Goal: Task Accomplishment & Management: Manage account settings

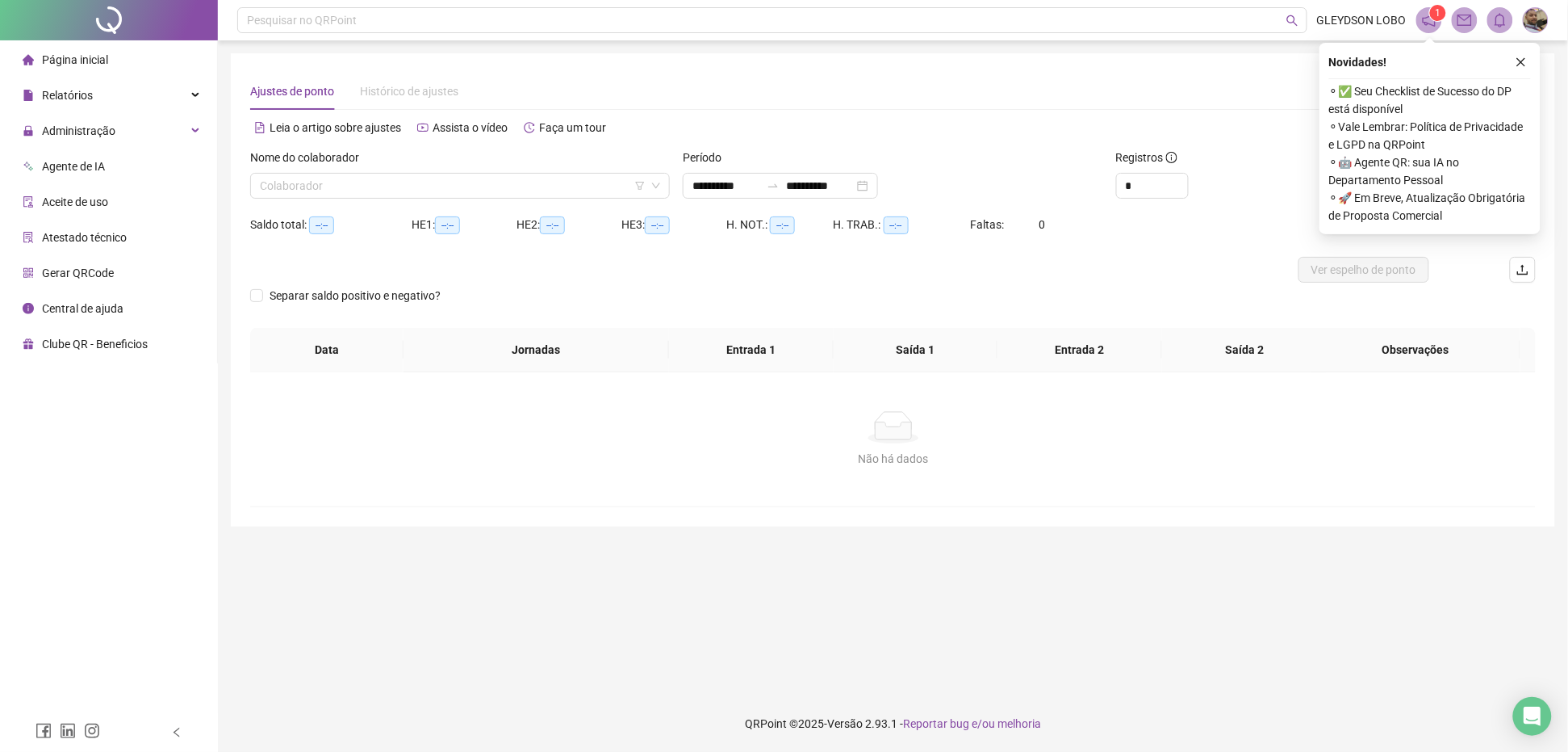
click at [1515, 56] on button "button" at bounding box center [1521, 62] width 19 height 19
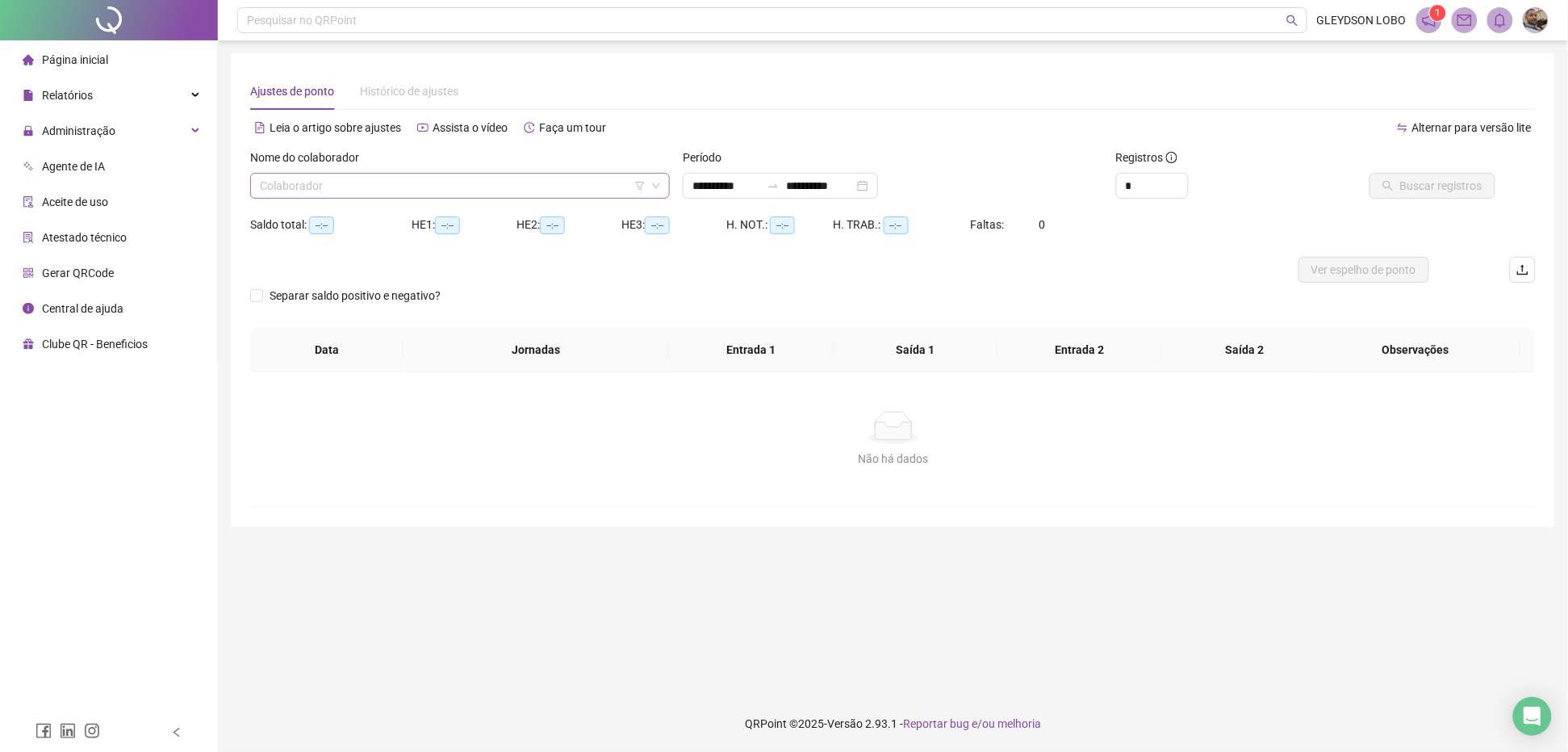
click at [480, 183] on input "search" at bounding box center [452, 185] width 386 height 24
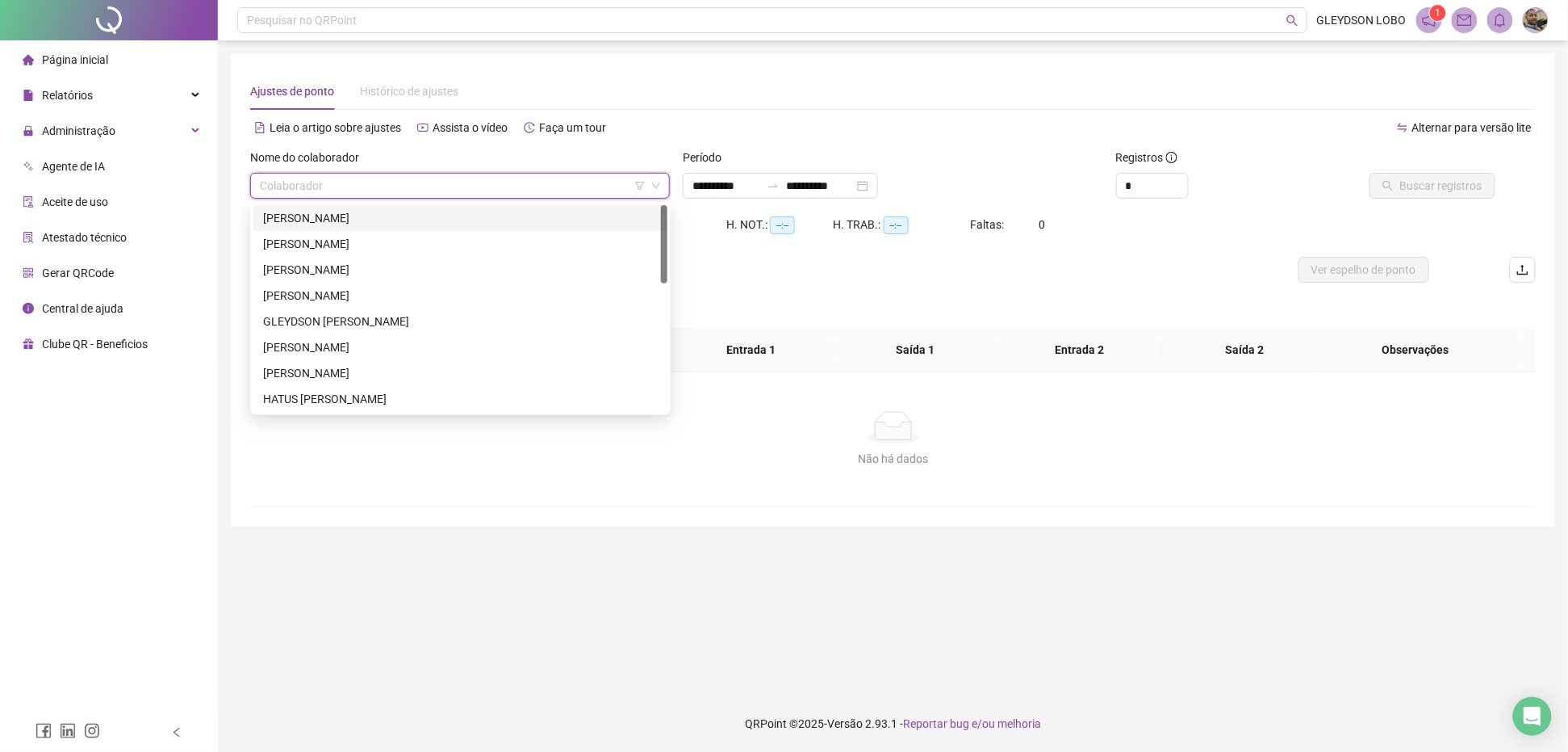
click at [426, 212] on div "CARLOS EDUARDO GUIMARAES" at bounding box center [461, 217] width 394 height 18
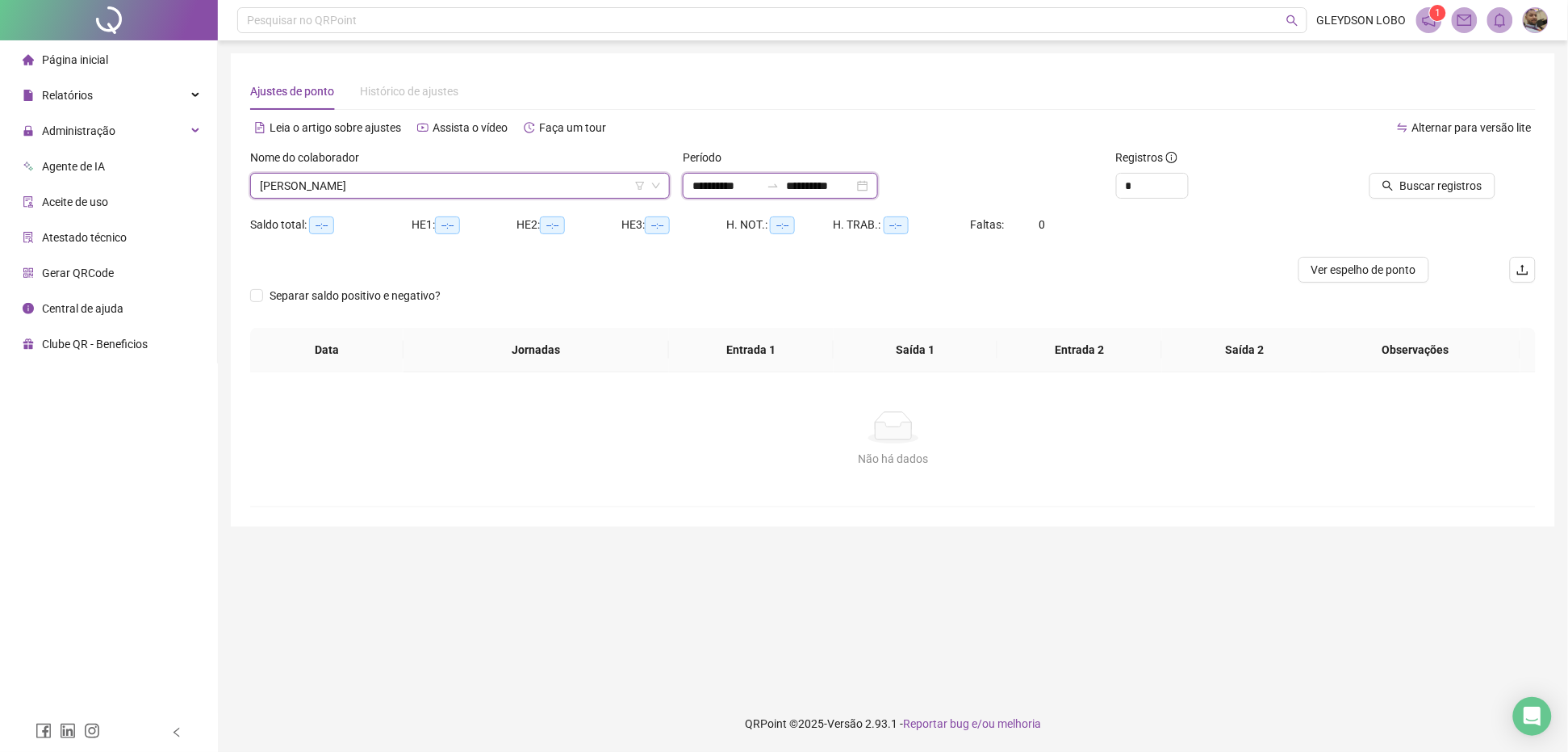
click at [720, 182] on input "**********" at bounding box center [727, 185] width 68 height 18
type input "**********"
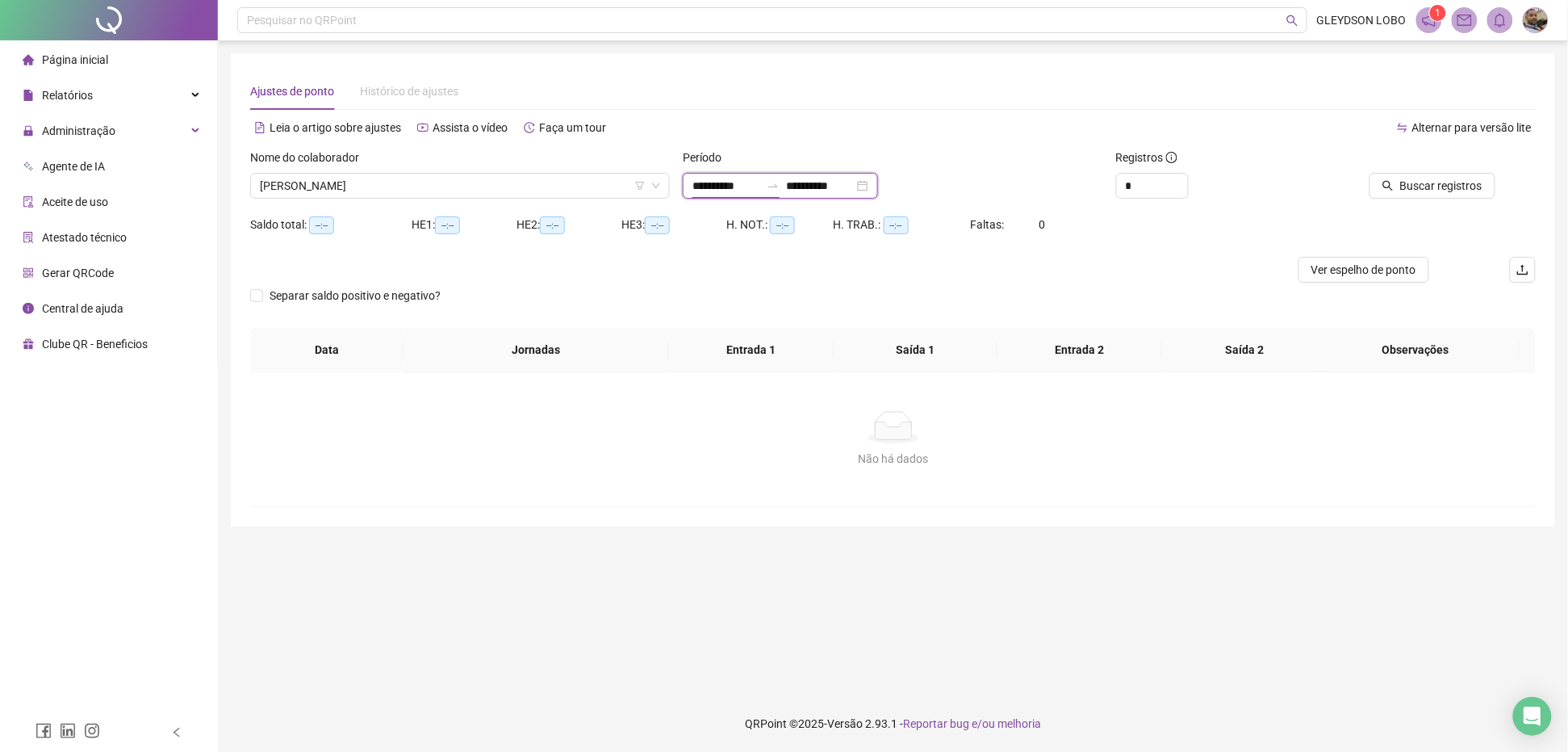
type input "**********"
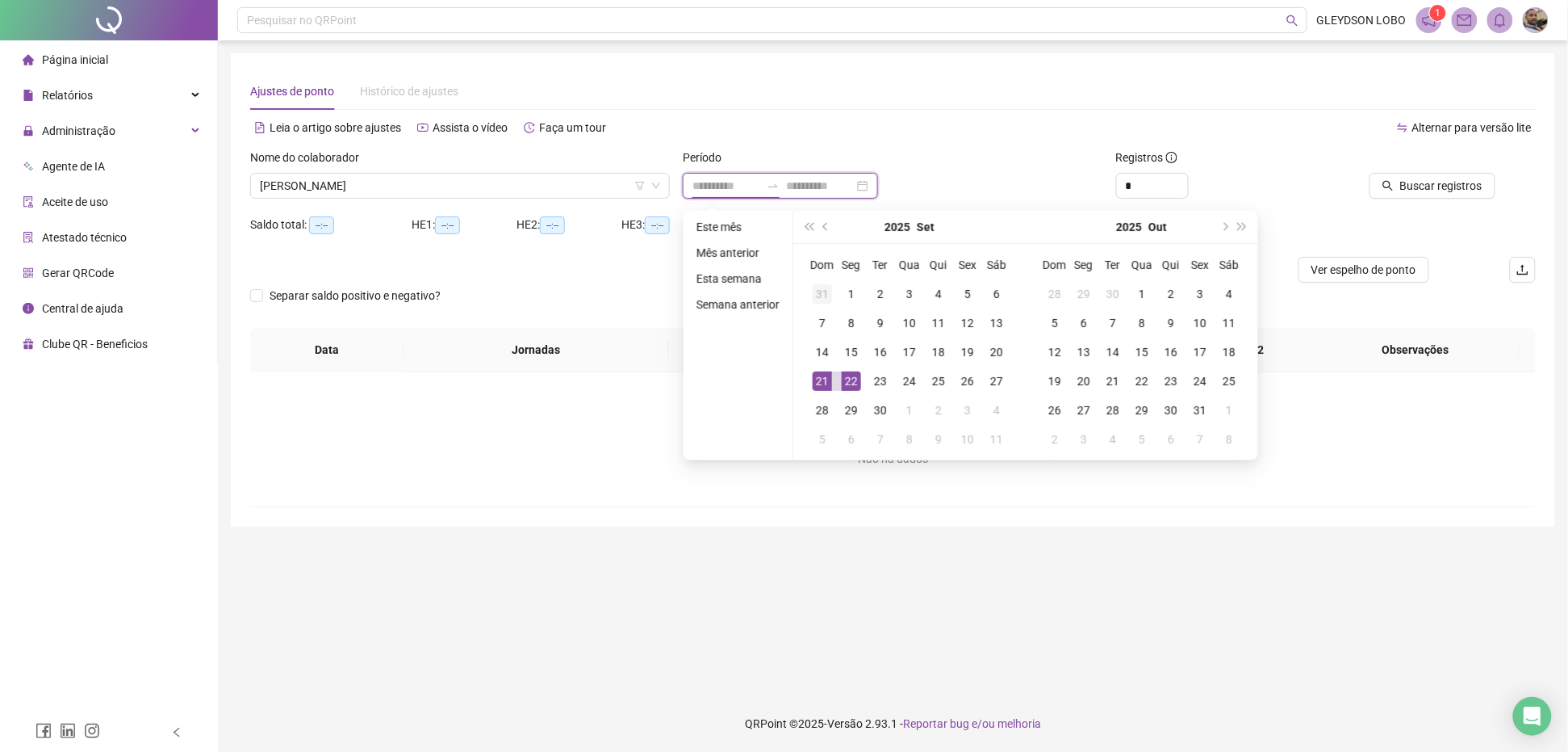
type input "**********"
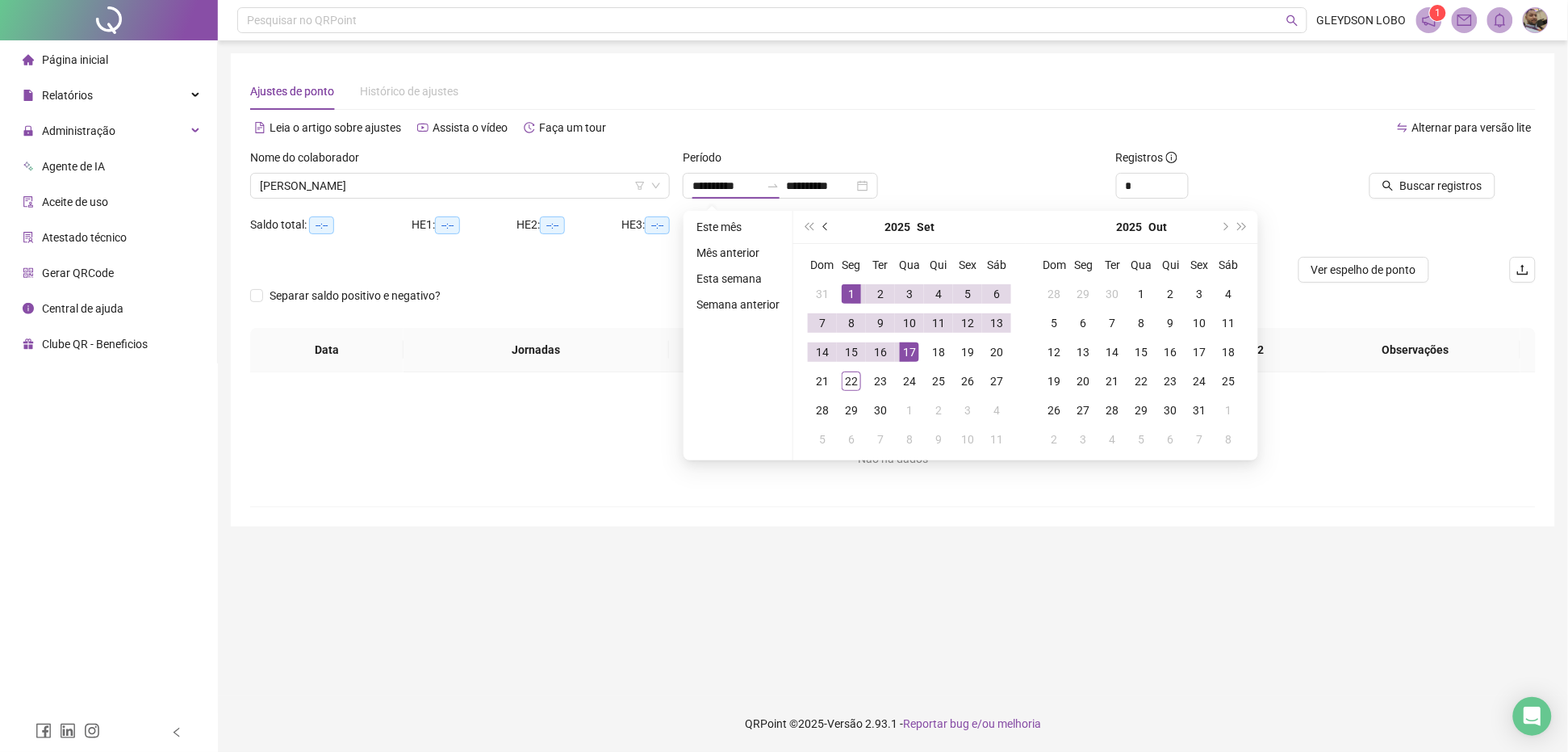
click at [824, 226] on span "prev-year" at bounding box center [827, 227] width 8 height 8
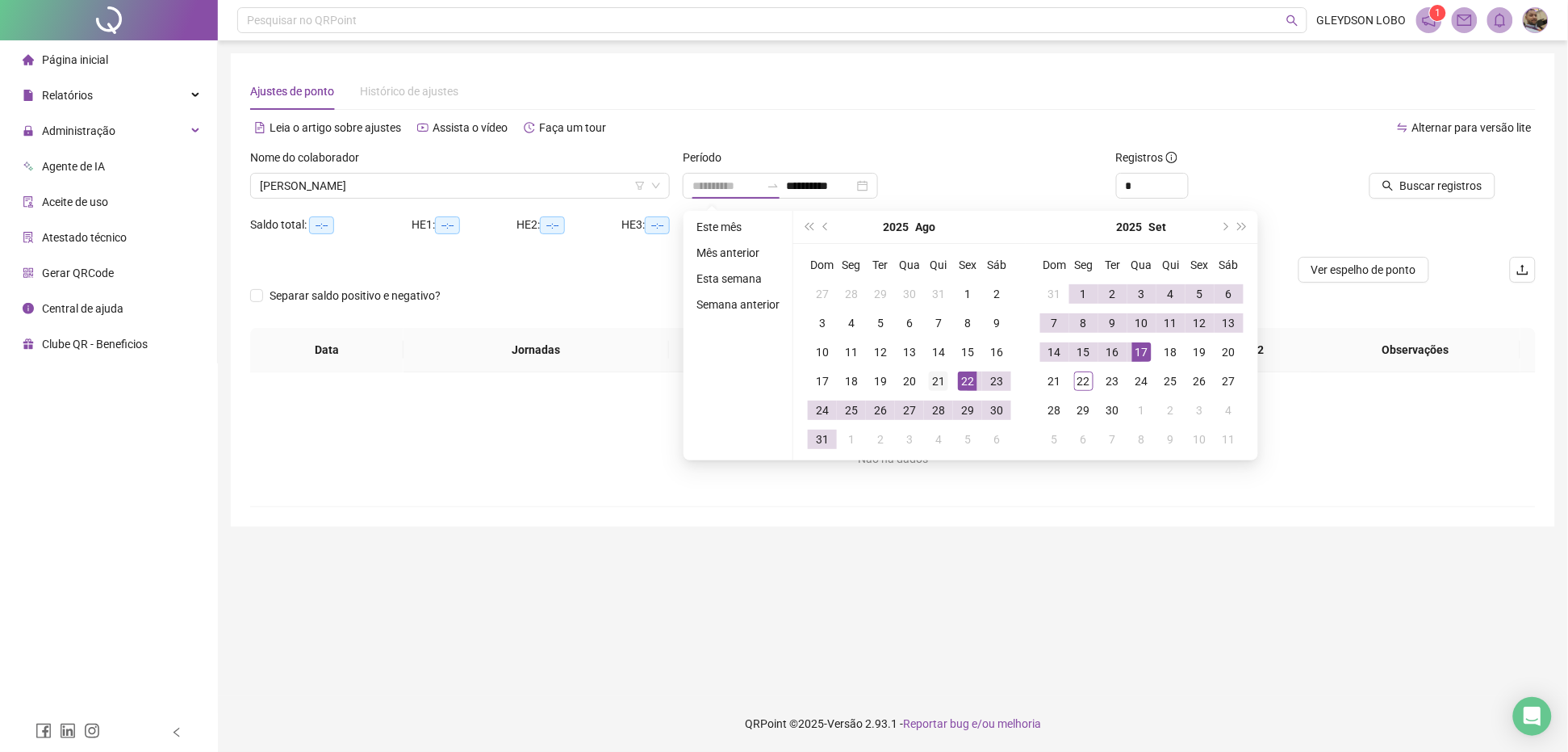
type input "**********"
click at [930, 377] on div "21" at bounding box center [938, 381] width 19 height 19
type input "**********"
click at [1226, 346] on div "20" at bounding box center [1229, 351] width 19 height 19
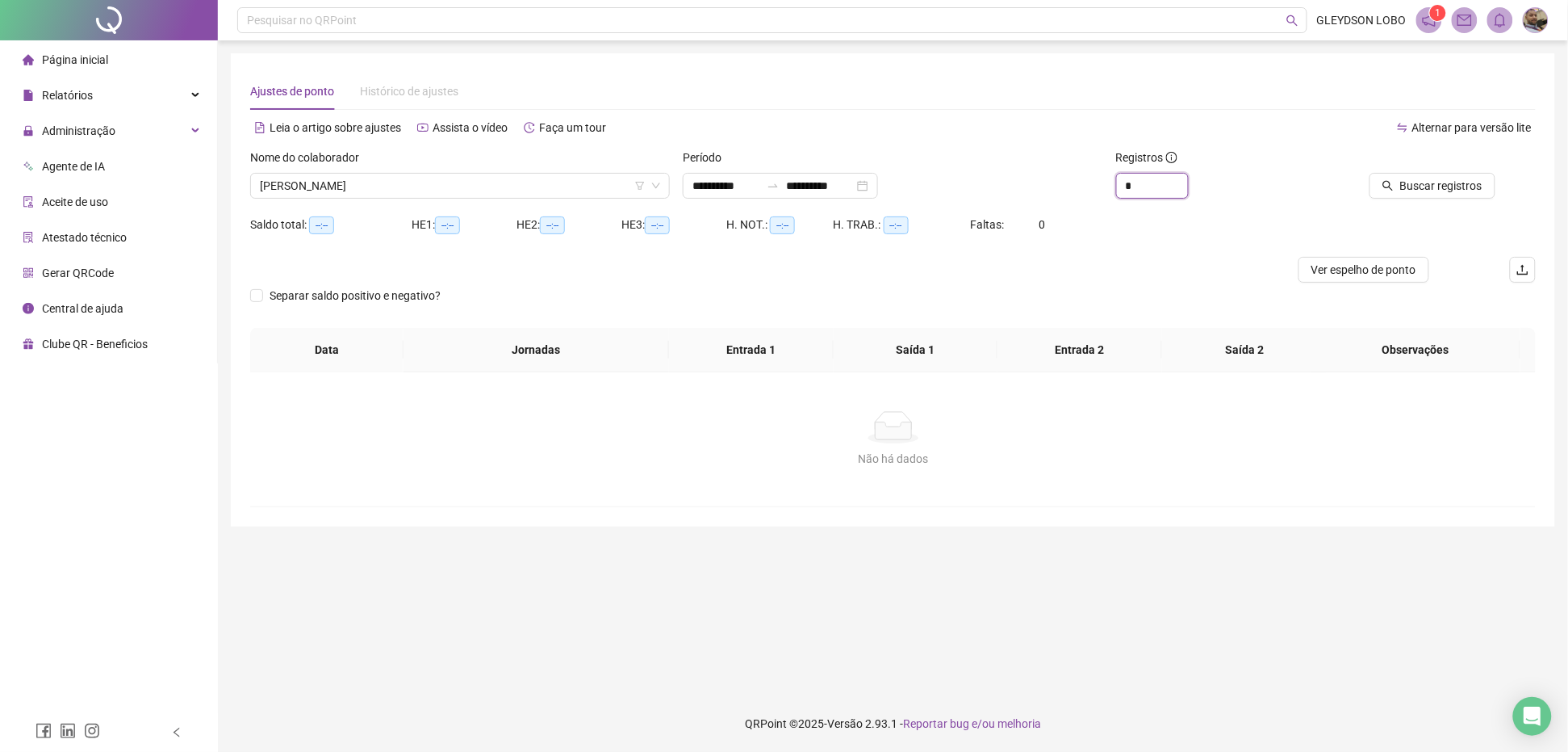
click at [1075, 183] on div "**********" at bounding box center [893, 180] width 1298 height 63
type input "*"
click at [1414, 182] on span "Buscar registros" at bounding box center [1441, 185] width 82 height 18
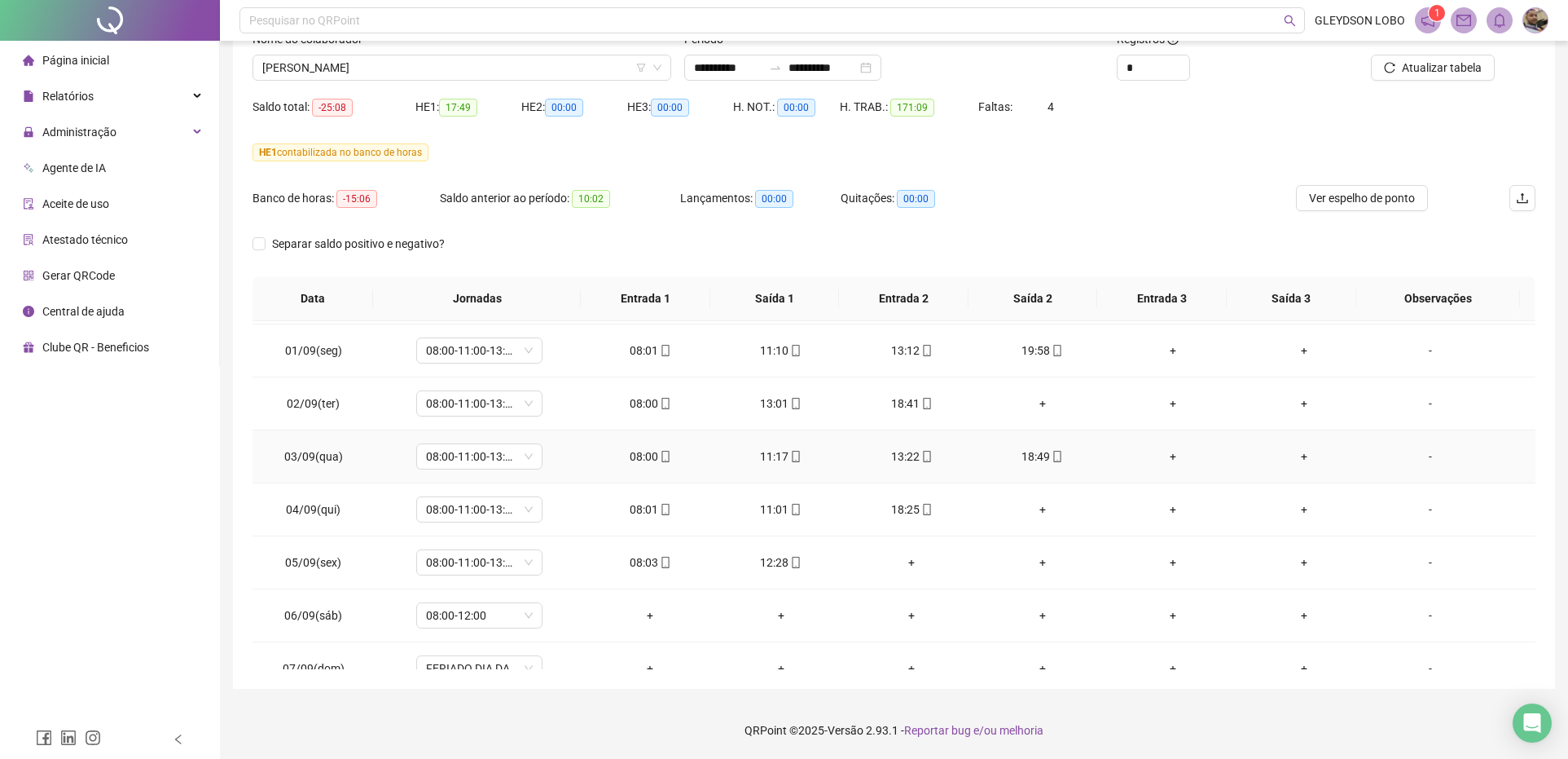
scroll to position [611, 0]
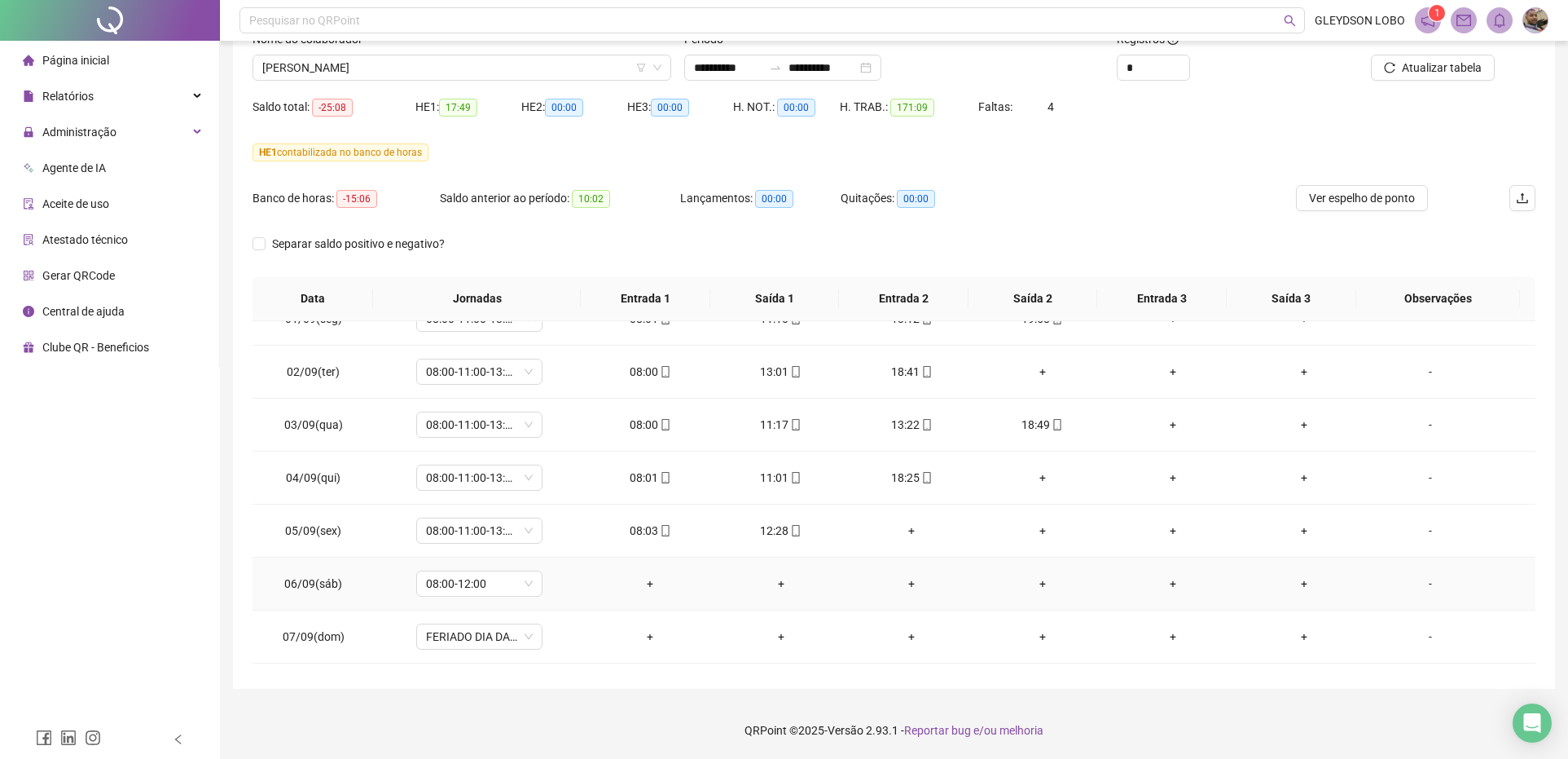
click at [1417, 584] on div "-" at bounding box center [1430, 583] width 96 height 18
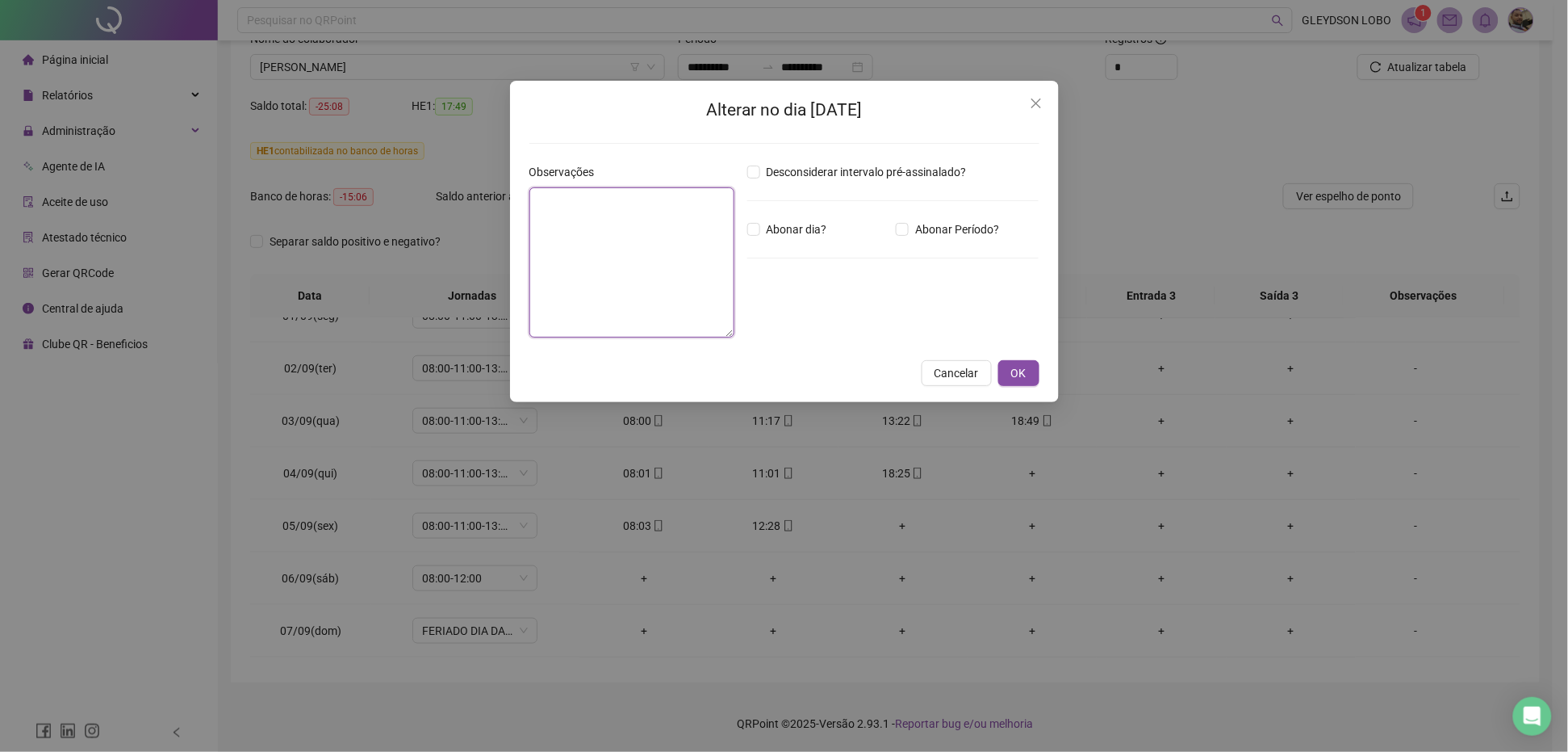
click at [673, 276] on textarea at bounding box center [632, 262] width 205 height 150
type textarea "*****"
type textarea "*"
type textarea "**********"
click at [1005, 363] on button "OK" at bounding box center [1019, 373] width 41 height 26
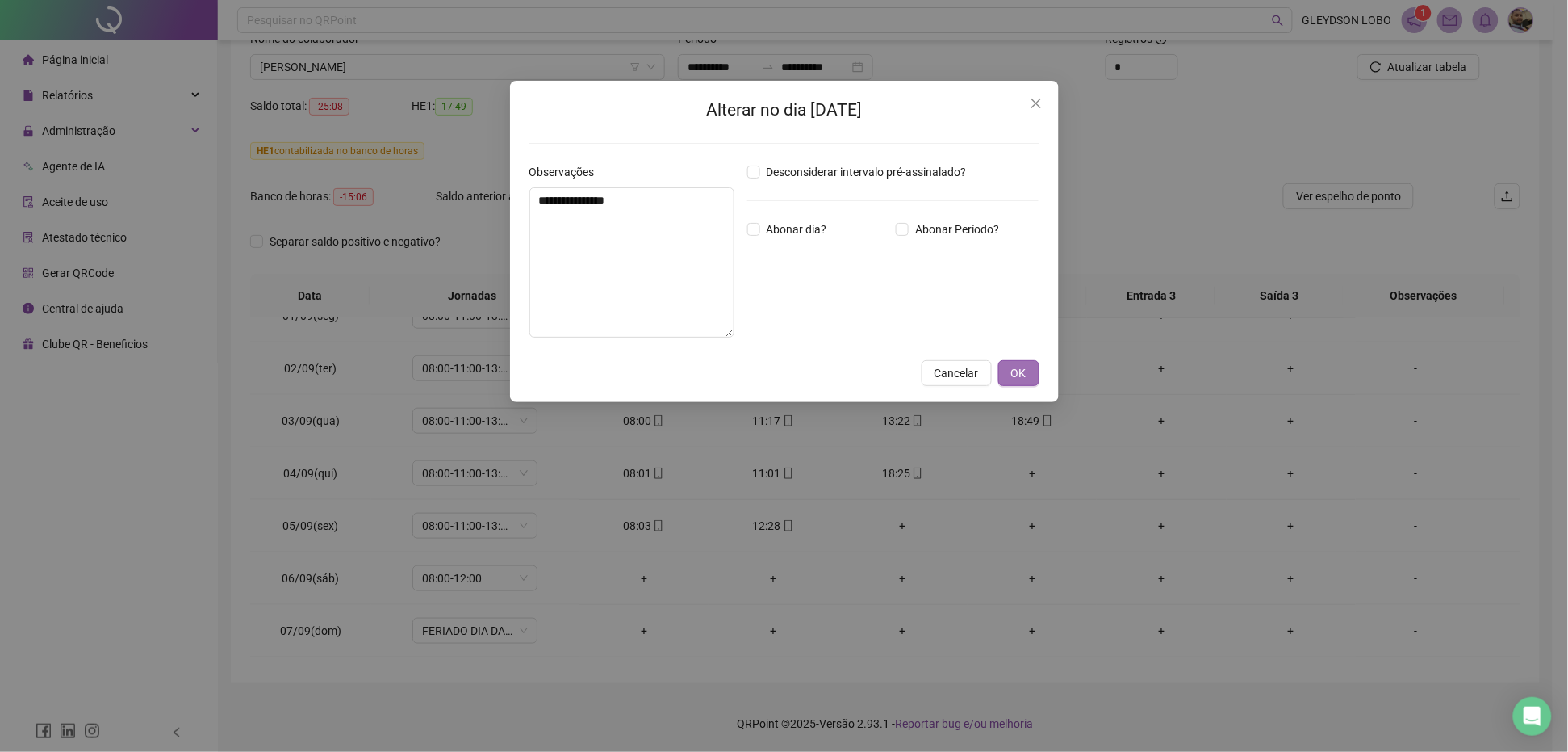
click at [1012, 376] on span "OK" at bounding box center [1019, 372] width 16 height 18
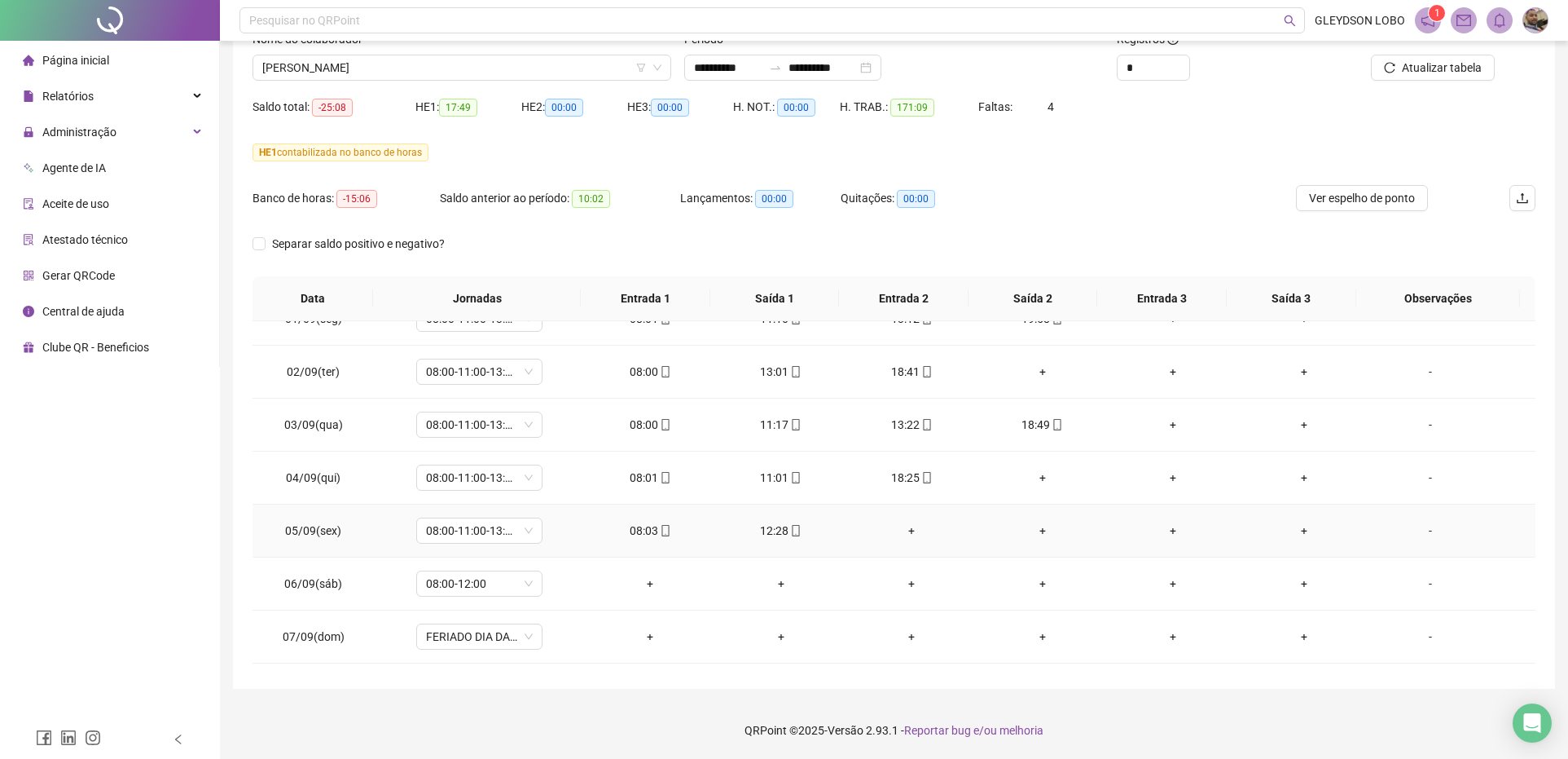
click at [1417, 532] on div "-" at bounding box center [1430, 530] width 96 height 18
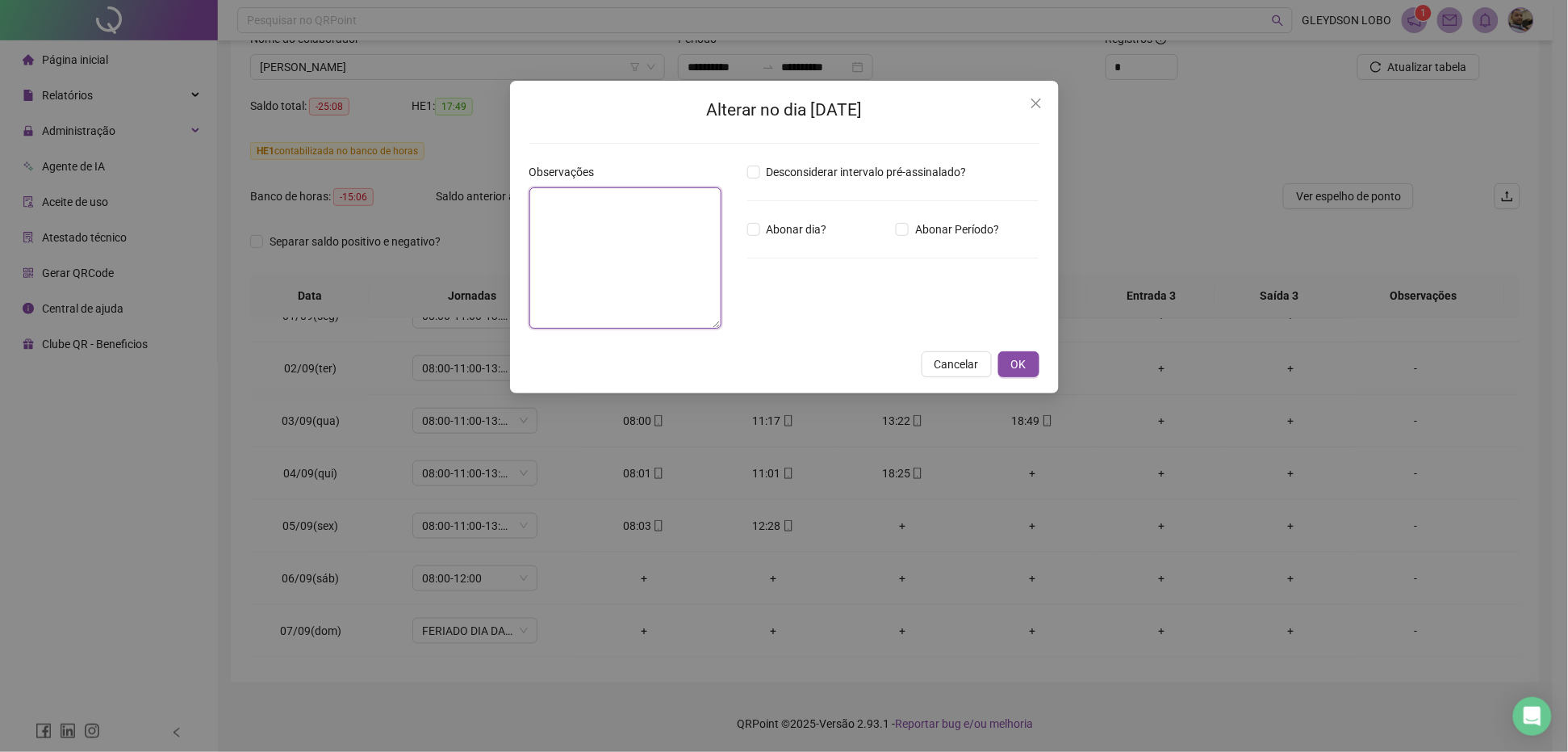
click at [668, 261] on textarea at bounding box center [626, 257] width 192 height 141
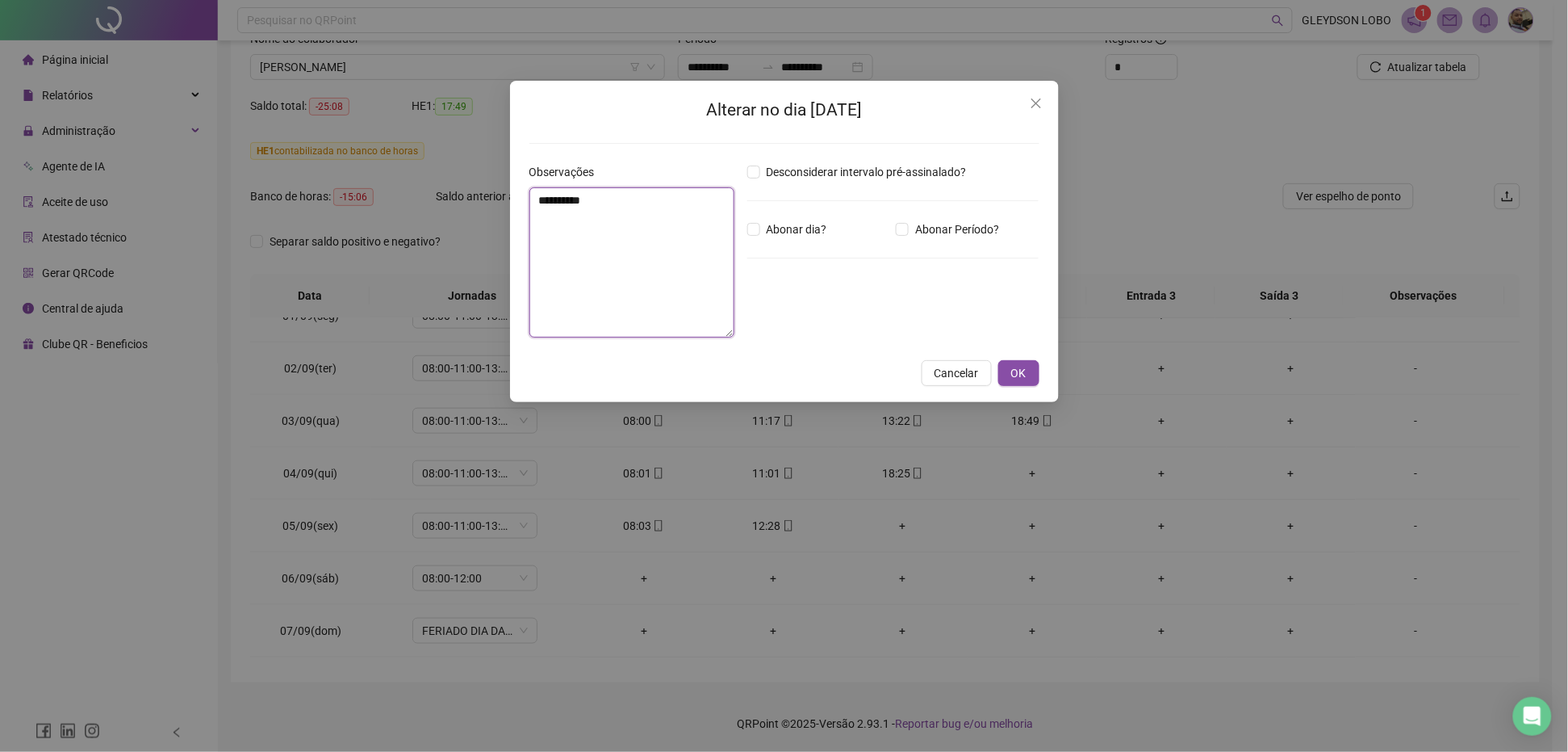
type textarea "**********"
type textarea "**"
click at [1027, 94] on button "Close" at bounding box center [1036, 103] width 26 height 26
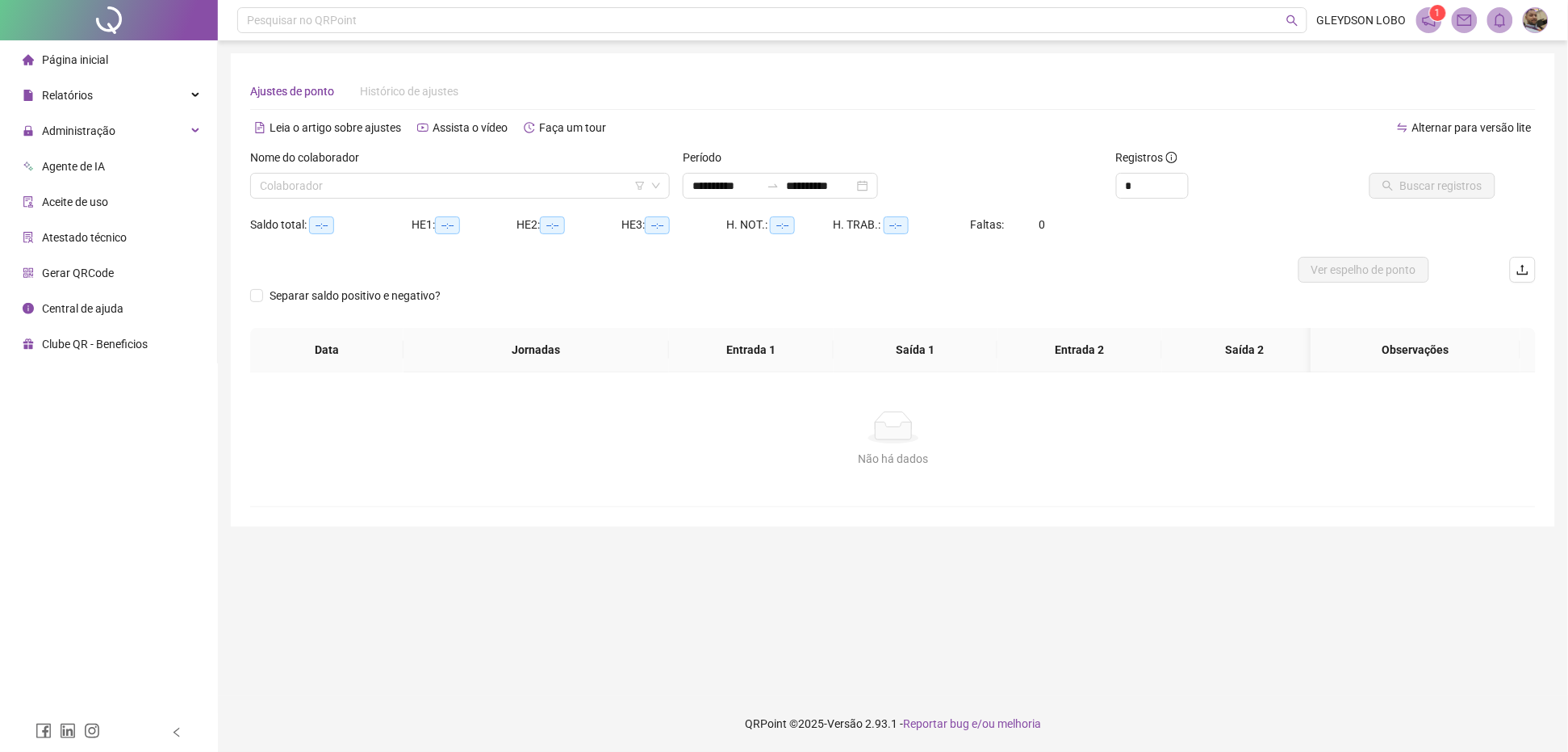
type input "**********"
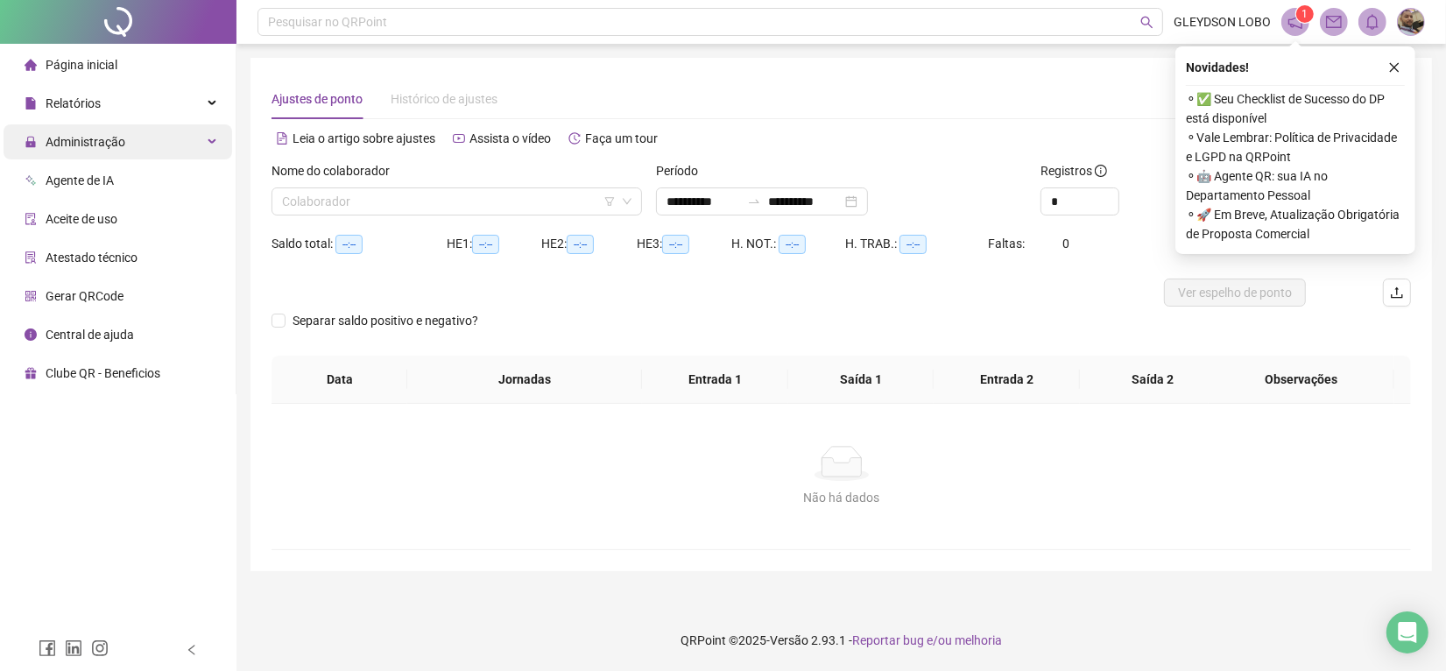
click at [125, 145] on div "Administração" at bounding box center [118, 141] width 229 height 35
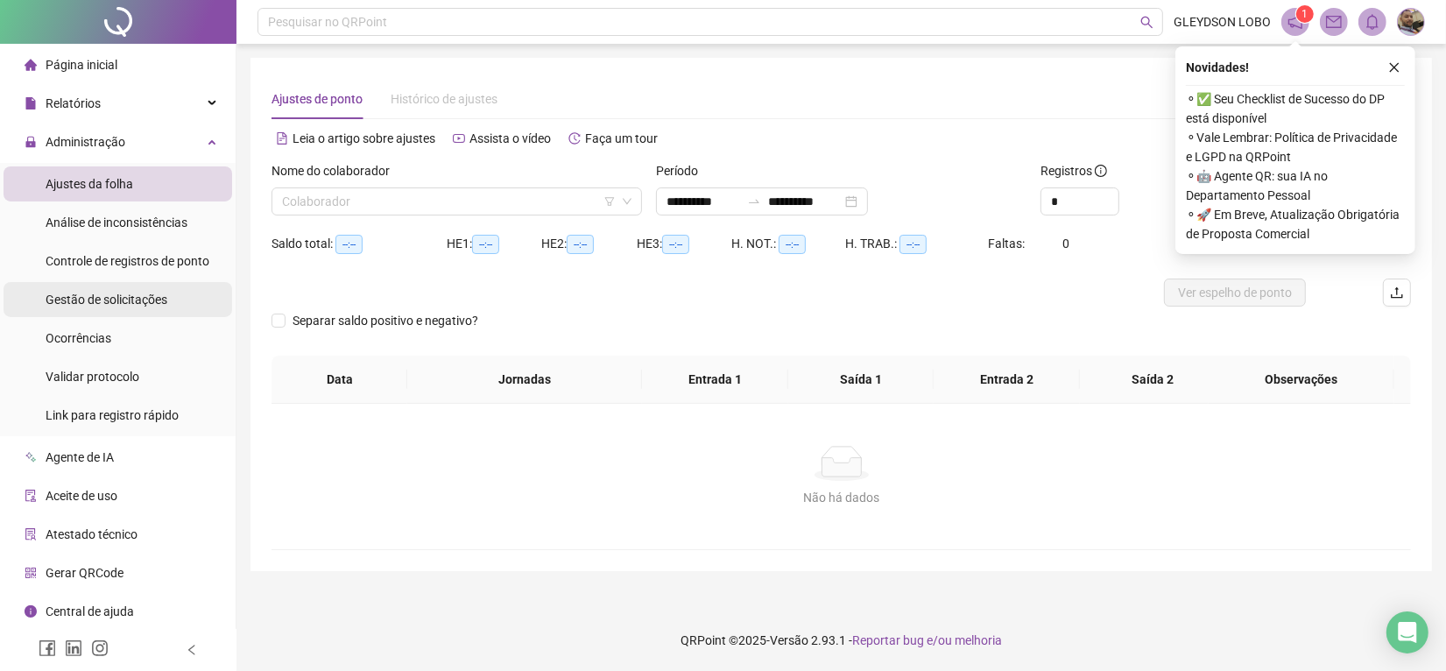
click at [101, 300] on span "Gestão de solicitações" at bounding box center [107, 300] width 122 height 14
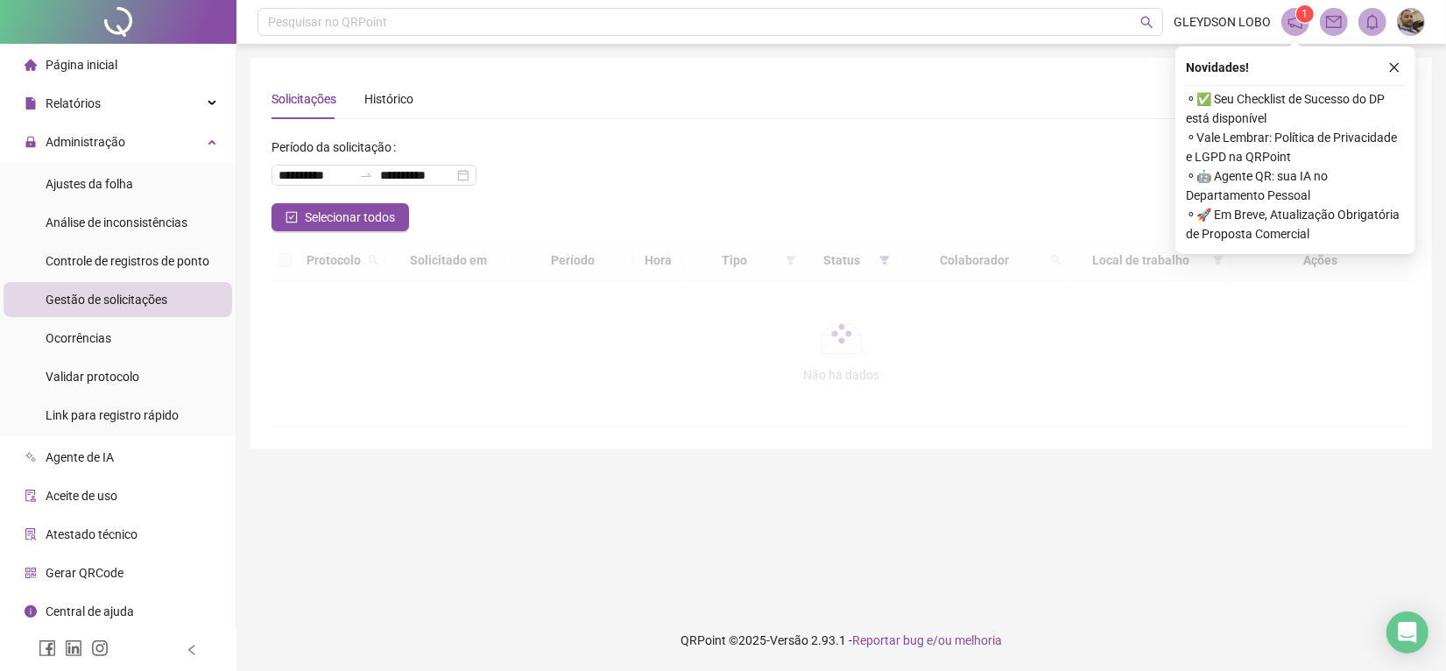
click at [1393, 67] on icon "close" at bounding box center [1394, 67] width 12 height 12
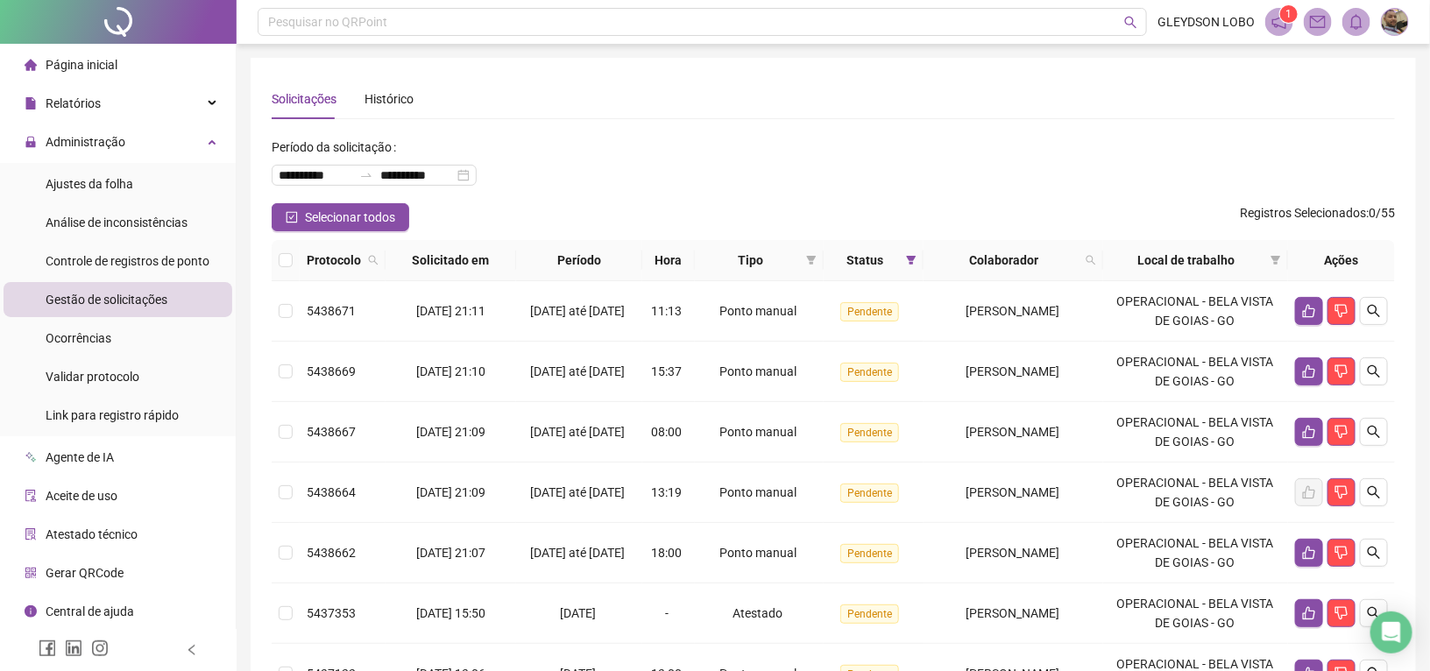
click at [725, 181] on div "**********" at bounding box center [833, 168] width 1123 height 70
click at [1099, 252] on span at bounding box center [1091, 260] width 18 height 26
click at [1010, 289] on input "text" at bounding box center [1022, 298] width 165 height 28
type input "*********"
click at [992, 330] on span "Buscar" at bounding box center [989, 329] width 39 height 19
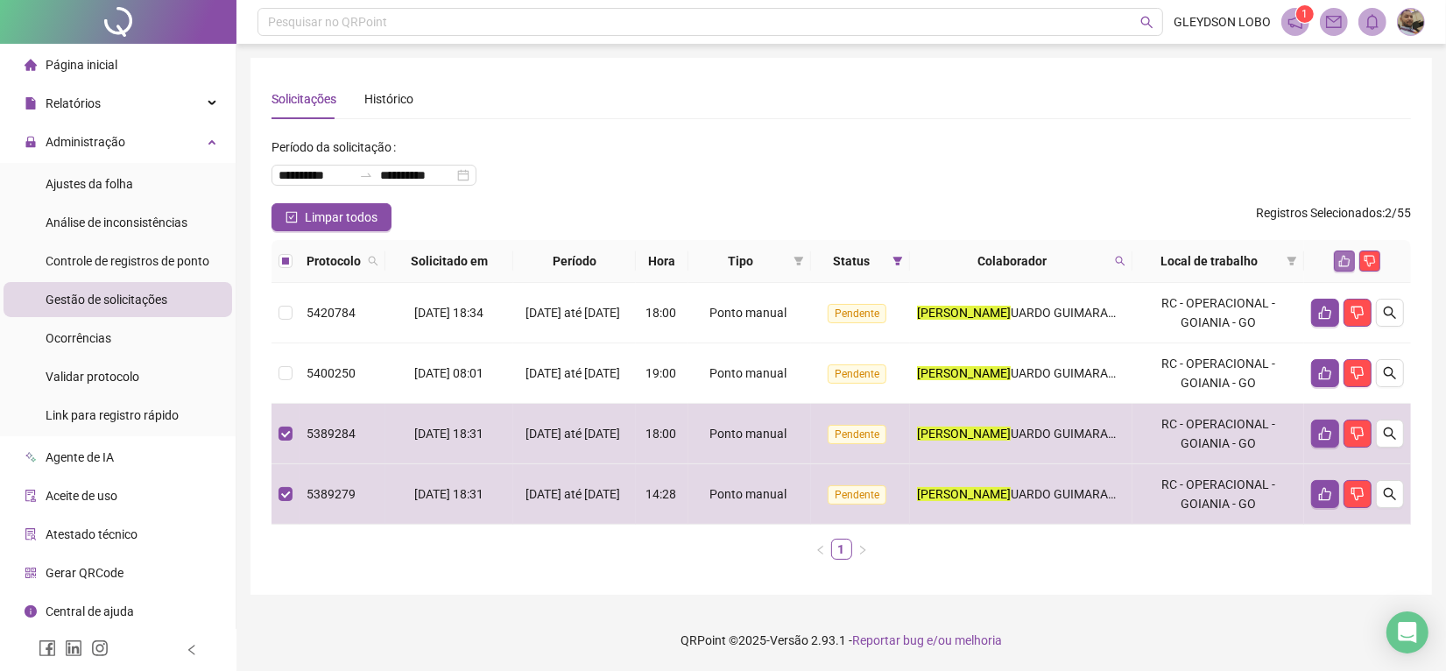
click at [1338, 265] on button "button" at bounding box center [1344, 261] width 21 height 21
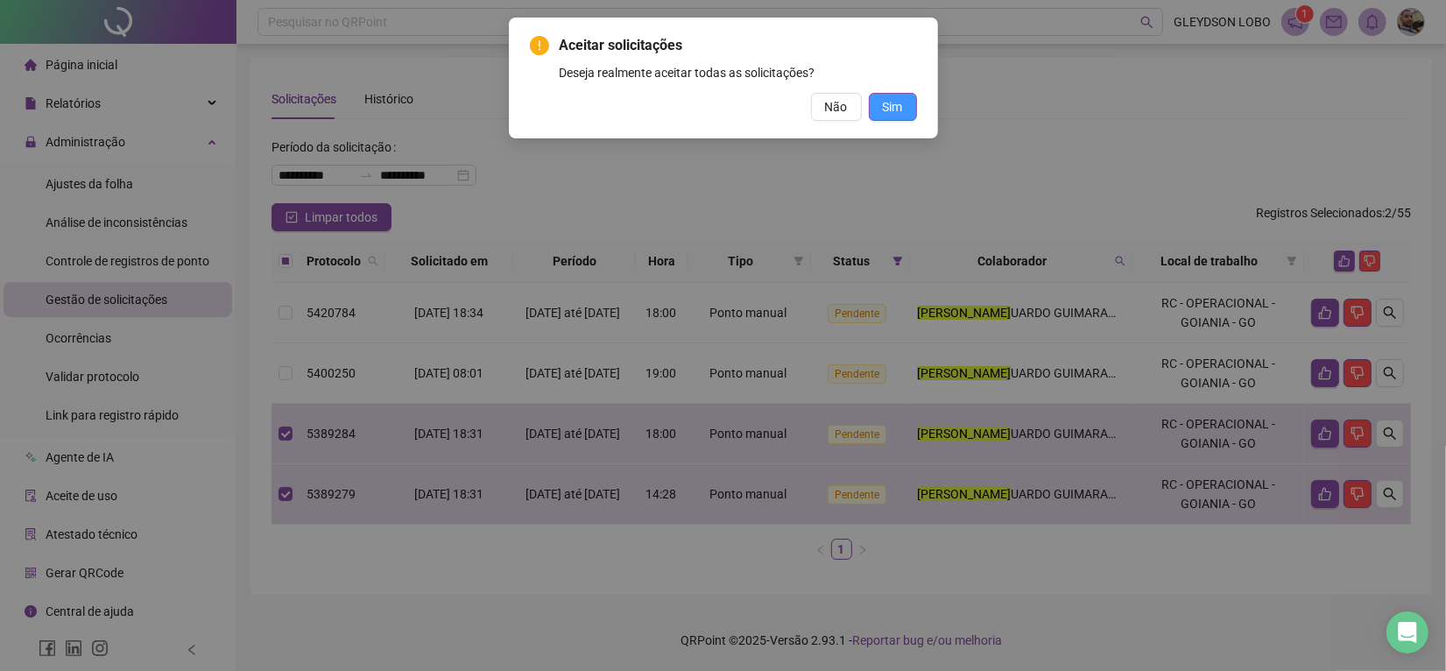
click at [900, 108] on span "Sim" at bounding box center [893, 106] width 20 height 19
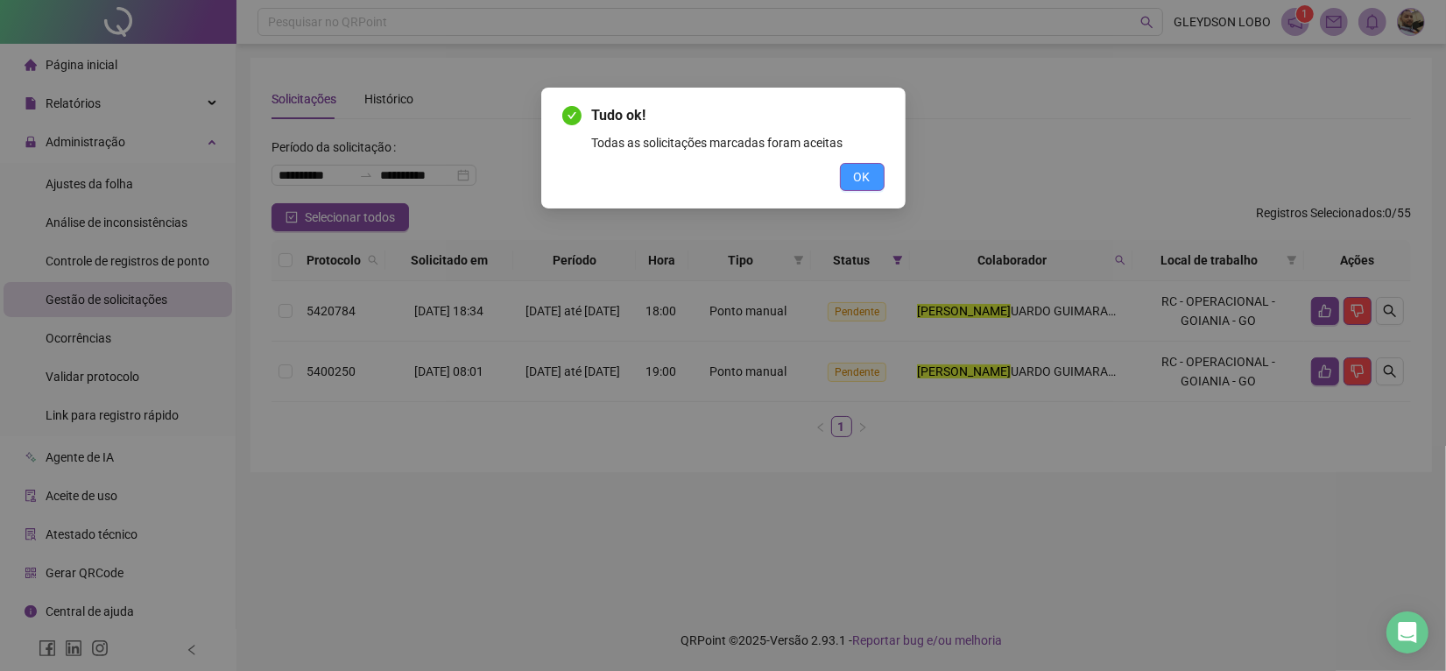
click at [861, 175] on span "OK" at bounding box center [862, 176] width 17 height 19
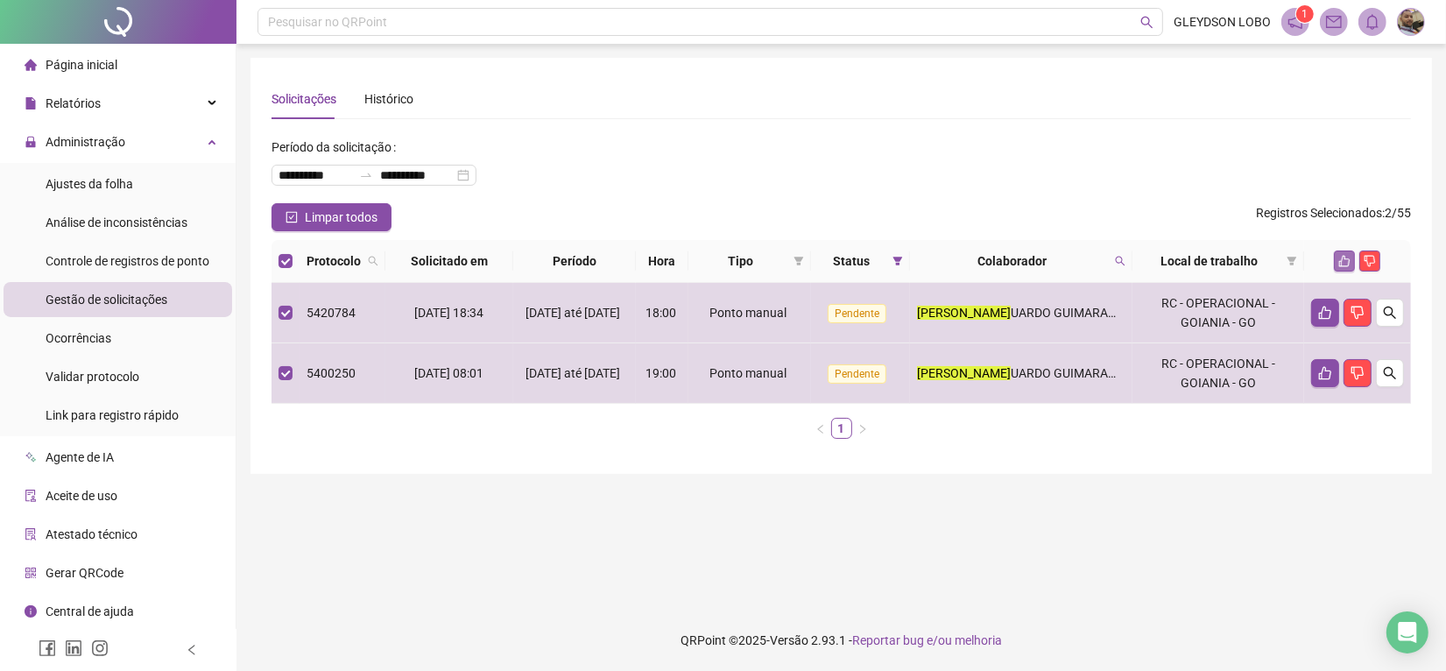
click at [1342, 258] on icon "like" at bounding box center [1345, 261] width 12 height 12
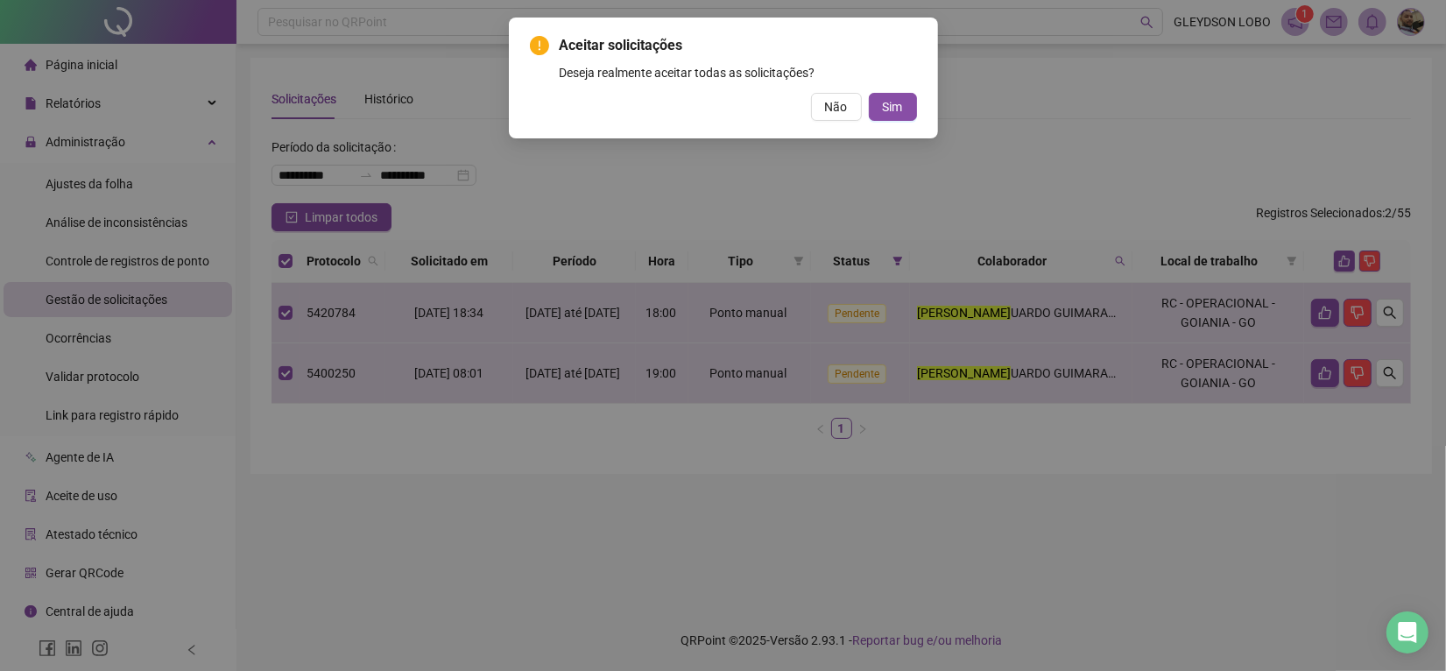
click at [902, 123] on div "Aceitar solicitações Deseja realmente aceitar todas as solicitações? Não Sim" at bounding box center [723, 78] width 429 height 121
click at [896, 112] on span "Sim" at bounding box center [893, 106] width 20 height 19
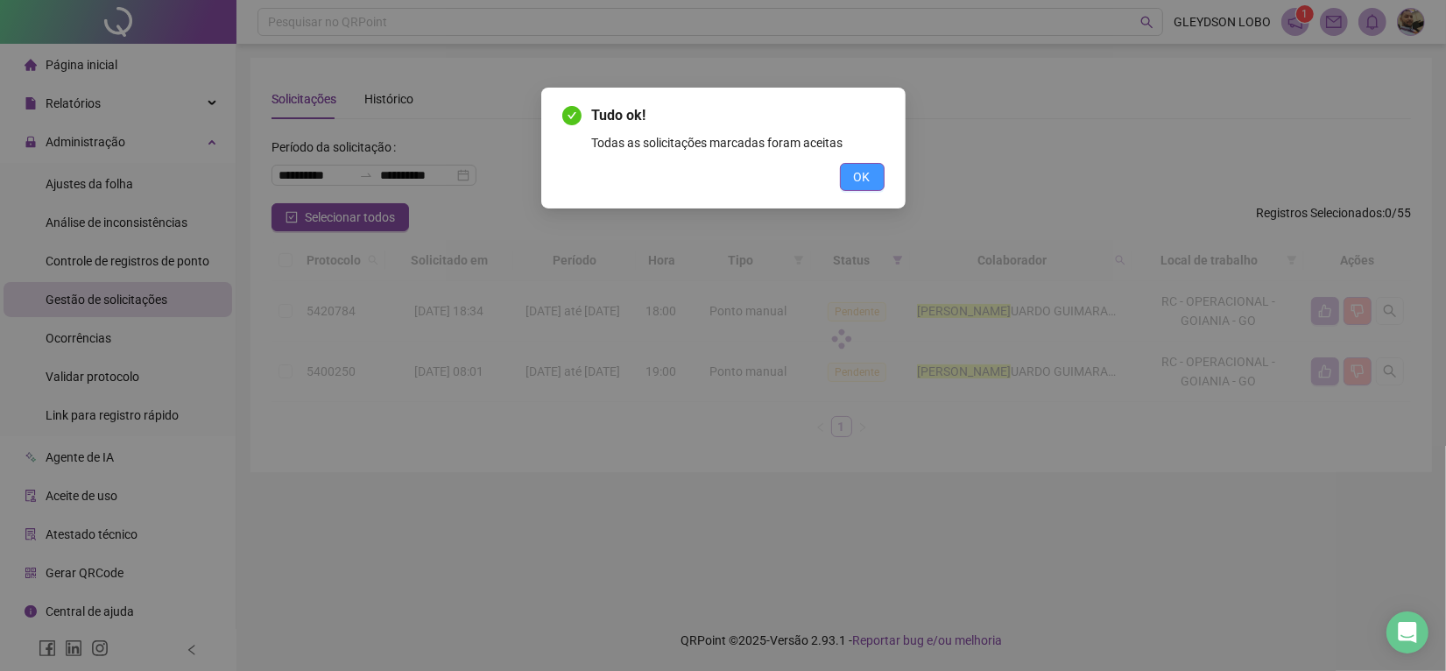
click at [860, 176] on span "OK" at bounding box center [862, 176] width 17 height 19
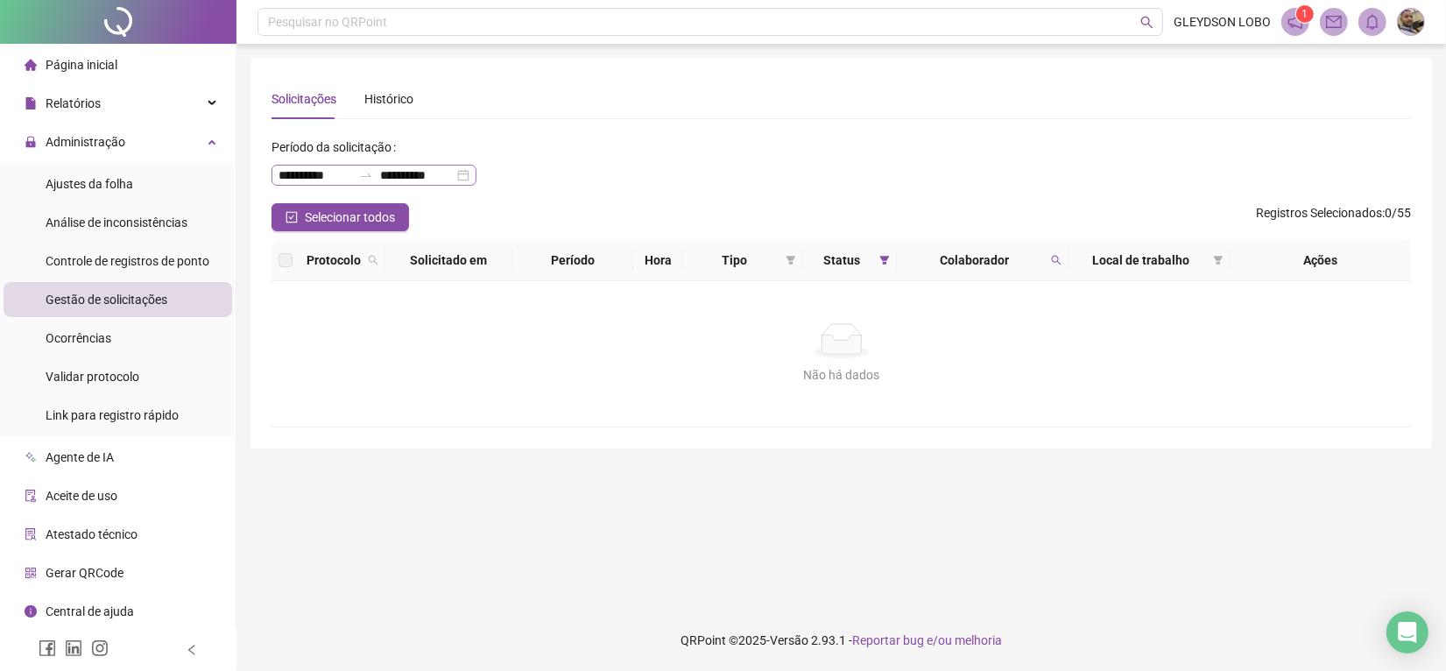
click at [477, 175] on div "**********" at bounding box center [374, 175] width 205 height 21
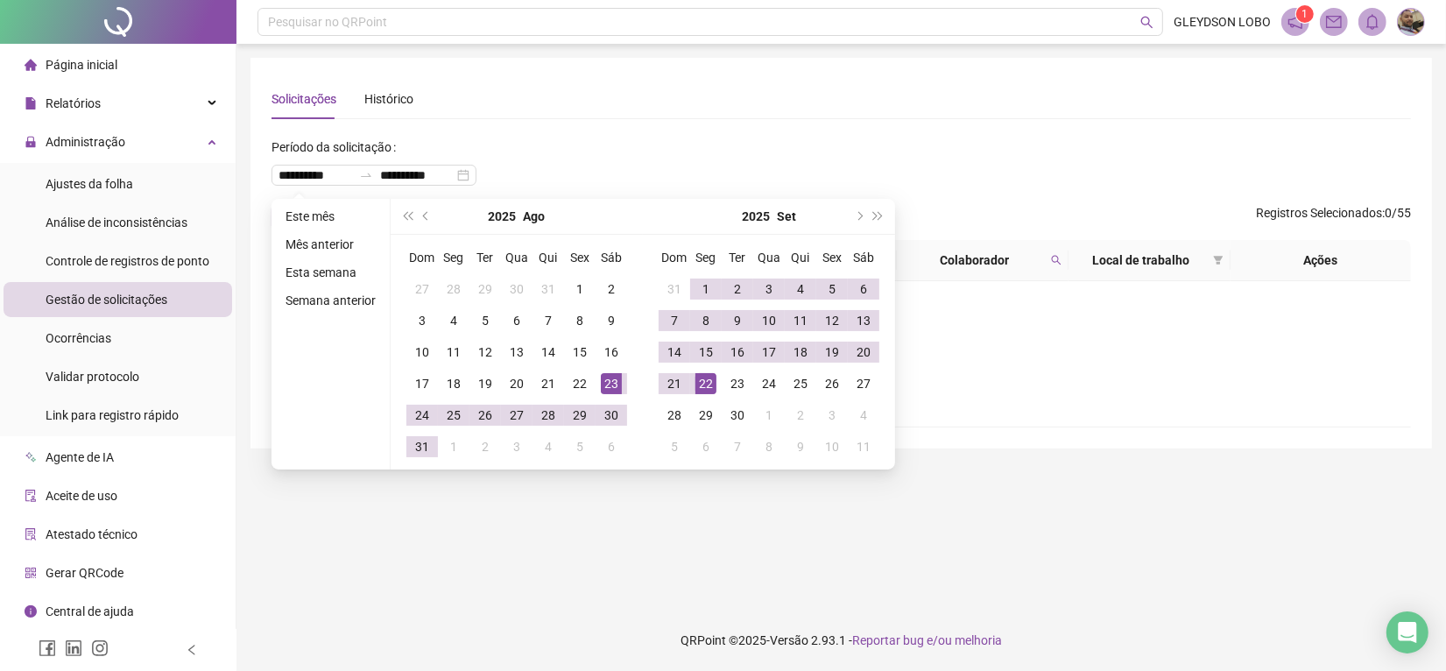
click at [583, 172] on div "**********" at bounding box center [842, 168] width 1140 height 70
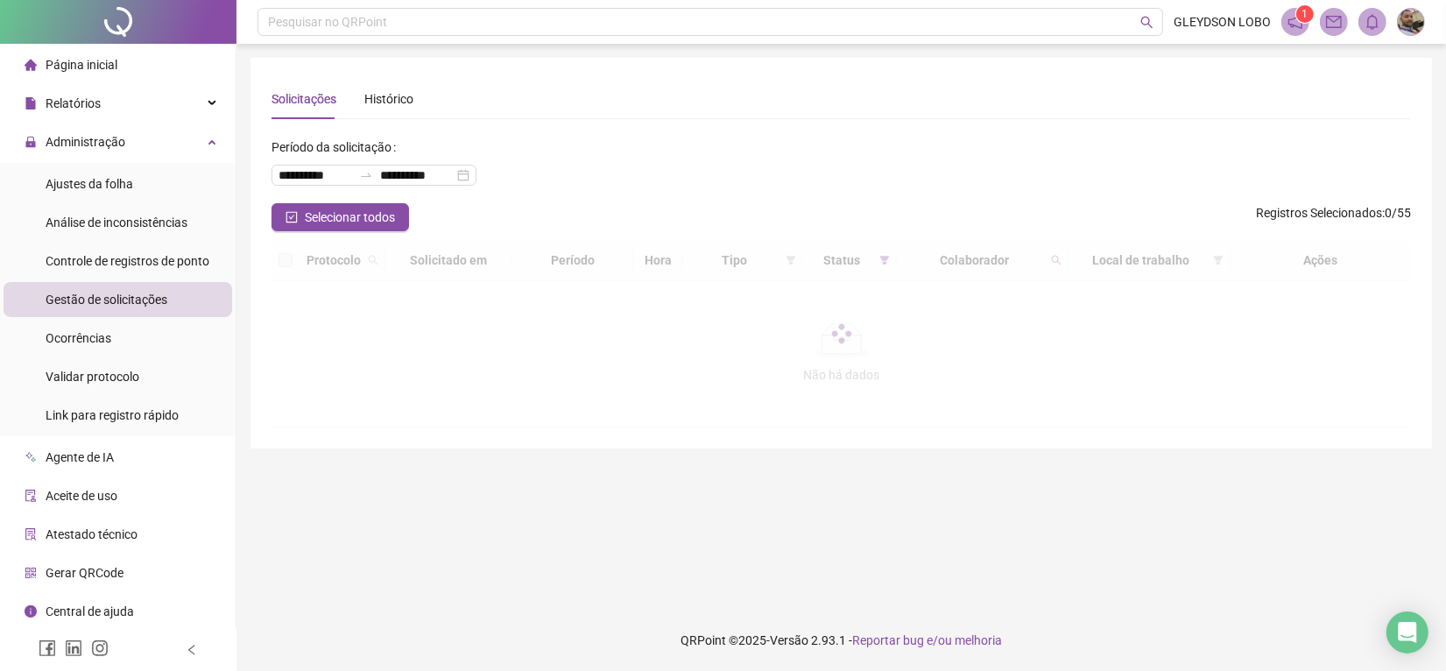
click at [576, 140] on div "**********" at bounding box center [842, 168] width 1140 height 70
click at [1052, 259] on icon "search" at bounding box center [1057, 261] width 10 height 10
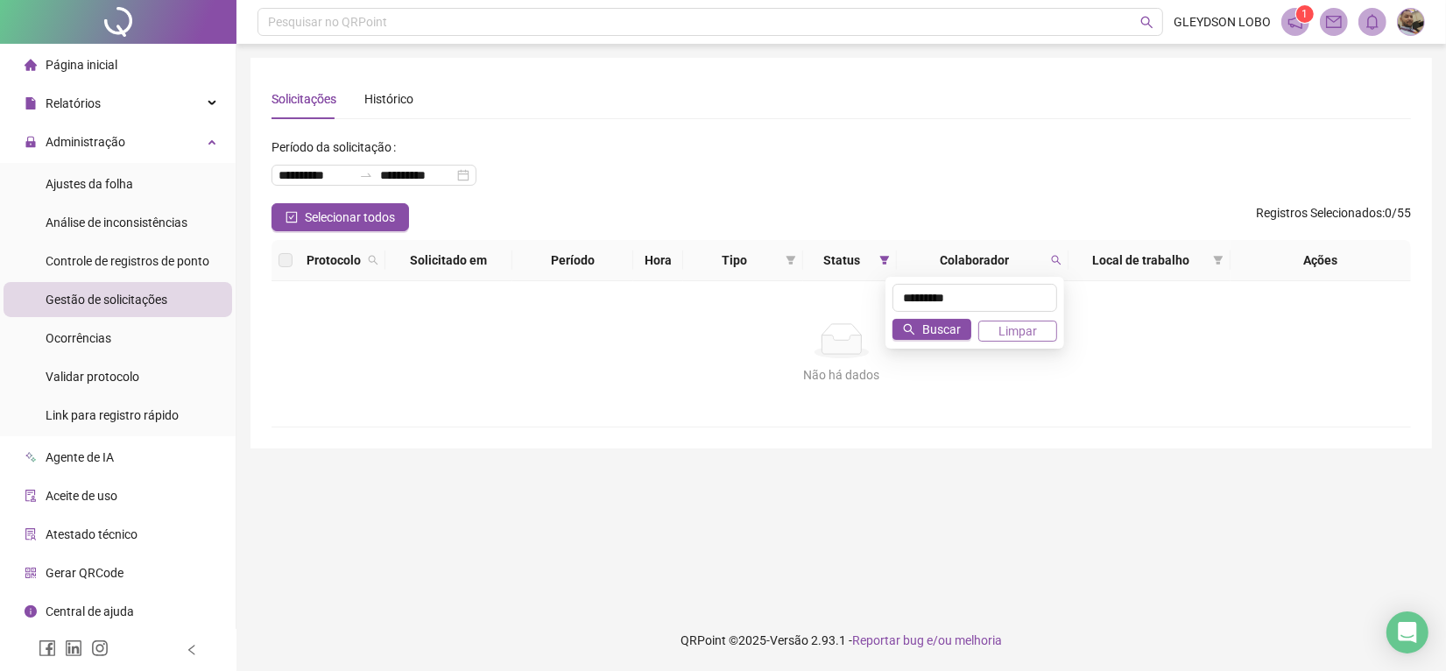
click at [1028, 338] on span "Limpar" at bounding box center [1018, 330] width 39 height 19
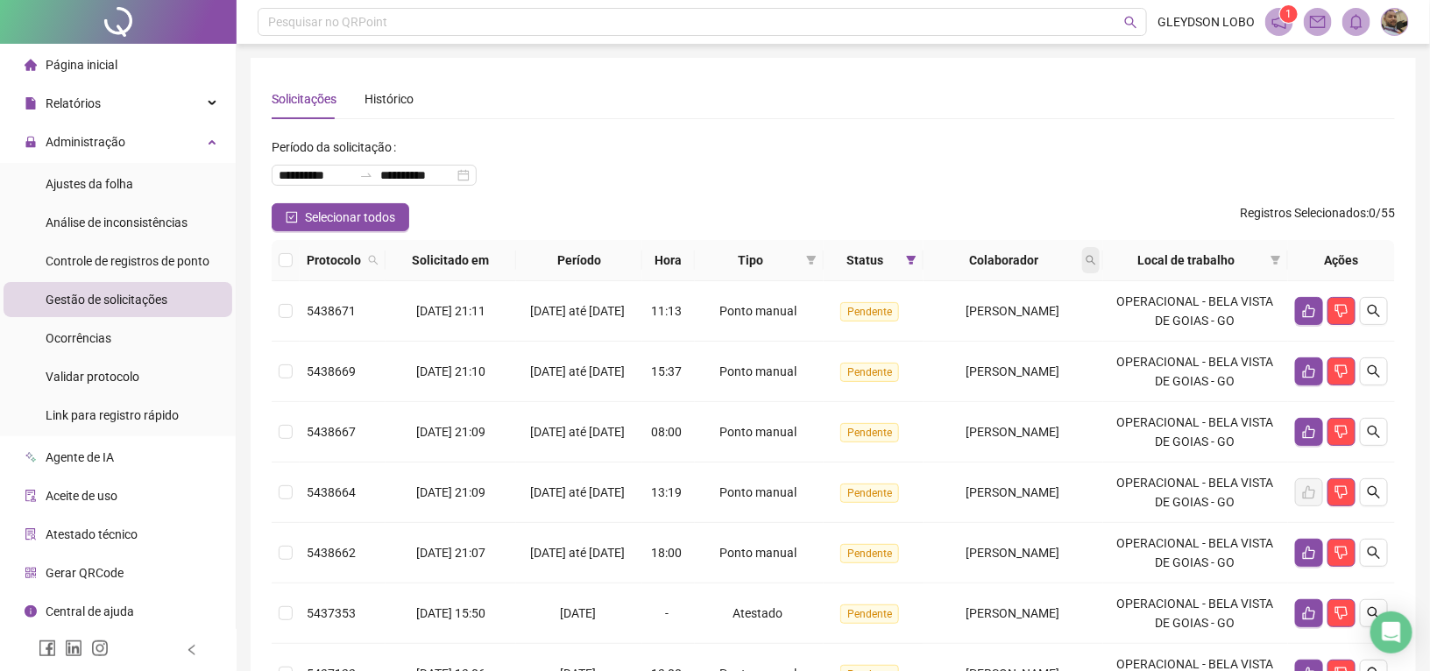
click at [1095, 263] on icon "search" at bounding box center [1090, 261] width 10 height 10
click at [973, 293] on input "text" at bounding box center [1022, 298] width 165 height 28
type input "******"
click at [983, 326] on span "Buscar" at bounding box center [989, 329] width 39 height 19
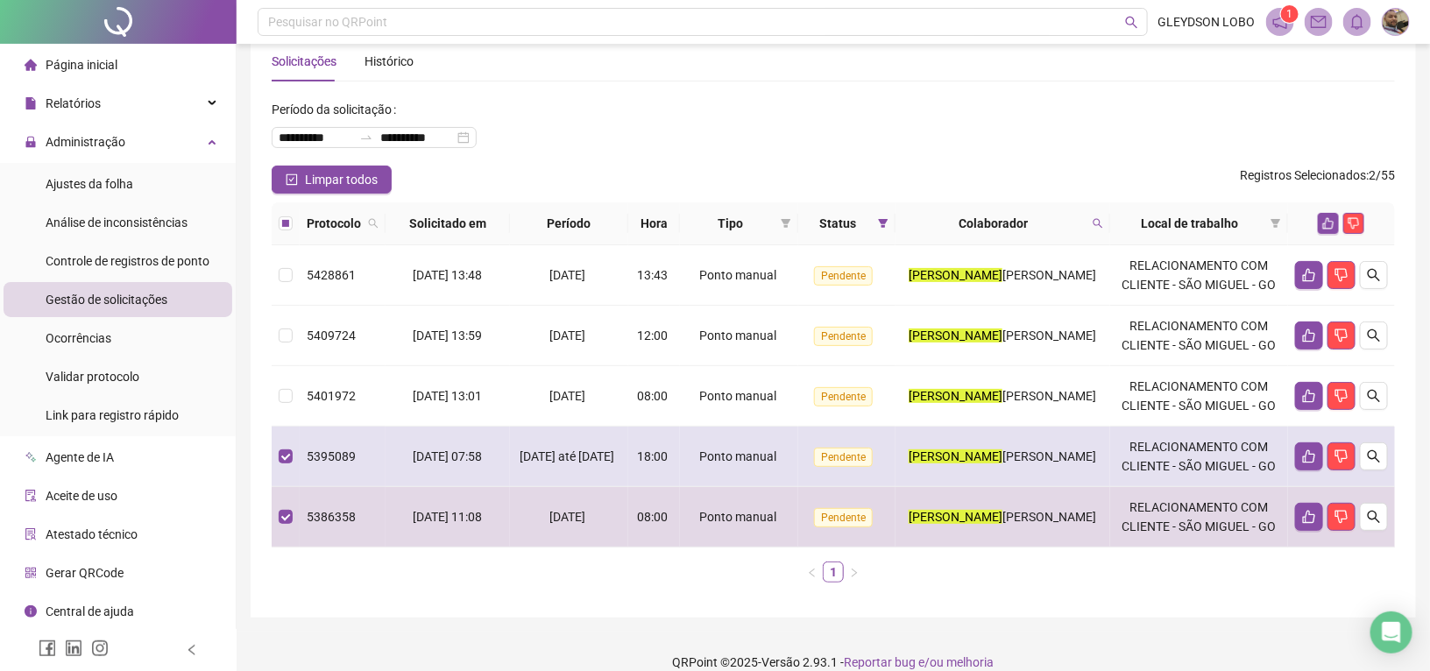
scroll to position [60, 0]
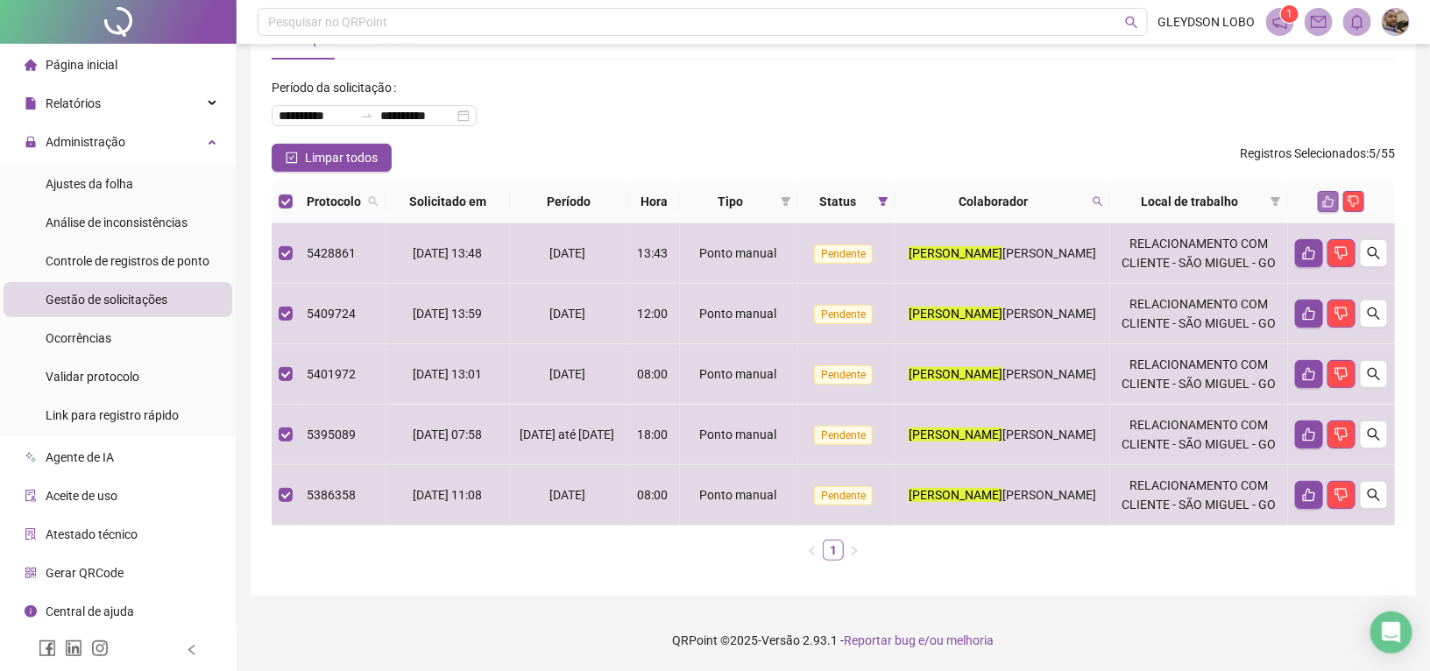
click at [1328, 197] on icon "like" at bounding box center [1328, 201] width 12 height 12
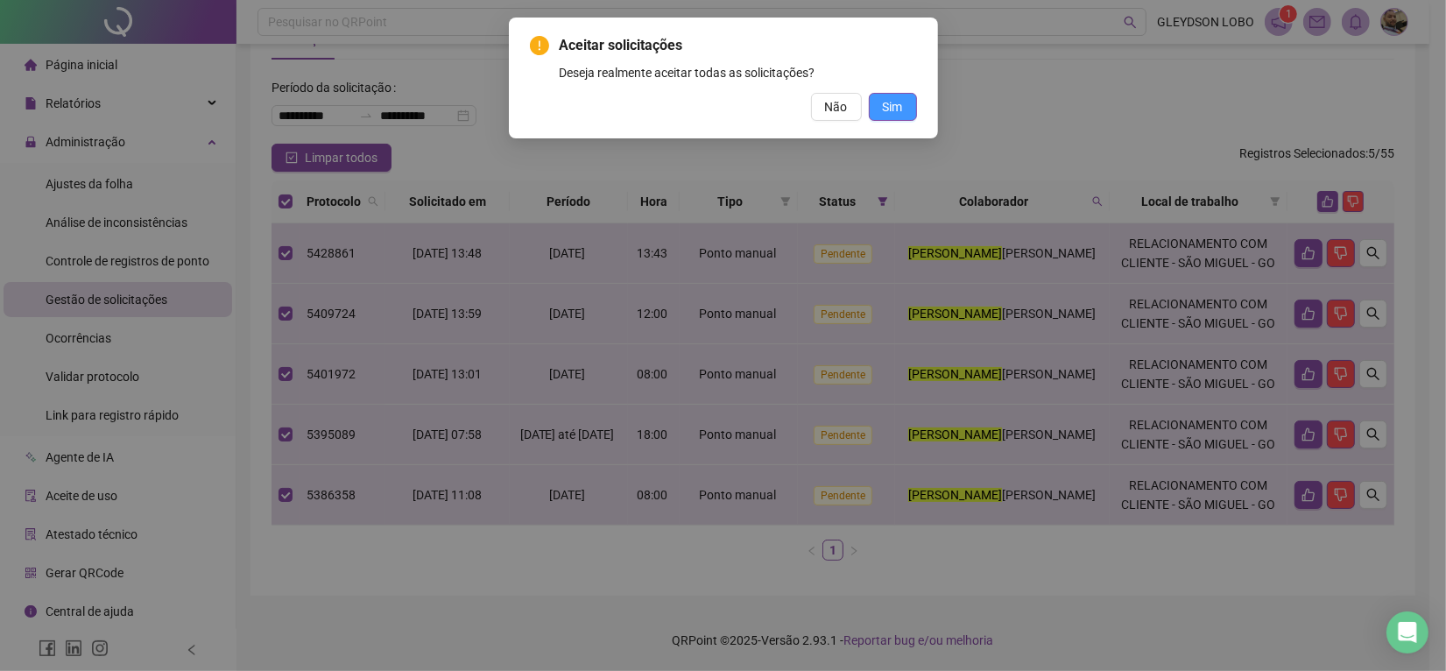
click at [907, 111] on button "Sim" at bounding box center [893, 107] width 48 height 28
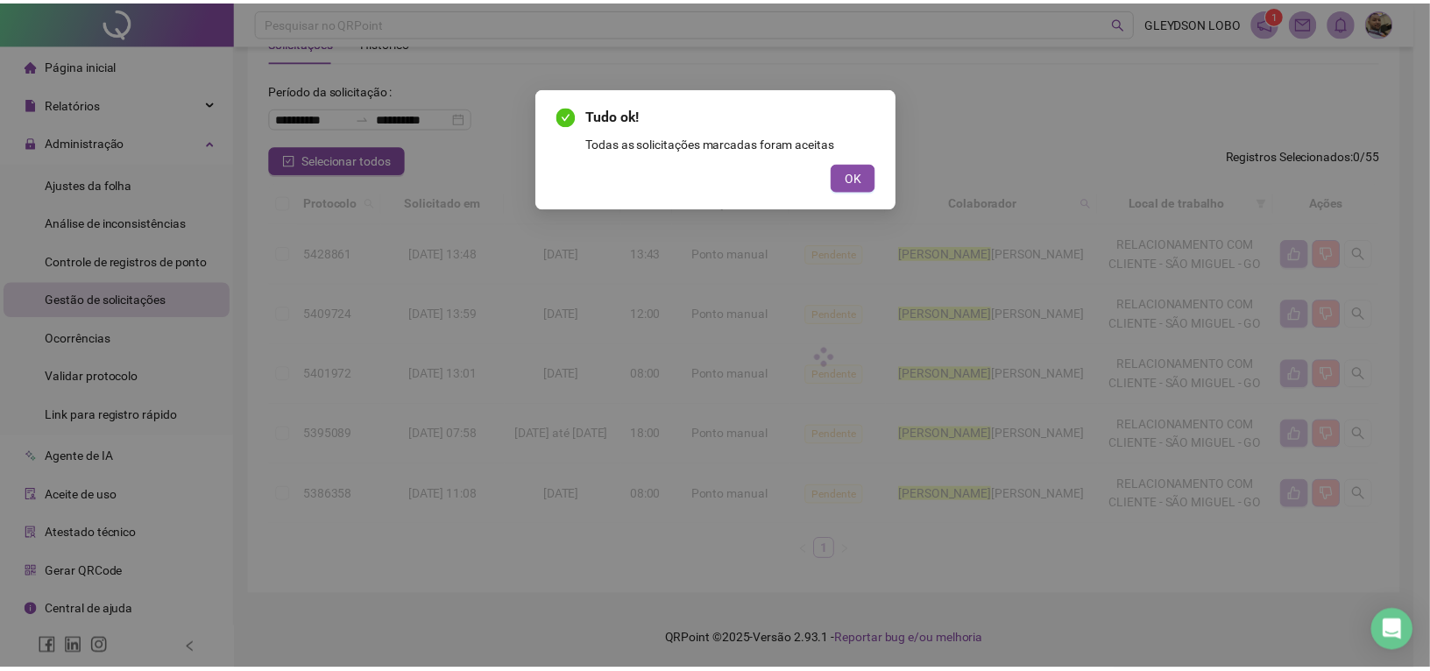
scroll to position [0, 0]
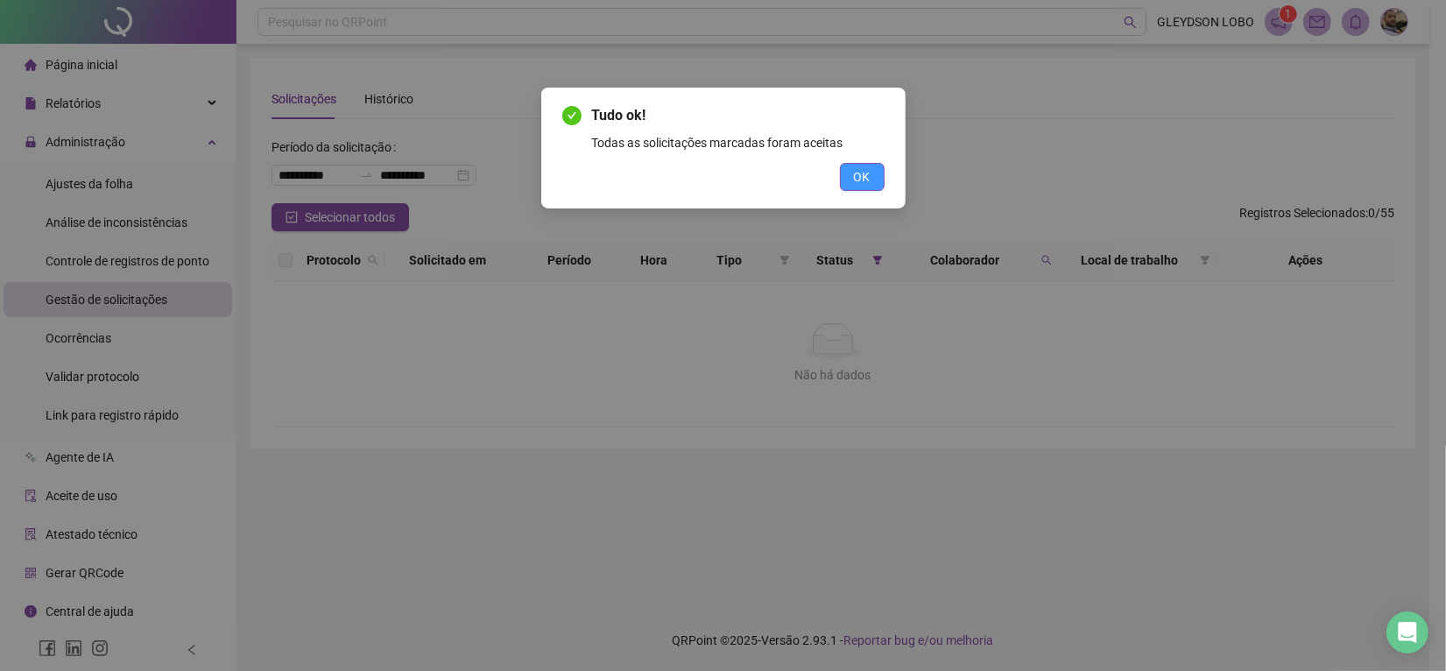
click at [872, 175] on button "OK" at bounding box center [862, 177] width 45 height 28
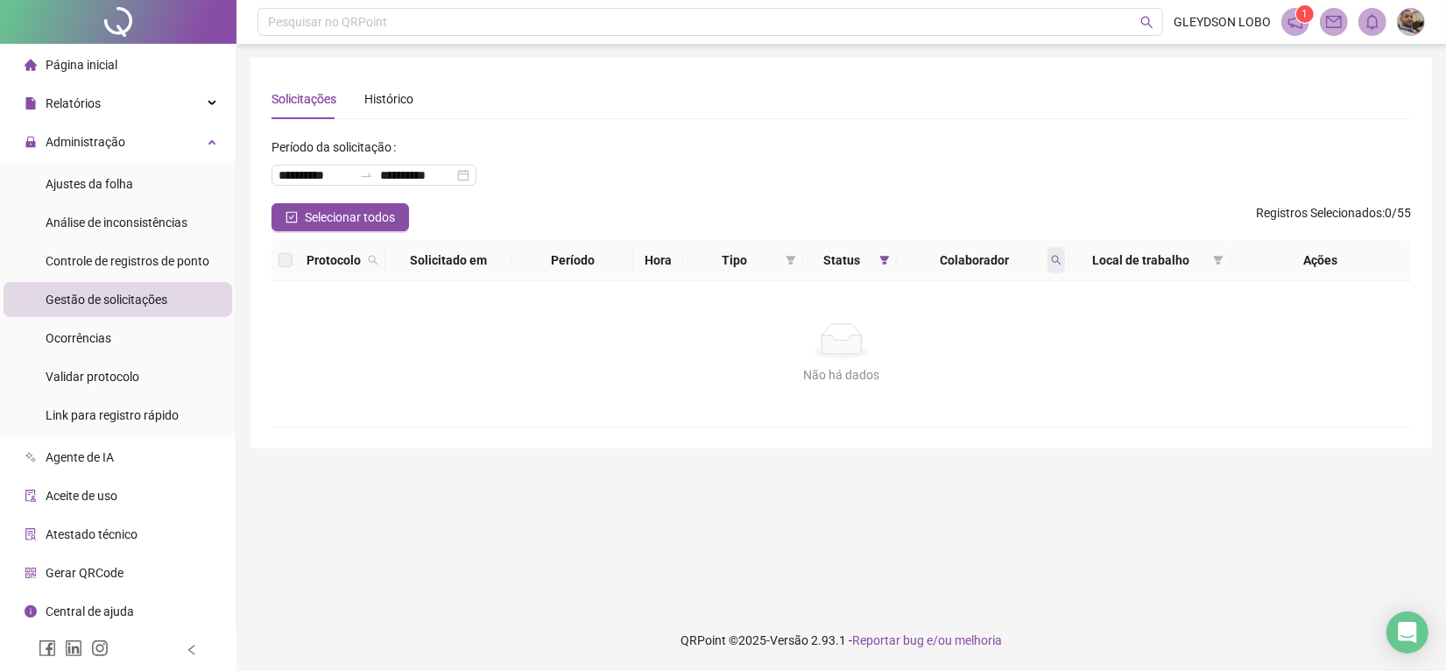
click at [1056, 255] on icon "search" at bounding box center [1056, 260] width 11 height 11
click at [1014, 328] on span "Limpar" at bounding box center [1018, 330] width 39 height 19
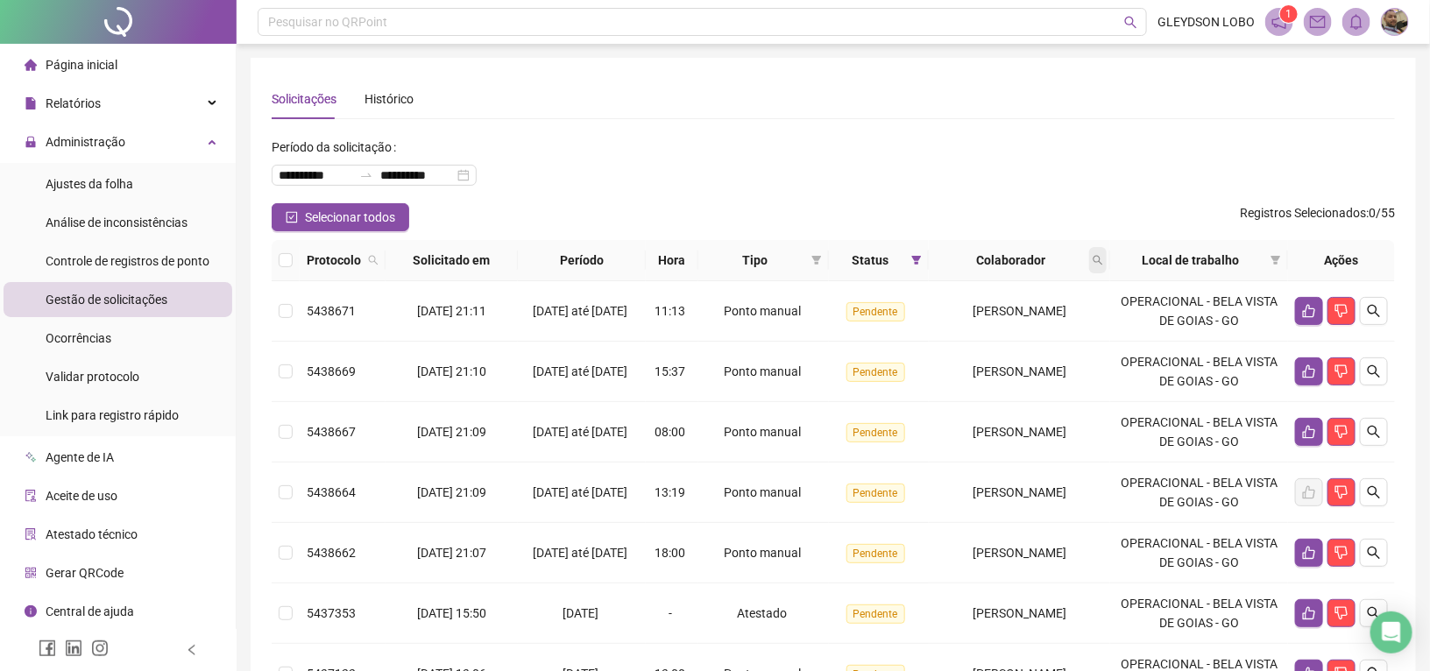
click at [1103, 261] on icon "search" at bounding box center [1097, 260] width 11 height 11
click at [992, 295] on input "text" at bounding box center [1032, 298] width 165 height 28
type input "*****"
click at [1003, 333] on span "Buscar" at bounding box center [998, 329] width 39 height 19
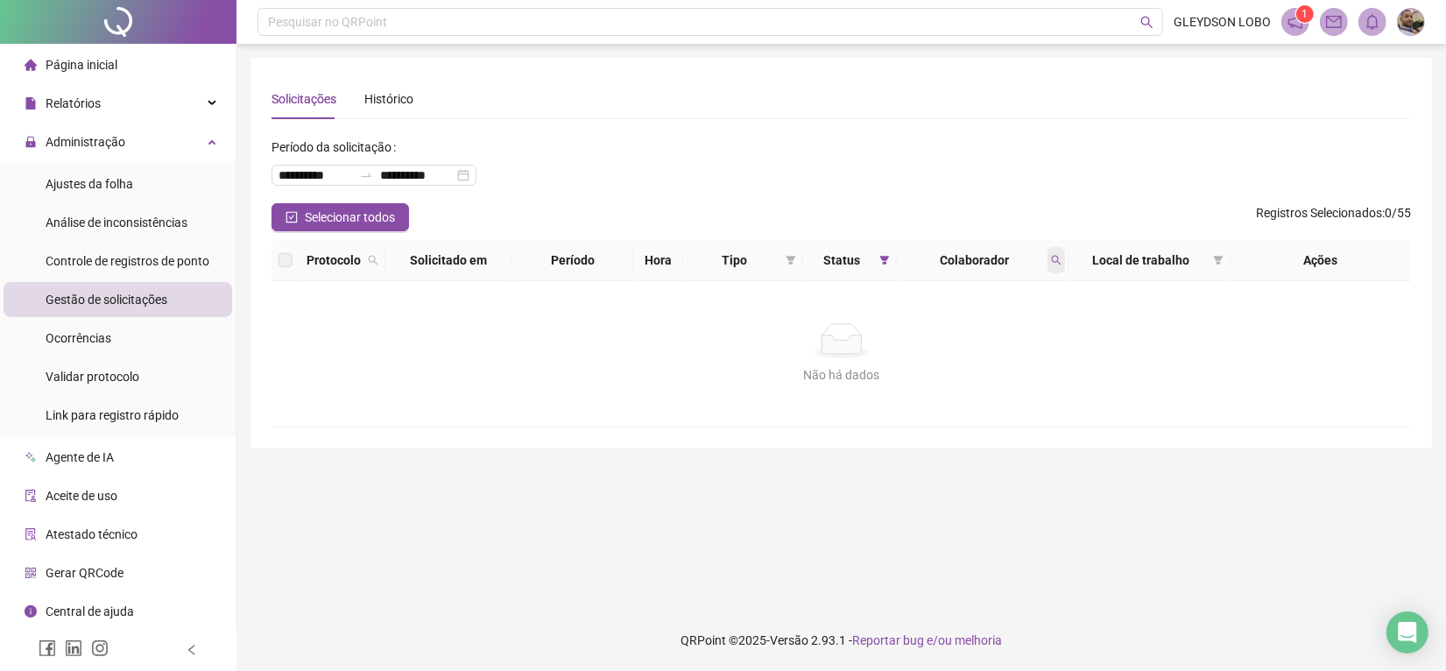
click at [1056, 261] on icon "search" at bounding box center [1057, 261] width 10 height 10
click at [1016, 333] on span "Limpar" at bounding box center [1018, 330] width 39 height 19
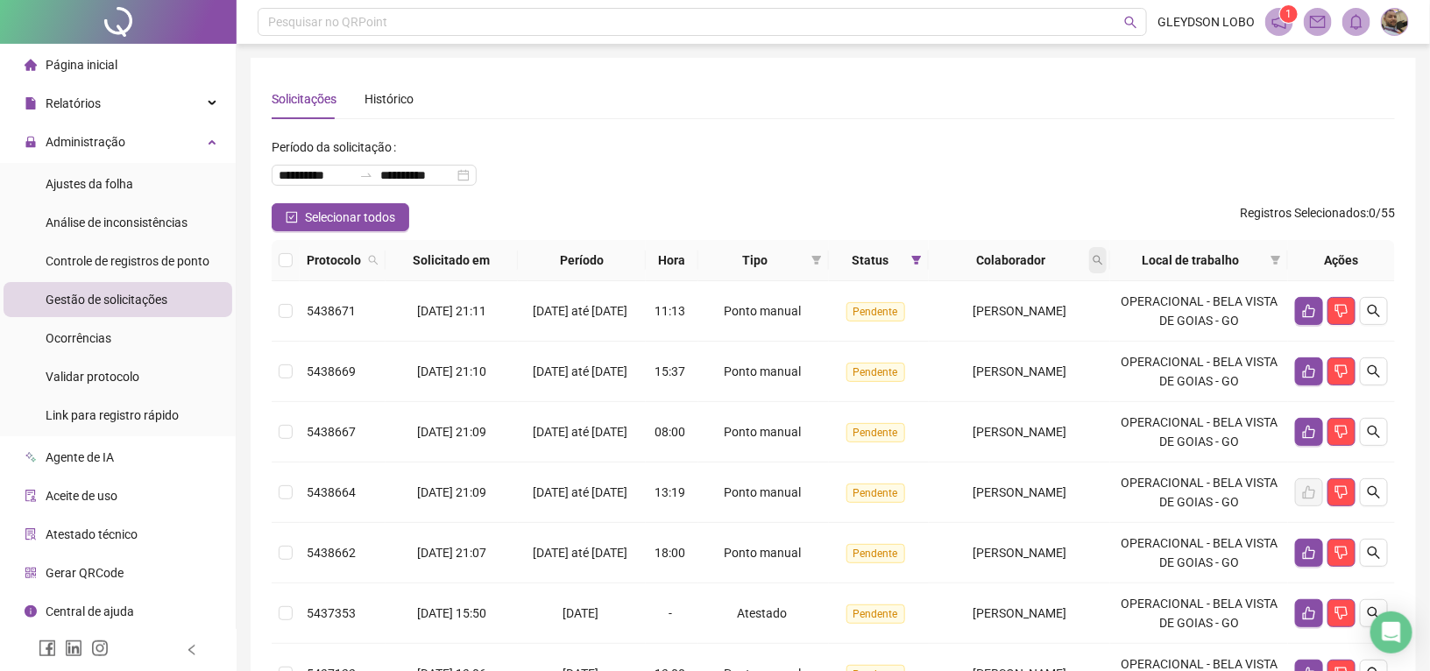
click at [1103, 264] on icon "search" at bounding box center [1097, 260] width 11 height 11
click at [979, 299] on input "text" at bounding box center [1032, 298] width 165 height 28
type input "*******"
click at [978, 325] on button "Buscar" at bounding box center [989, 329] width 79 height 21
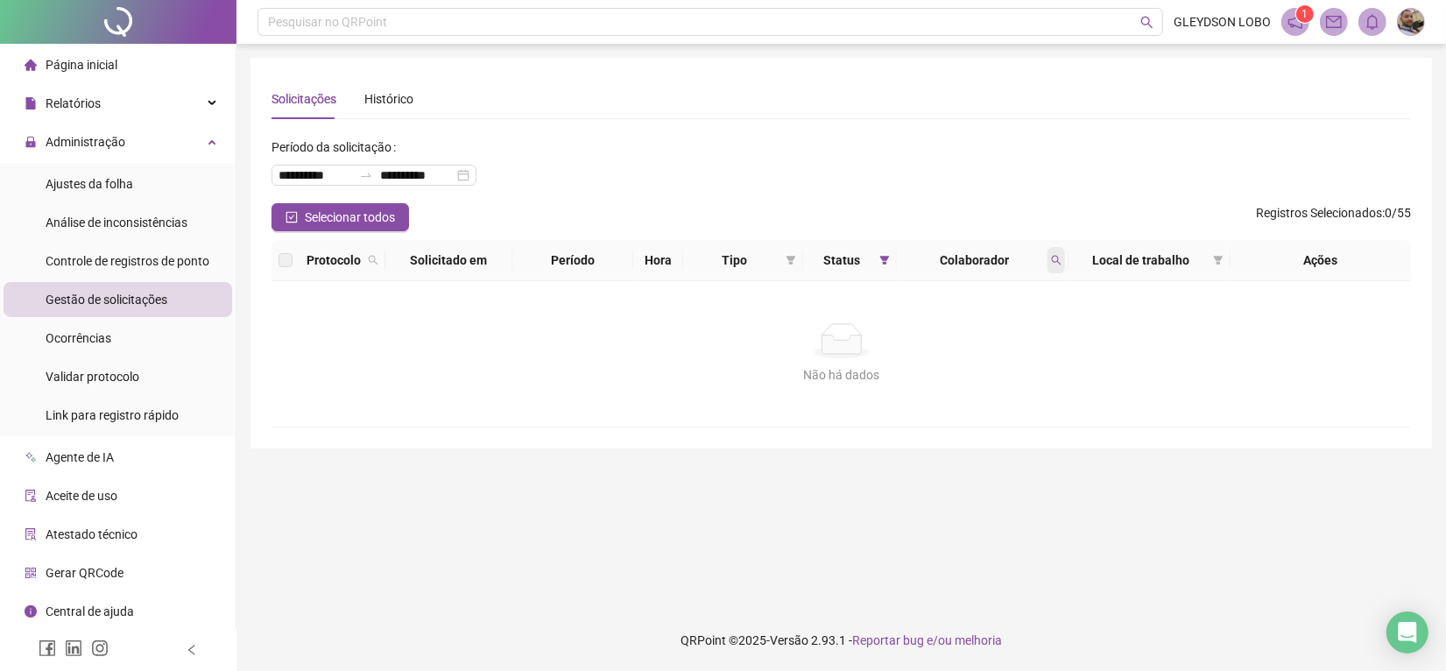
click at [1054, 255] on icon "search" at bounding box center [1056, 260] width 11 height 11
click at [1016, 329] on span "Limpar" at bounding box center [1018, 330] width 39 height 19
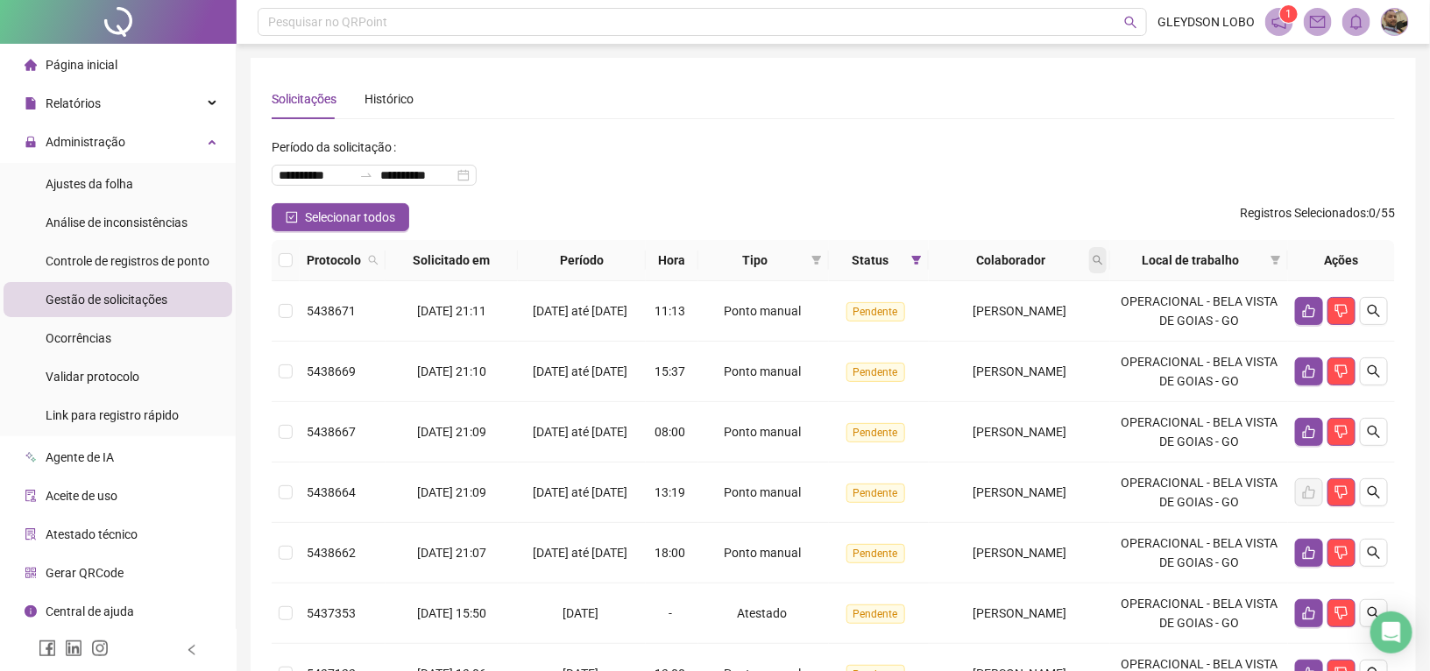
click at [1106, 263] on span at bounding box center [1098, 260] width 18 height 26
click at [1005, 299] on input "text" at bounding box center [1032, 298] width 165 height 28
click at [1013, 338] on span "Buscar" at bounding box center [998, 329] width 39 height 19
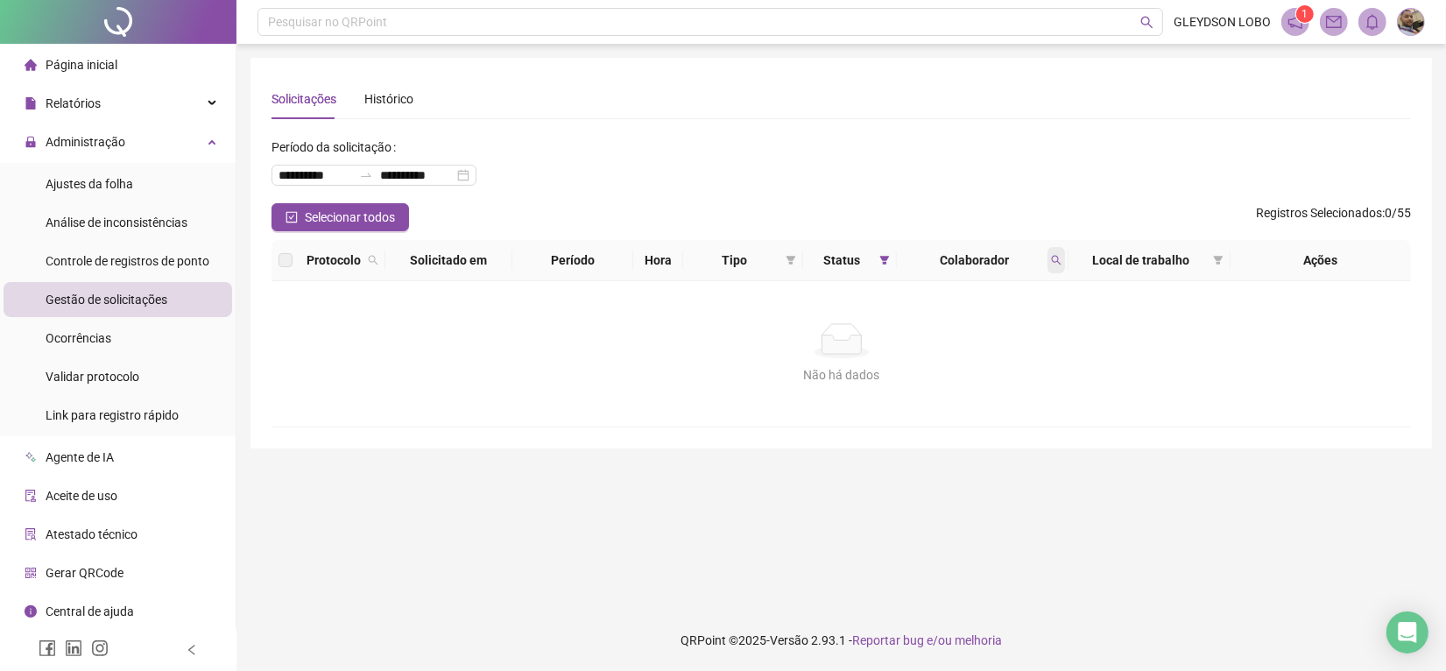
click at [1062, 265] on span at bounding box center [1057, 260] width 18 height 26
click at [999, 294] on input "*********" at bounding box center [975, 298] width 165 height 28
type input "***"
click at [931, 326] on span "Buscar" at bounding box center [941, 329] width 39 height 19
click at [1054, 261] on icon "search" at bounding box center [1057, 261] width 10 height 10
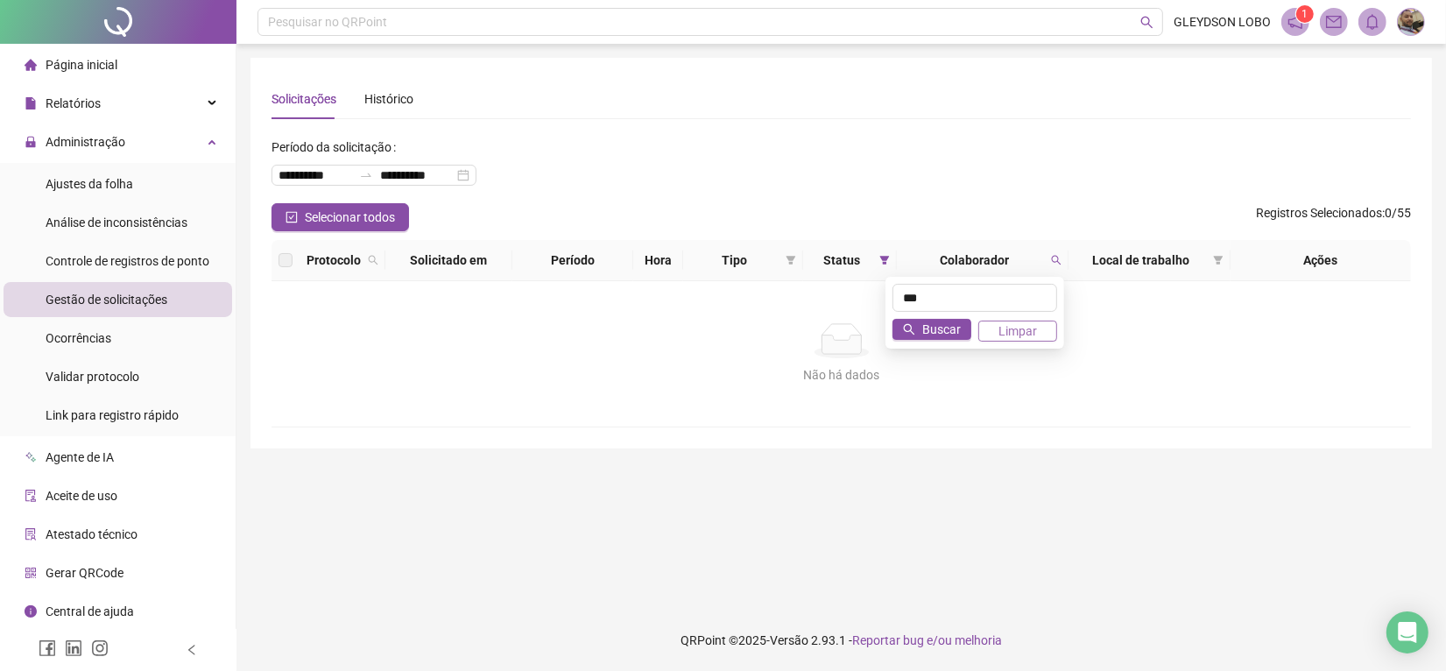
click at [1032, 329] on span "Limpar" at bounding box center [1018, 330] width 39 height 19
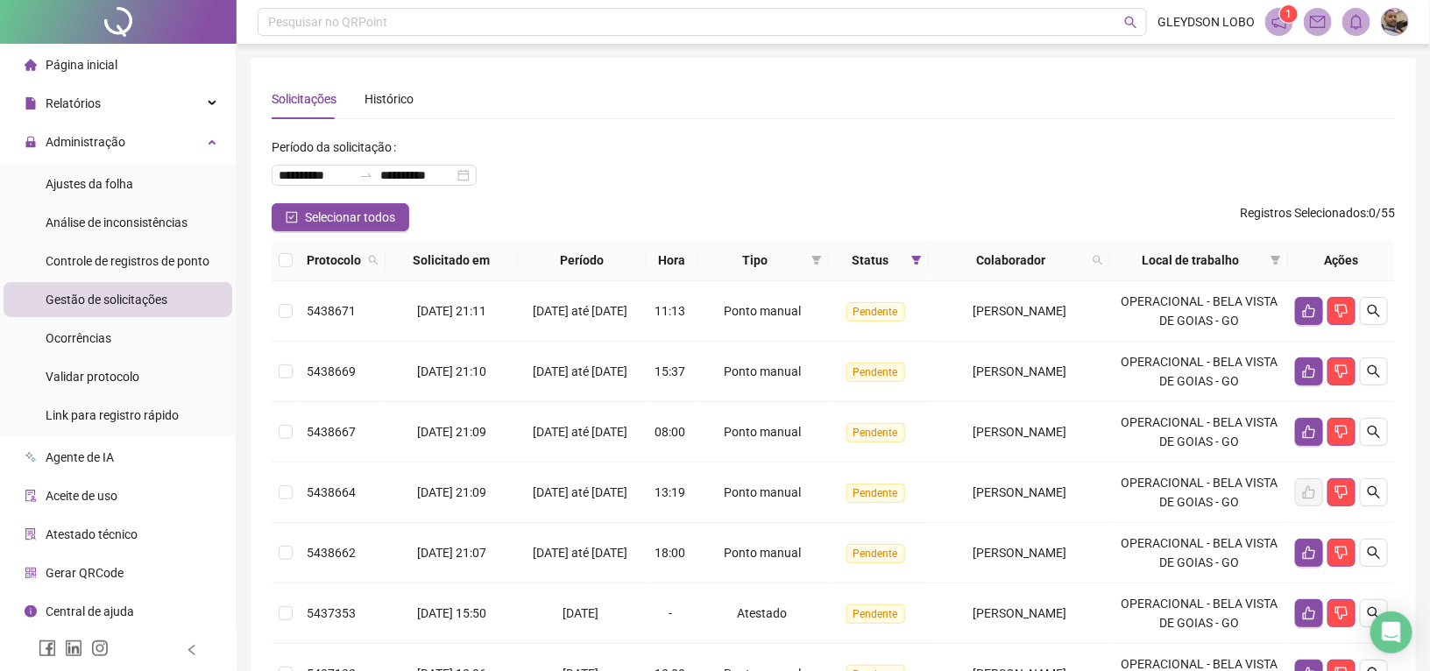
drag, startPoint x: 1119, startPoint y: 258, endPoint x: 1102, endPoint y: 268, distance: 19.2
click at [1103, 260] on icon "search" at bounding box center [1097, 260] width 11 height 11
click at [1023, 287] on input "text" at bounding box center [1032, 298] width 165 height 28
type input "*******"
click at [1000, 329] on span "Buscar" at bounding box center [998, 329] width 39 height 19
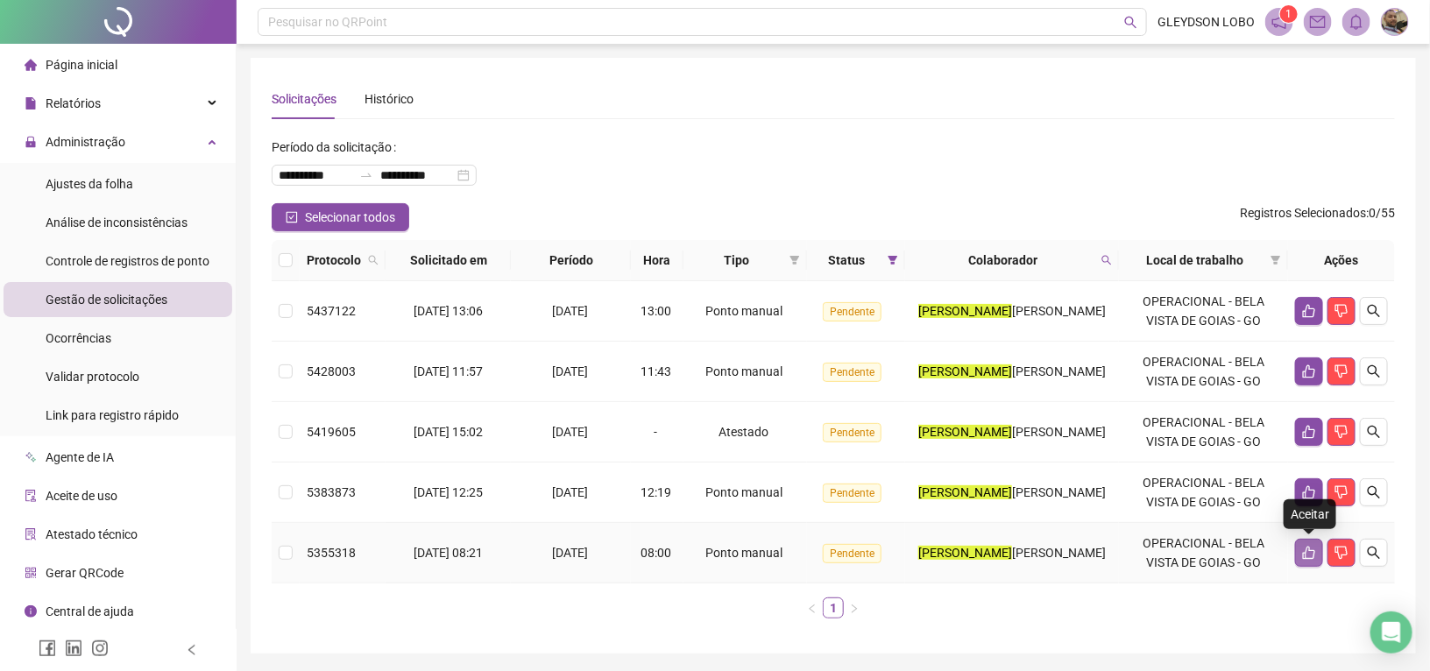
click at [1303, 554] on icon "like" at bounding box center [1309, 553] width 12 height 13
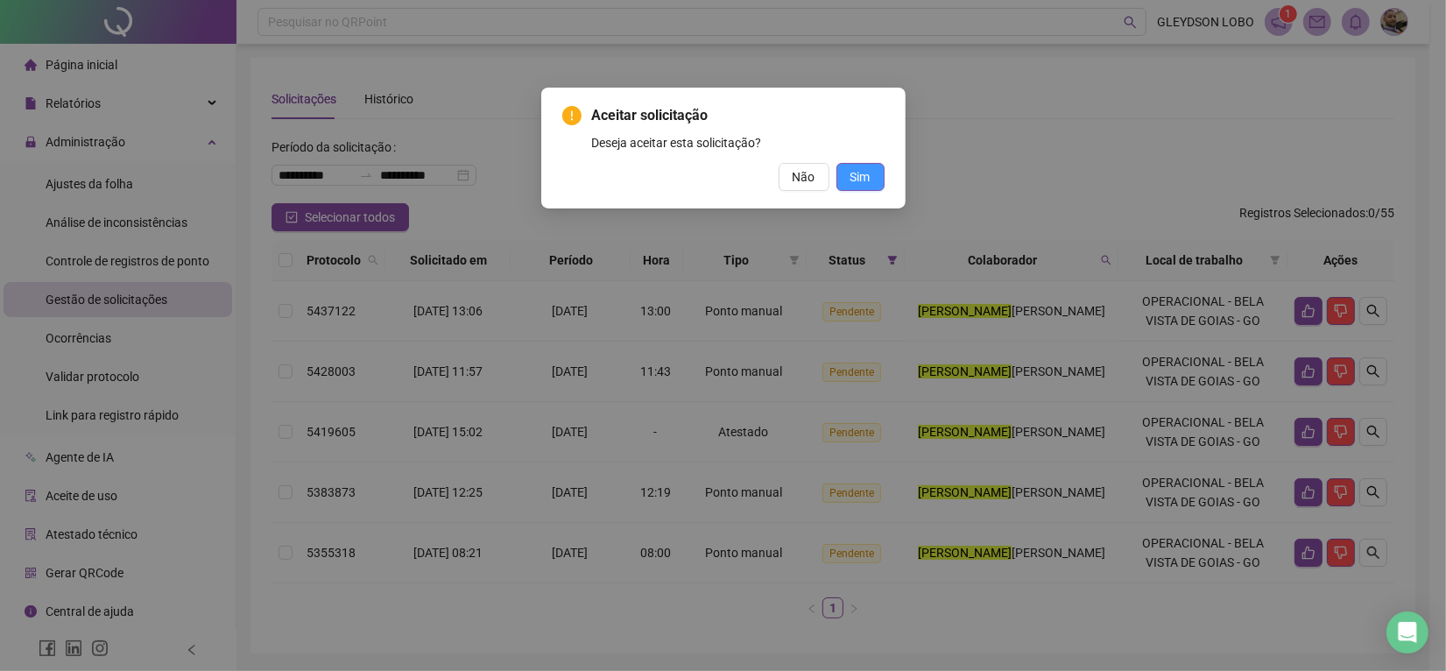
click at [848, 185] on button "Sim" at bounding box center [861, 177] width 48 height 28
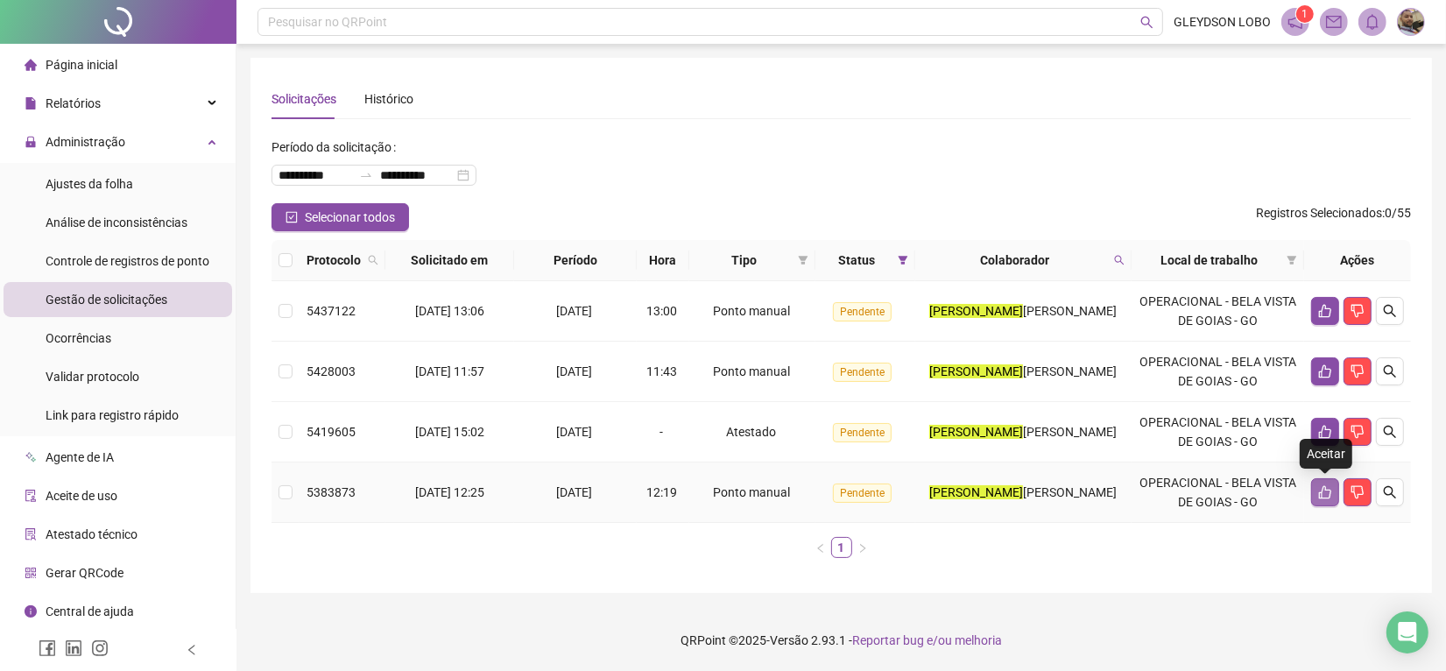
click at [1318, 492] on icon "like" at bounding box center [1325, 492] width 14 height 14
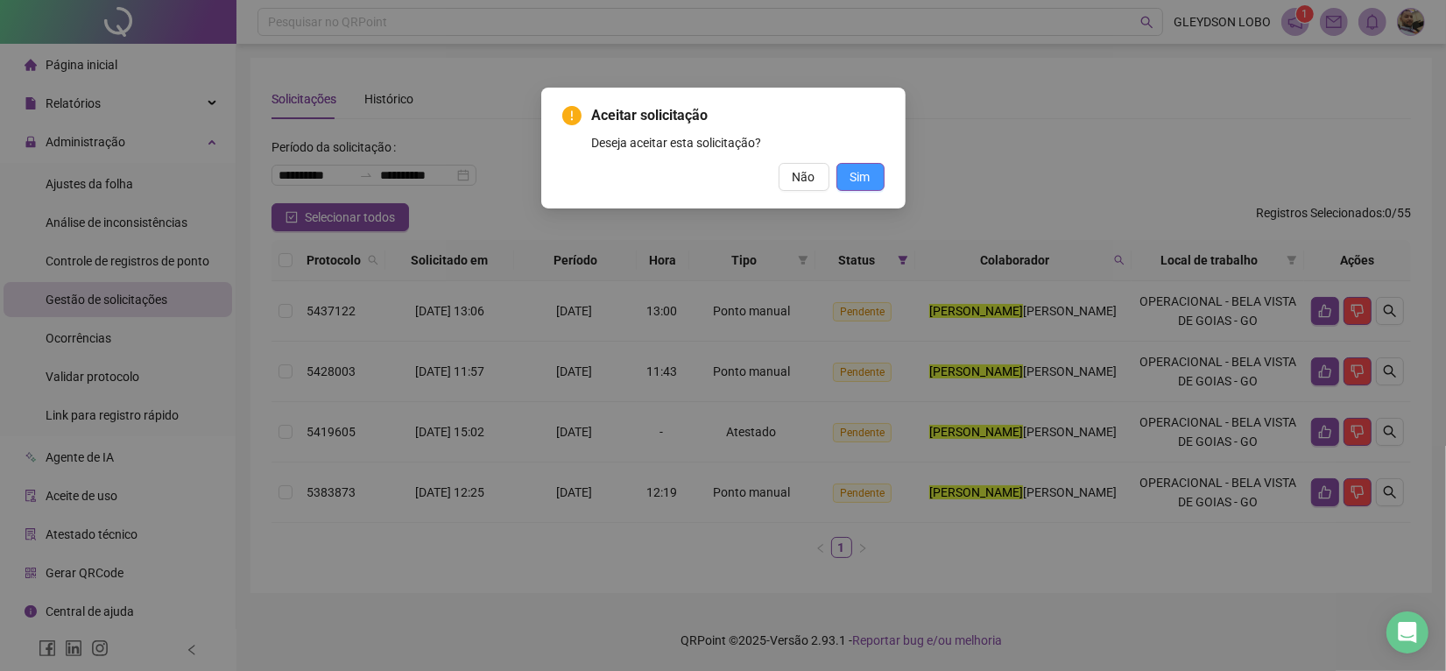
click at [858, 176] on span "Sim" at bounding box center [861, 176] width 20 height 19
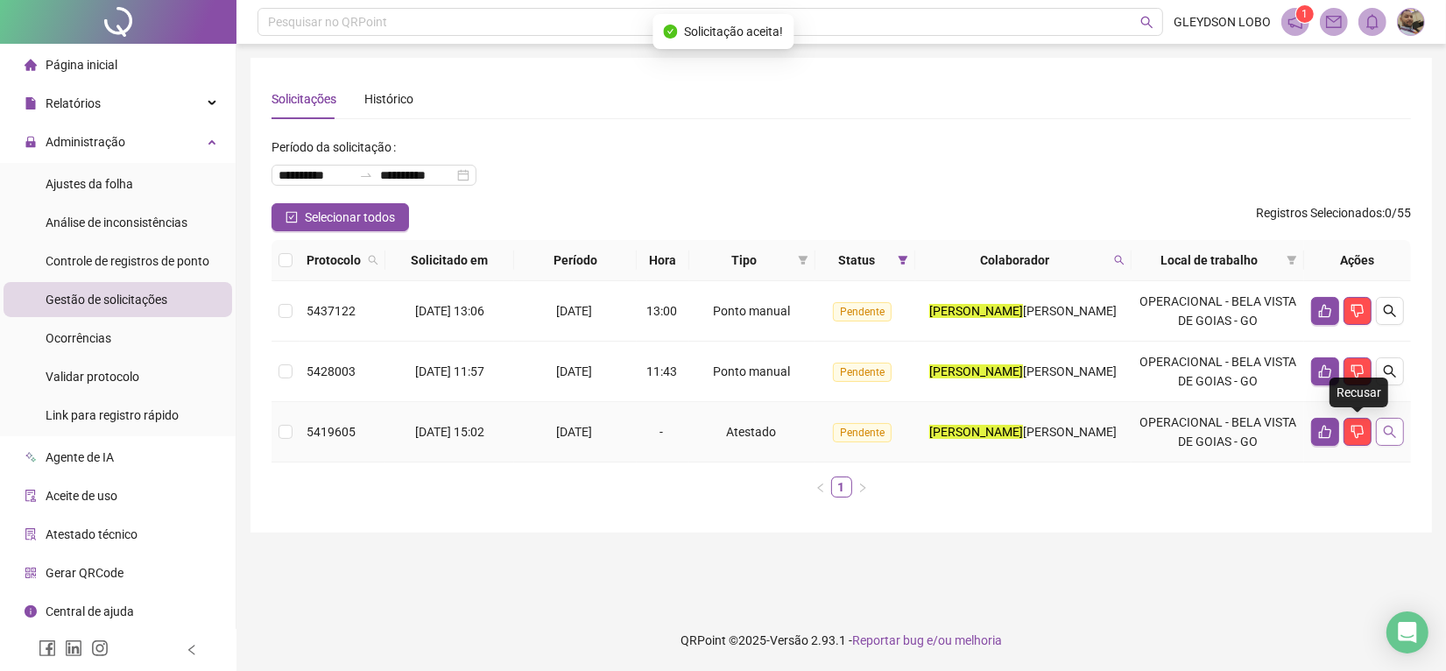
click at [1389, 430] on icon "search" at bounding box center [1390, 432] width 14 height 14
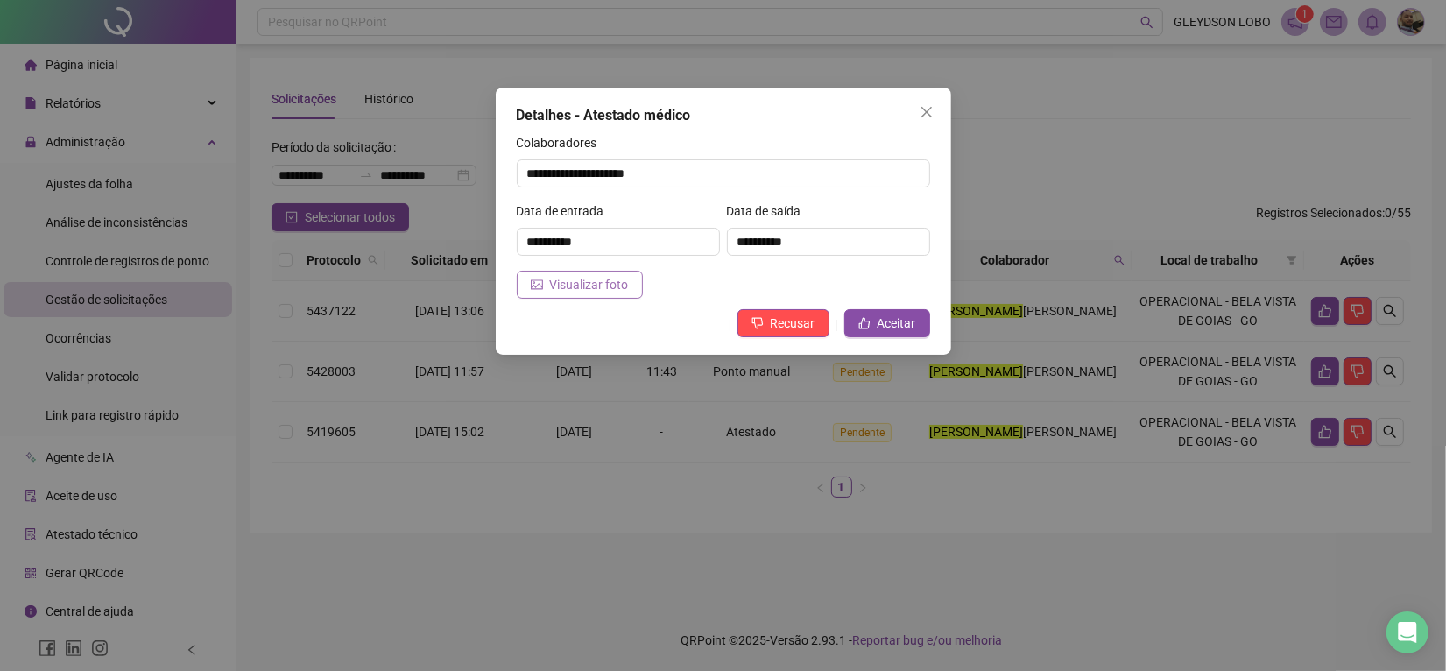
click at [622, 290] on span "Visualizar foto" at bounding box center [589, 284] width 79 height 19
click at [929, 102] on button "Close" at bounding box center [927, 112] width 28 height 28
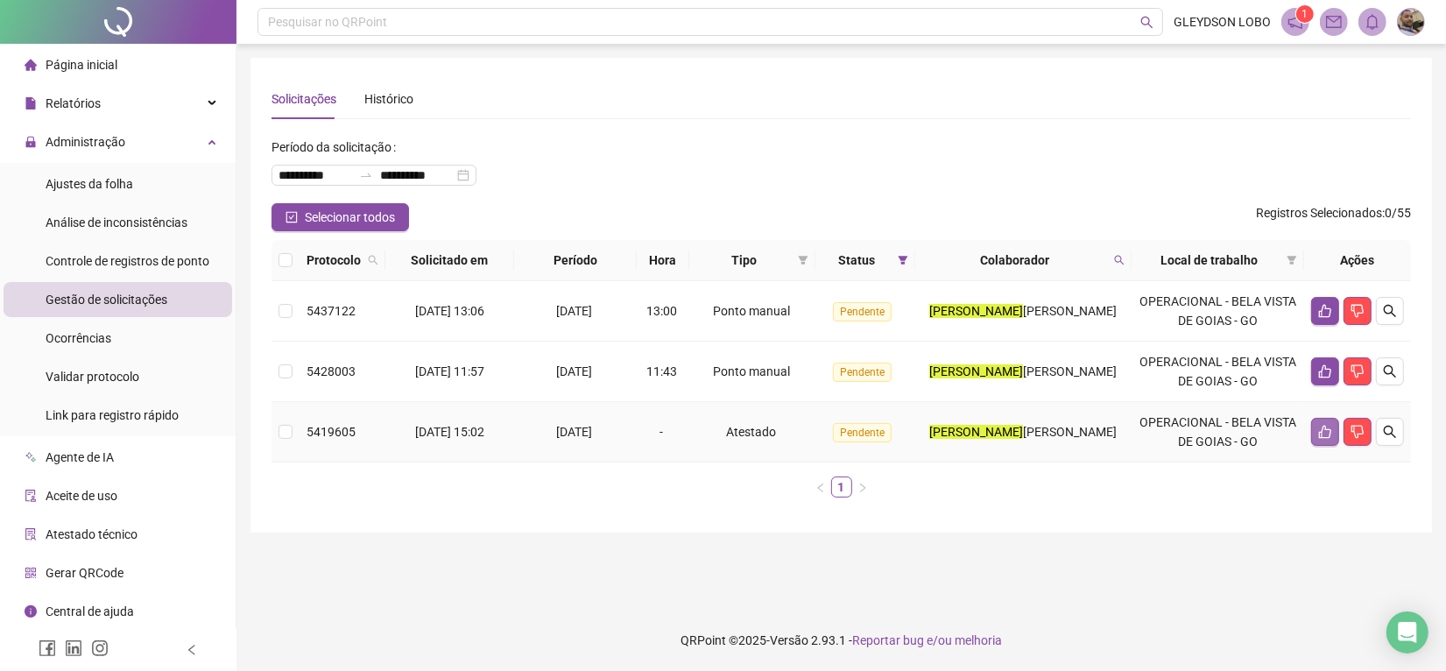
click at [1324, 431] on icon "like" at bounding box center [1325, 432] width 14 height 14
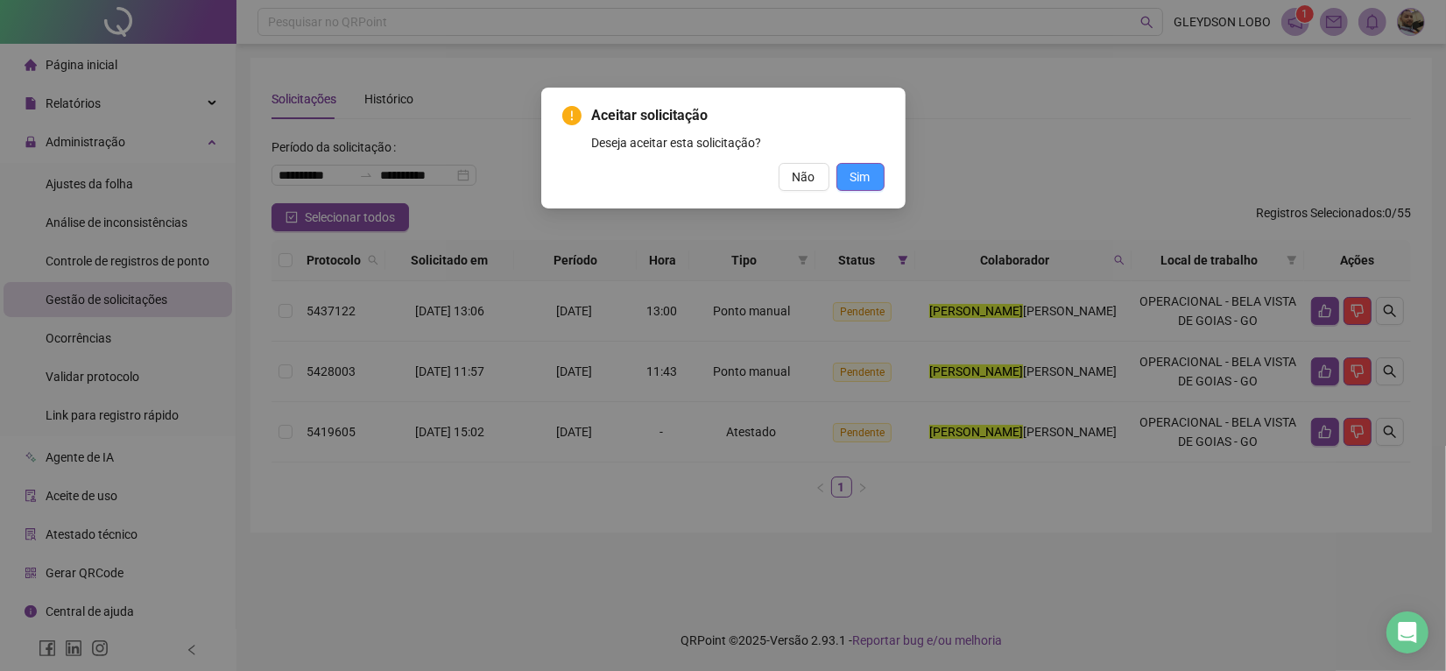
click at [880, 181] on button "Sim" at bounding box center [861, 177] width 48 height 28
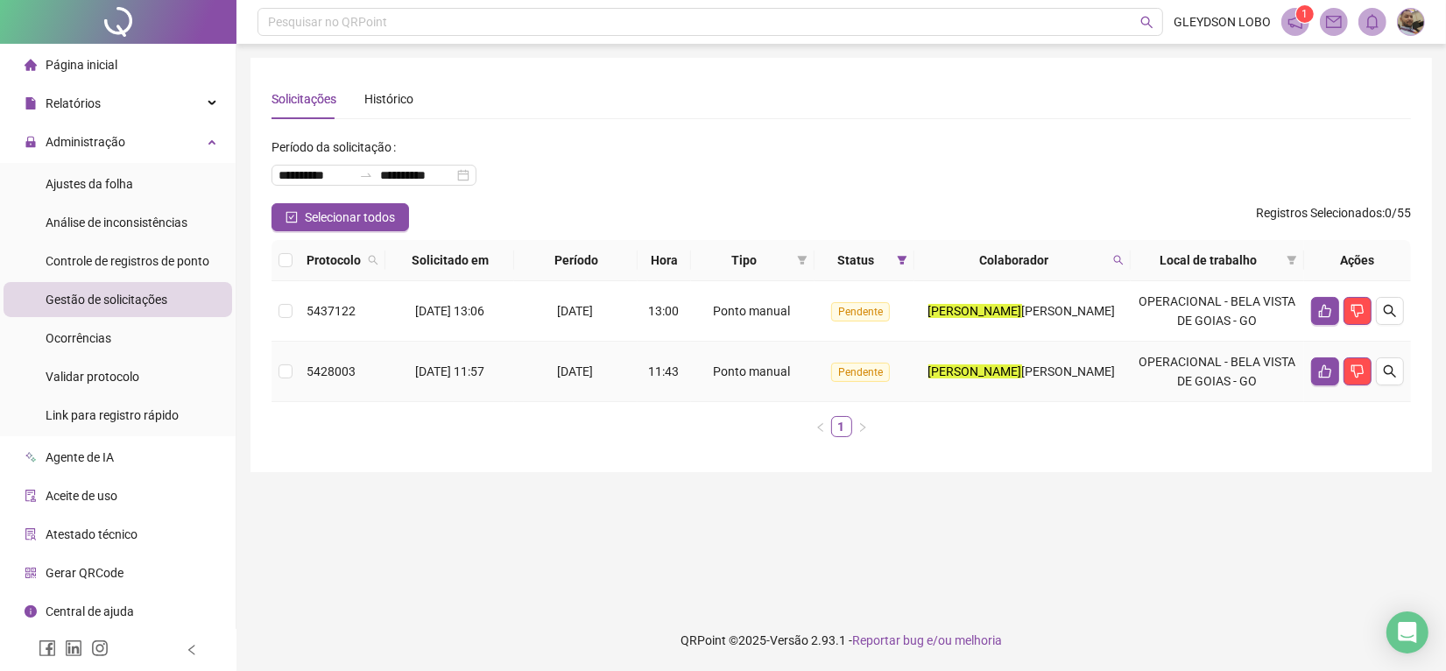
click at [274, 369] on td at bounding box center [286, 372] width 28 height 60
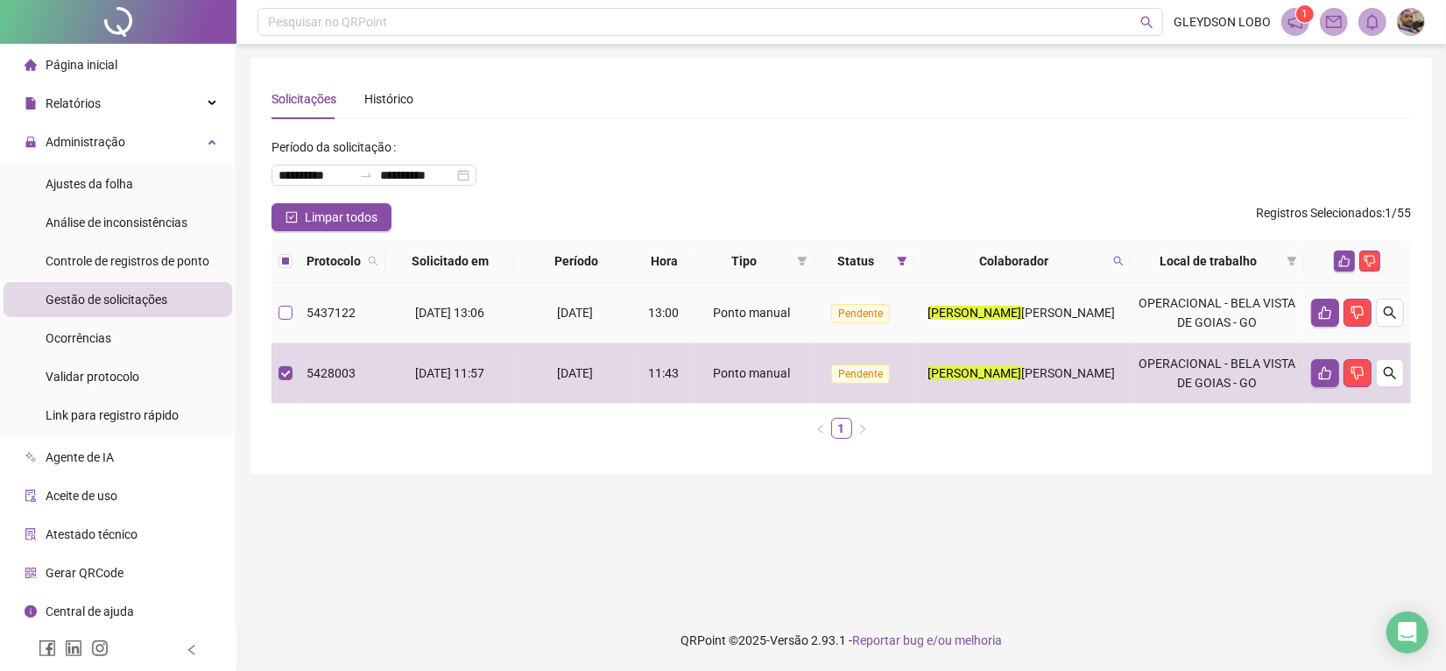
click at [283, 303] on label at bounding box center [286, 312] width 14 height 19
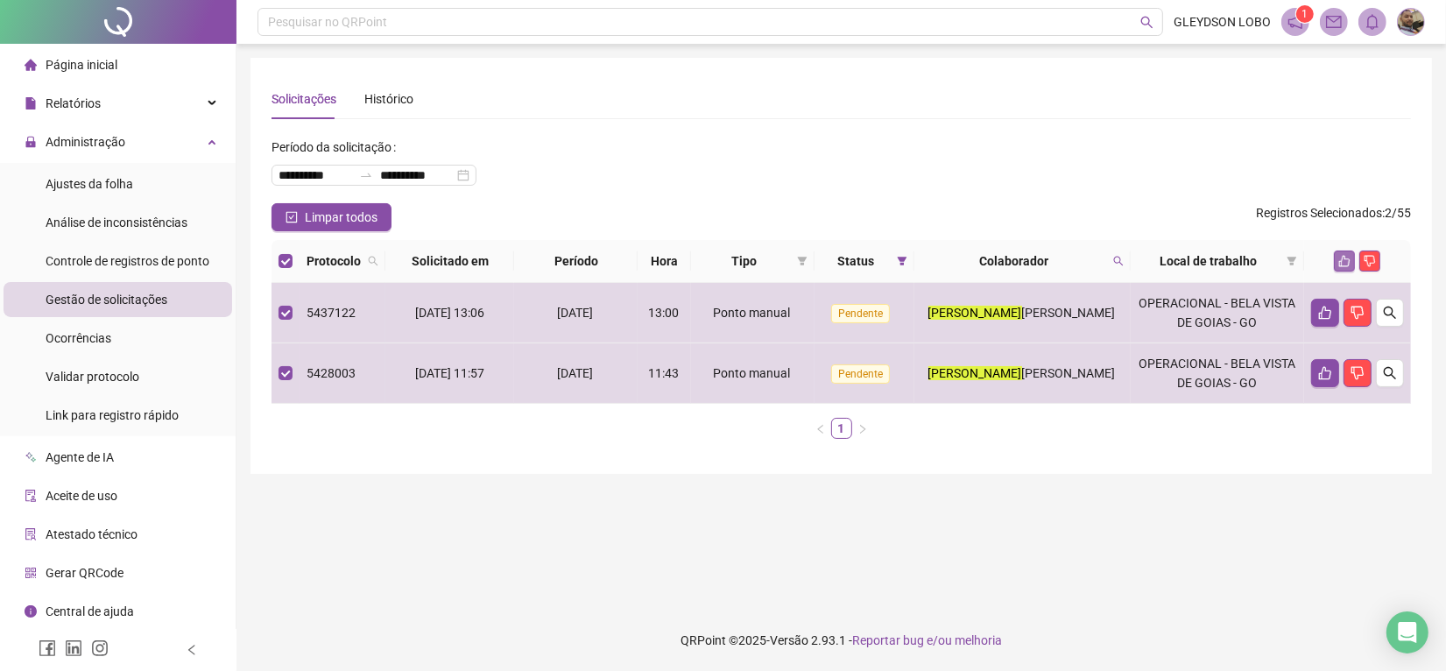
click at [1345, 260] on icon "like" at bounding box center [1345, 261] width 12 height 12
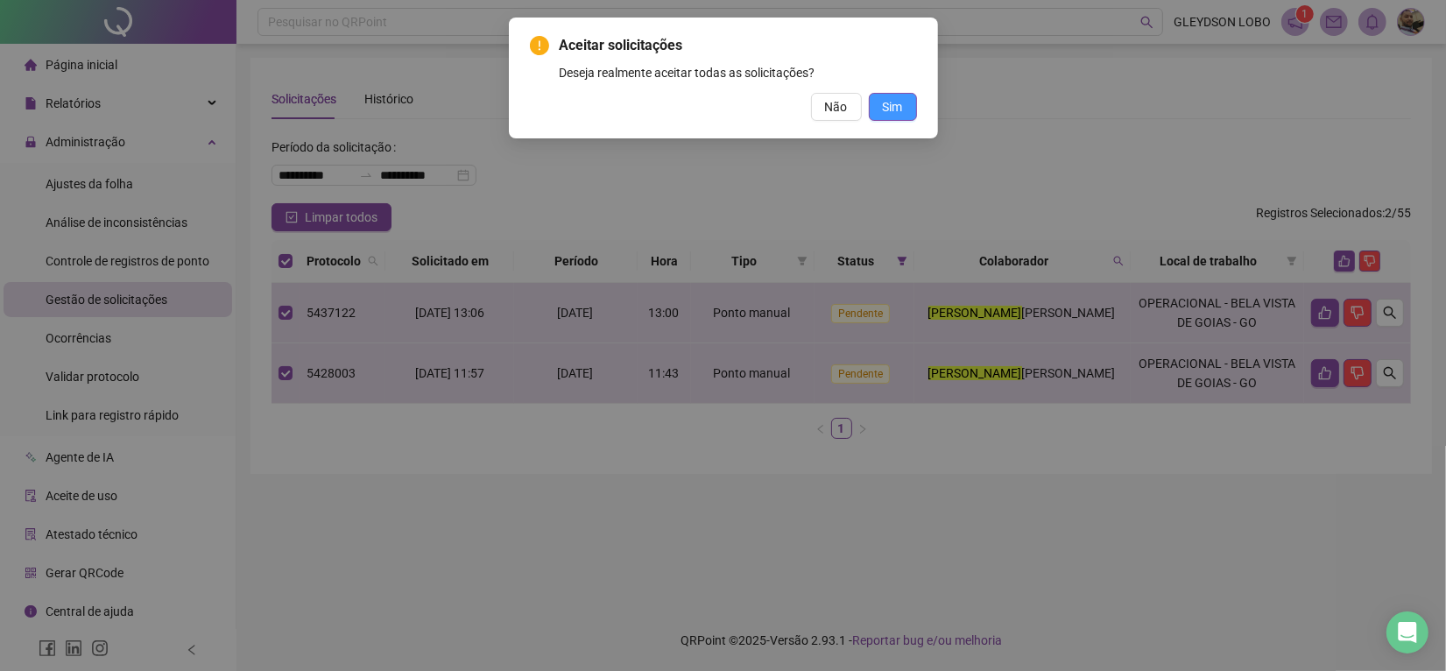
click at [914, 103] on button "Sim" at bounding box center [893, 107] width 48 height 28
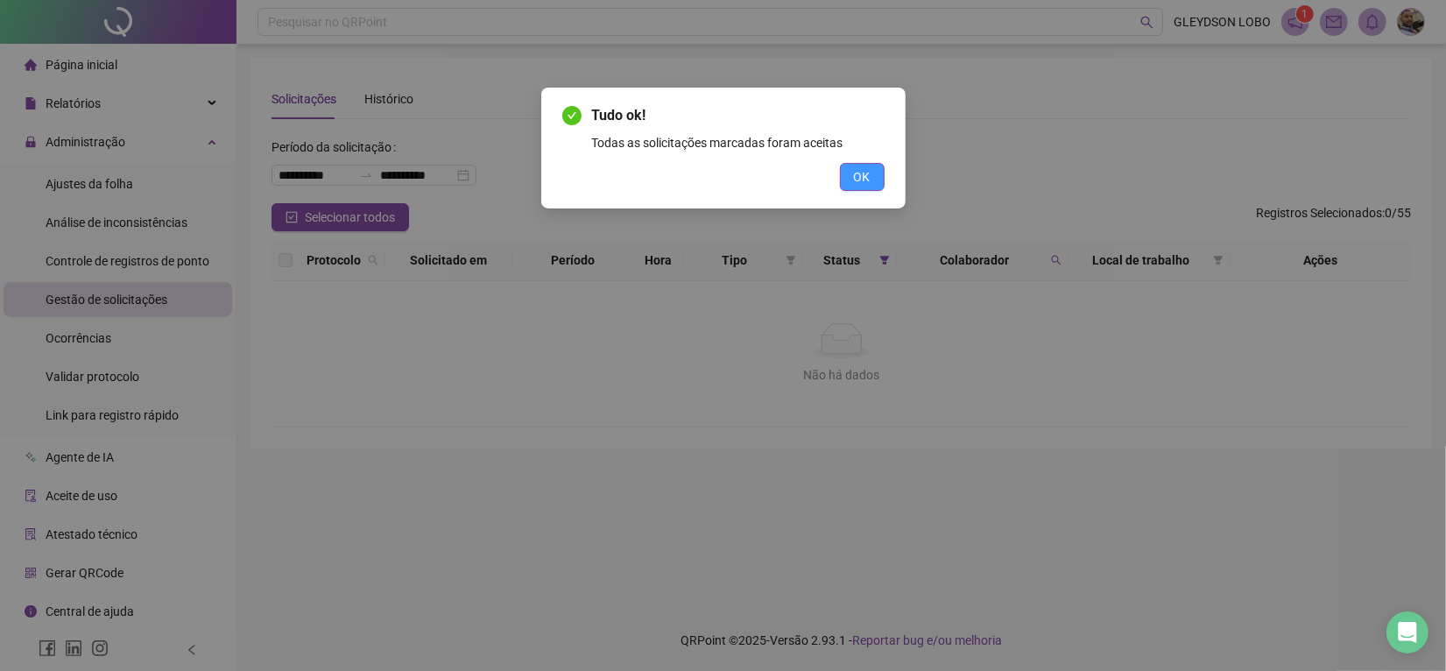
click at [854, 168] on span "OK" at bounding box center [862, 176] width 17 height 19
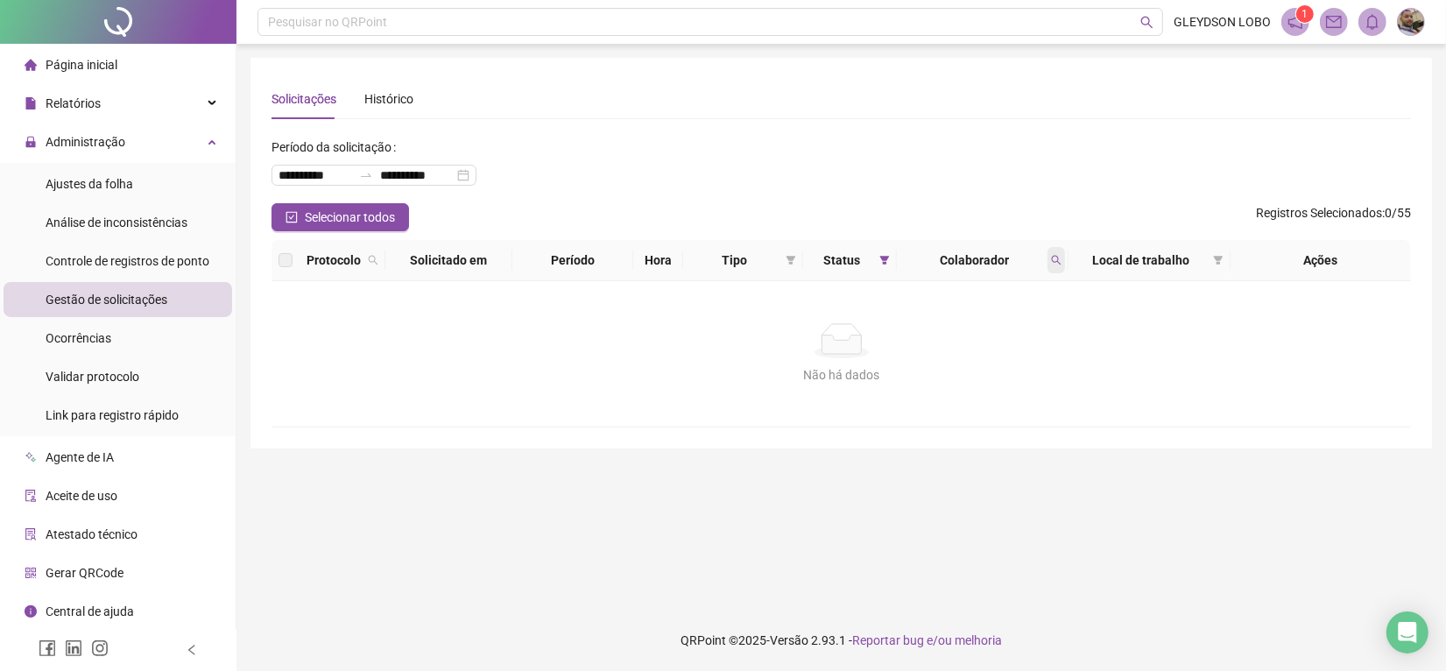
click at [1048, 256] on span at bounding box center [1057, 260] width 18 height 26
click at [977, 293] on input "*******" at bounding box center [975, 298] width 165 height 28
click at [917, 330] on button "Buscar" at bounding box center [932, 329] width 79 height 21
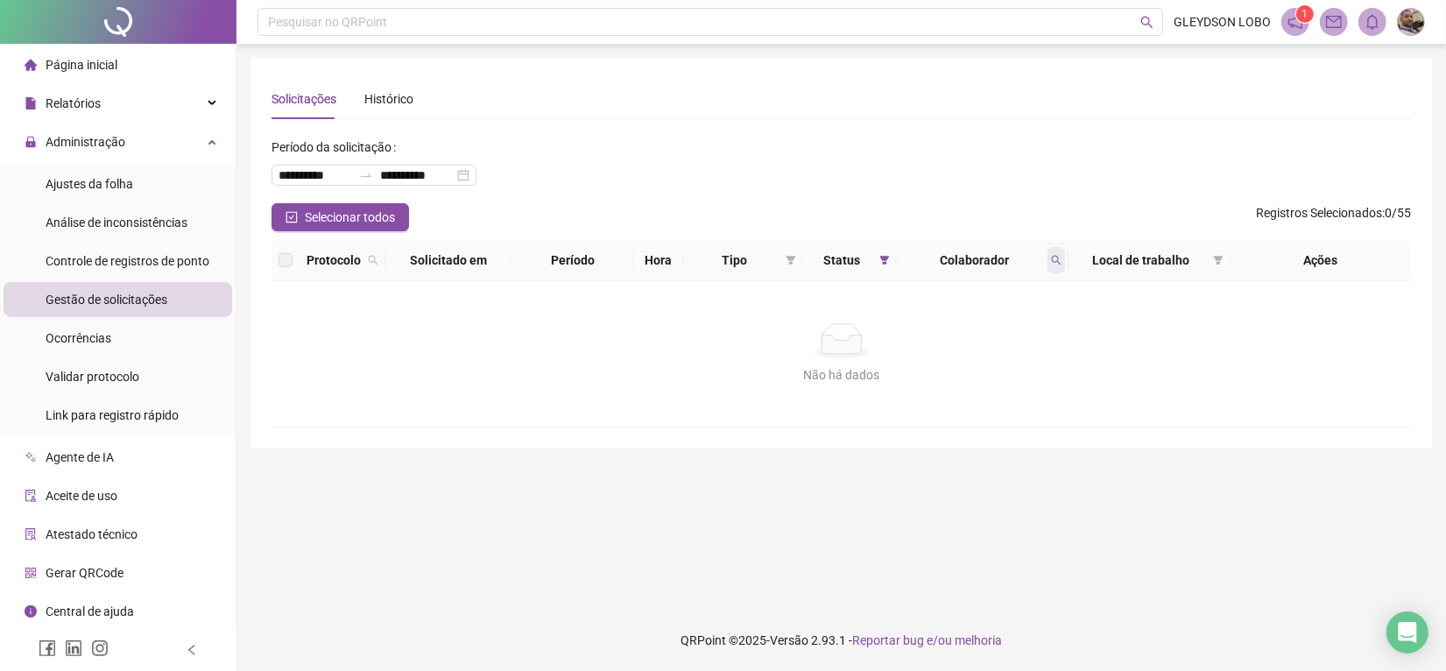
click at [1061, 261] on icon "search" at bounding box center [1056, 260] width 11 height 11
click at [1021, 330] on span "Limpar" at bounding box center [1018, 330] width 39 height 19
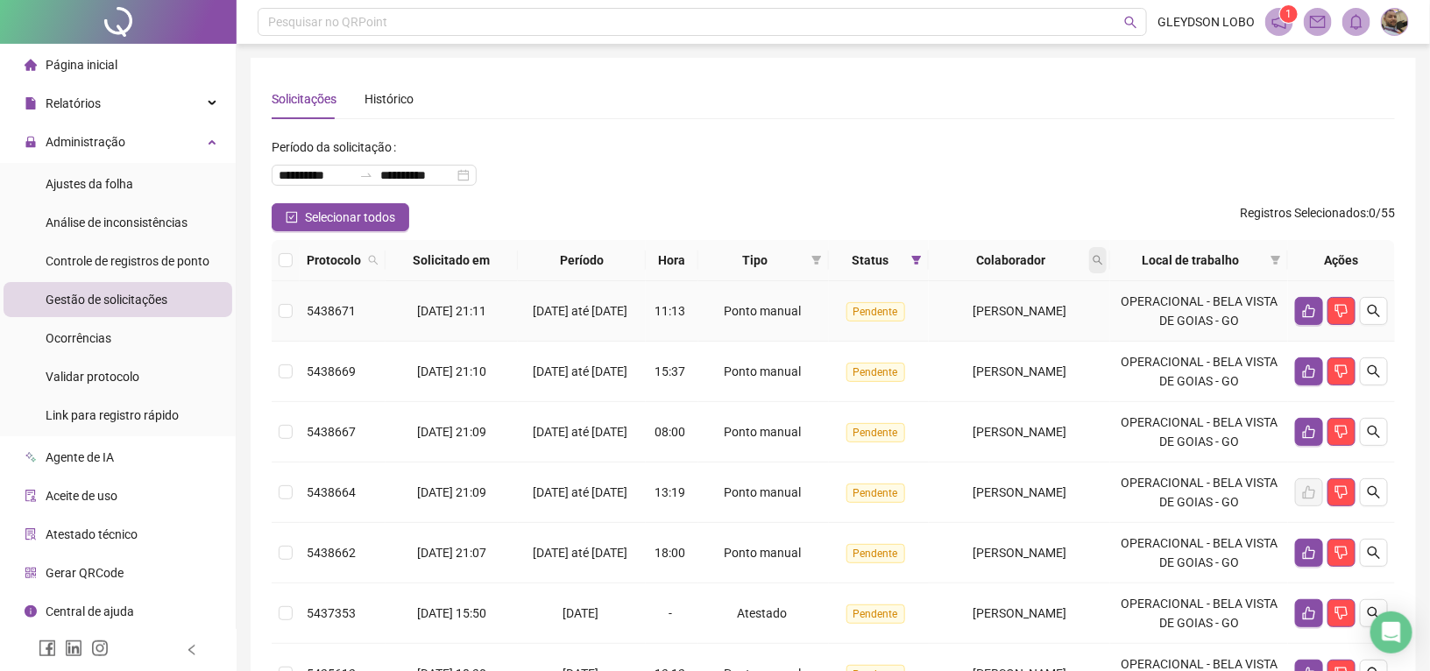
click at [1105, 269] on span at bounding box center [1098, 260] width 18 height 26
click at [1065, 296] on input "text" at bounding box center [1032, 298] width 165 height 28
type input "****"
click at [1003, 325] on span "Buscar" at bounding box center [998, 329] width 39 height 19
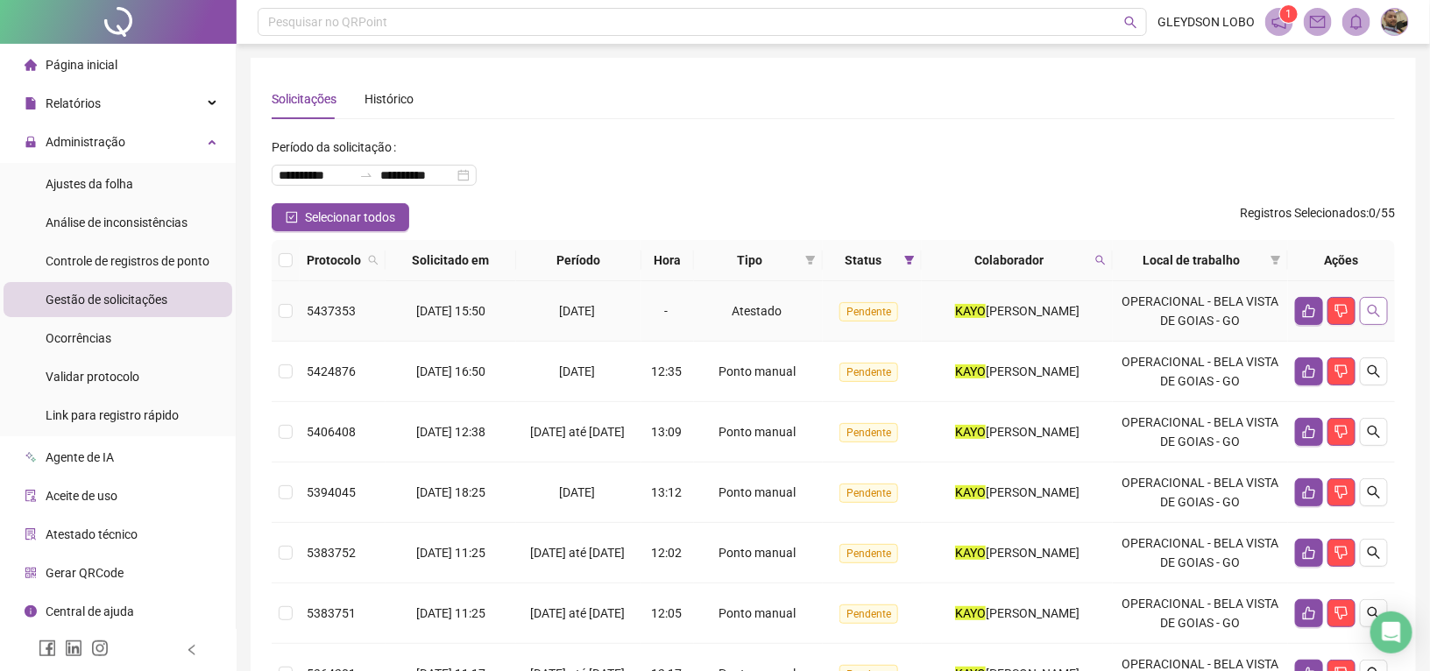
click at [1371, 314] on icon "search" at bounding box center [1374, 311] width 14 height 14
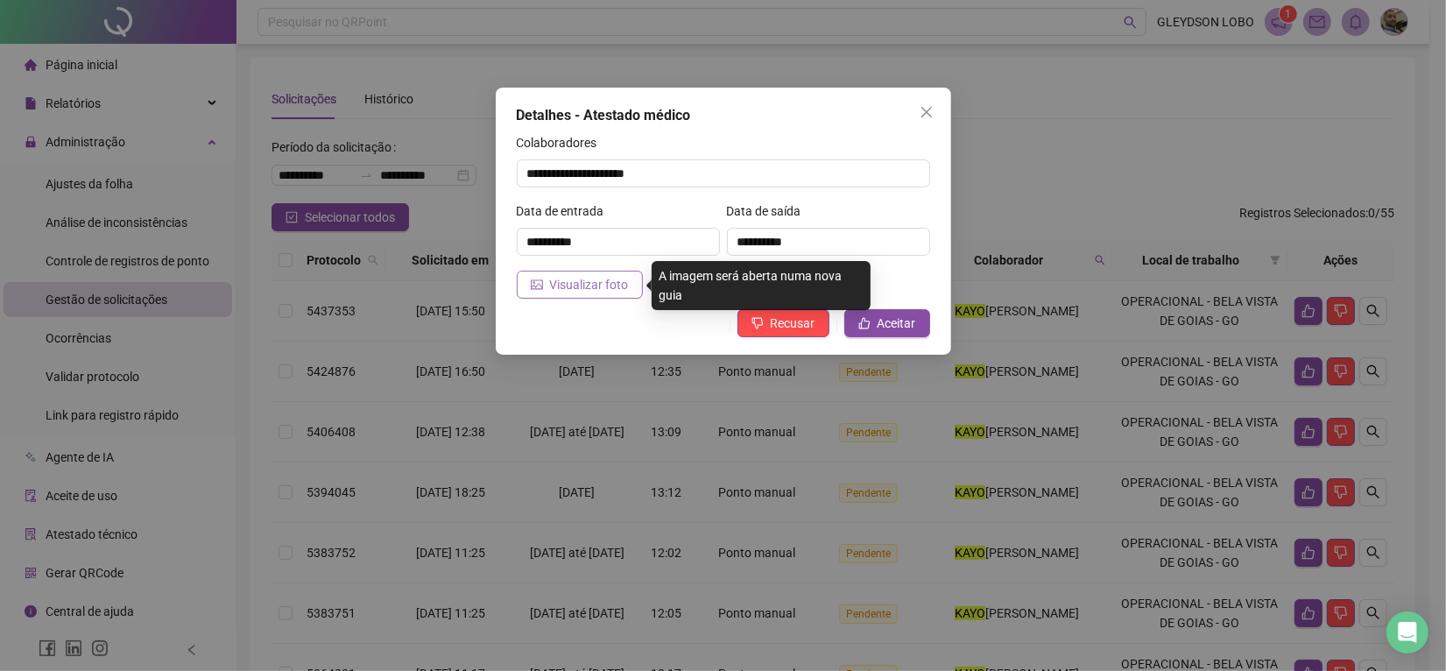
click at [589, 289] on span "Visualizar foto" at bounding box center [589, 284] width 79 height 19
click at [550, 298] on button "Visualizar foto" at bounding box center [580, 285] width 126 height 28
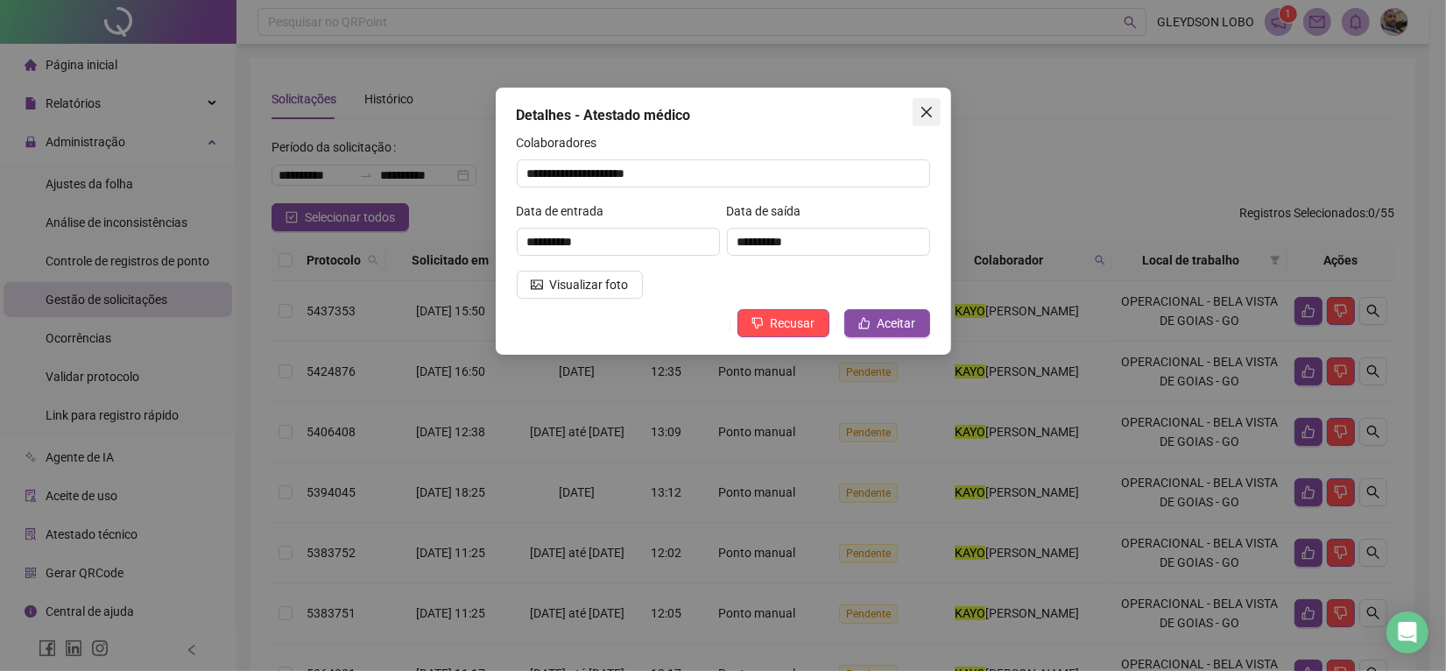
click at [918, 124] on button "Close" at bounding box center [927, 112] width 28 height 28
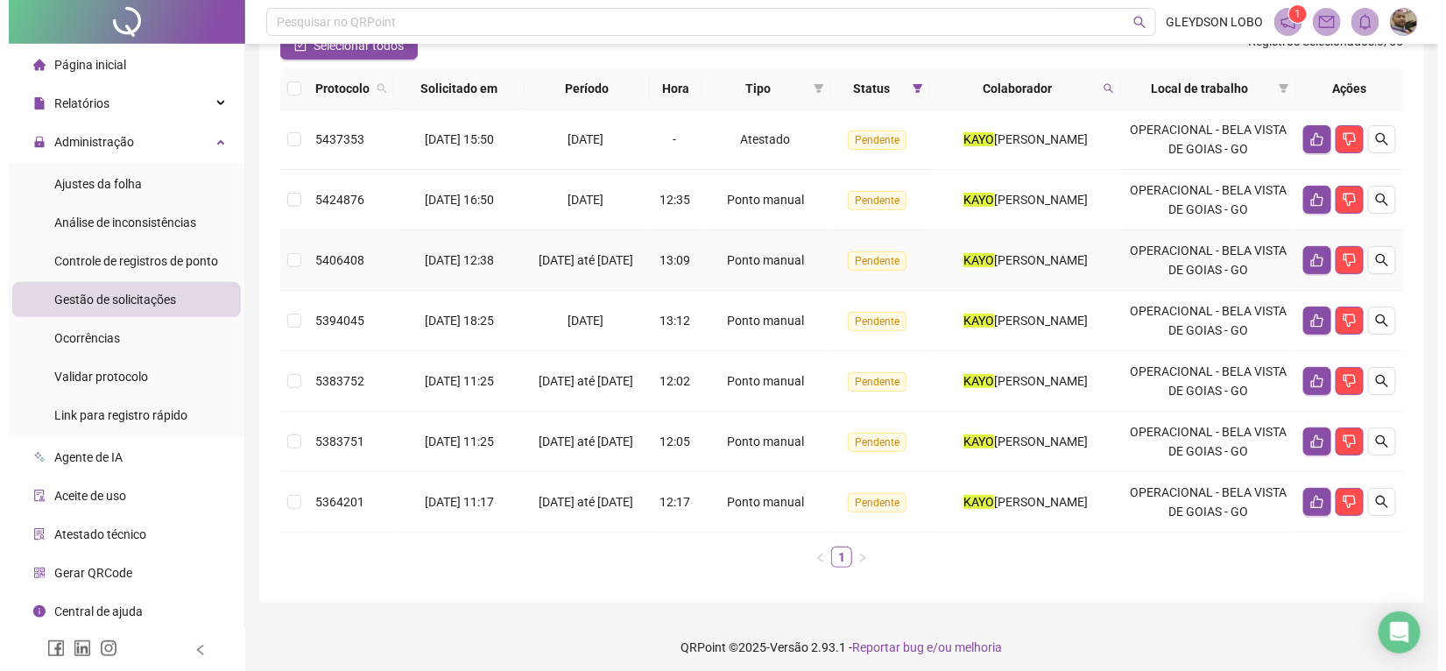
scroll to position [180, 0]
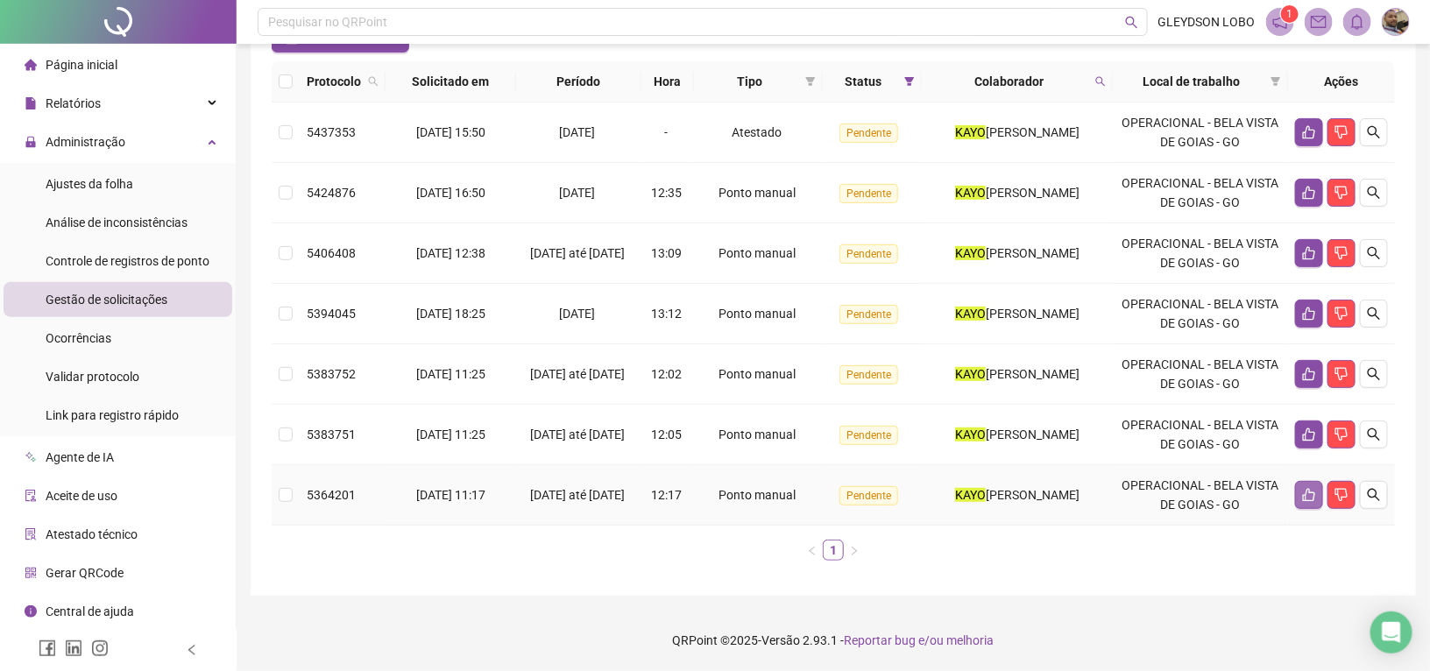
click at [1310, 498] on icon "like" at bounding box center [1309, 495] width 14 height 14
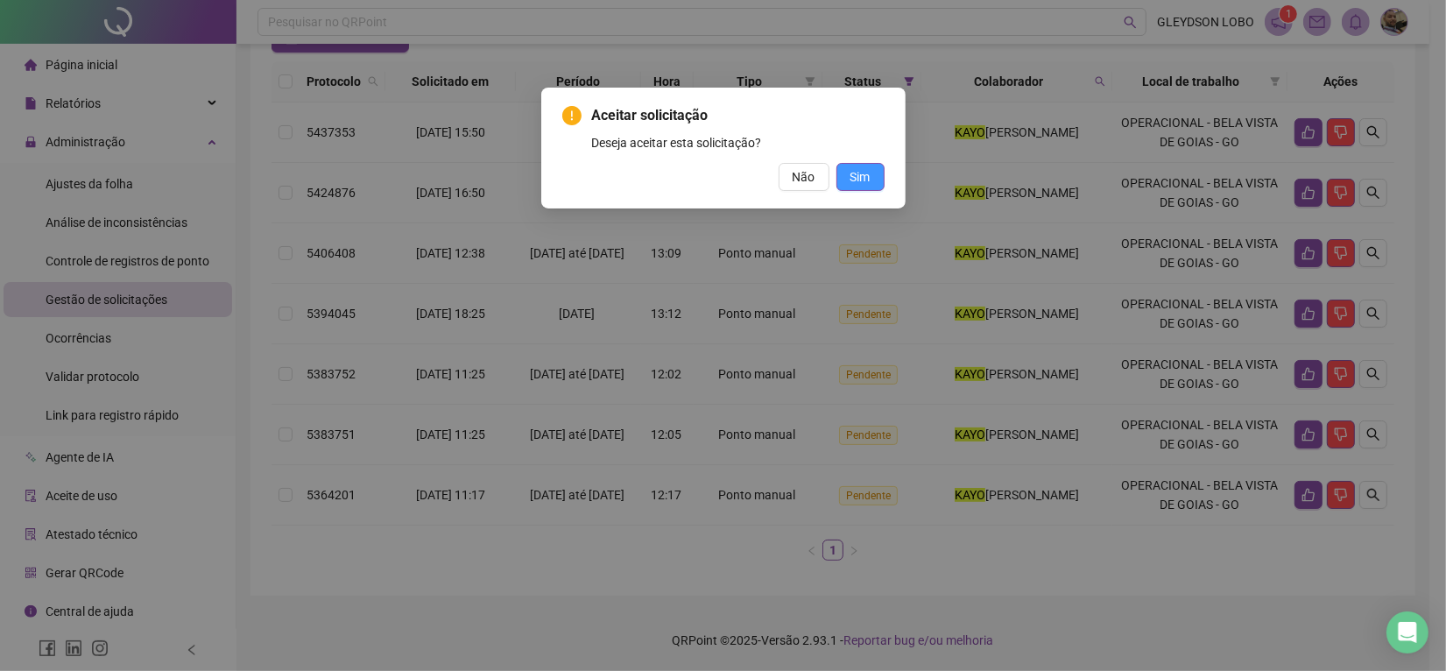
click at [851, 177] on span "Sim" at bounding box center [861, 176] width 20 height 19
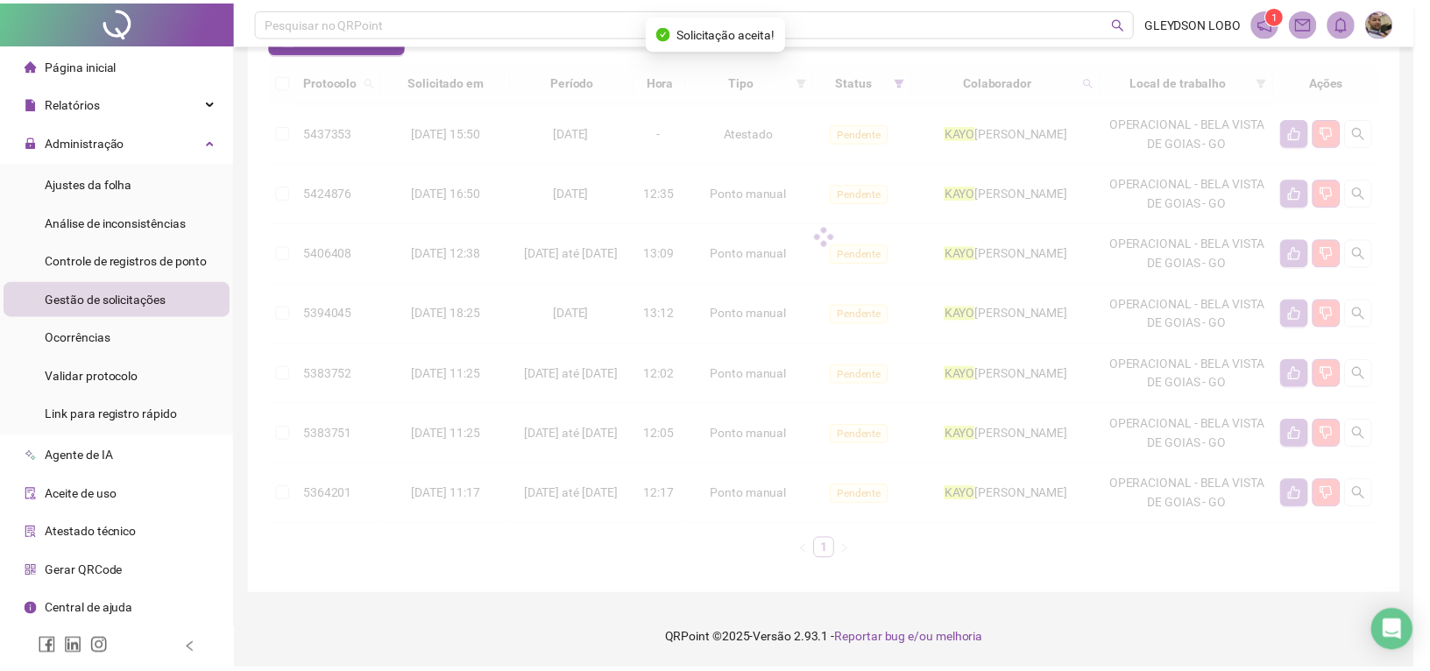
scroll to position [119, 0]
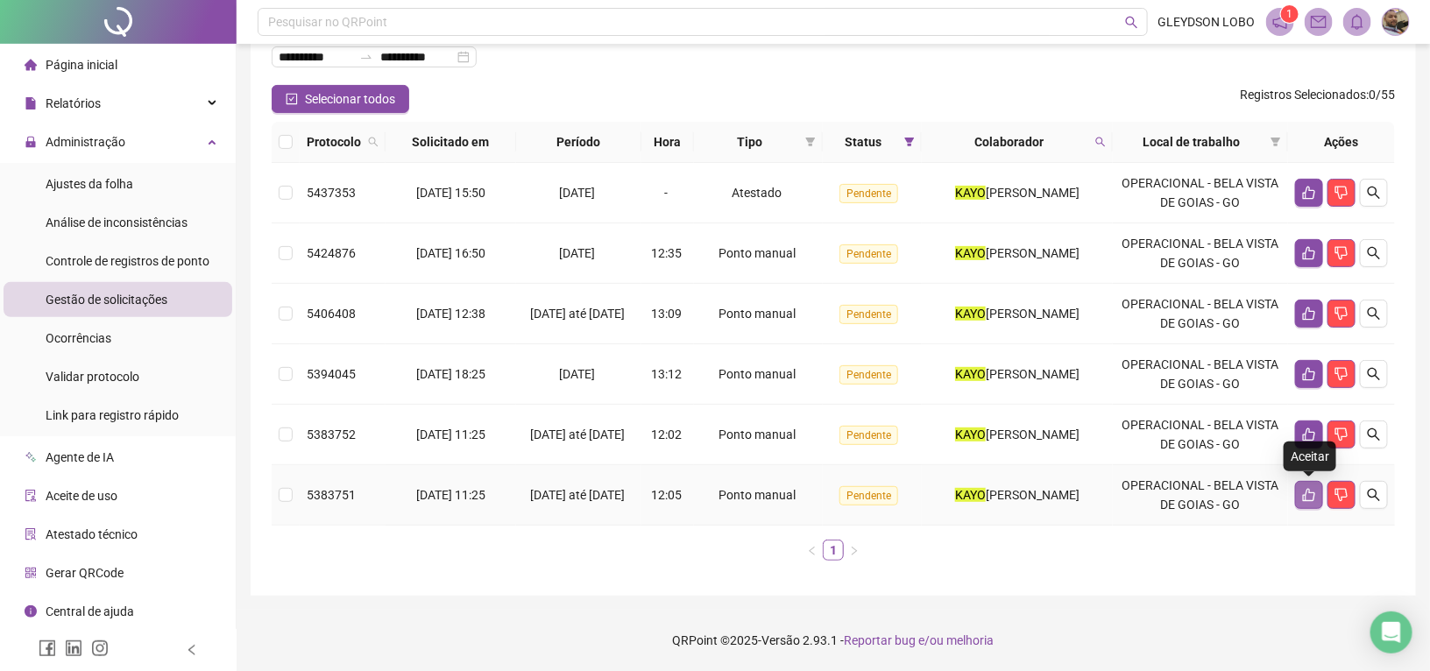
click at [1306, 488] on icon "like" at bounding box center [1309, 495] width 14 height 14
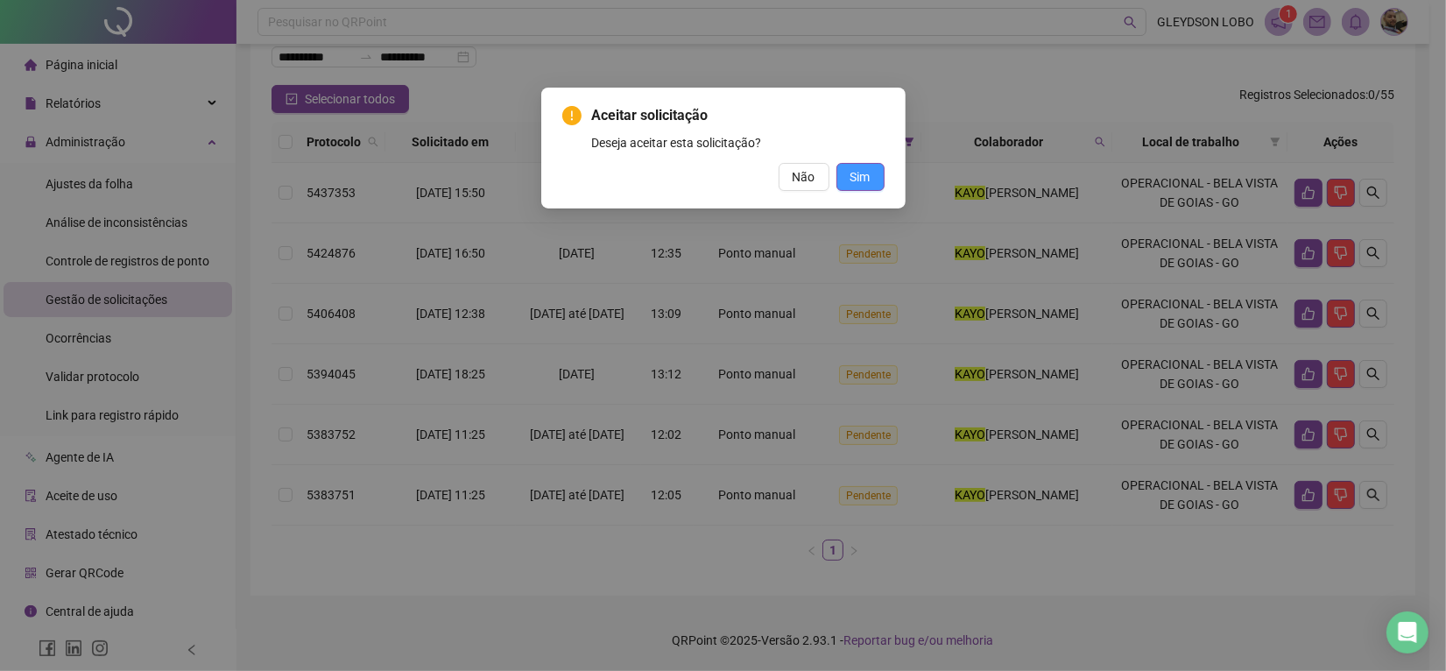
click at [872, 182] on button "Sim" at bounding box center [861, 177] width 48 height 28
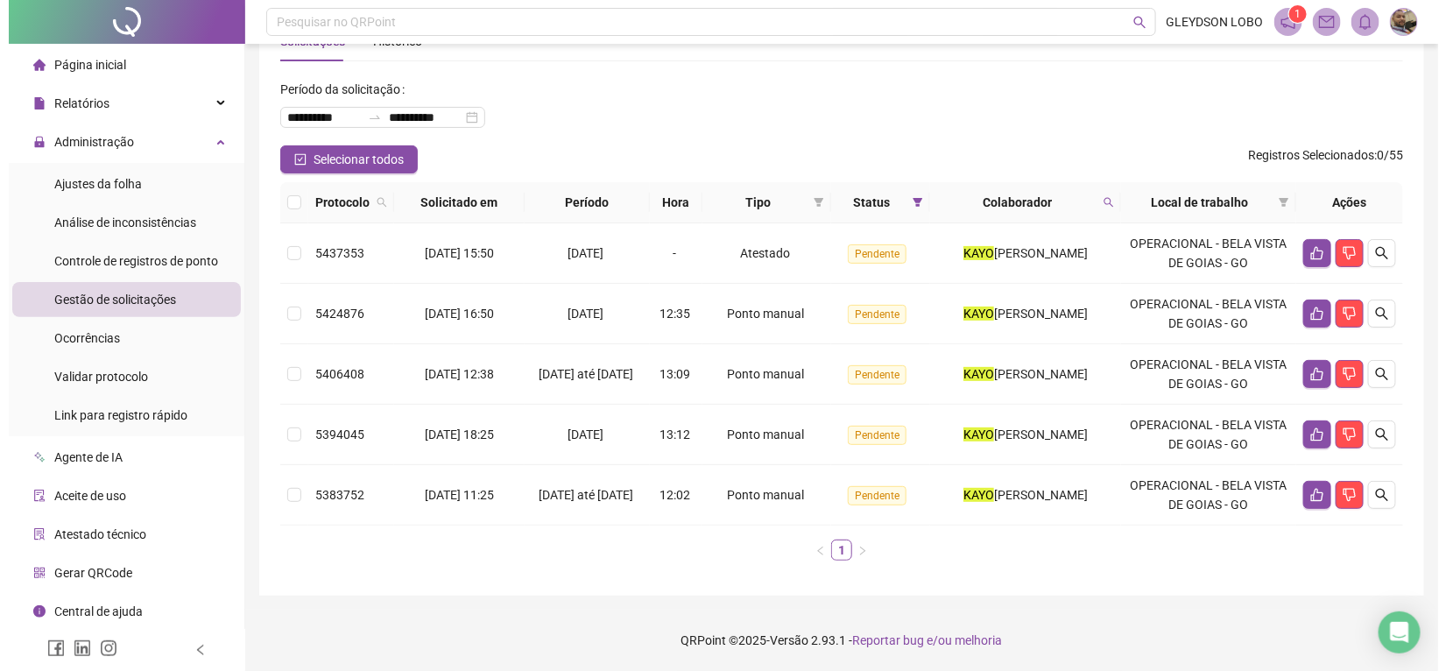
scroll to position [59, 0]
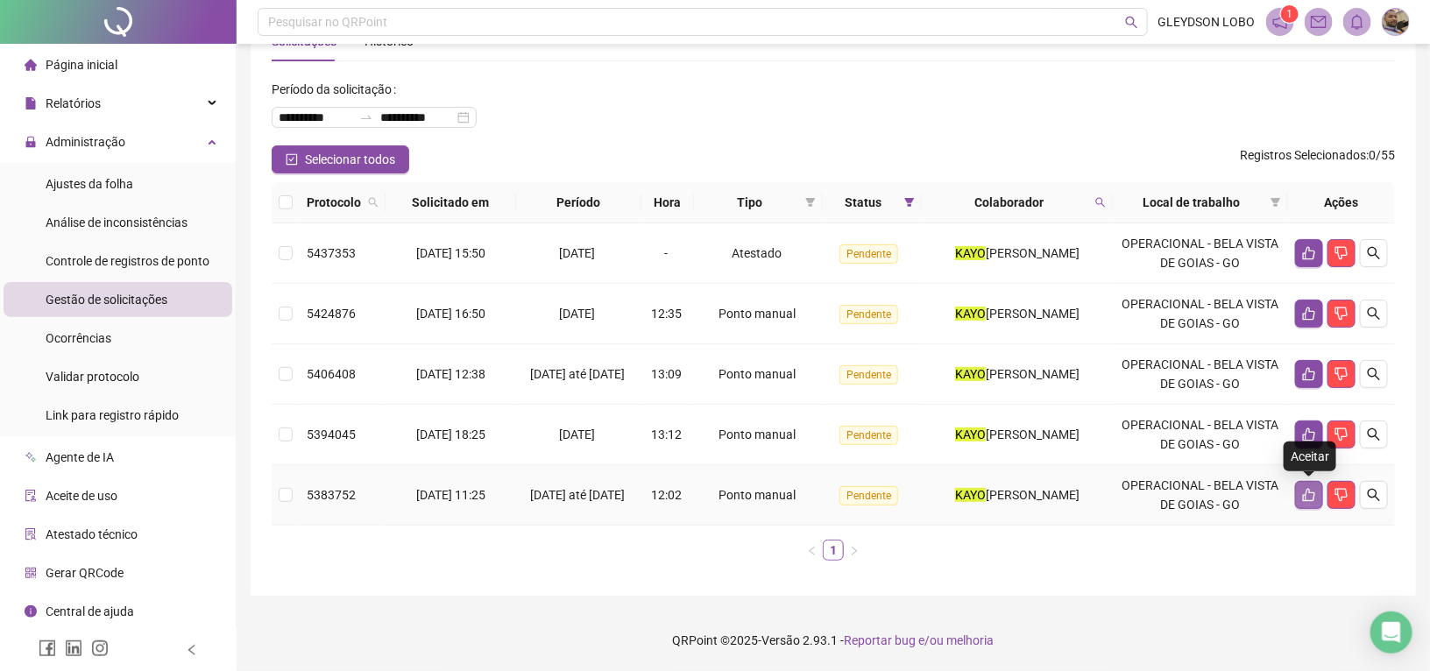
click at [1306, 484] on button "button" at bounding box center [1309, 495] width 28 height 28
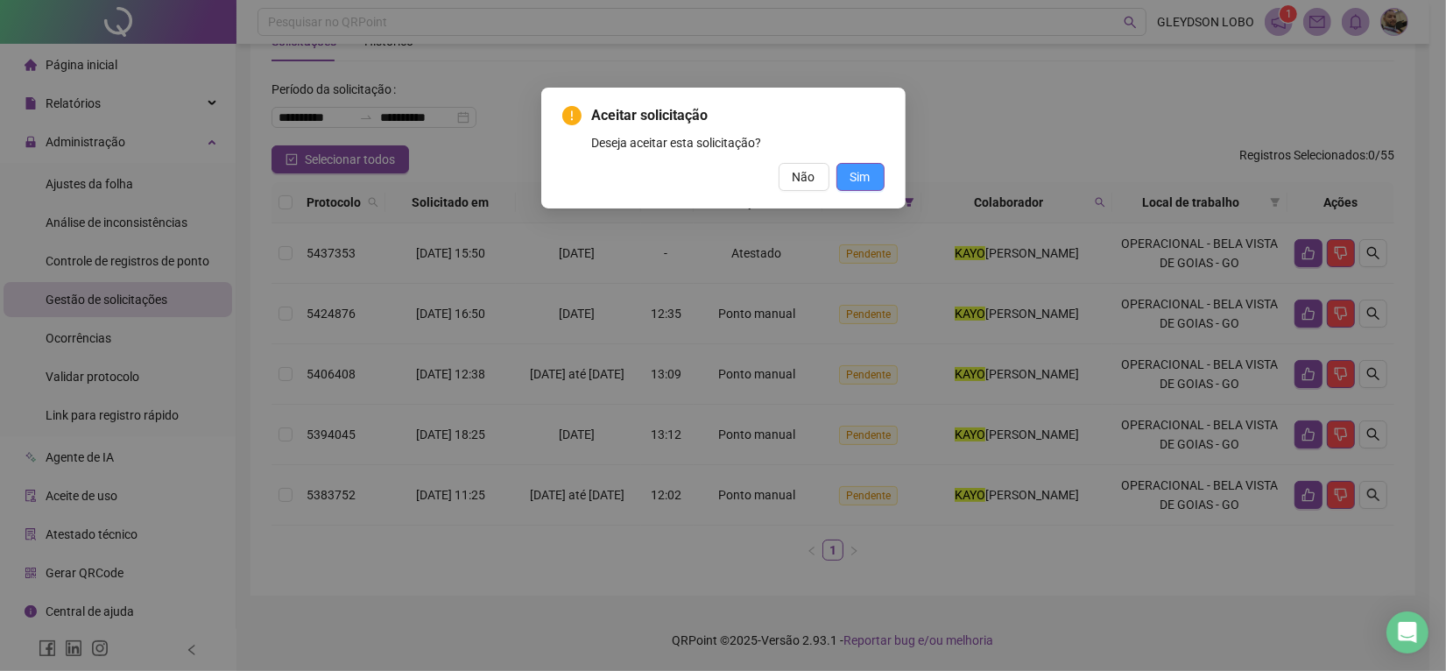
click at [880, 177] on button "Sim" at bounding box center [861, 177] width 48 height 28
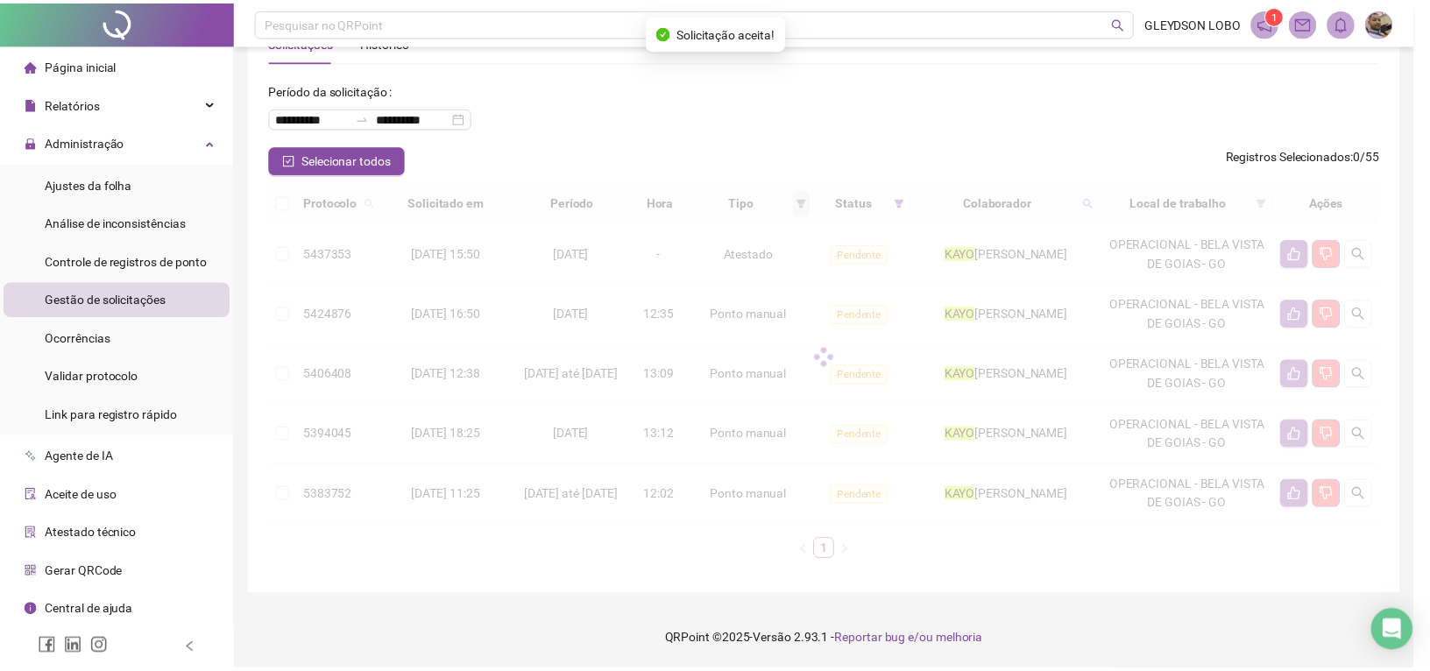
scroll to position [0, 0]
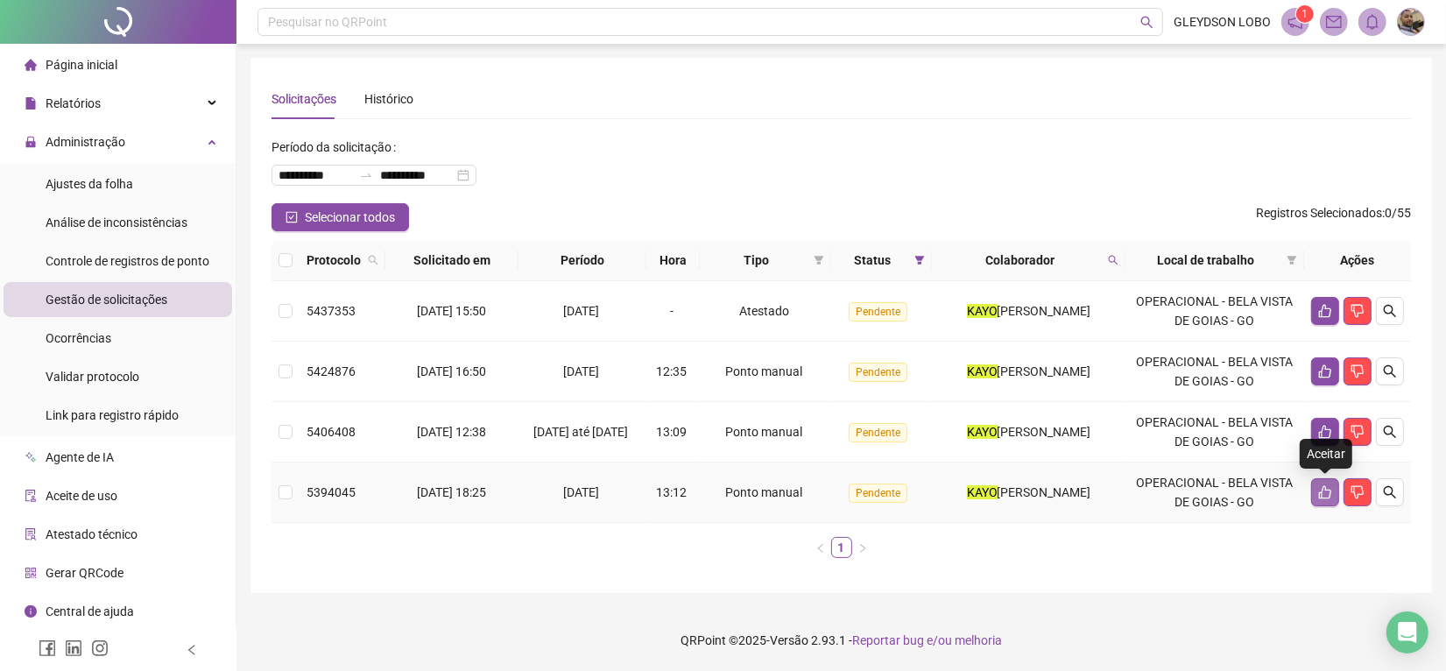
click at [1329, 488] on icon "like" at bounding box center [1325, 492] width 14 height 14
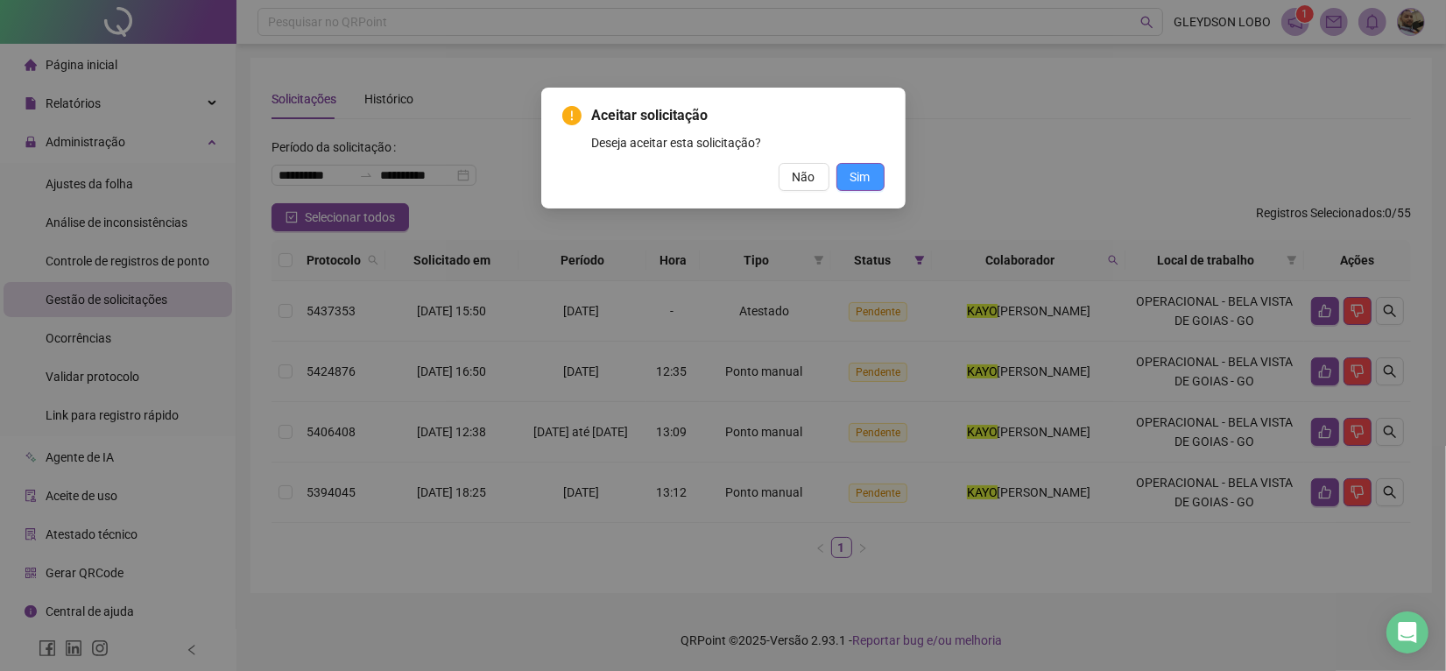
click at [860, 167] on span "Sim" at bounding box center [861, 176] width 20 height 19
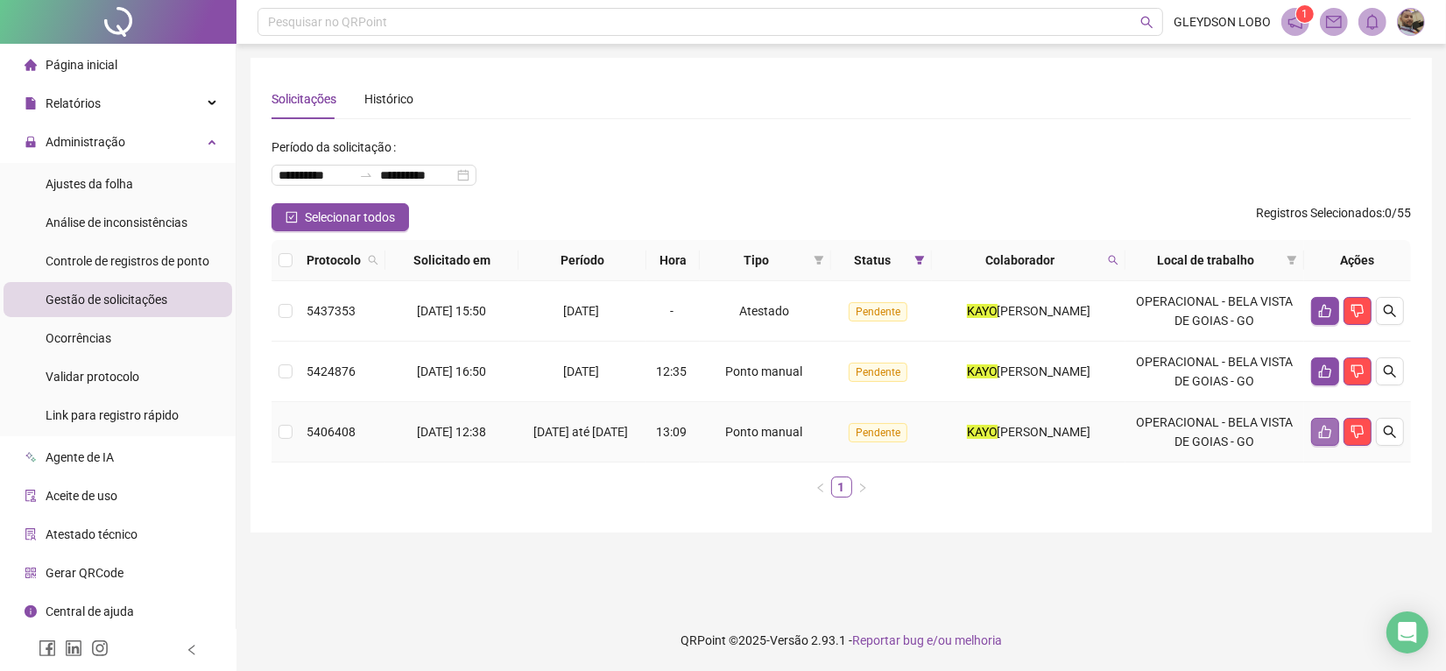
click at [1317, 423] on button "button" at bounding box center [1325, 432] width 28 height 28
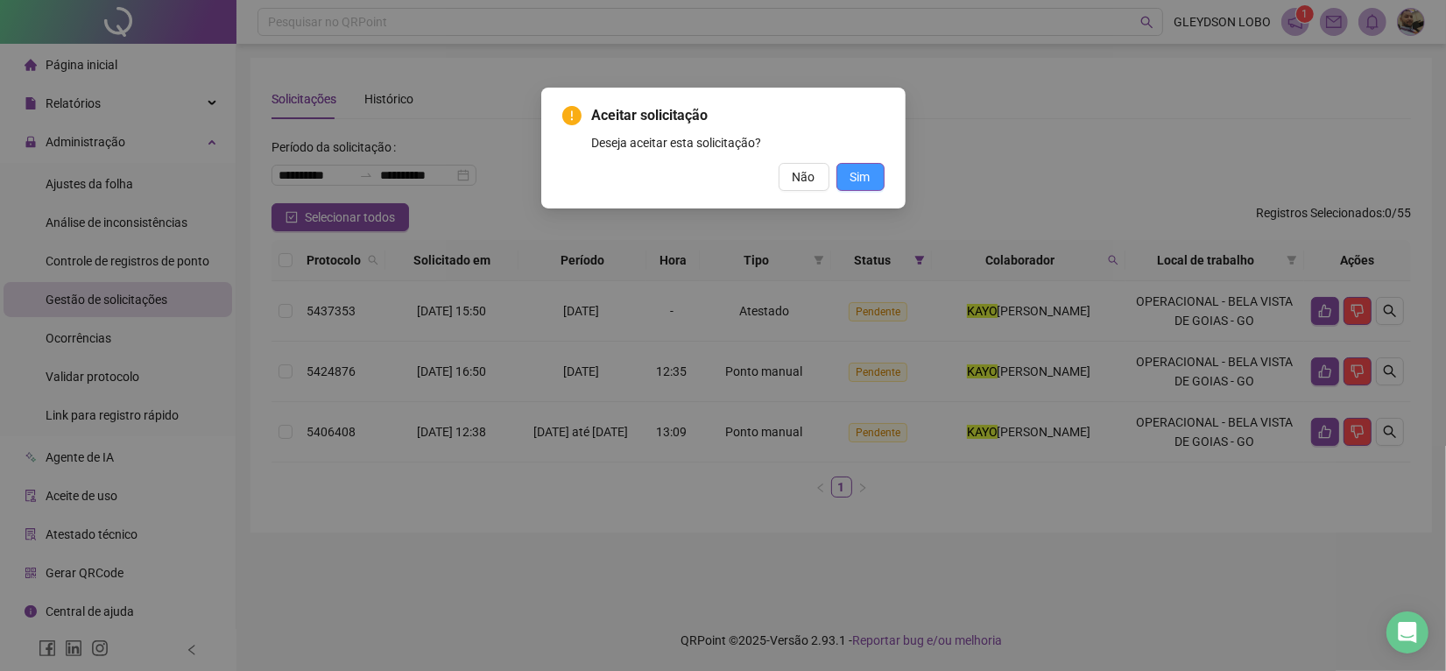
click at [856, 173] on span "Sim" at bounding box center [861, 176] width 20 height 19
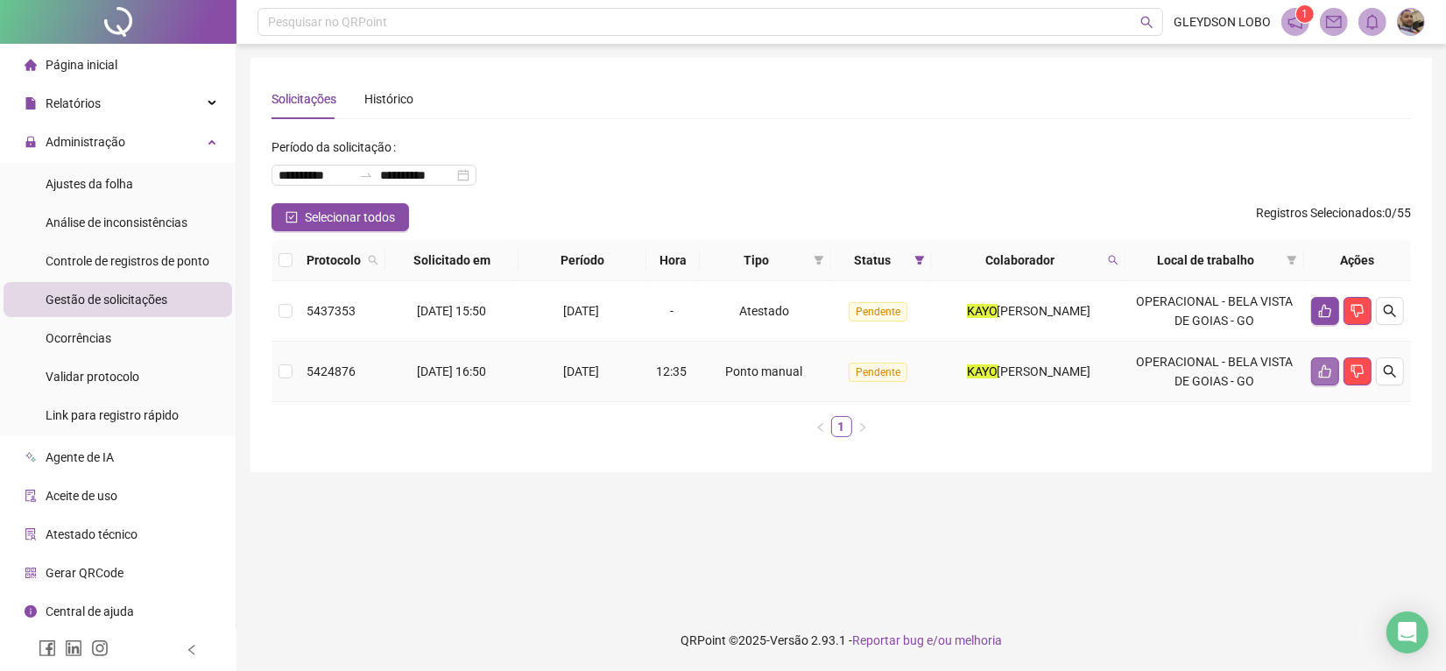
click at [1328, 371] on icon "like" at bounding box center [1325, 371] width 14 height 14
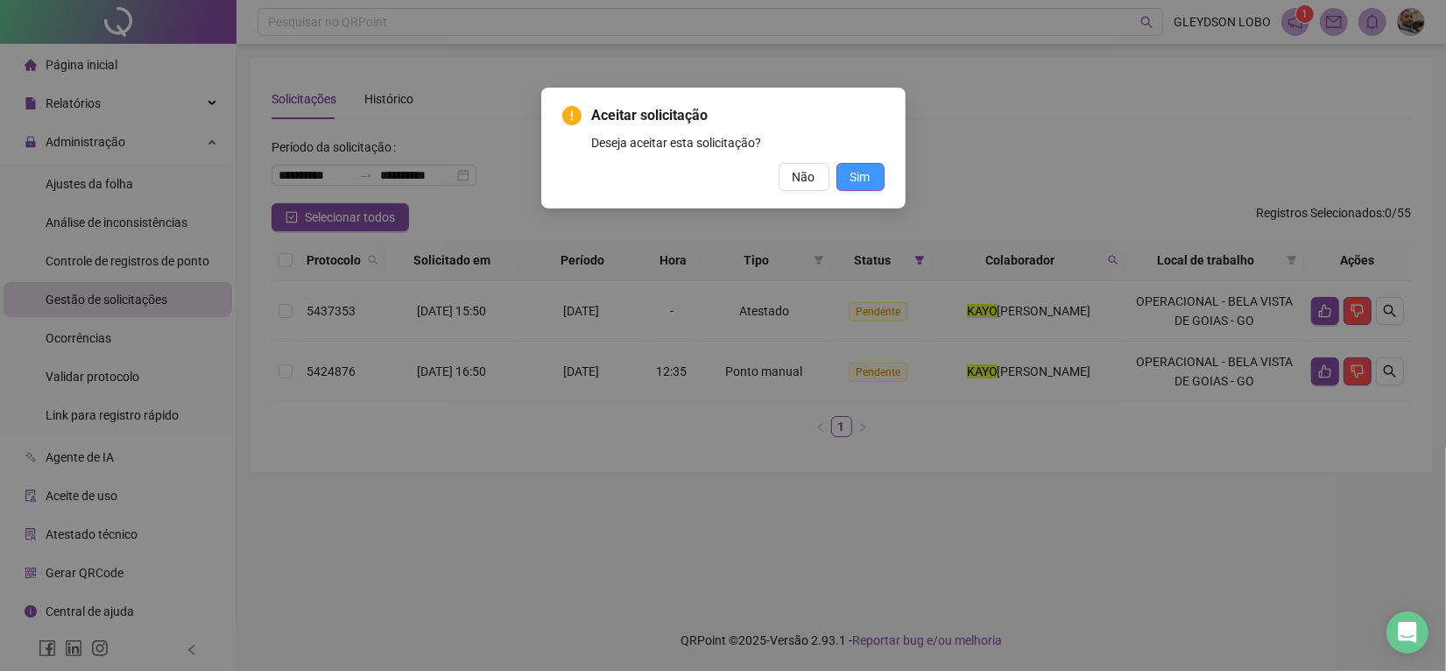
click at [873, 186] on button "Sim" at bounding box center [861, 177] width 48 height 28
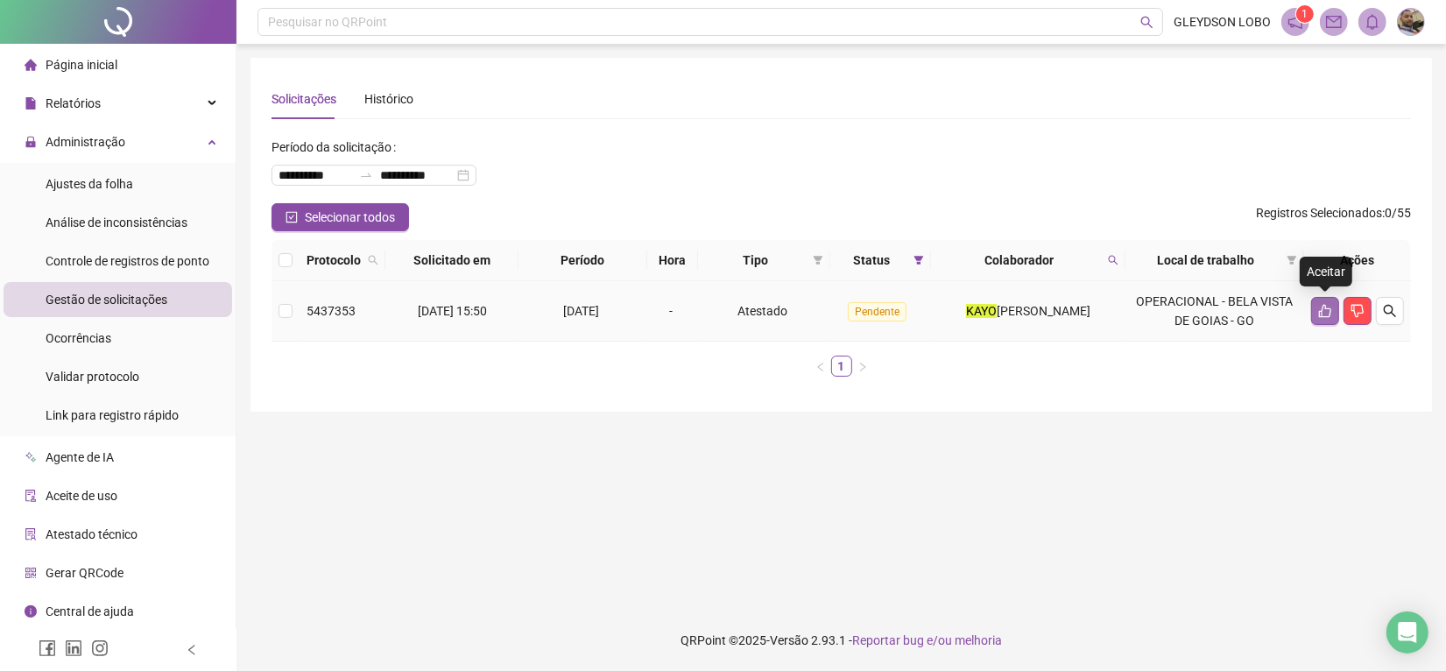
click at [1325, 308] on icon "like" at bounding box center [1325, 311] width 12 height 13
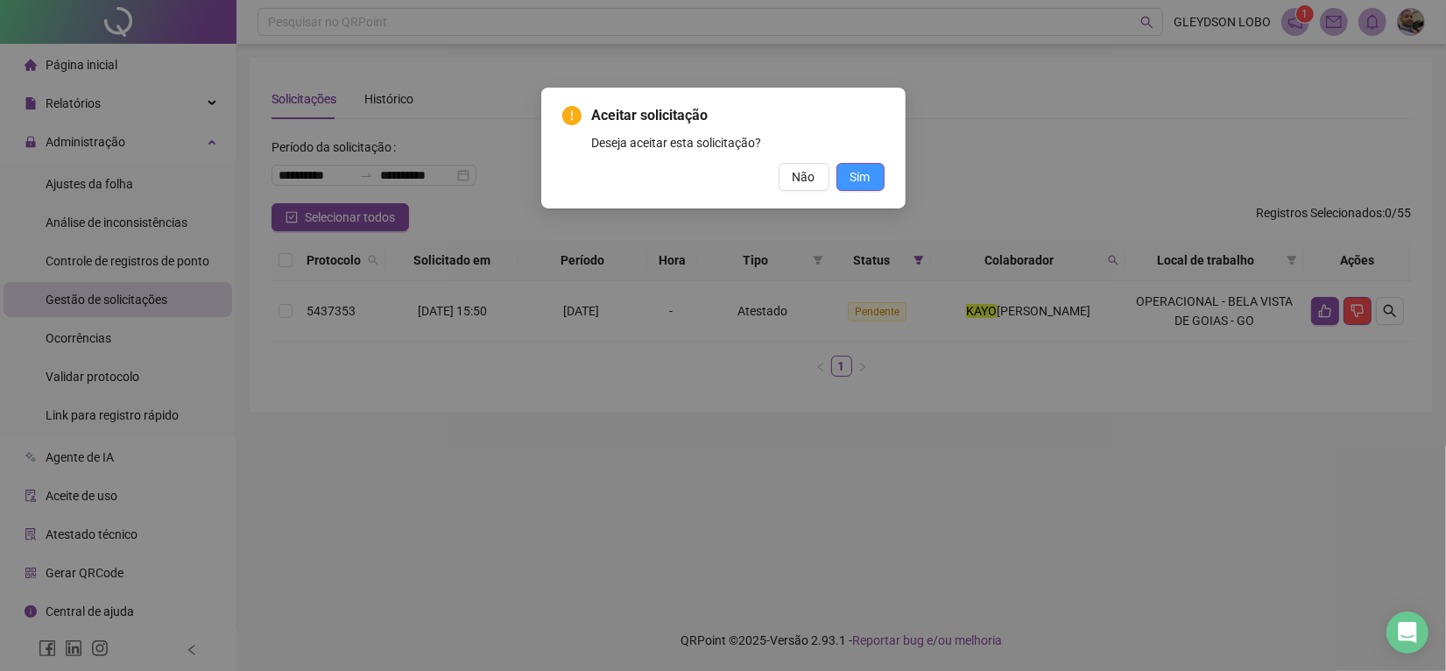
click at [841, 185] on button "Sim" at bounding box center [861, 177] width 48 height 28
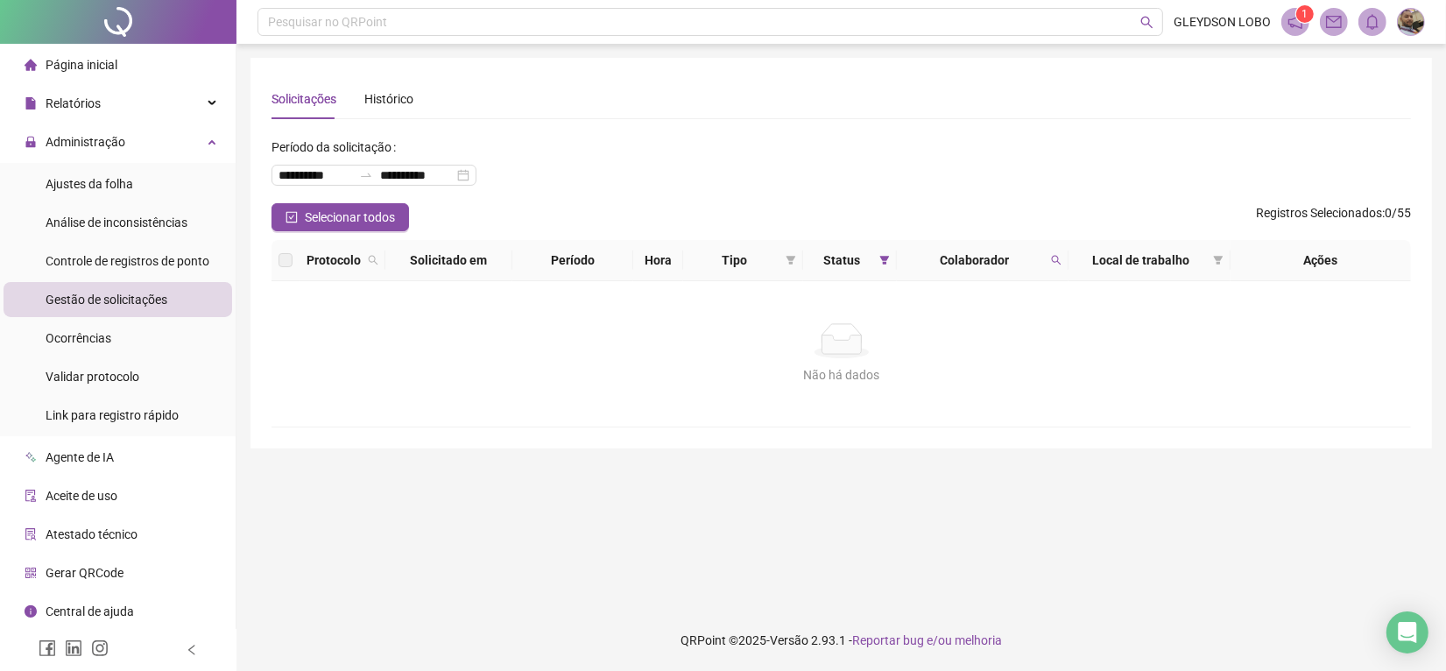
click at [1048, 243] on th "Colaborador" at bounding box center [983, 260] width 172 height 41
click at [1049, 250] on span at bounding box center [1057, 260] width 18 height 26
click at [1035, 333] on span "Limpar" at bounding box center [1018, 330] width 39 height 19
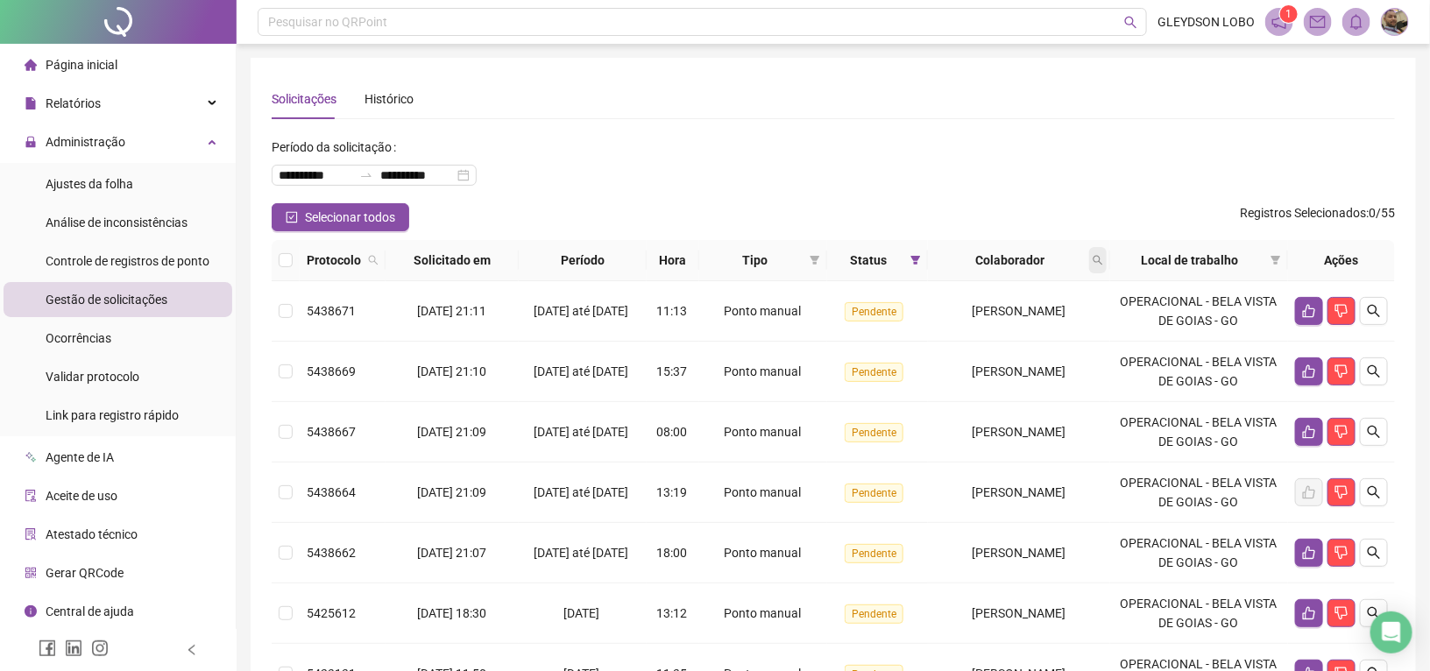
click at [1102, 256] on span at bounding box center [1098, 260] width 18 height 26
click at [1013, 291] on input "text" at bounding box center [1031, 298] width 165 height 28
type input "******"
click at [1003, 329] on span "Buscar" at bounding box center [997, 329] width 39 height 19
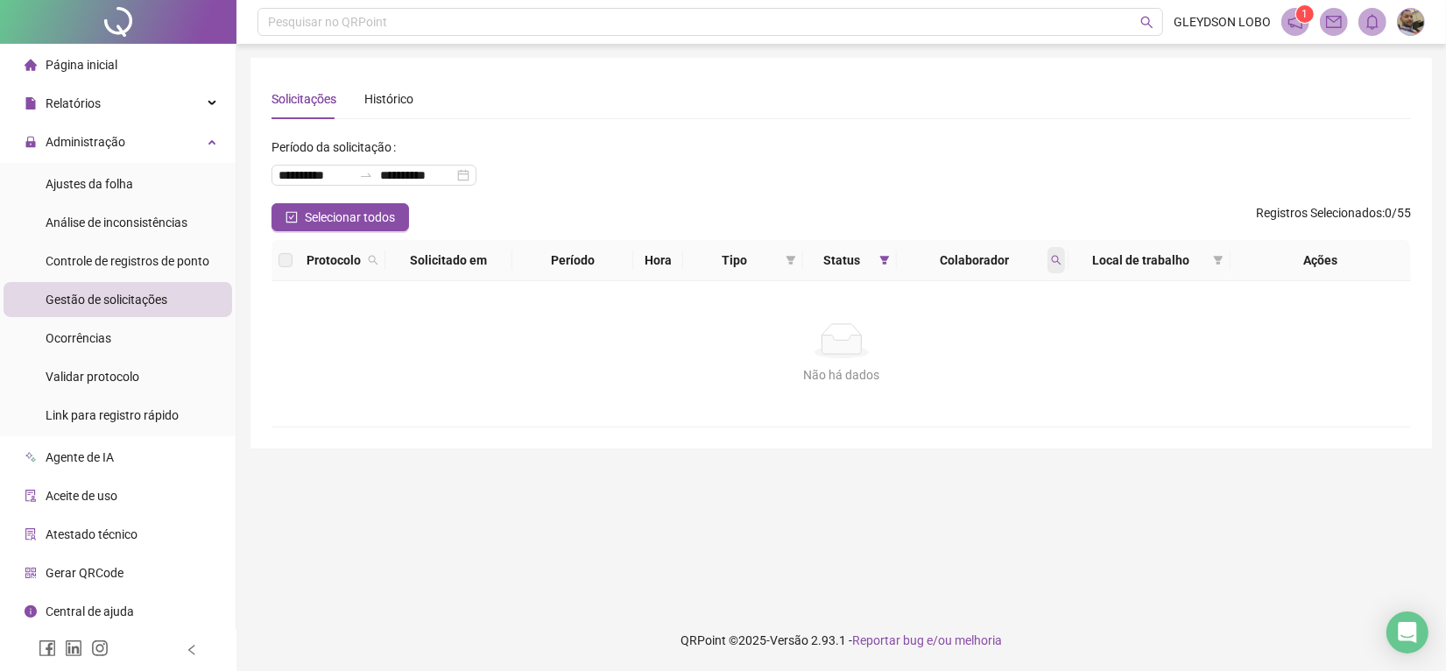
click at [1057, 258] on icon "search" at bounding box center [1056, 260] width 11 height 11
click at [1035, 343] on div "****** Buscar Limpar" at bounding box center [975, 313] width 179 height 72
click at [1036, 331] on button "Limpar" at bounding box center [1017, 331] width 79 height 21
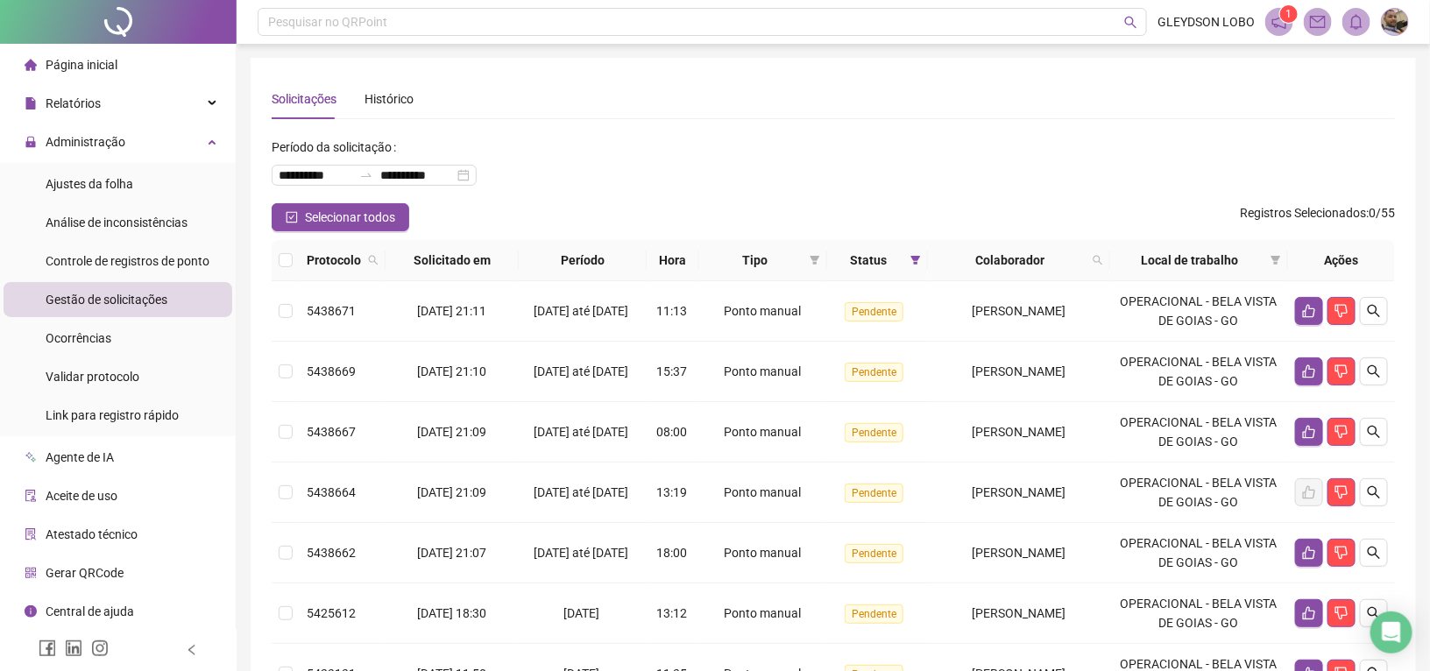
click at [1013, 185] on div "**********" at bounding box center [833, 168] width 1123 height 70
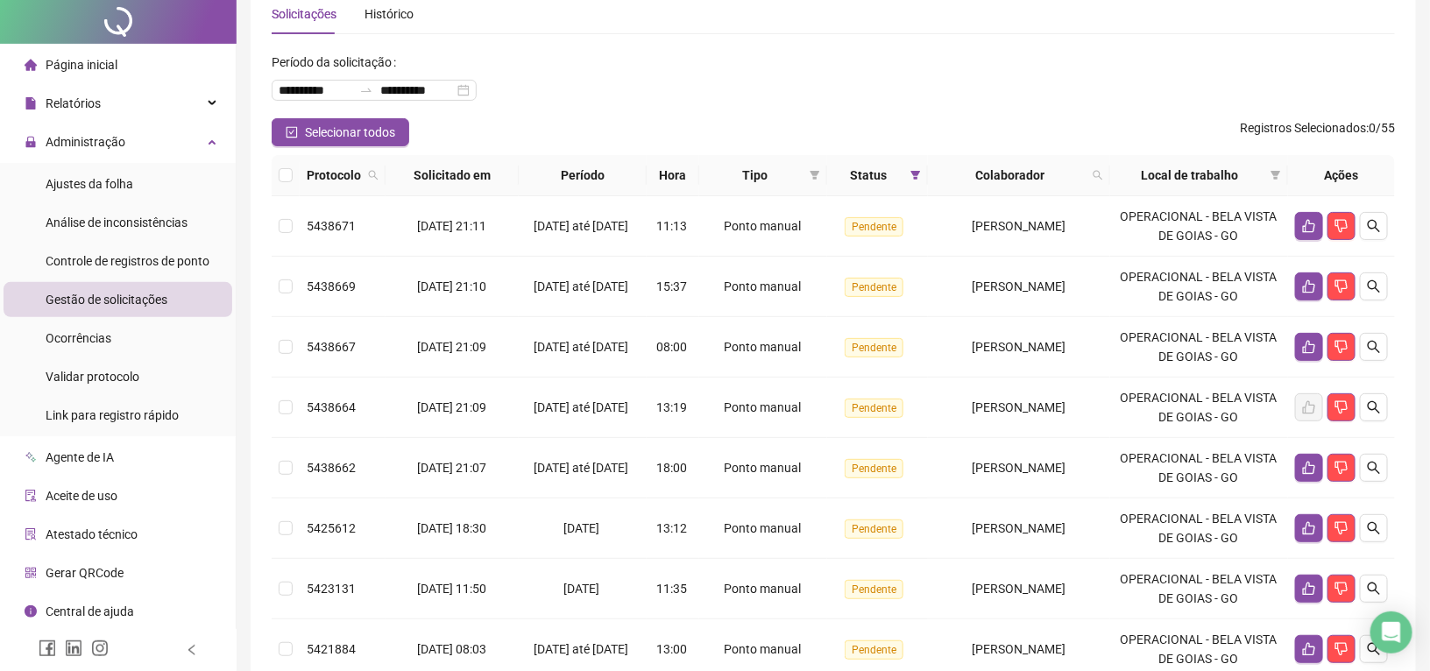
scroll to position [109, 0]
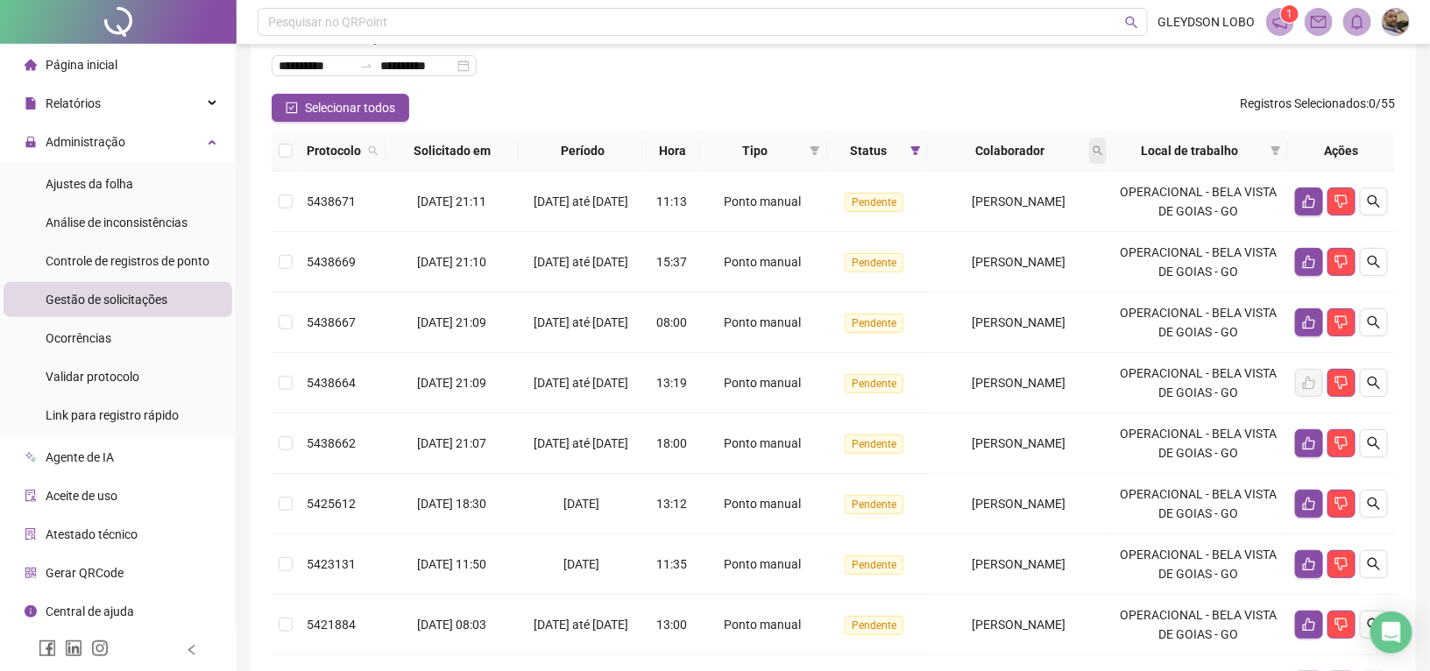
click at [1103, 149] on icon "search" at bounding box center [1097, 150] width 11 height 11
click at [1041, 182] on input "text" at bounding box center [1031, 188] width 165 height 28
click at [986, 219] on span "Buscar" at bounding box center [997, 219] width 39 height 19
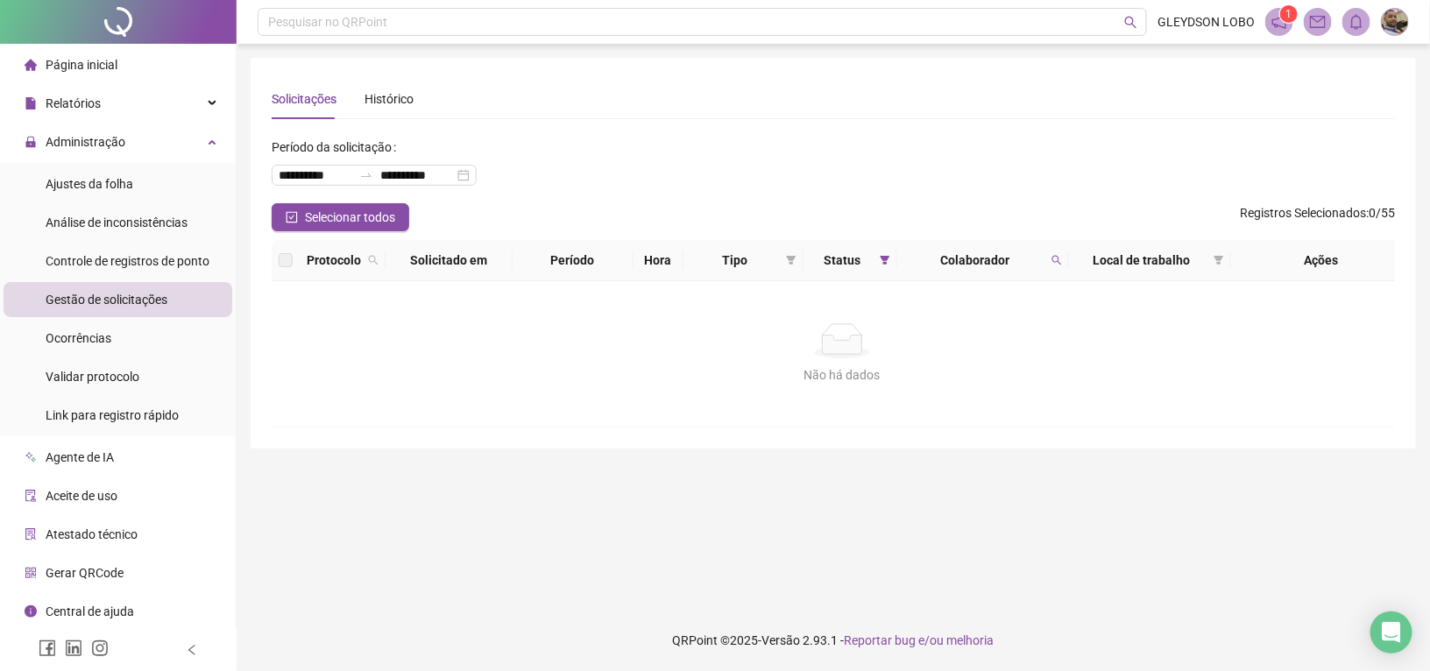
scroll to position [0, 0]
drag, startPoint x: 1057, startPoint y: 257, endPoint x: 1051, endPoint y: 273, distance: 17.7
click at [1056, 258] on icon "search" at bounding box center [1056, 260] width 11 height 11
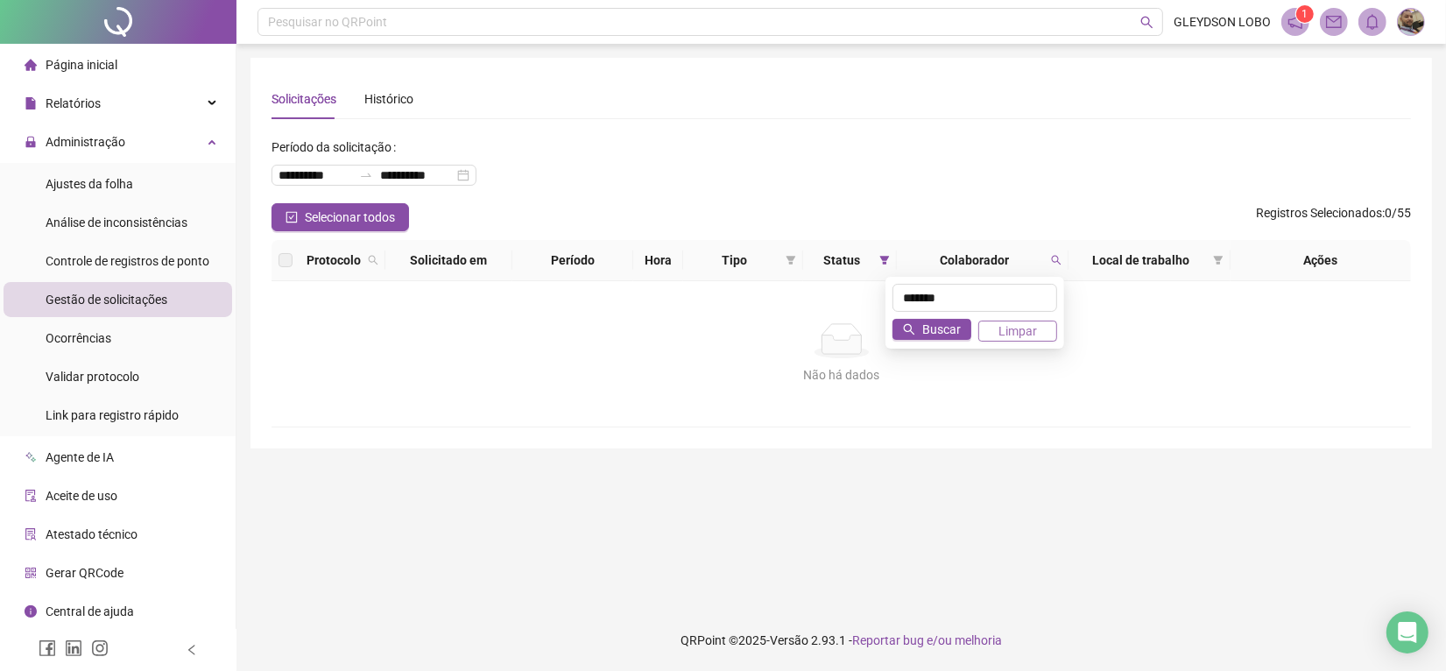
click at [1027, 330] on span "Limpar" at bounding box center [1018, 330] width 39 height 19
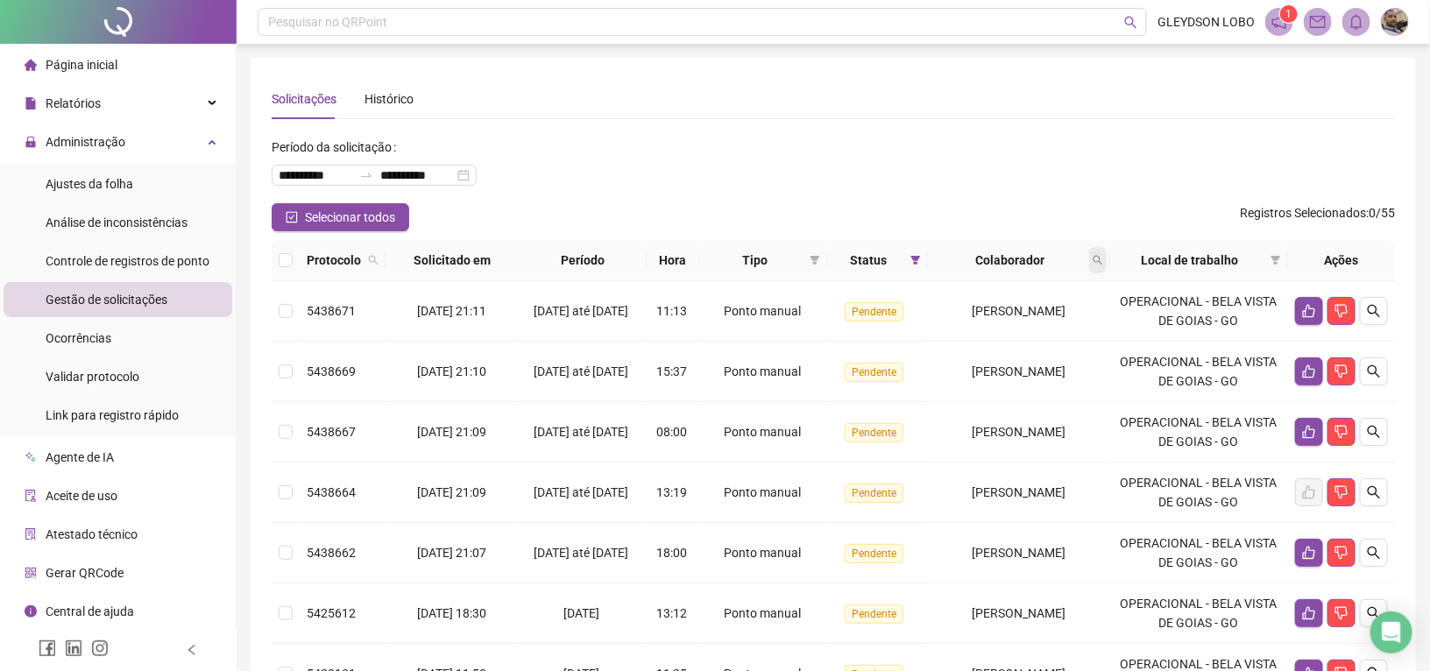
click at [1103, 255] on icon "search" at bounding box center [1097, 260] width 11 height 11
click at [1054, 311] on input "text" at bounding box center [1031, 298] width 165 height 28
click at [1051, 300] on input "text" at bounding box center [1031, 298] width 165 height 28
type input "****"
click at [1017, 330] on button "Buscar" at bounding box center [988, 329] width 79 height 21
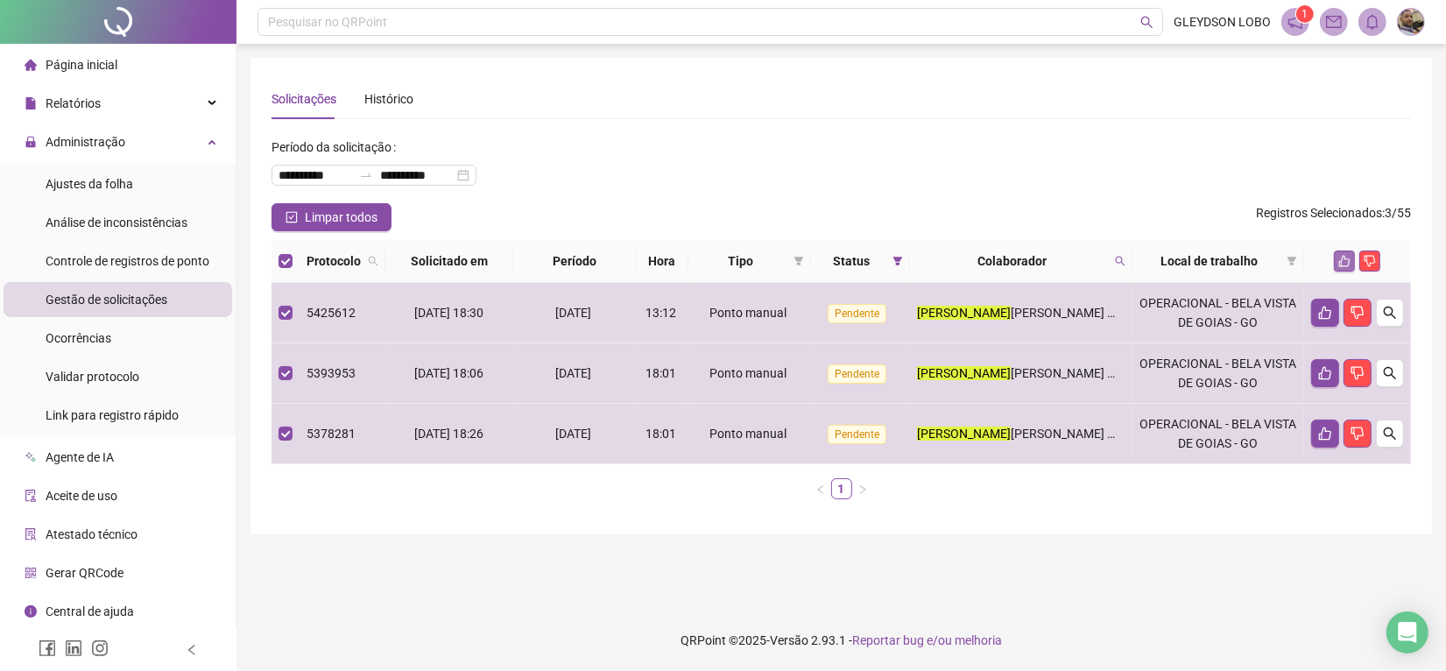
click at [1349, 259] on icon "like" at bounding box center [1345, 261] width 12 height 12
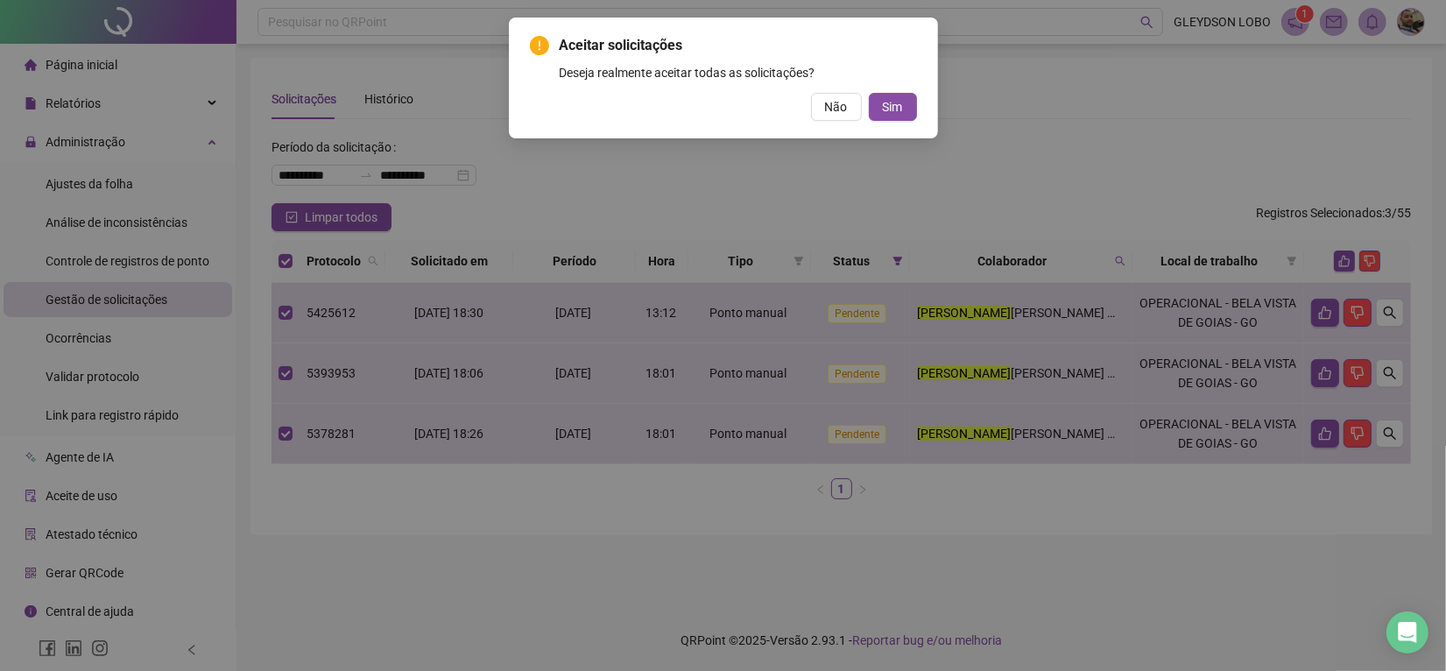
click at [892, 102] on span "Sim" at bounding box center [893, 106] width 20 height 19
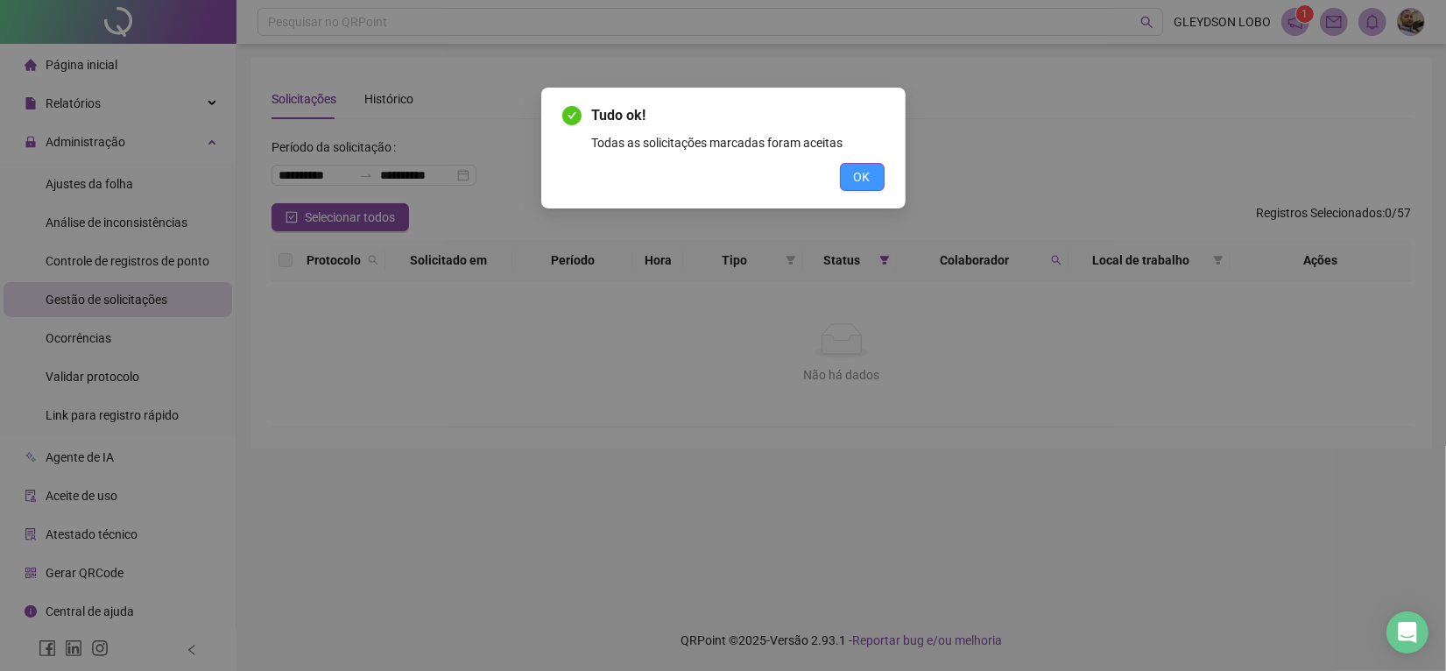
click at [855, 175] on span "OK" at bounding box center [862, 176] width 17 height 19
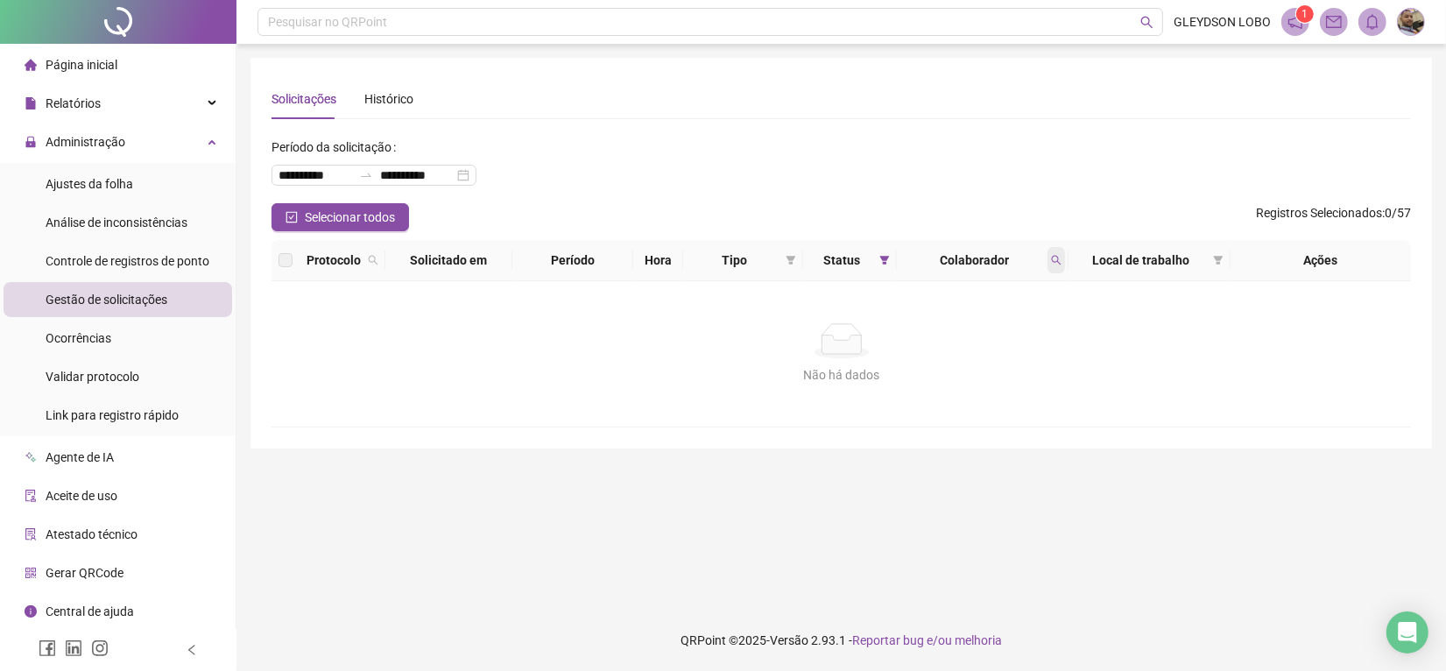
click at [1049, 260] on span at bounding box center [1057, 260] width 18 height 26
click at [1025, 333] on span "Limpar" at bounding box center [1018, 330] width 39 height 19
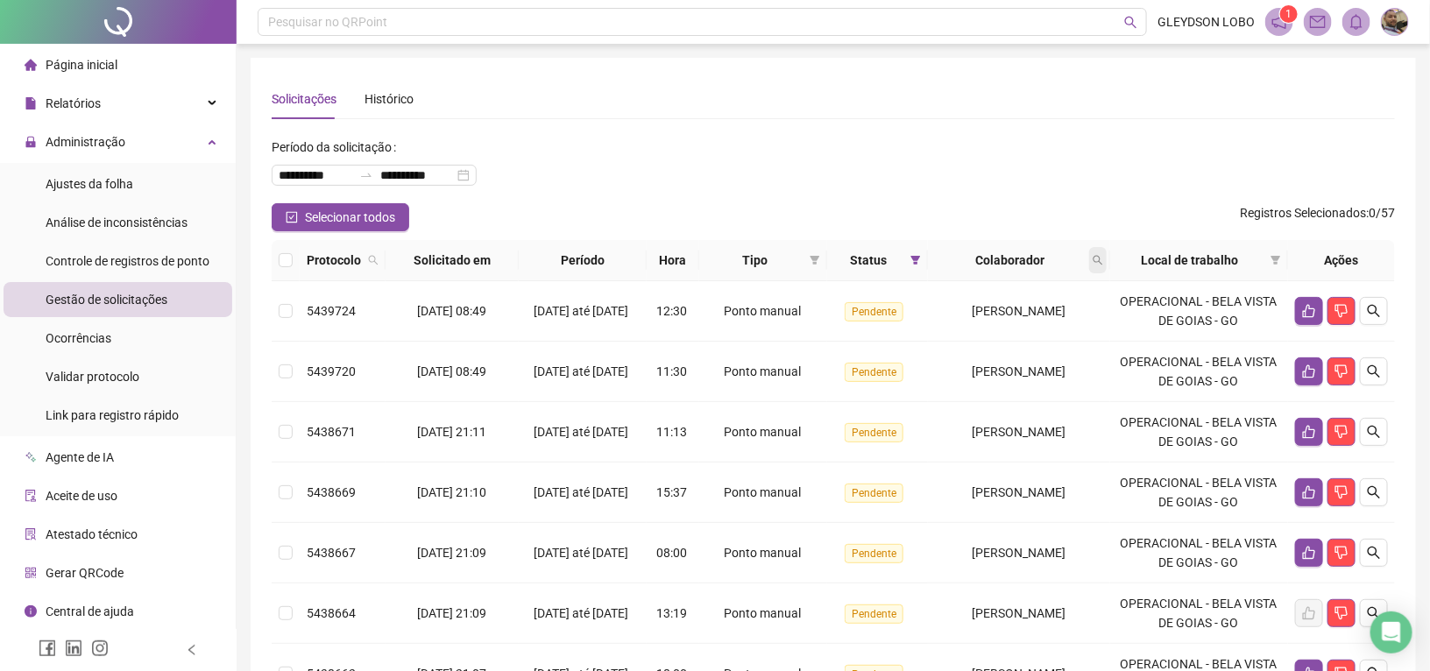
click at [1106, 252] on span at bounding box center [1098, 260] width 18 height 26
click at [984, 280] on div "Buscar Limpar" at bounding box center [1031, 313] width 179 height 72
click at [982, 286] on input "text" at bounding box center [1031, 298] width 165 height 28
type input "****"
click at [995, 321] on span "Buscar" at bounding box center [997, 329] width 39 height 19
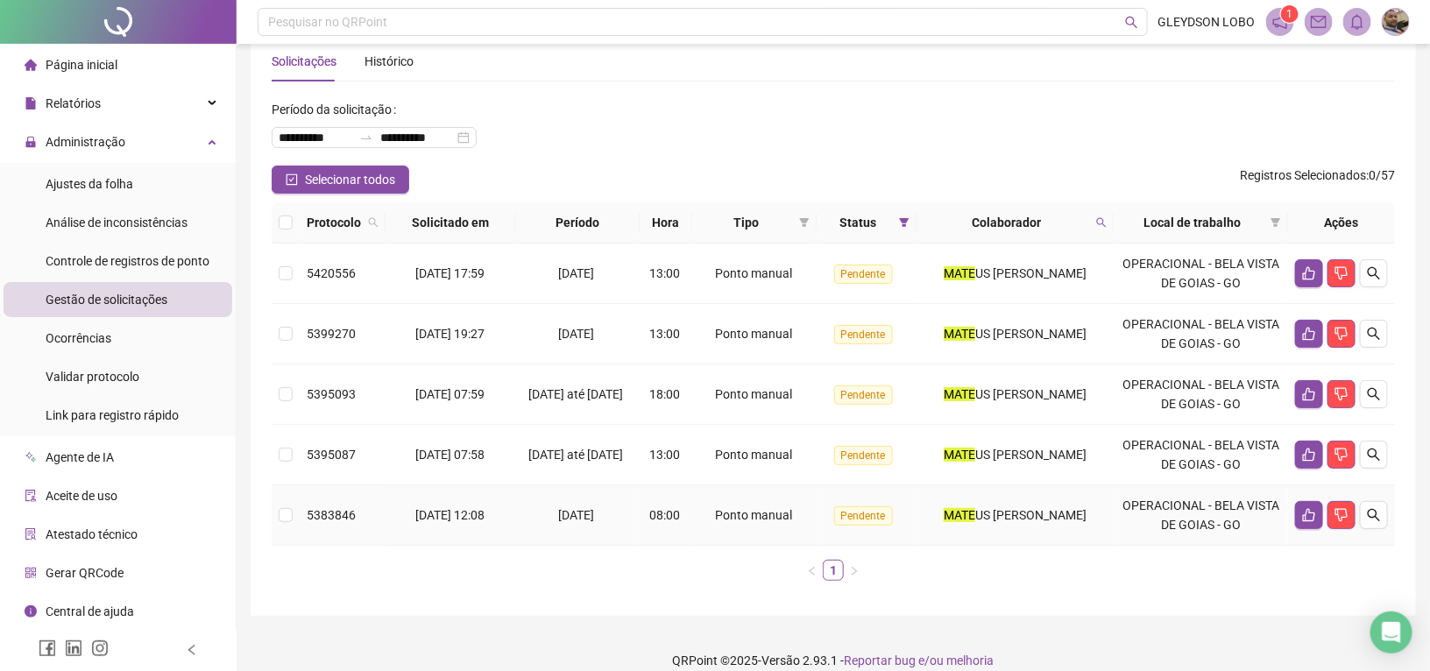
scroll to position [59, 0]
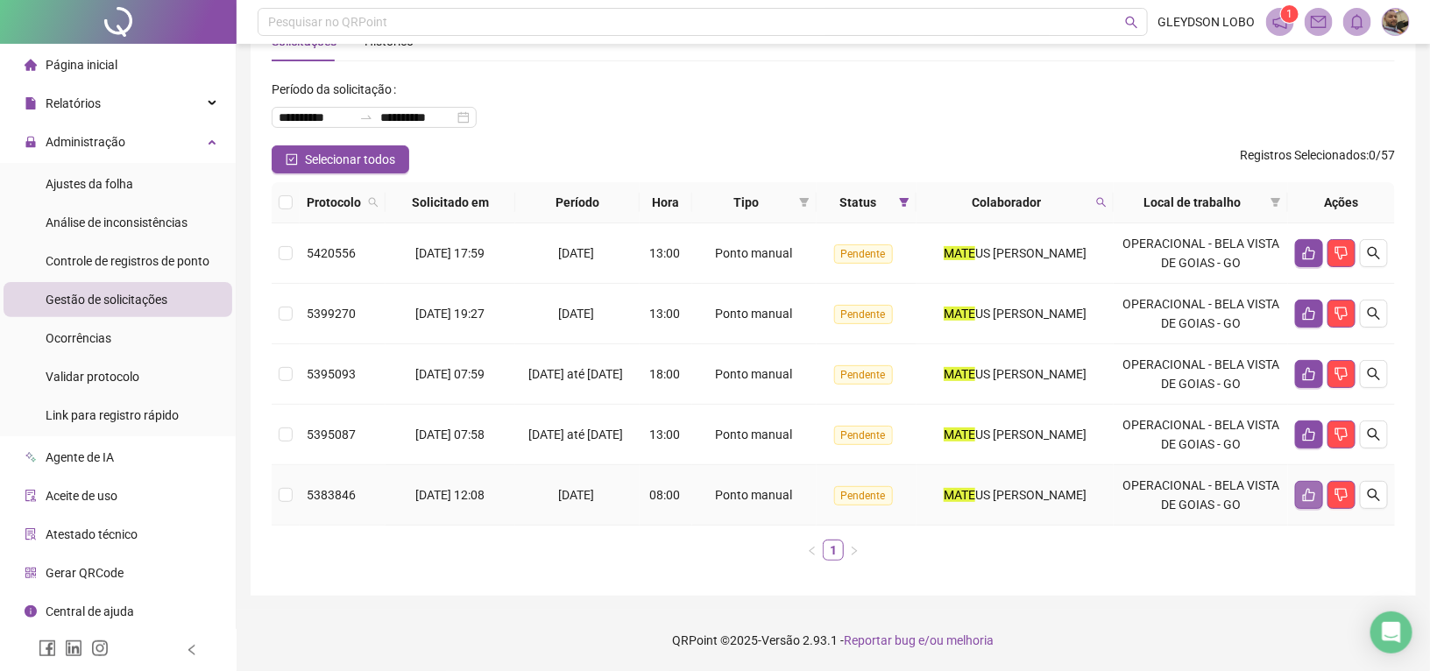
click at [1307, 497] on icon "like" at bounding box center [1309, 495] width 14 height 14
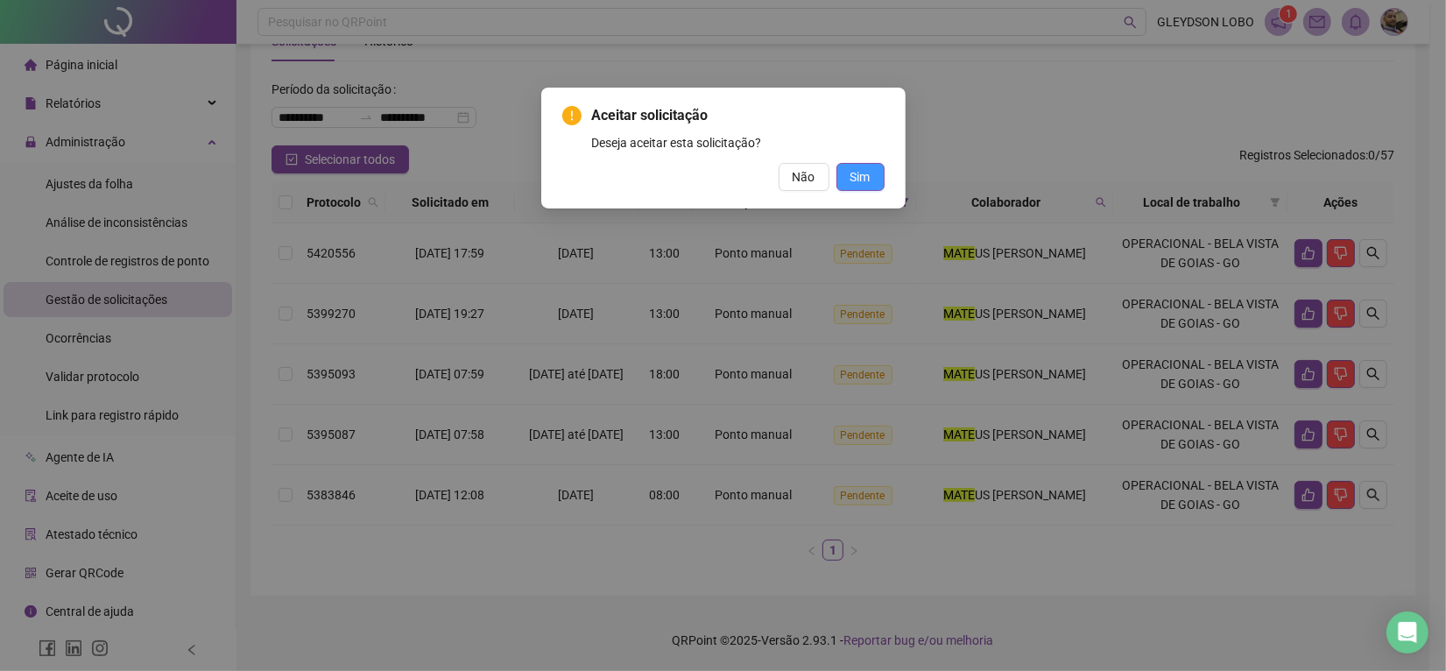
click at [863, 178] on span "Sim" at bounding box center [861, 176] width 20 height 19
click at [872, 178] on div "Aceitar solicitação Deseja aceitar esta solicitação? Não Sim" at bounding box center [723, 335] width 1446 height 671
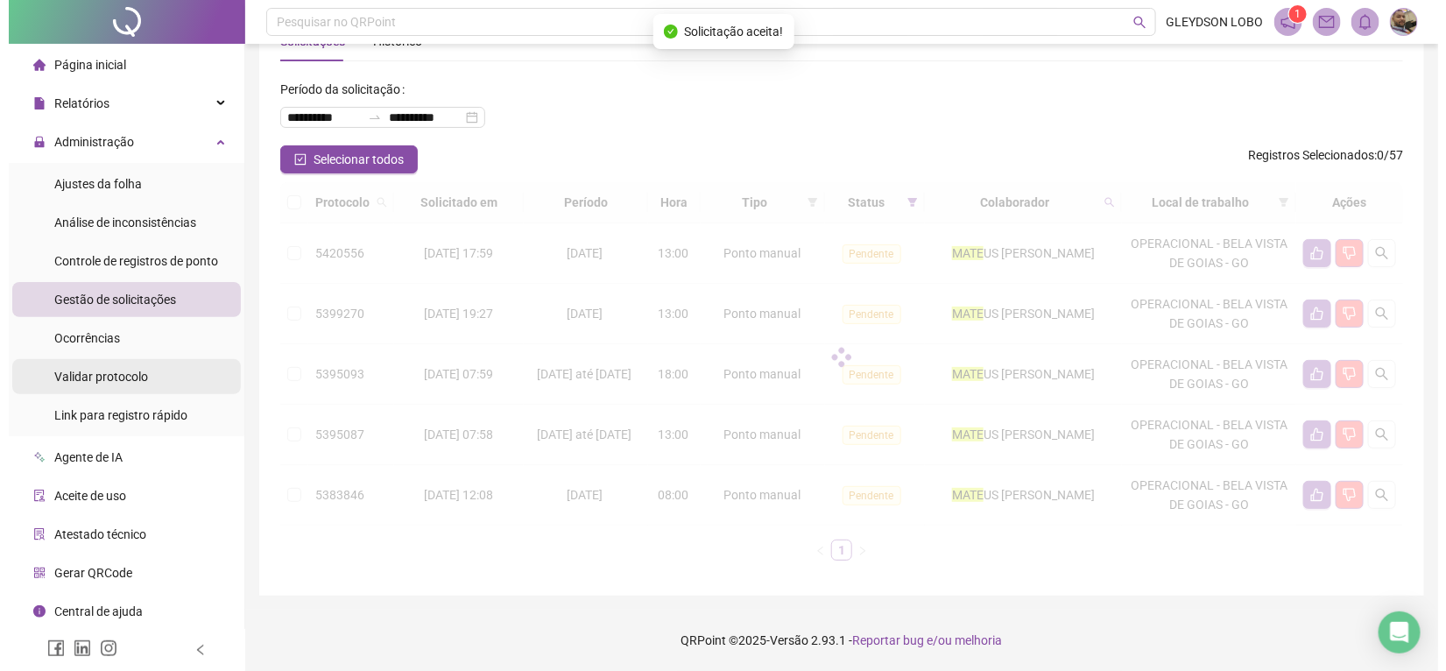
scroll to position [0, 0]
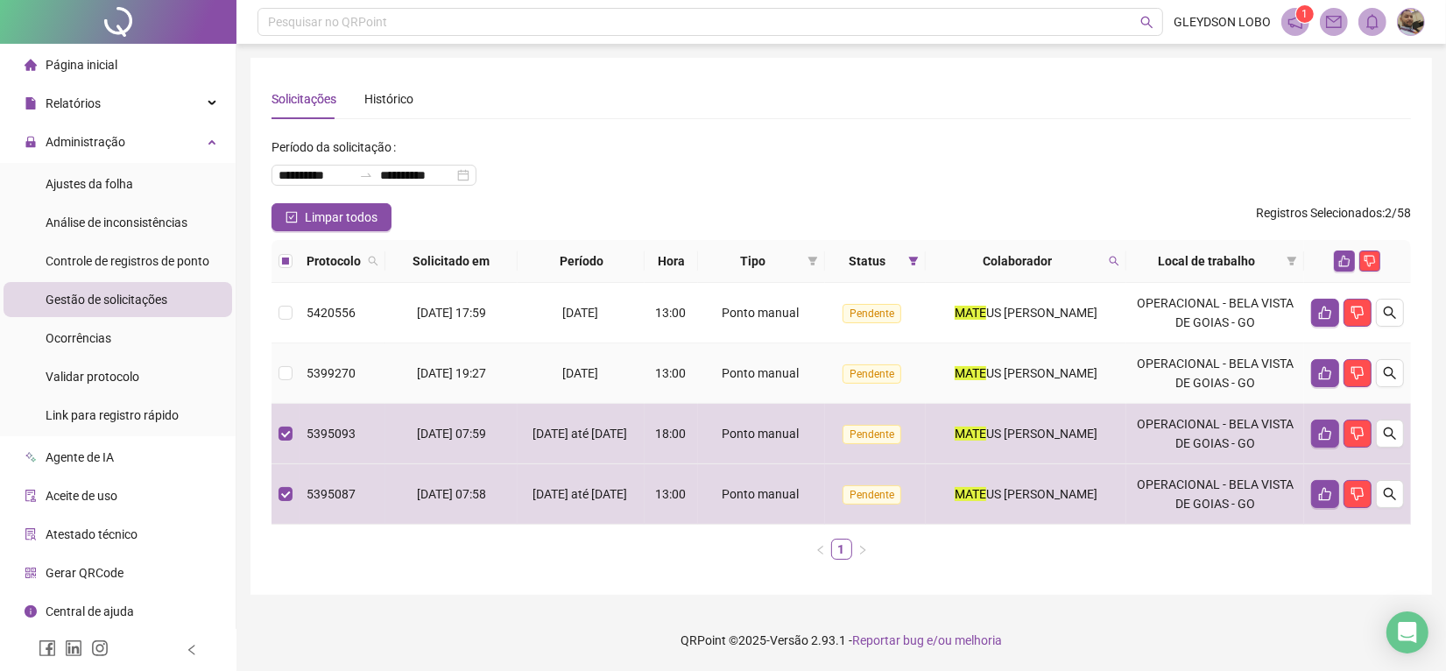
click at [277, 371] on td at bounding box center [286, 373] width 28 height 60
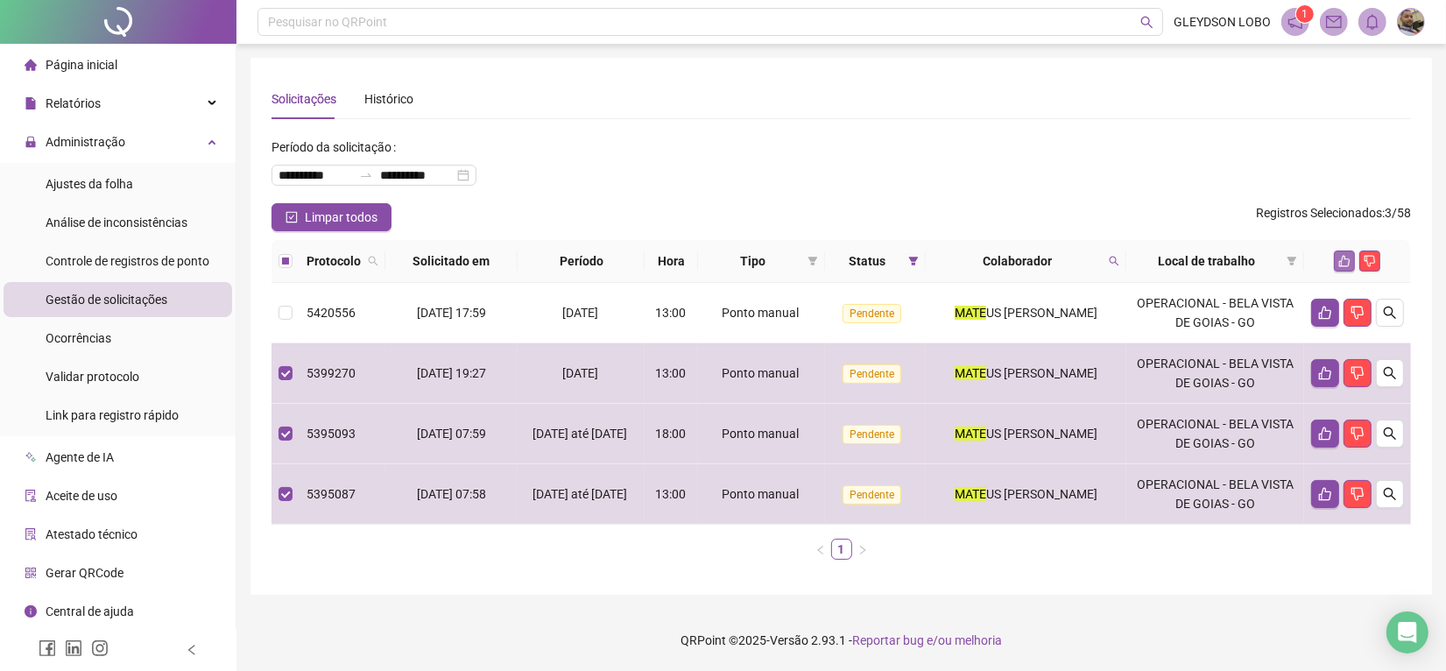
click at [1345, 251] on button "button" at bounding box center [1344, 261] width 21 height 21
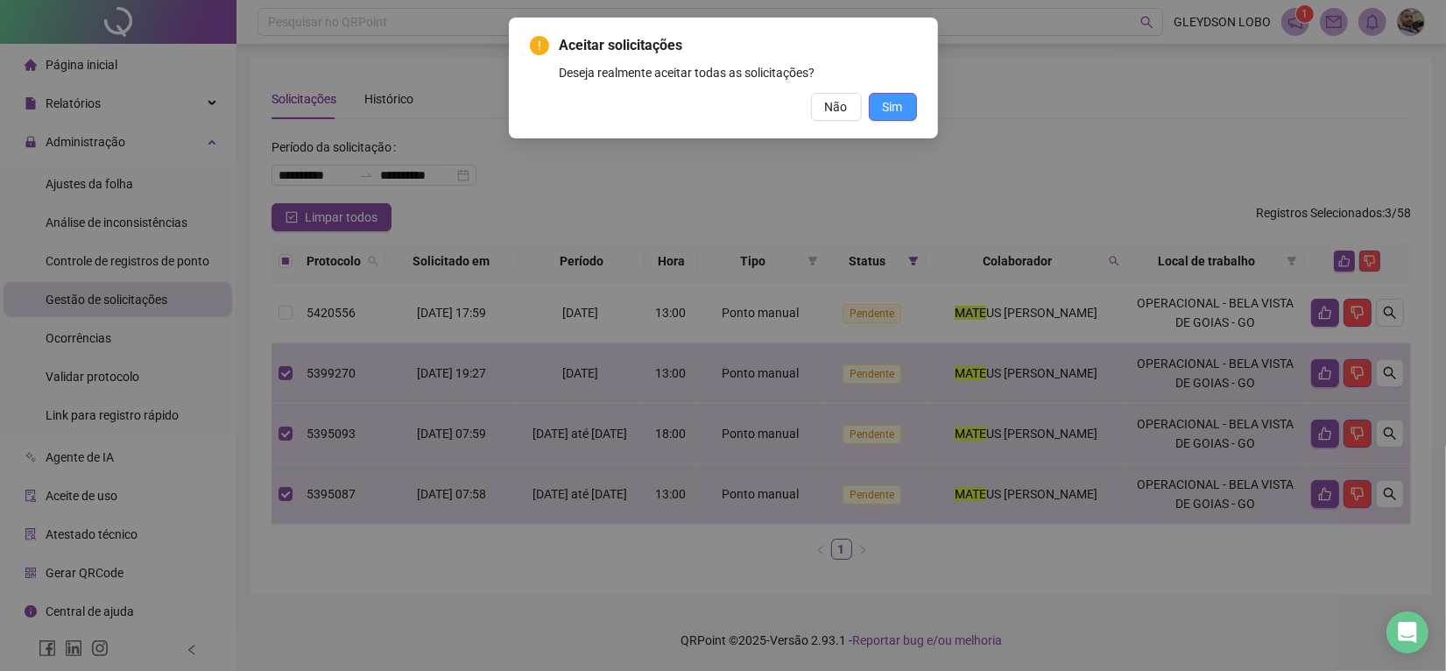
click at [894, 109] on span "Sim" at bounding box center [893, 106] width 20 height 19
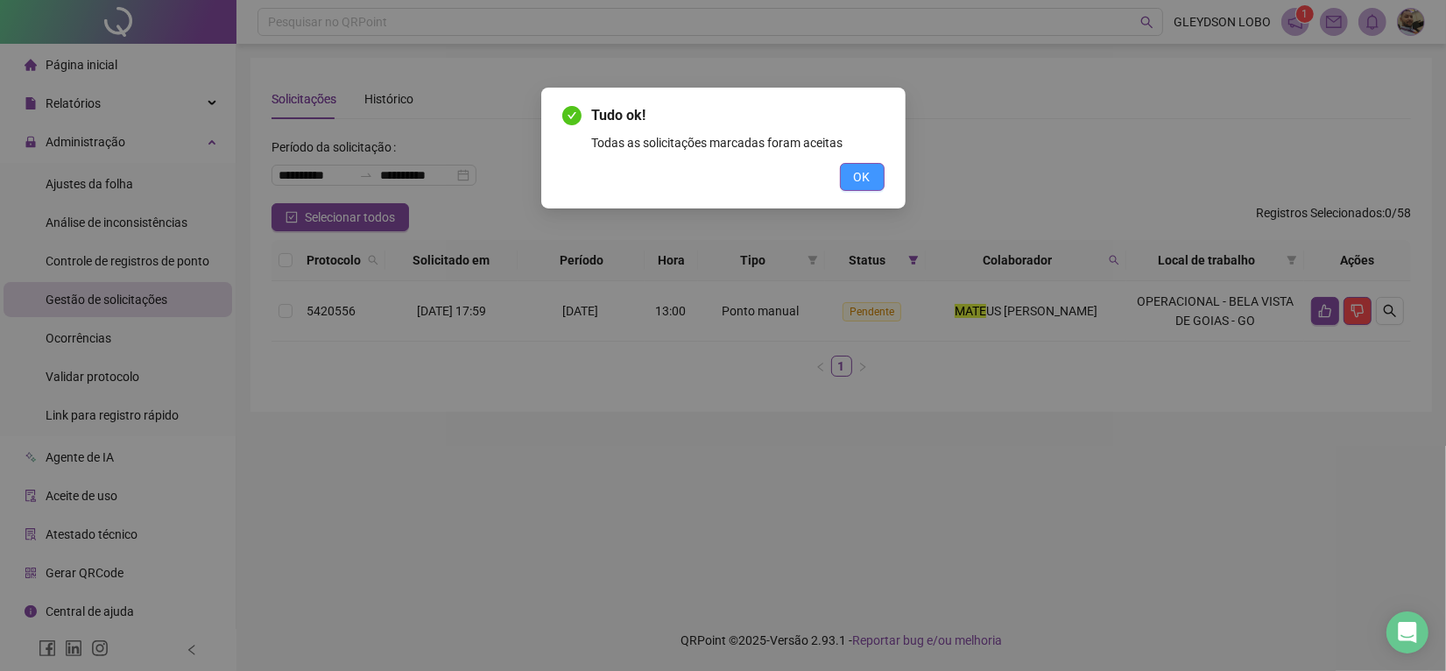
click at [851, 173] on button "OK" at bounding box center [862, 177] width 45 height 28
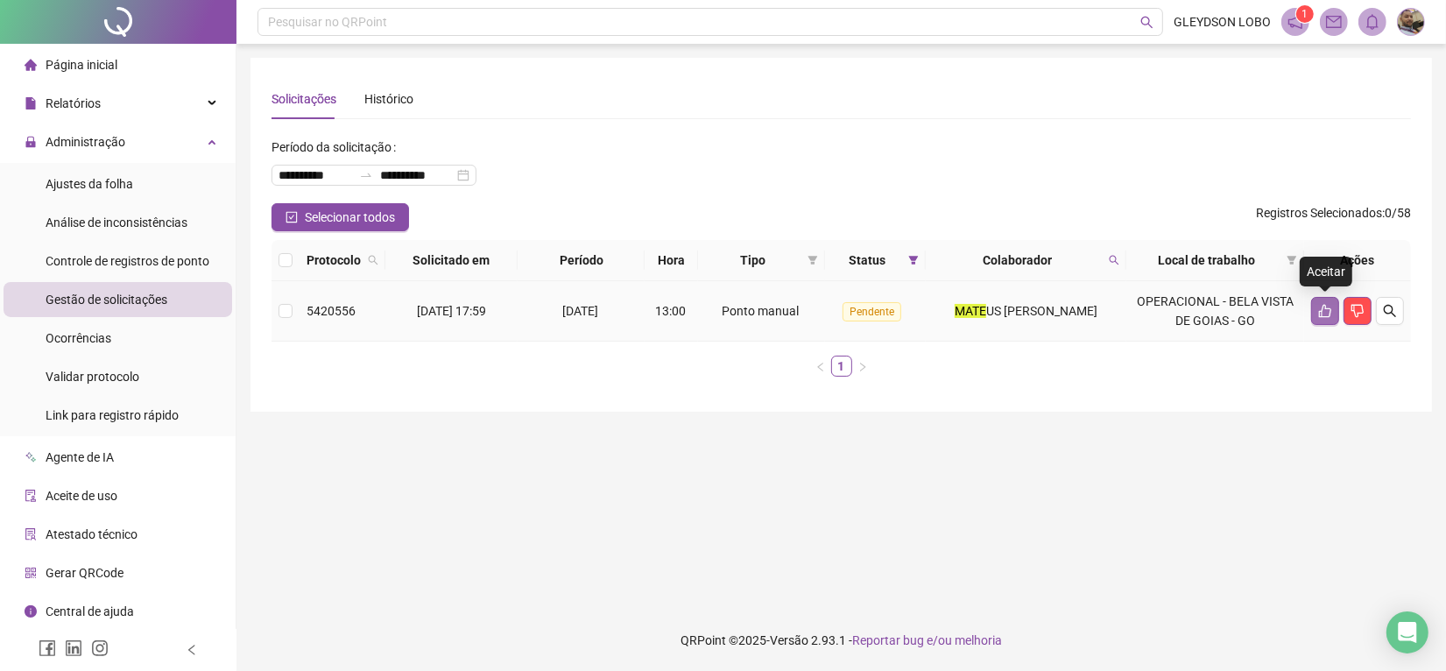
click at [1317, 305] on button "button" at bounding box center [1325, 311] width 28 height 28
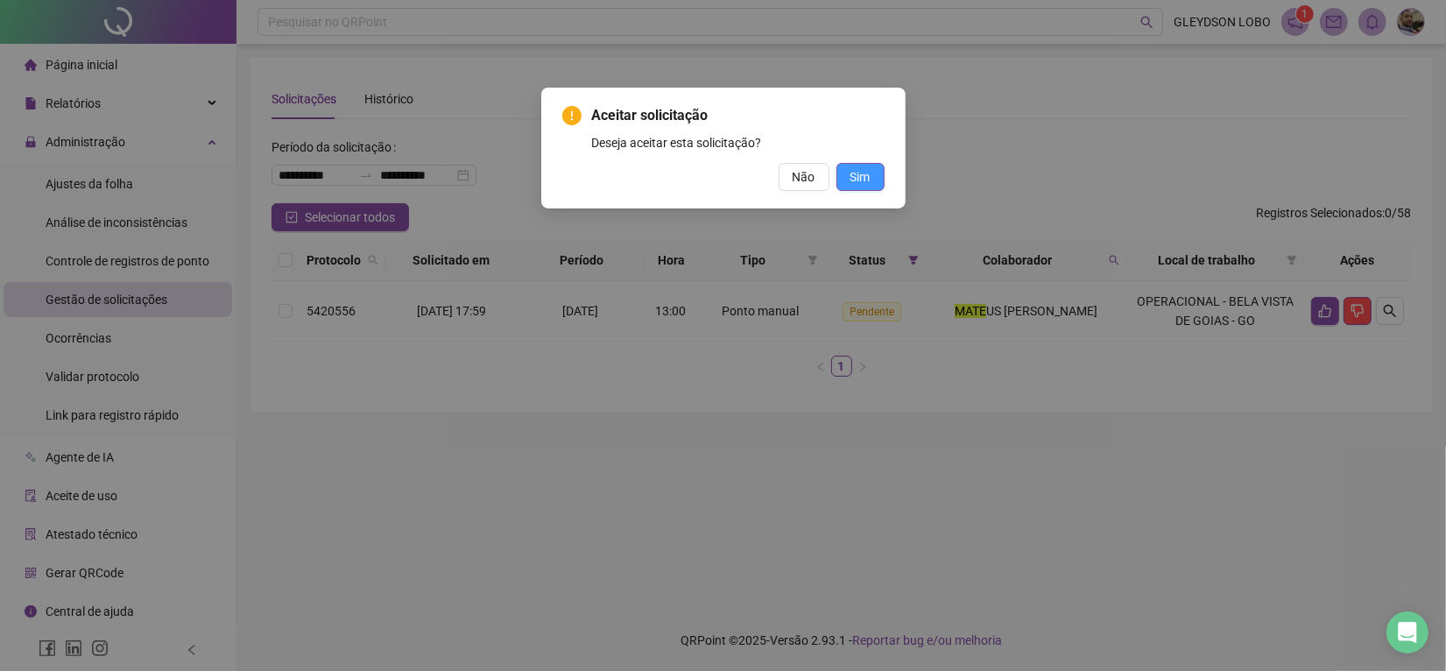
click at [872, 182] on button "Sim" at bounding box center [861, 177] width 48 height 28
click at [861, 171] on span "Sim" at bounding box center [861, 176] width 20 height 19
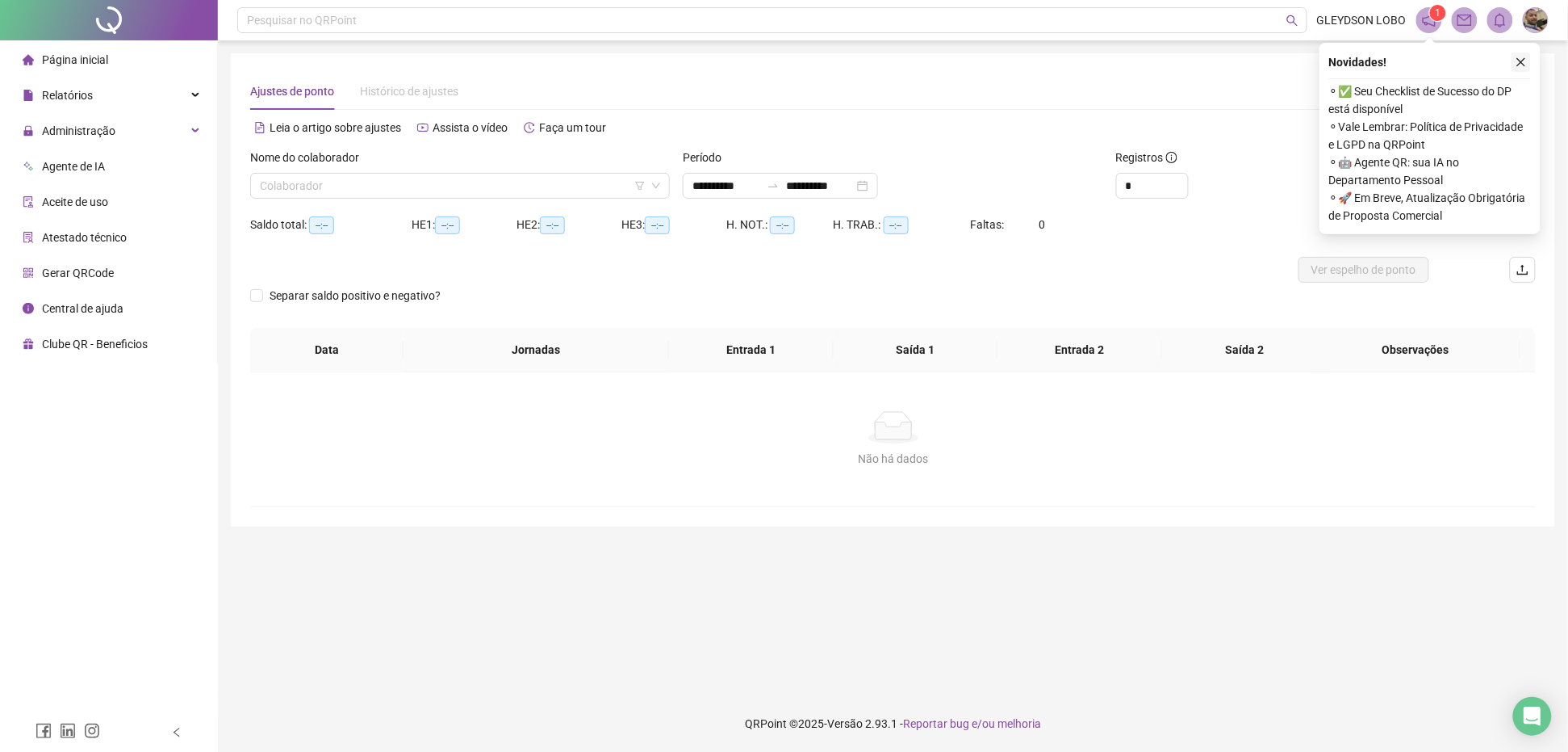
click at [1524, 54] on button "button" at bounding box center [1521, 62] width 19 height 19
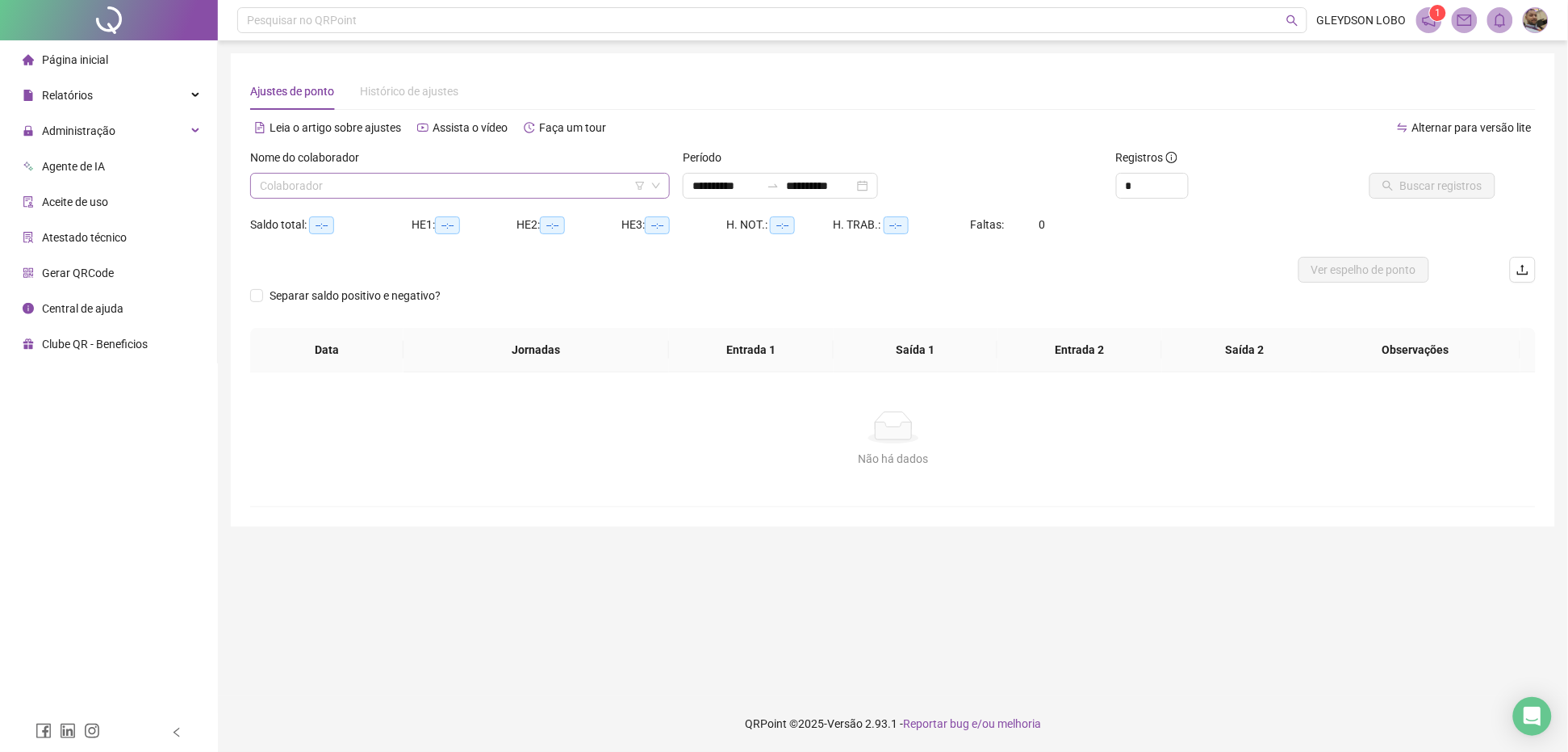
click at [497, 182] on input "search" at bounding box center [452, 185] width 386 height 24
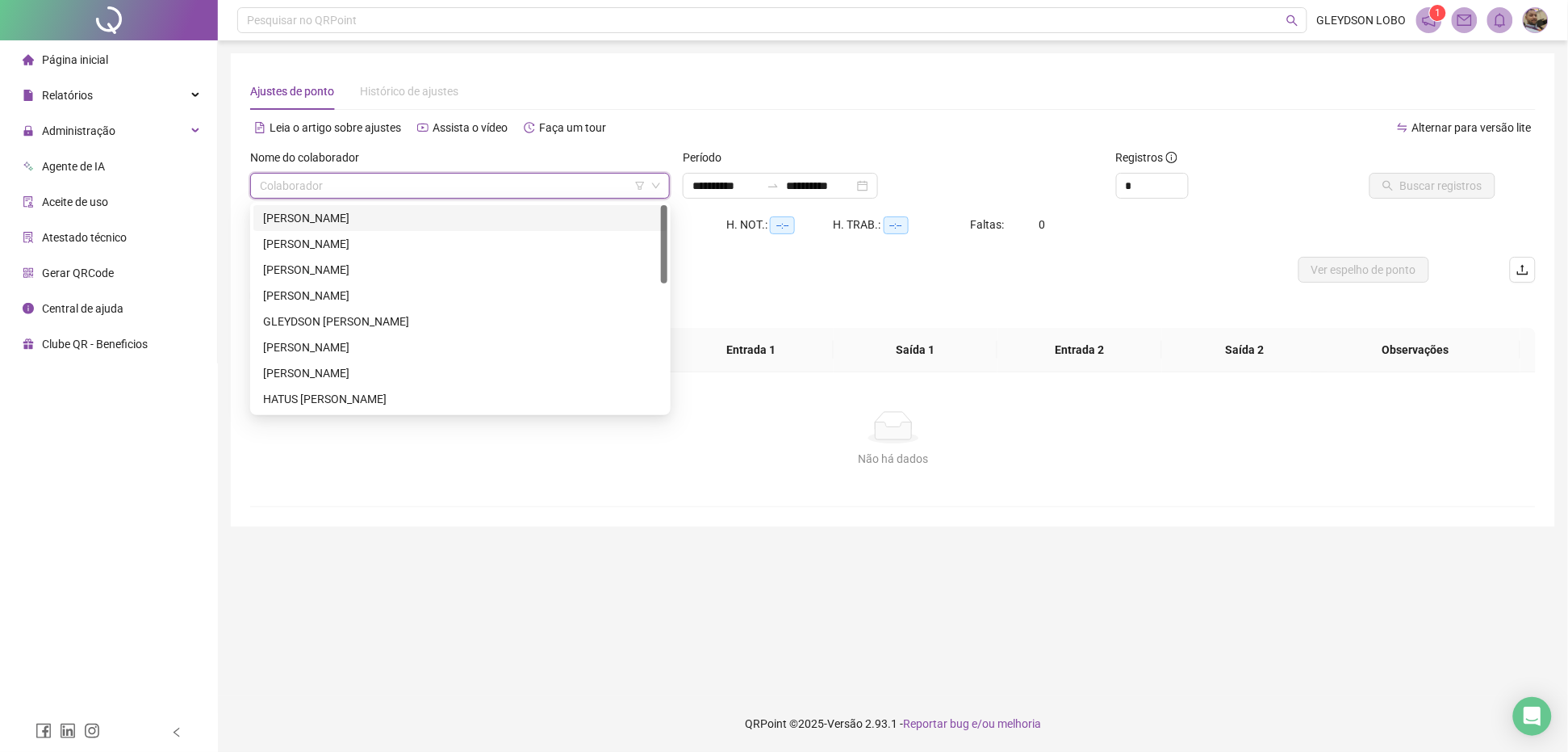
click at [388, 216] on div "[PERSON_NAME]" at bounding box center [461, 217] width 394 height 18
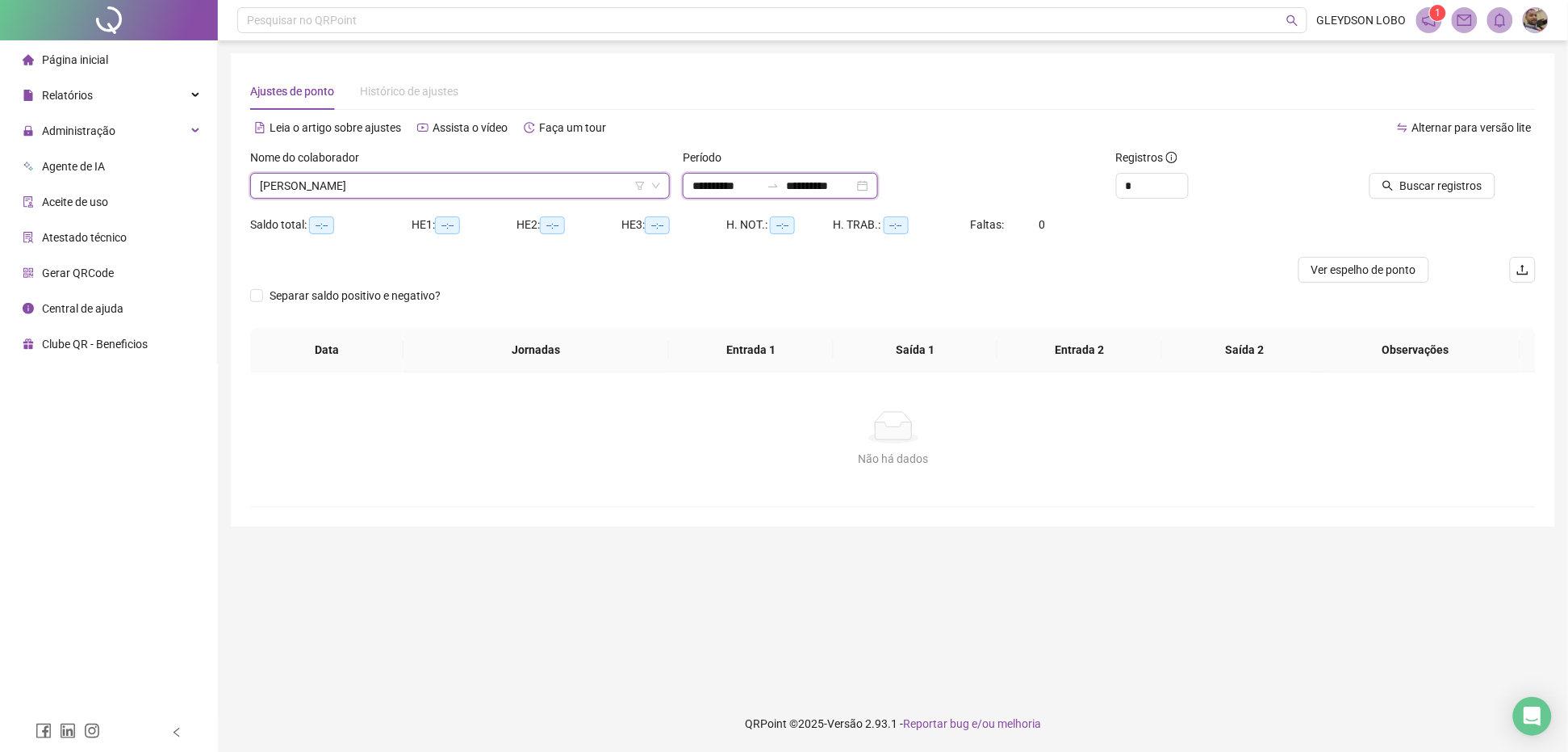
click at [735, 186] on input "**********" at bounding box center [727, 185] width 68 height 18
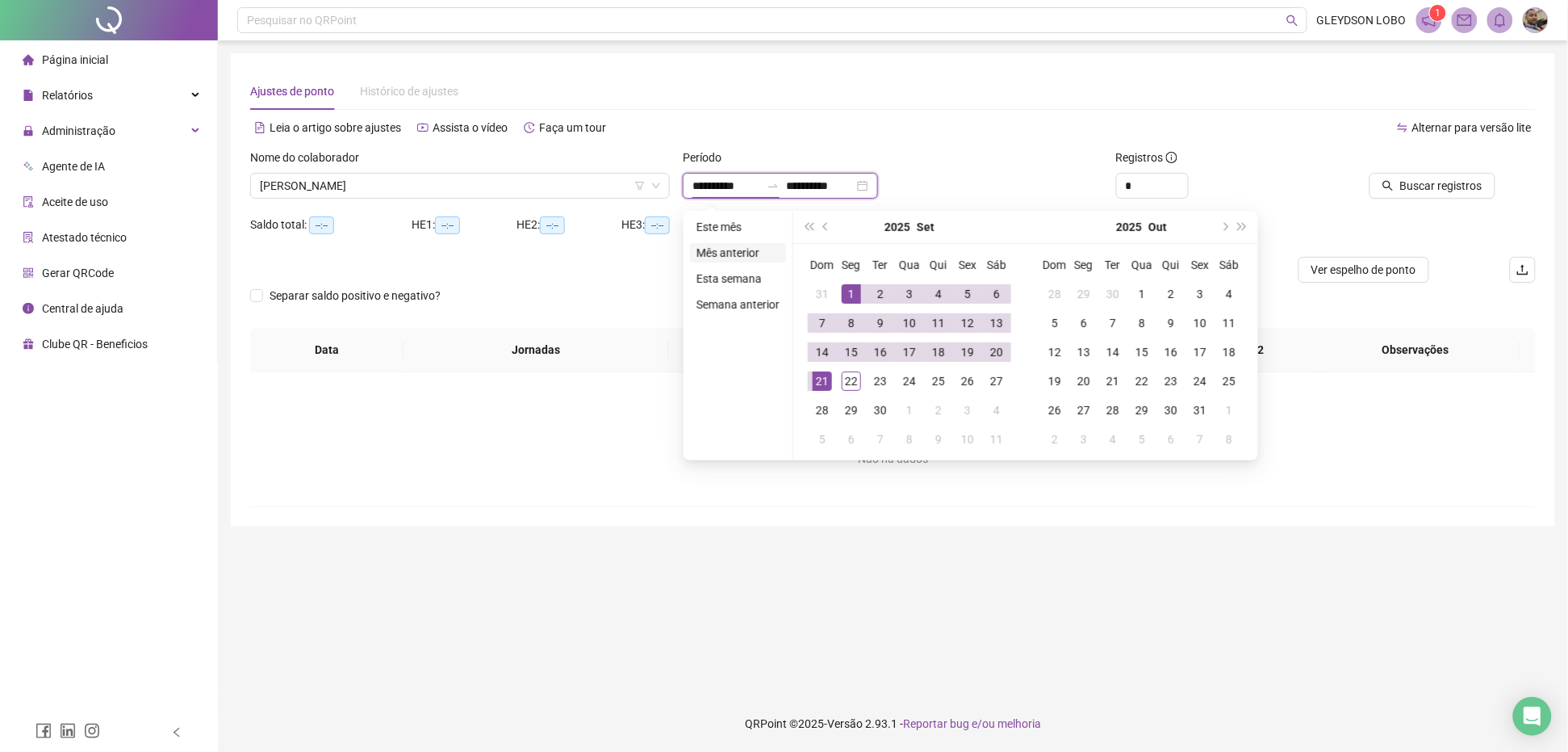
type input "**********"
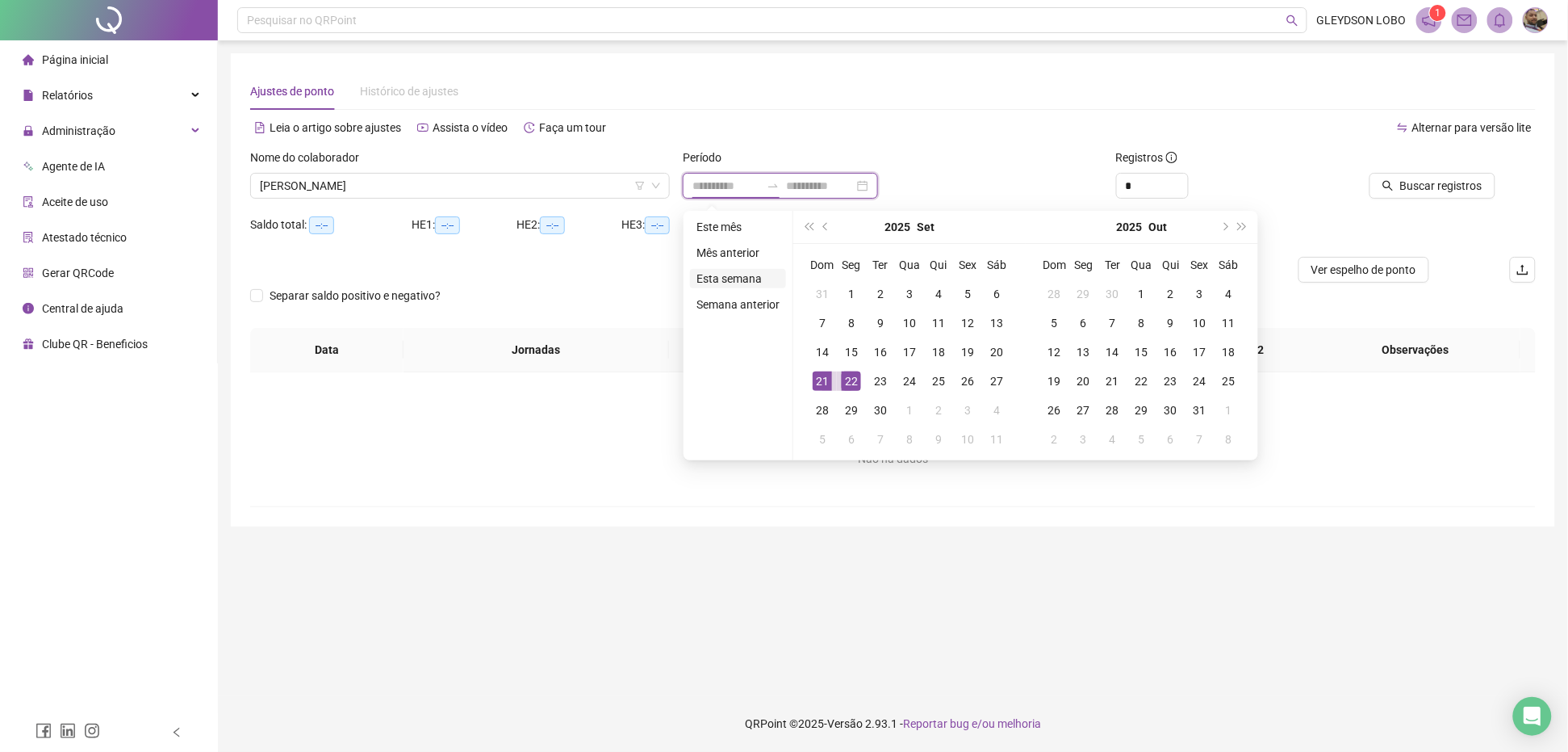
type input "**********"
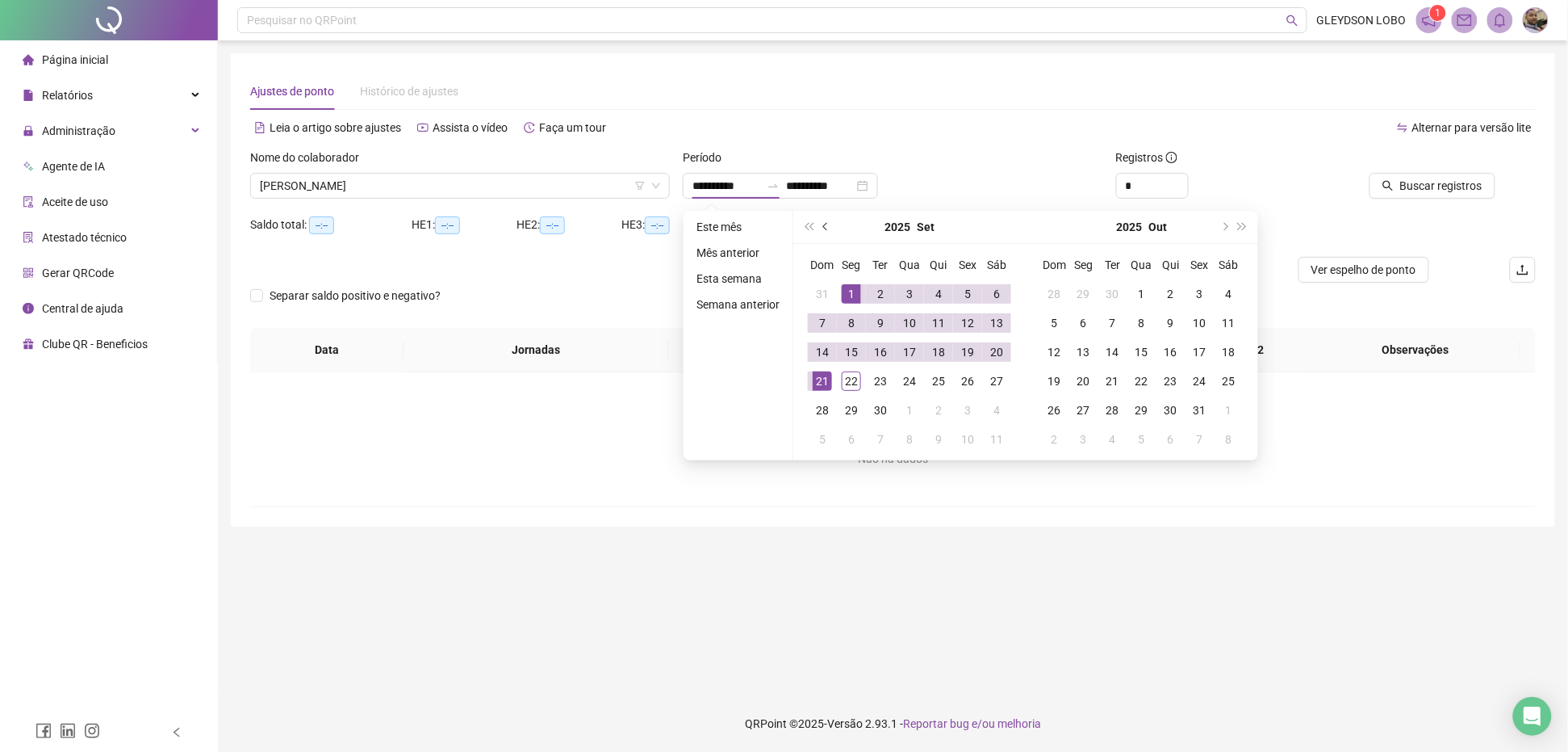
click at [824, 226] on span "prev-year" at bounding box center [827, 227] width 8 height 8
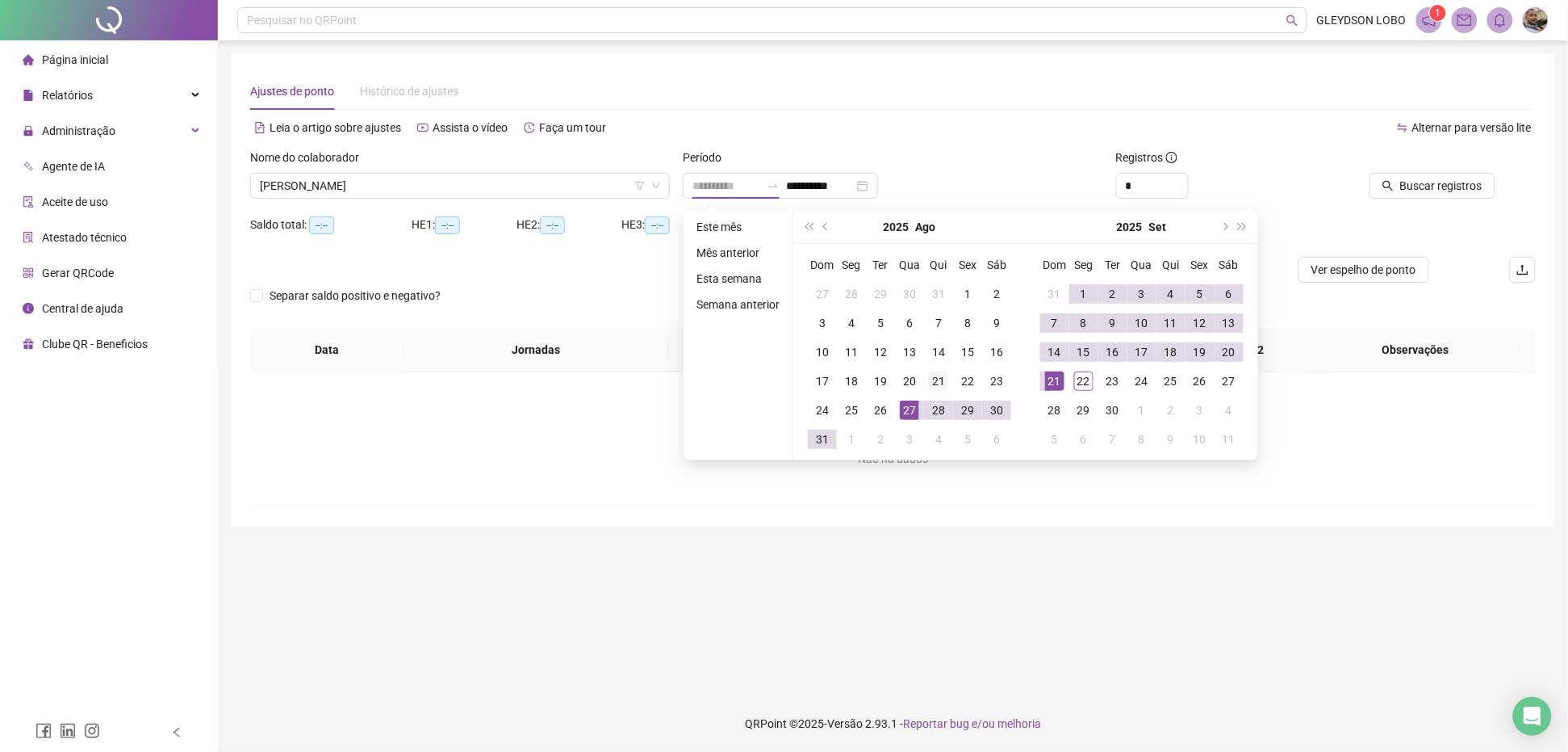
type input "**********"
click at [934, 372] on div "21" at bounding box center [938, 381] width 19 height 19
type input "**********"
click at [1226, 352] on div "20" at bounding box center [1229, 351] width 19 height 19
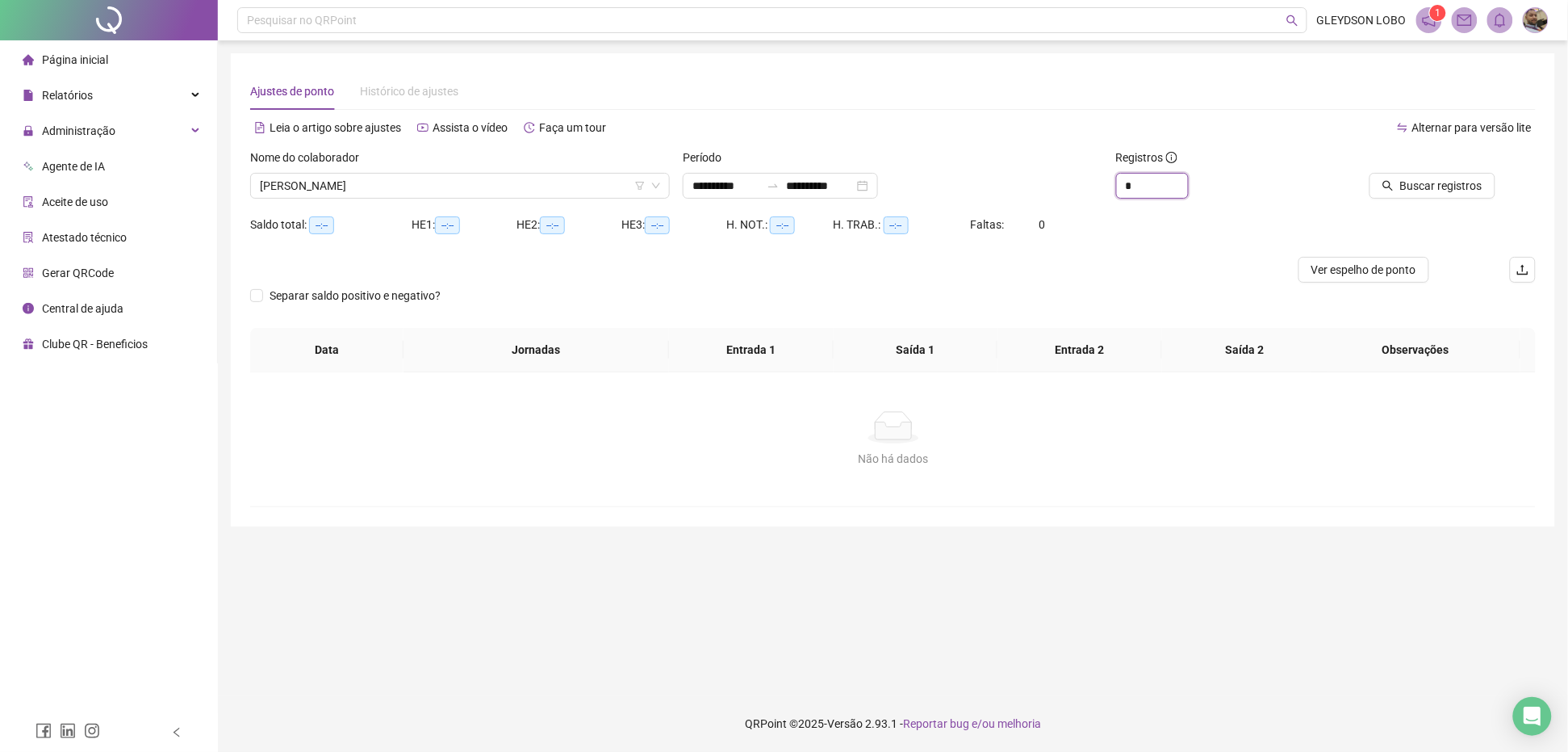
drag, startPoint x: 1065, startPoint y: 204, endPoint x: 1053, endPoint y: 200, distance: 12.6
click at [1047, 206] on div "**********" at bounding box center [893, 180] width 1298 height 63
type input "*"
click at [1394, 182] on icon "search" at bounding box center [1388, 185] width 11 height 11
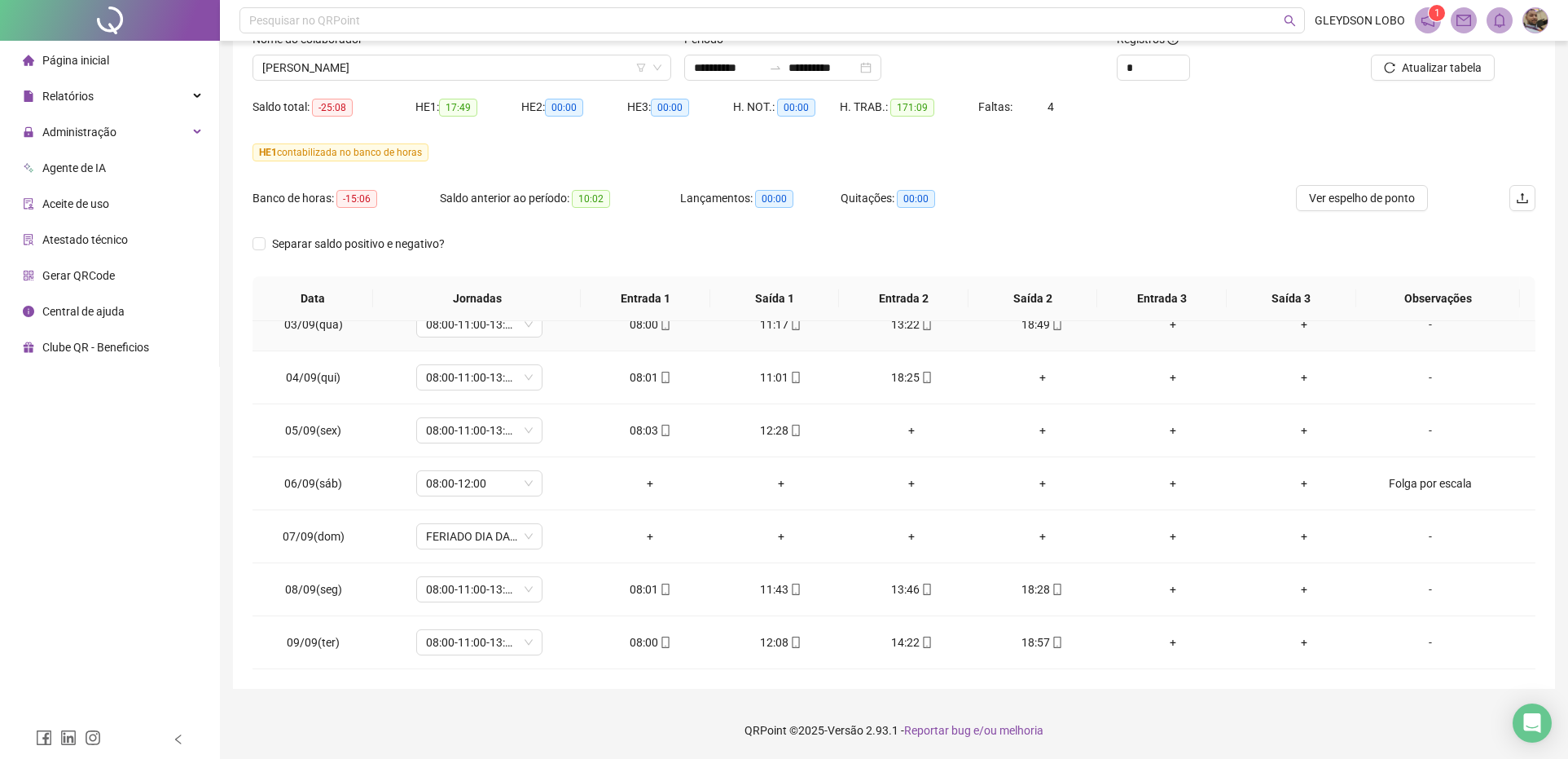
scroll to position [712, 0]
click at [1411, 62] on span "Atualizar tabela" at bounding box center [1442, 67] width 80 height 18
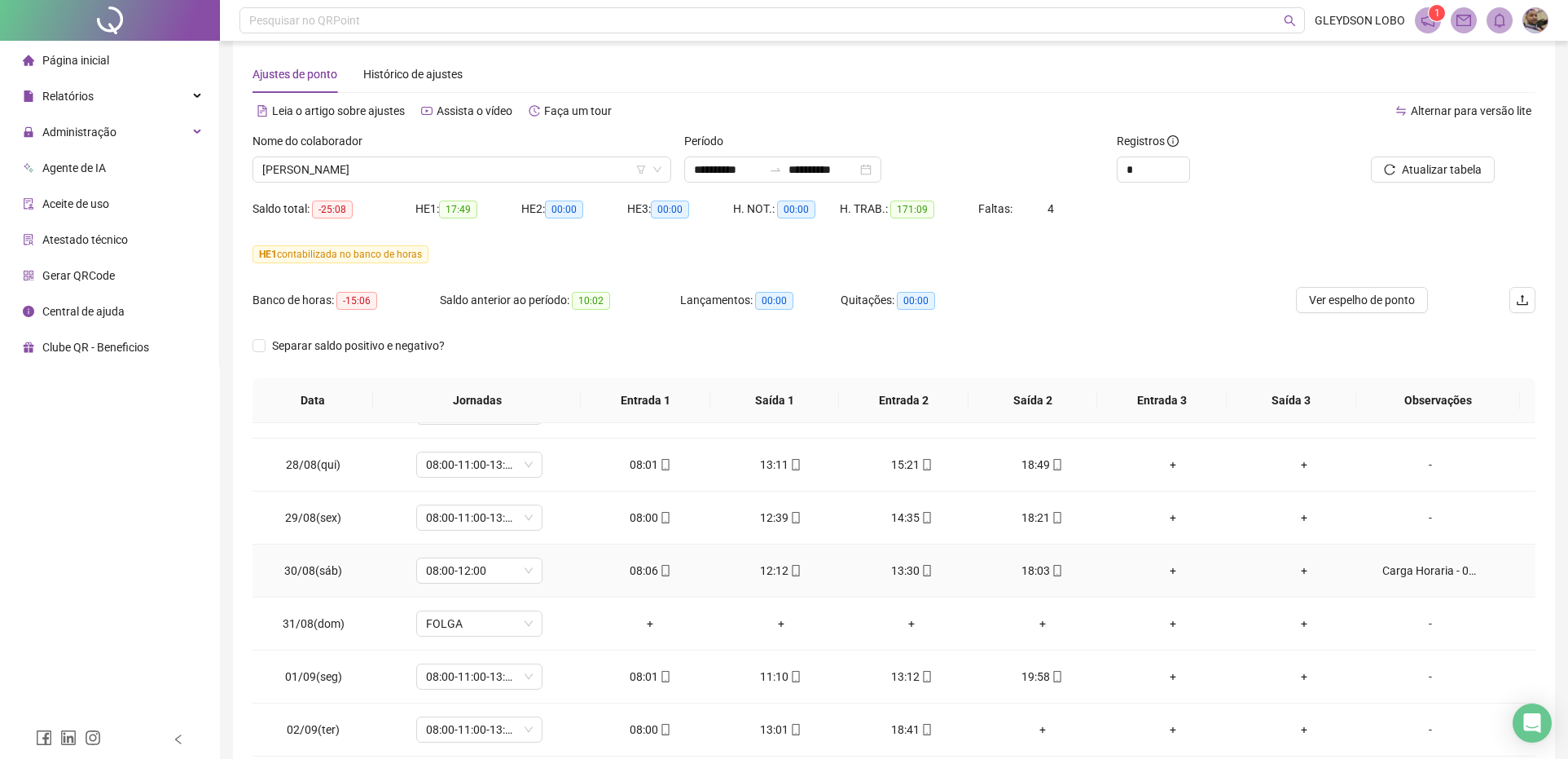
scroll to position [305, 0]
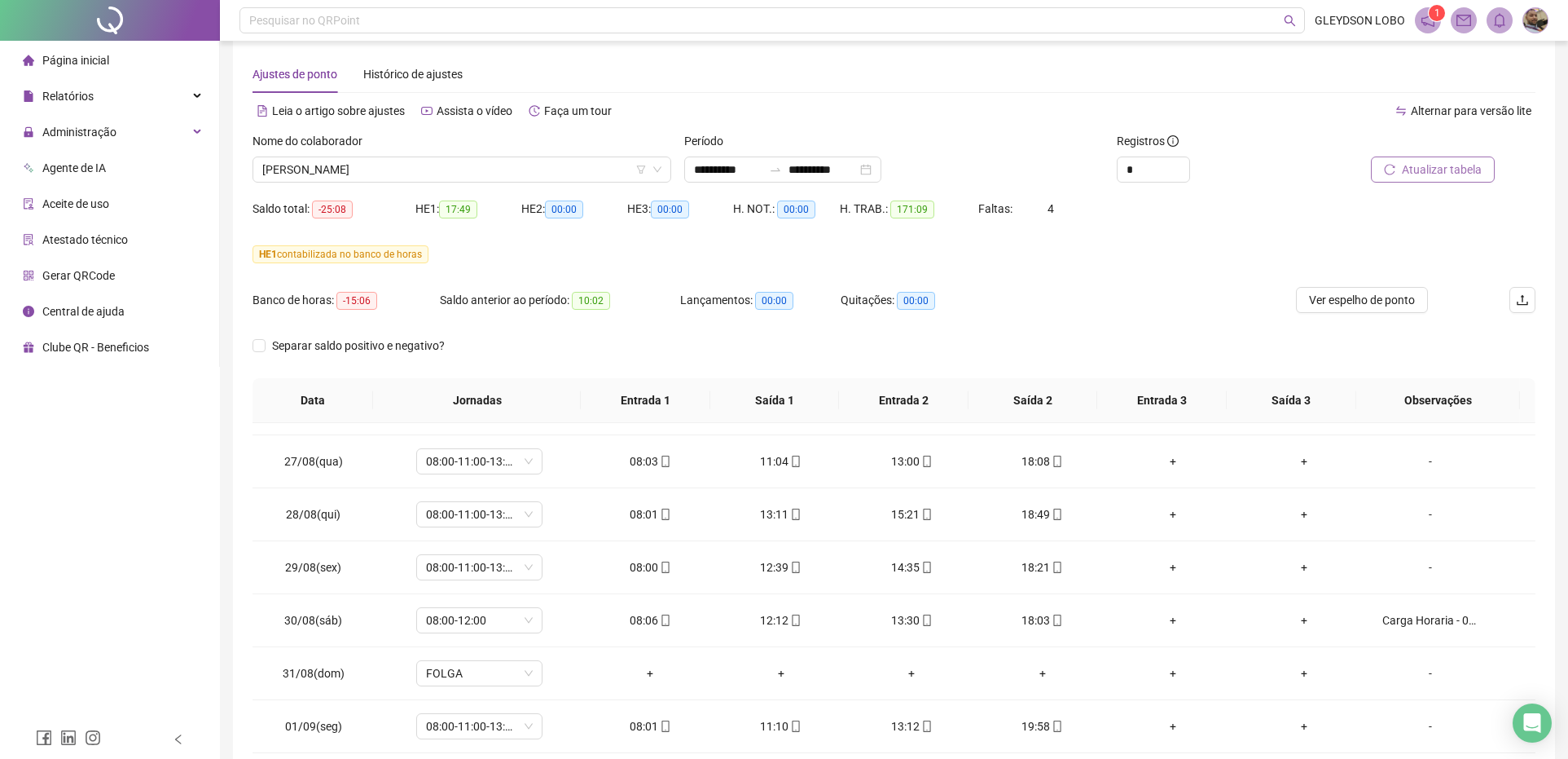
click at [1431, 165] on span "Atualizar tabela" at bounding box center [1442, 169] width 80 height 18
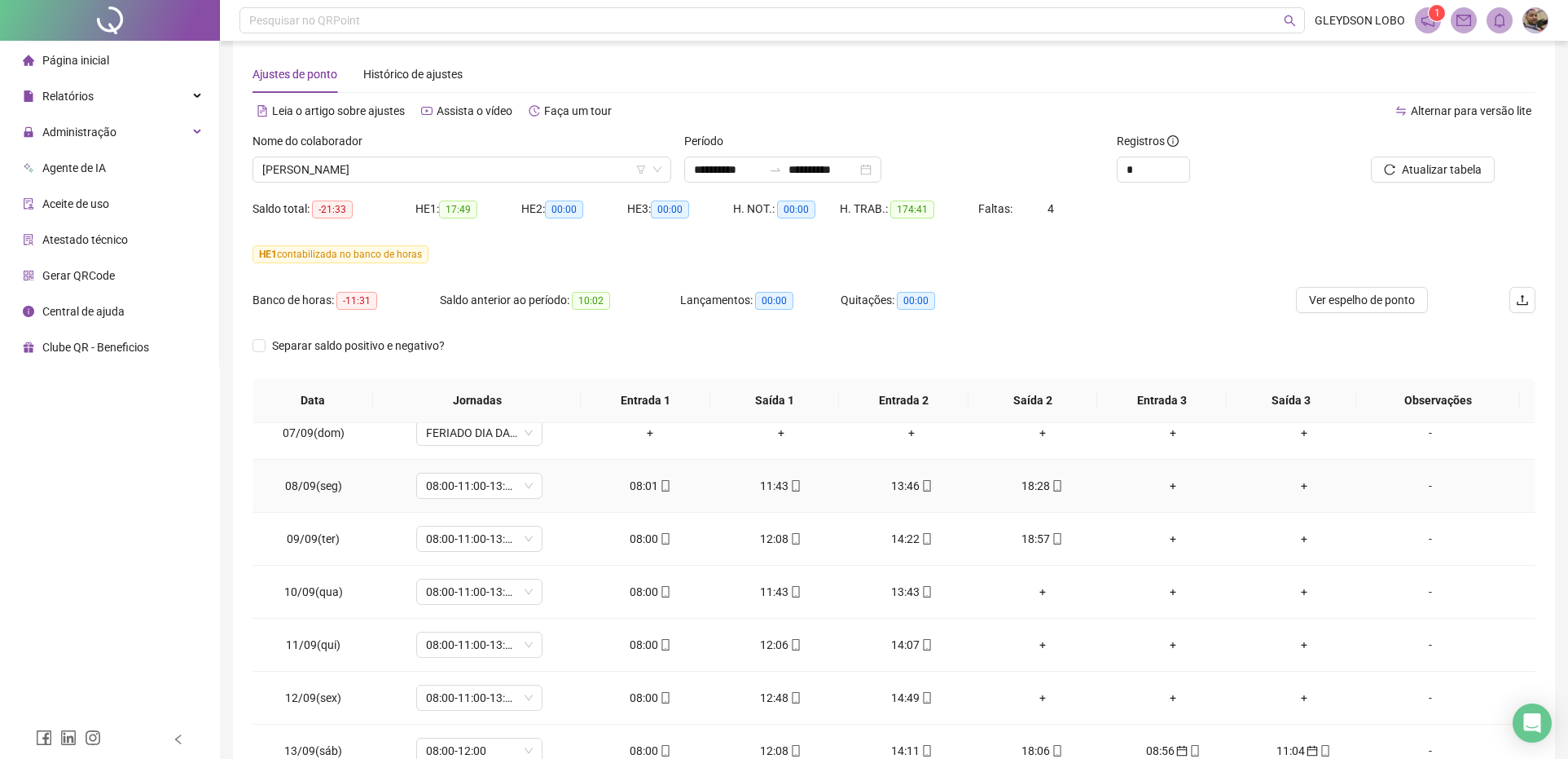
scroll to position [1019, 0]
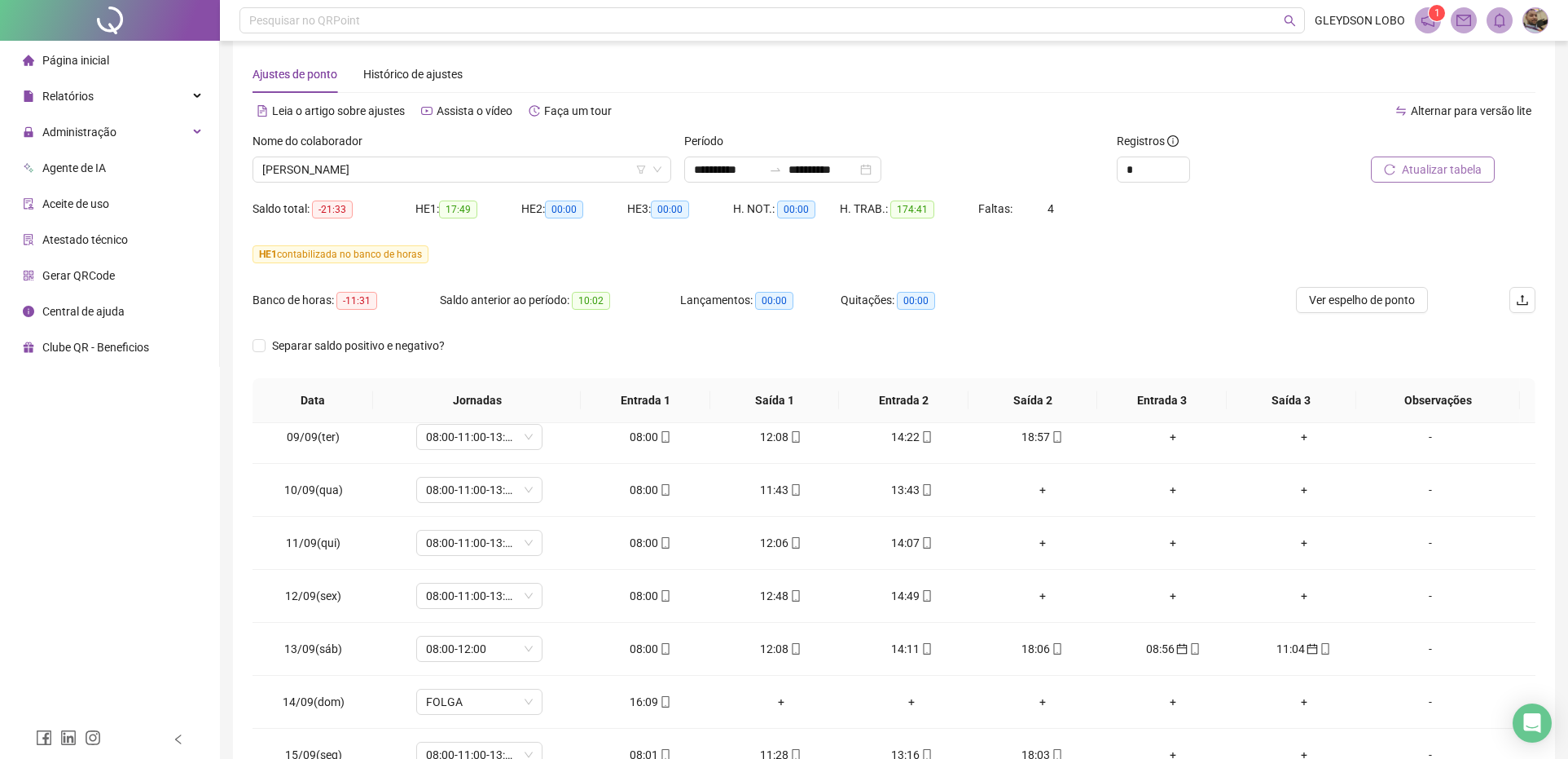
click at [1432, 167] on span "Atualizar tabela" at bounding box center [1442, 169] width 80 height 18
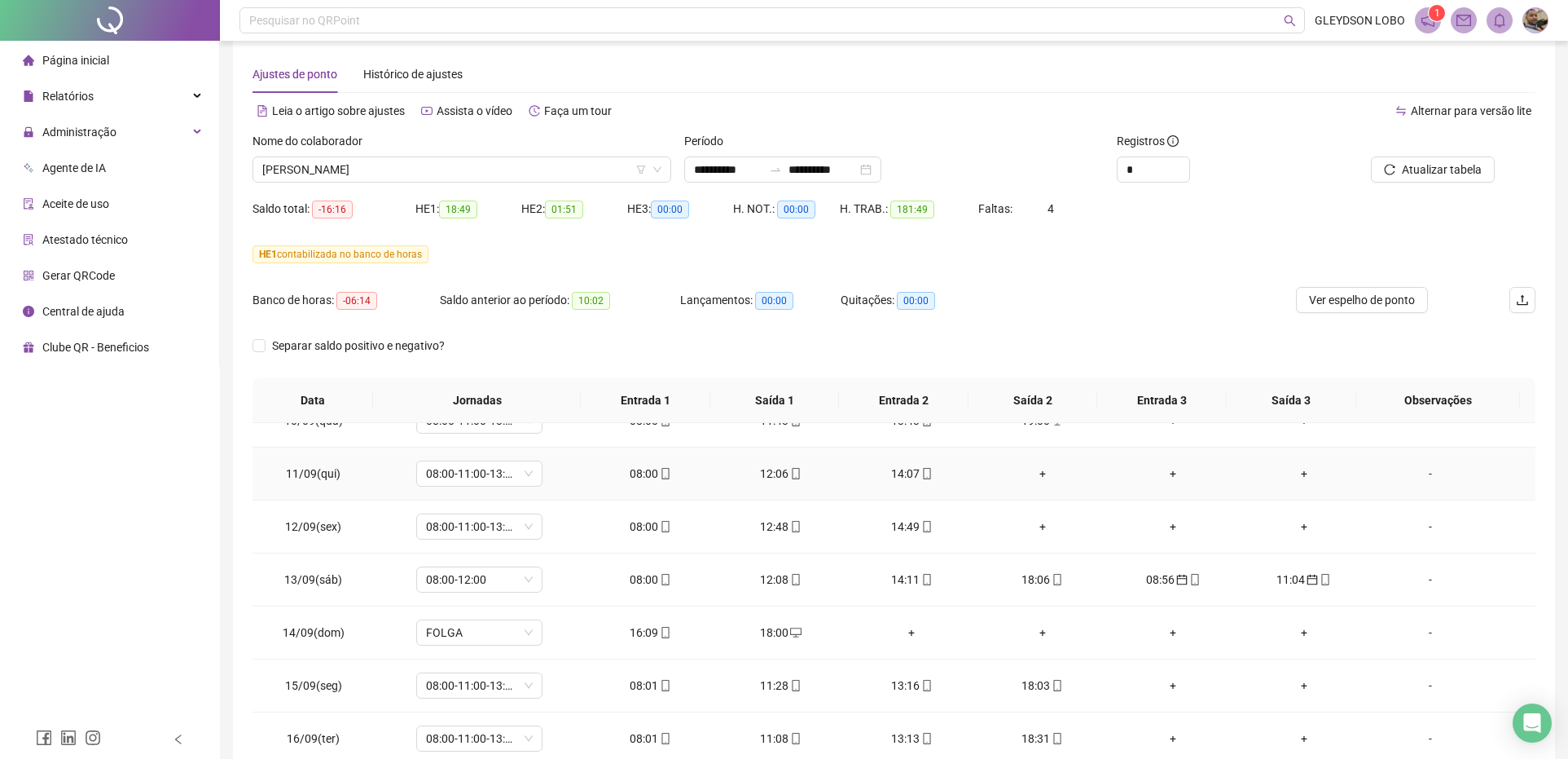
scroll to position [1120, 0]
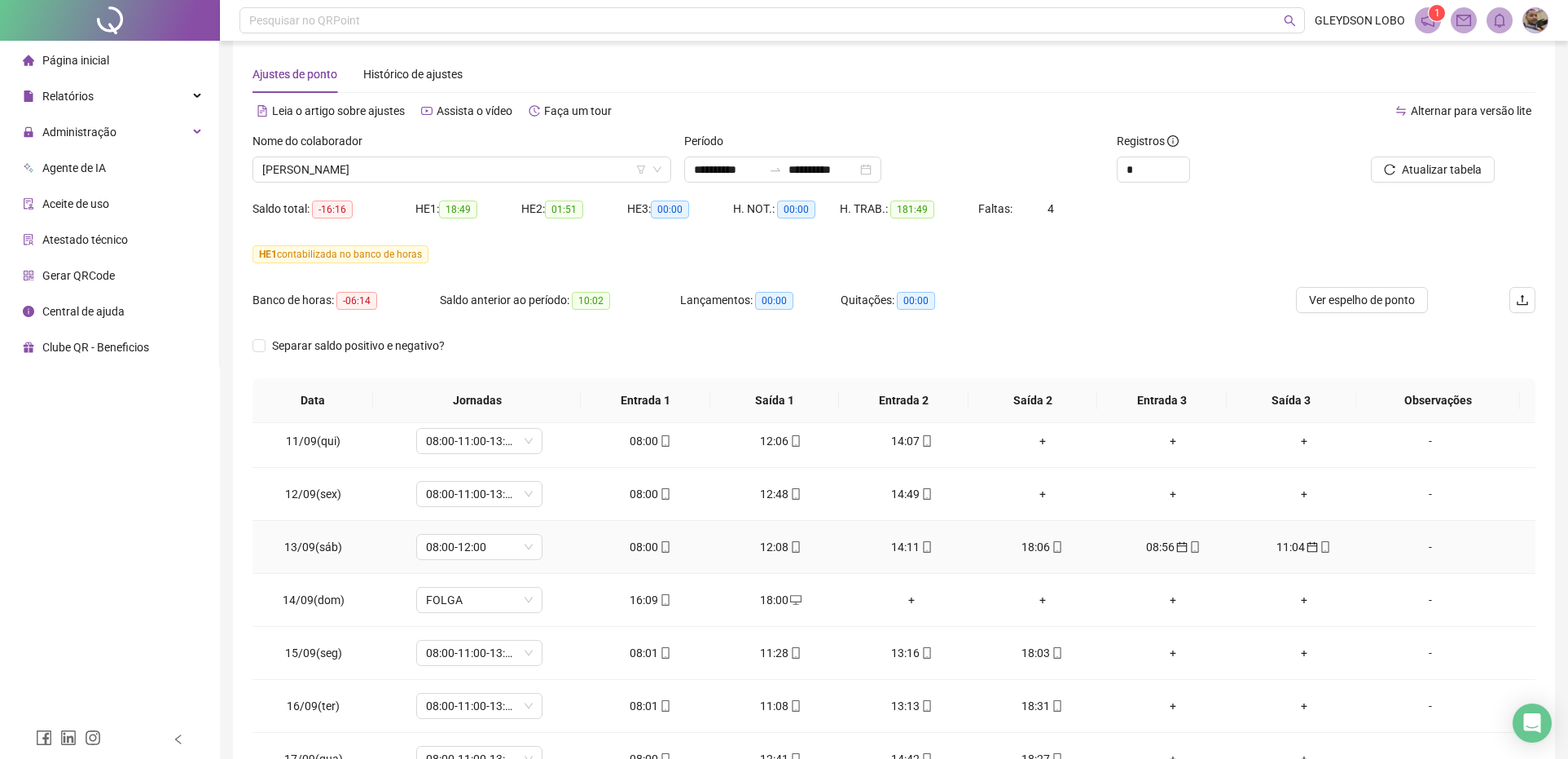
click at [1143, 549] on div "08:56" at bounding box center [1173, 546] width 104 height 18
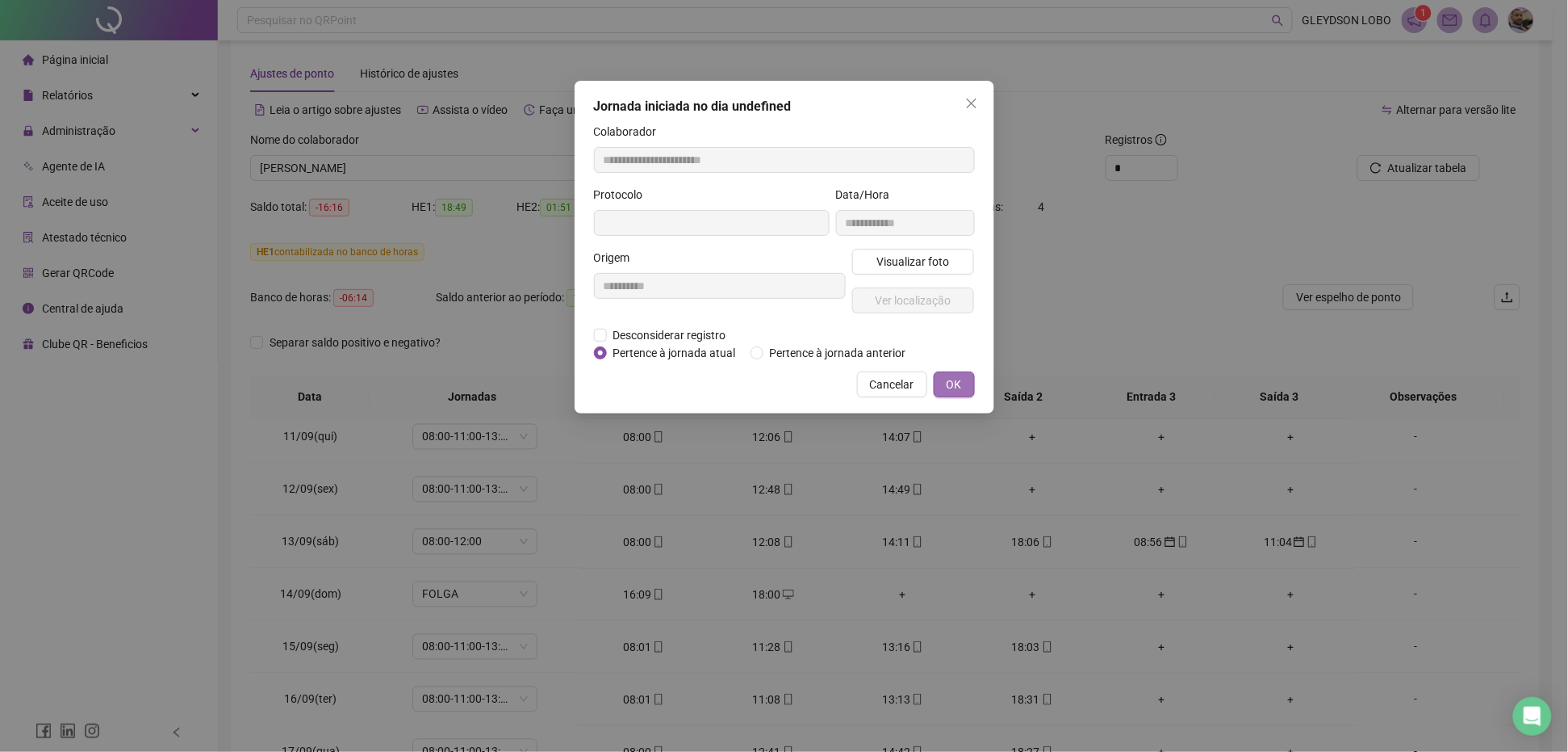
click at [941, 376] on button "OK" at bounding box center [954, 384] width 41 height 26
type input "**********"
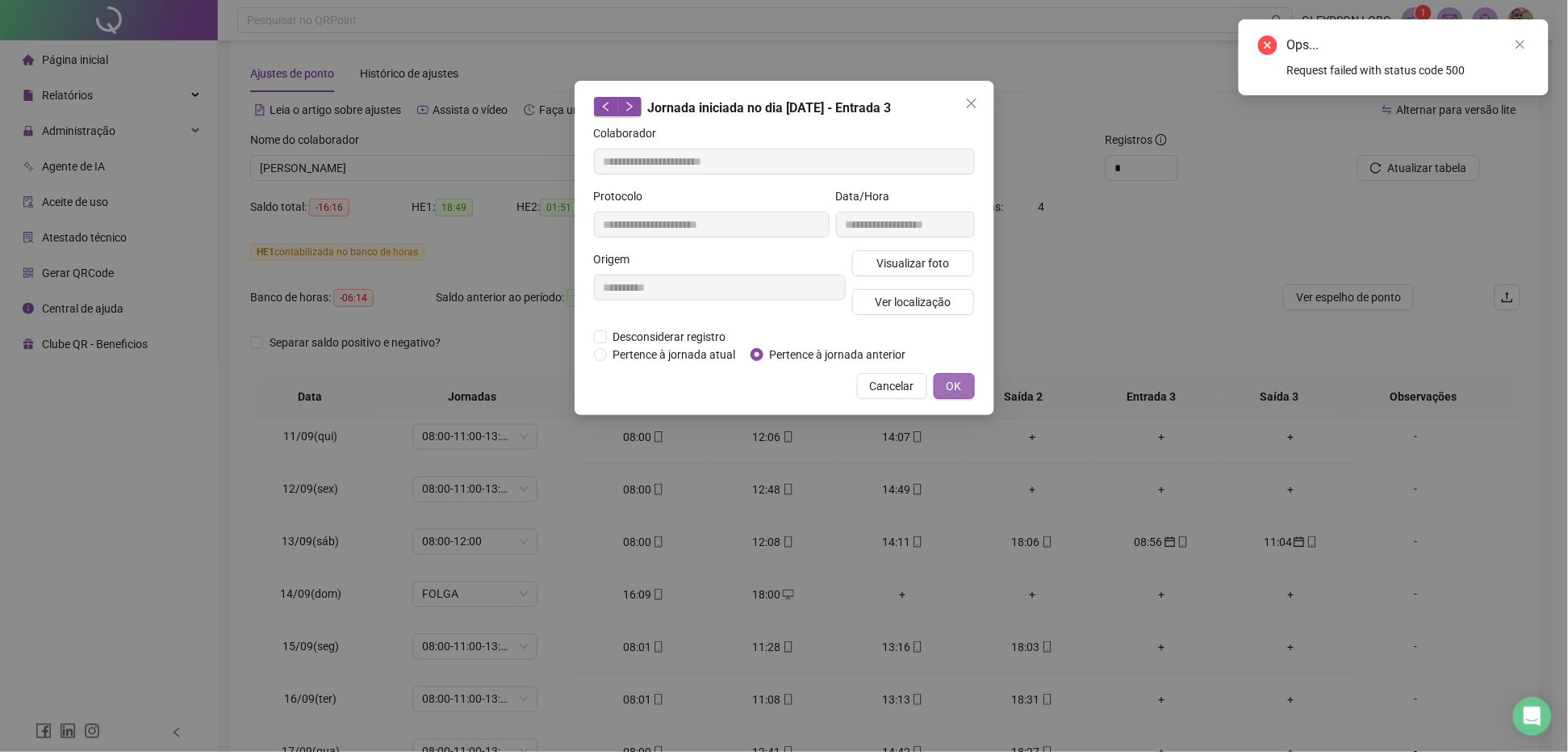
click at [954, 384] on span "OK" at bounding box center [954, 385] width 16 height 18
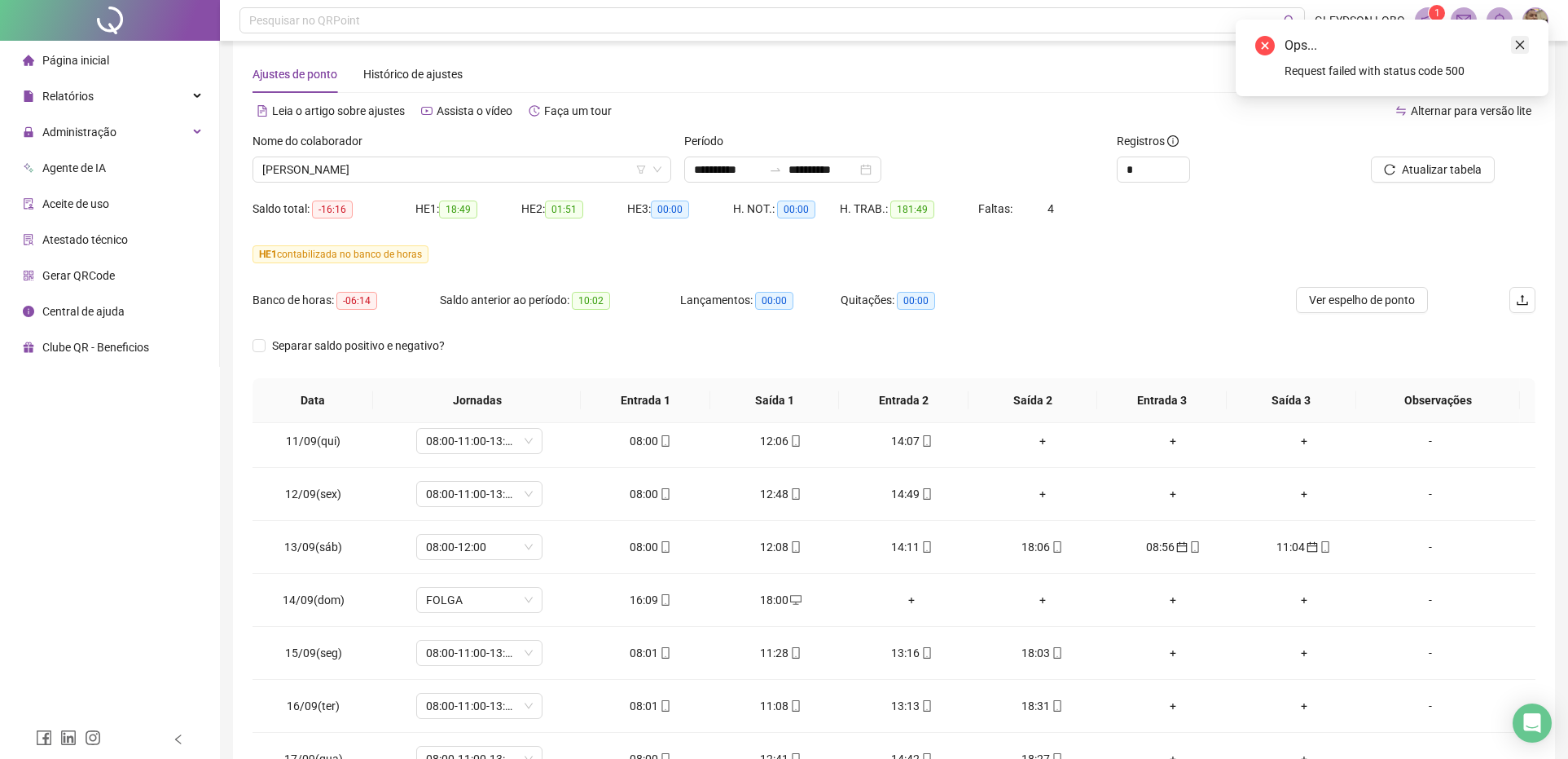
click at [1517, 42] on icon "close" at bounding box center [1521, 46] width 9 height 9
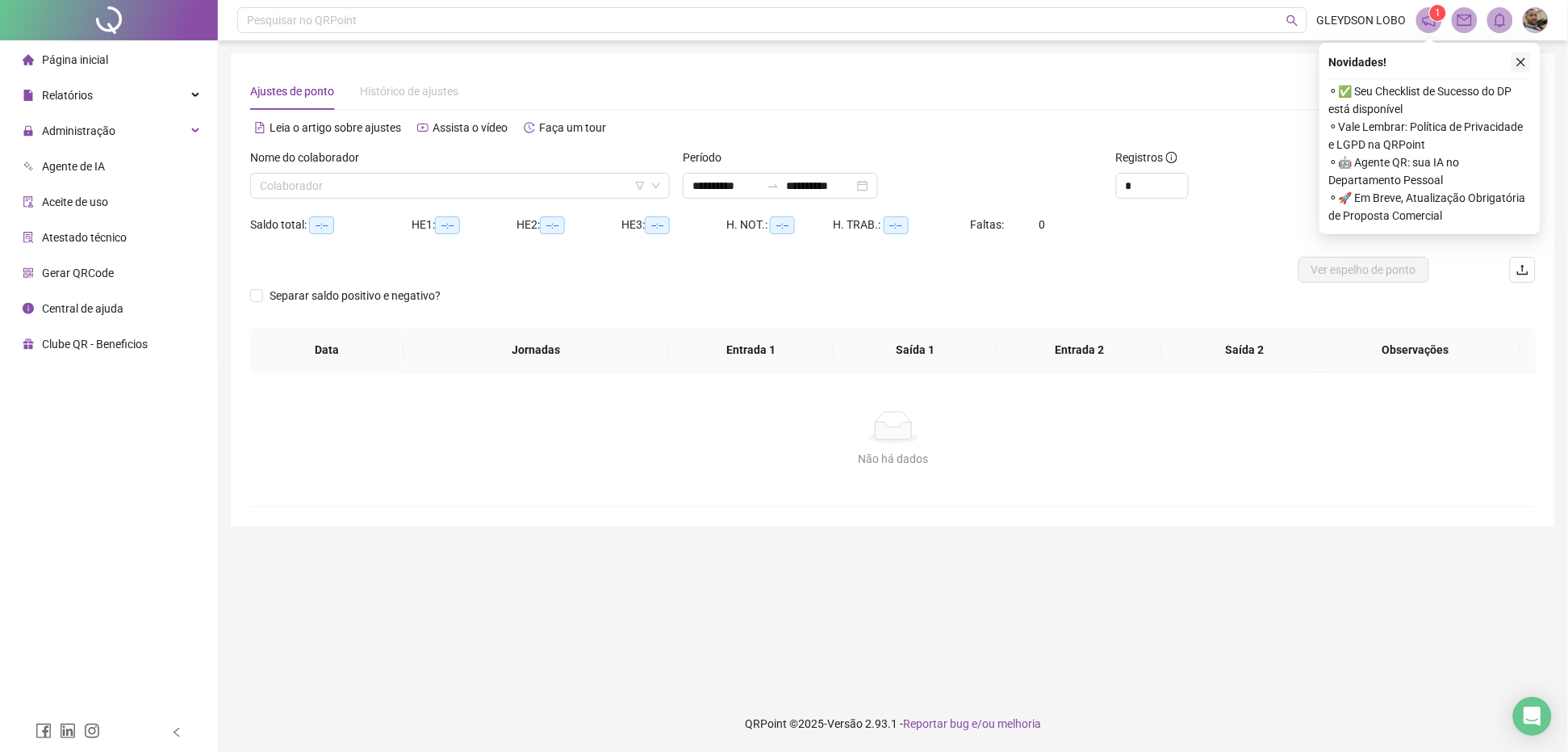
click at [1519, 65] on icon "close" at bounding box center [1521, 62] width 11 height 11
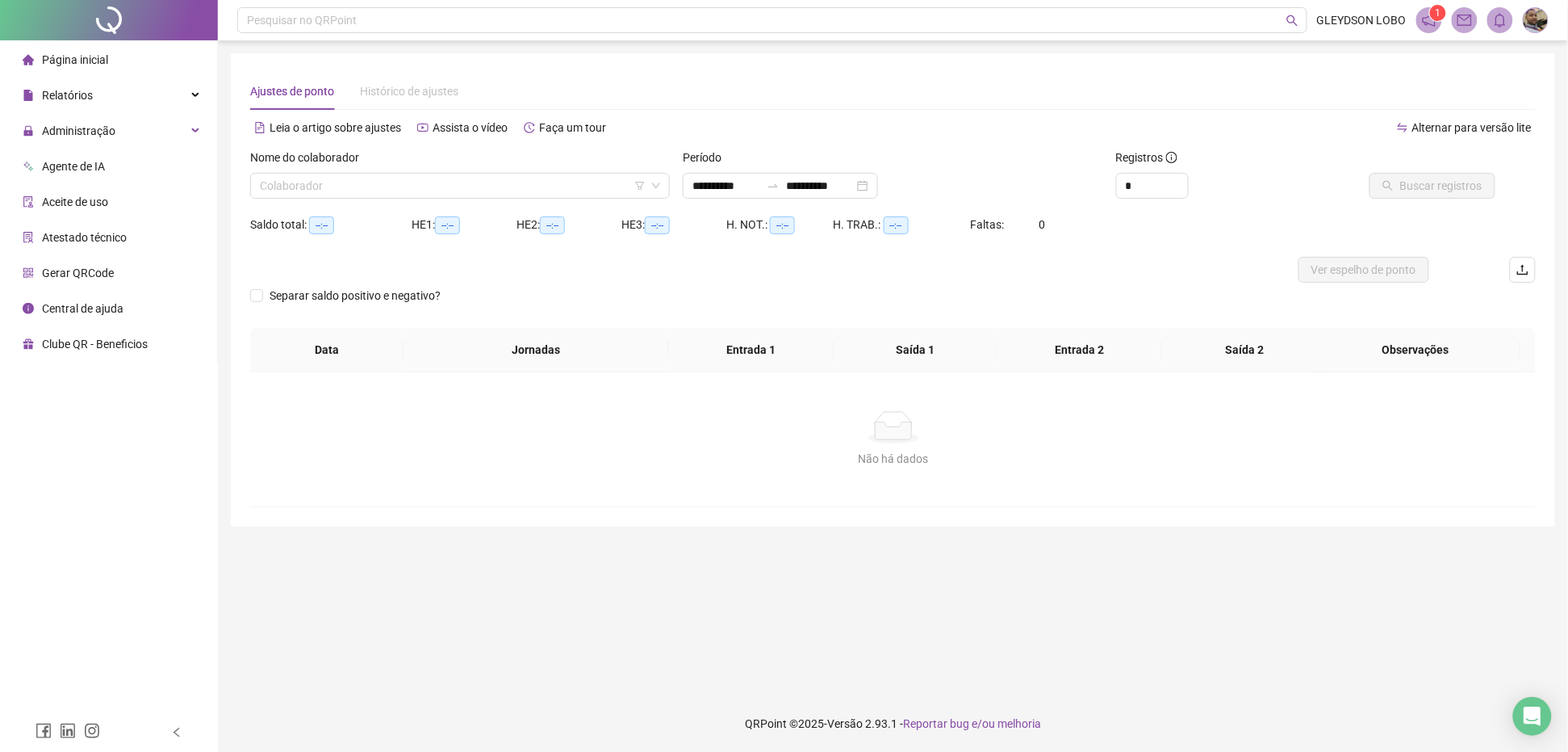
click at [525, 170] on div "Nome do colaborador" at bounding box center [461, 160] width 420 height 24
click at [521, 182] on input "search" at bounding box center [452, 185] width 386 height 24
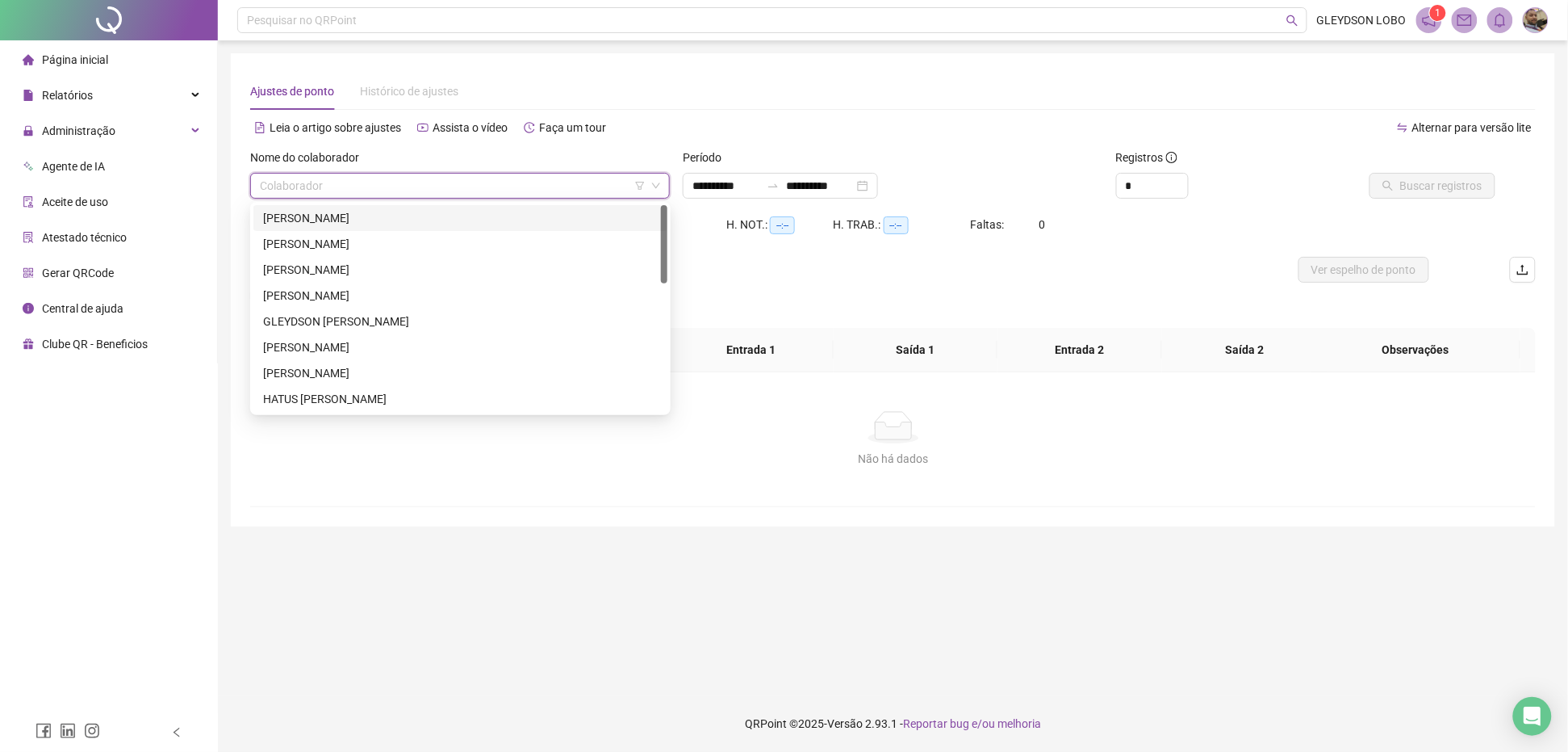
click at [428, 212] on div "[PERSON_NAME]" at bounding box center [461, 217] width 394 height 18
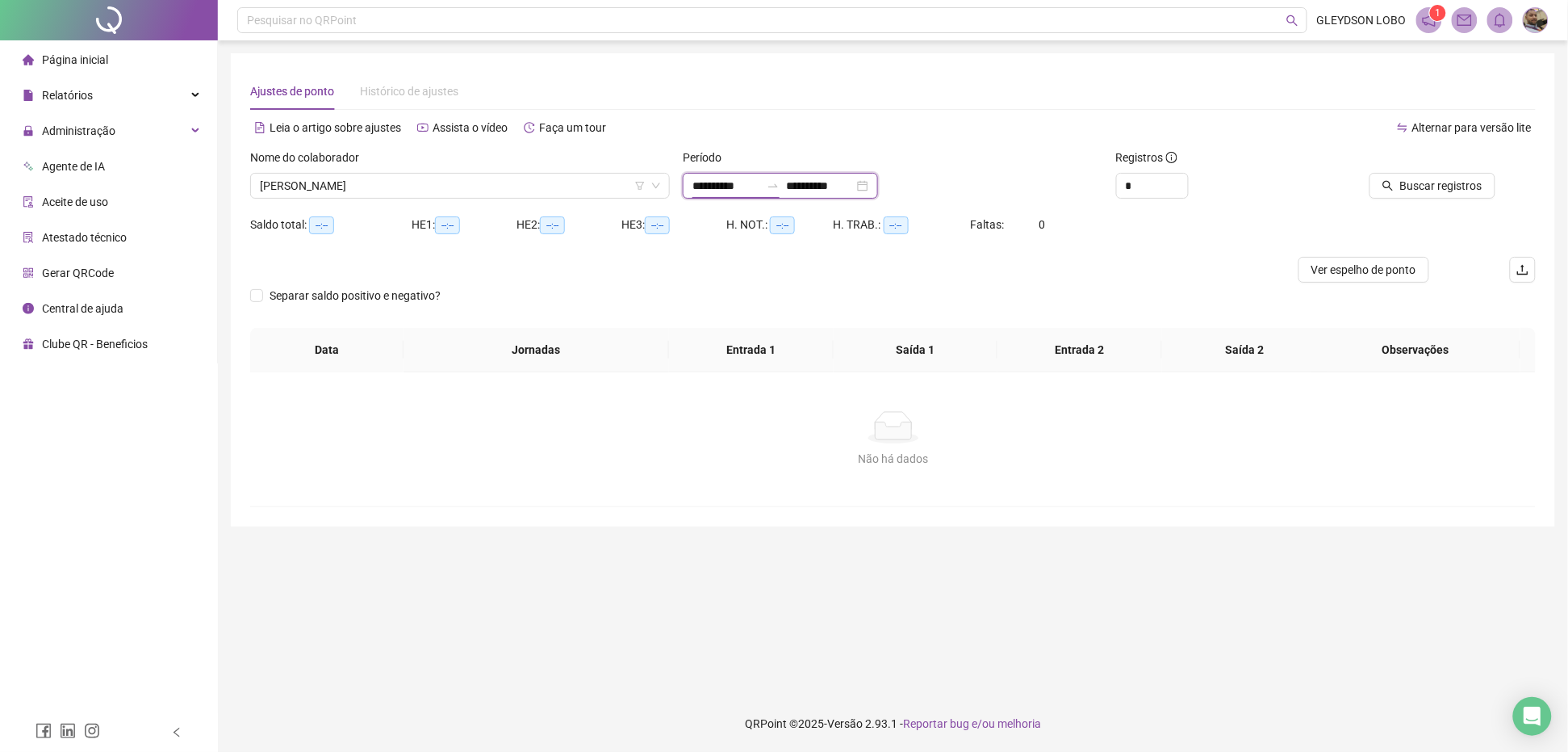
click at [712, 184] on input "**********" at bounding box center [727, 185] width 68 height 18
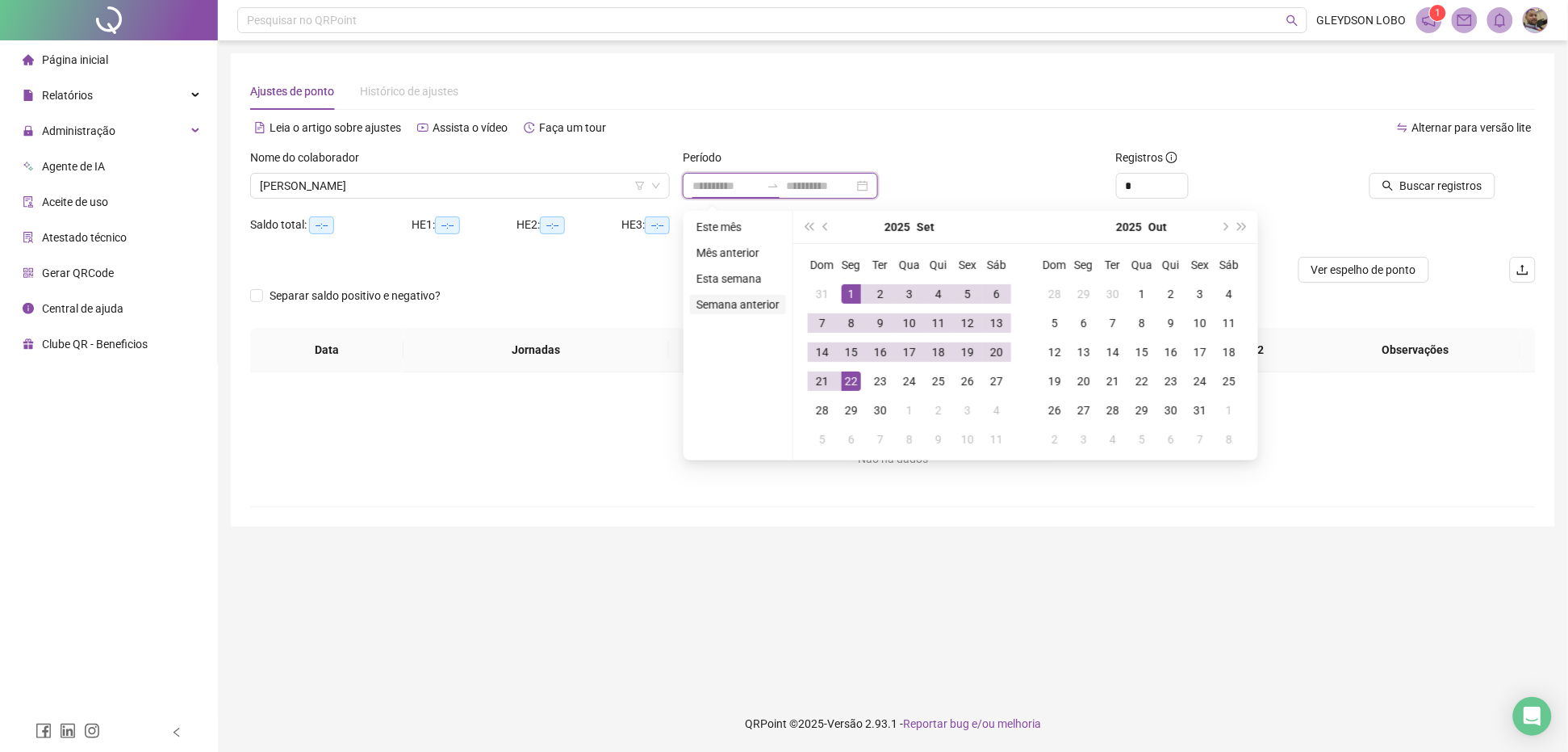
type input "**********"
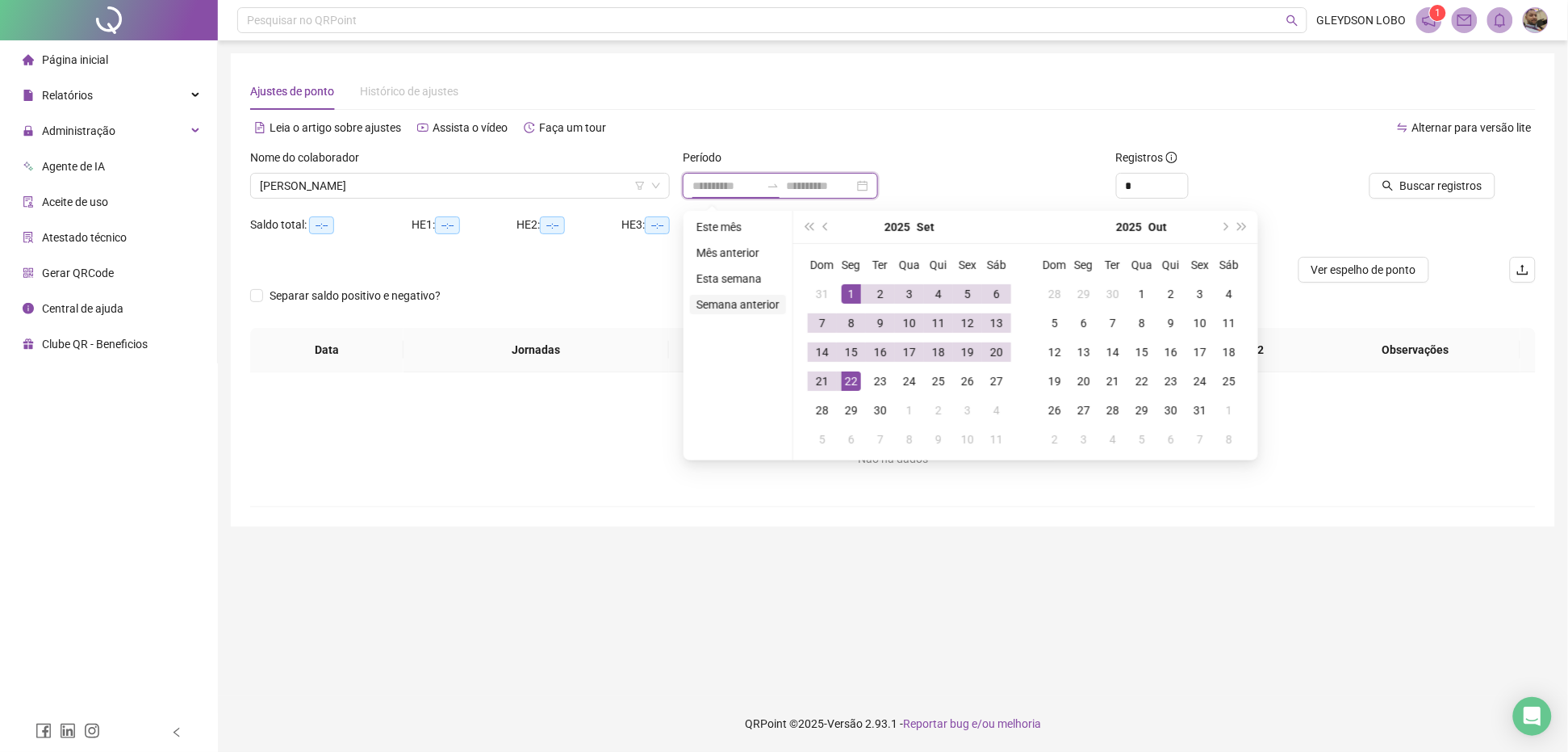
type input "**********"
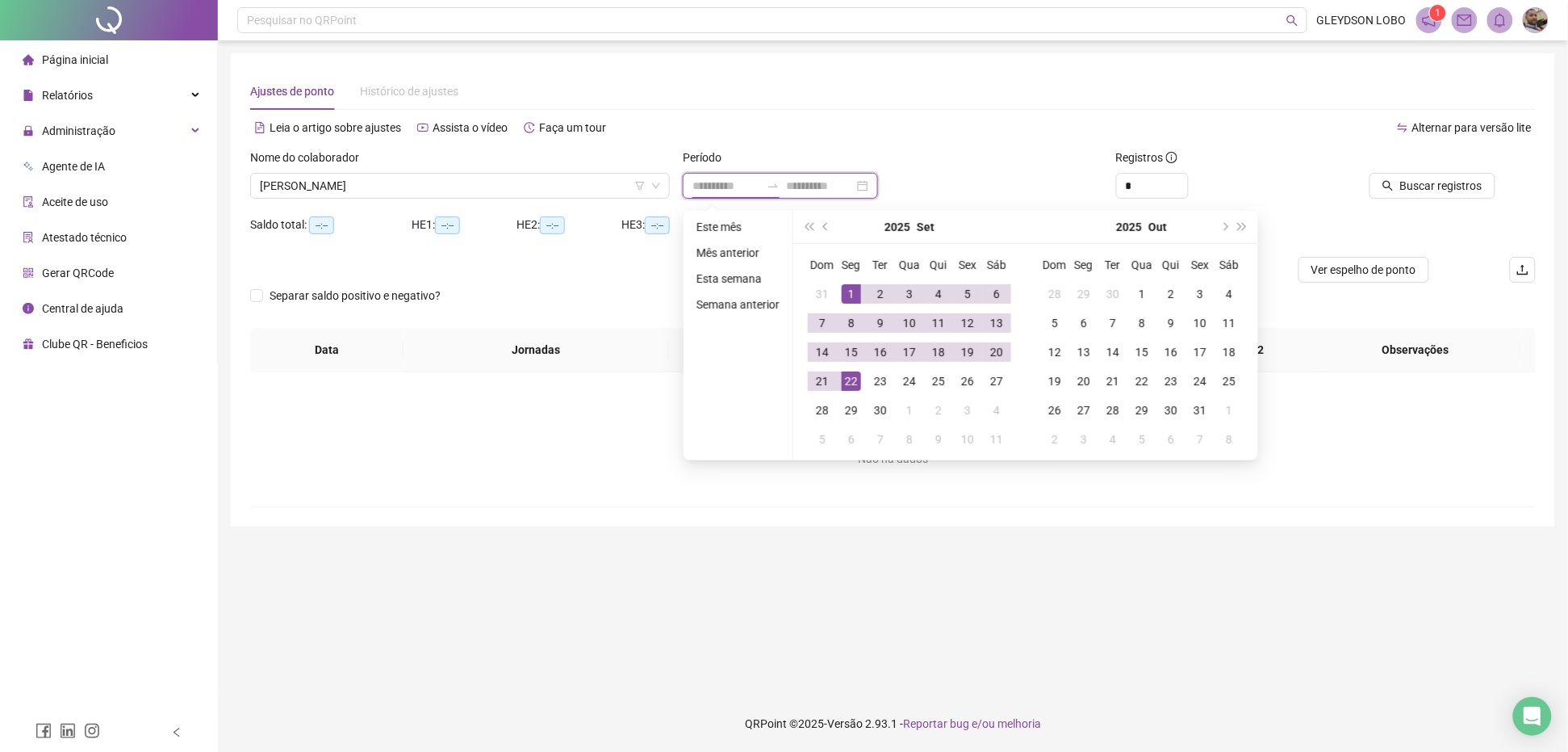
type input "**********"
click at [832, 230] on button "prev-year" at bounding box center [825, 227] width 18 height 32
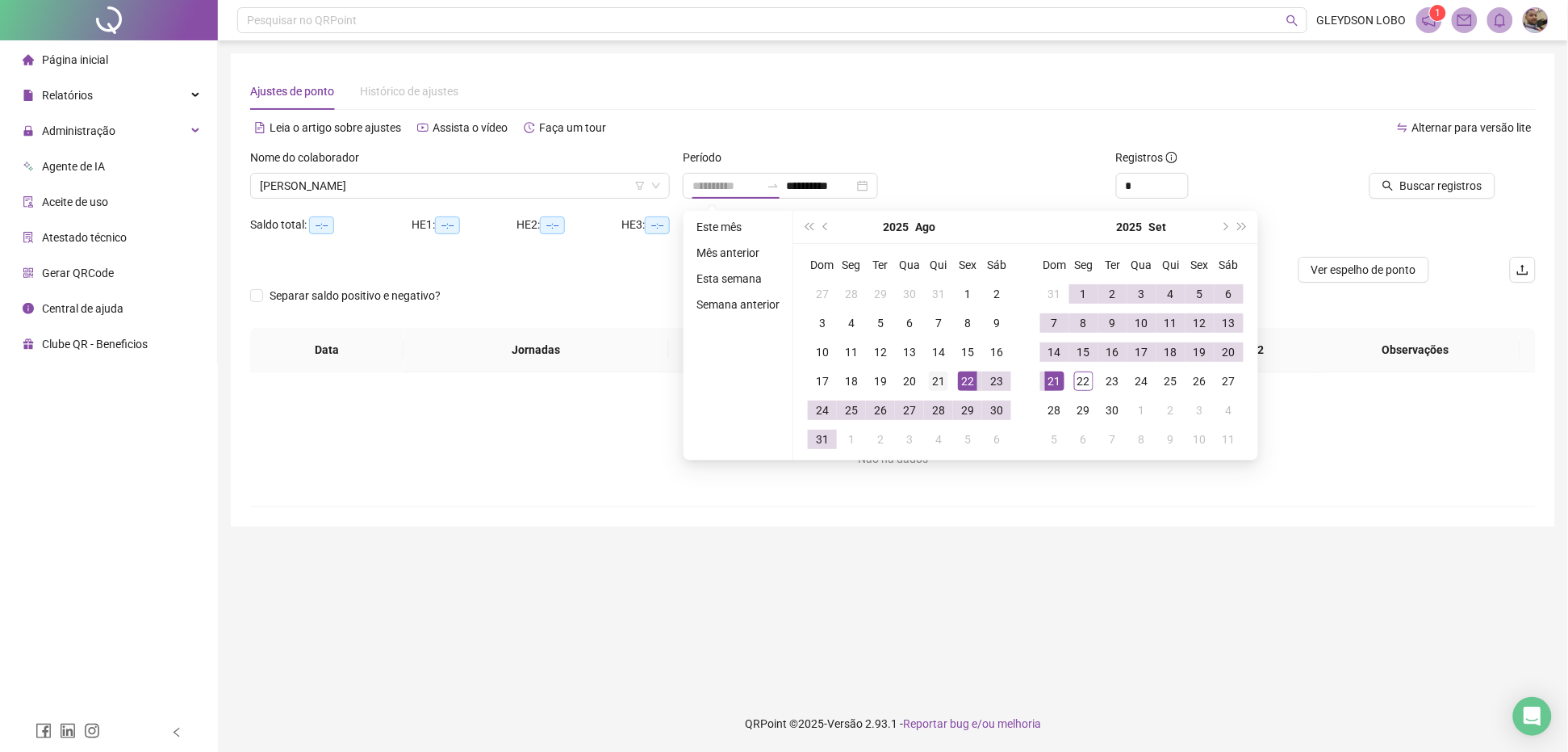
type input "**********"
click at [941, 381] on div "21" at bounding box center [938, 381] width 19 height 19
type input "**********"
click at [1225, 351] on div "20" at bounding box center [1229, 351] width 19 height 19
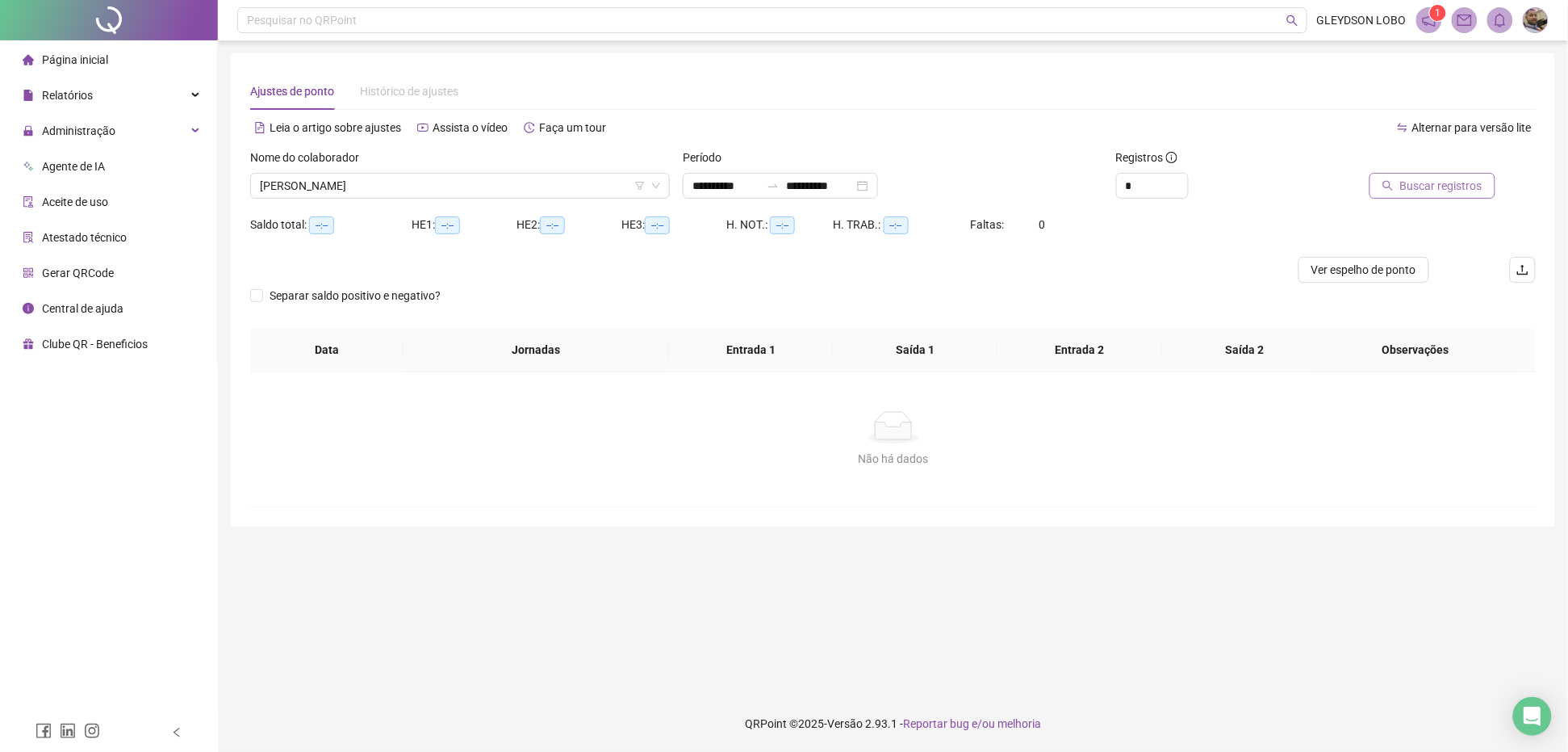
click at [1406, 188] on span "Buscar registros" at bounding box center [1441, 185] width 82 height 18
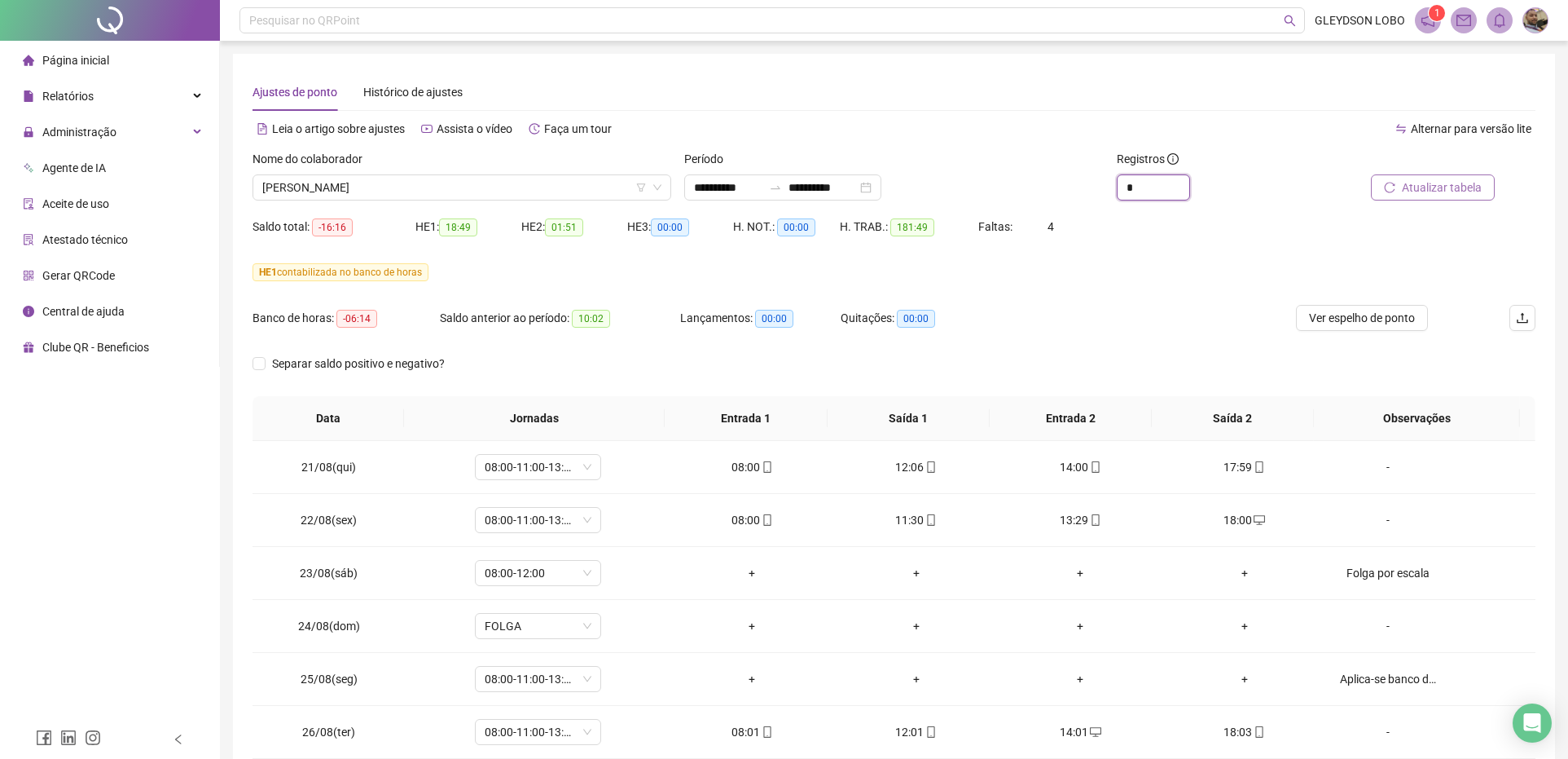
click at [1066, 193] on div "**********" at bounding box center [895, 181] width 1296 height 63
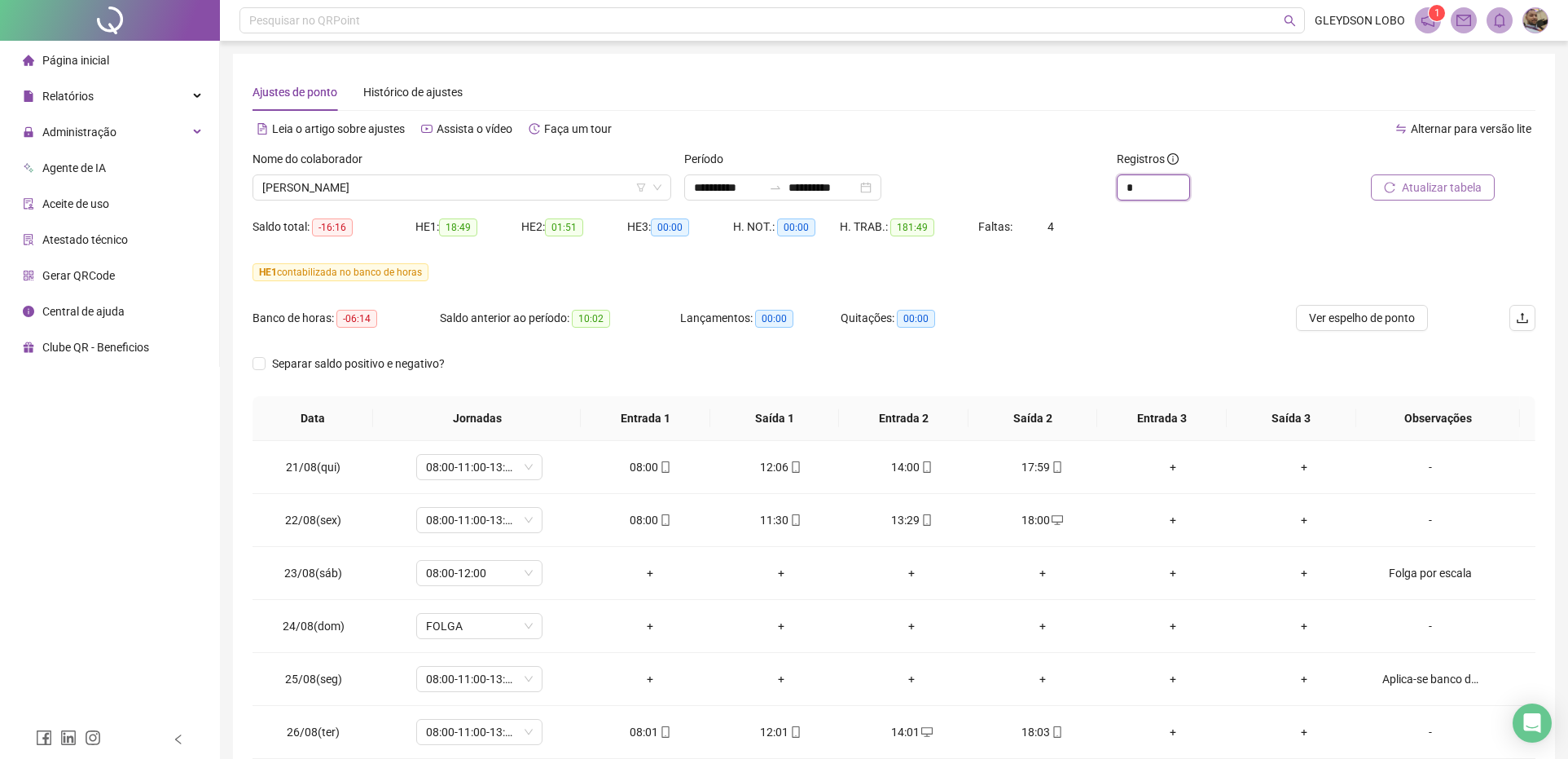
type input "*"
click at [1464, 193] on span "Atualizar tabela" at bounding box center [1442, 187] width 80 height 18
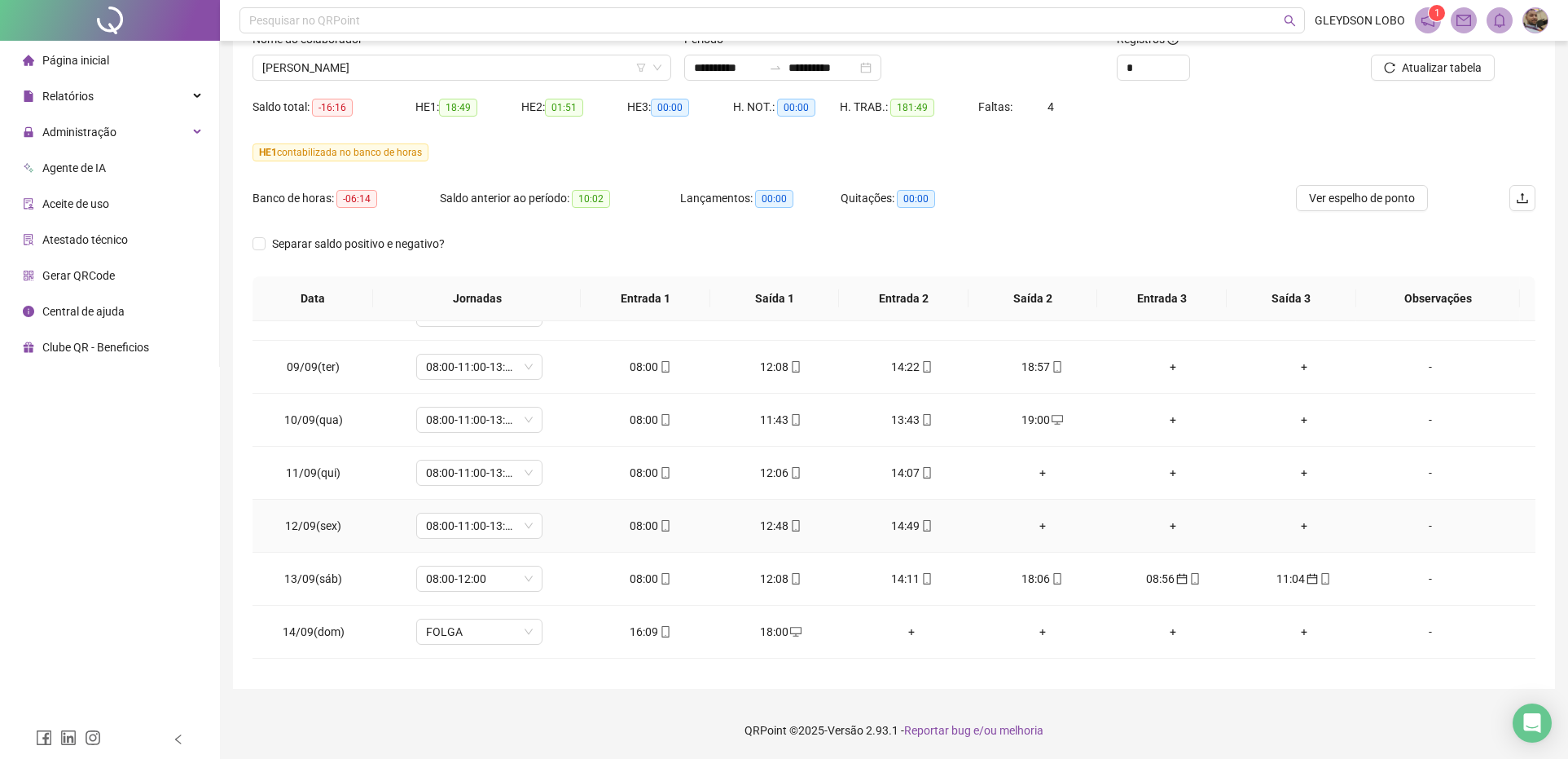
scroll to position [1019, 0]
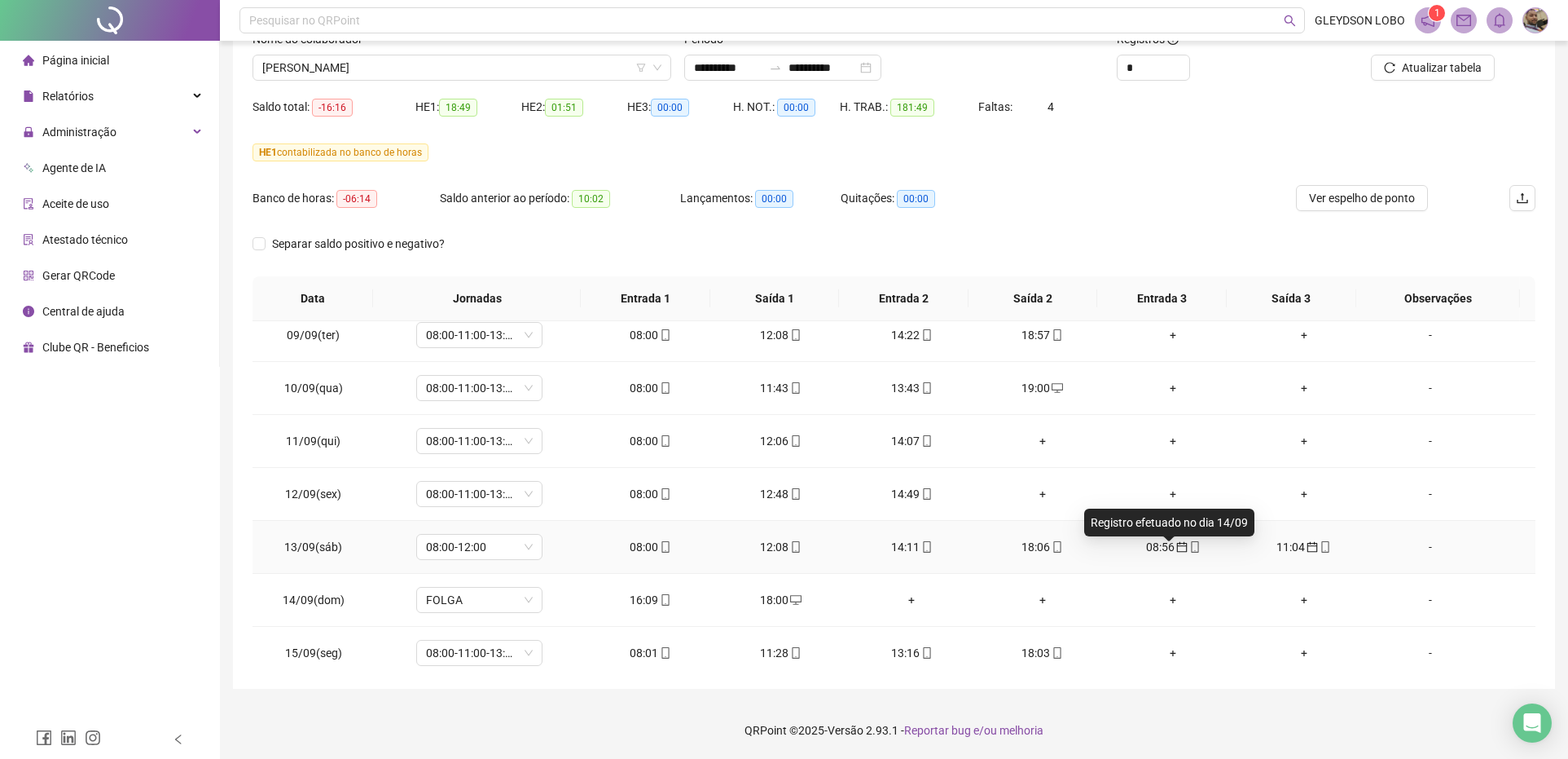
click at [1176, 553] on icon "calendar" at bounding box center [1182, 547] width 11 height 11
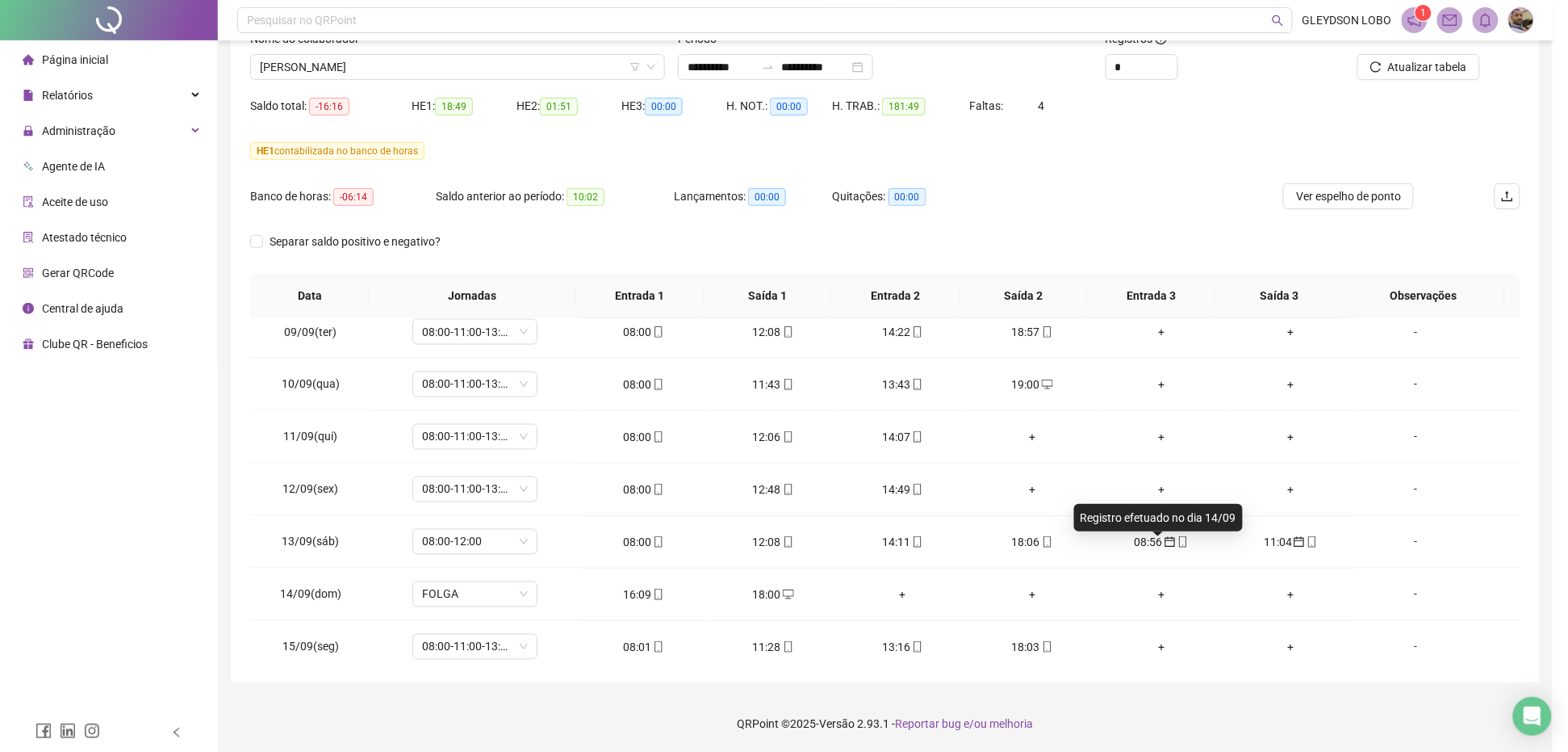
type input "**********"
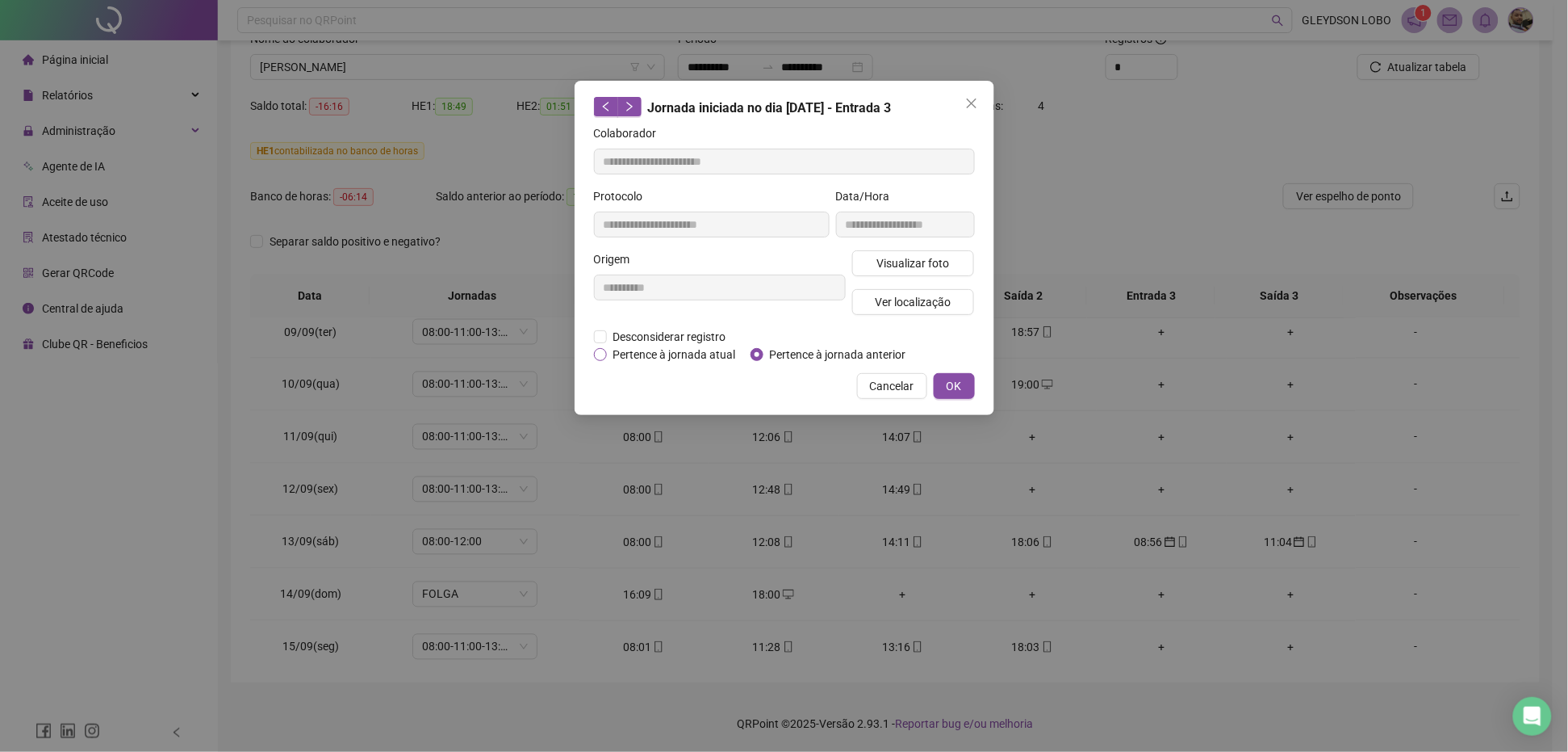
click at [664, 355] on span "Pertence à jornada atual" at bounding box center [674, 354] width 135 height 18
click at [949, 384] on span "OK" at bounding box center [954, 385] width 16 height 18
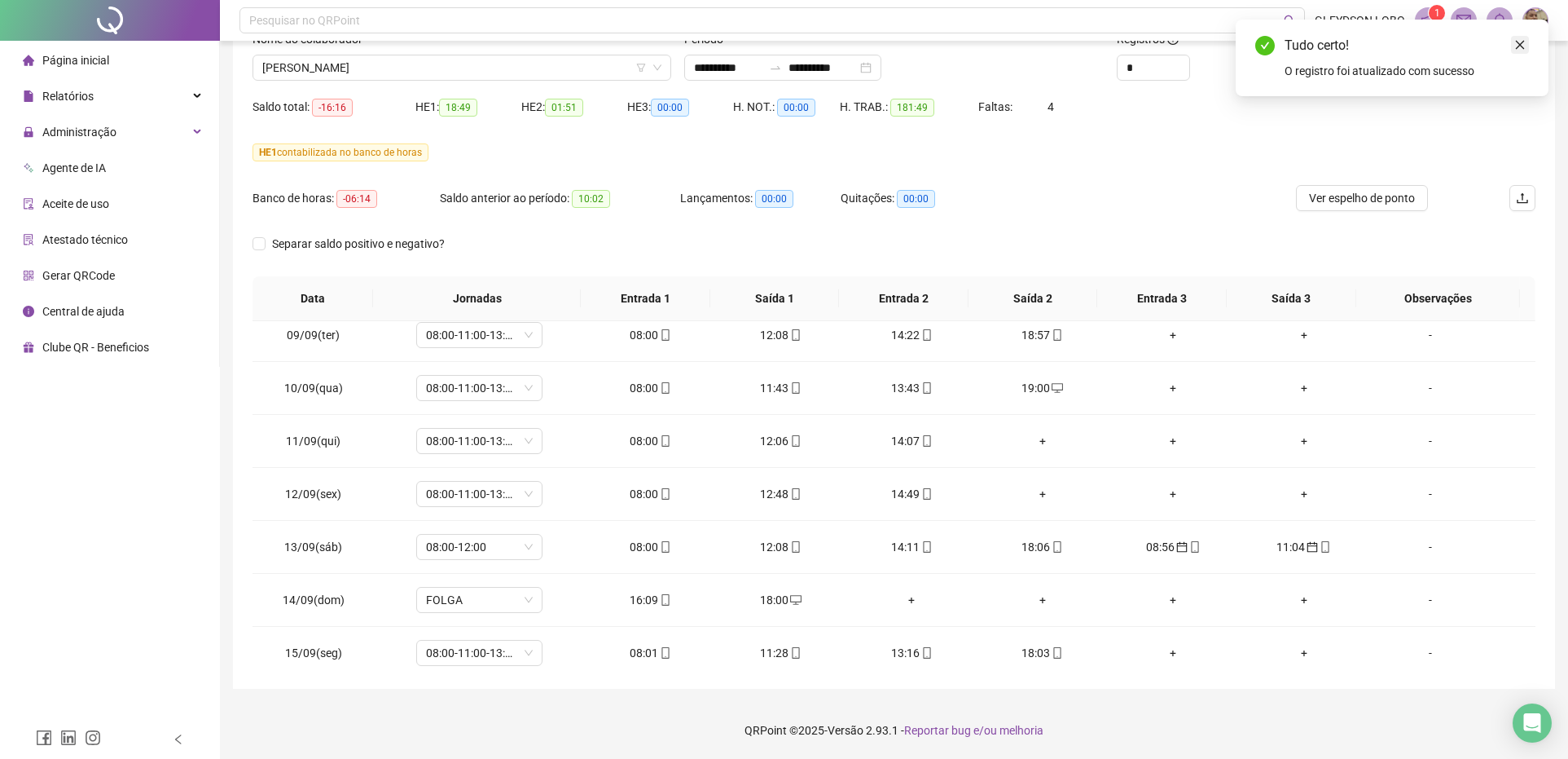
click at [1513, 41] on link "Close" at bounding box center [1520, 45] width 18 height 18
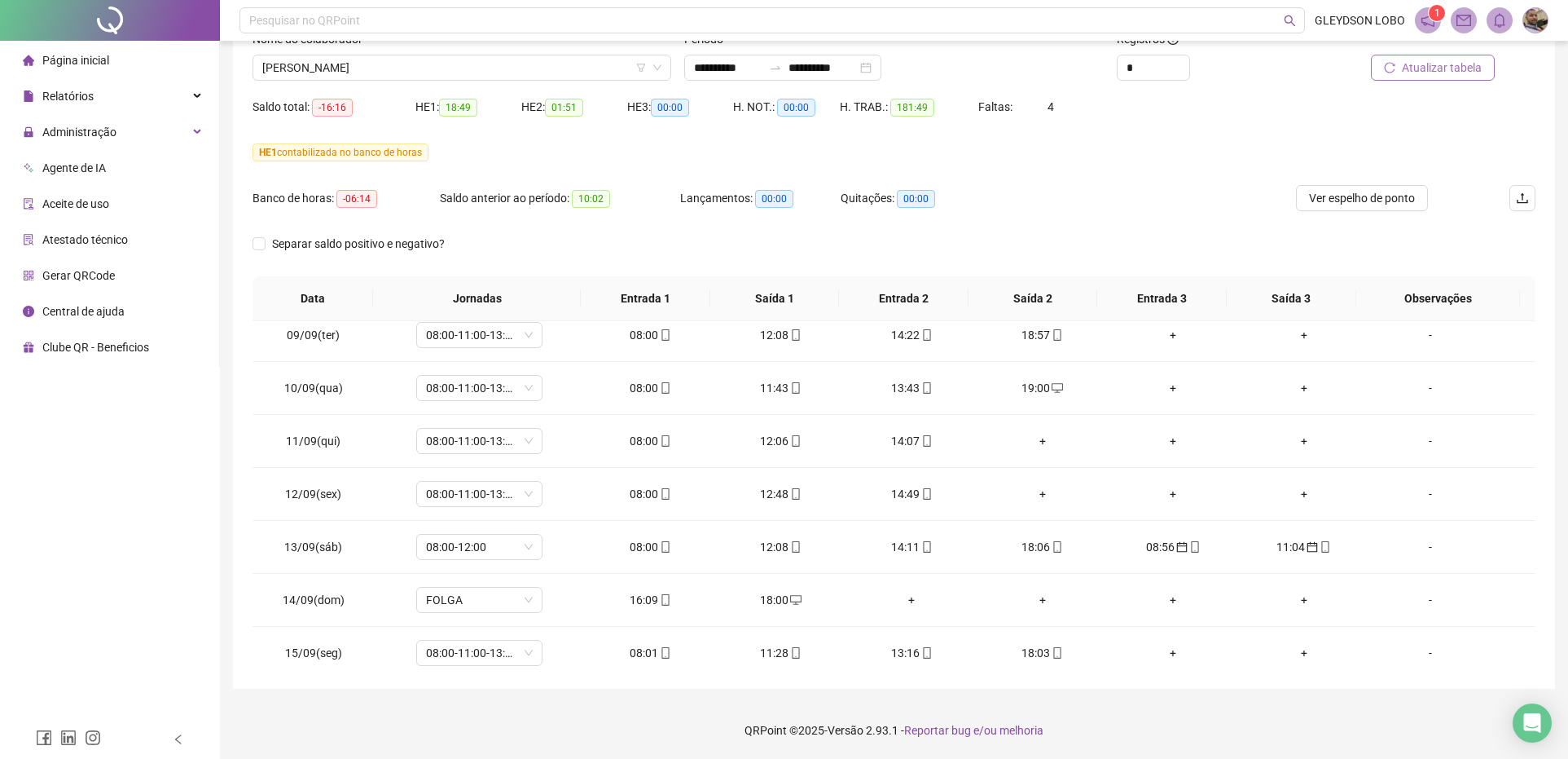
click at [1426, 67] on span "Atualizar tabela" at bounding box center [1442, 67] width 80 height 18
click at [1159, 555] on div "11:04" at bounding box center [1173, 546] width 104 height 18
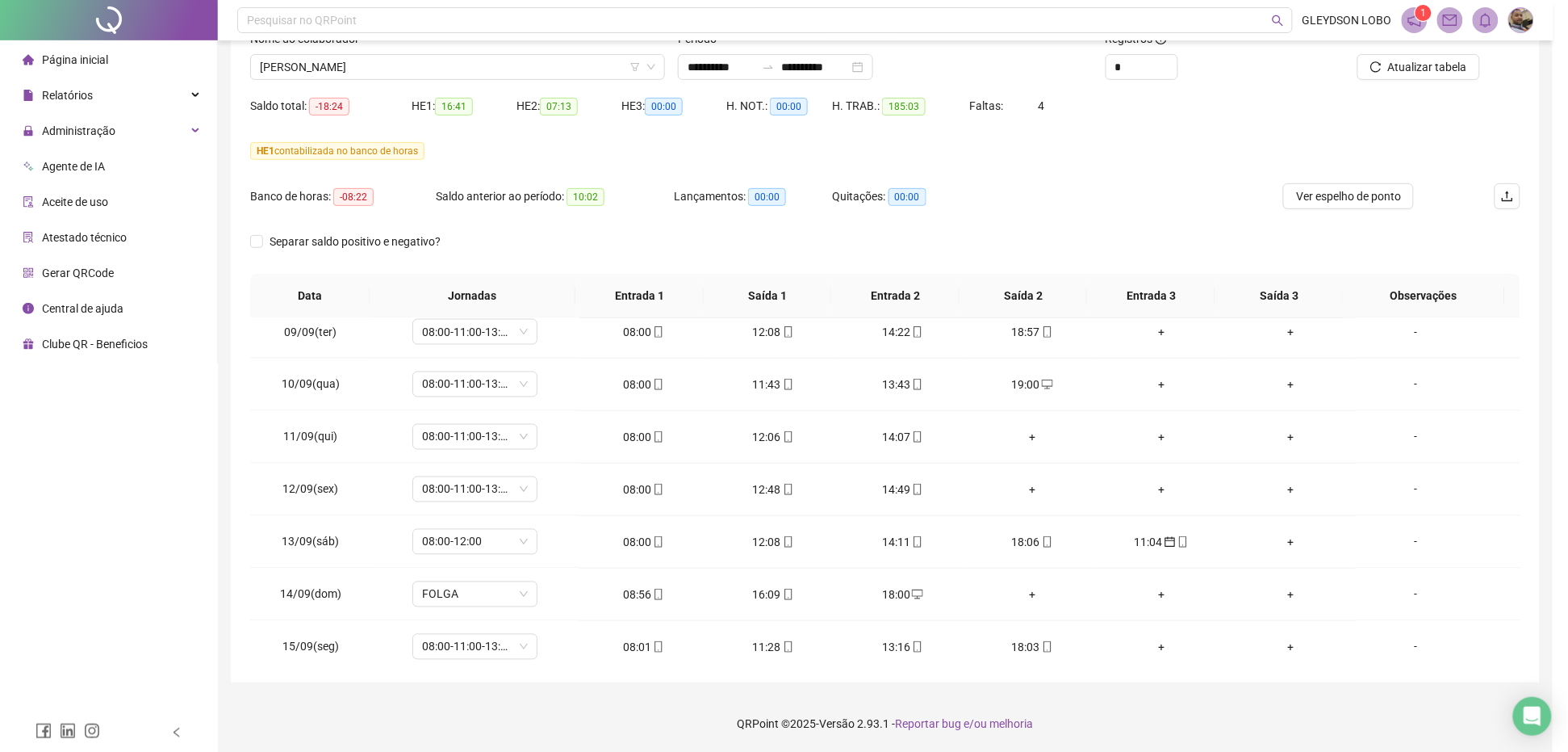
type input "**********"
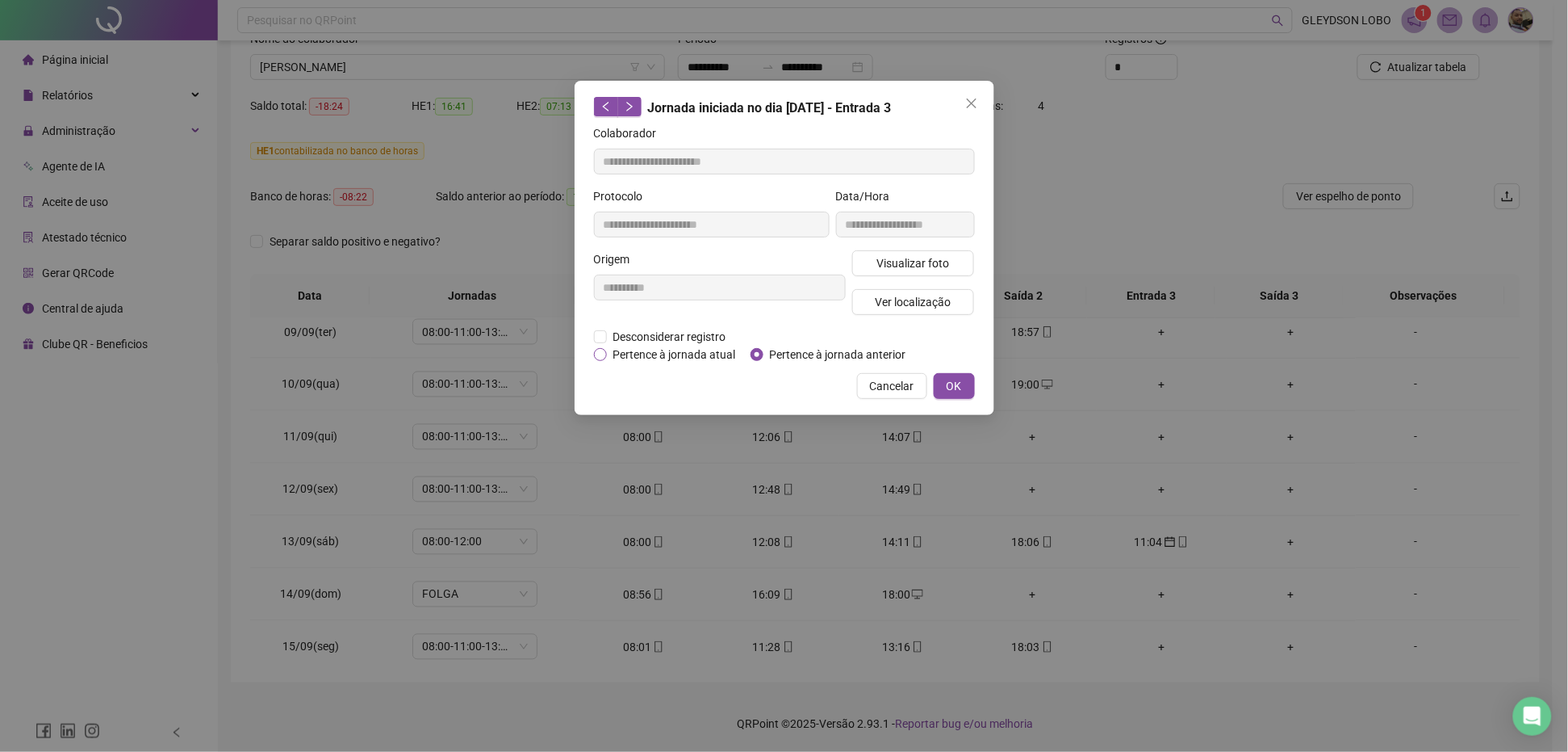
click at [685, 351] on span "Pertence à jornada atual" at bounding box center [674, 354] width 135 height 18
click at [957, 382] on span "OK" at bounding box center [954, 385] width 16 height 18
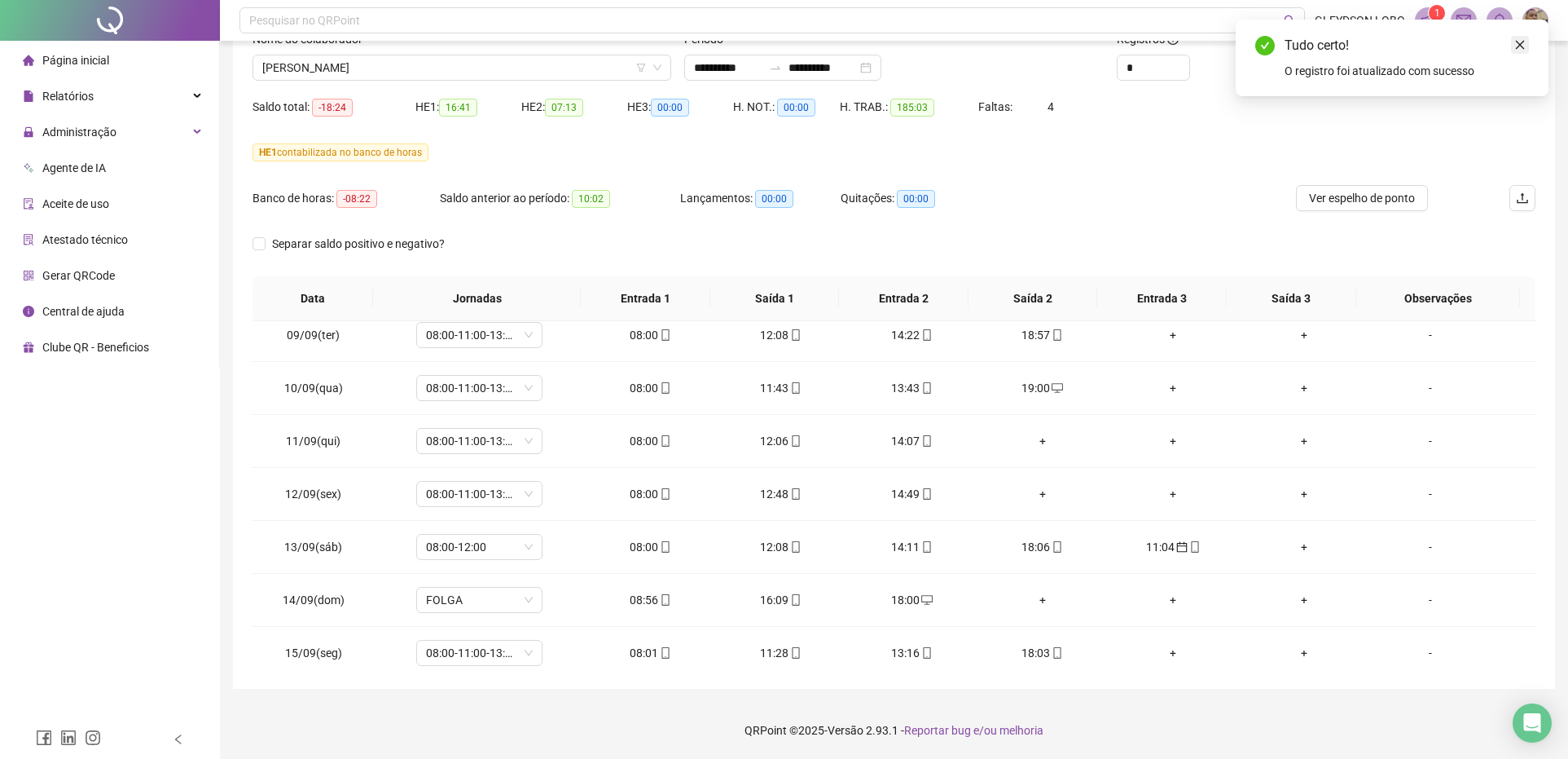
click at [1520, 47] on icon "close" at bounding box center [1520, 45] width 11 height 11
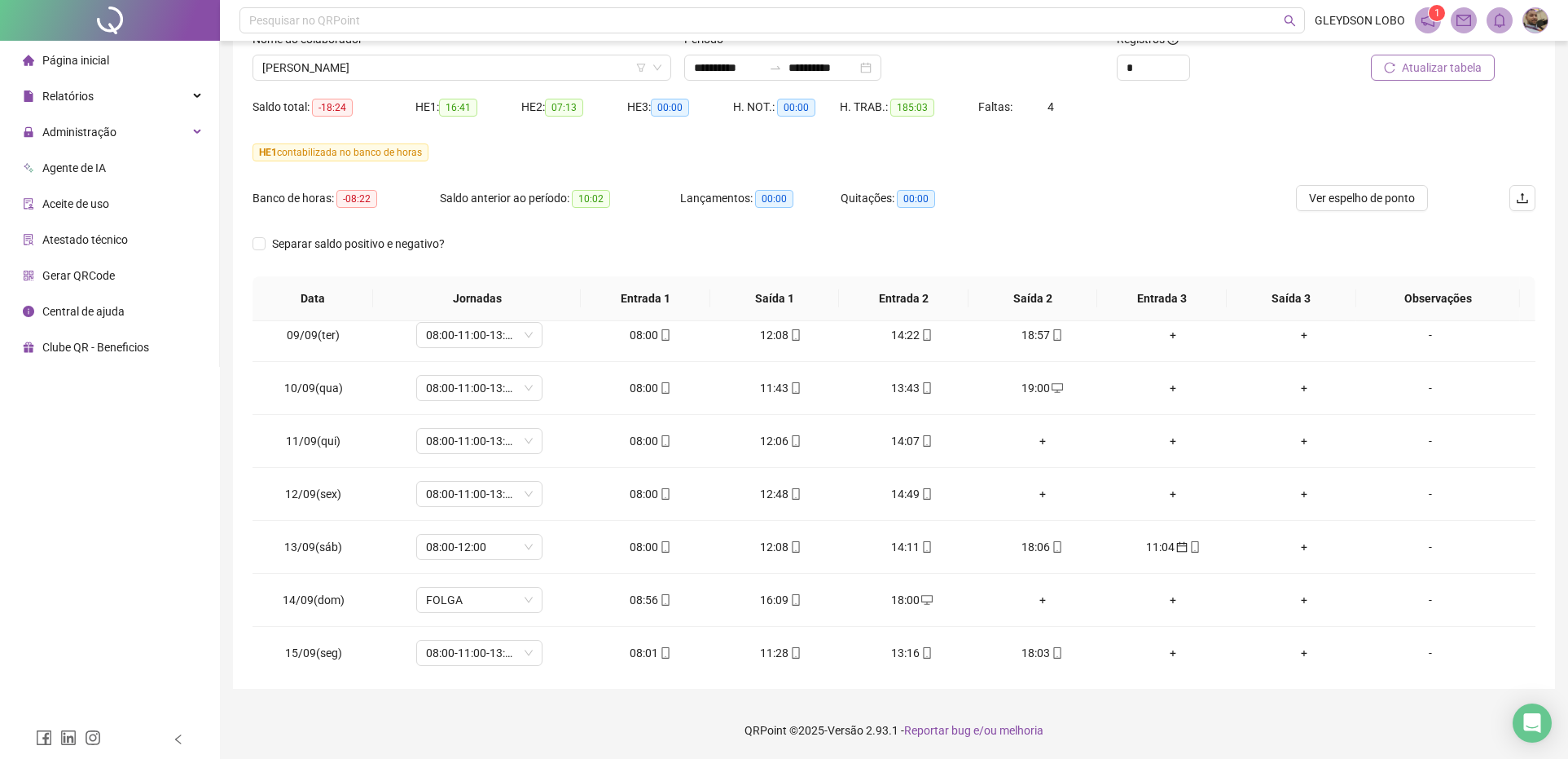
click at [1442, 72] on span "Atualizar tabela" at bounding box center [1442, 67] width 80 height 18
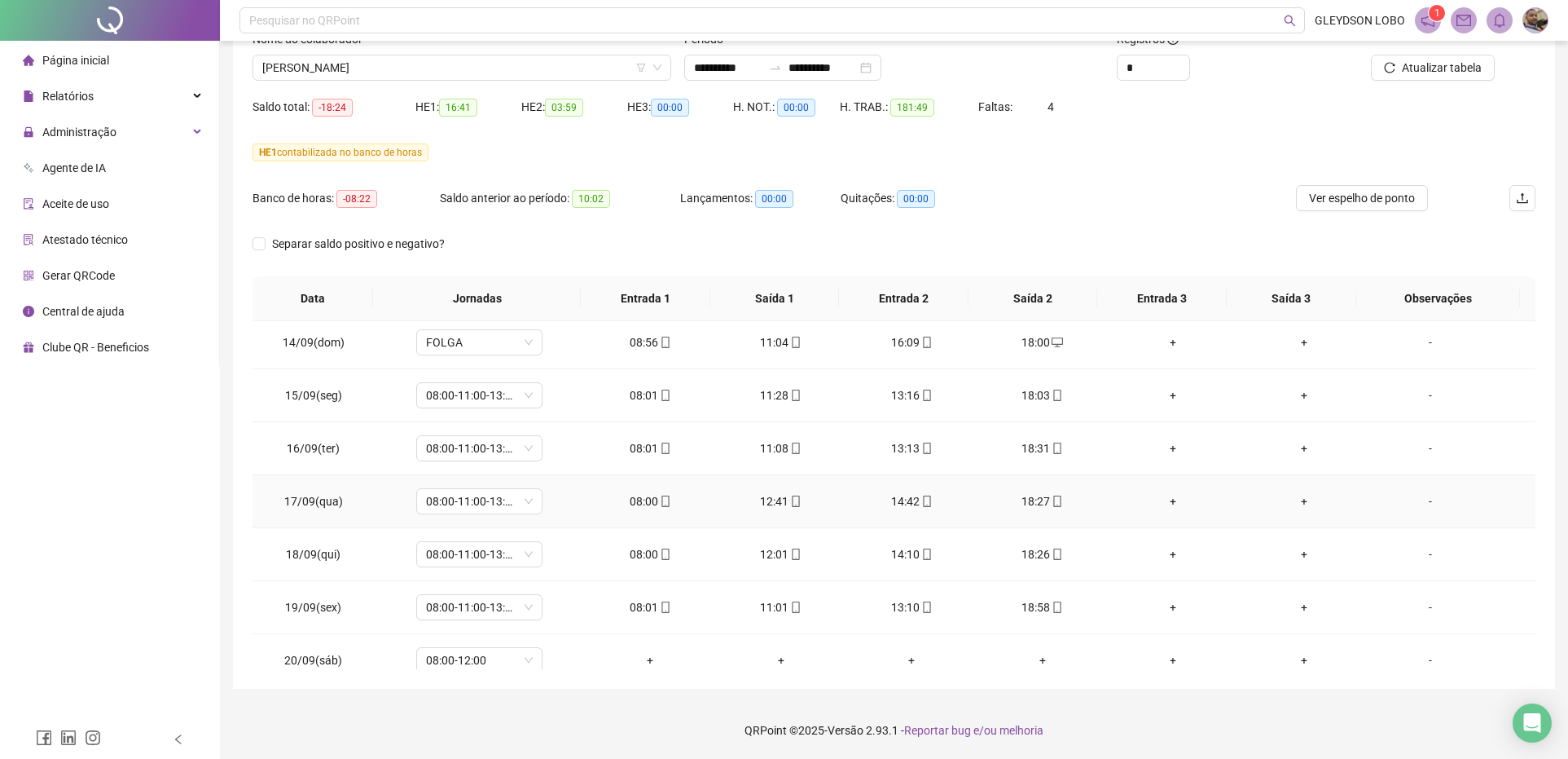
scroll to position [1299, 0]
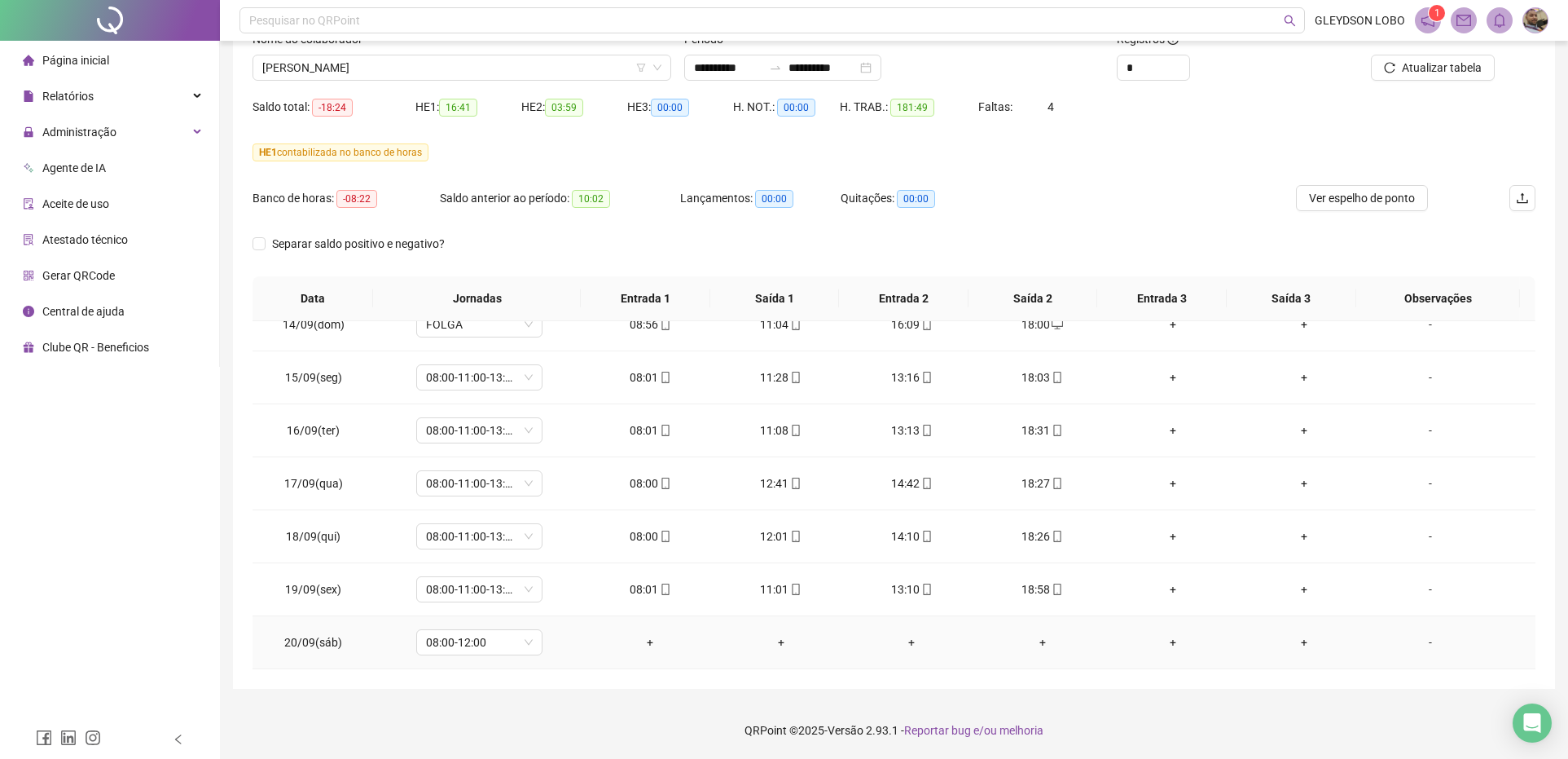
click at [1417, 645] on div "-" at bounding box center [1430, 642] width 96 height 18
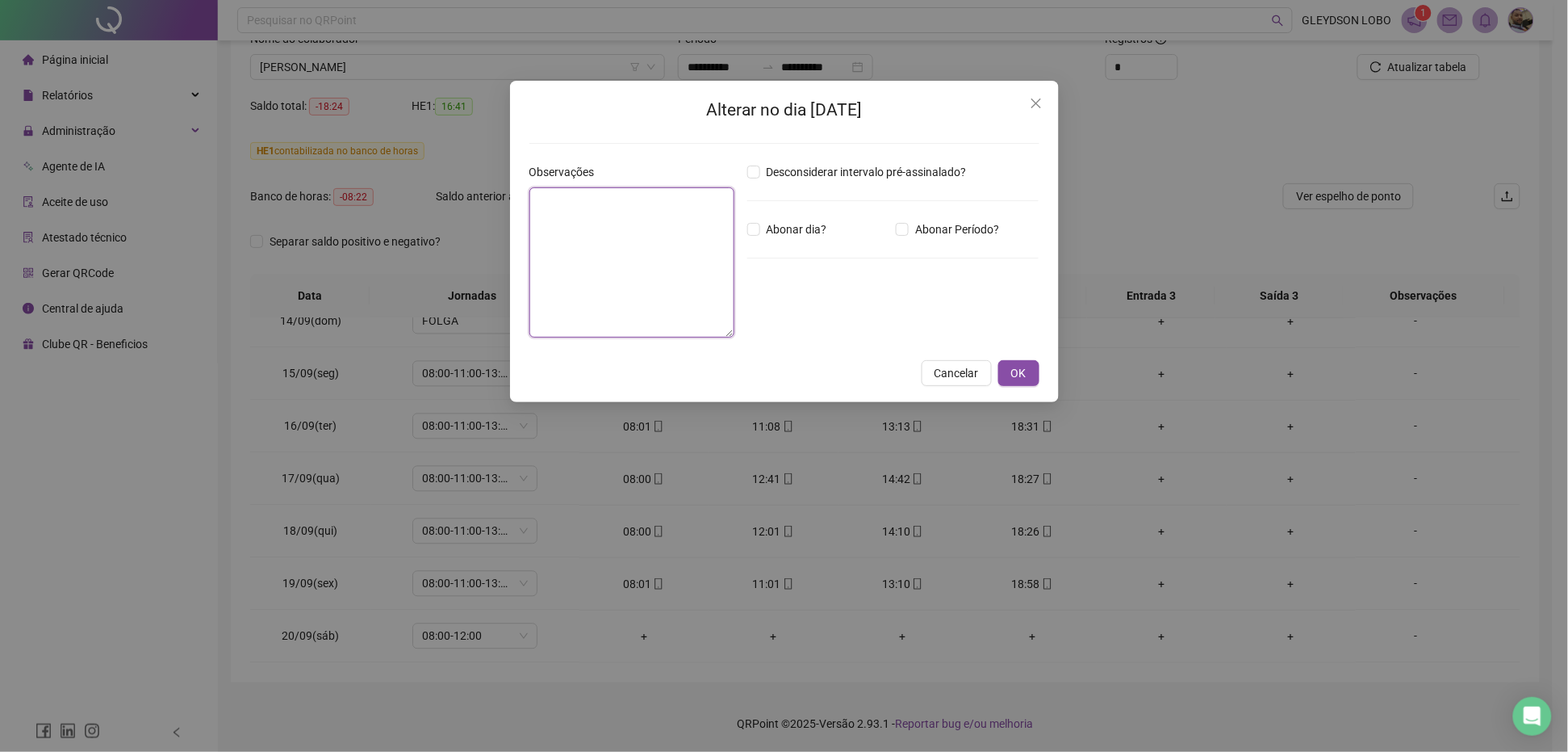
click at [678, 292] on textarea at bounding box center [632, 262] width 205 height 150
type textarea "*"
type textarea "**********"
click at [1006, 369] on button "OK" at bounding box center [1019, 373] width 41 height 26
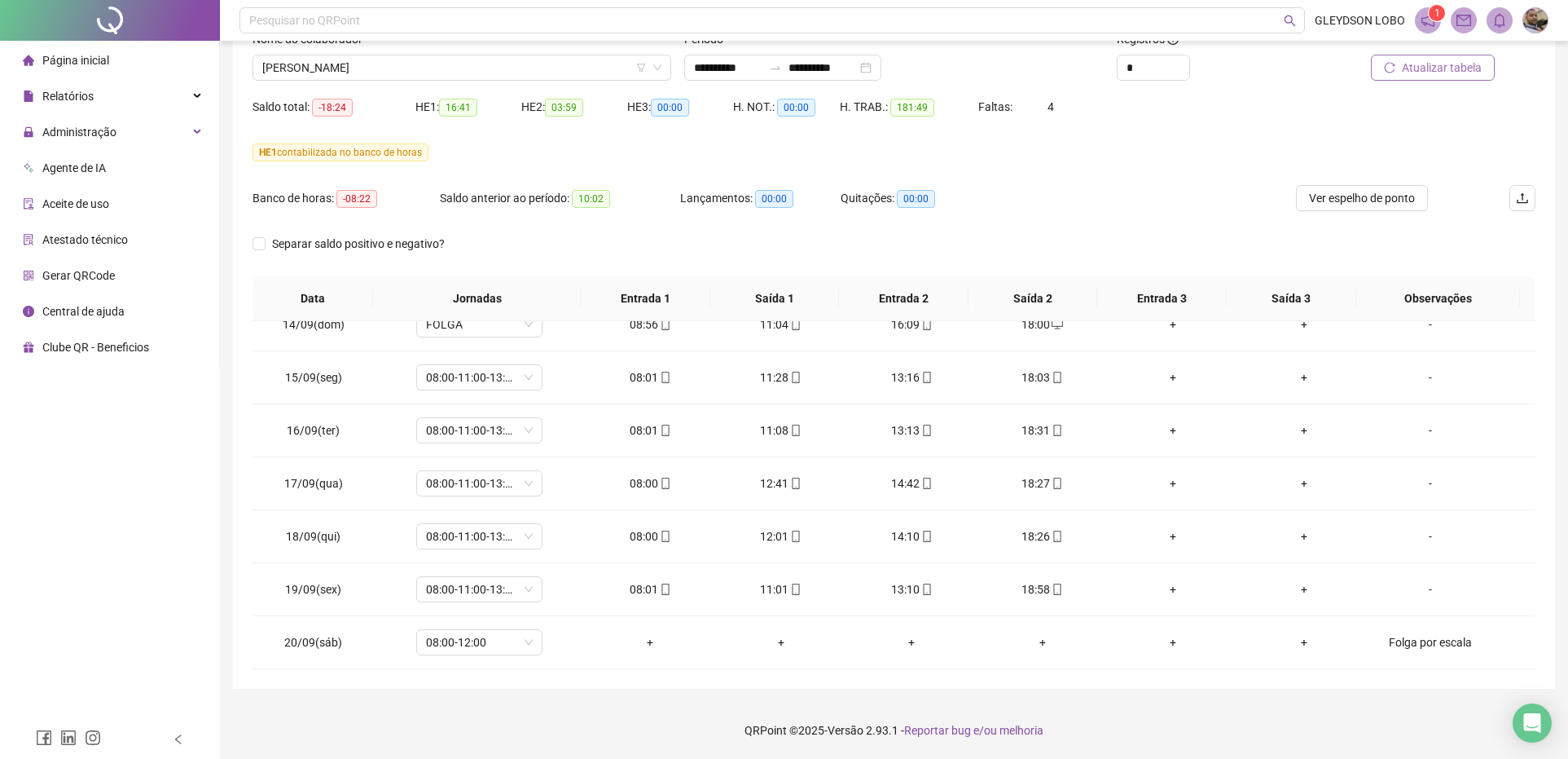
click at [1420, 71] on span "Atualizar tabela" at bounding box center [1442, 67] width 80 height 18
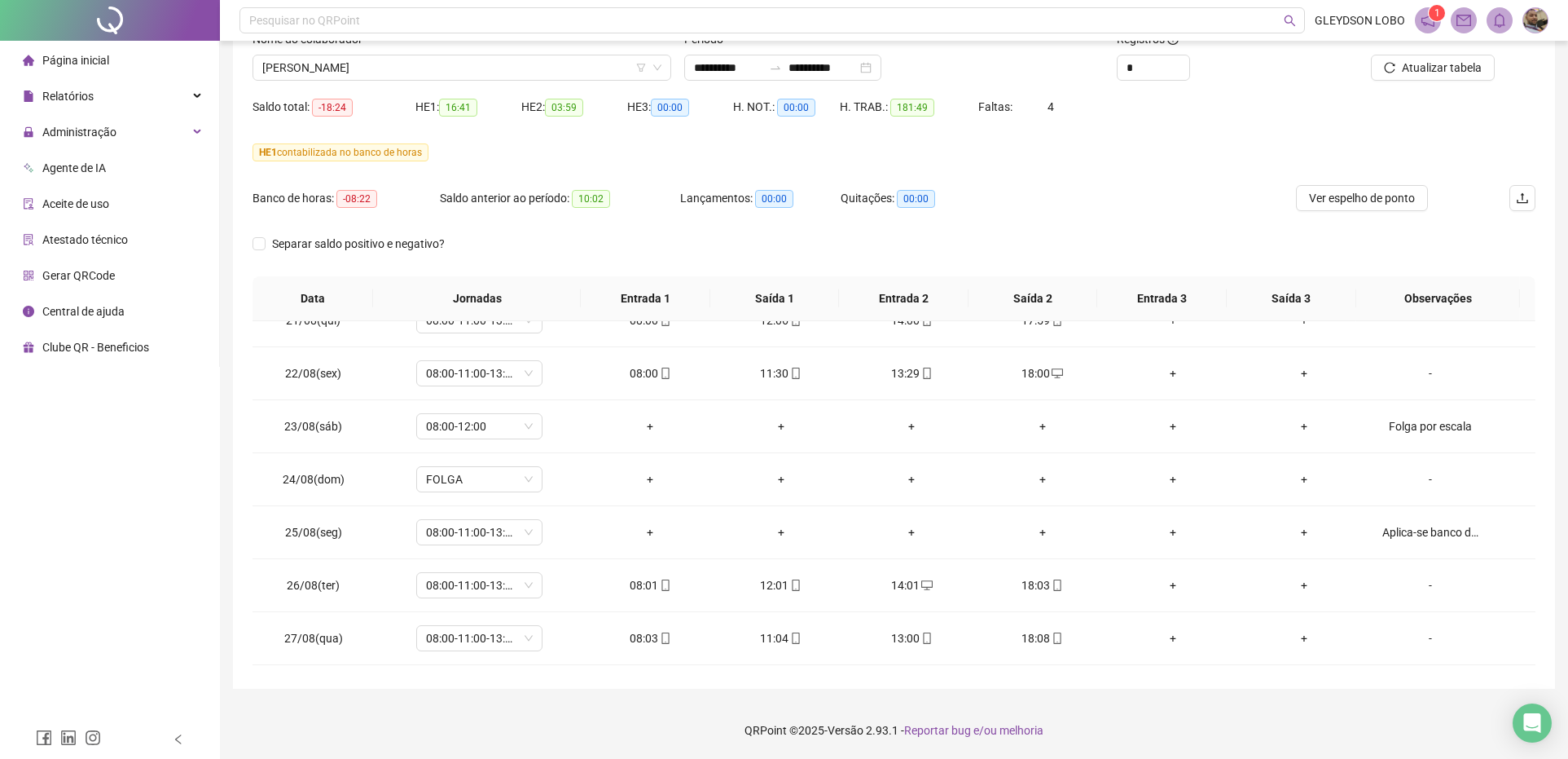
scroll to position [0, 0]
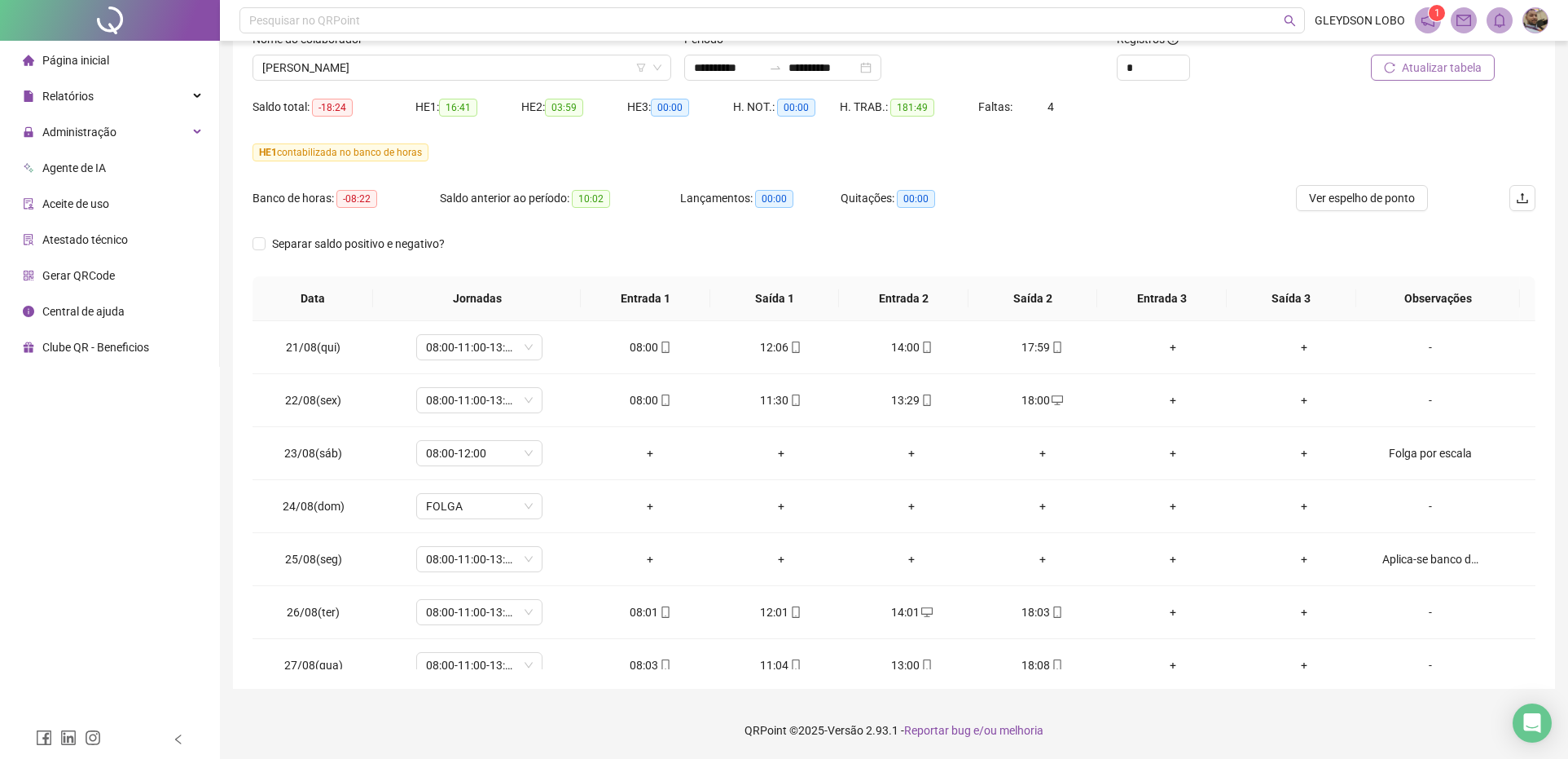
click at [1441, 61] on span "Atualizar tabela" at bounding box center [1442, 67] width 80 height 18
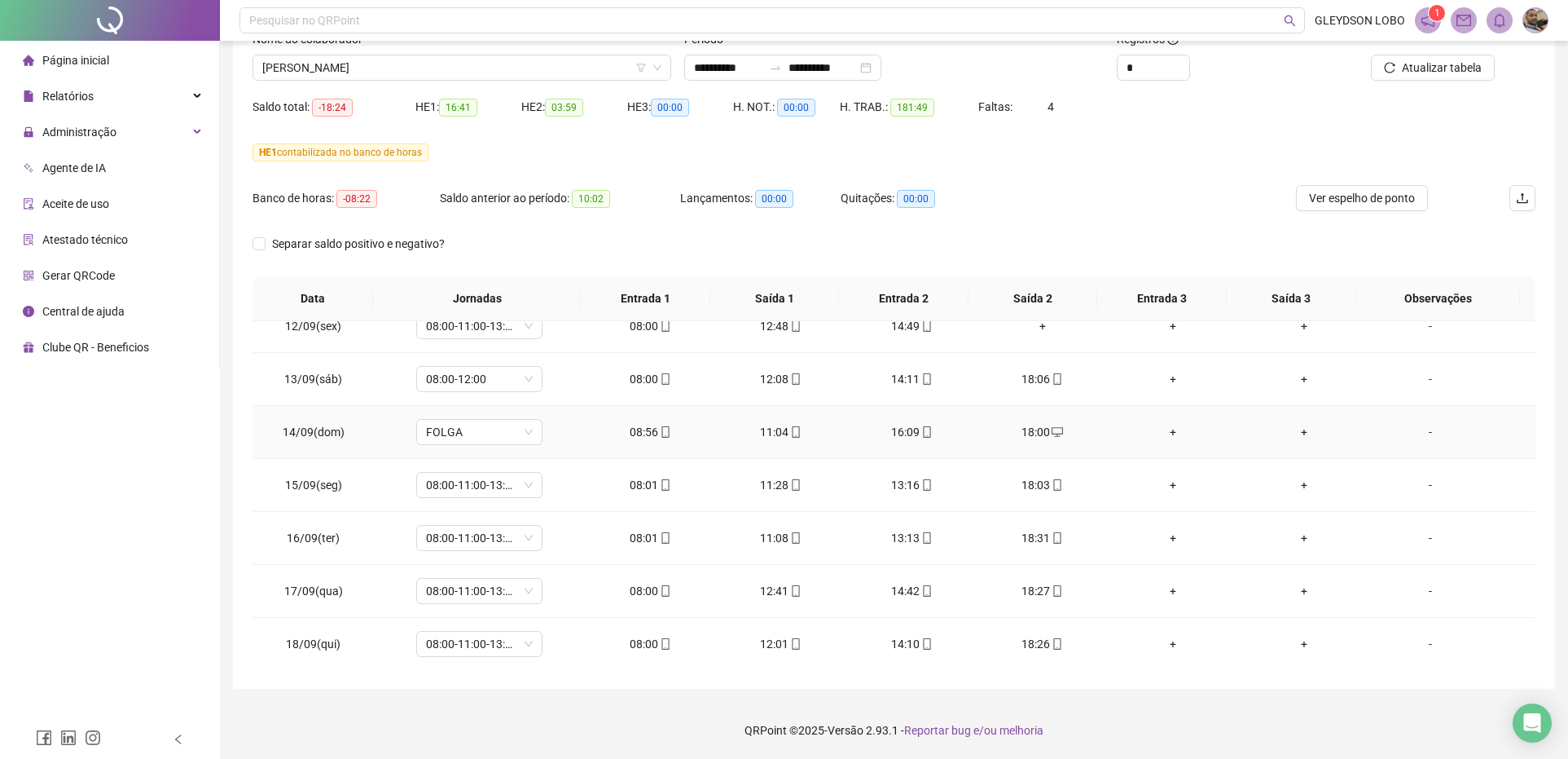
scroll to position [1299, 0]
click at [487, 57] on span "CARLOS EDUARDO GUIMARAES" at bounding box center [461, 68] width 399 height 24
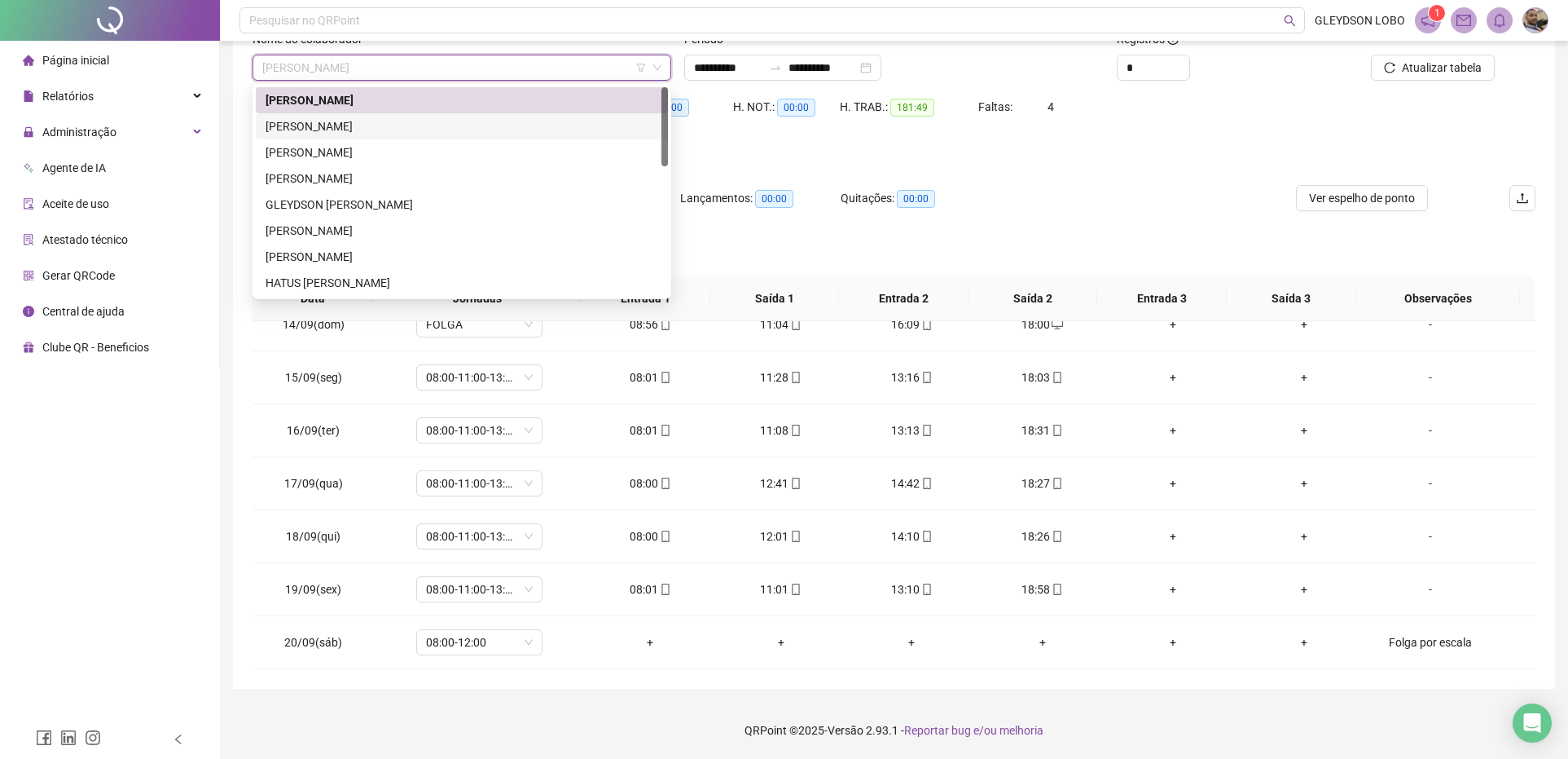
click at [381, 122] on div "[PERSON_NAME]" at bounding box center [462, 126] width 392 height 18
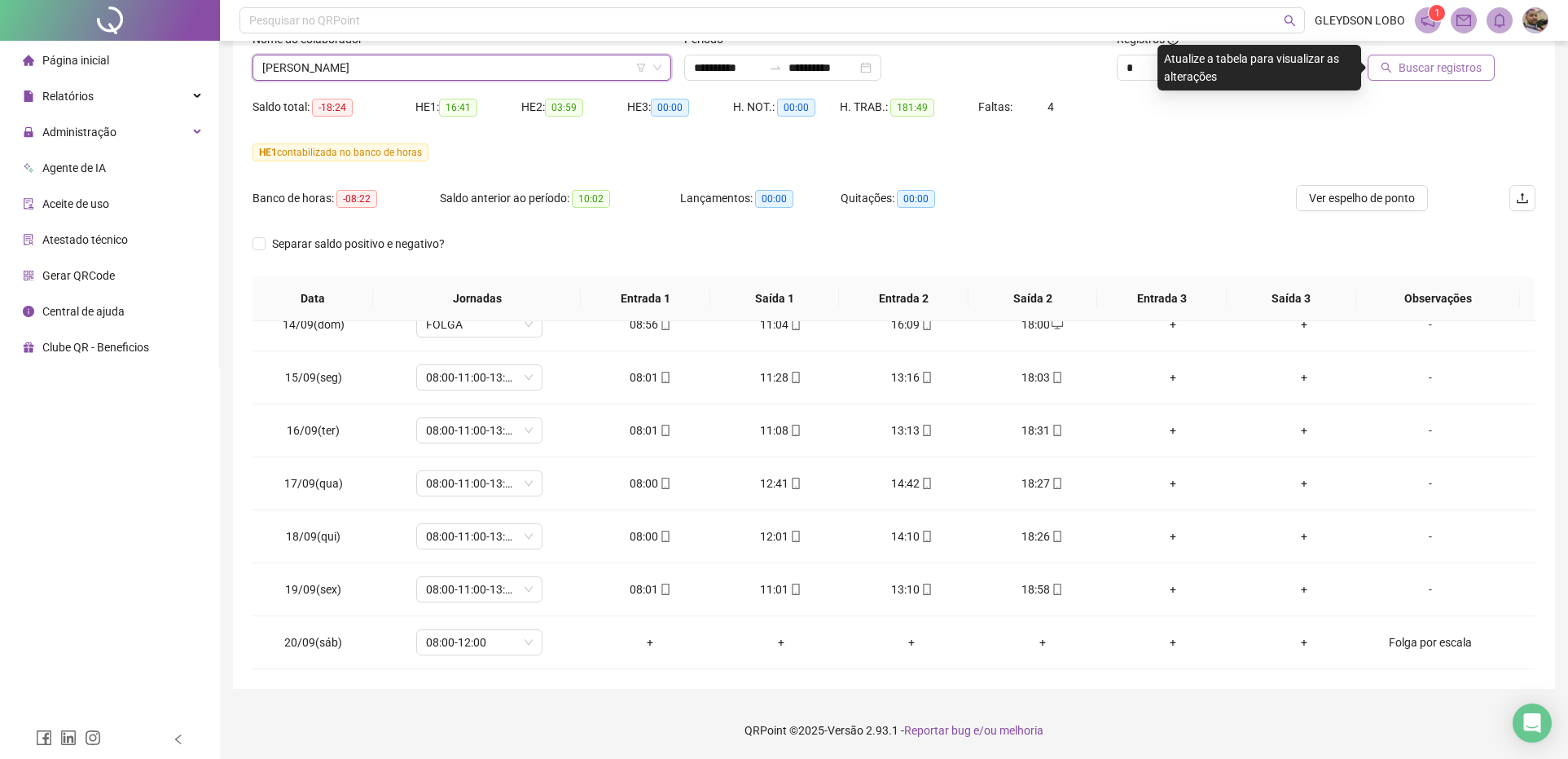
click at [1464, 62] on span "Buscar registros" at bounding box center [1440, 67] width 83 height 18
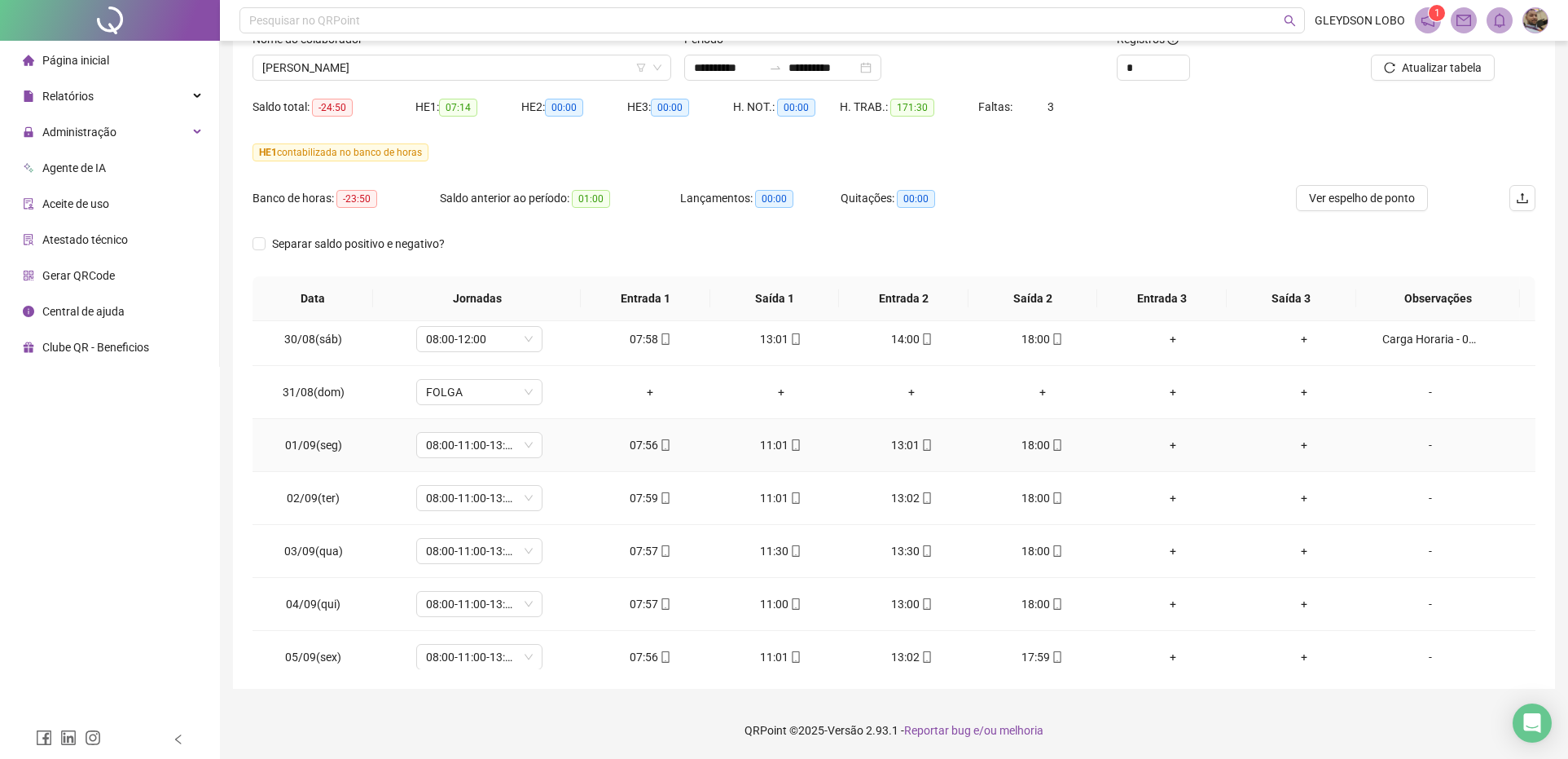
scroll to position [0, 0]
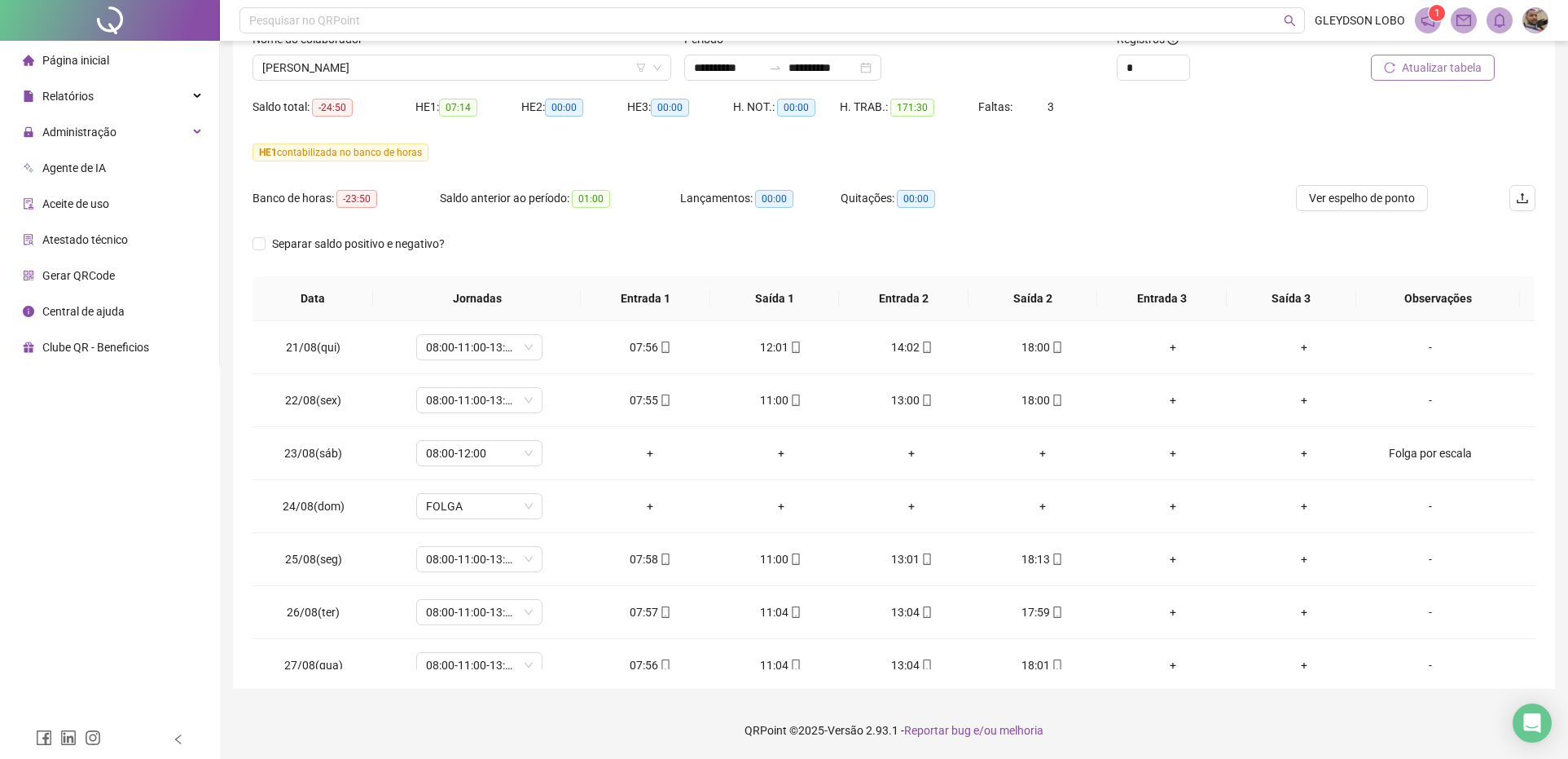
click at [1414, 70] on span "Atualizar tabela" at bounding box center [1442, 67] width 80 height 18
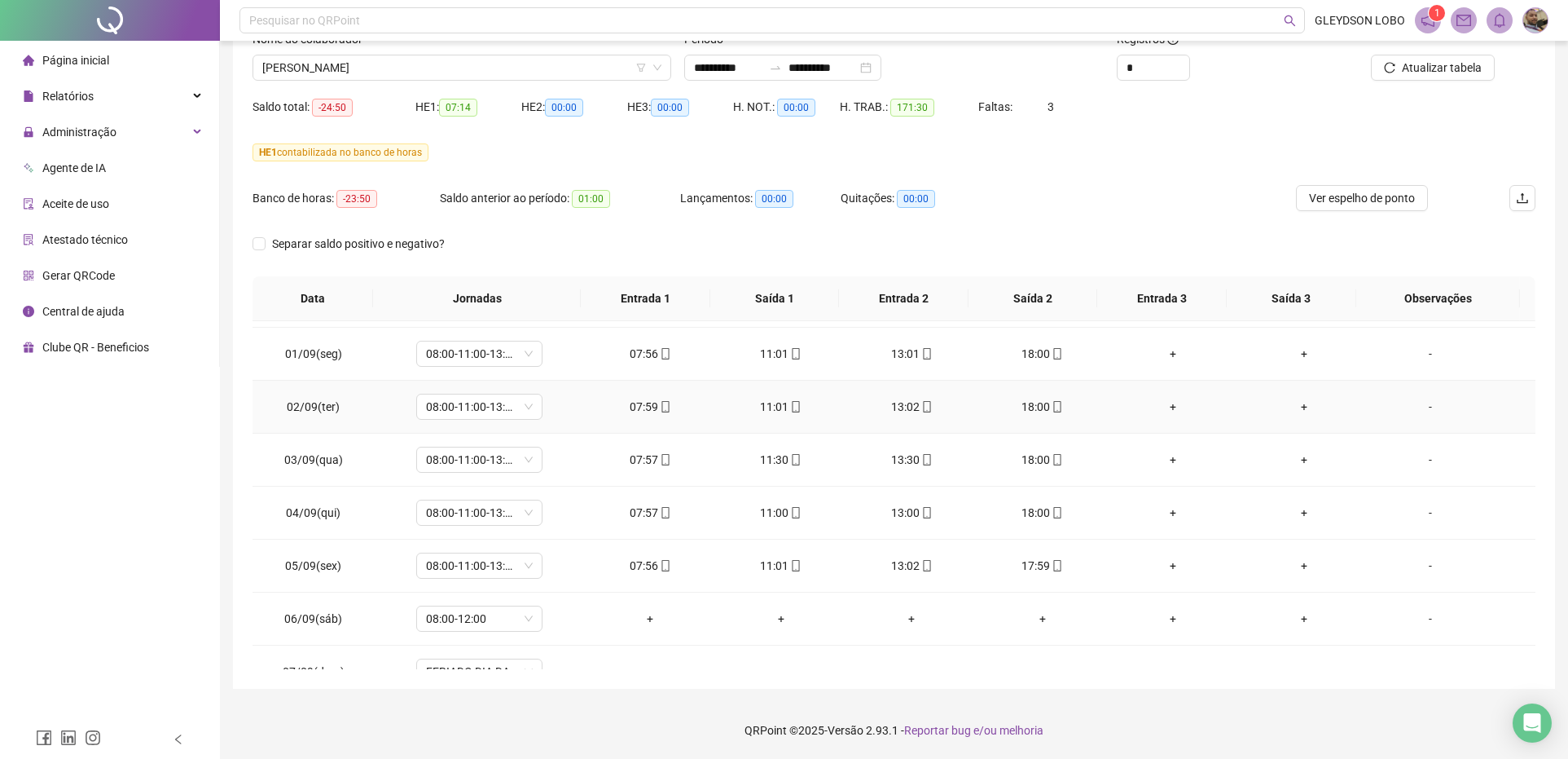
scroll to position [611, 0]
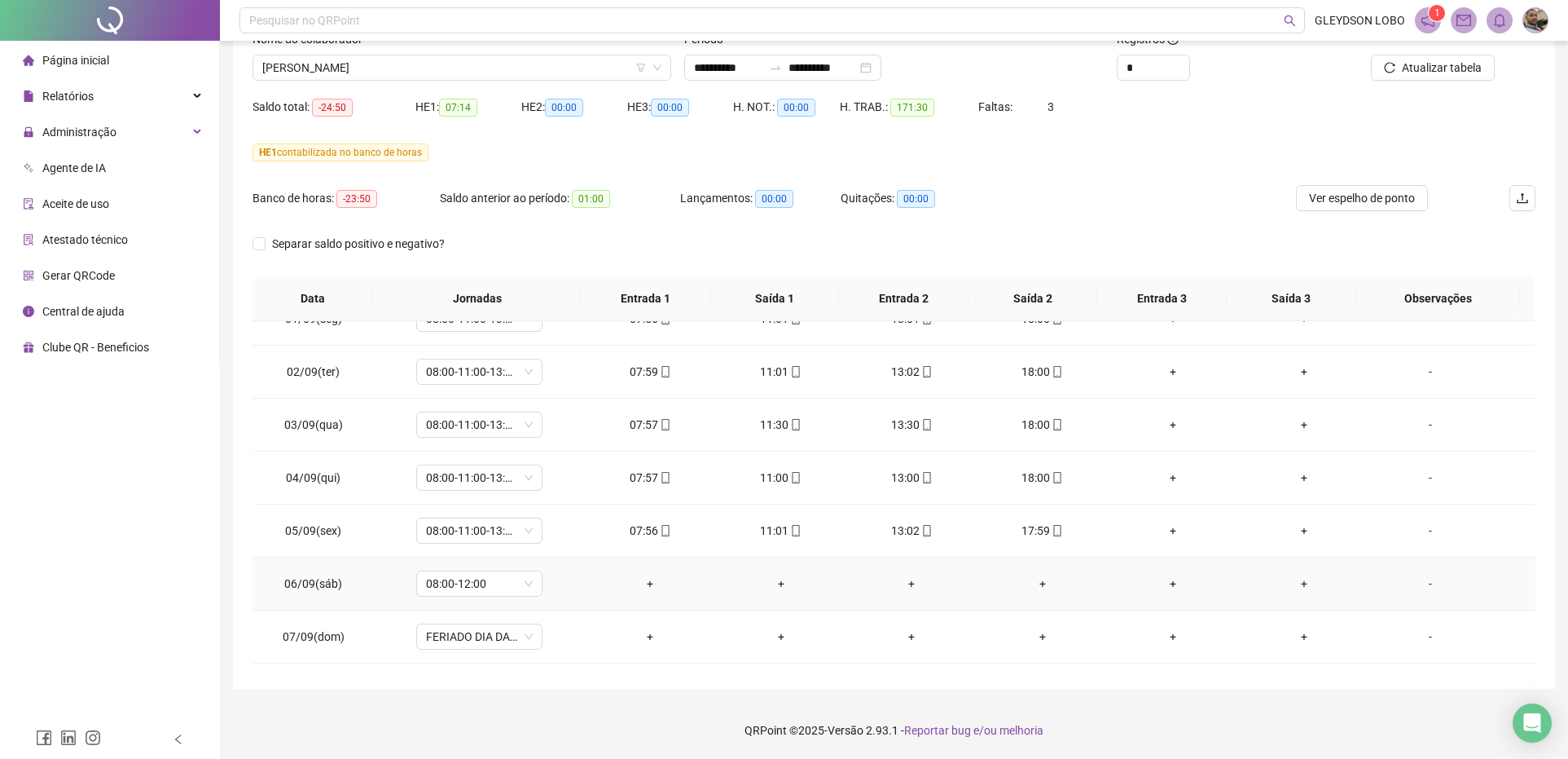
drag, startPoint x: 1422, startPoint y: 588, endPoint x: 1408, endPoint y: 587, distance: 14.0
click at [1422, 588] on div "-" at bounding box center [1430, 583] width 96 height 18
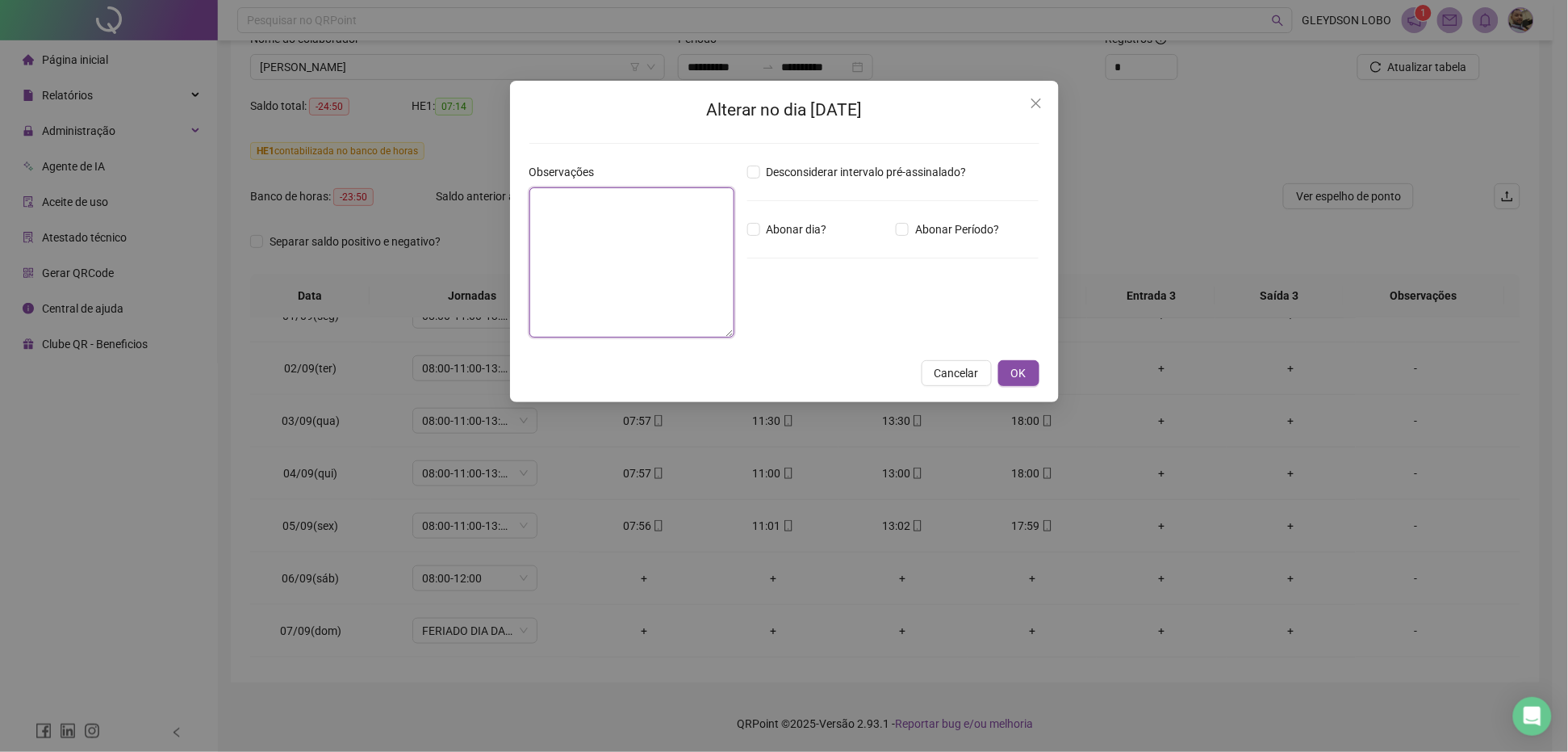
click at [682, 254] on textarea at bounding box center [632, 262] width 205 height 150
type textarea "**********"
click at [1022, 369] on span "OK" at bounding box center [1019, 372] width 16 height 18
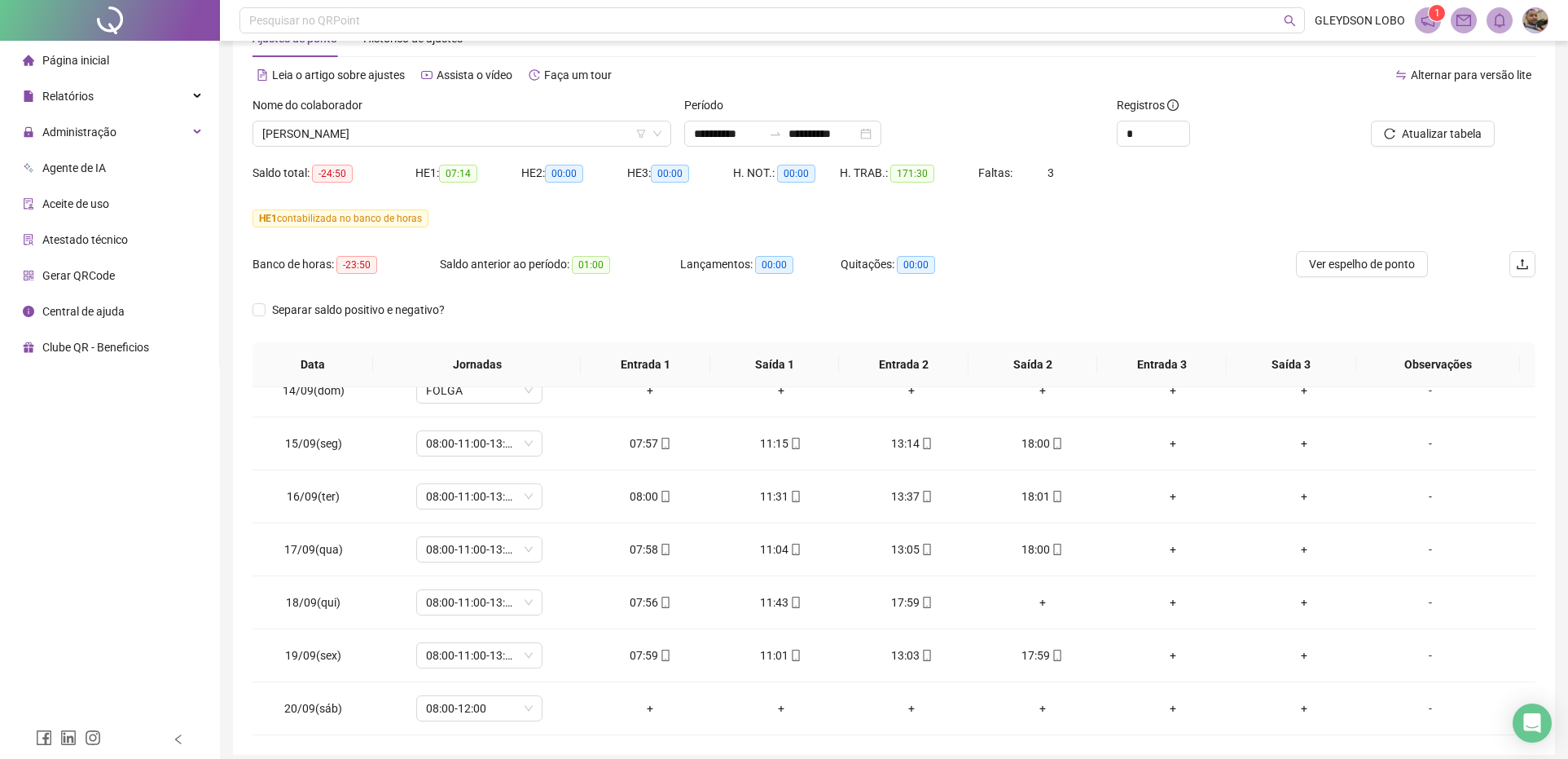
scroll to position [18, 0]
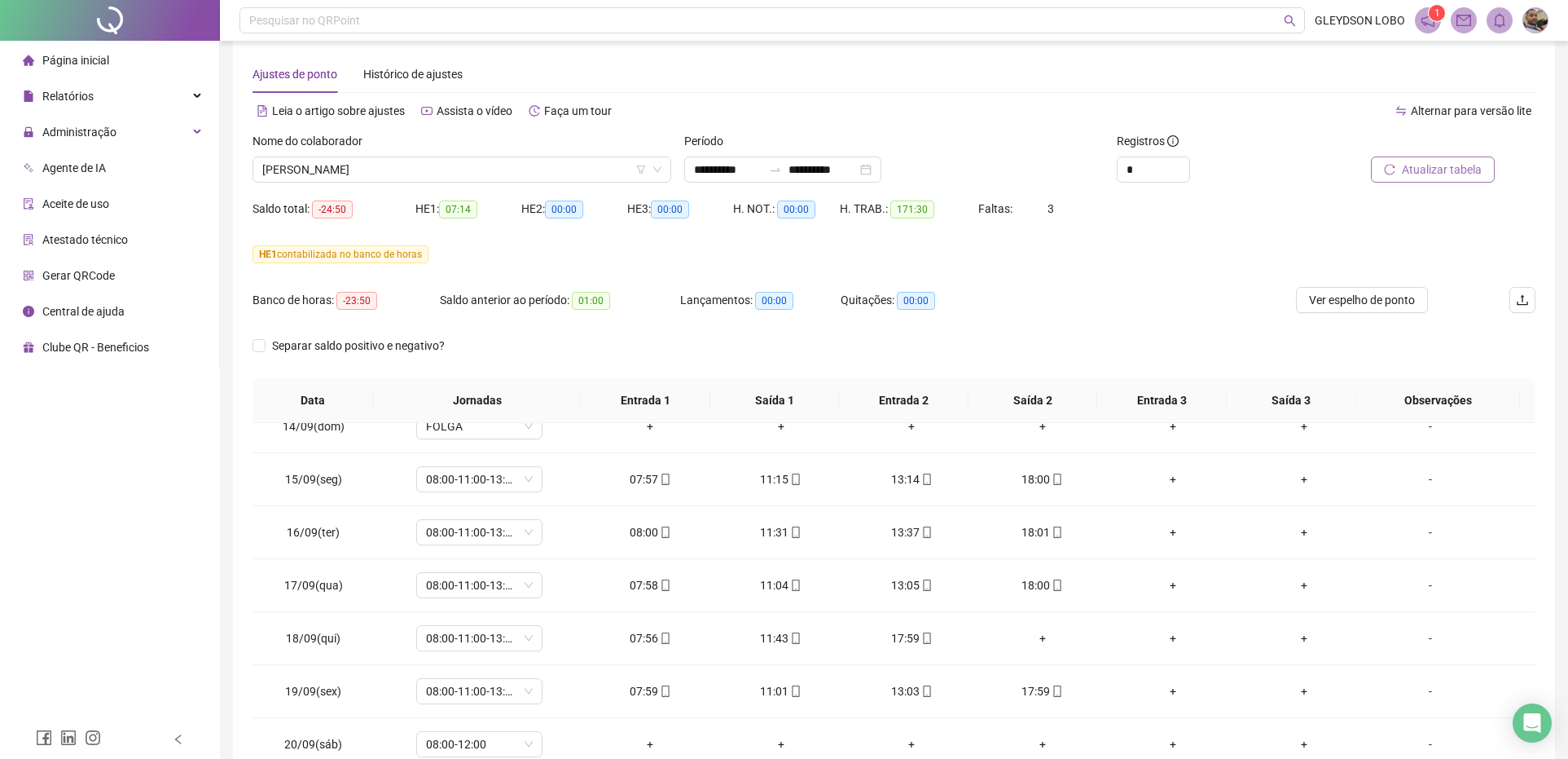
click at [1419, 166] on span "Atualizar tabela" at bounding box center [1442, 169] width 80 height 18
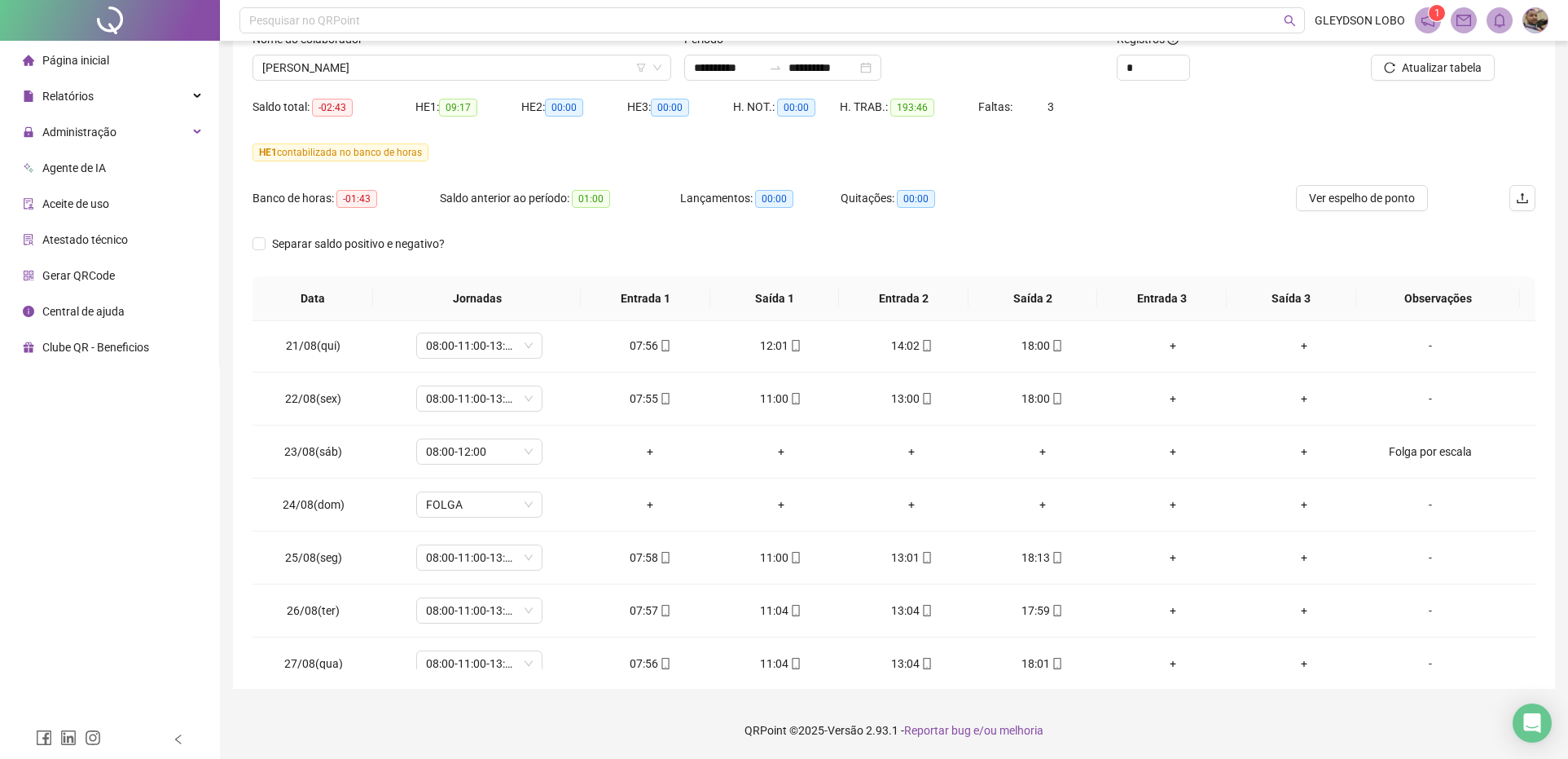
scroll to position [0, 0]
click at [529, 70] on span "[PERSON_NAME]" at bounding box center [461, 68] width 399 height 24
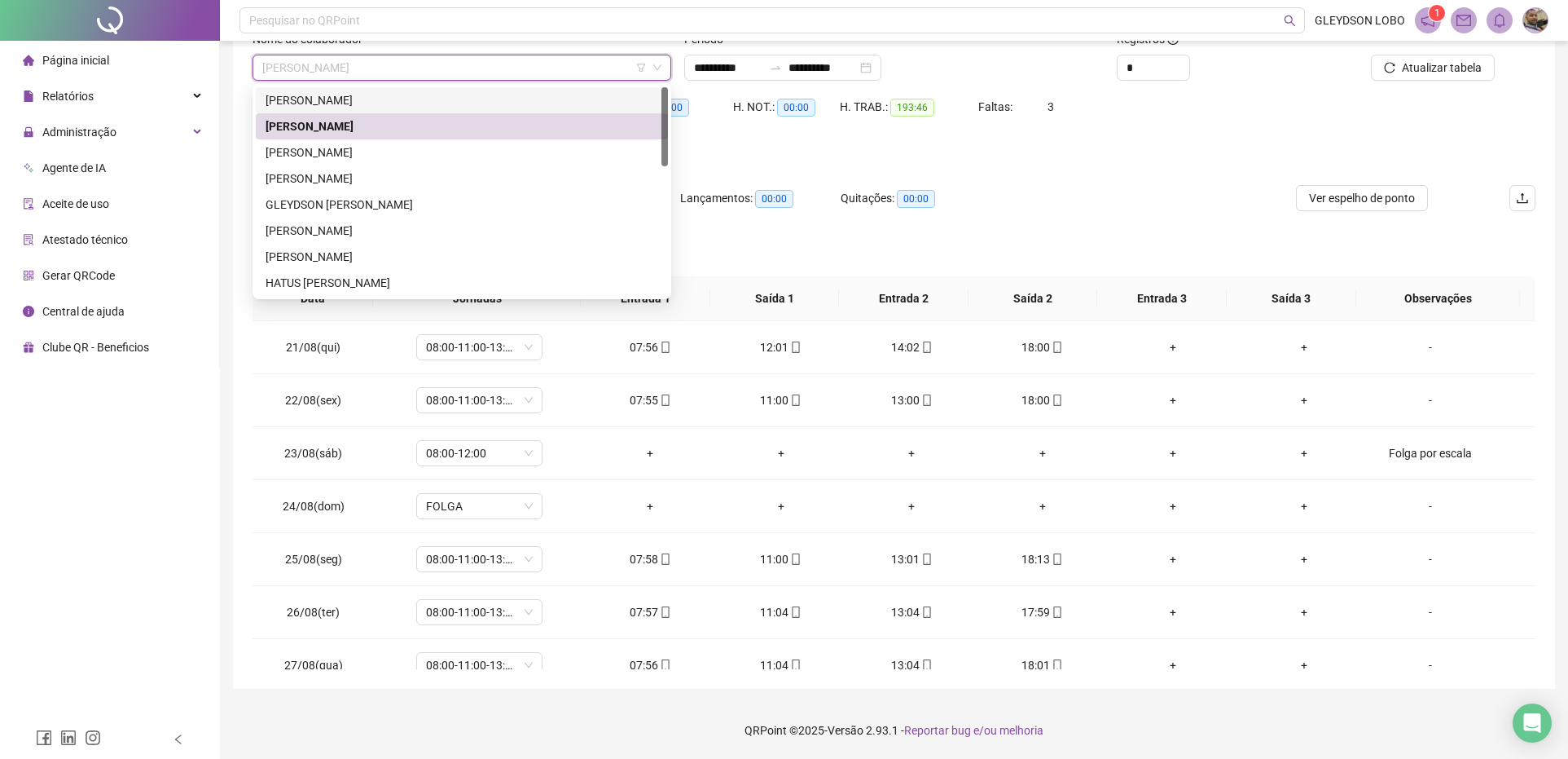
click at [371, 98] on div "CARLOS EDUARDO GUIMARAES" at bounding box center [462, 100] width 392 height 18
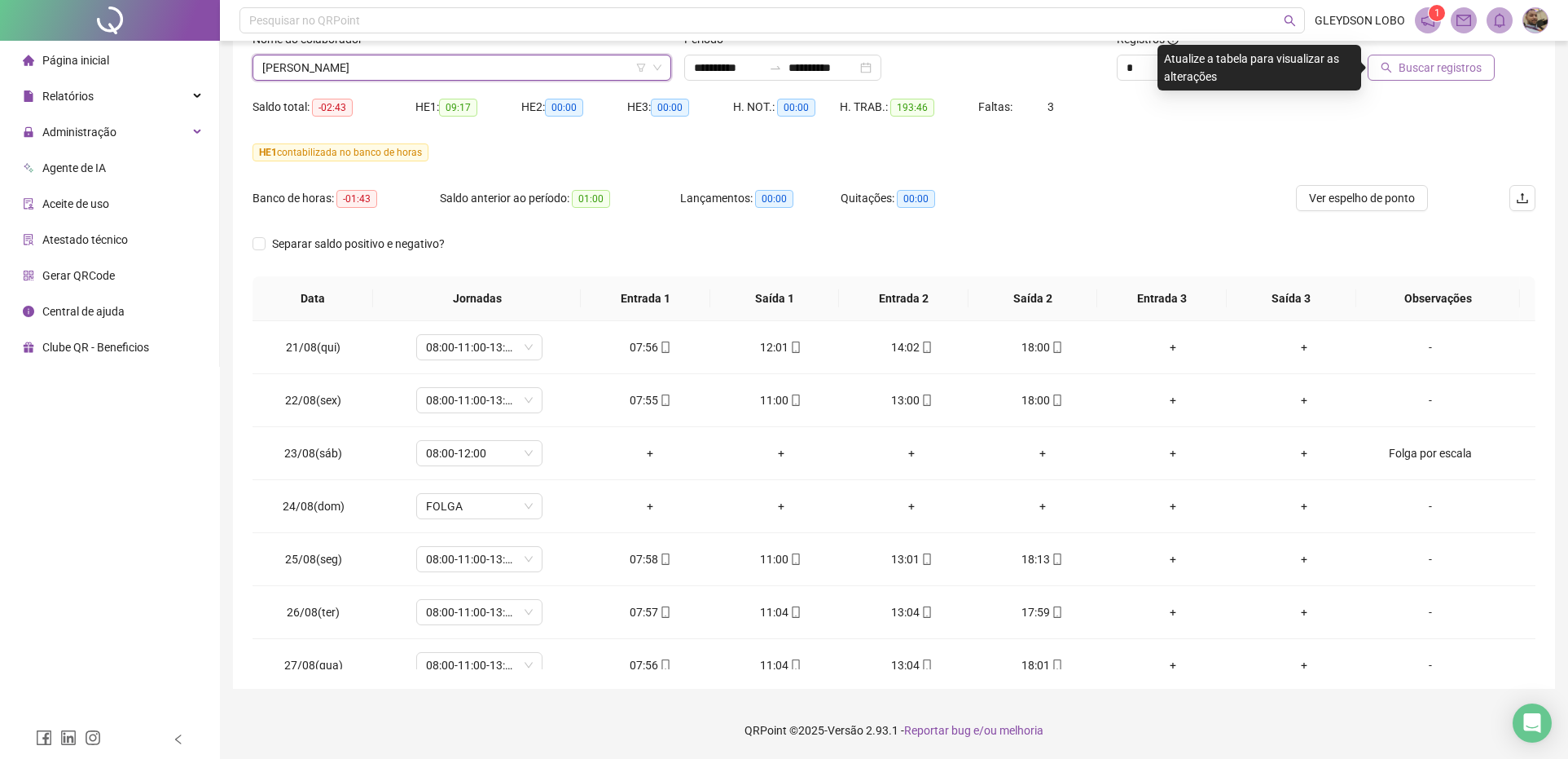
click at [1409, 67] on span "Buscar registros" at bounding box center [1440, 67] width 83 height 18
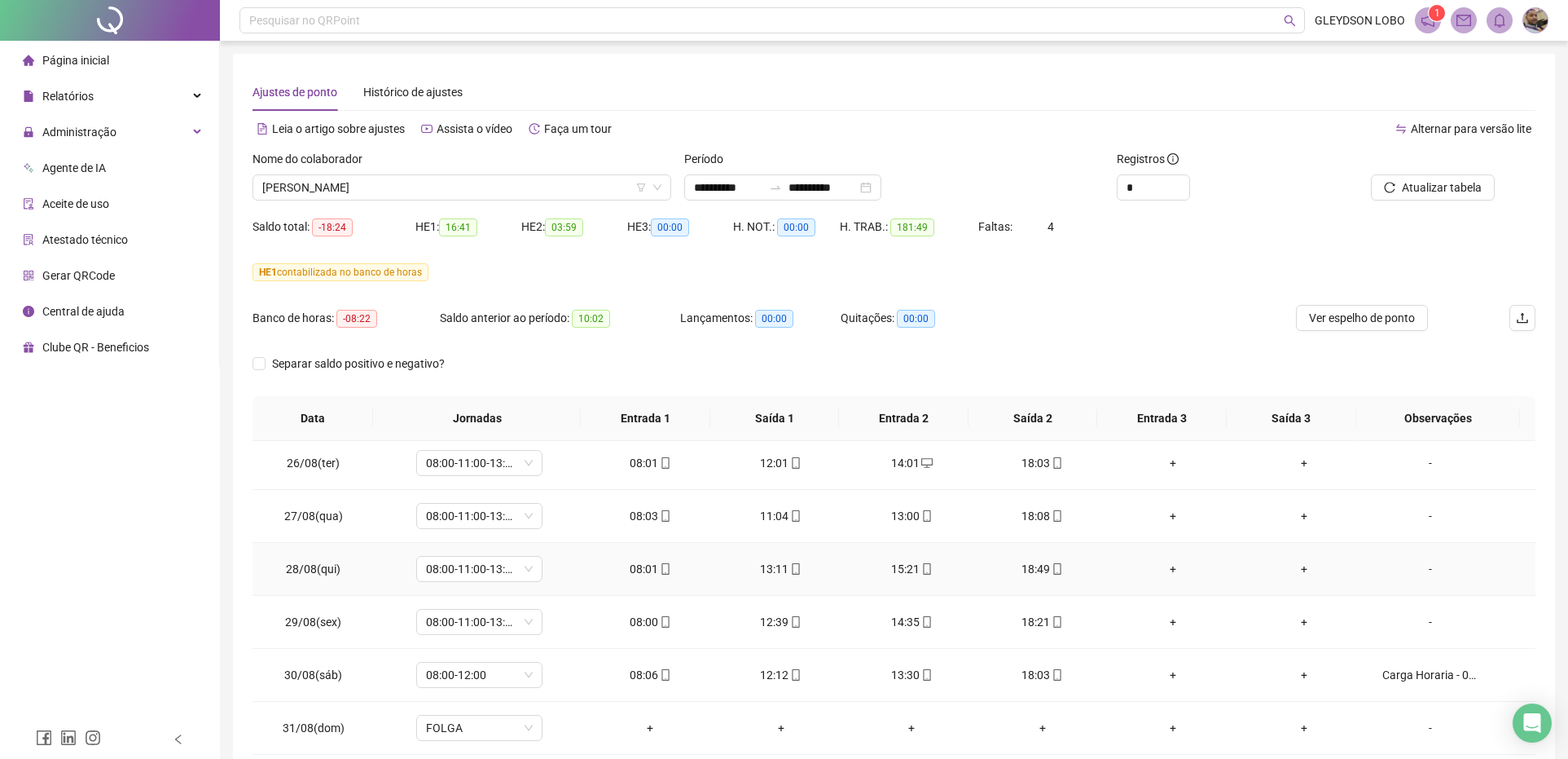
scroll to position [305, 0]
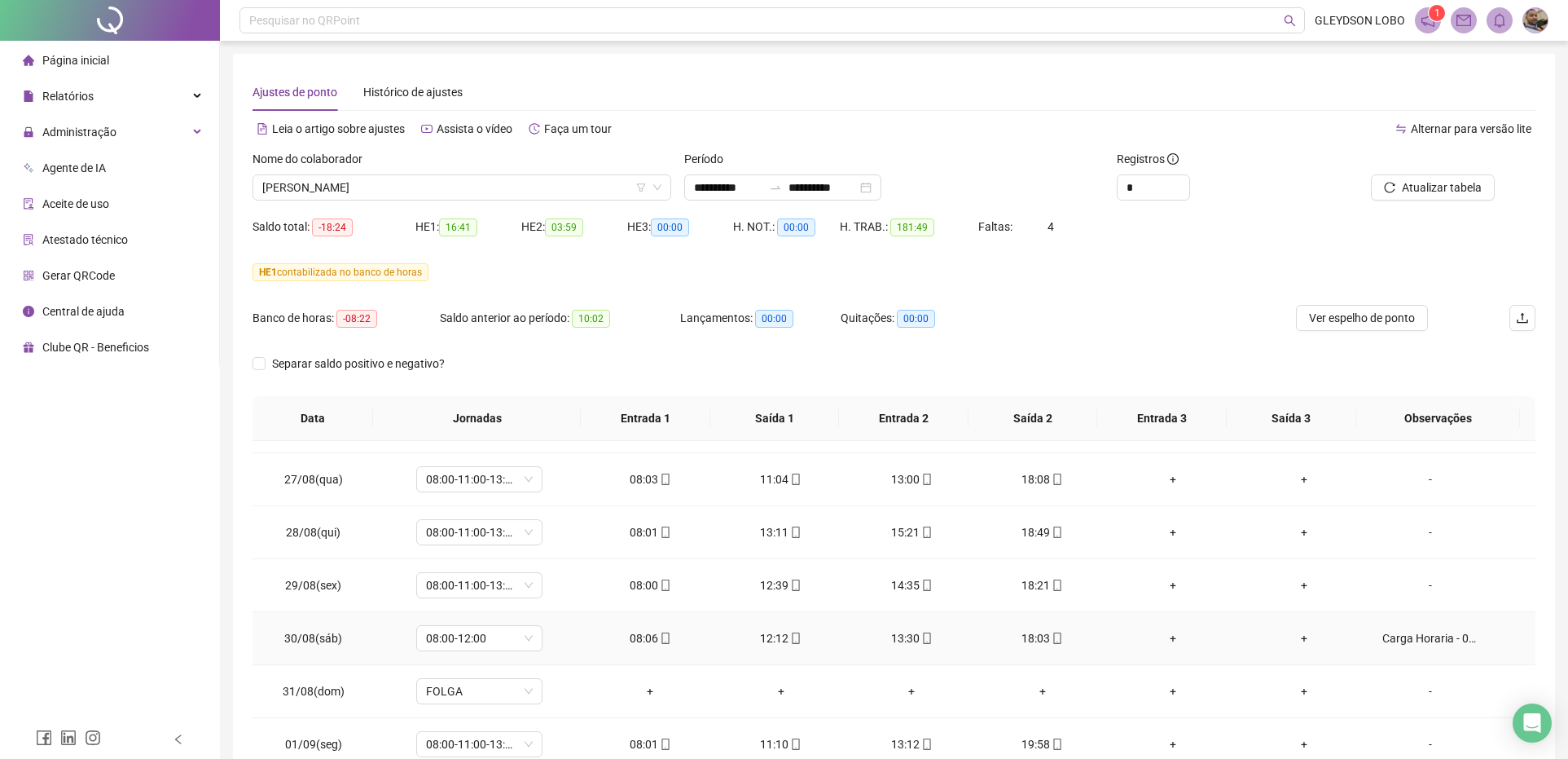
click at [1430, 642] on div "Carga Horaria - 08:00-11:00-13:00-18:00" at bounding box center [1430, 637] width 96 height 18
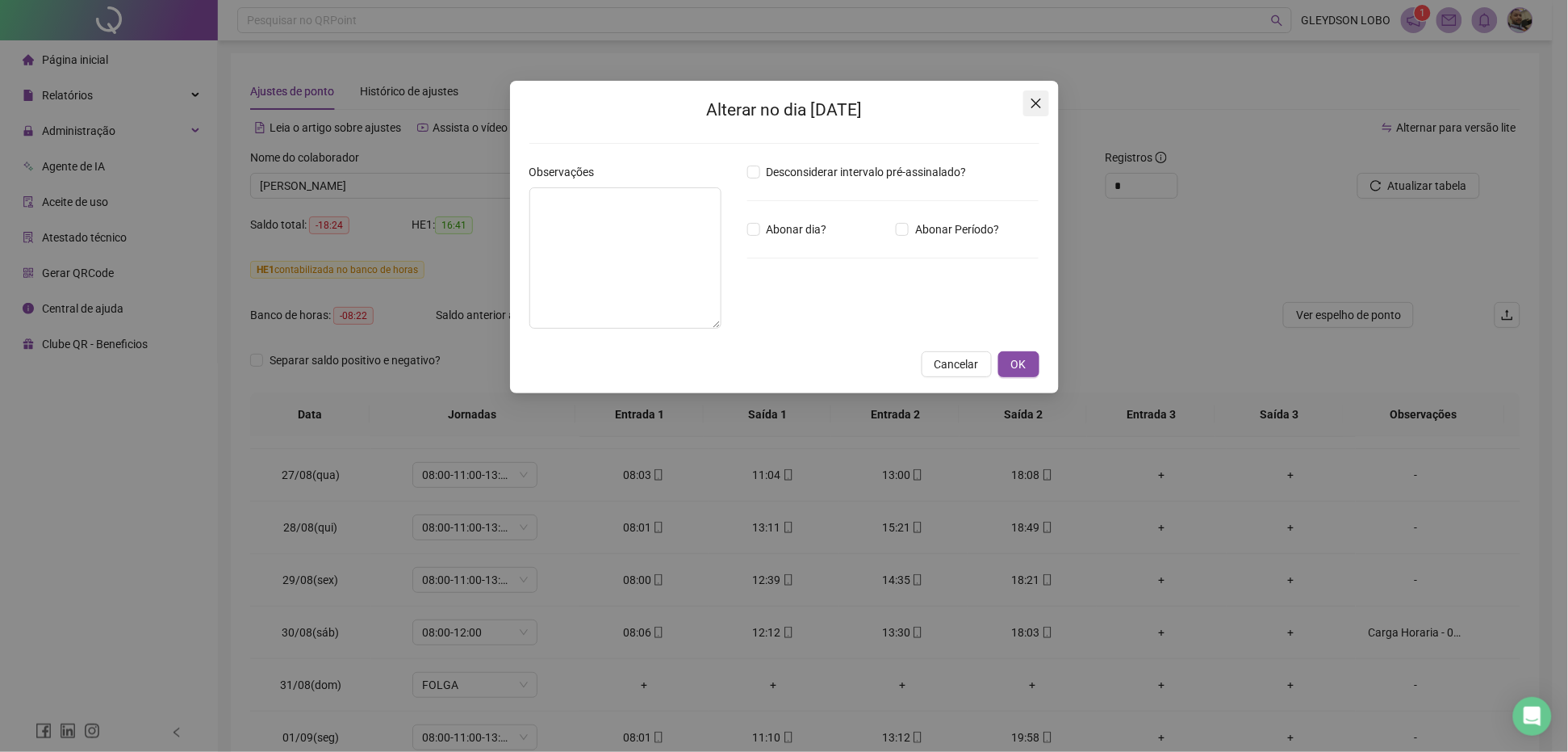
type textarea "**********"
click at [1035, 94] on button "Close" at bounding box center [1036, 103] width 26 height 26
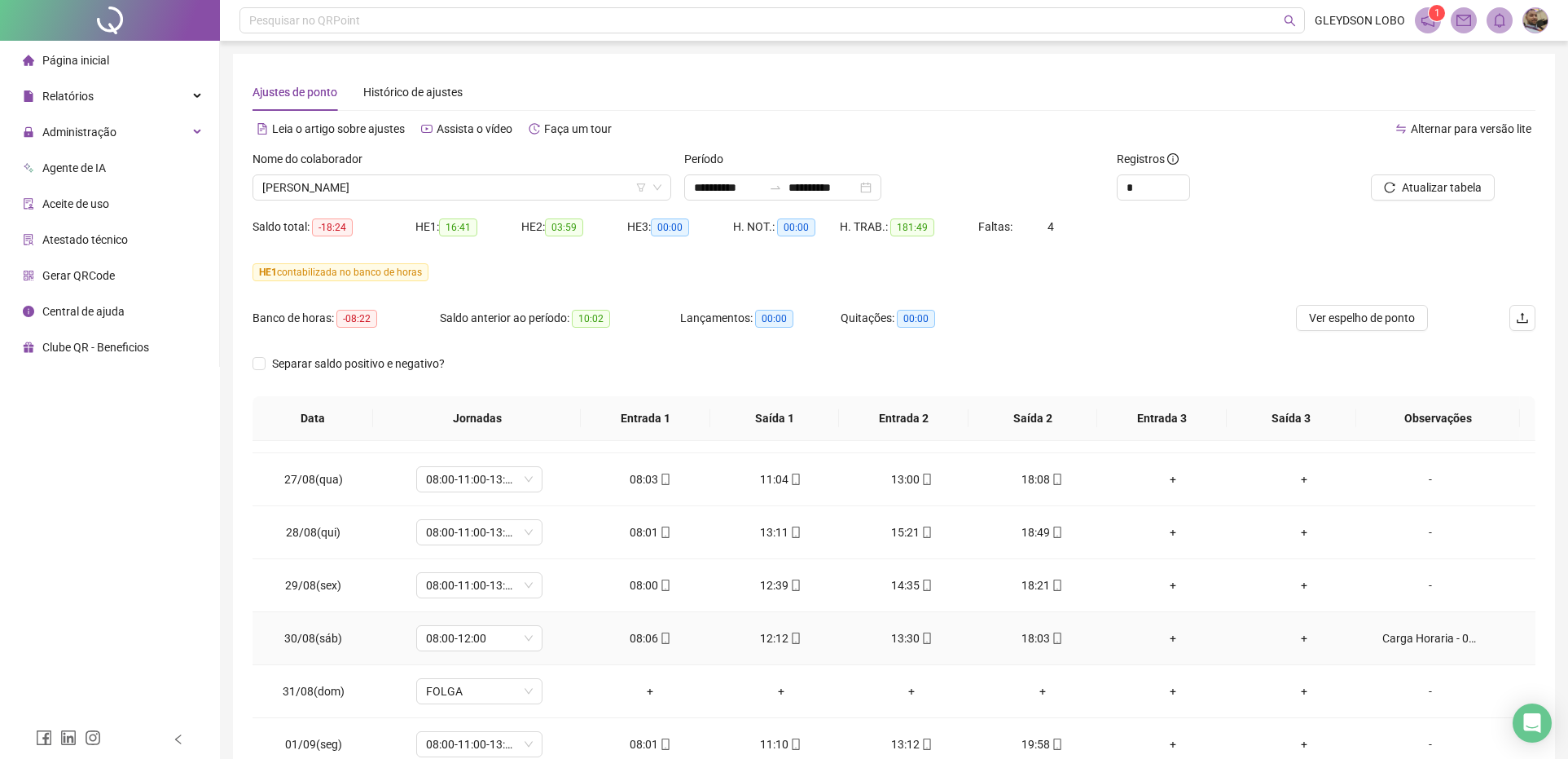
click at [1414, 642] on div "Carga Horaria - 08:00-11:00-13:00-18:00" at bounding box center [1430, 637] width 96 height 18
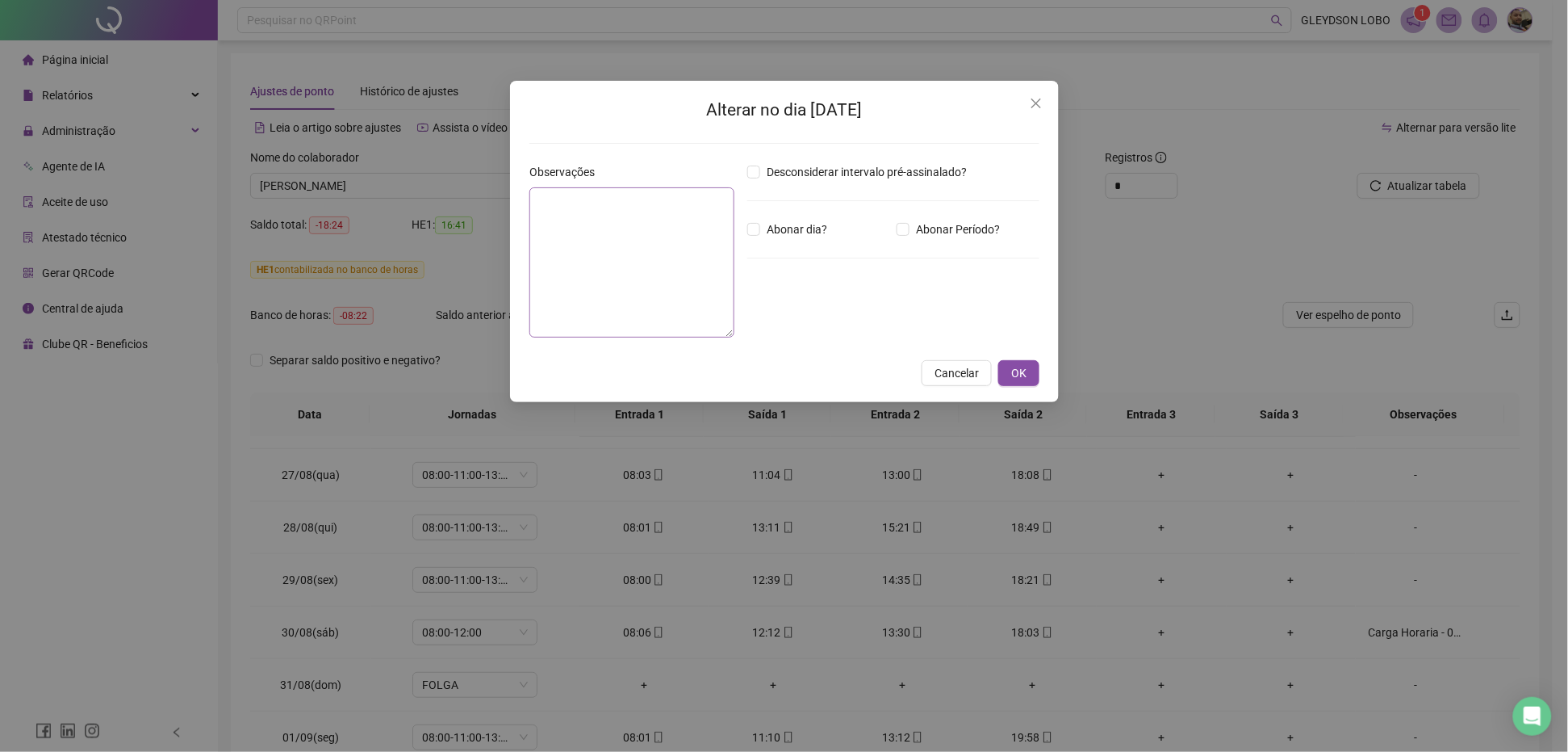
type textarea "**********"
drag, startPoint x: 593, startPoint y: 220, endPoint x: 514, endPoint y: 187, distance: 85.6
click at [514, 187] on div "**********" at bounding box center [785, 241] width 549 height 322
click at [1045, 100] on span "Close" at bounding box center [1036, 103] width 26 height 13
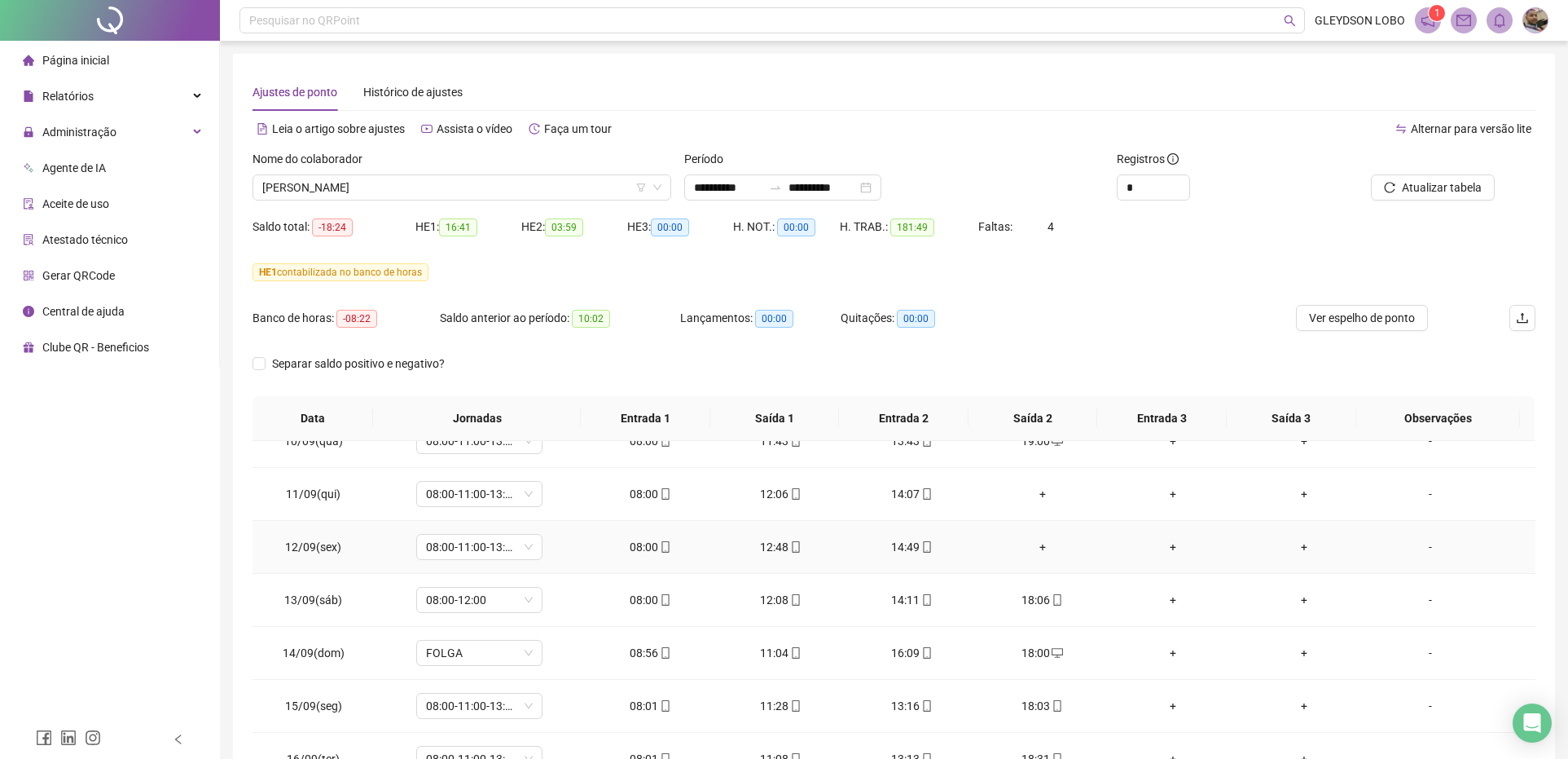
scroll to position [1120, 0]
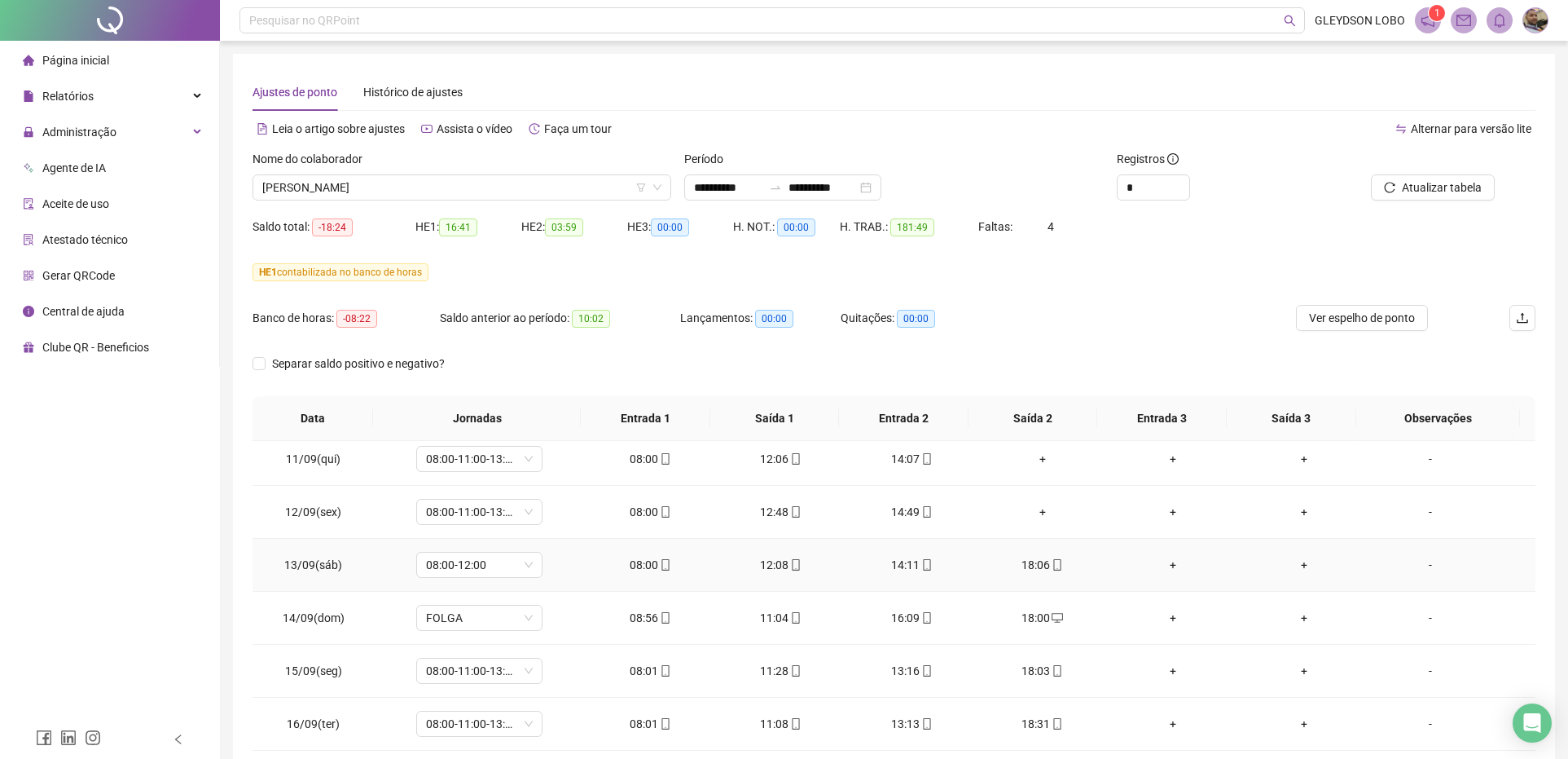
click at [1415, 566] on div "-" at bounding box center [1430, 564] width 96 height 18
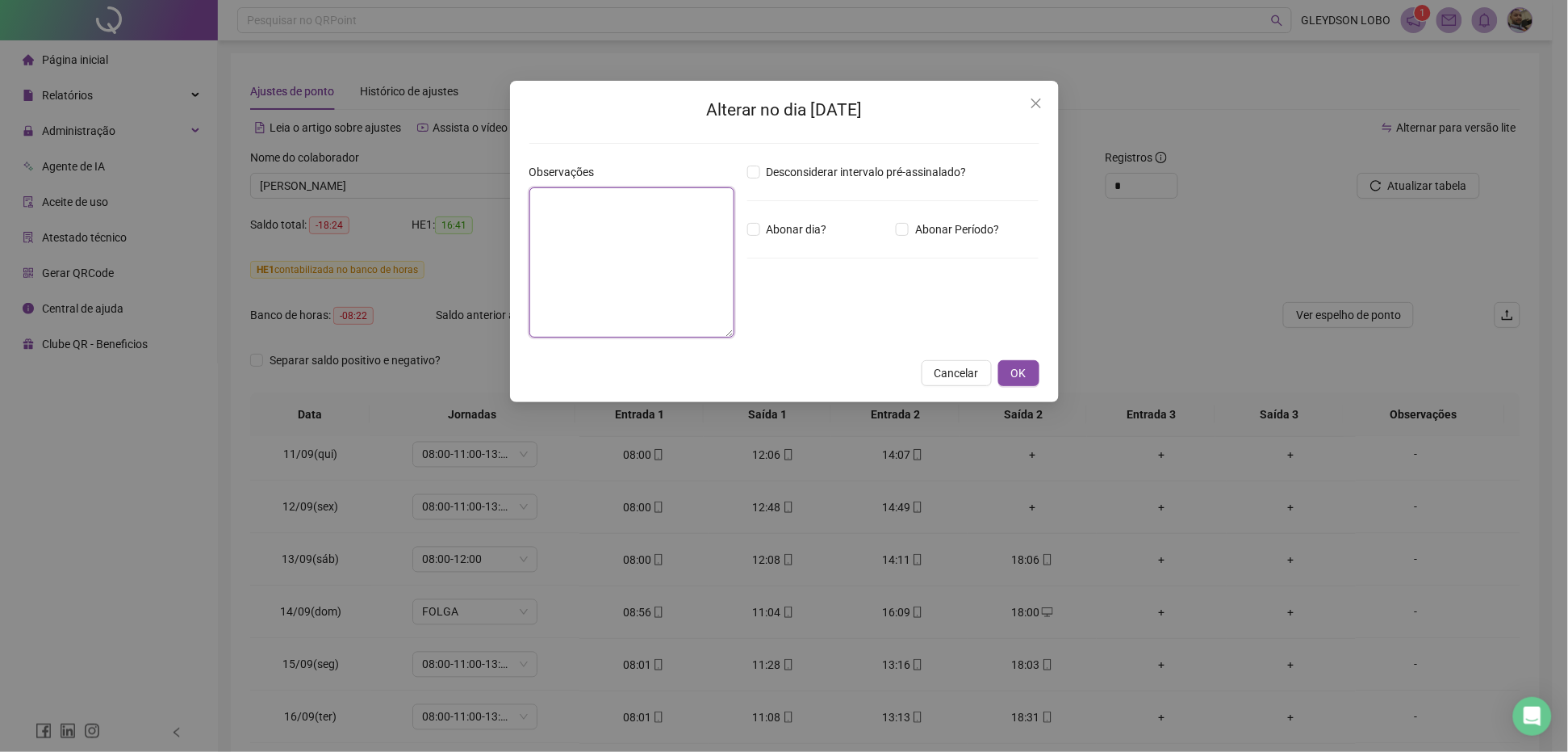
click at [667, 295] on textarea at bounding box center [632, 262] width 205 height 150
paste textarea "**********"
type textarea "**********"
click at [1035, 375] on button "OK" at bounding box center [1019, 373] width 41 height 26
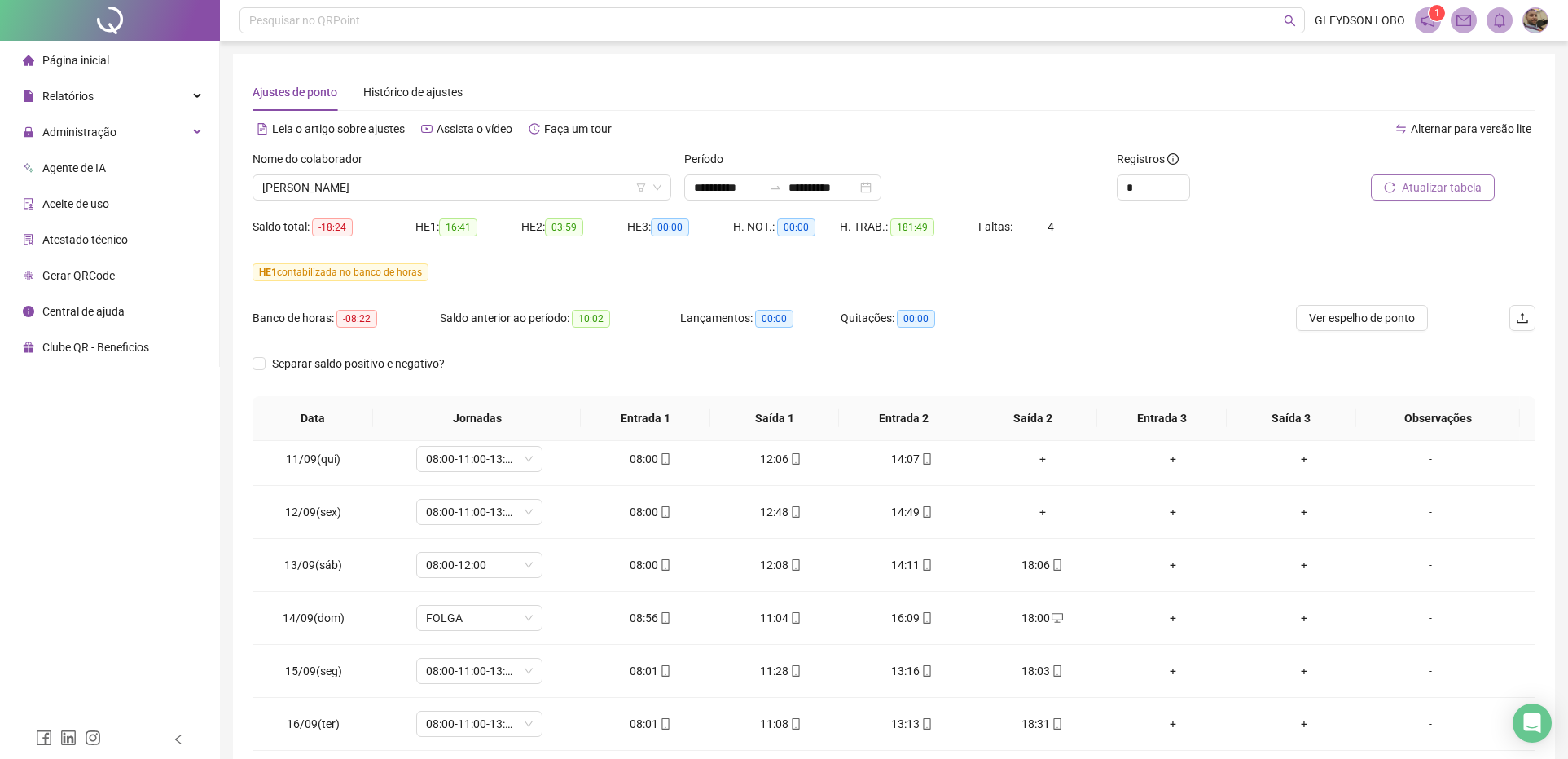
click at [1431, 186] on span "Atualizar tabela" at bounding box center [1442, 187] width 80 height 18
click at [1415, 568] on div "-" at bounding box center [1430, 564] width 96 height 18
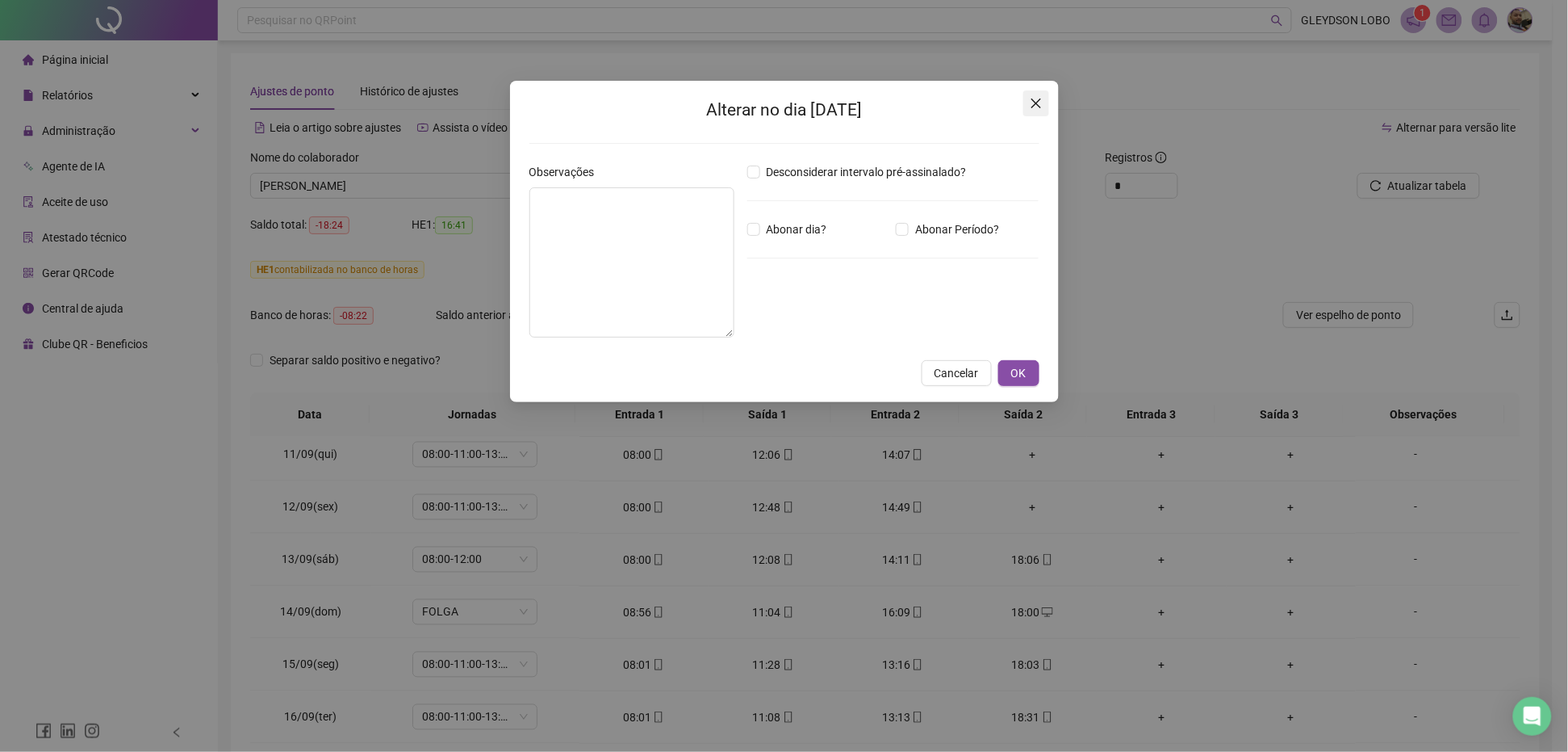
click at [1036, 94] on button "Close" at bounding box center [1036, 103] width 26 height 26
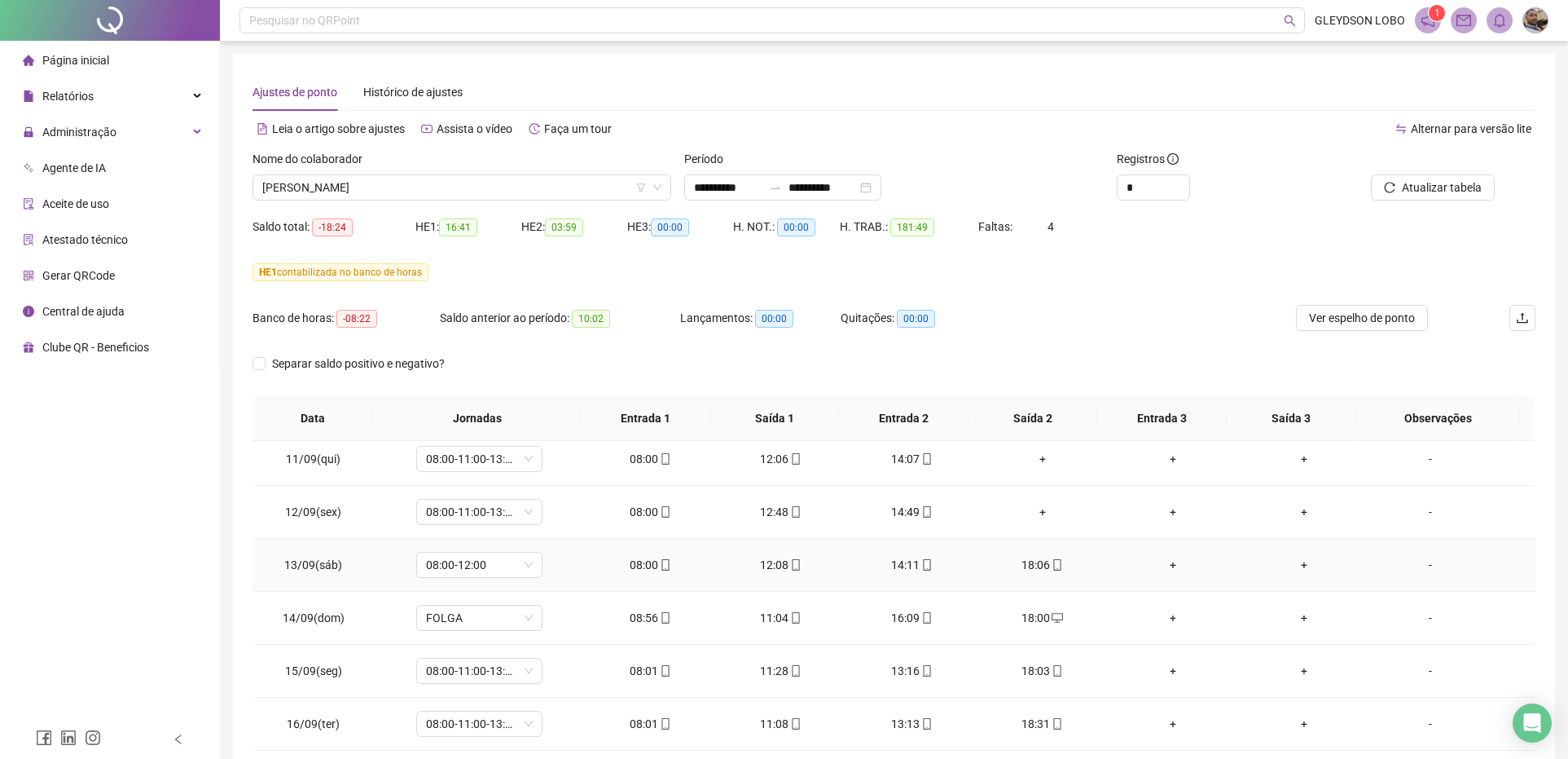
click at [1417, 568] on div "-" at bounding box center [1430, 564] width 96 height 18
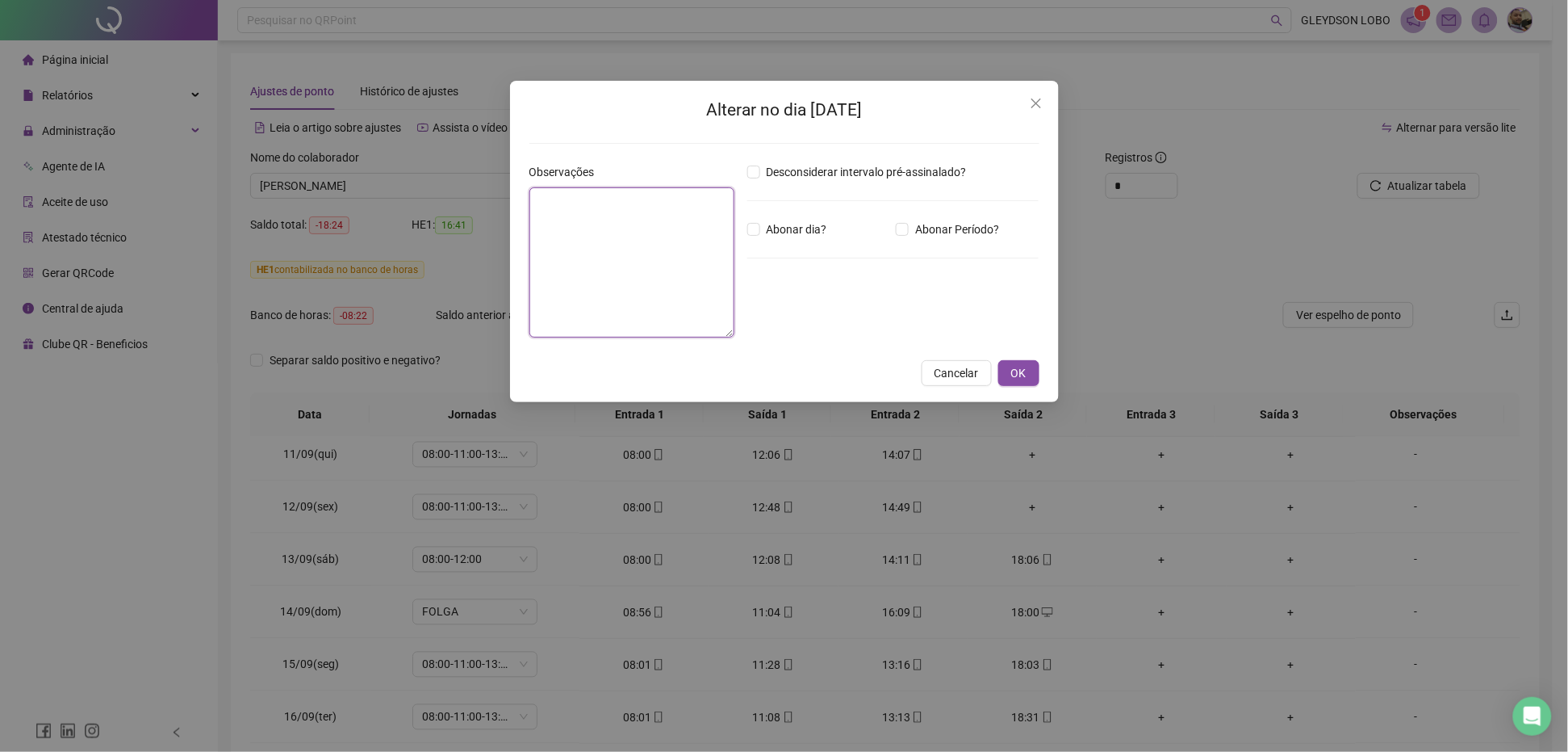
click at [644, 283] on textarea at bounding box center [632, 262] width 205 height 150
paste textarea "**********"
type textarea "**********"
click at [1013, 372] on span "OK" at bounding box center [1019, 372] width 16 height 18
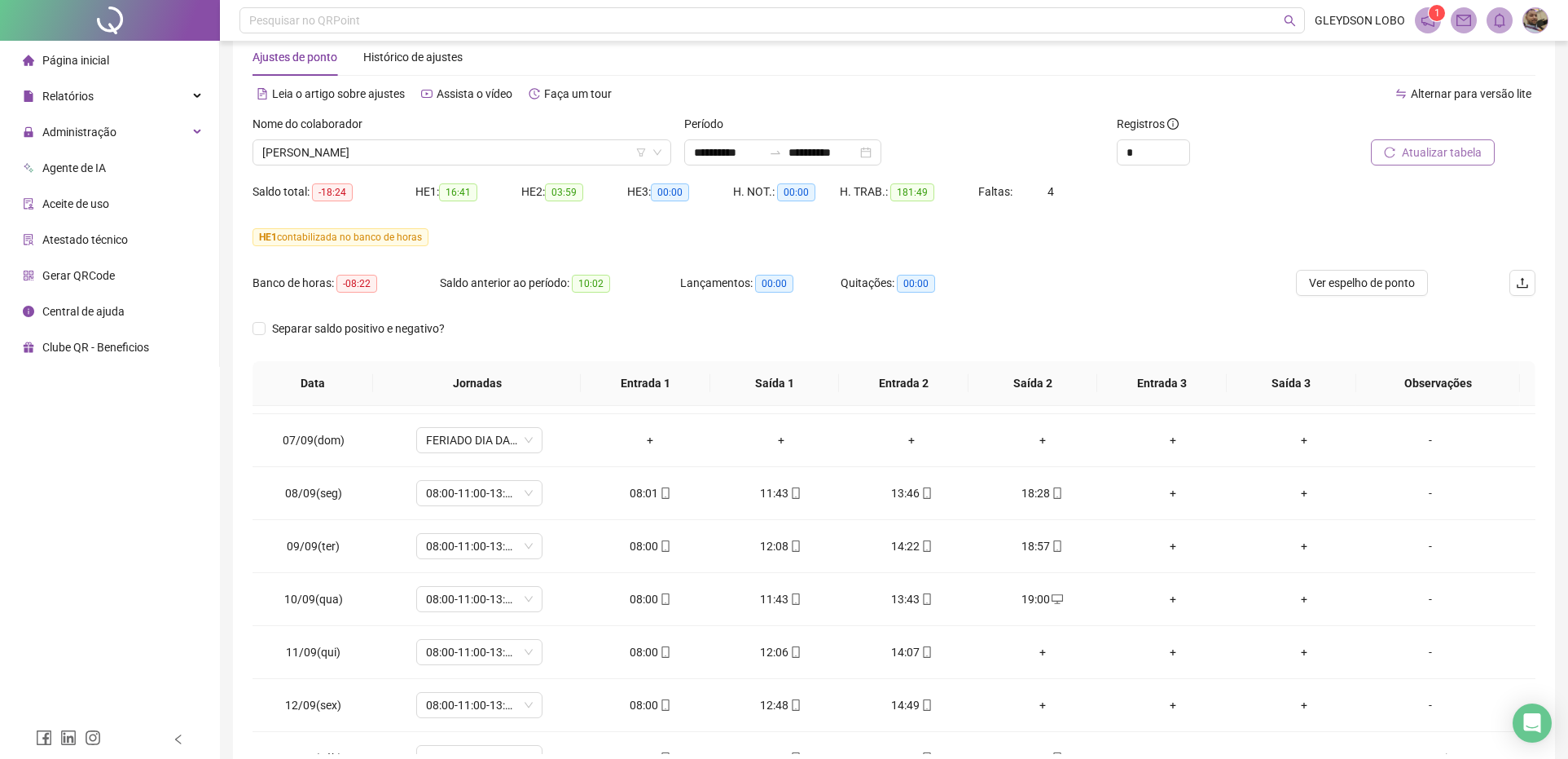
scroll to position [0, 0]
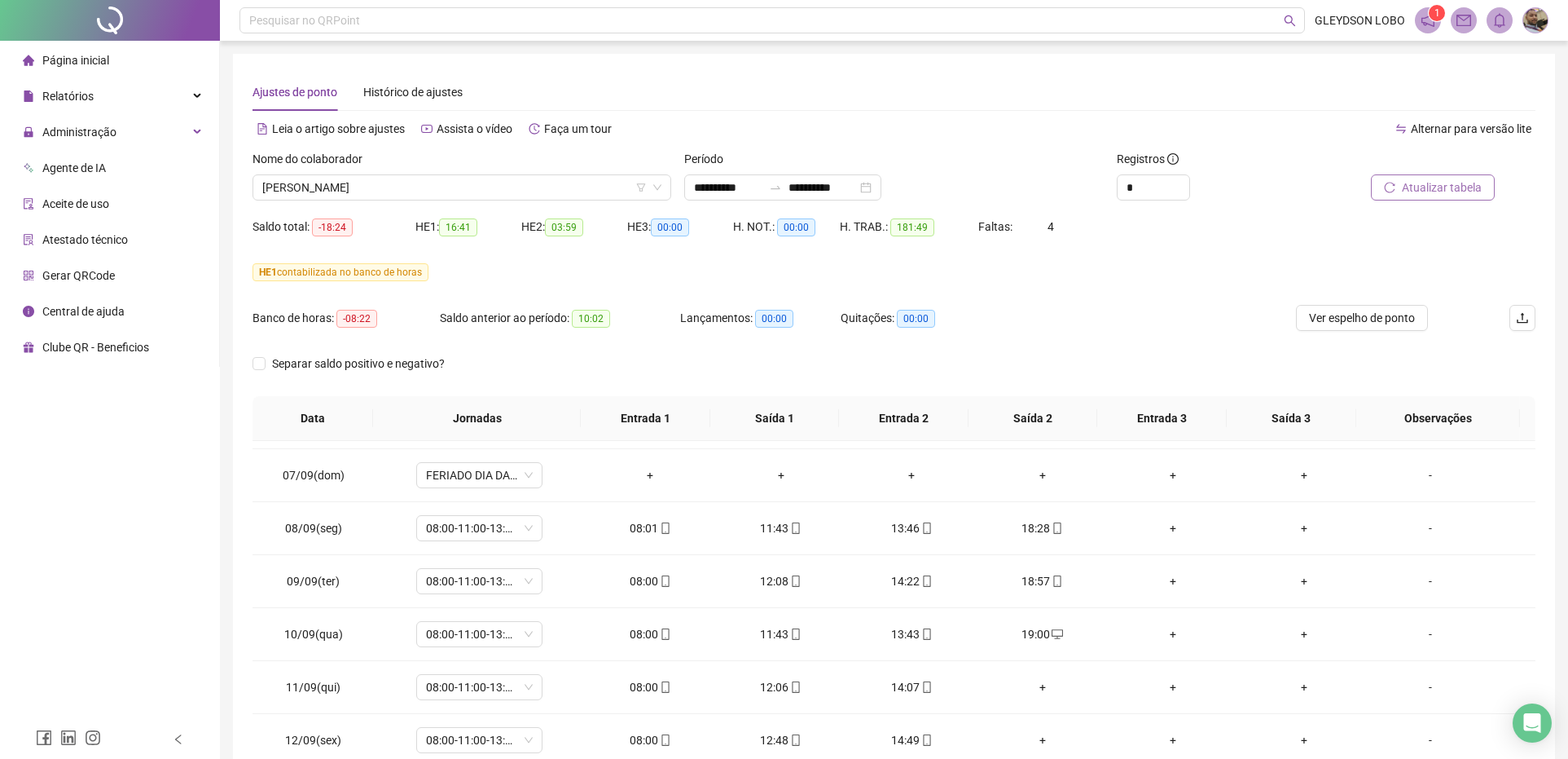
click at [1415, 186] on span "Atualizar tabela" at bounding box center [1442, 187] width 80 height 18
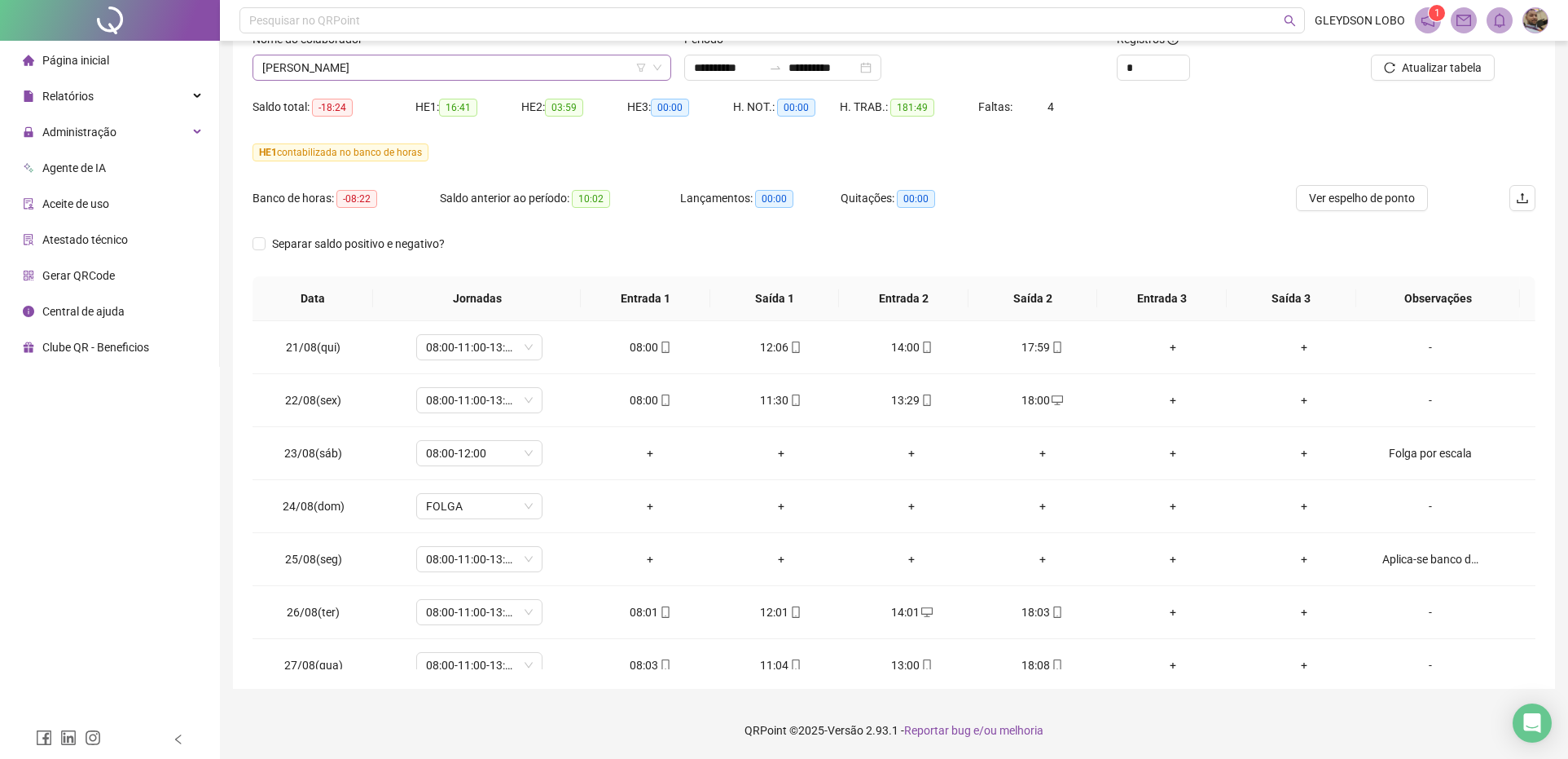
click at [518, 66] on span "CARLOS EDUARDO GUIMARAES" at bounding box center [461, 68] width 399 height 24
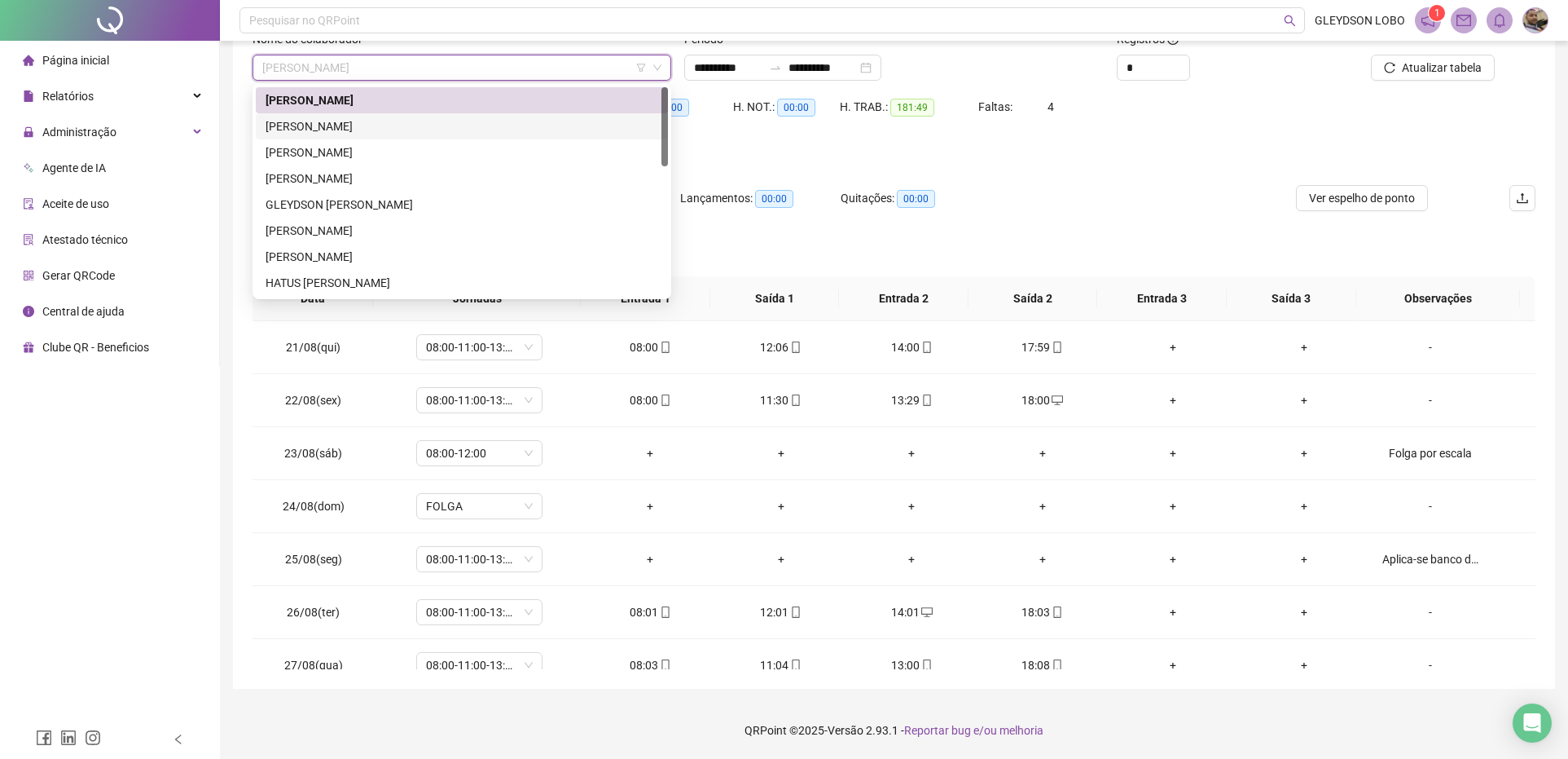
click at [388, 121] on div "[PERSON_NAME]" at bounding box center [462, 126] width 392 height 18
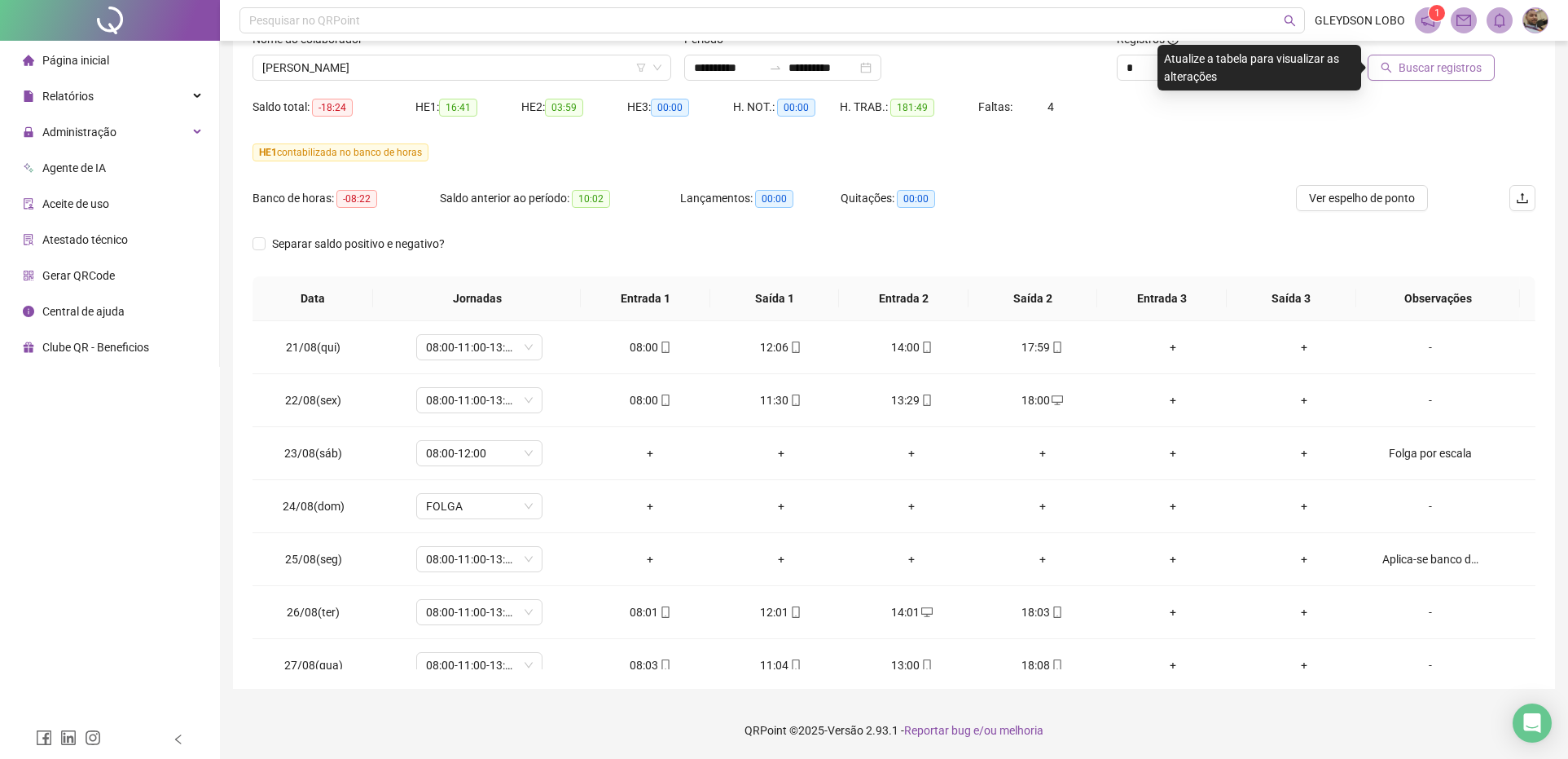
click at [1412, 67] on span "Buscar registros" at bounding box center [1440, 67] width 83 height 18
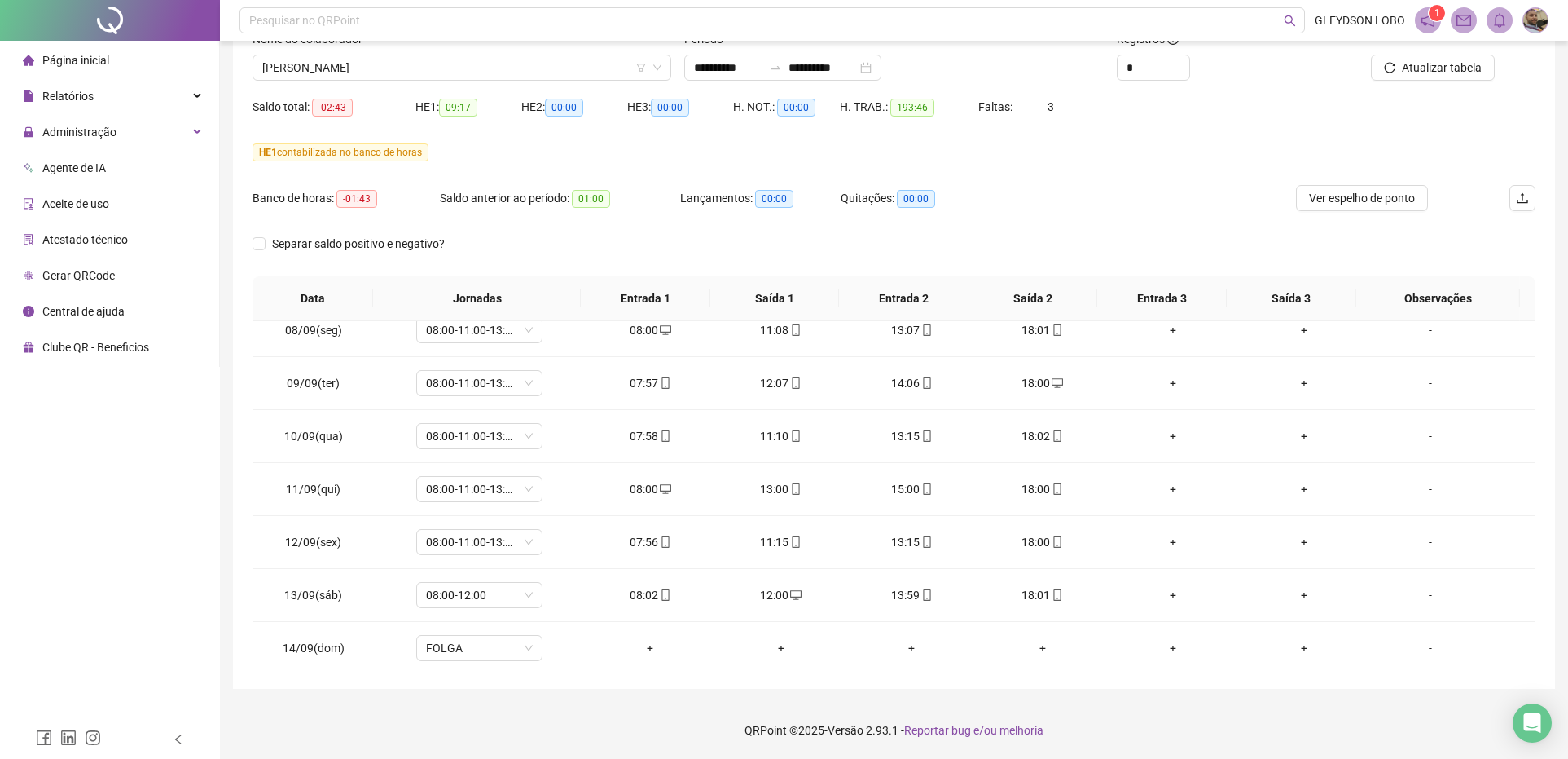
scroll to position [1019, 0]
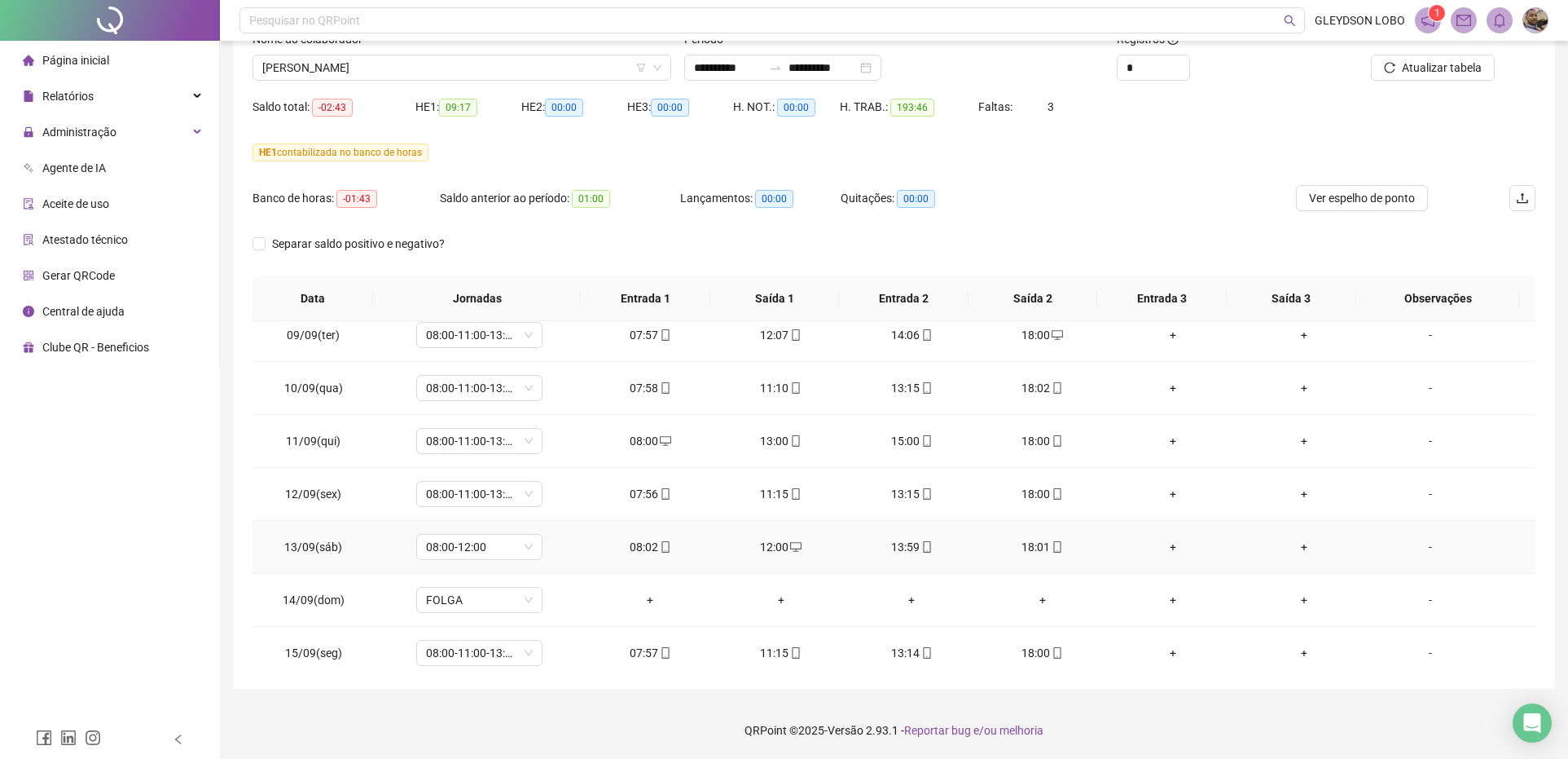
click at [1422, 553] on div "-" at bounding box center [1430, 546] width 96 height 18
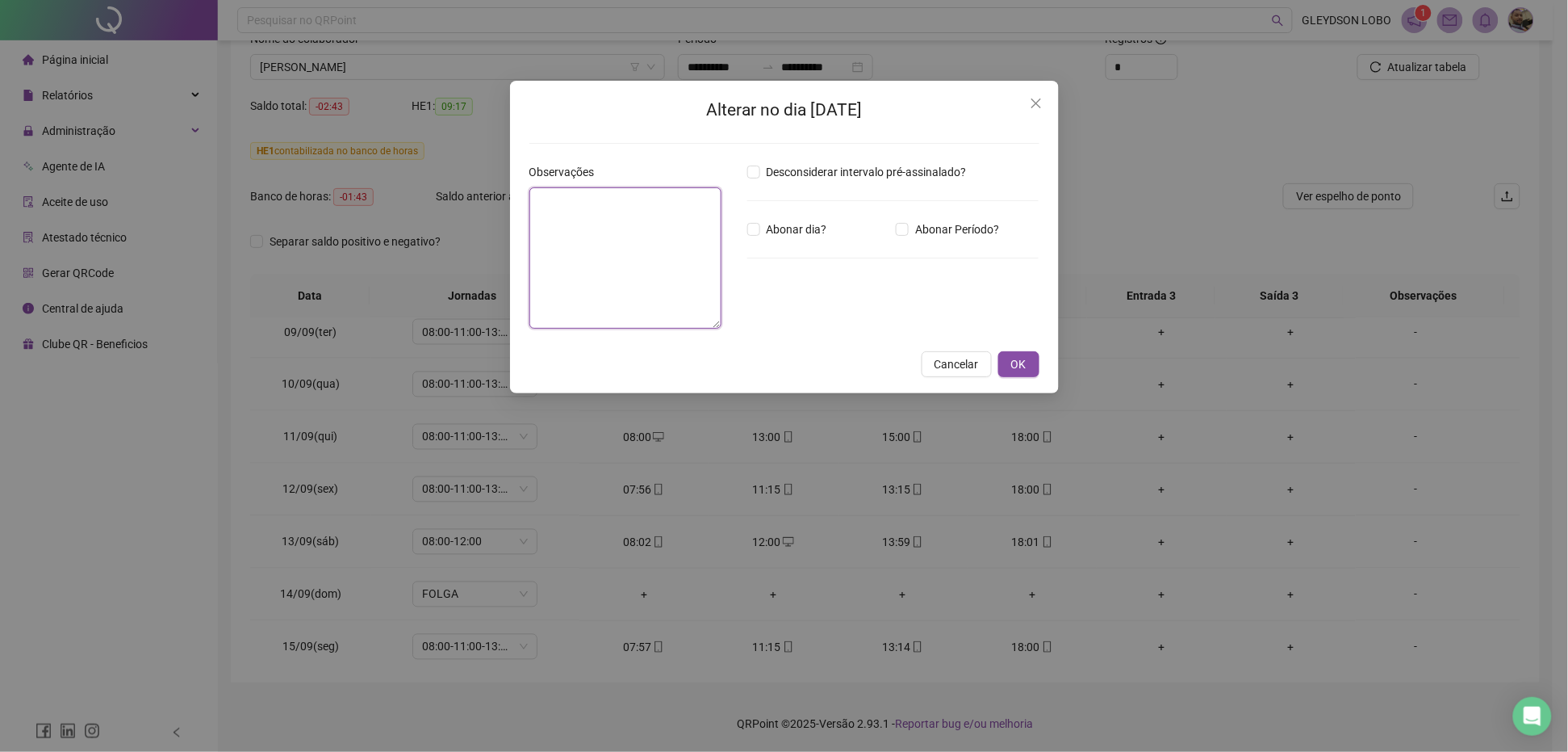
click at [708, 276] on textarea at bounding box center [626, 257] width 192 height 141
paste textarea "**********"
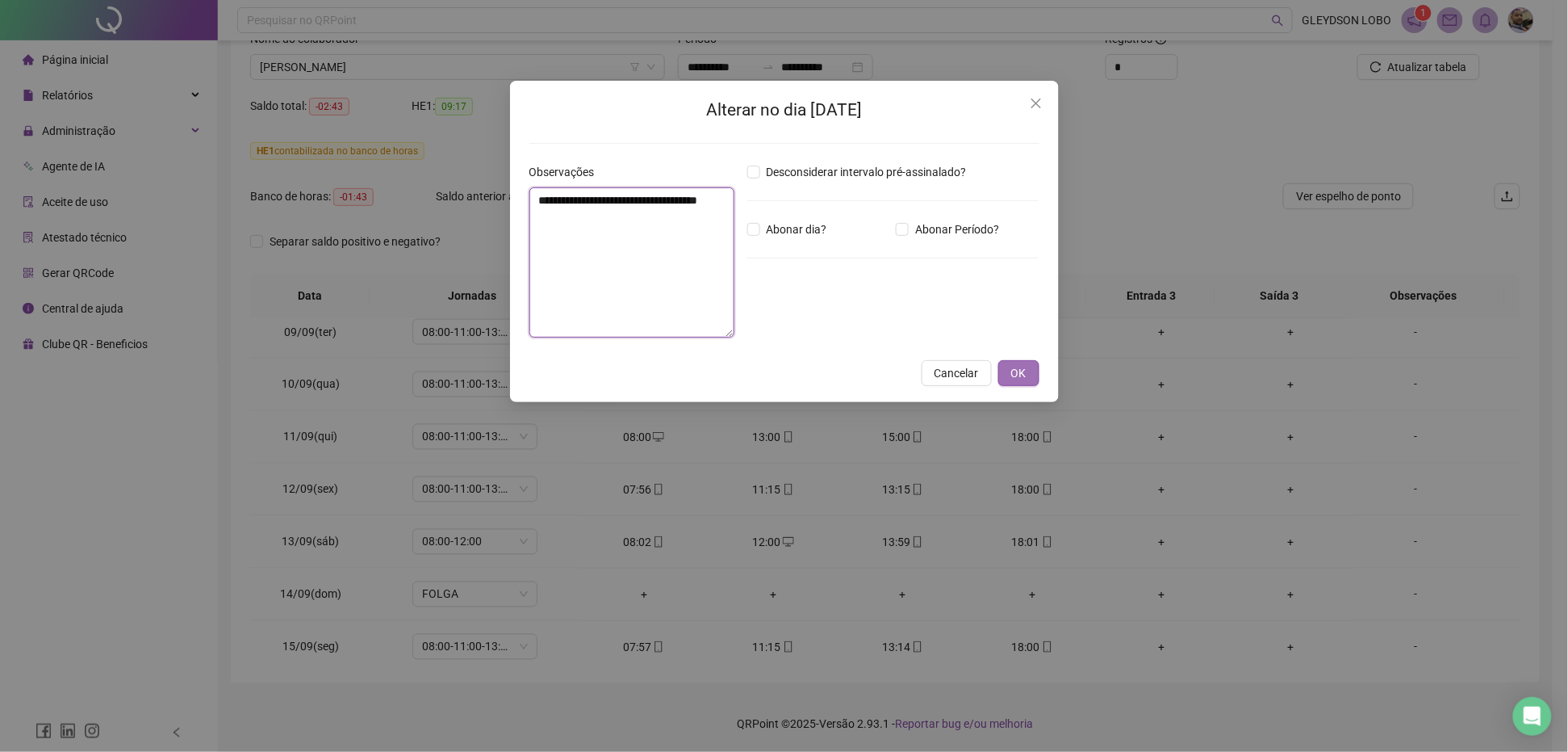
type textarea "**********"
click at [1018, 374] on span "OK" at bounding box center [1019, 372] width 16 height 18
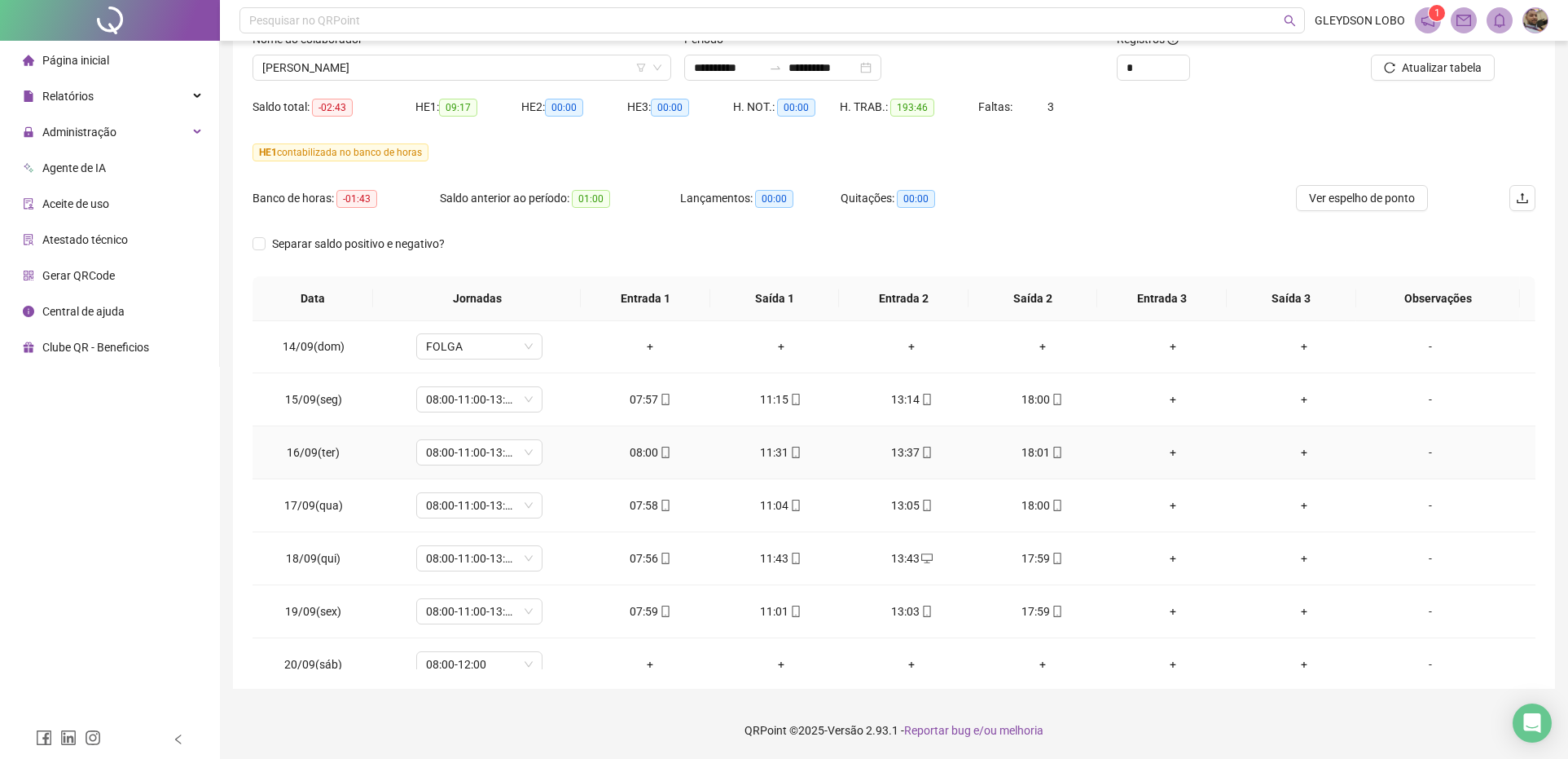
scroll to position [1299, 0]
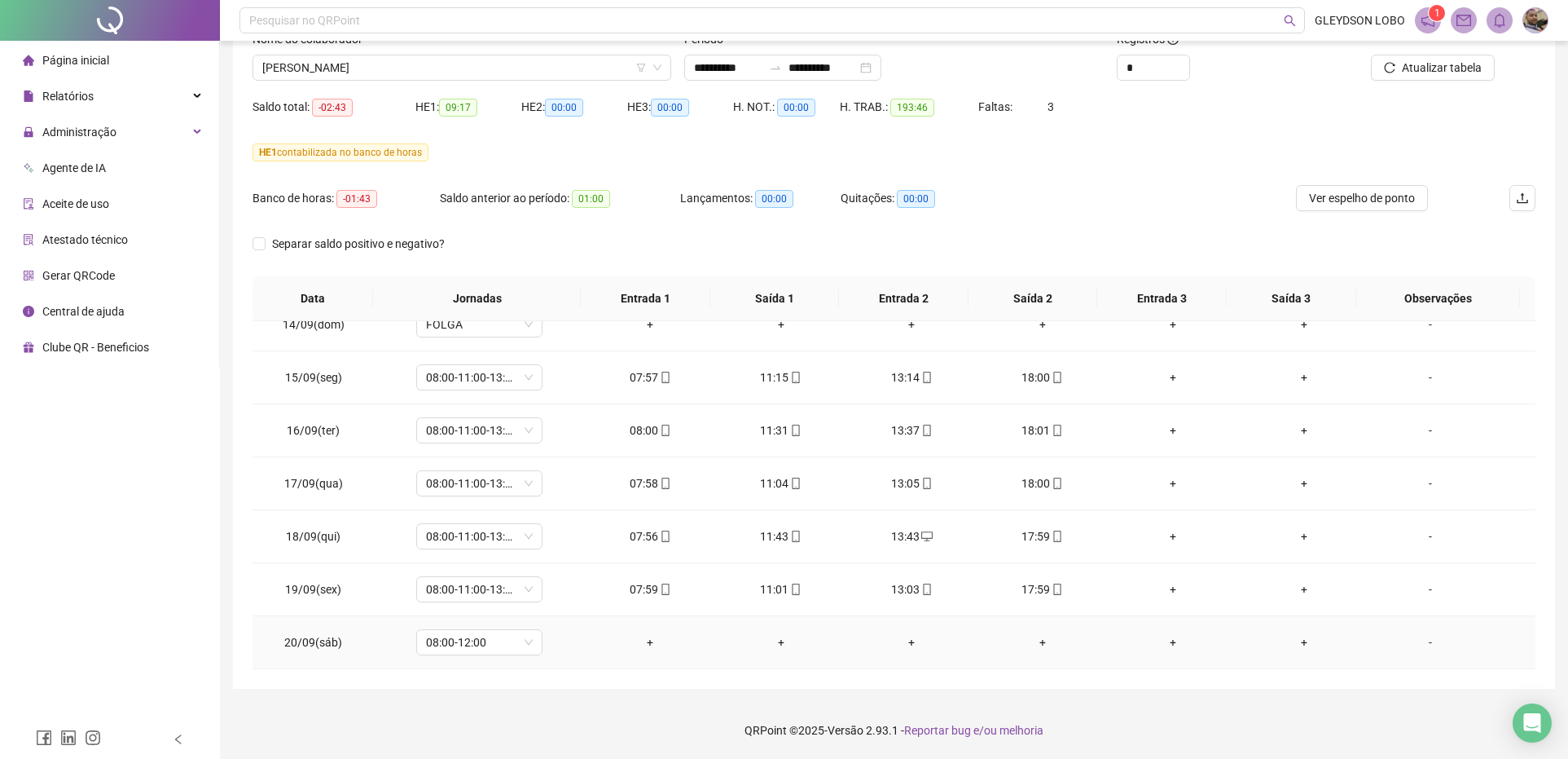
click at [1412, 646] on div "-" at bounding box center [1430, 642] width 96 height 18
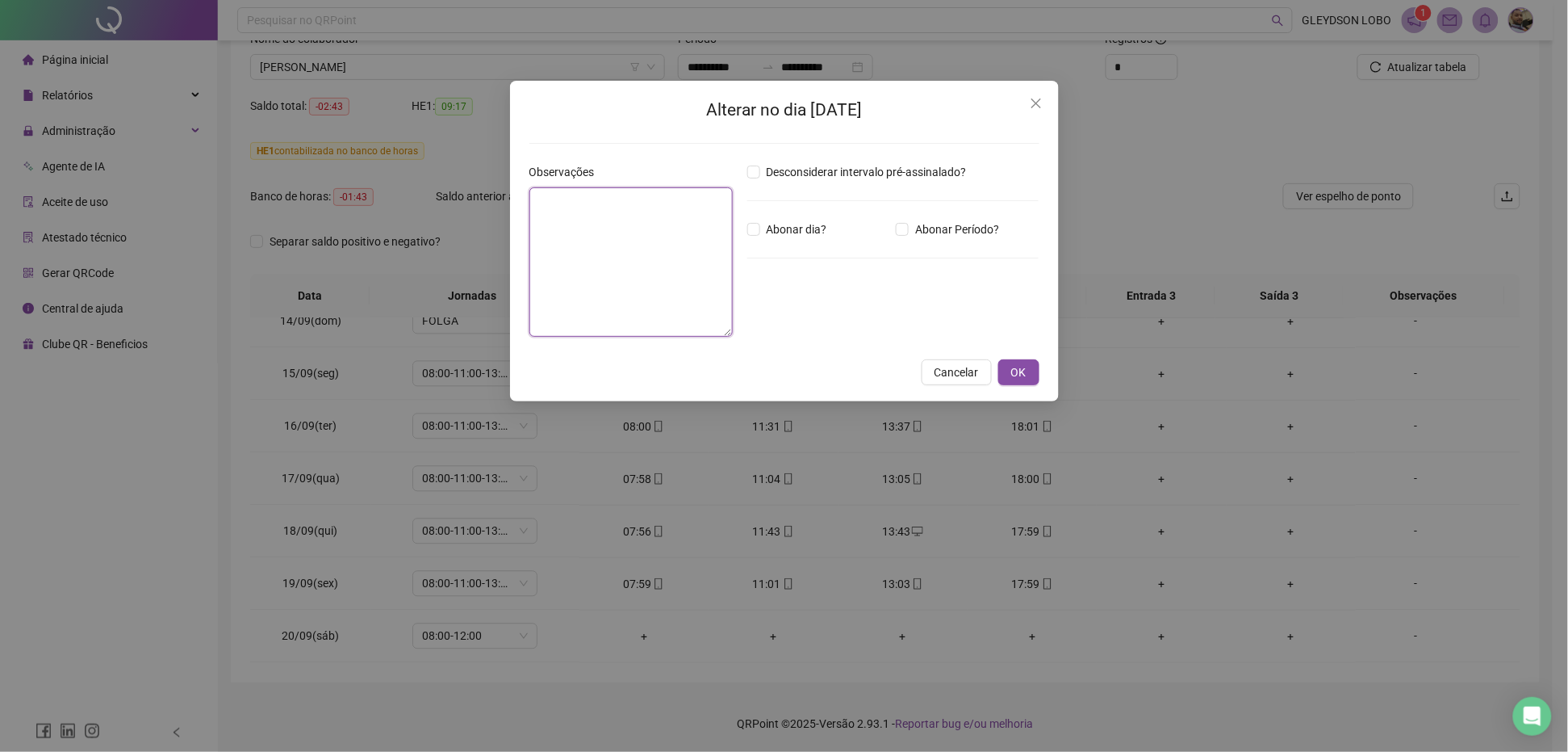
click at [638, 291] on textarea at bounding box center [632, 262] width 205 height 149
type textarea "**********"
click at [1012, 373] on span "OK" at bounding box center [1019, 372] width 16 height 18
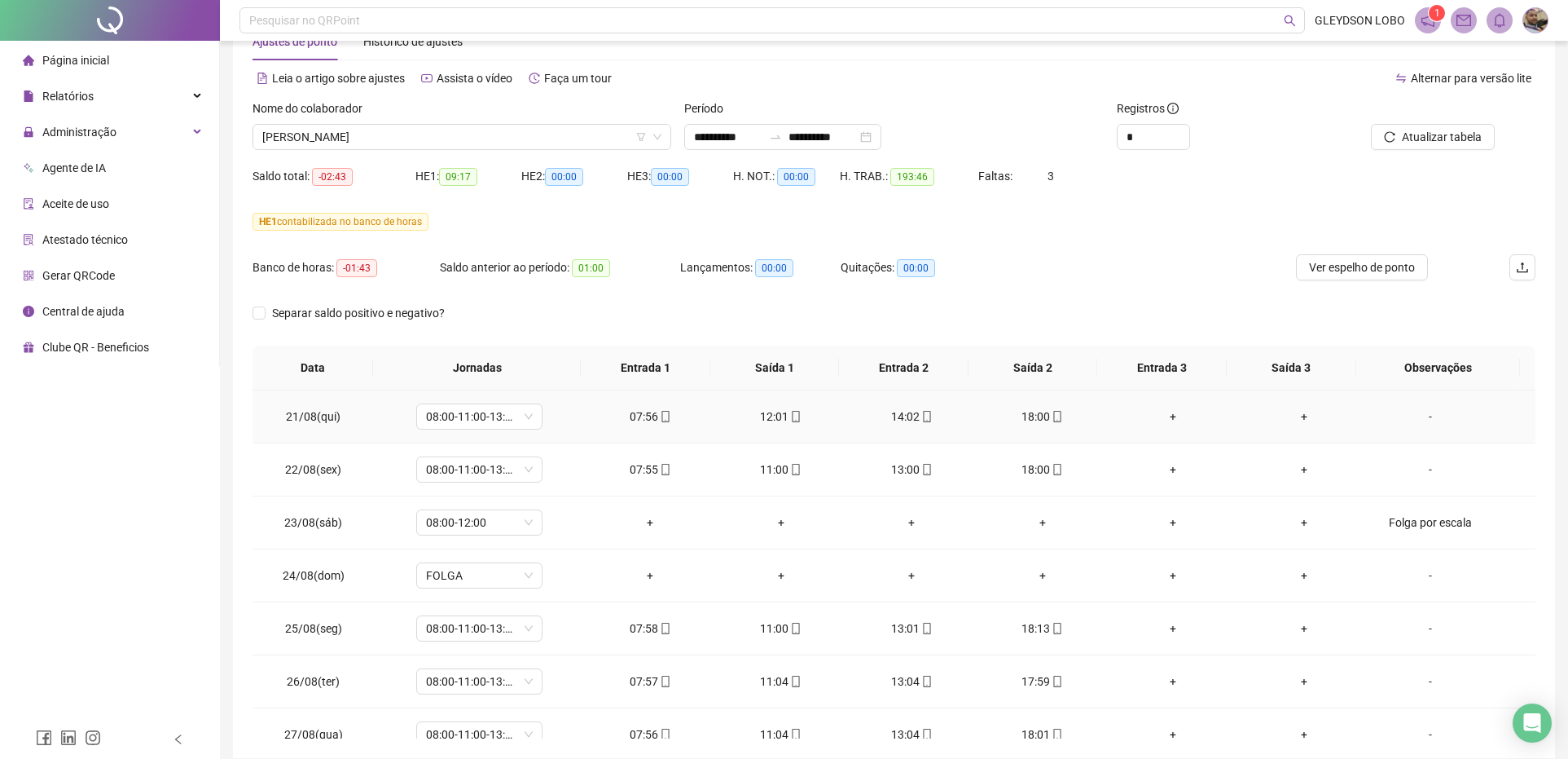
scroll to position [18, 0]
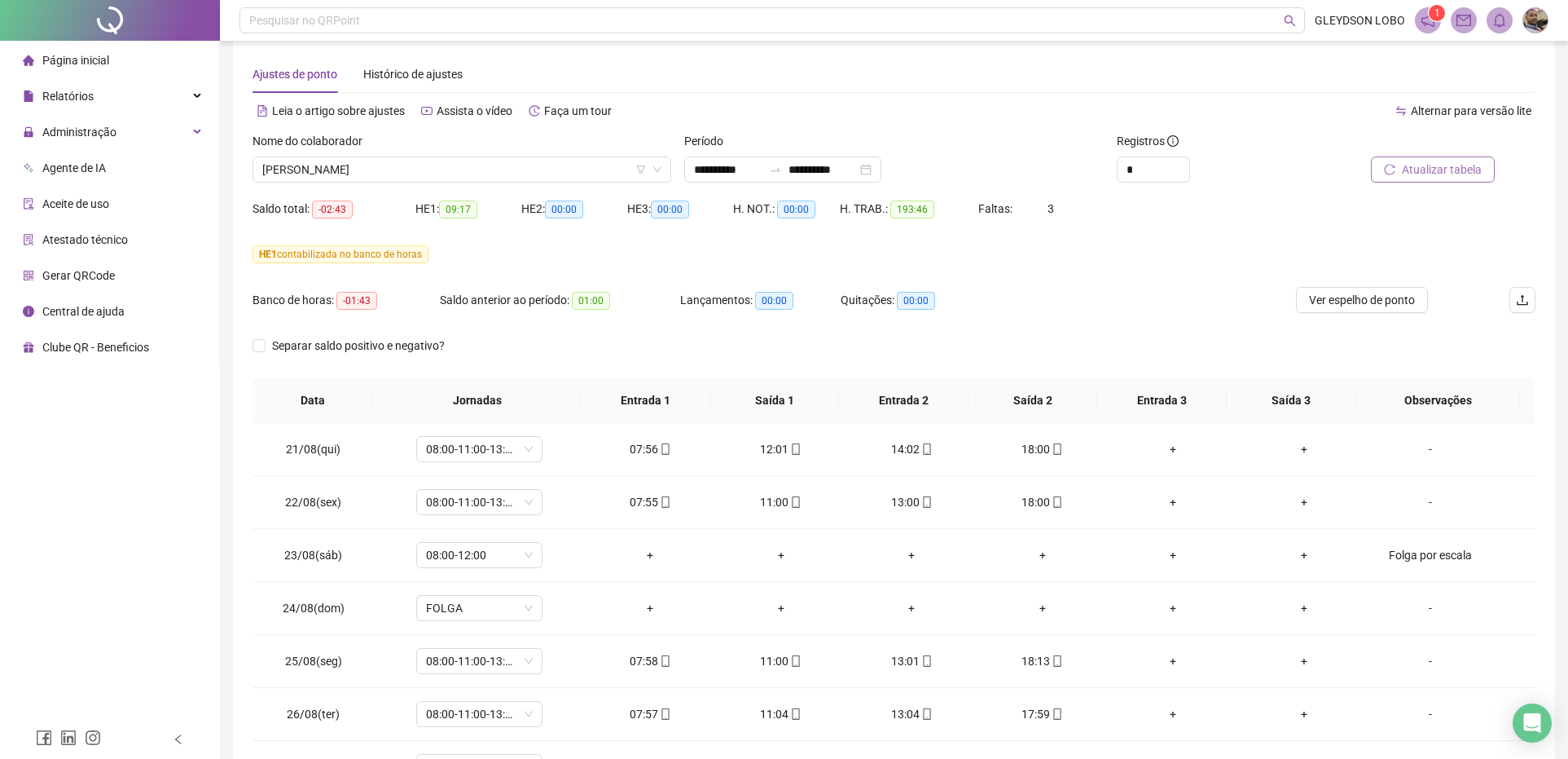
click at [1403, 180] on button "Atualizar tabela" at bounding box center [1432, 169] width 124 height 26
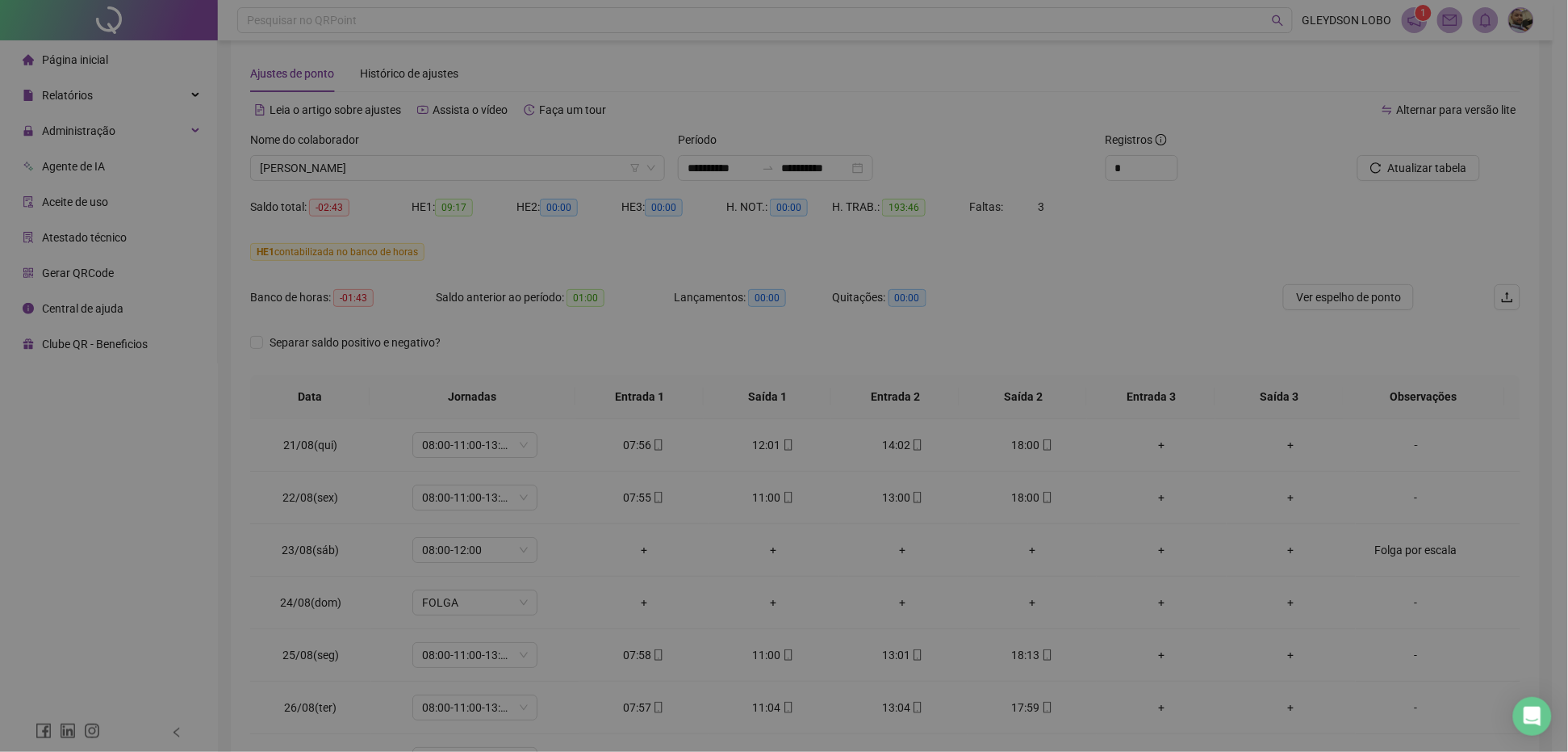
click at [1390, 162] on div "Atualizando tabela Atualizando e reorganizando os registros... OK" at bounding box center [784, 376] width 1568 height 752
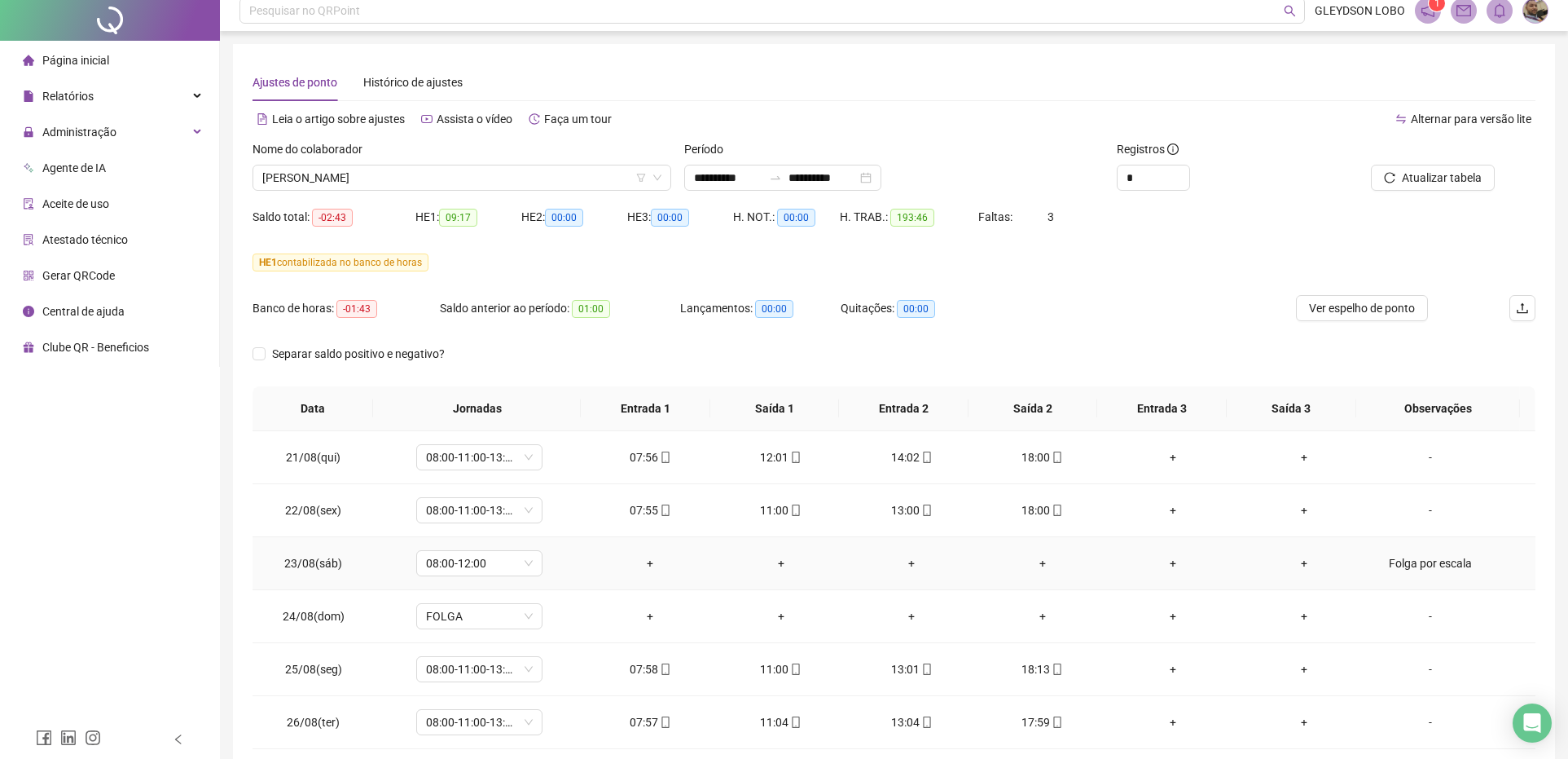
scroll to position [0, 0]
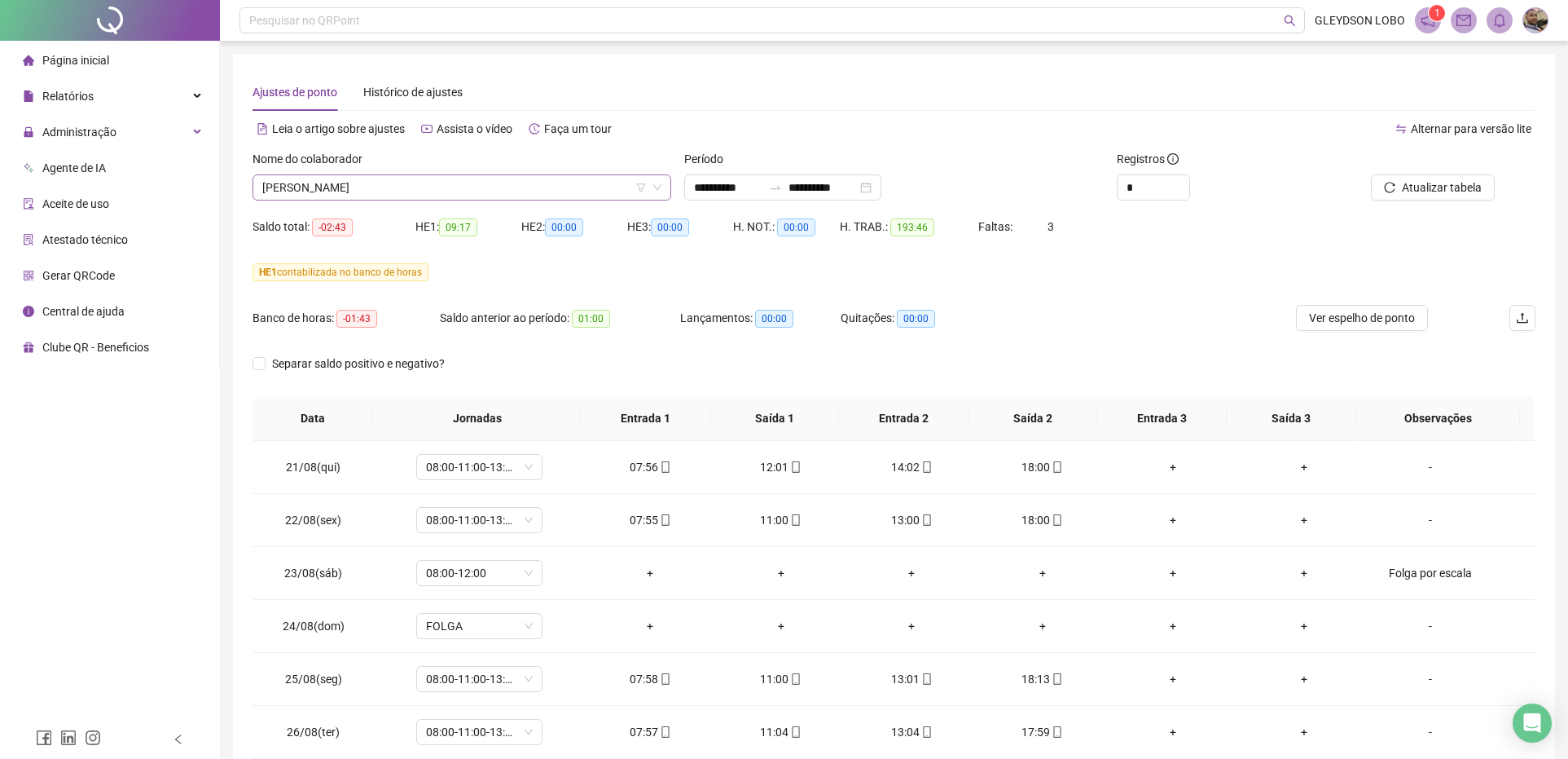
drag, startPoint x: 469, startPoint y: 190, endPoint x: 454, endPoint y: 198, distance: 17.0
click at [470, 190] on span "[PERSON_NAME]" at bounding box center [461, 187] width 399 height 24
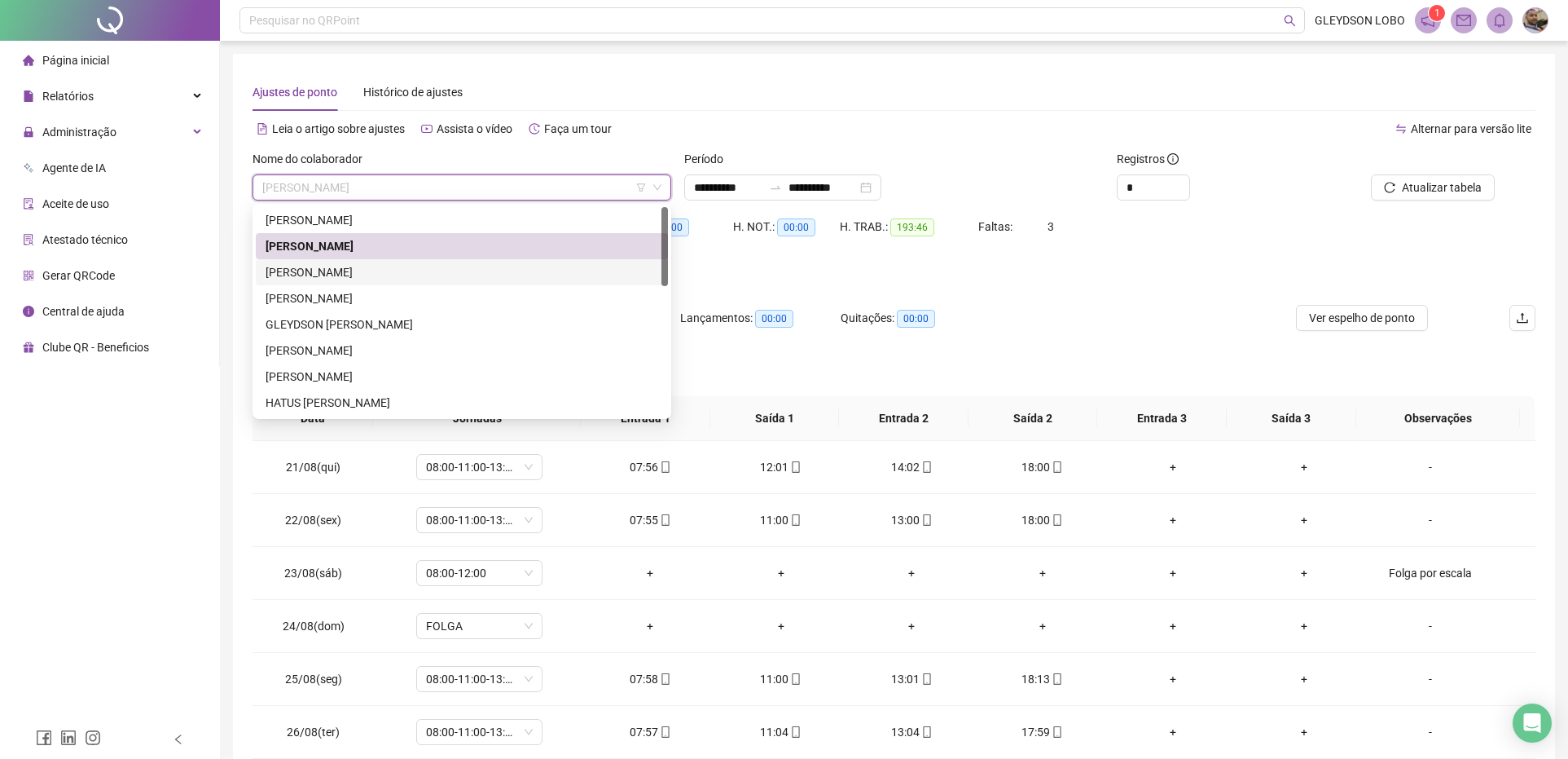
click at [379, 270] on div "DIEGO GONCALVES DIAS DA SILVA" at bounding box center [462, 272] width 392 height 18
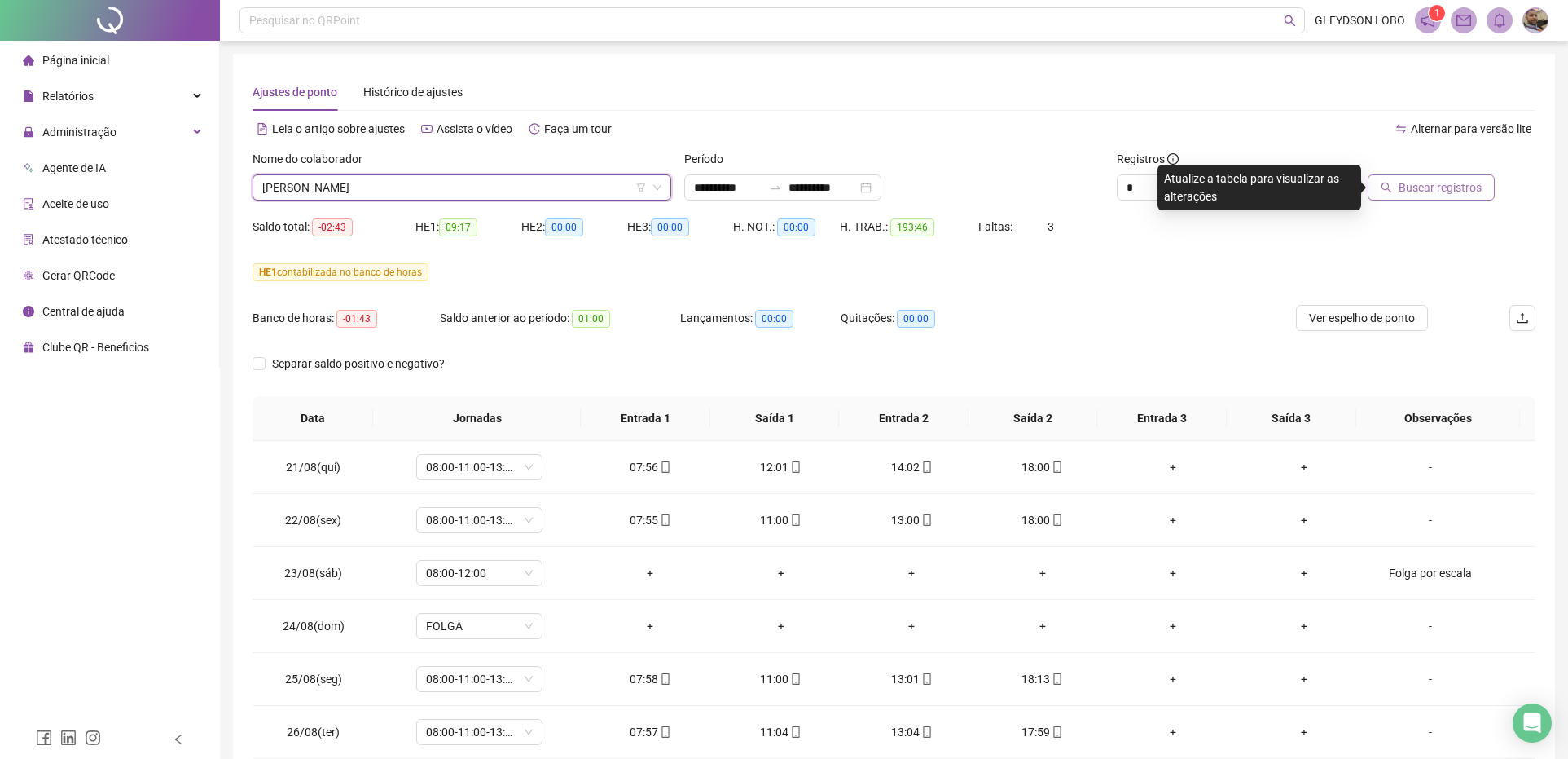
click at [1402, 180] on button "Buscar registros" at bounding box center [1431, 187] width 127 height 26
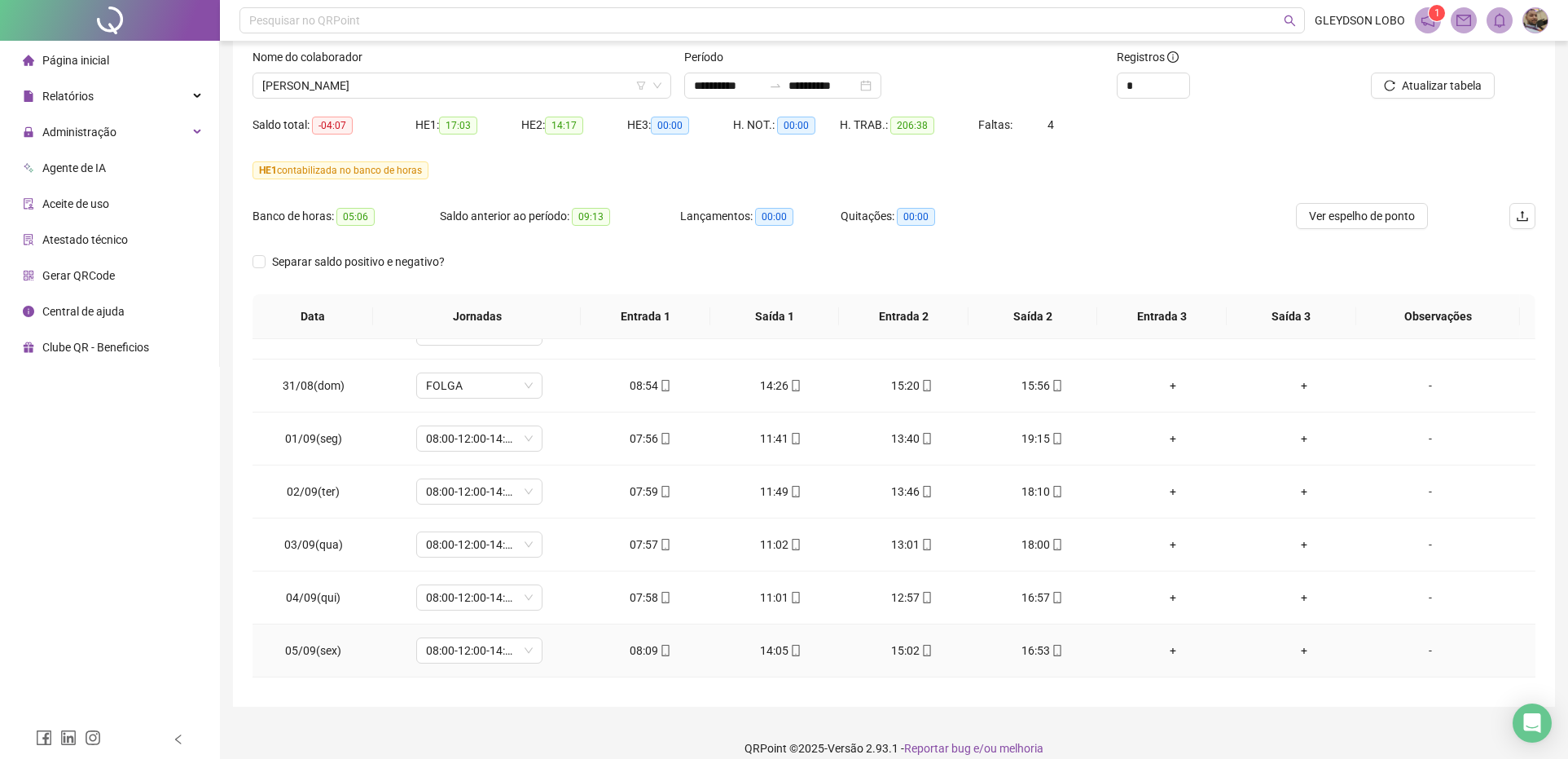
scroll to position [611, 0]
drag, startPoint x: 1427, startPoint y: 607, endPoint x: 1407, endPoint y: 607, distance: 20.0
click at [1427, 607] on div "-" at bounding box center [1430, 601] width 96 height 18
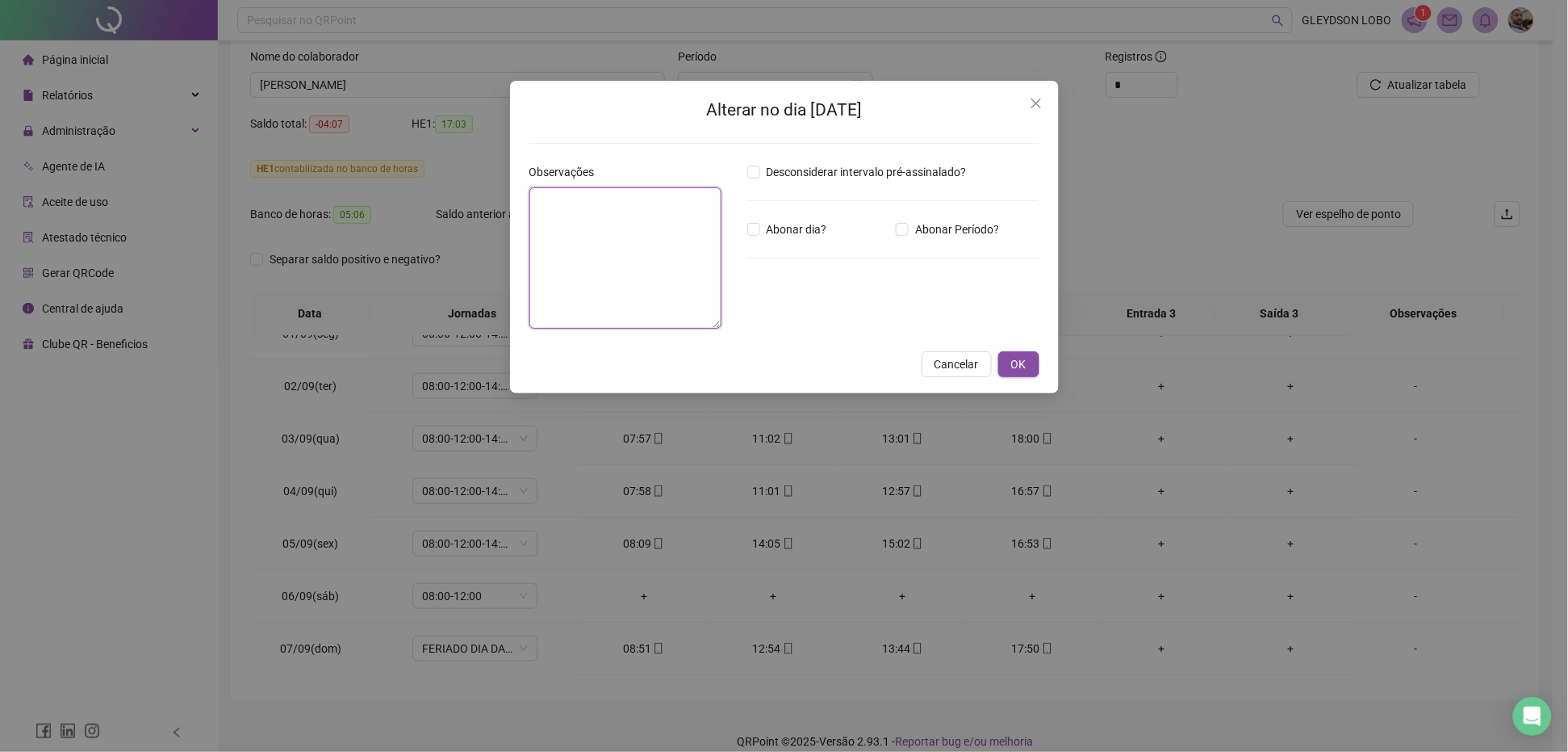
click at [606, 321] on textarea at bounding box center [626, 257] width 192 height 141
click at [587, 253] on textarea at bounding box center [626, 257] width 192 height 141
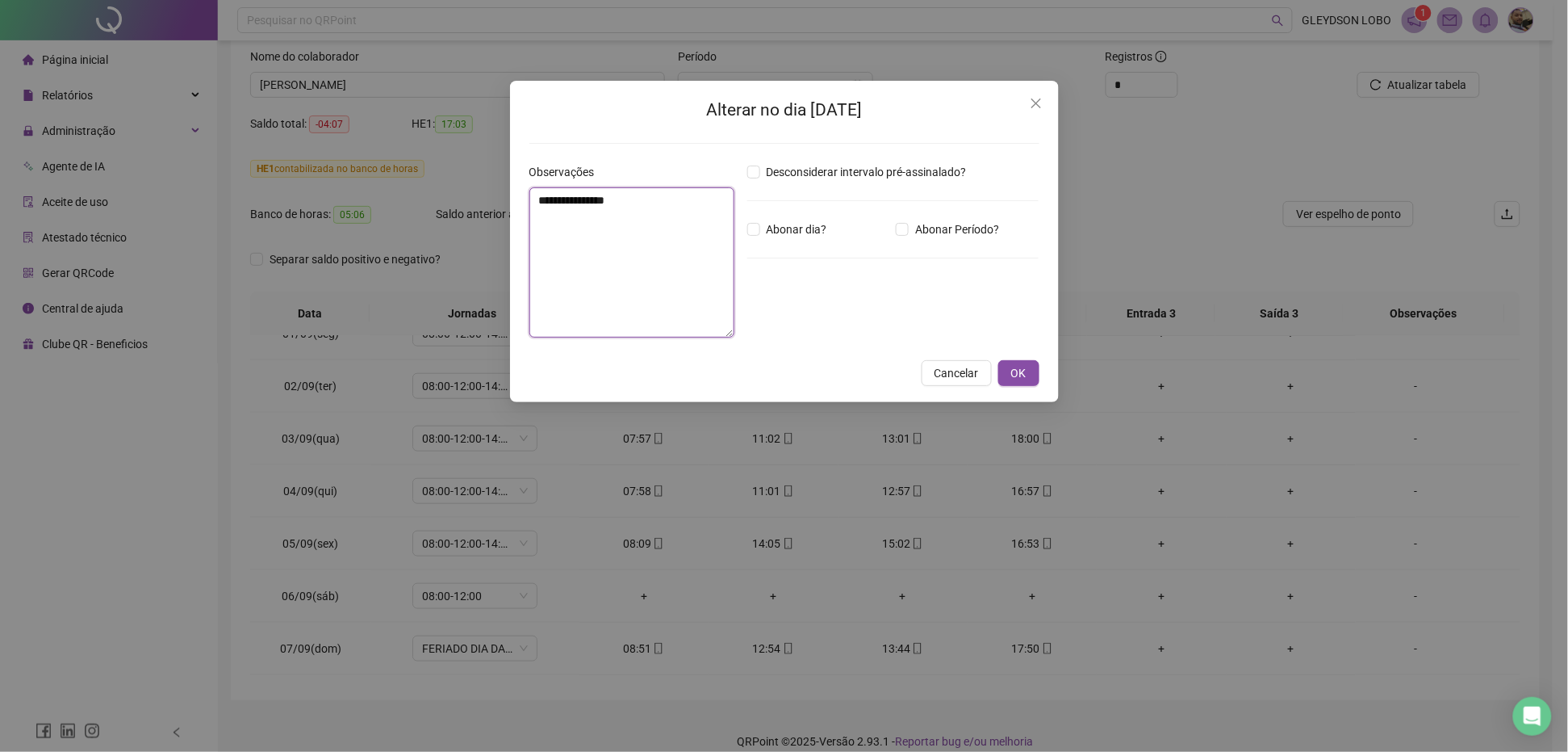
type textarea "**********"
click at [1012, 361] on div "**********" at bounding box center [785, 241] width 549 height 322
click at [1025, 375] on span "OK" at bounding box center [1019, 372] width 16 height 18
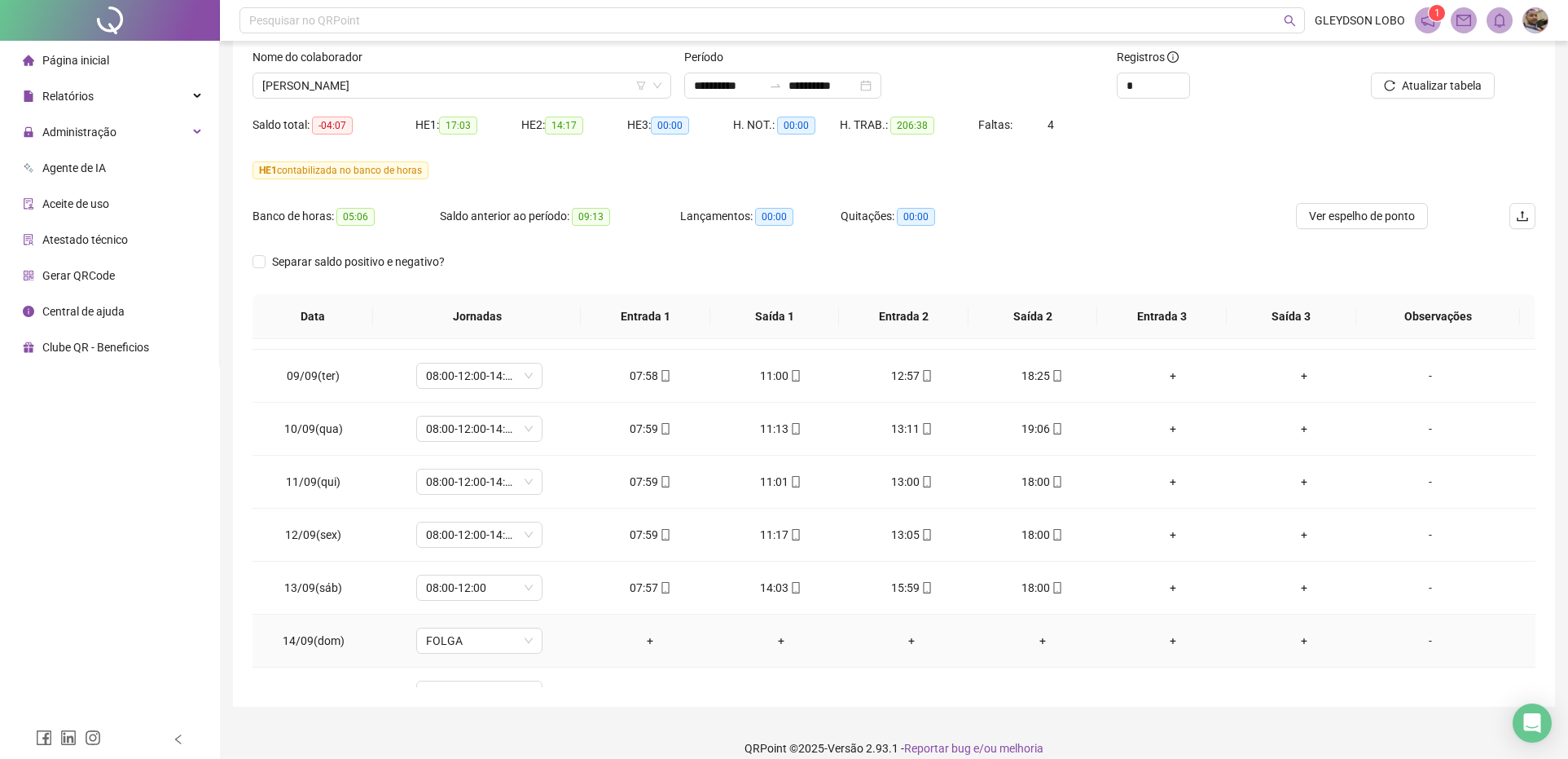
scroll to position [1019, 0]
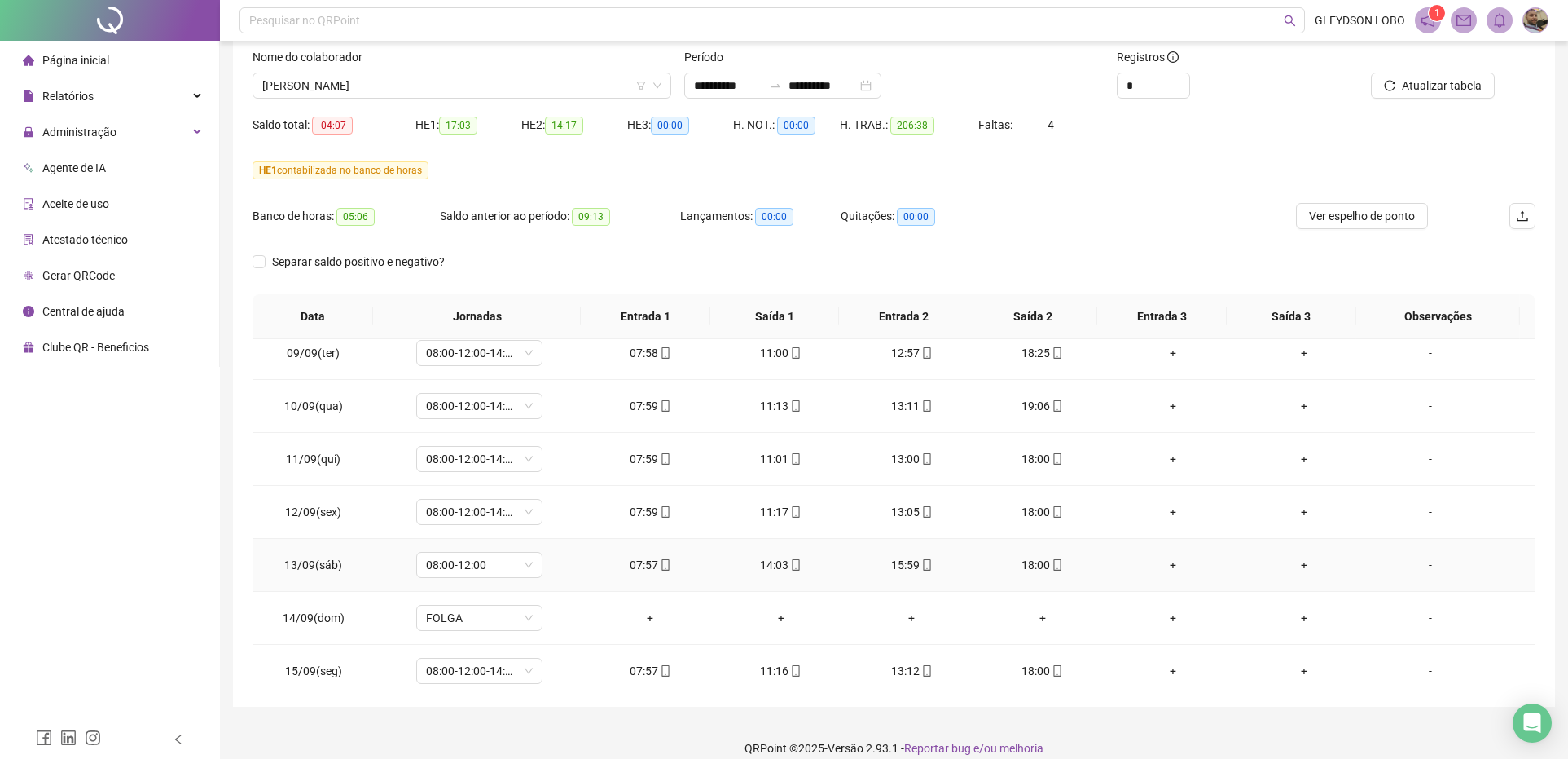
click at [1422, 574] on div "-" at bounding box center [1430, 564] width 96 height 18
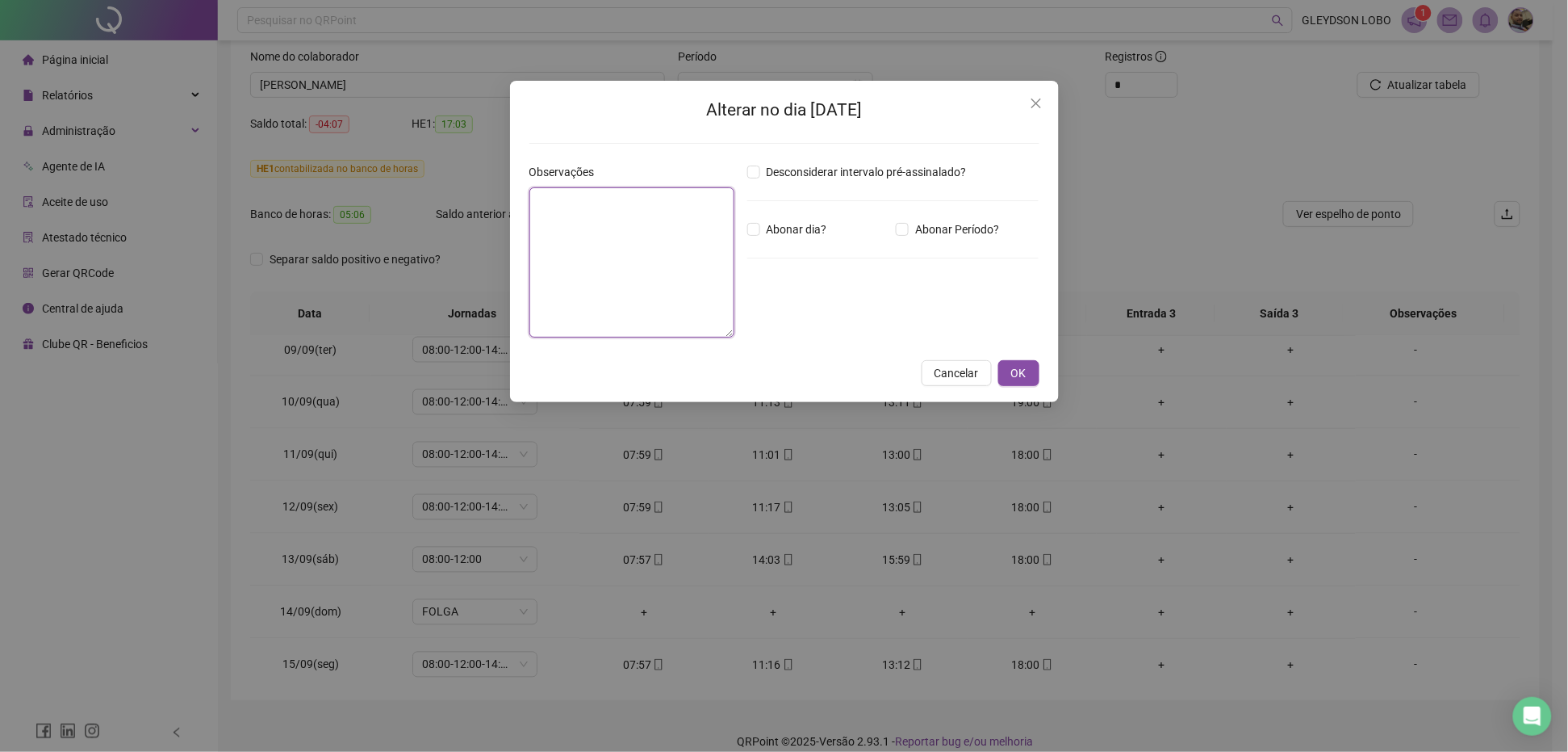
click at [652, 288] on textarea at bounding box center [632, 262] width 205 height 150
paste textarea "**********"
type textarea "**********"
drag, startPoint x: 1038, startPoint y: 361, endPoint x: 1033, endPoint y: 370, distance: 10.3
click at [1038, 361] on button "OK" at bounding box center [1019, 373] width 41 height 26
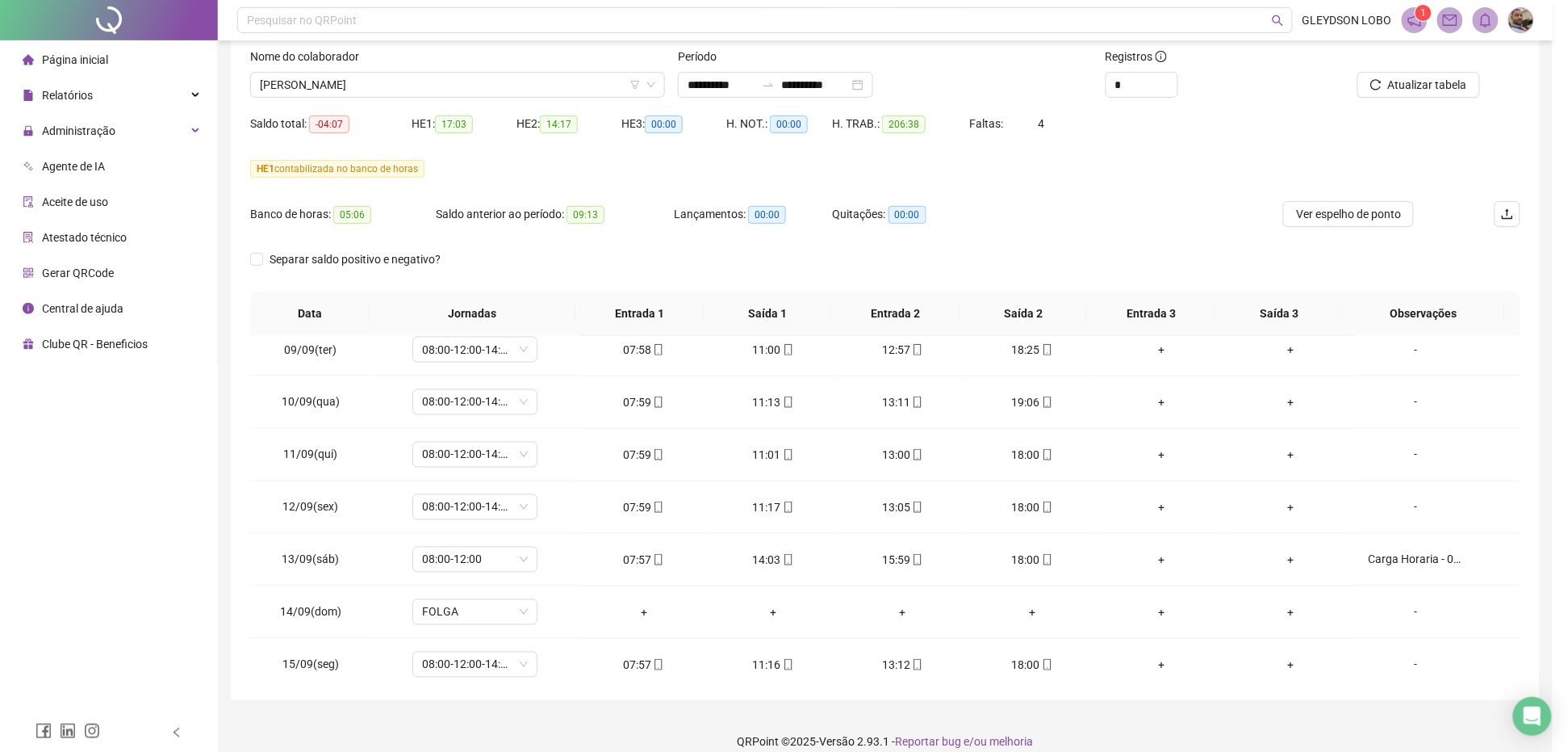
click at [1031, 370] on div "**********" at bounding box center [784, 376] width 1568 height 752
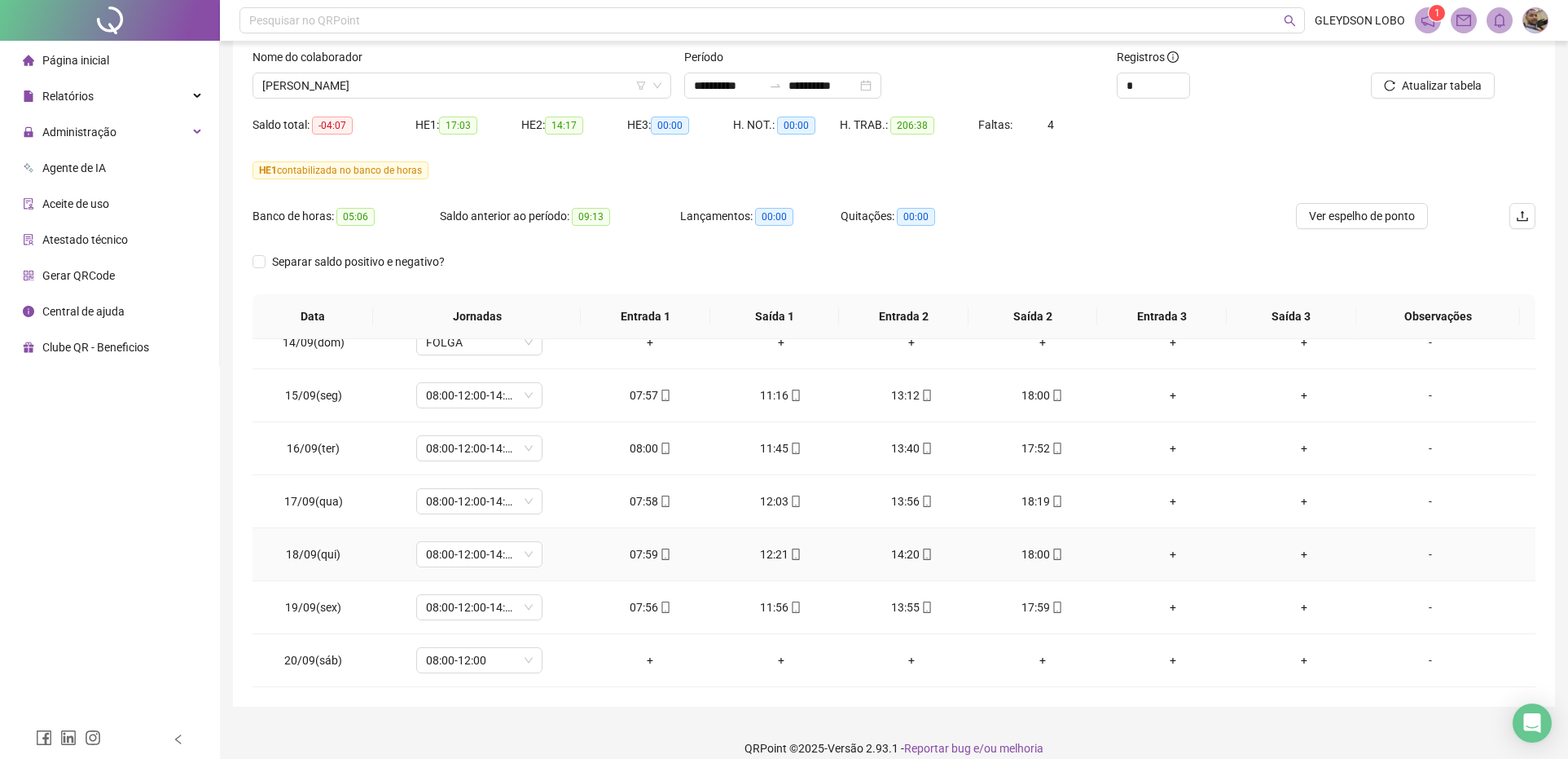
scroll to position [120, 0]
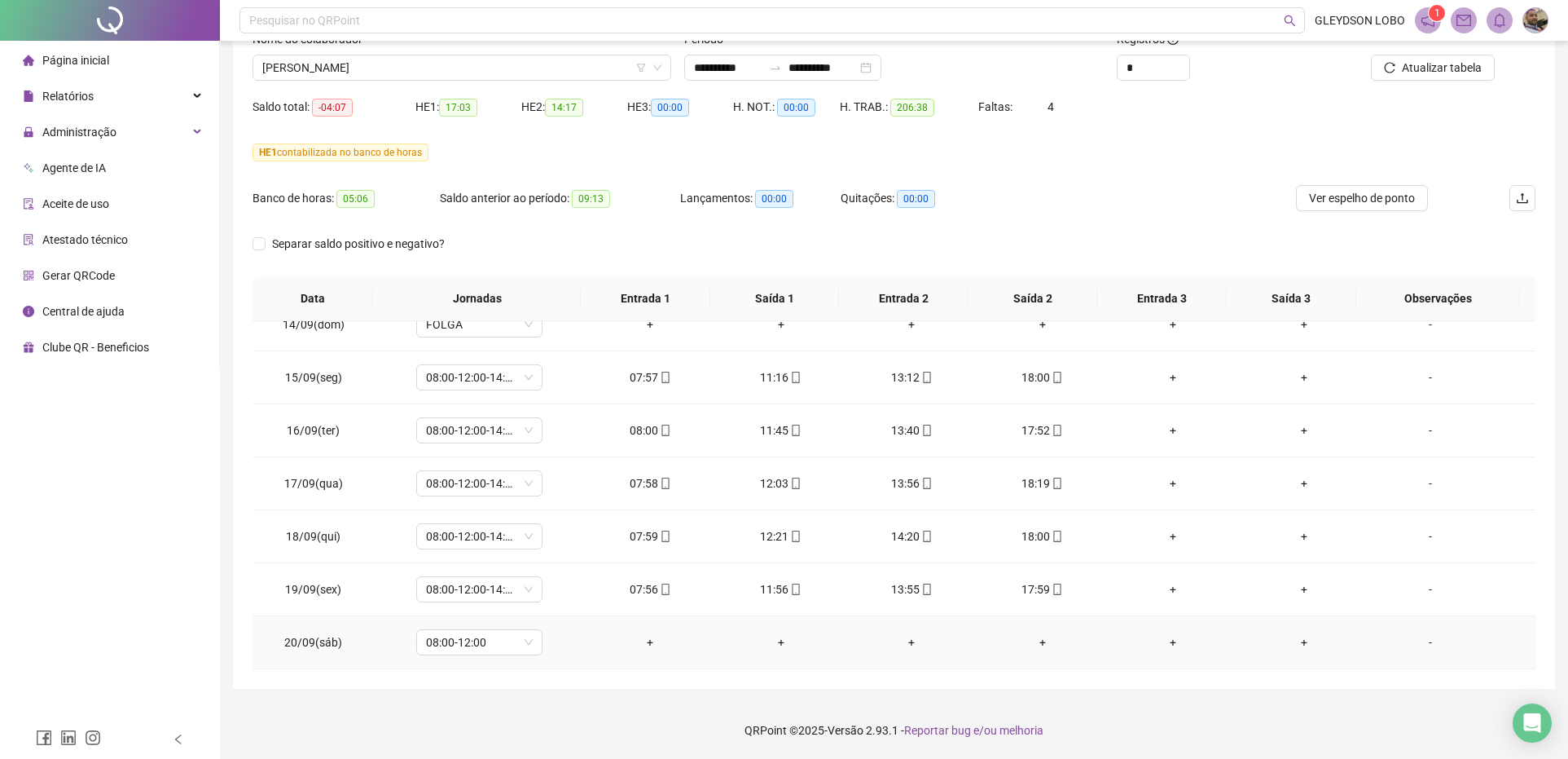
click at [1419, 641] on div "-" at bounding box center [1430, 642] width 96 height 18
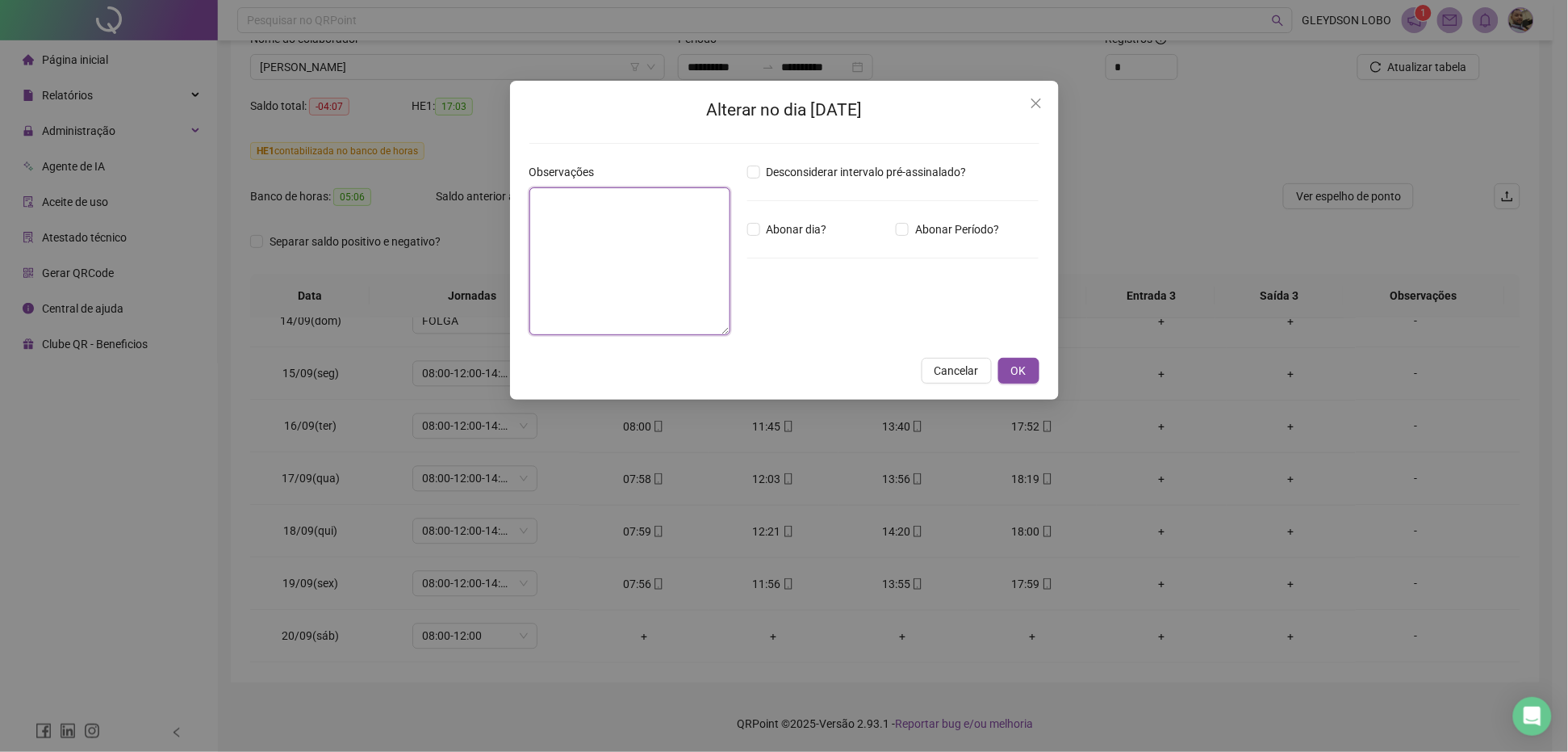
click at [614, 280] on textarea at bounding box center [630, 261] width 202 height 147
type textarea "**********"
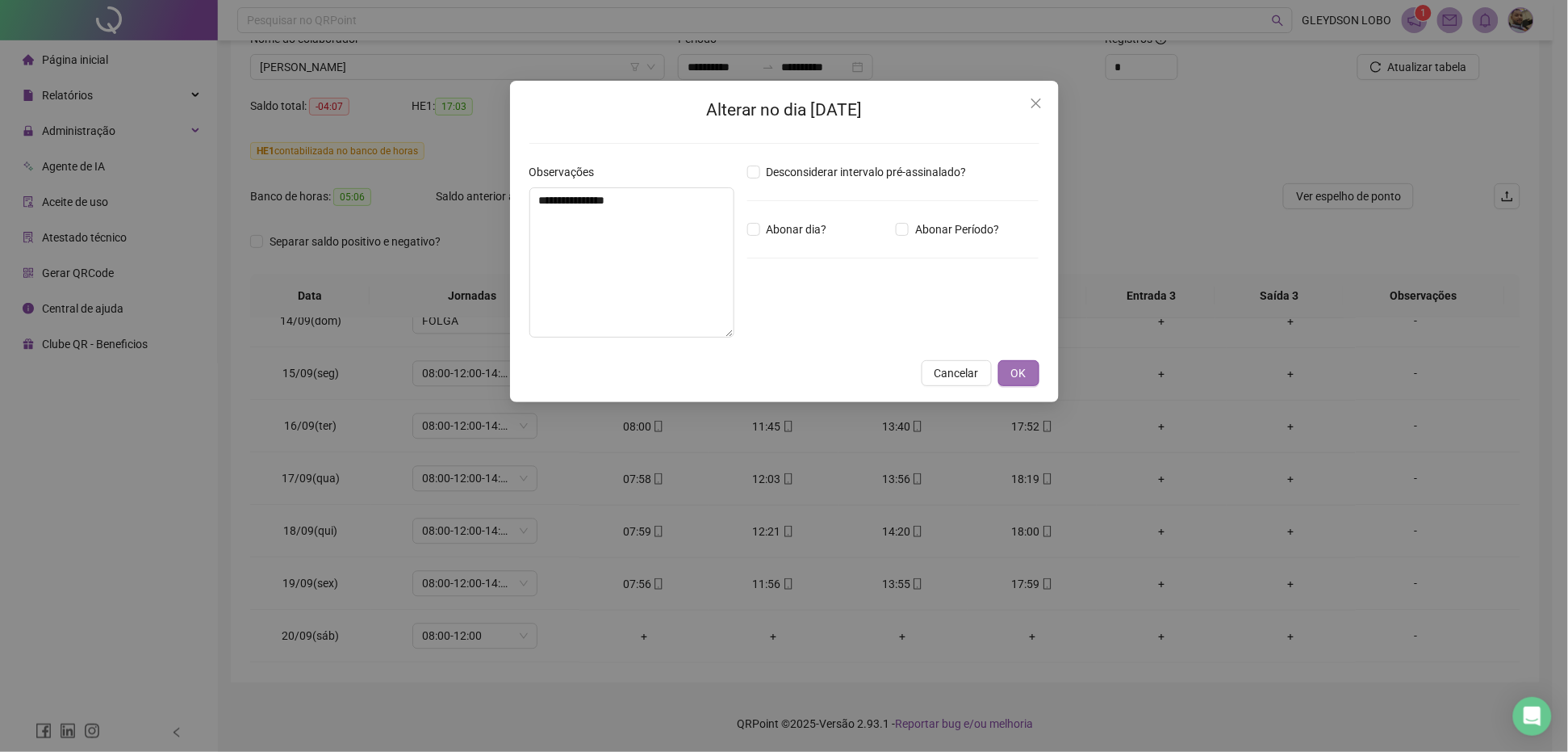
click at [1012, 365] on span "OK" at bounding box center [1019, 372] width 16 height 18
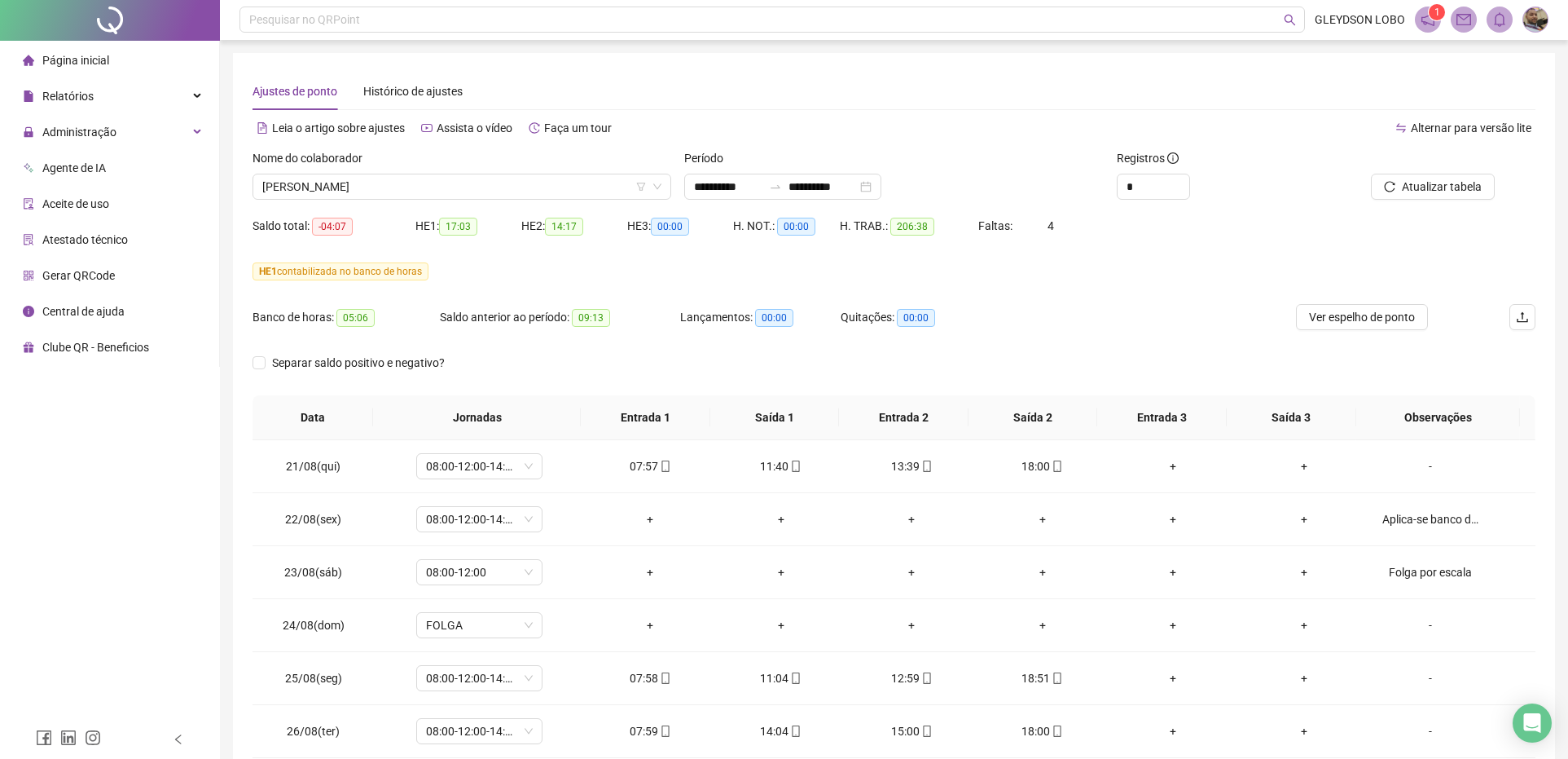
scroll to position [0, 0]
click at [593, 184] on span "DIEGO GONCALVES DIAS DA SILVA" at bounding box center [461, 187] width 399 height 24
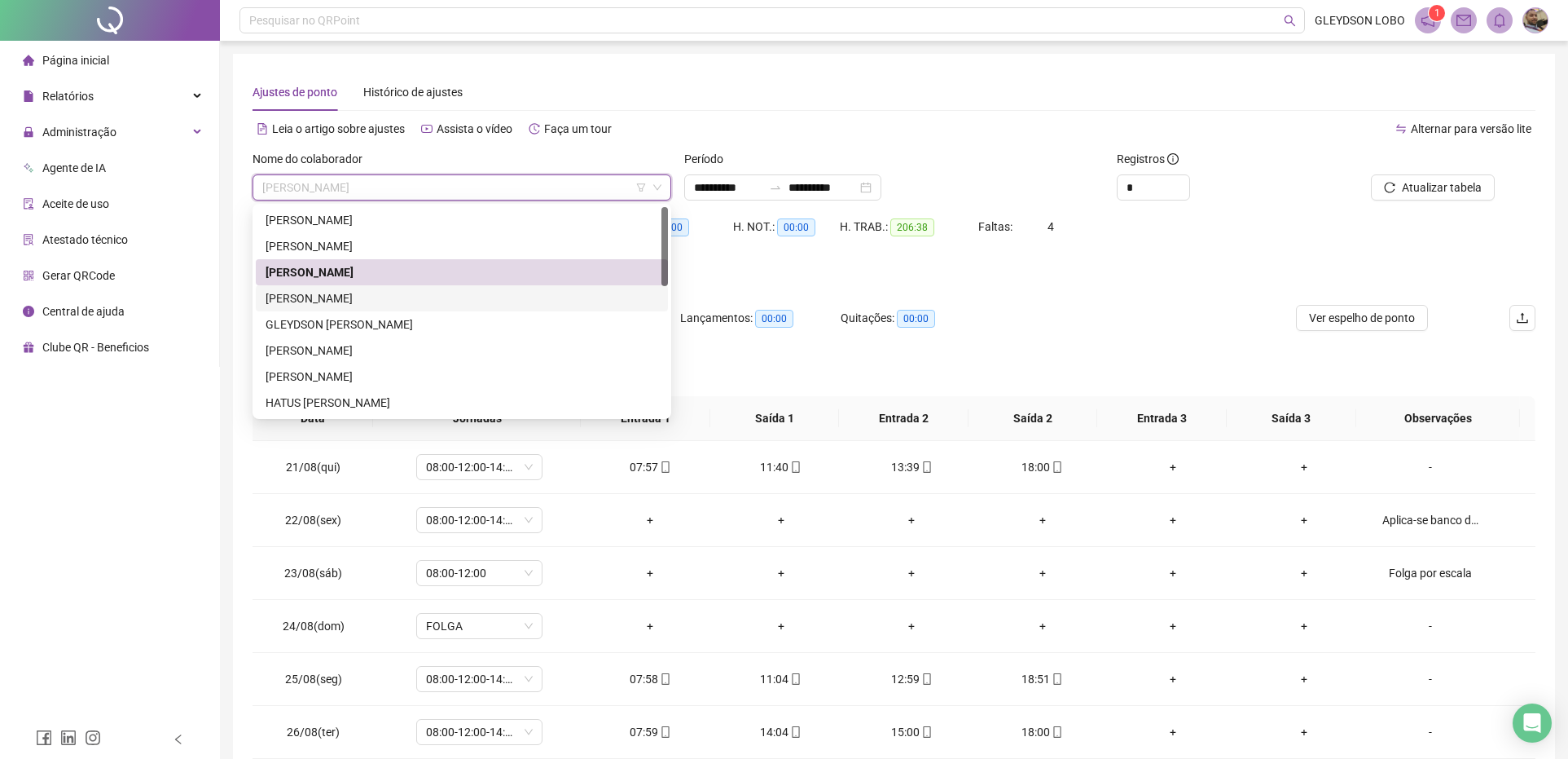
click at [365, 294] on div "EDUARDO COSTA" at bounding box center [462, 298] width 392 height 18
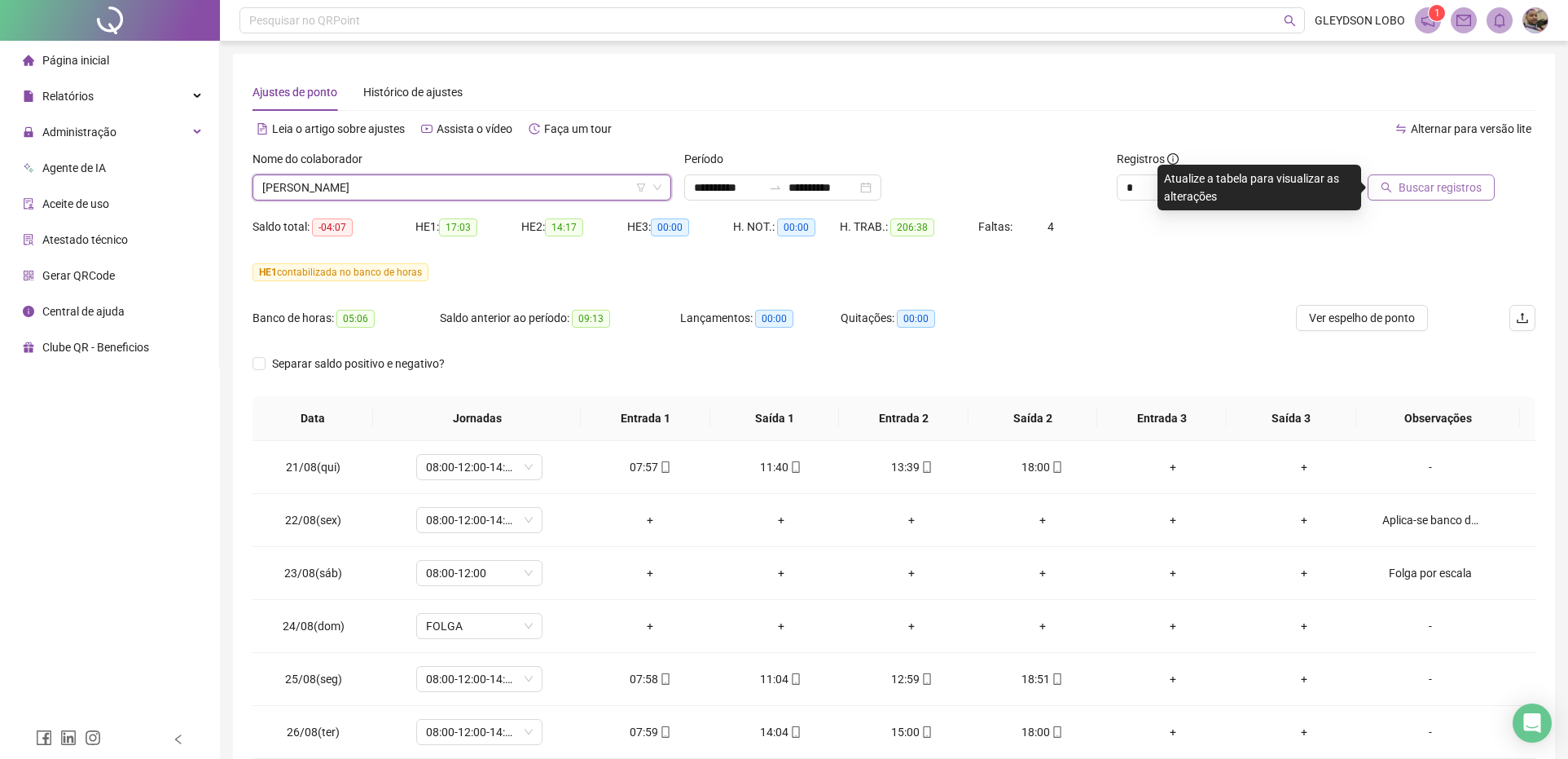
click at [1463, 183] on span "Buscar registros" at bounding box center [1440, 187] width 83 height 18
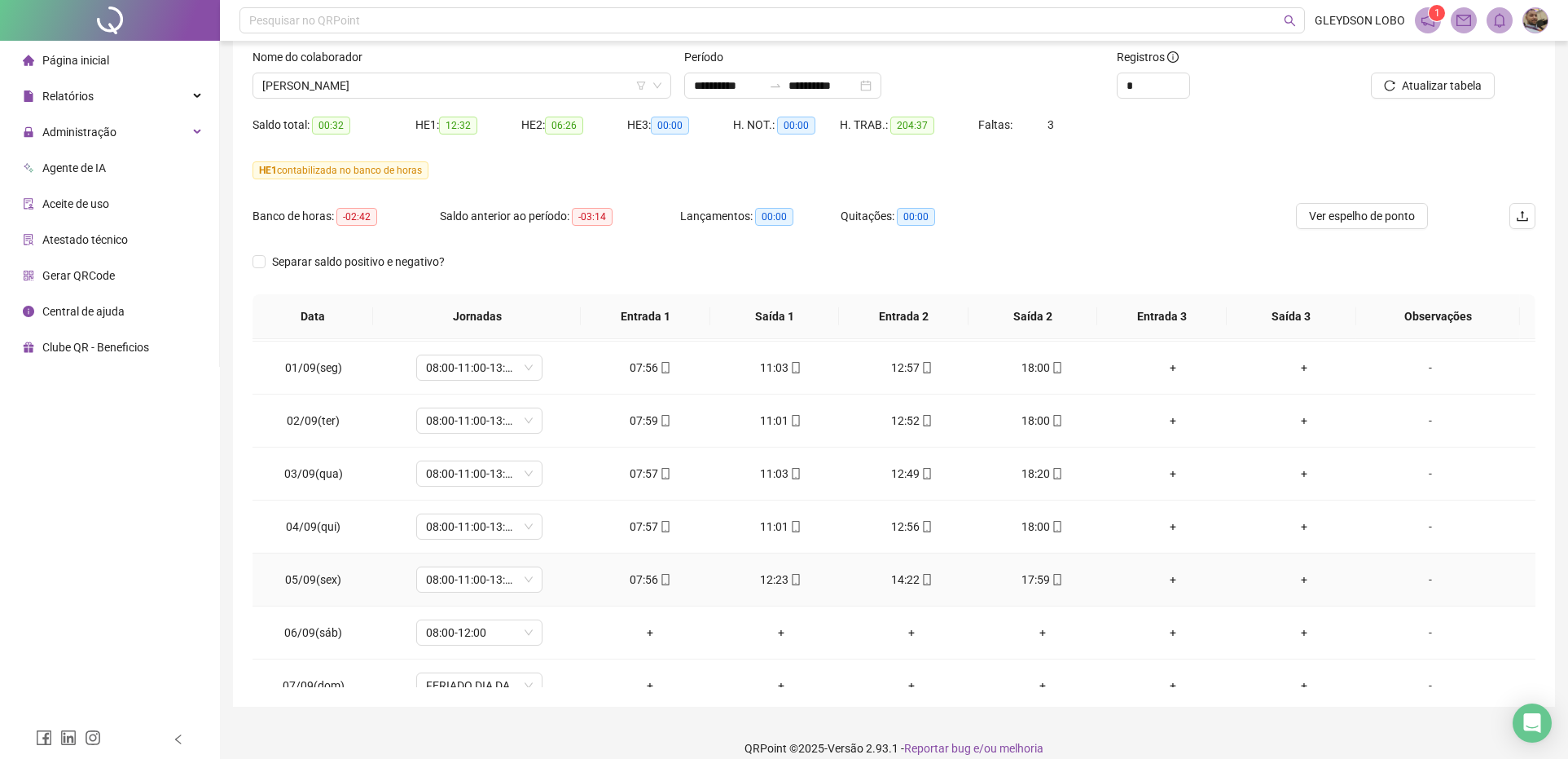
scroll to position [611, 0]
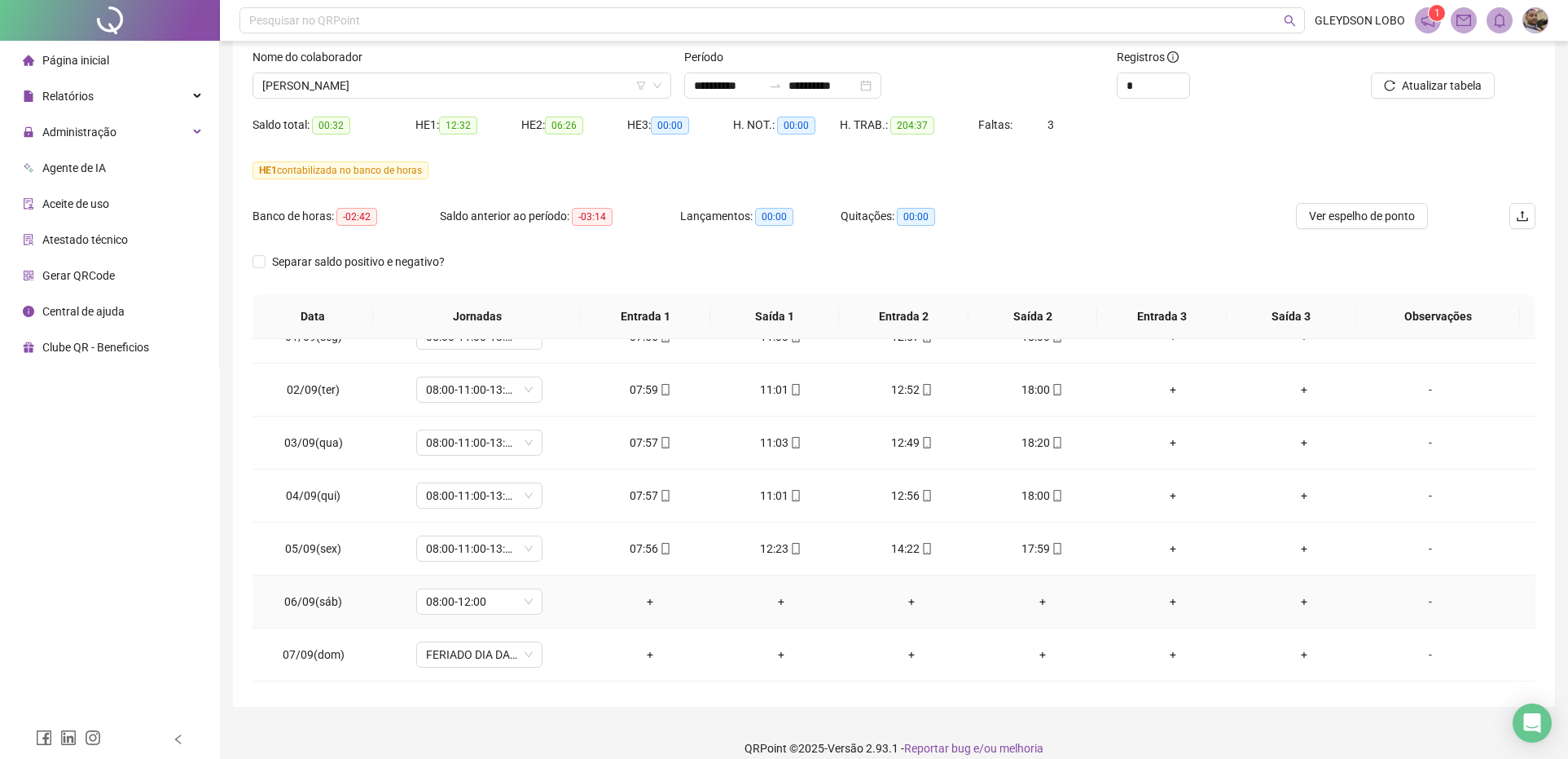
click at [1422, 610] on div "-" at bounding box center [1430, 601] width 96 height 18
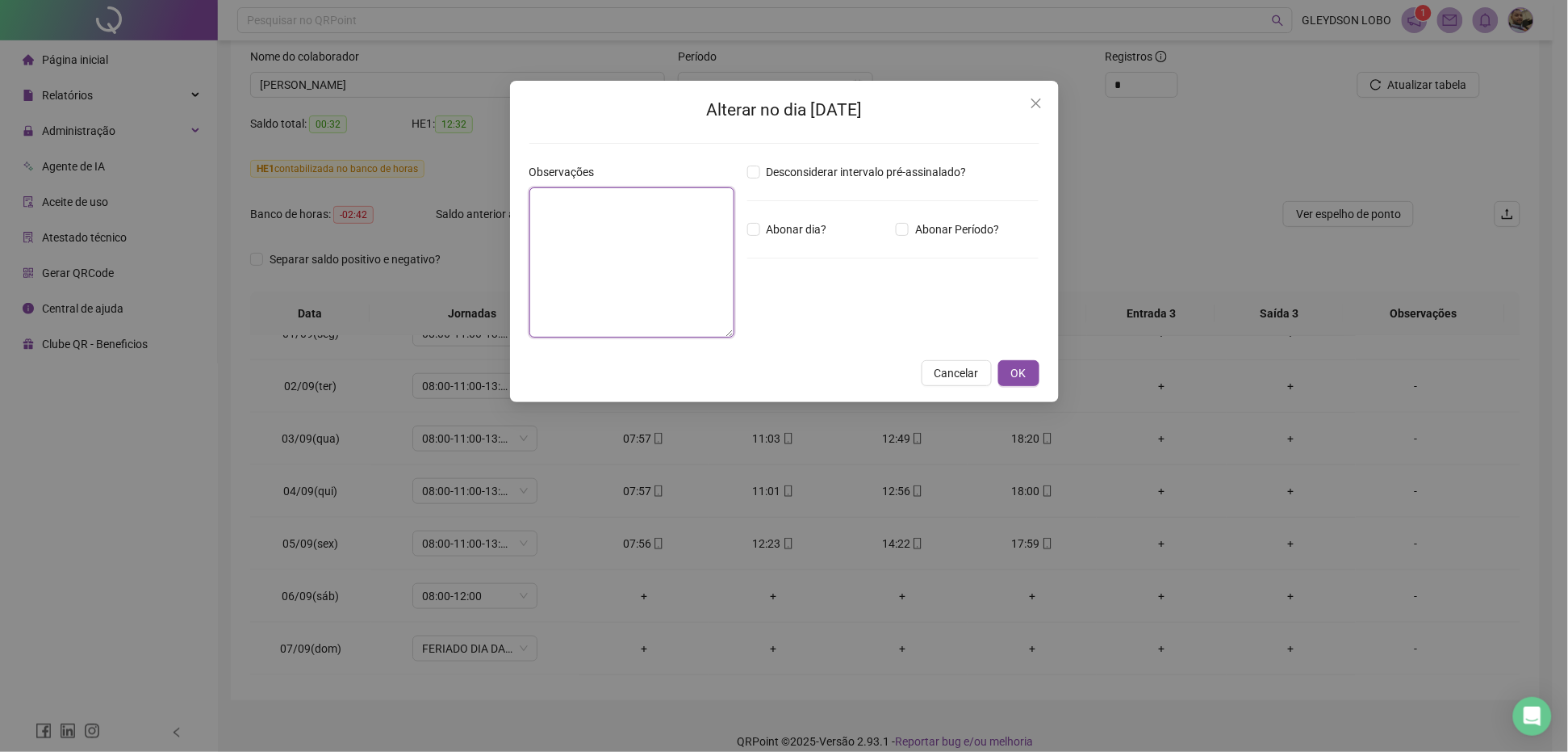
click at [676, 243] on textarea at bounding box center [632, 262] width 205 height 150
type textarea "**********"
click at [1013, 374] on span "OK" at bounding box center [1019, 372] width 16 height 18
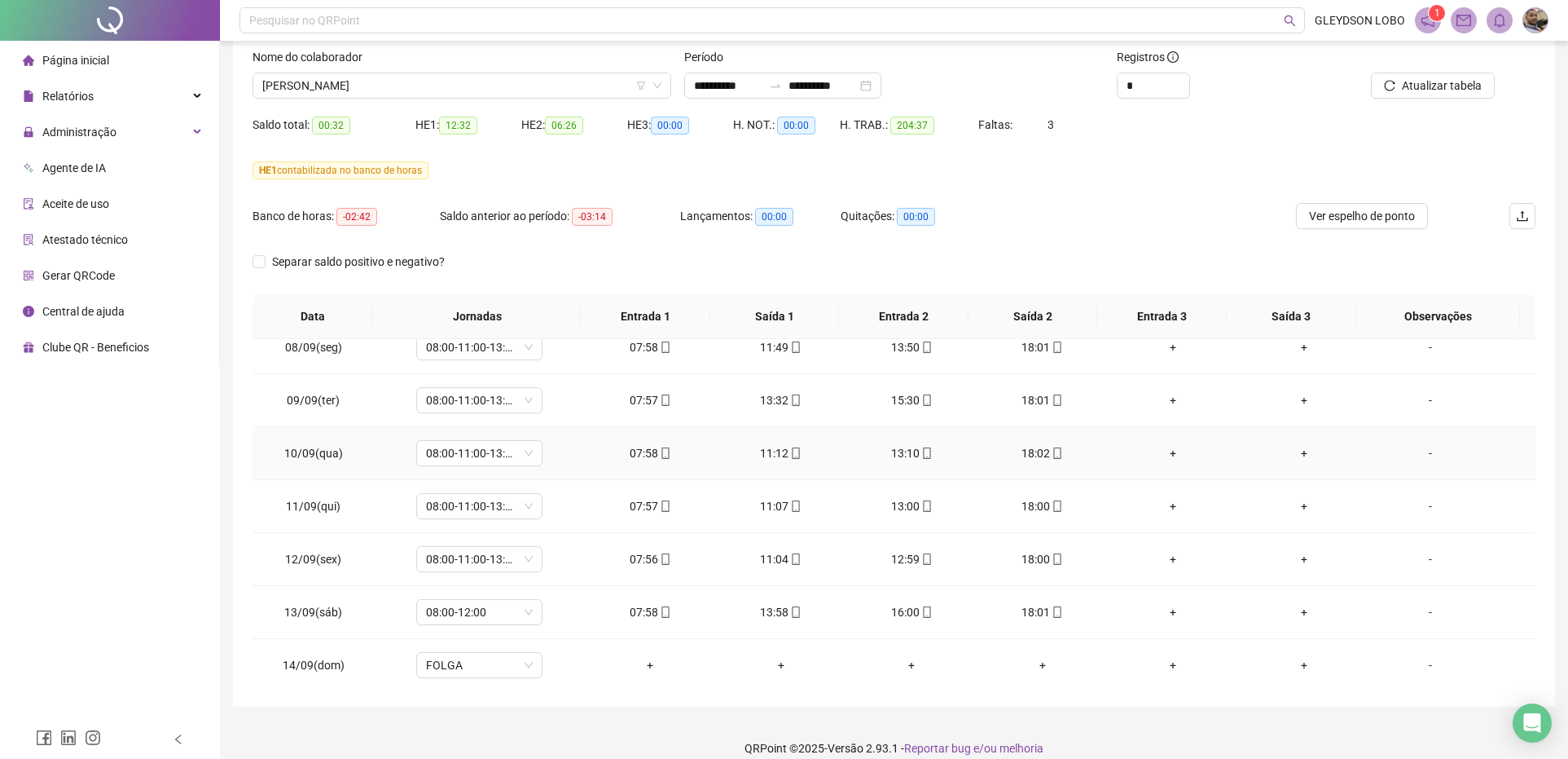
scroll to position [1019, 0]
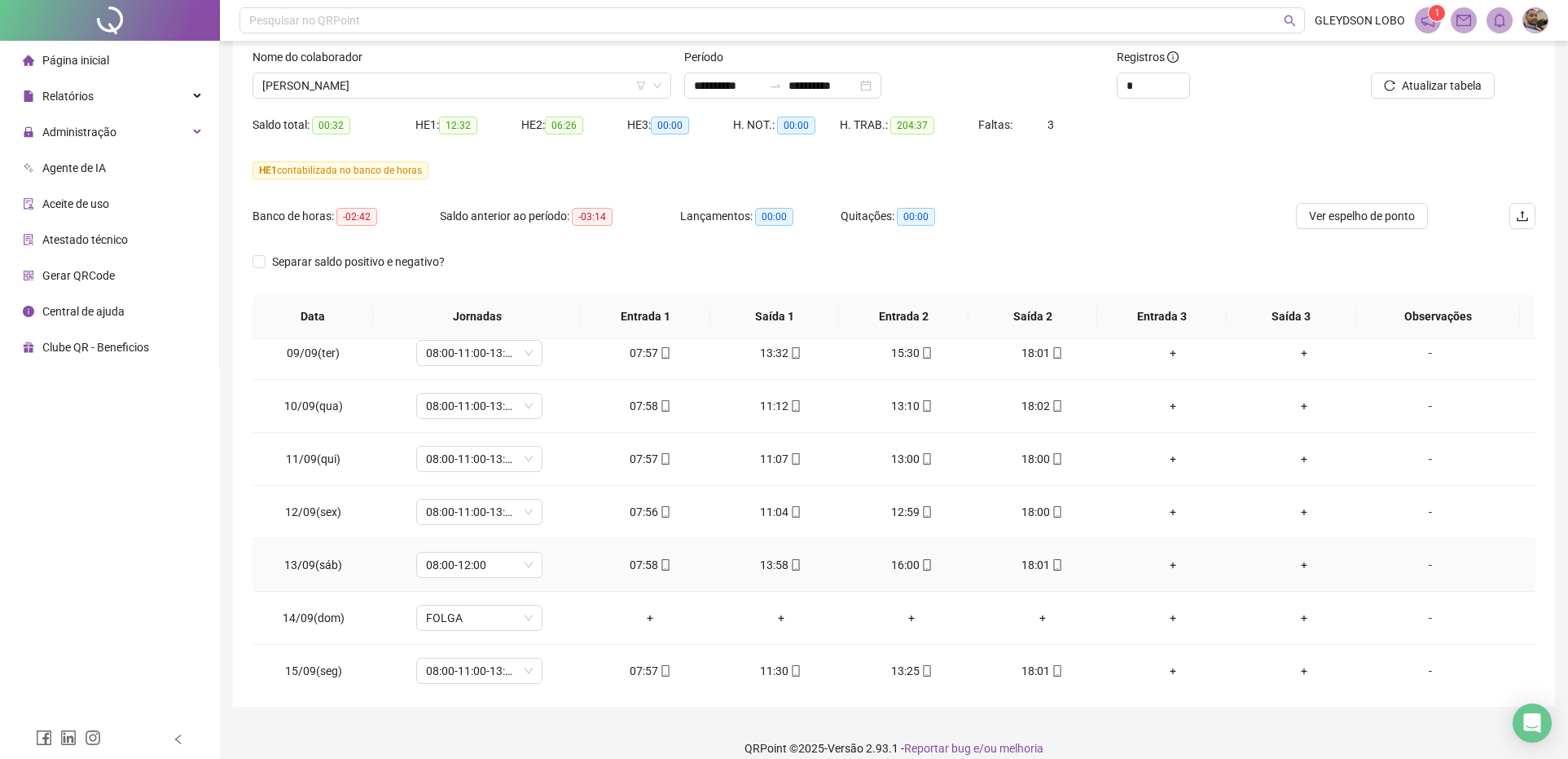
click at [1419, 570] on div "-" at bounding box center [1430, 564] width 96 height 18
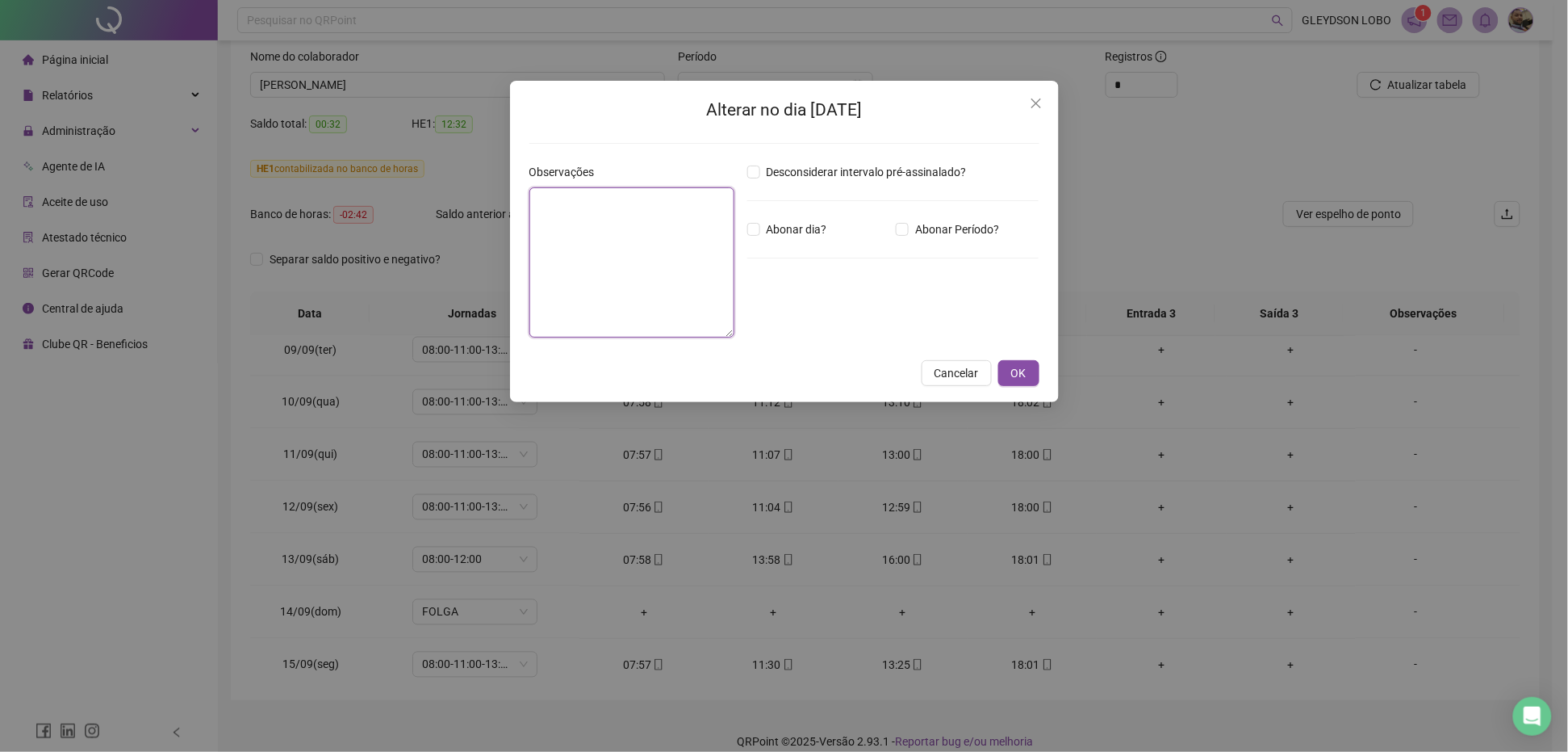
click at [597, 264] on textarea at bounding box center [632, 262] width 205 height 150
paste textarea "**********"
type textarea "**********"
drag, startPoint x: 1023, startPoint y: 365, endPoint x: 1045, endPoint y: 385, distance: 29.7
click at [1023, 366] on span "OK" at bounding box center [1019, 372] width 16 height 18
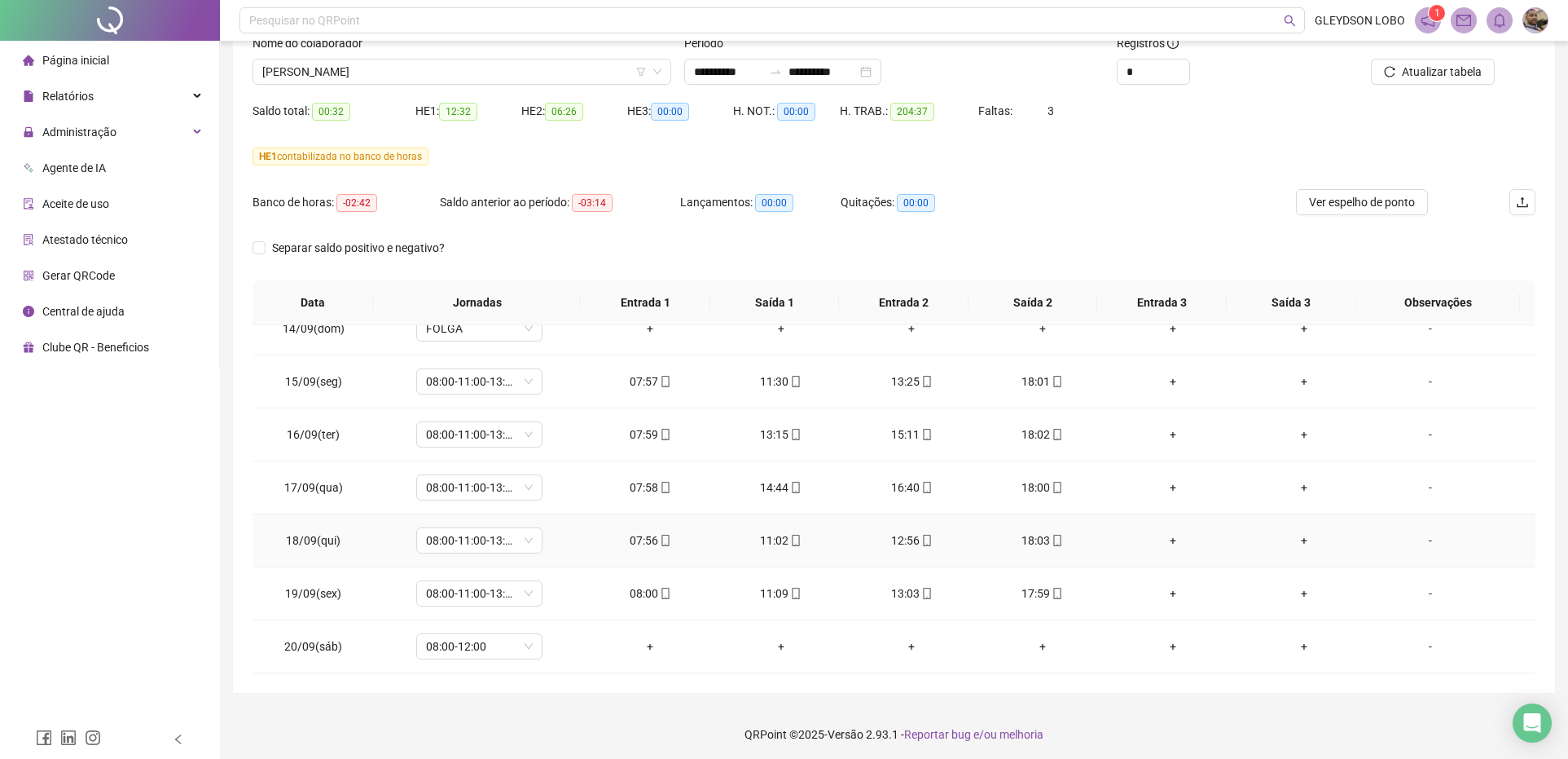
scroll to position [120, 0]
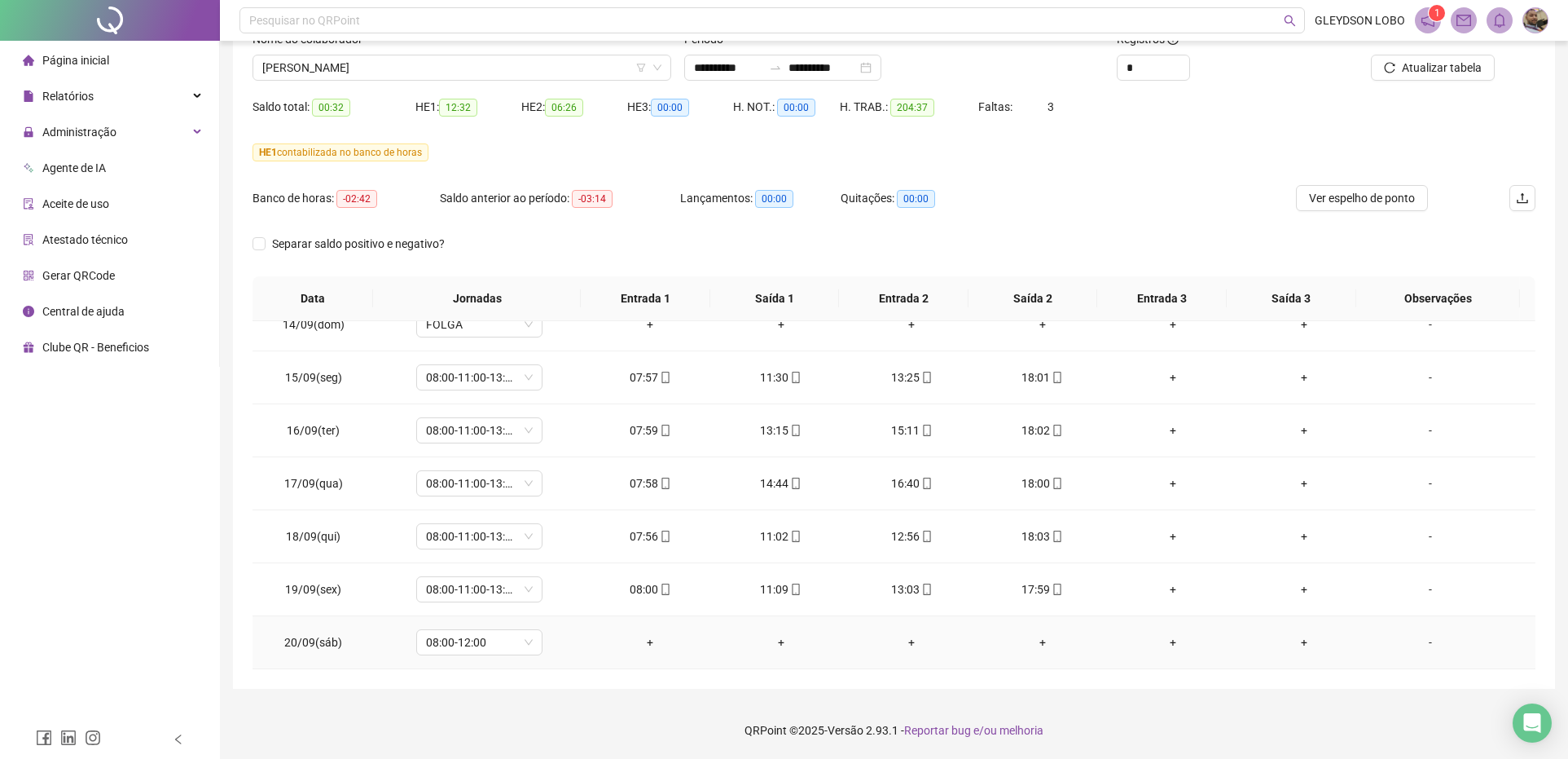
click at [1427, 646] on div "-" at bounding box center [1430, 642] width 96 height 18
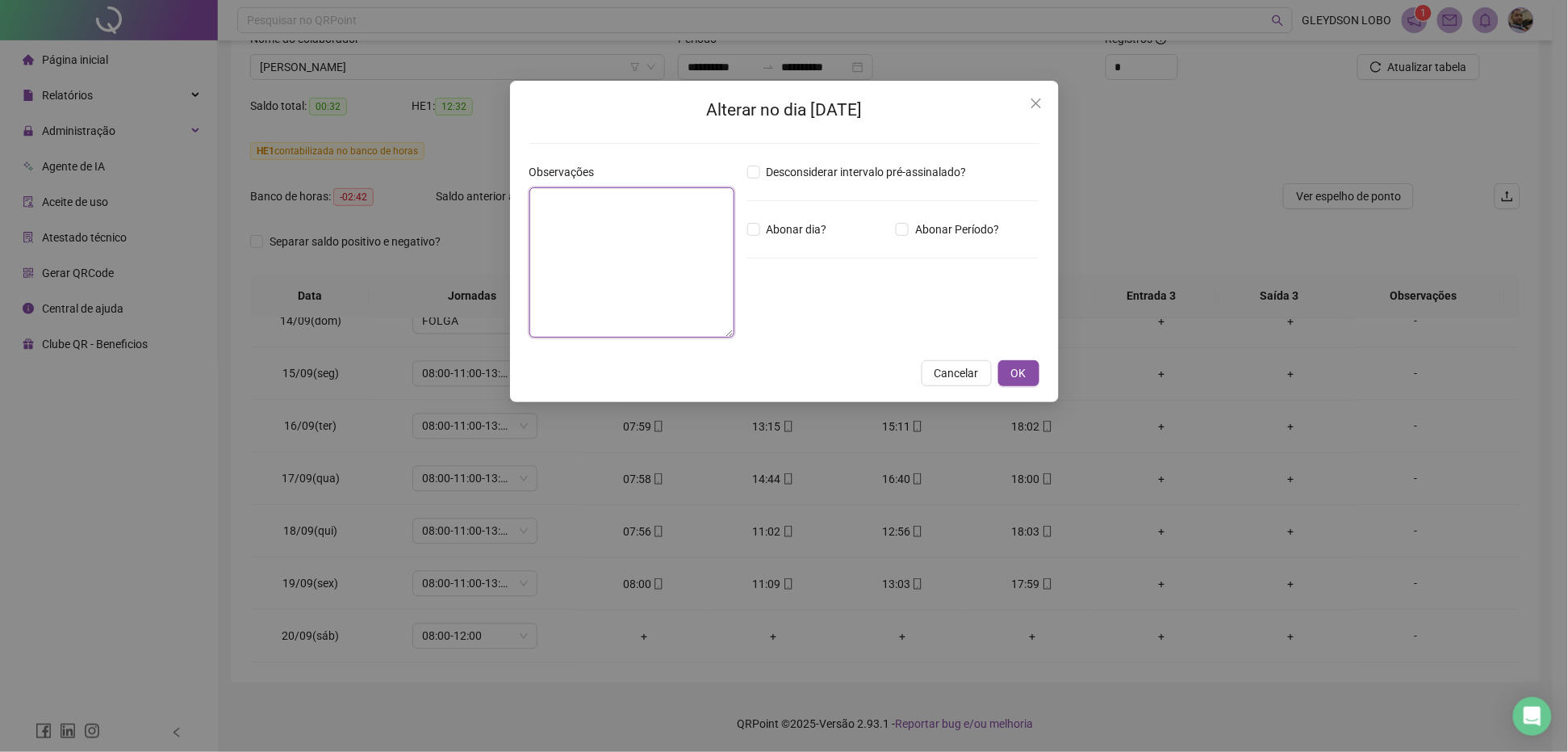
click at [685, 279] on textarea at bounding box center [632, 262] width 205 height 150
type textarea "*"
type textarea "**********"
click at [1010, 363] on button "OK" at bounding box center [1019, 373] width 41 height 26
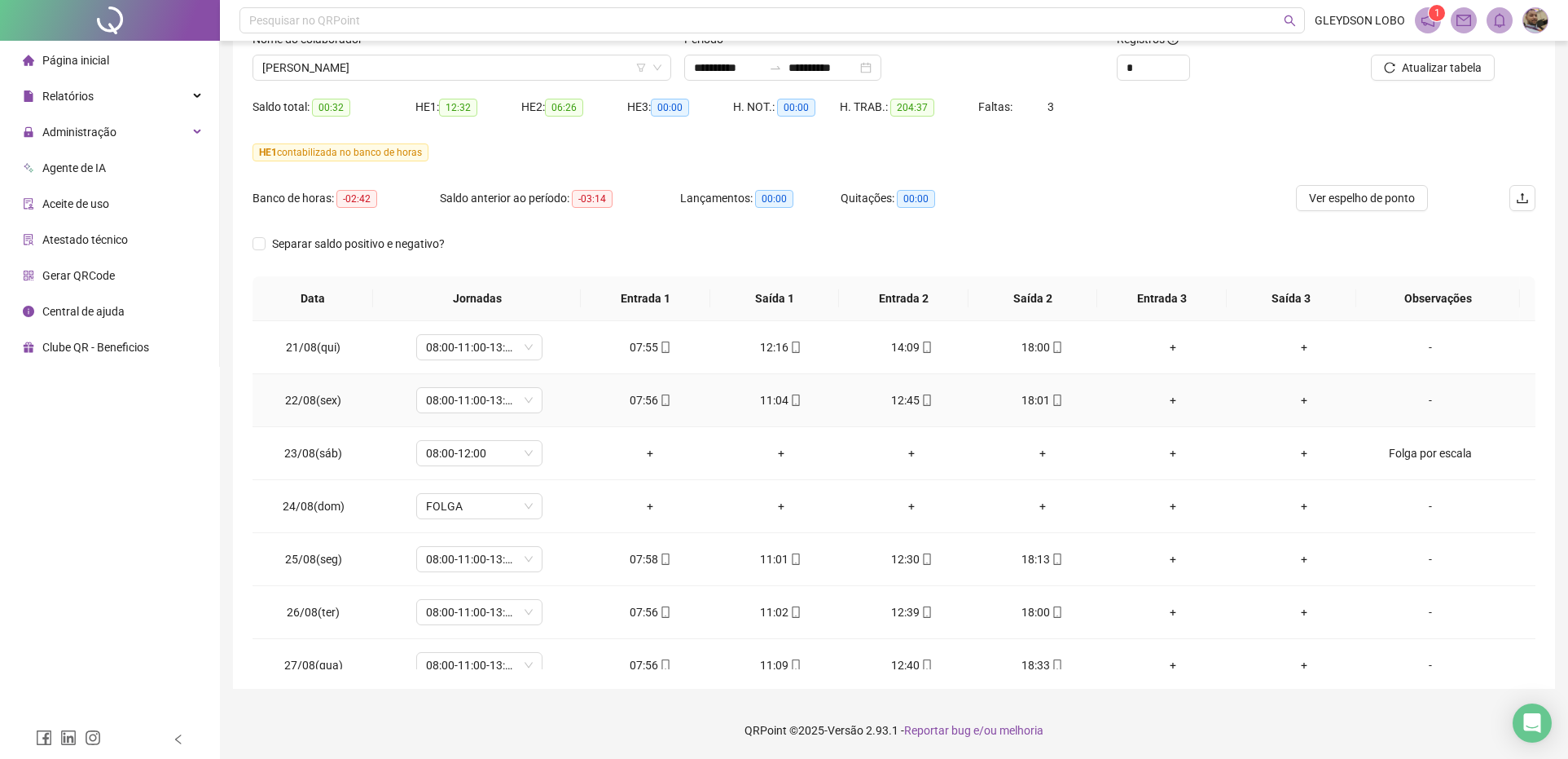
scroll to position [0, 0]
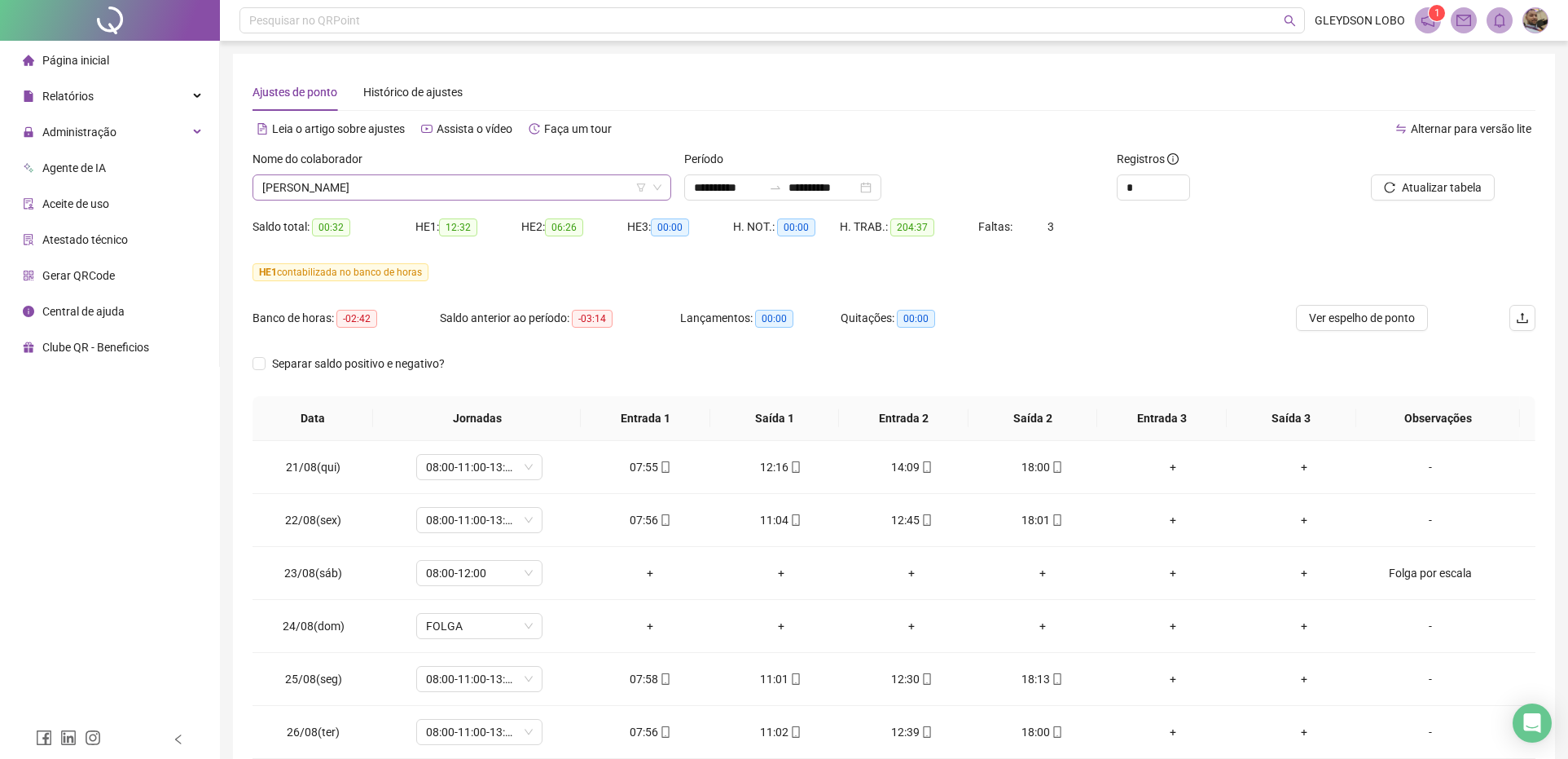
click at [512, 173] on div "Nome do colaborador" at bounding box center [462, 162] width 419 height 24
click at [510, 185] on span "EDUARDO COSTA" at bounding box center [461, 187] width 399 height 24
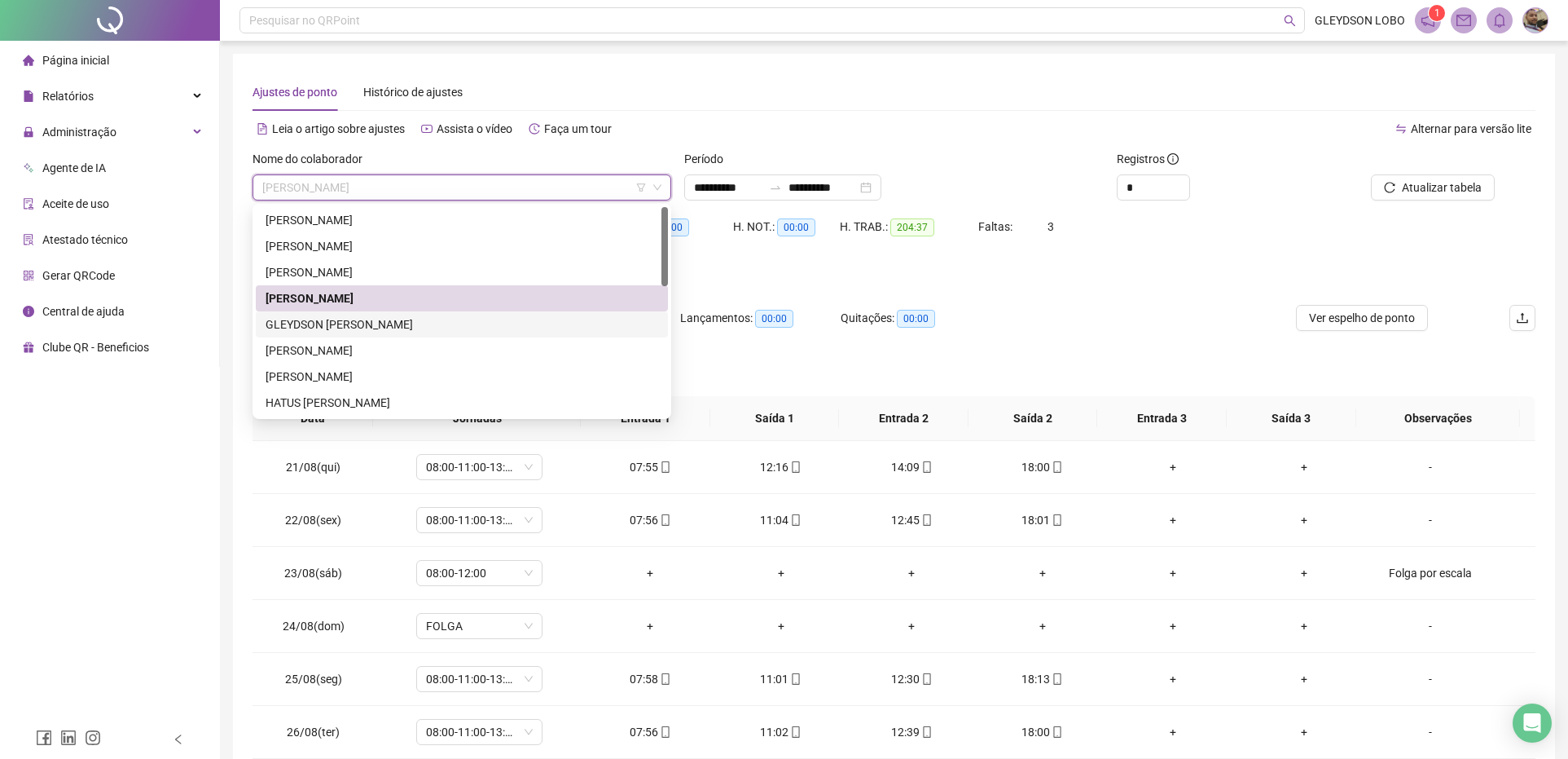
click at [346, 331] on div "GLEYDSON ANTONIO FERREIRA LOBO" at bounding box center [462, 324] width 392 height 18
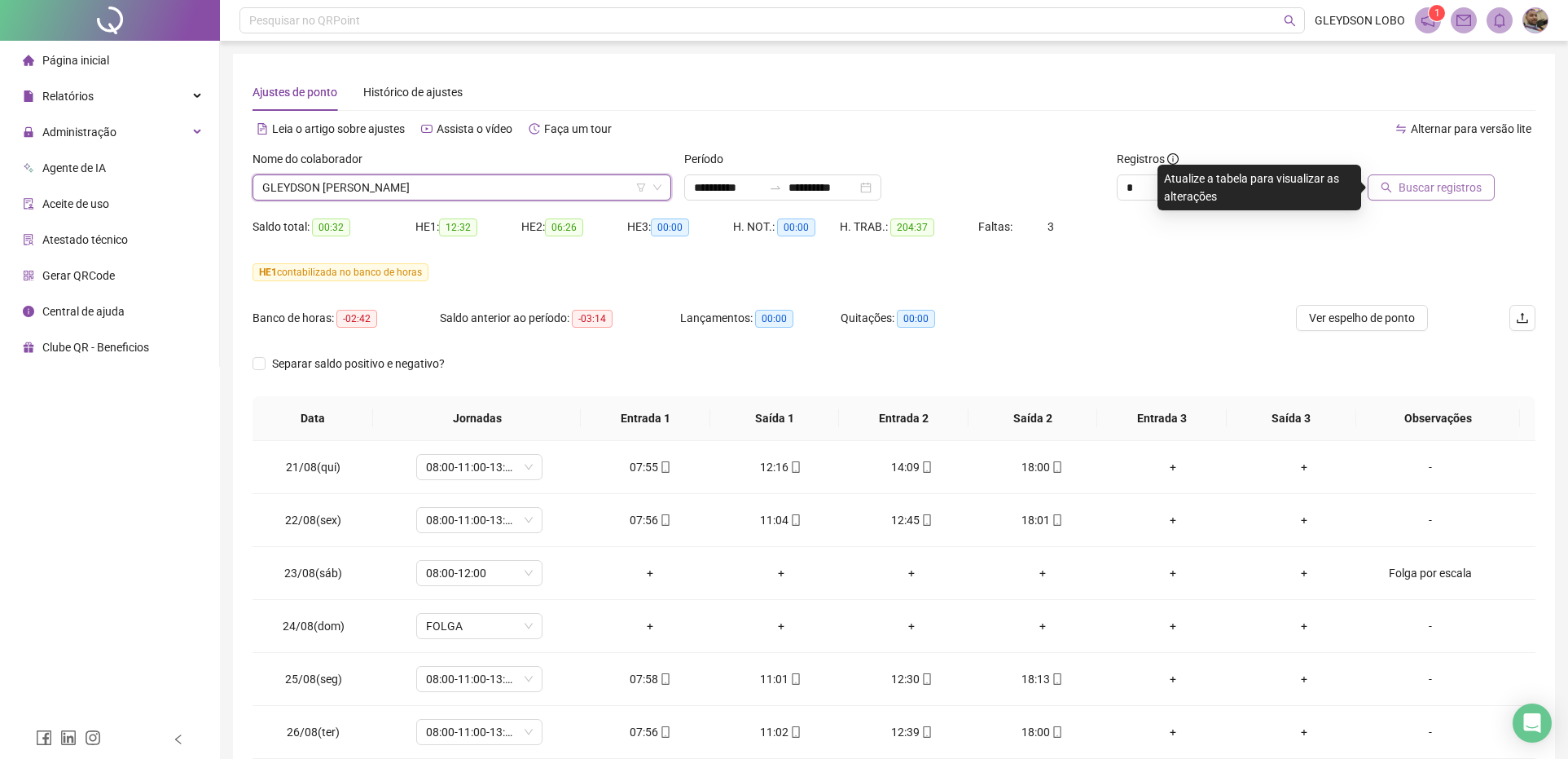
click at [1463, 188] on span "Buscar registros" at bounding box center [1440, 187] width 83 height 18
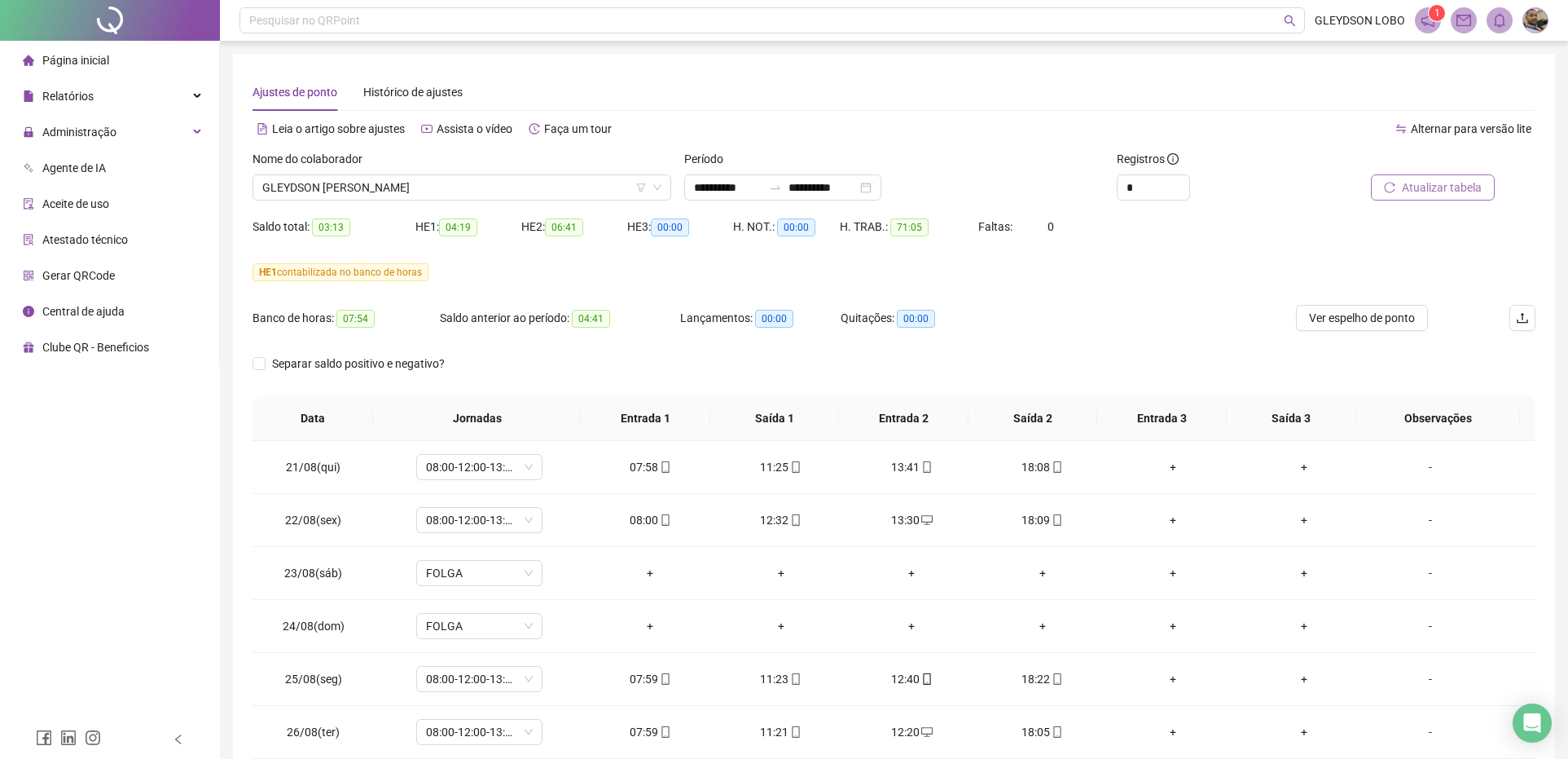
click at [1417, 180] on span "Atualizar tabela" at bounding box center [1442, 187] width 80 height 18
click at [599, 193] on span "GLEYDSON ANTONIO FERREIRA LOBO" at bounding box center [461, 187] width 399 height 24
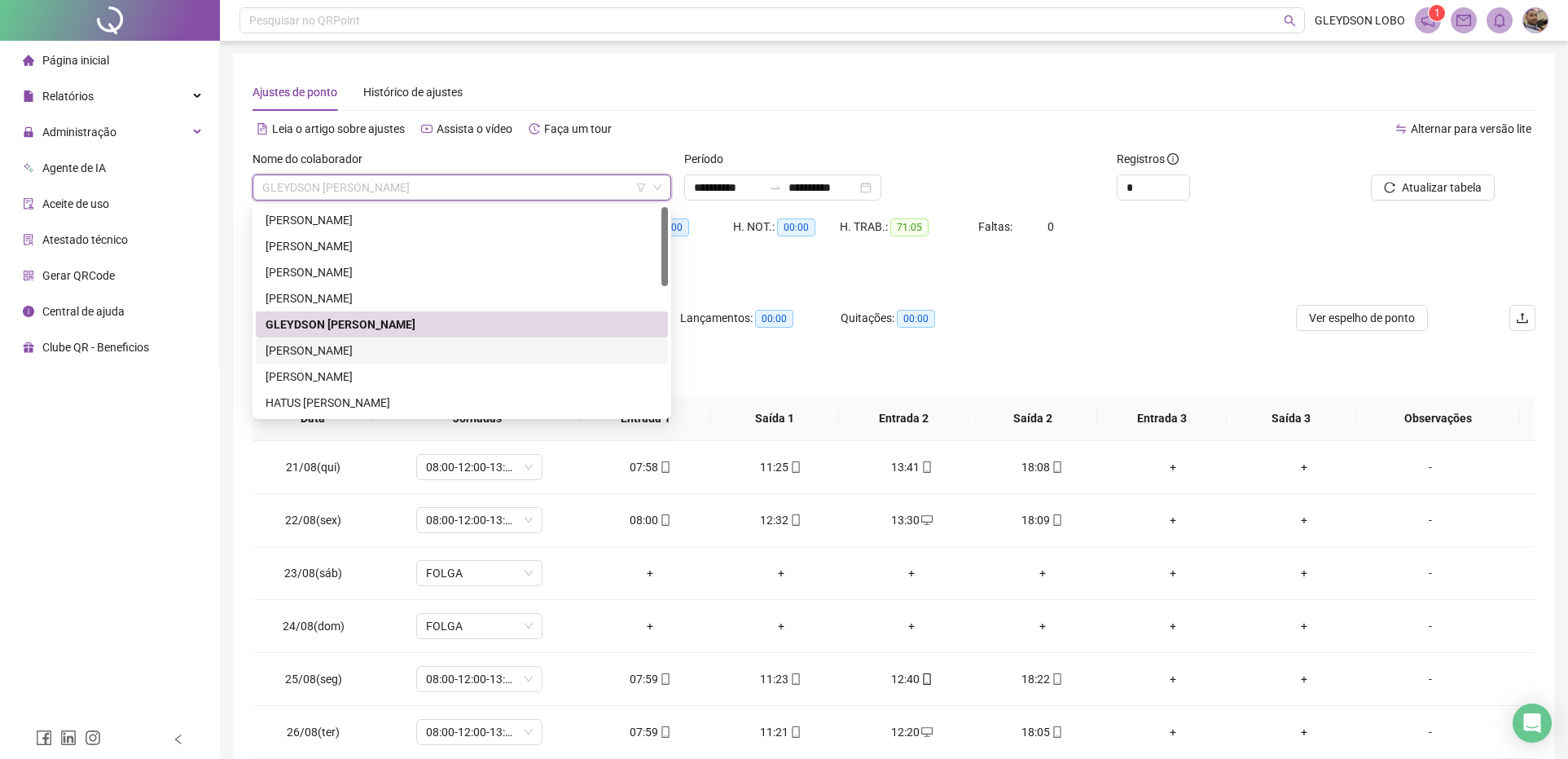
click at [364, 344] on div "GUILHERME DE JESUS SOUZA" at bounding box center [462, 350] width 392 height 18
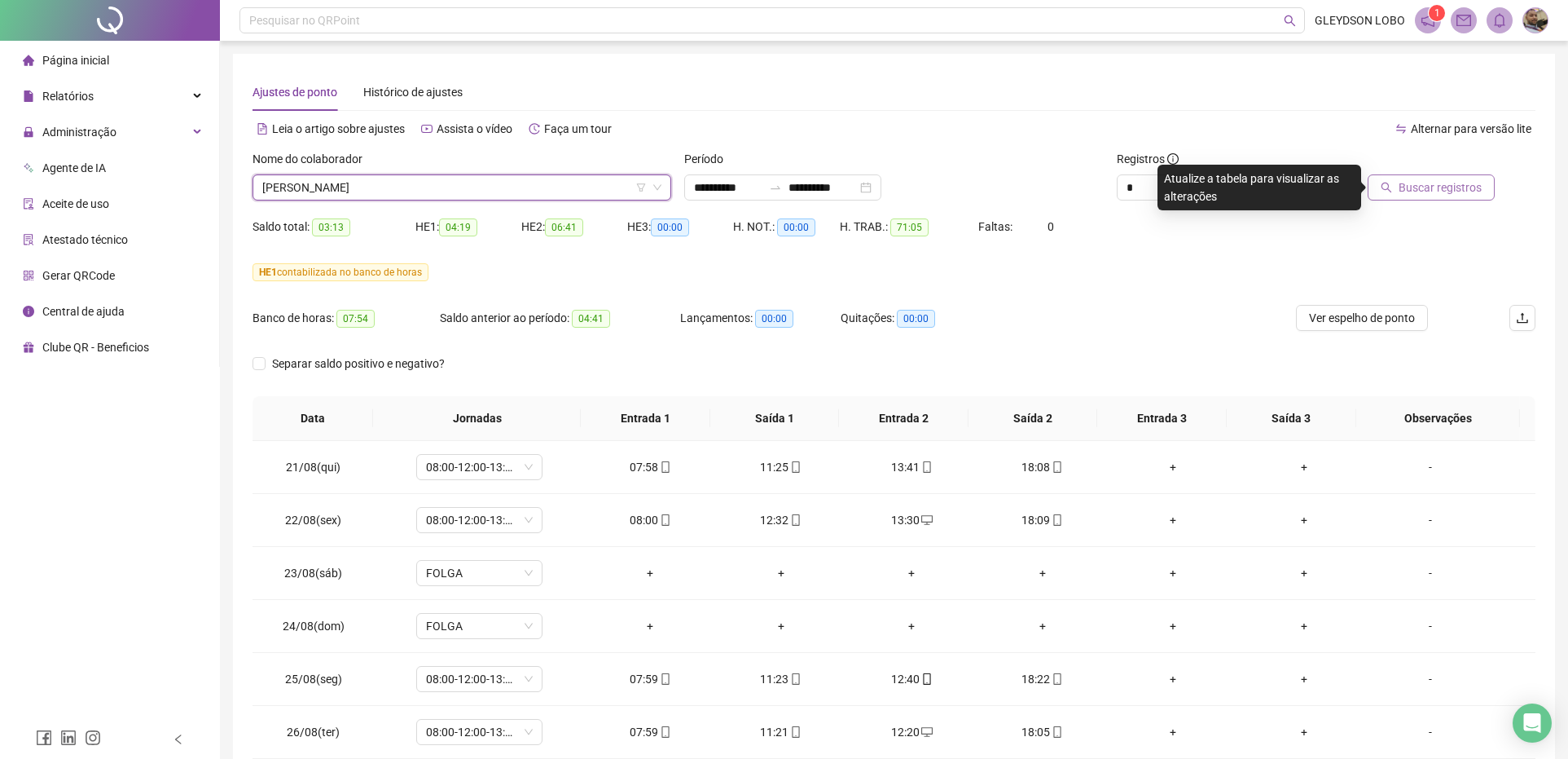
click at [1463, 177] on button "Buscar registros" at bounding box center [1431, 187] width 127 height 26
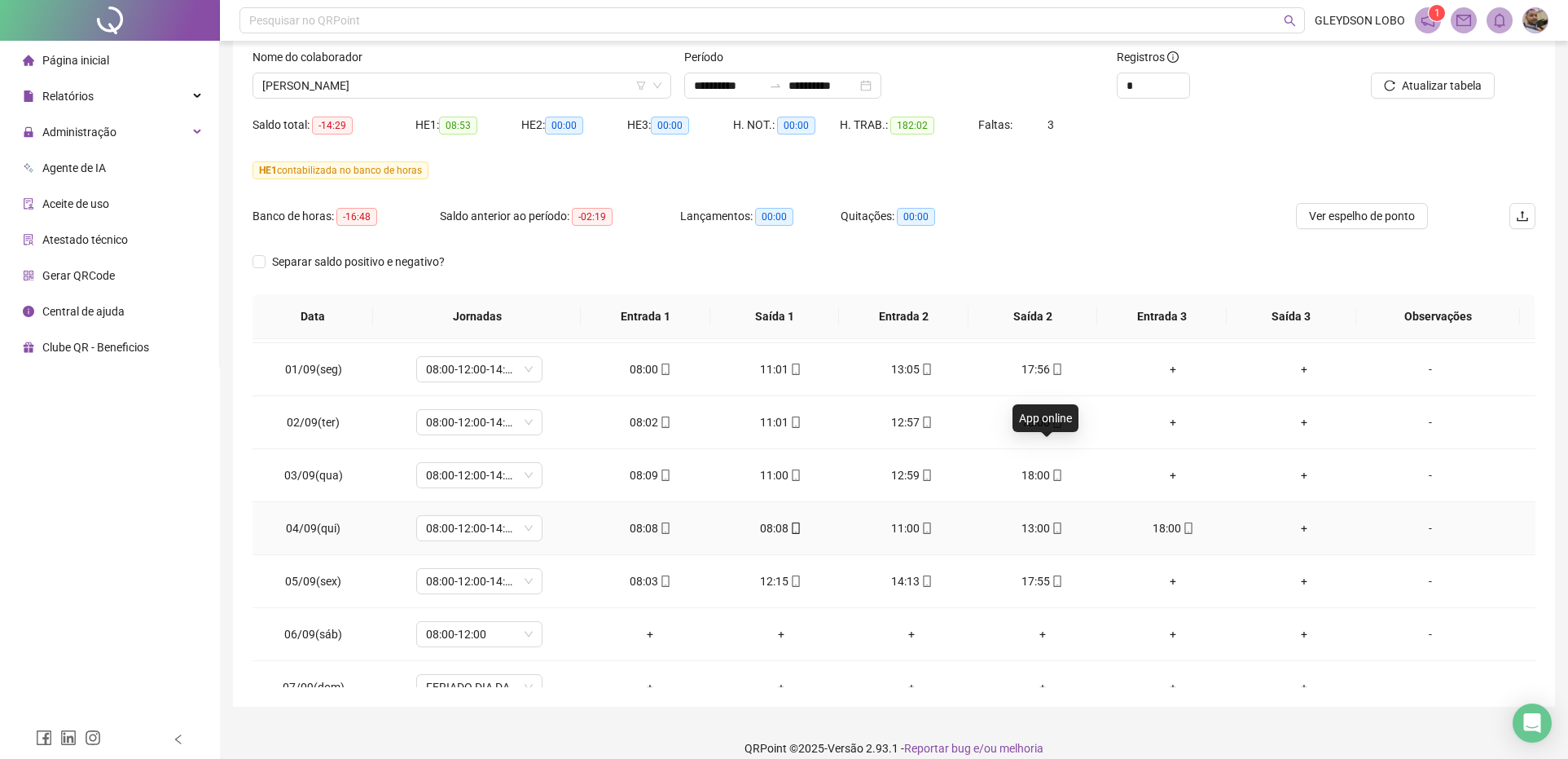
scroll to position [611, 0]
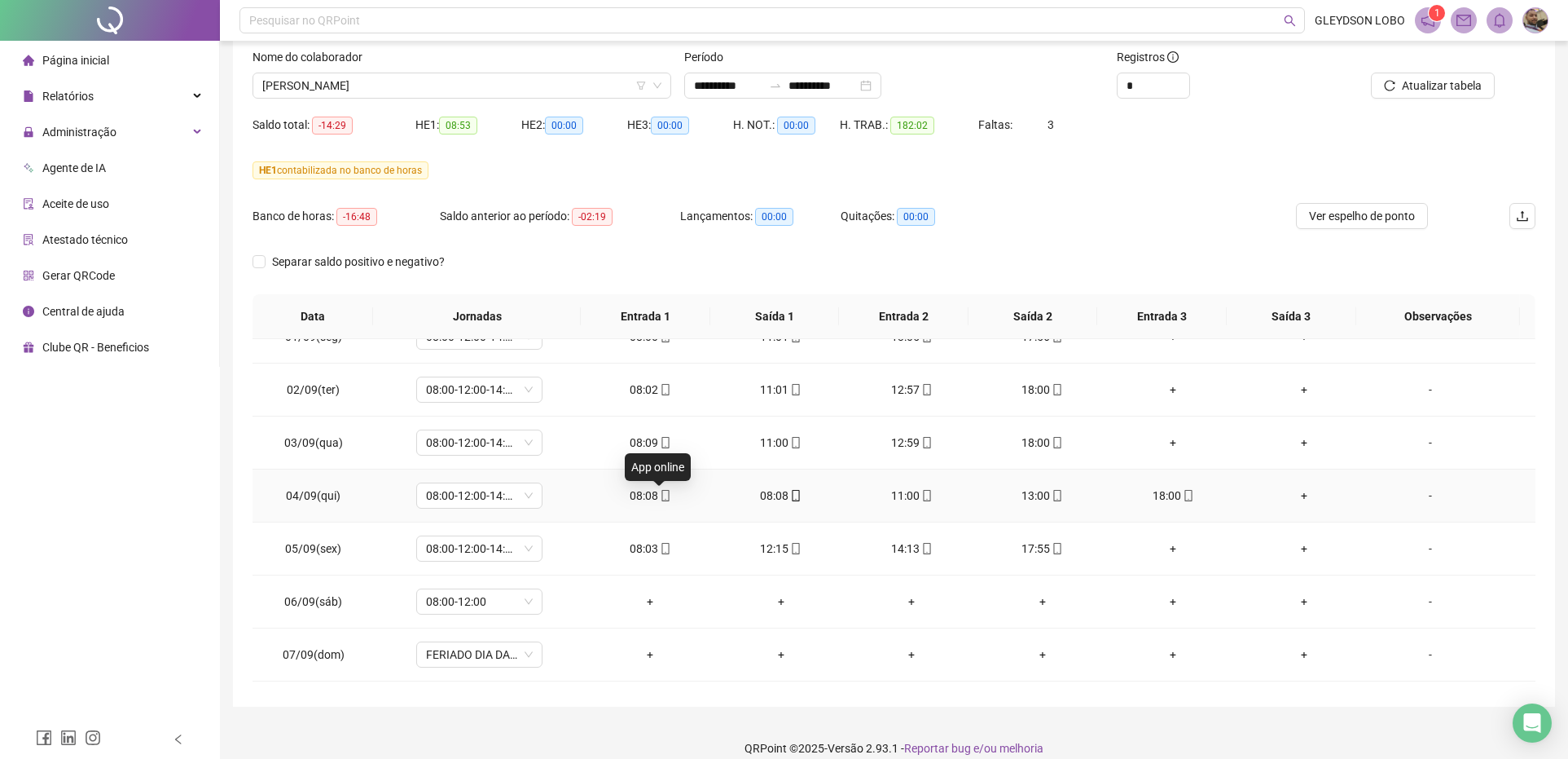
click at [658, 494] on span "mobile" at bounding box center [665, 495] width 13 height 11
type input "**********"
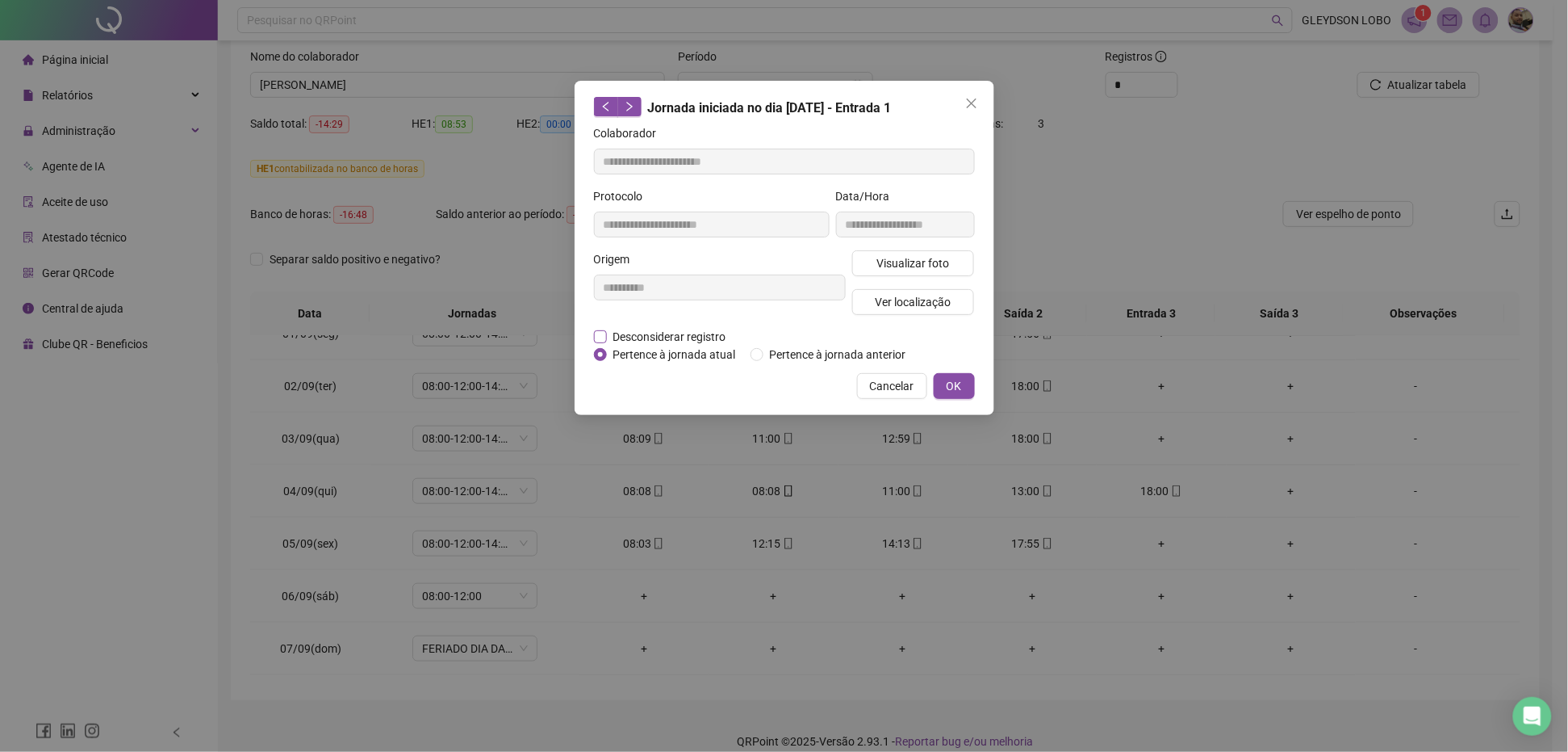
click at [655, 337] on span "Desconsiderar registro" at bounding box center [670, 336] width 126 height 18
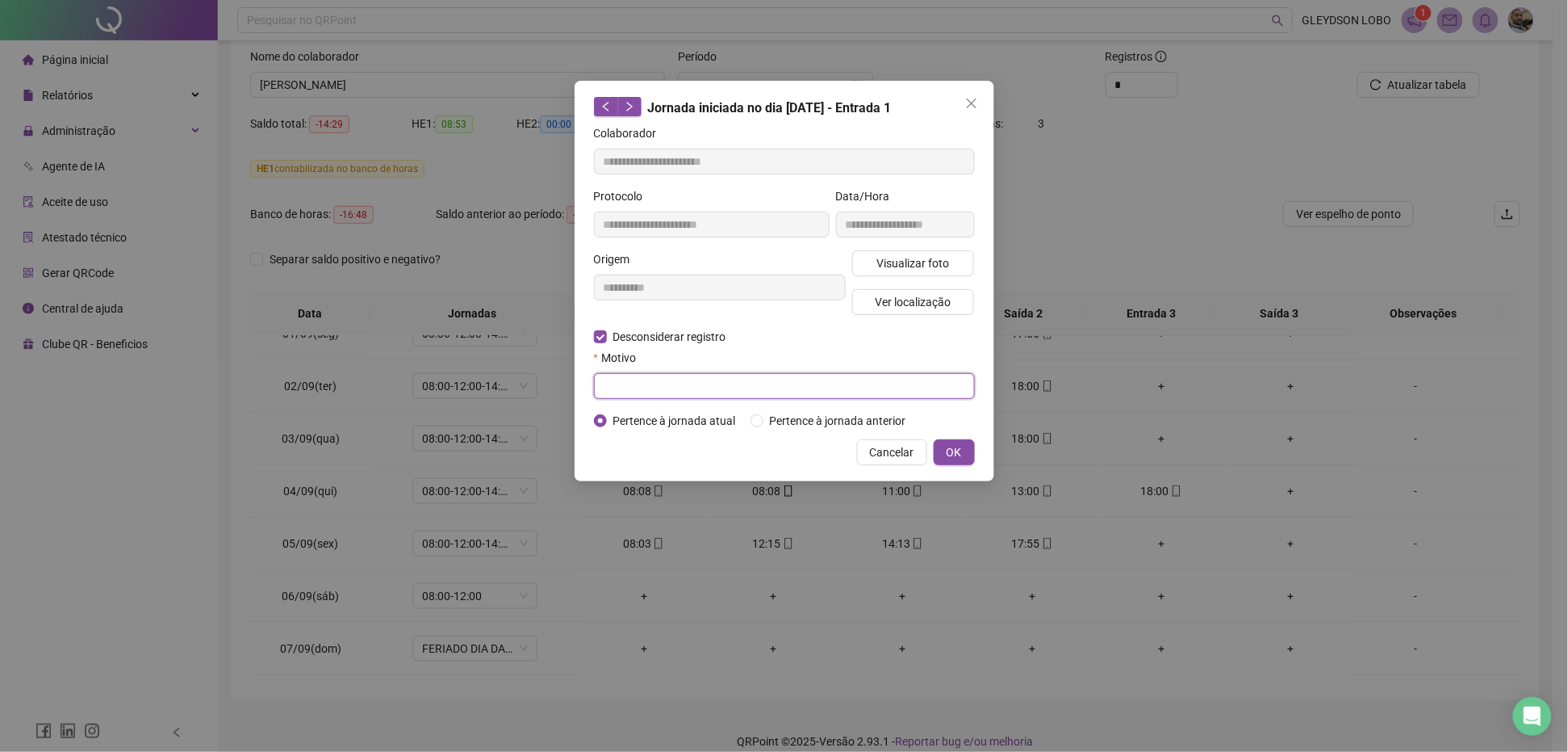
click at [696, 392] on input "text" at bounding box center [784, 386] width 380 height 26
type input "**********"
click at [961, 452] on span "OK" at bounding box center [954, 452] width 16 height 18
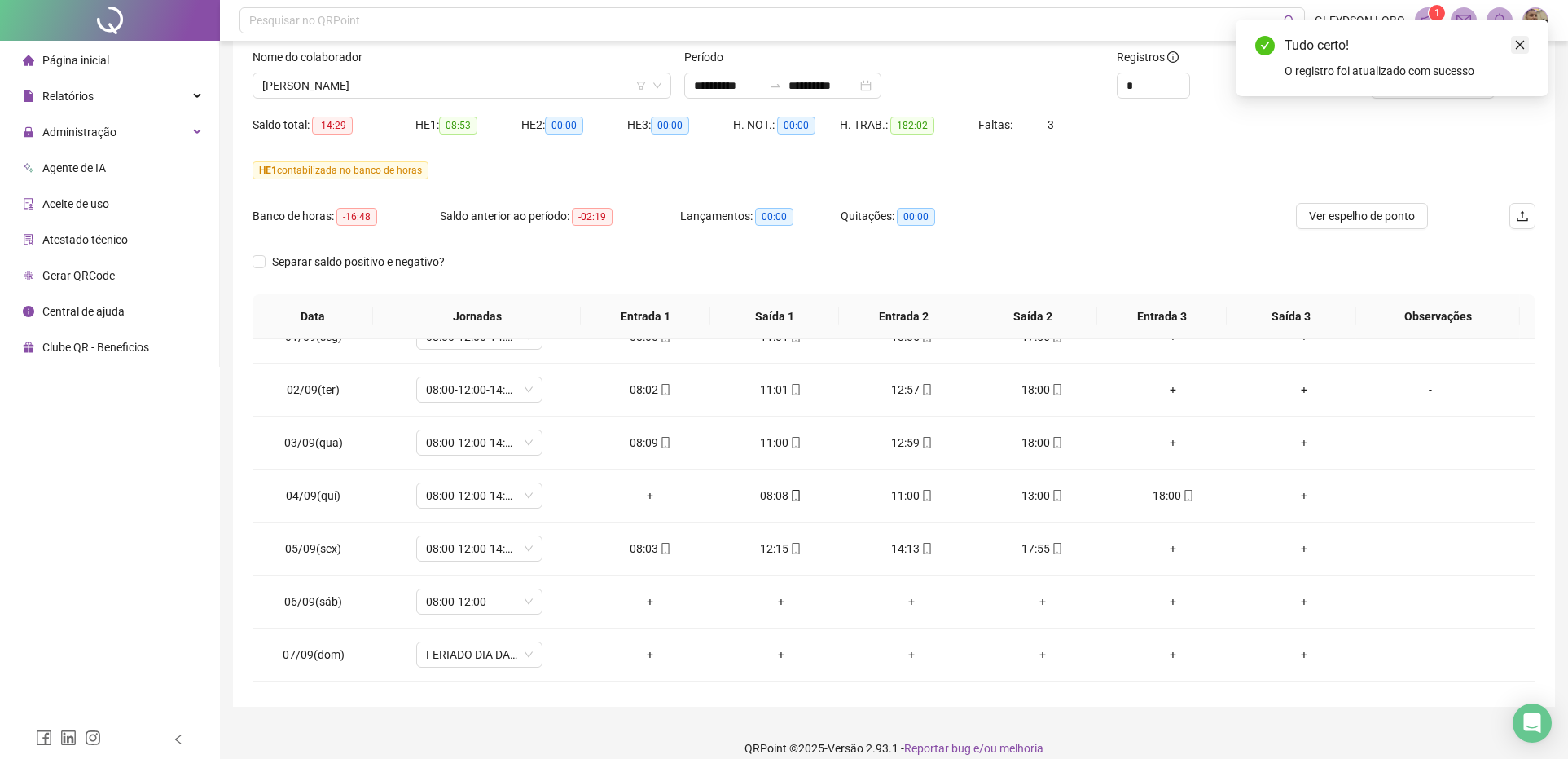
click at [1514, 47] on icon "close" at bounding box center [1520, 45] width 11 height 11
click at [1458, 82] on span "Atualizar tabela" at bounding box center [1442, 85] width 80 height 18
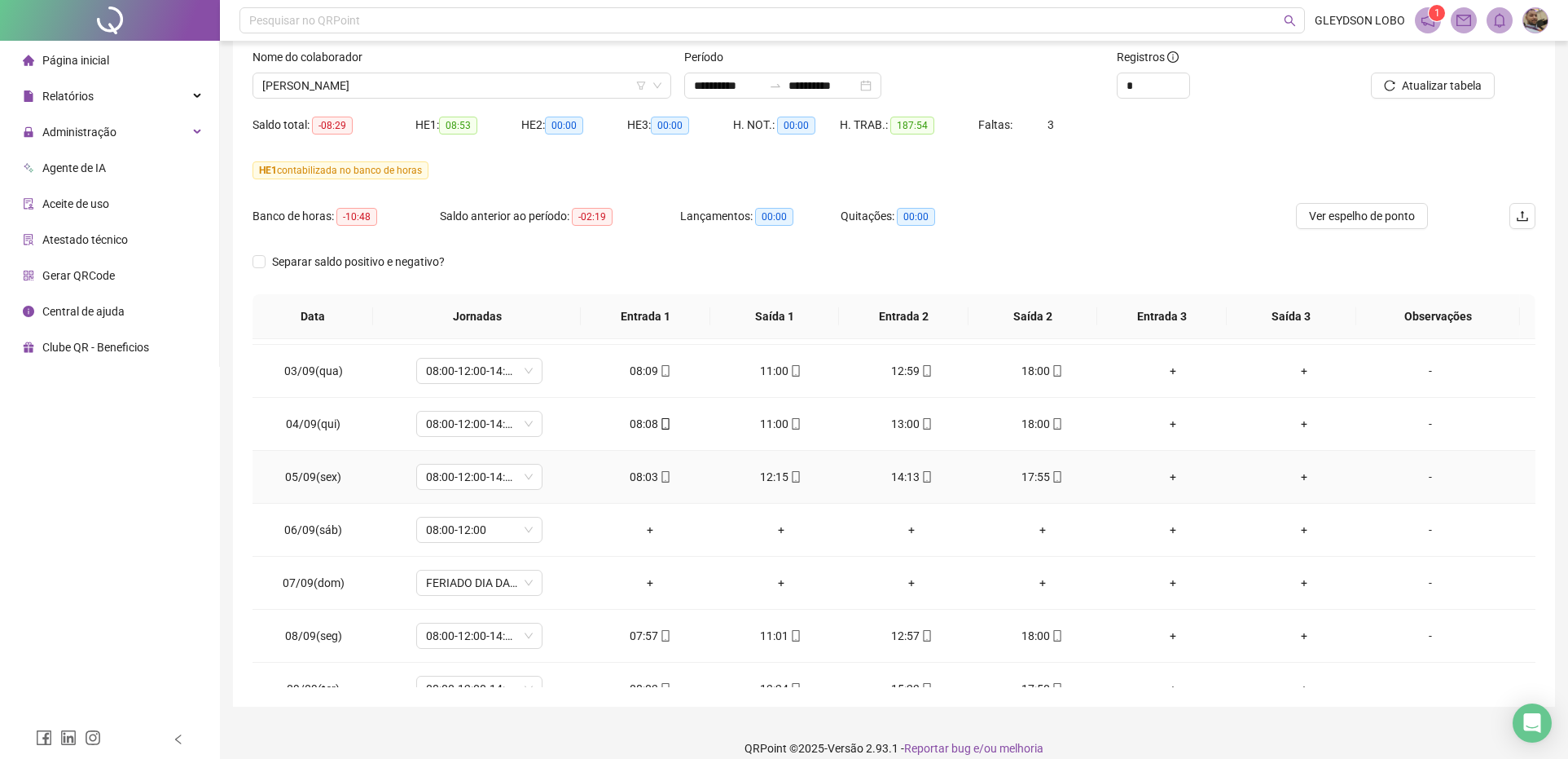
scroll to position [712, 0]
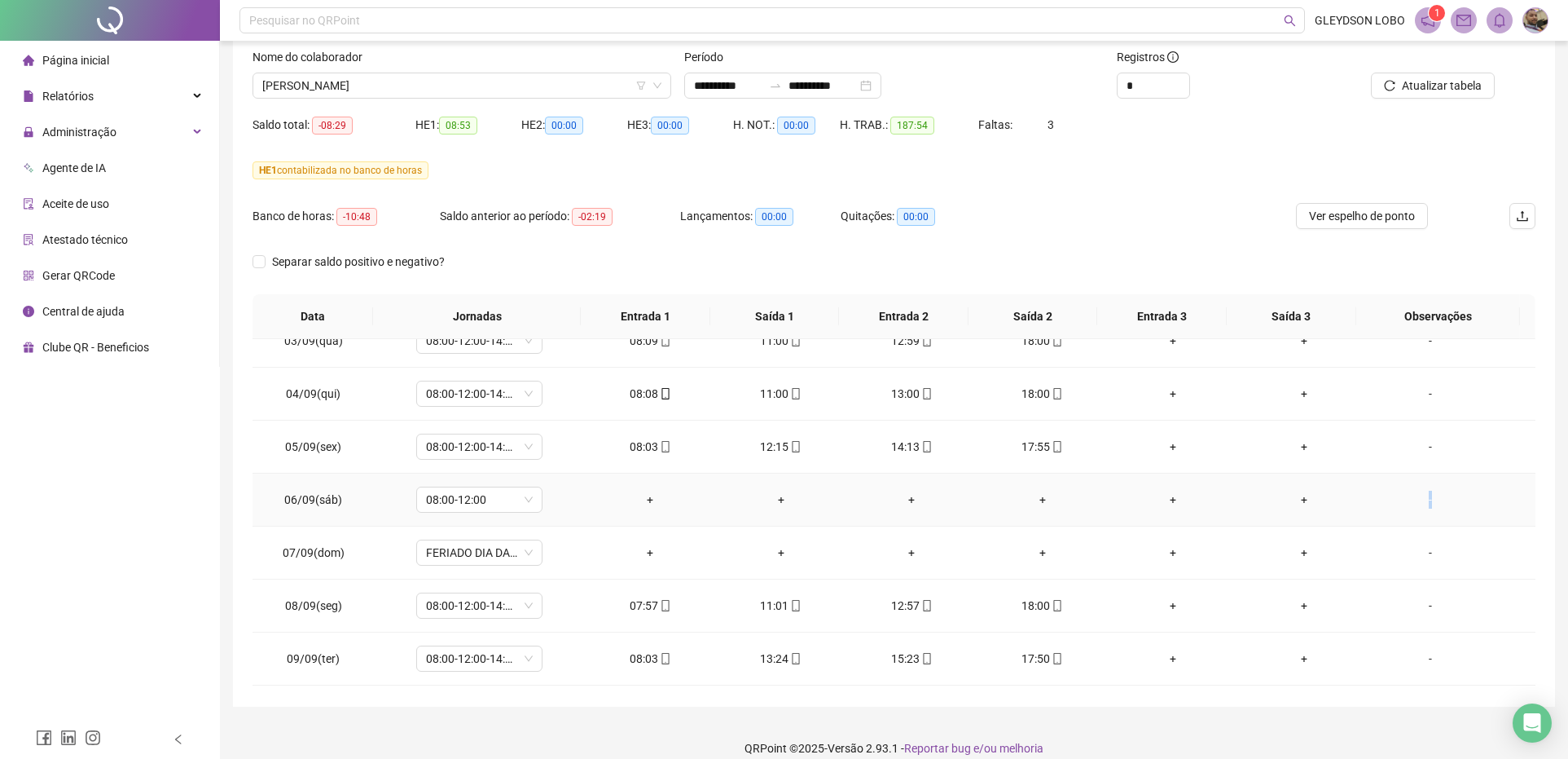
drag, startPoint x: 1415, startPoint y: 498, endPoint x: 1129, endPoint y: 502, distance: 286.0
click at [1417, 497] on div "-" at bounding box center [1430, 499] width 96 height 18
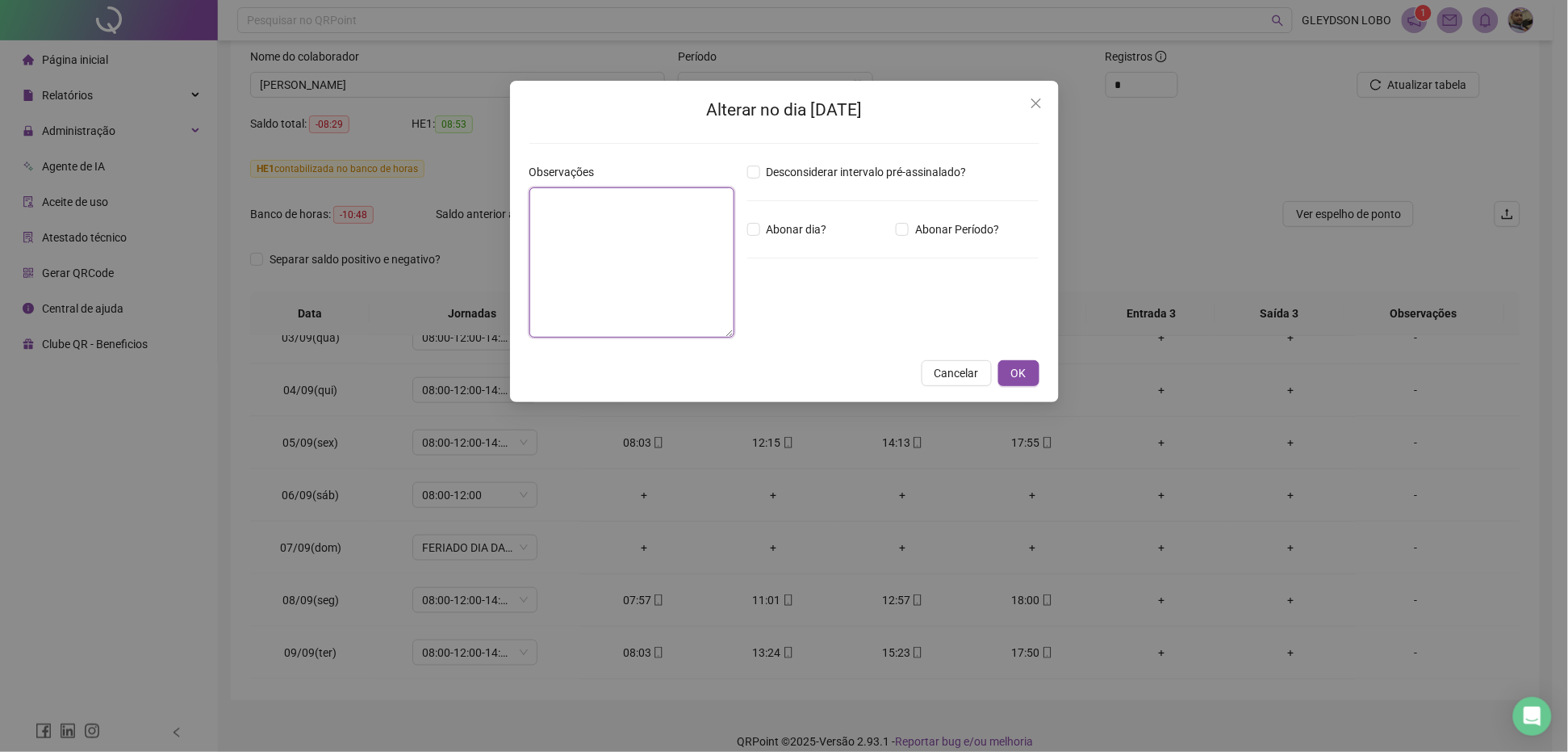
click at [597, 225] on textarea at bounding box center [632, 262] width 205 height 150
type textarea "*"
type textarea "**********"
click at [1017, 381] on span "OK" at bounding box center [1019, 372] width 16 height 18
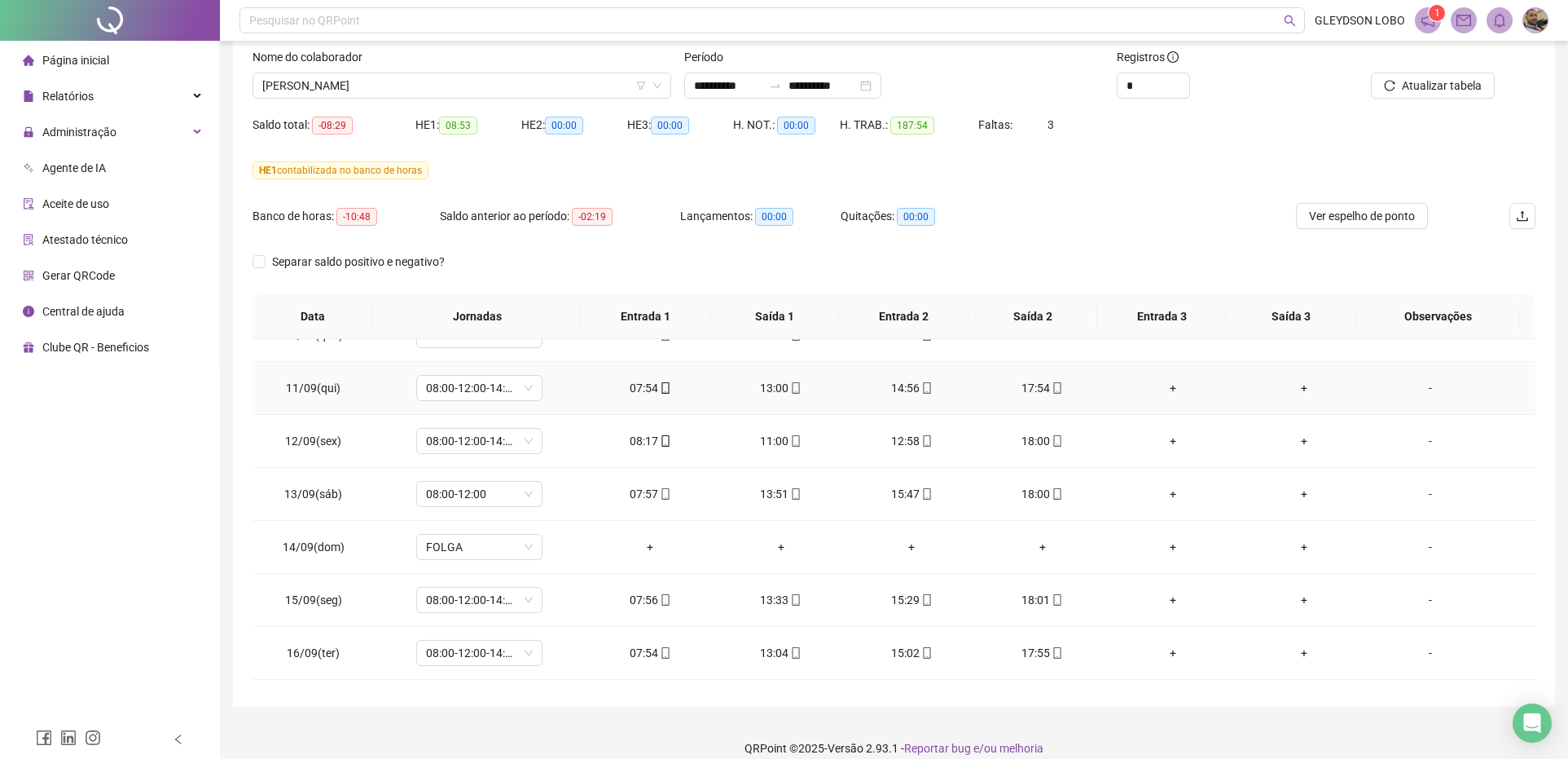
scroll to position [1120, 0]
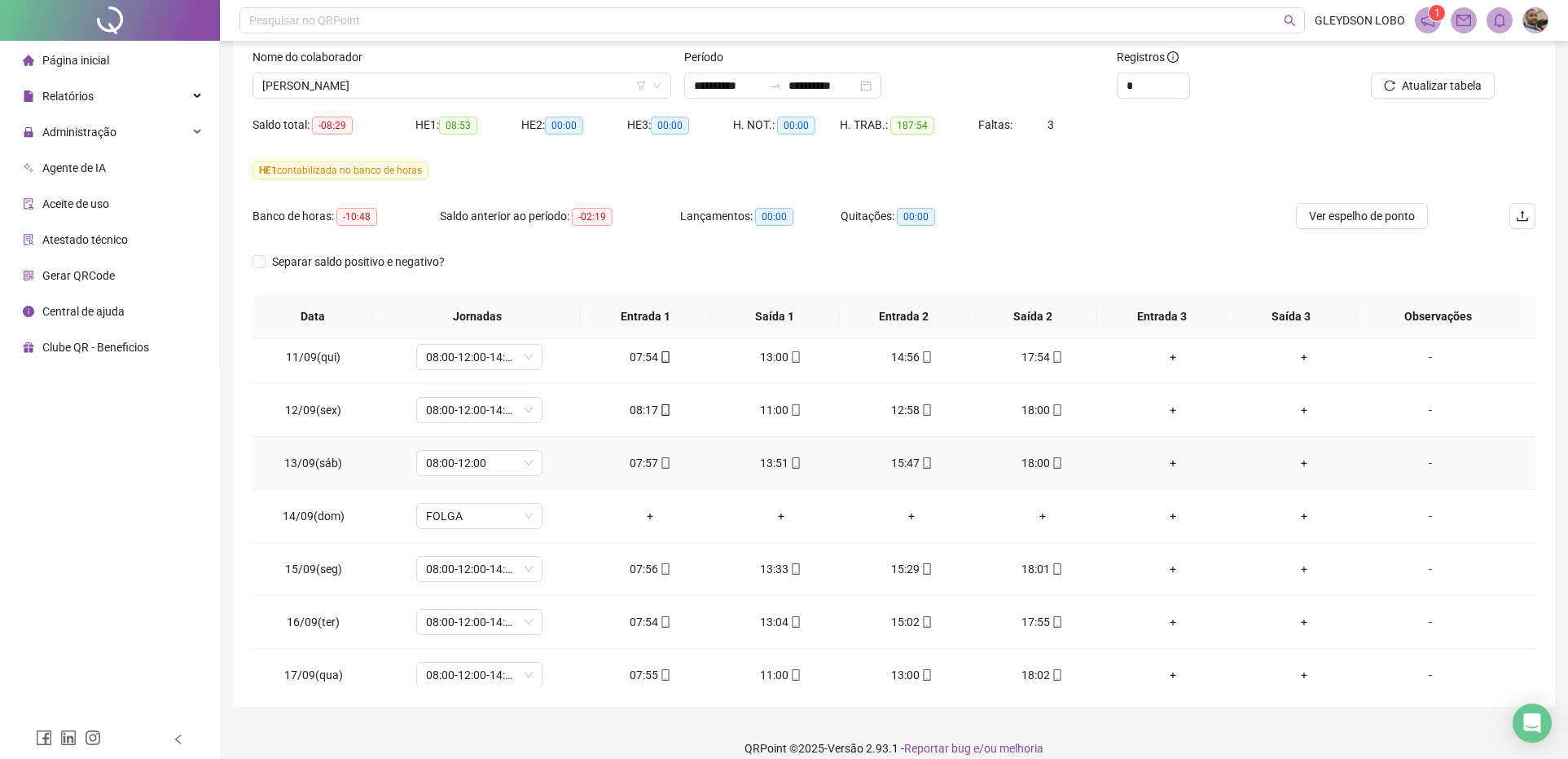
click at [1418, 466] on div "-" at bounding box center [1430, 462] width 96 height 18
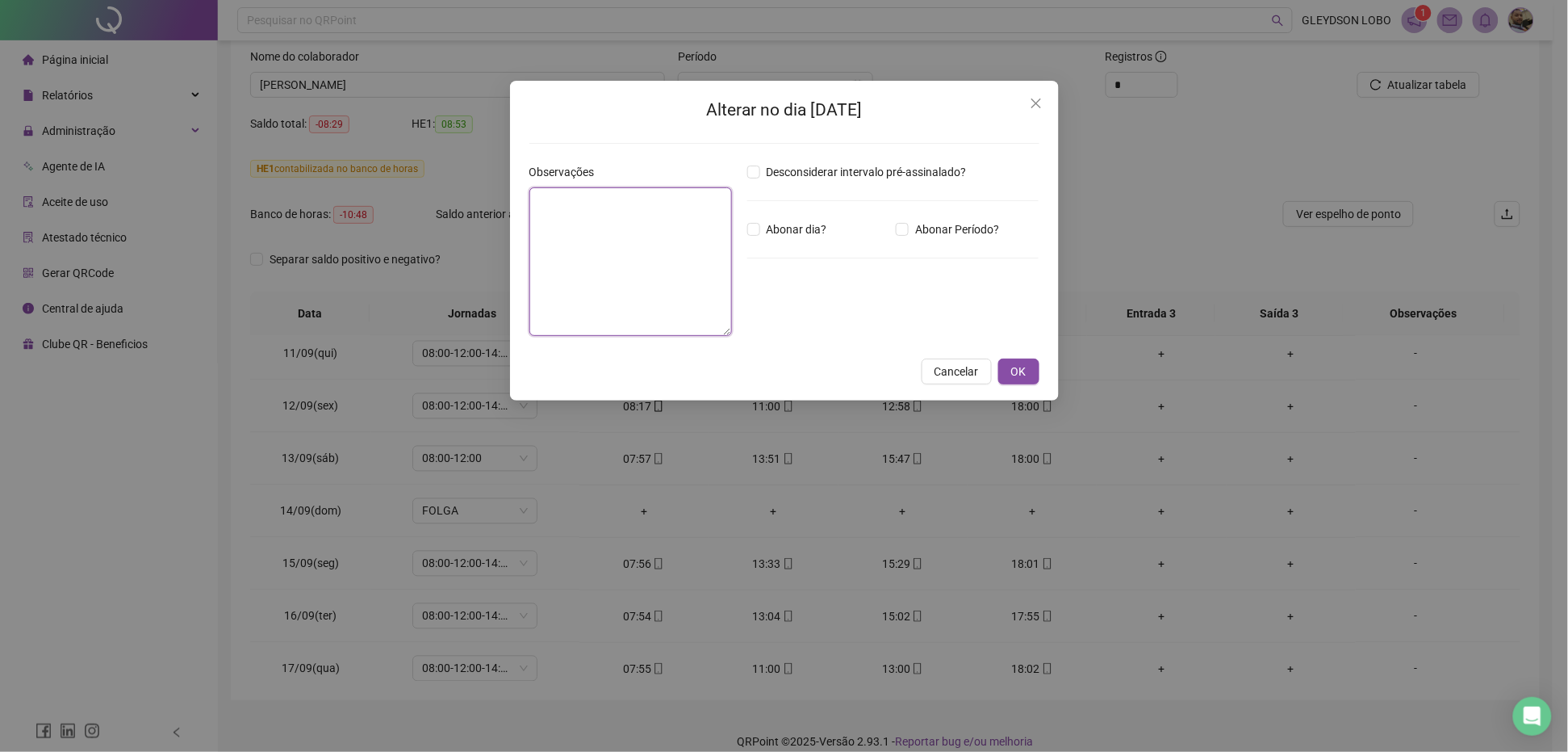
click at [624, 249] on textarea at bounding box center [631, 261] width 203 height 148
paste textarea "**********"
type textarea "**********"
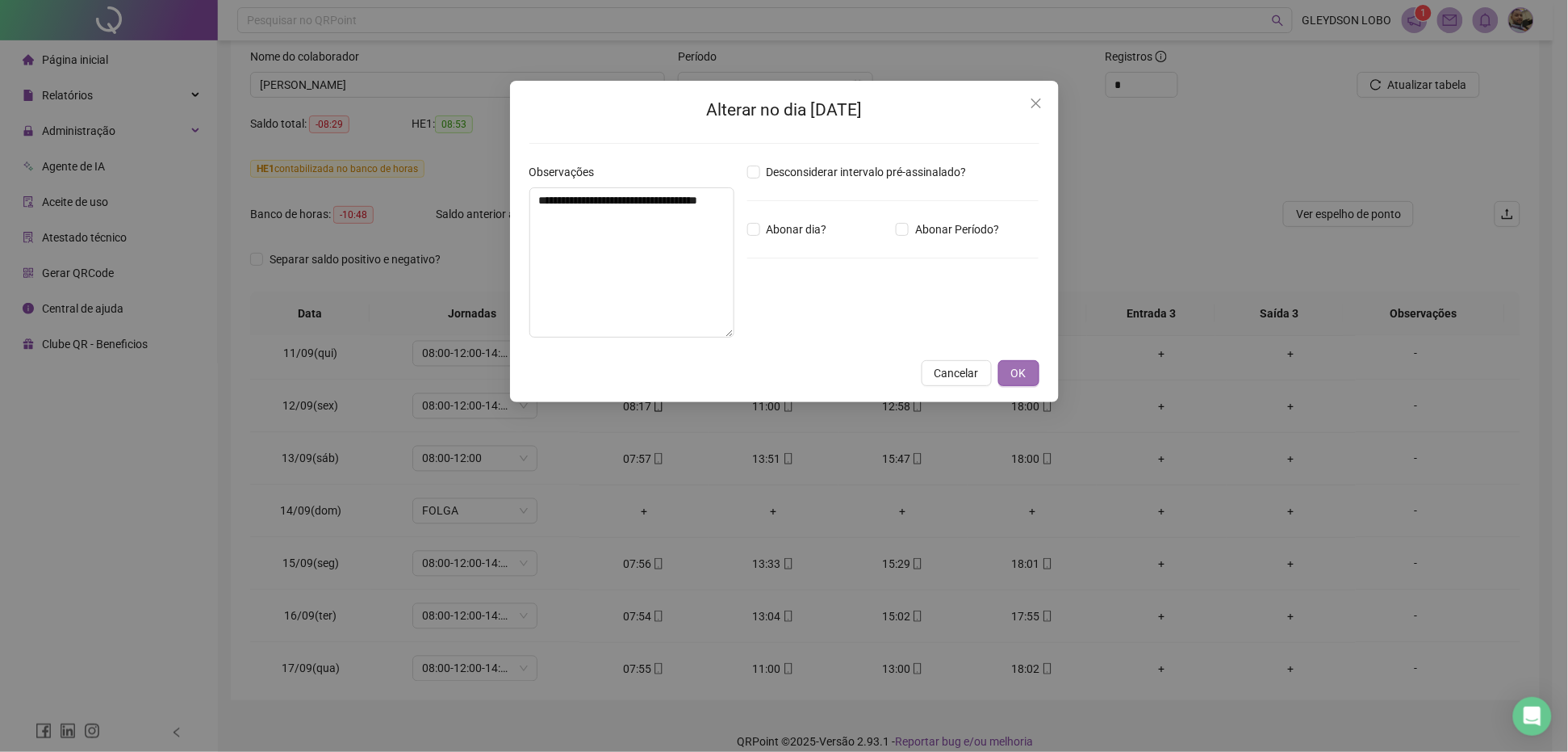
click at [1030, 375] on button "OK" at bounding box center [1019, 373] width 41 height 26
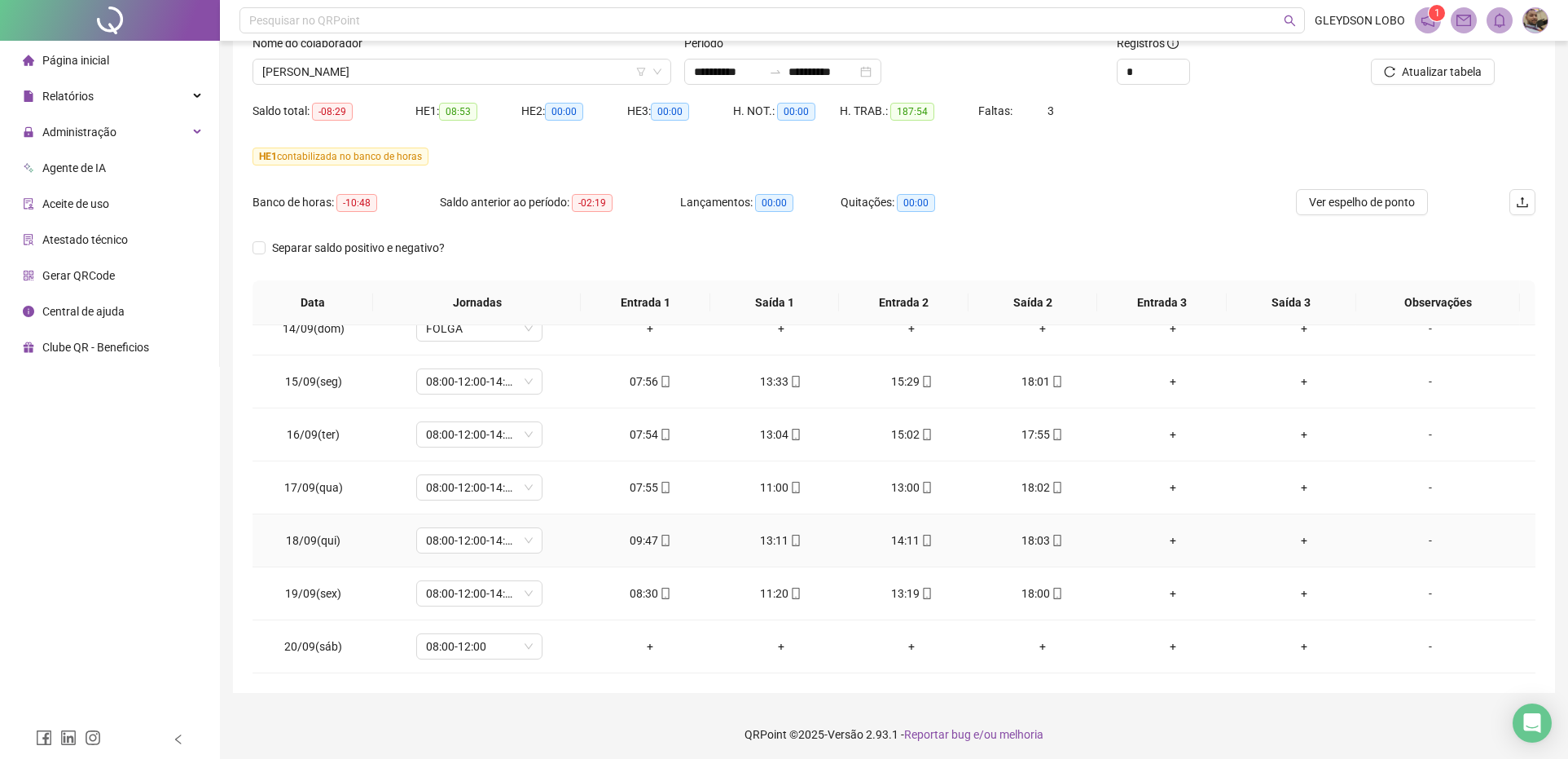
scroll to position [120, 0]
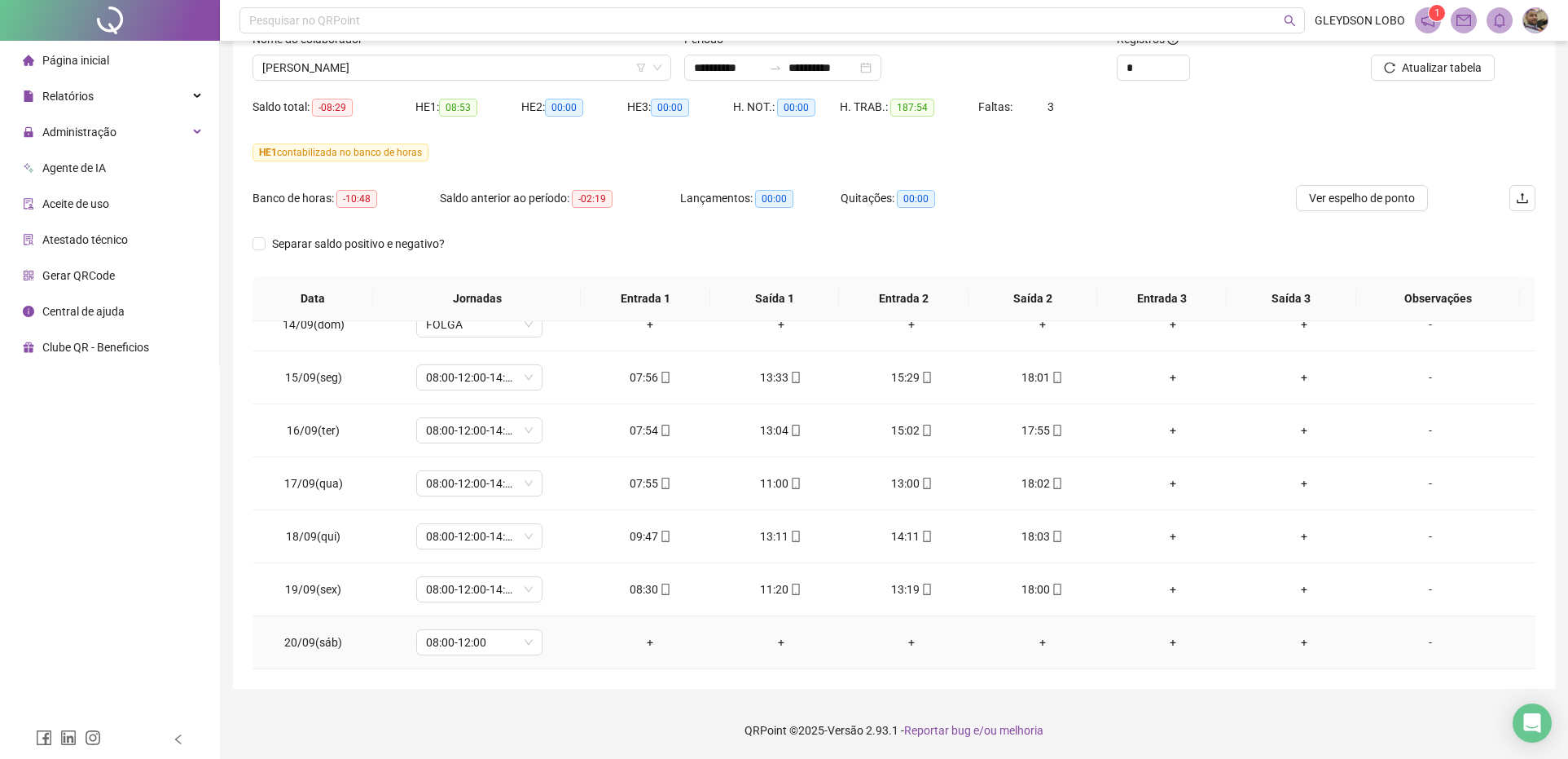
click at [1415, 645] on div "-" at bounding box center [1430, 642] width 96 height 18
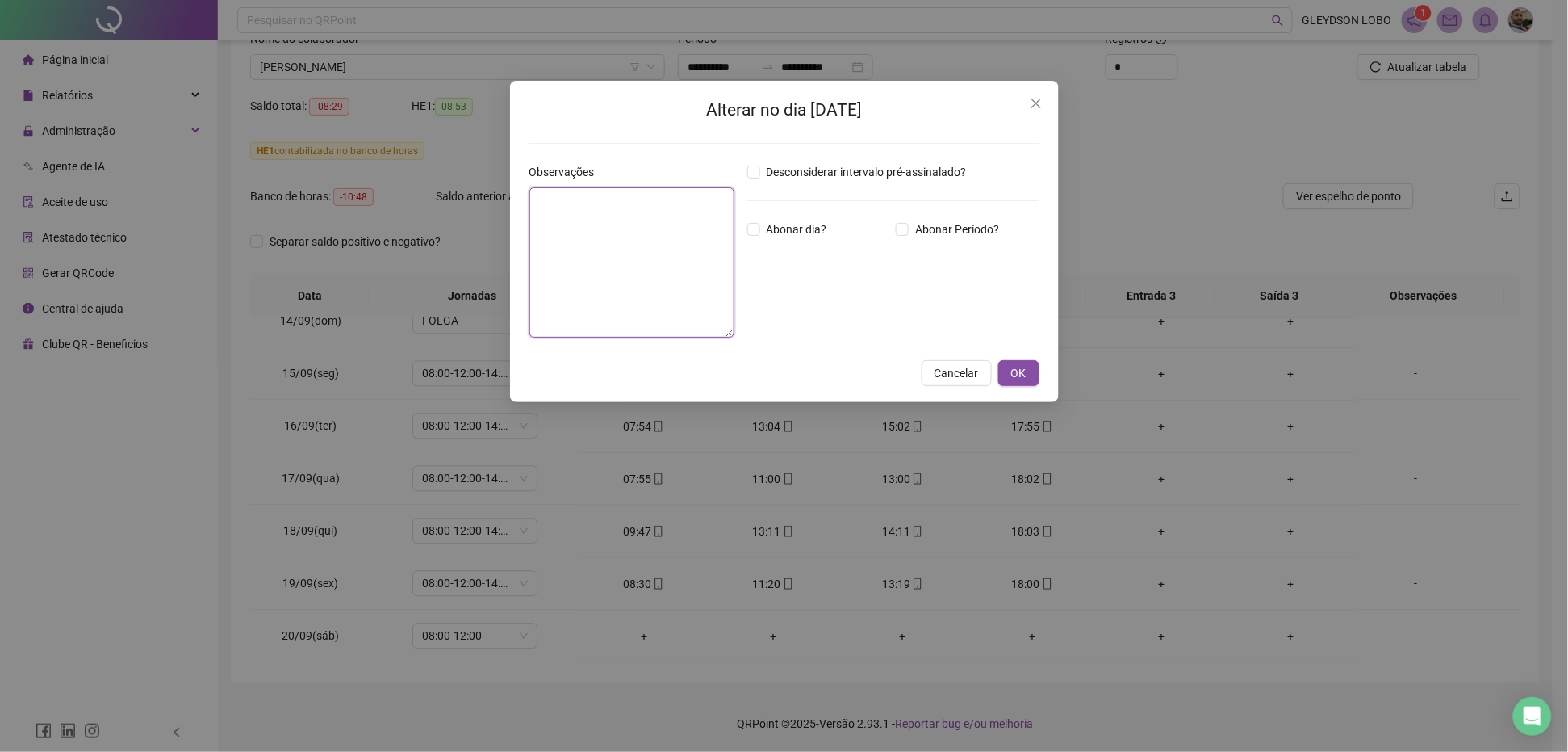
click at [635, 296] on textarea at bounding box center [632, 262] width 205 height 150
click at [660, 222] on textarea at bounding box center [632, 262] width 205 height 150
type textarea "**********"
click at [1007, 370] on button "OK" at bounding box center [1019, 373] width 41 height 26
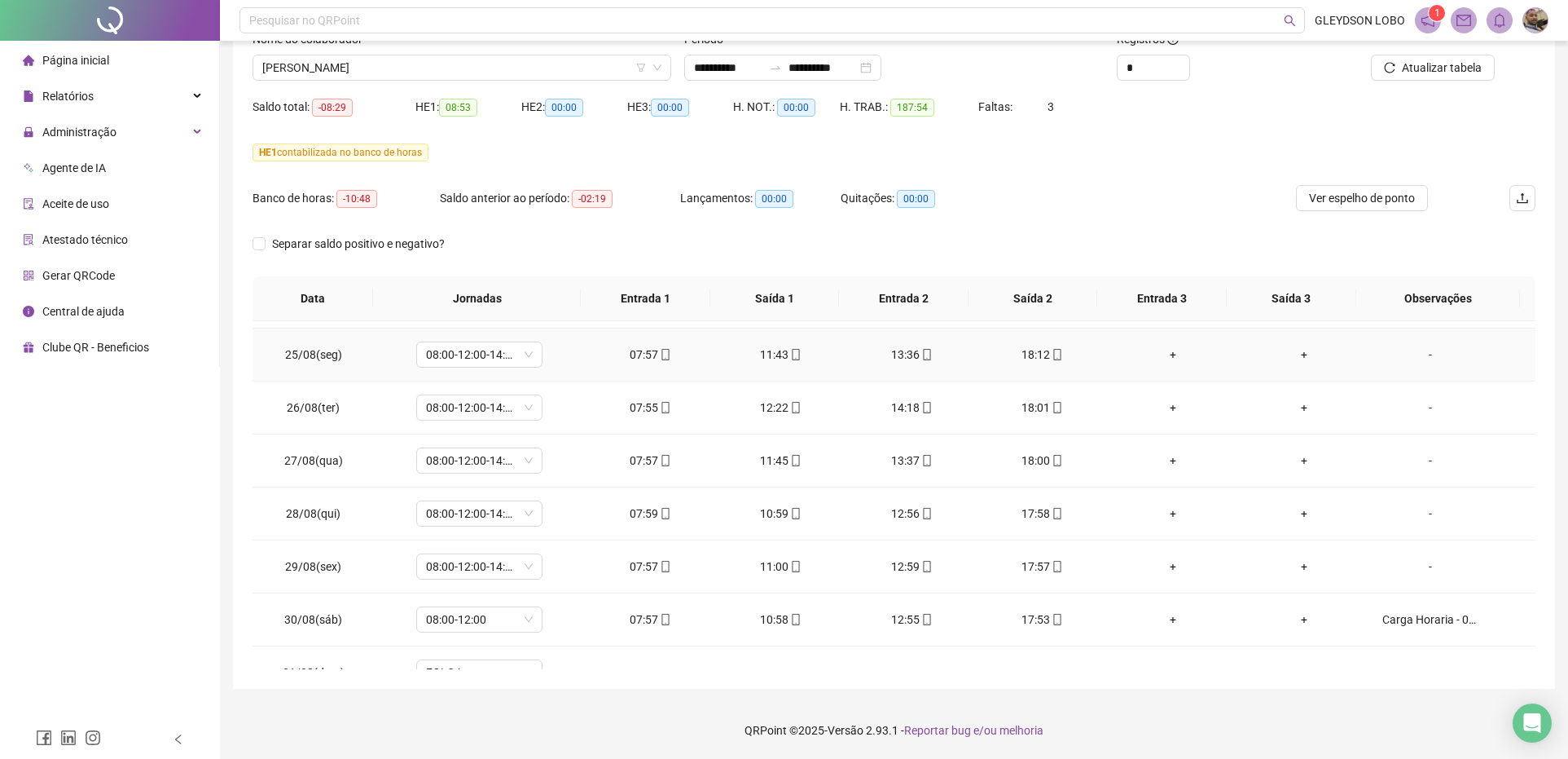
scroll to position [0, 0]
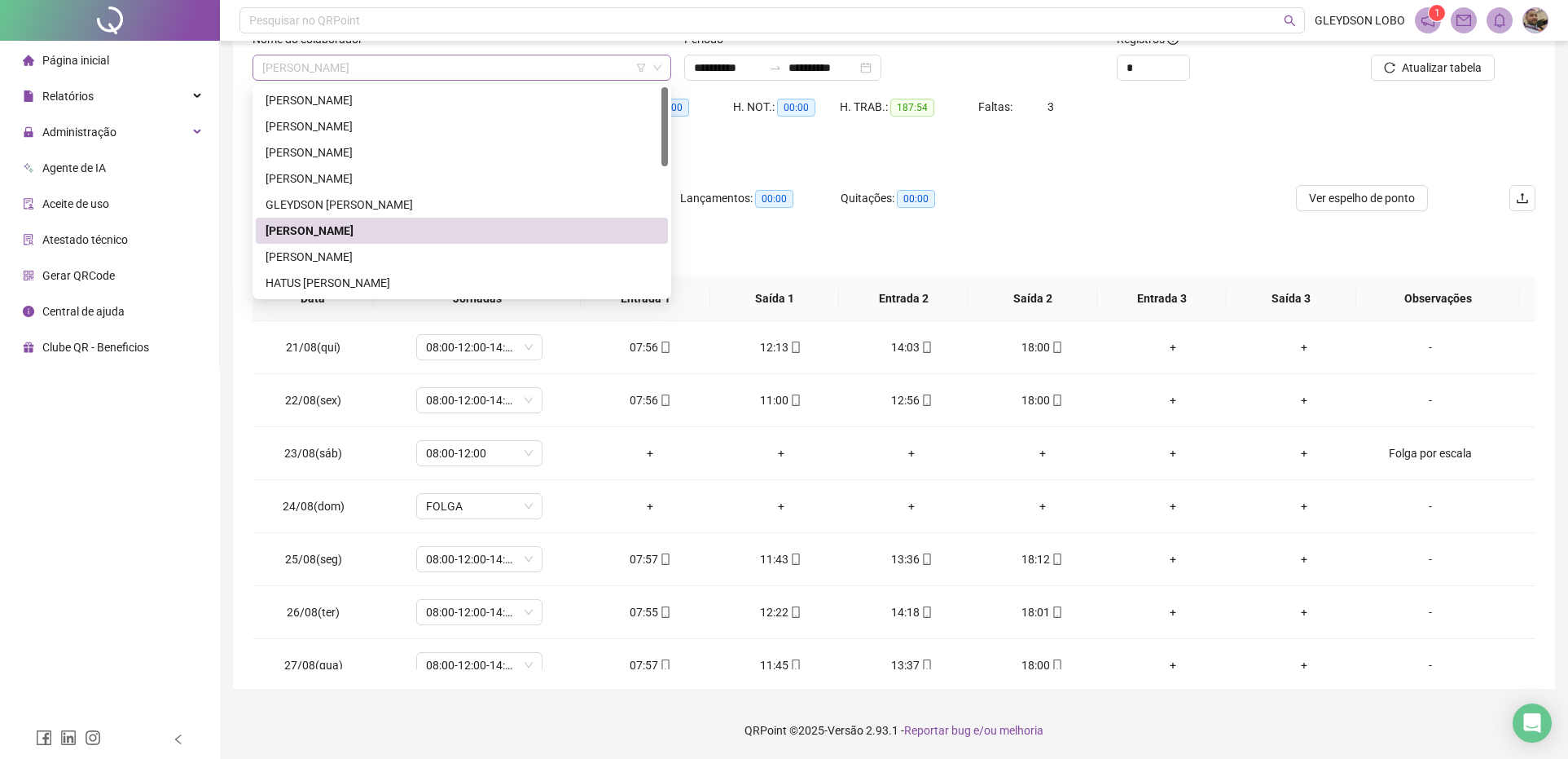
click at [431, 73] on span "GUILHERME DE JESUS SOUZA" at bounding box center [461, 68] width 399 height 24
click at [335, 253] on div "[PERSON_NAME]" at bounding box center [462, 256] width 392 height 18
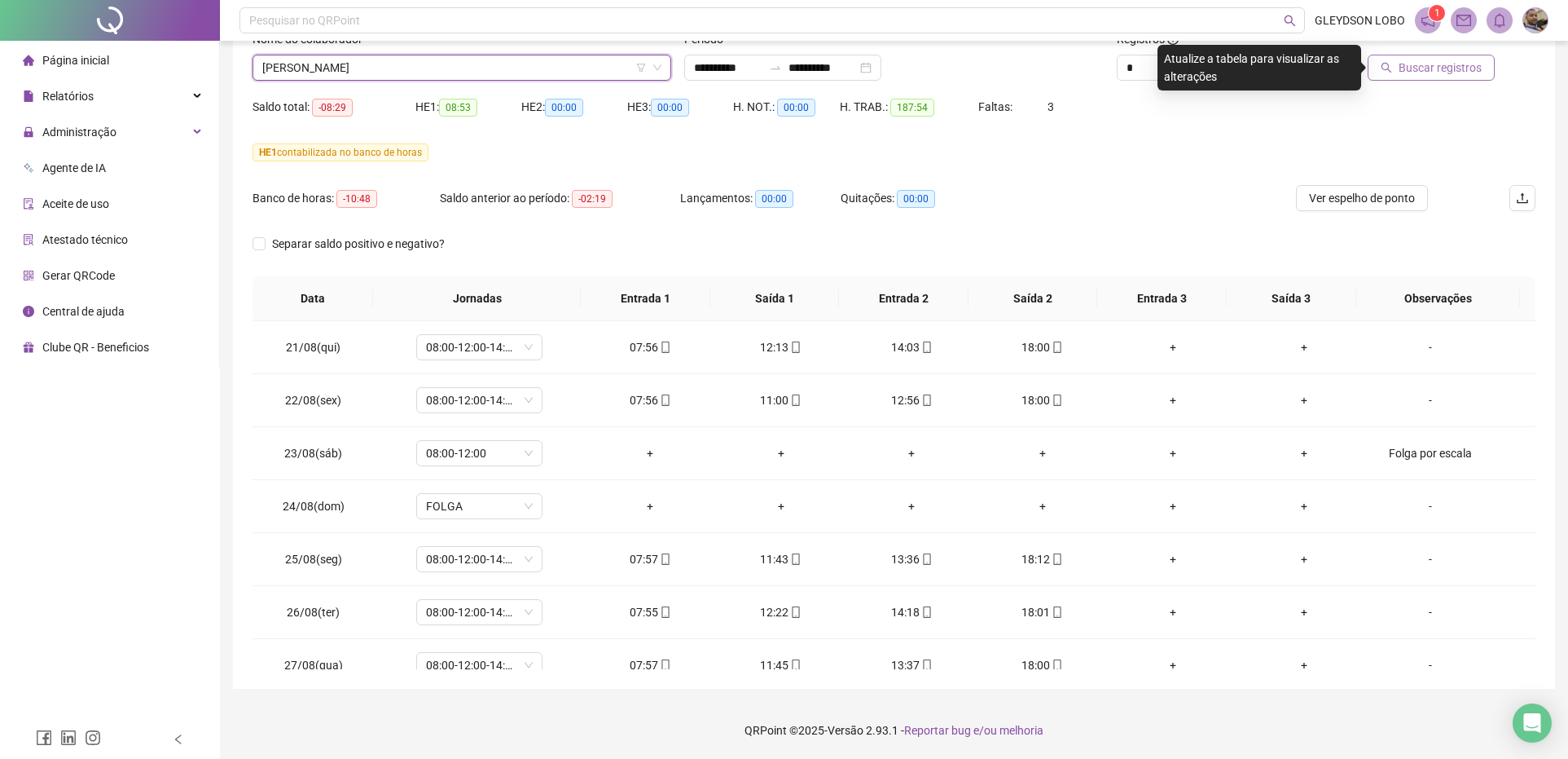
click at [1400, 70] on button "Buscar registros" at bounding box center [1431, 68] width 127 height 26
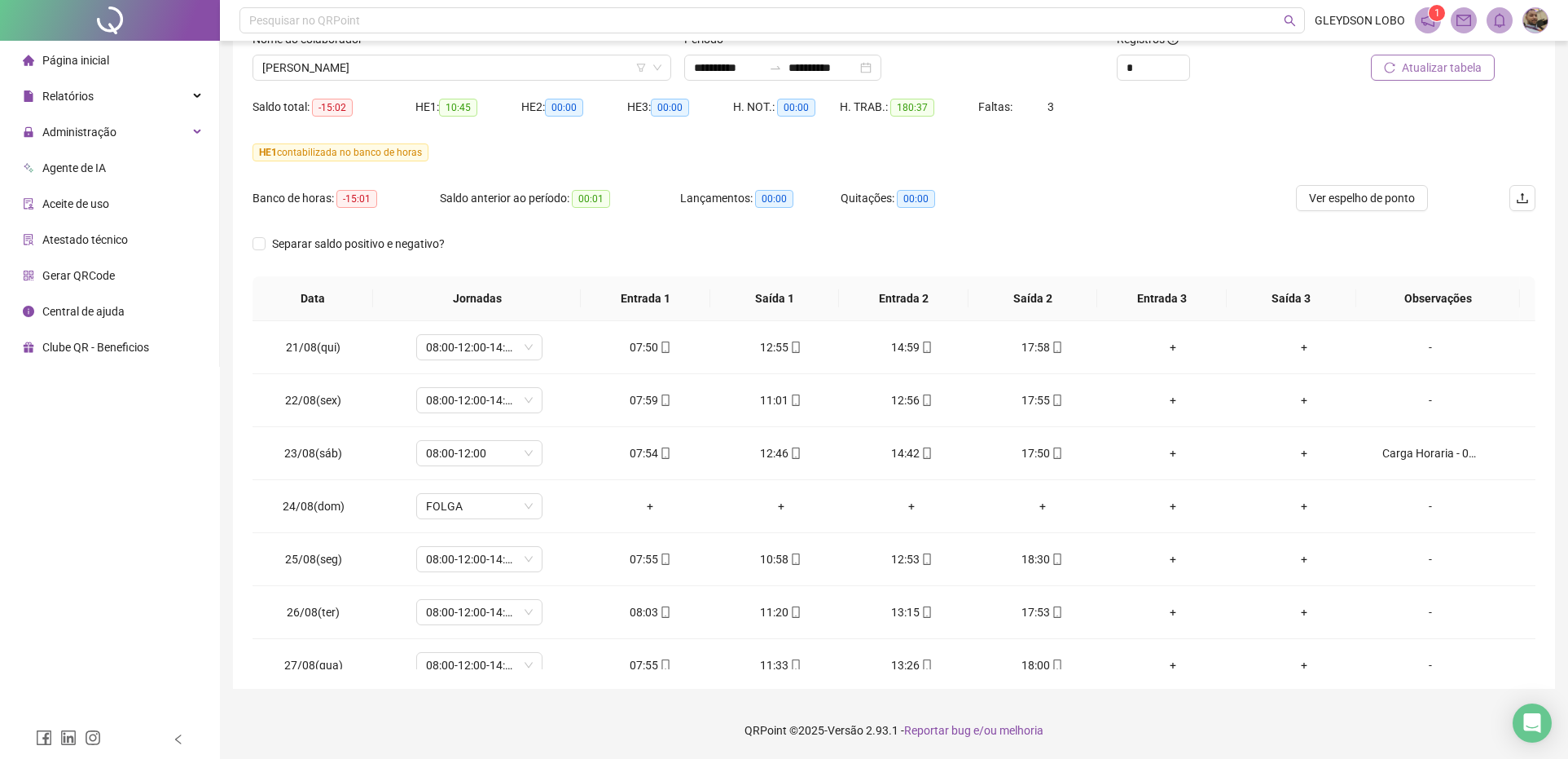
click at [1467, 77] on button "Atualizar tabela" at bounding box center [1432, 68] width 124 height 26
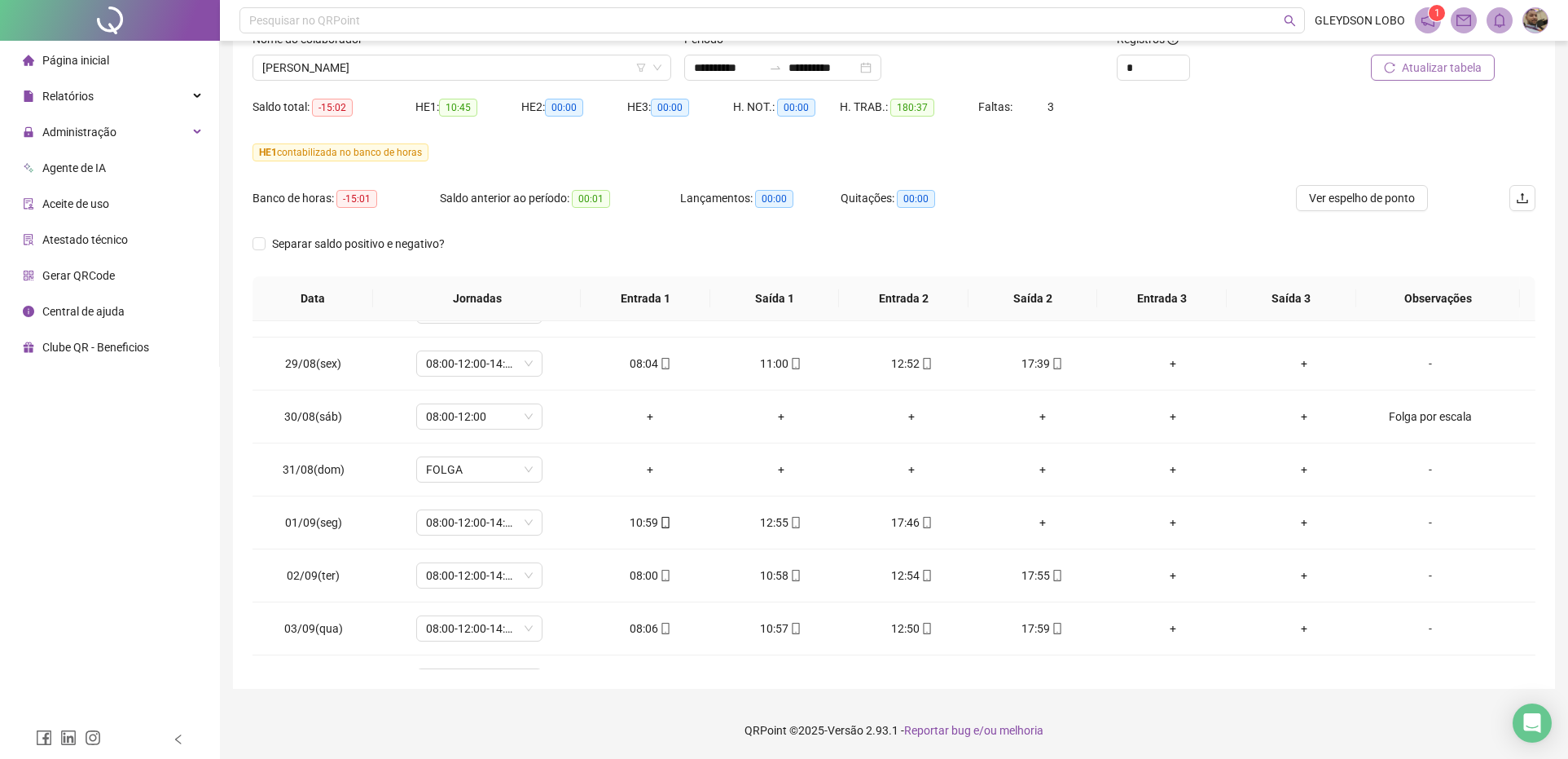
click at [1391, 66] on icon "reload" at bounding box center [1389, 68] width 11 height 11
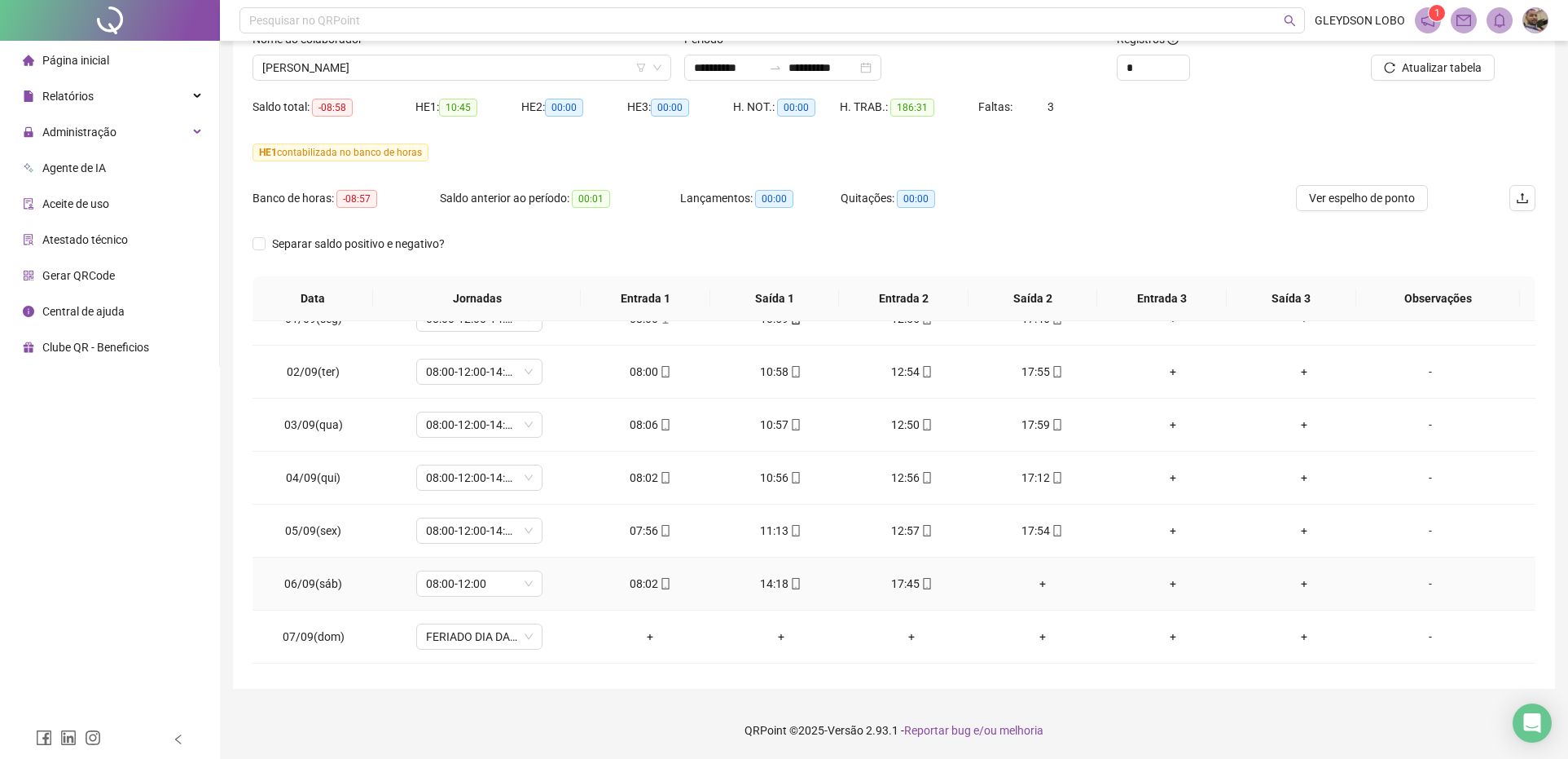
scroll to position [712, 0]
click at [1414, 483] on div "-" at bounding box center [1430, 481] width 96 height 18
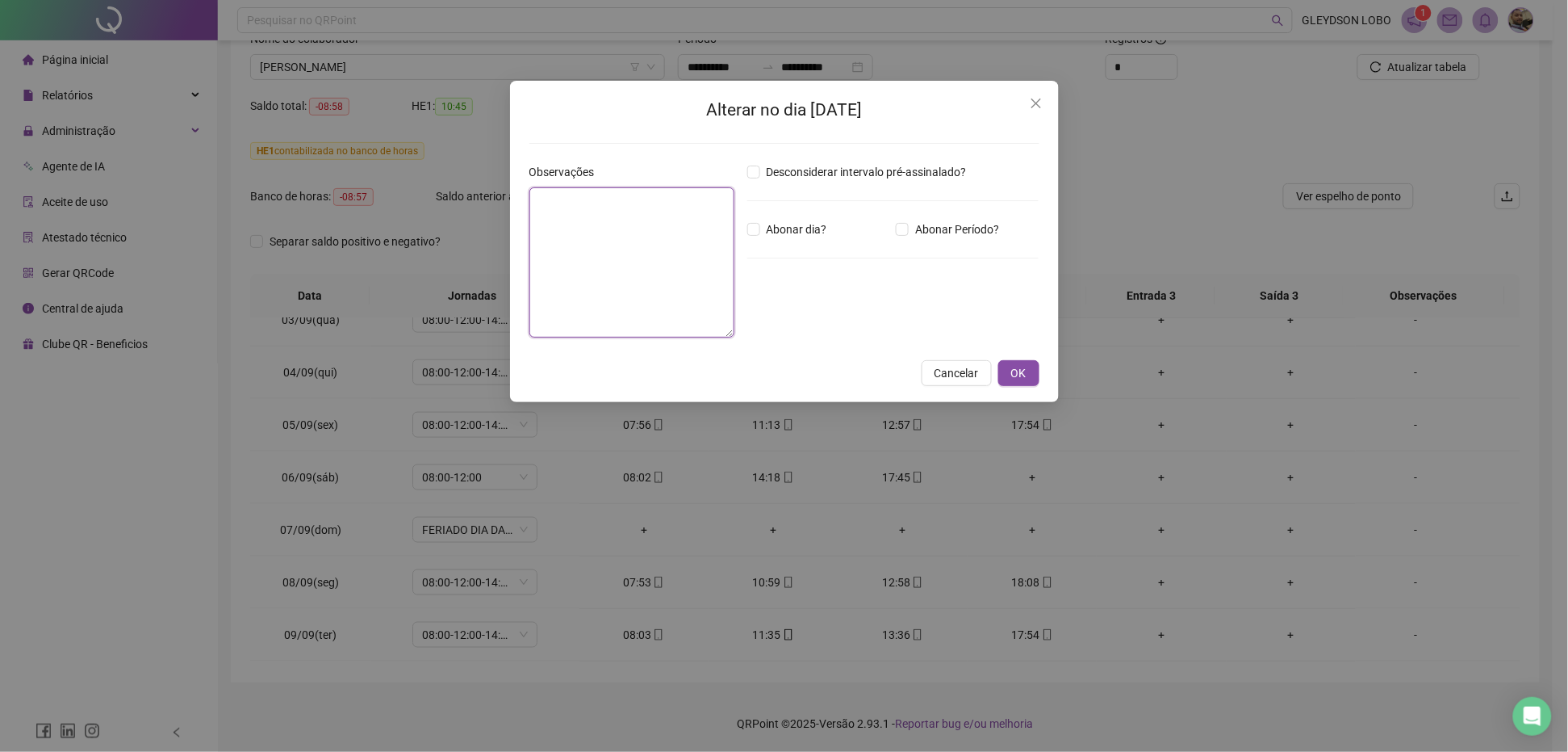
click at [602, 239] on textarea at bounding box center [632, 262] width 205 height 150
type textarea "*"
paste textarea "**********"
type textarea "**********"
click at [1030, 366] on button "OK" at bounding box center [1019, 373] width 41 height 26
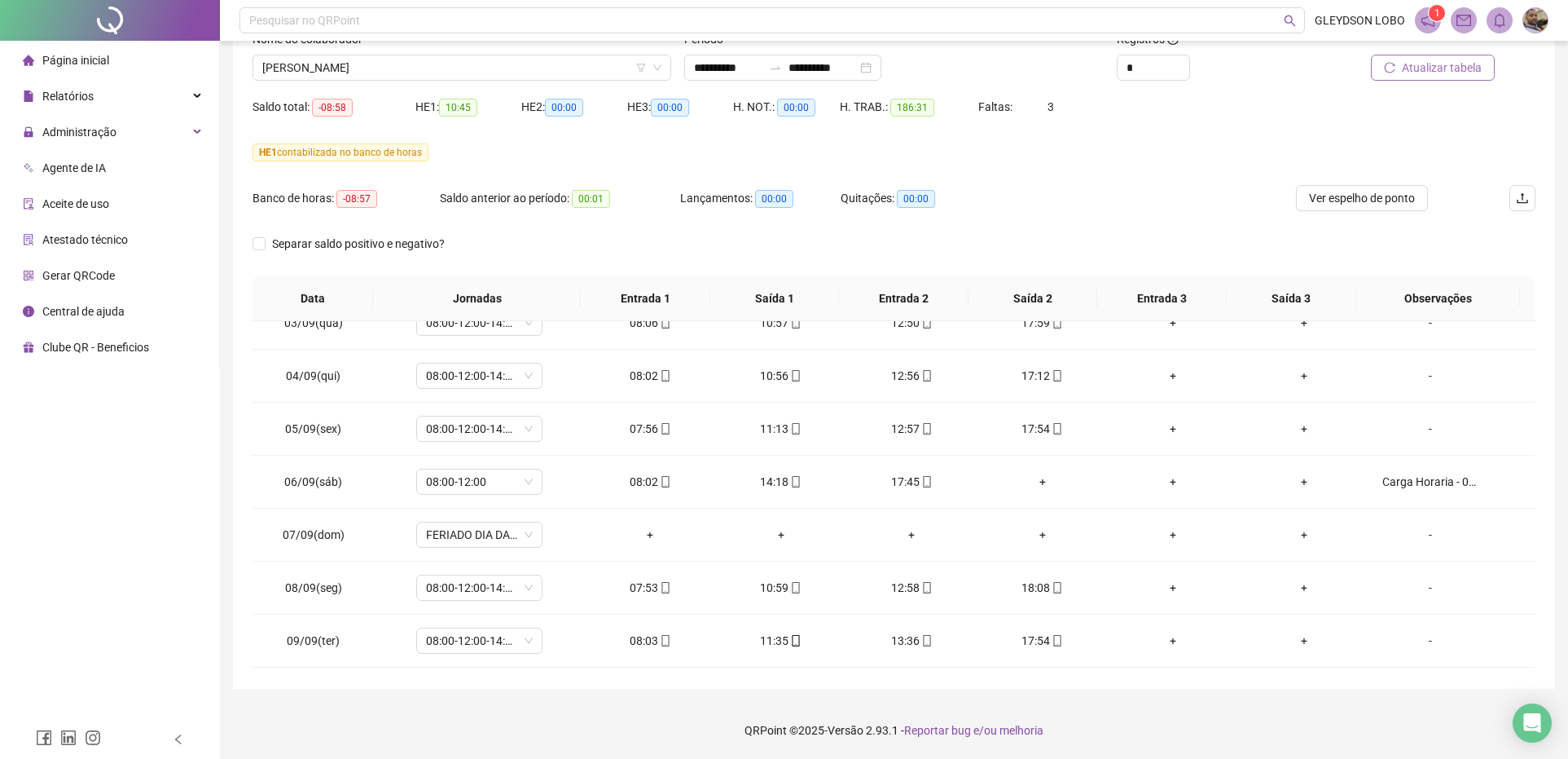
click at [1409, 65] on span "Atualizar tabela" at bounding box center [1442, 67] width 80 height 18
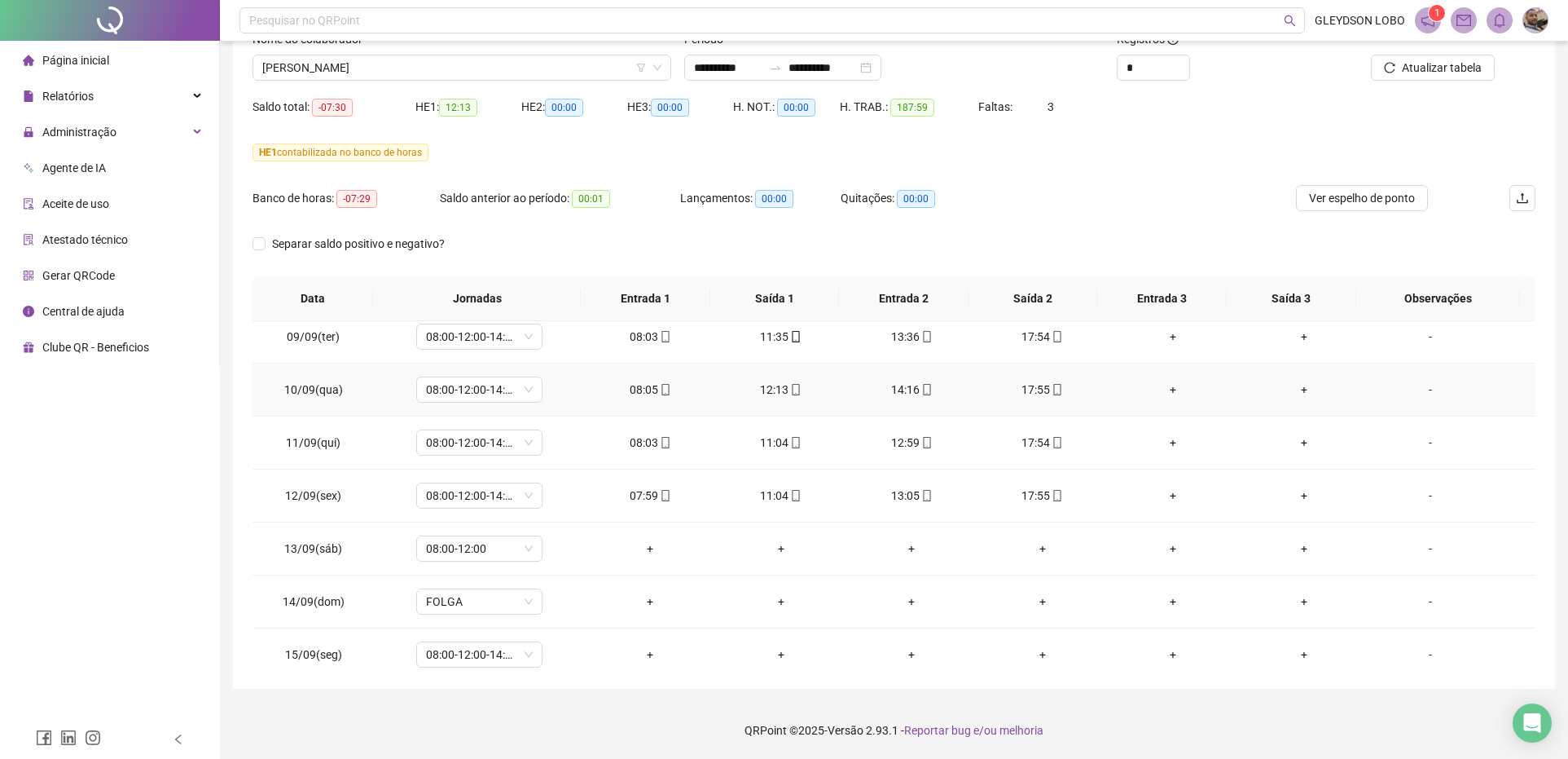
scroll to position [1019, 0]
click at [1415, 548] on div "-" at bounding box center [1430, 546] width 96 height 18
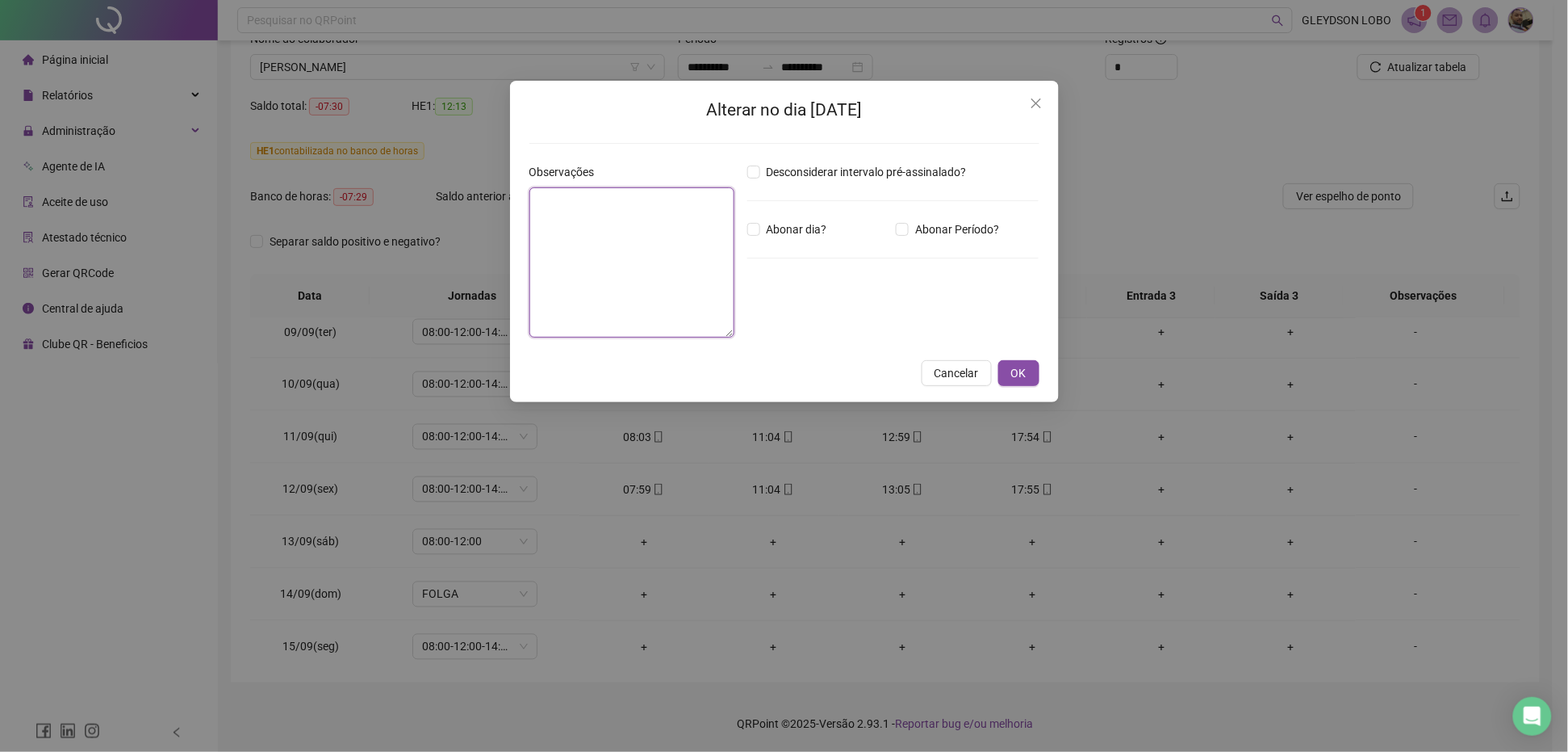
click at [603, 226] on textarea at bounding box center [632, 262] width 205 height 150
type textarea "**********"
click at [1027, 373] on button "OK" at bounding box center [1019, 373] width 41 height 26
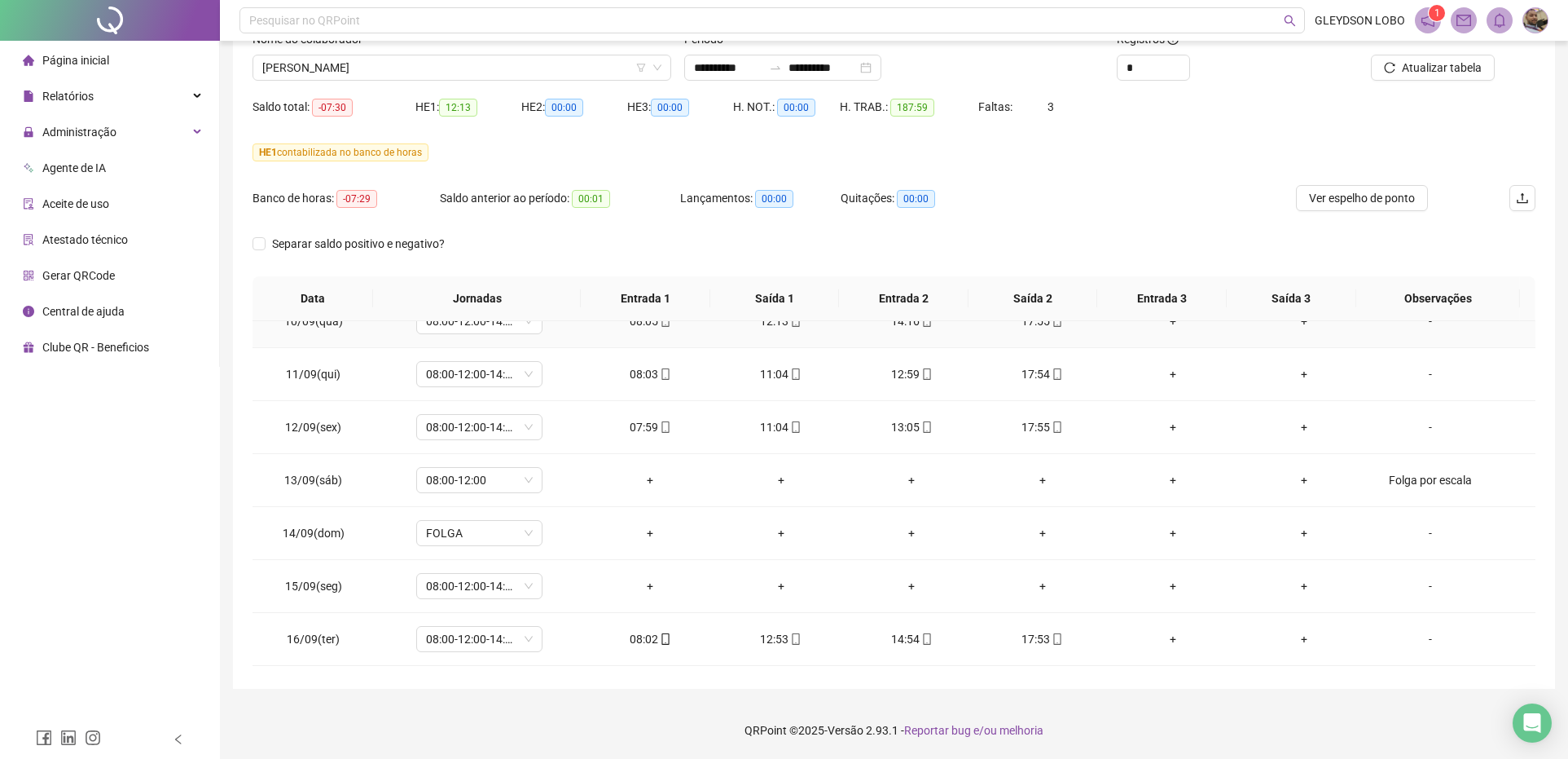
scroll to position [1120, 0]
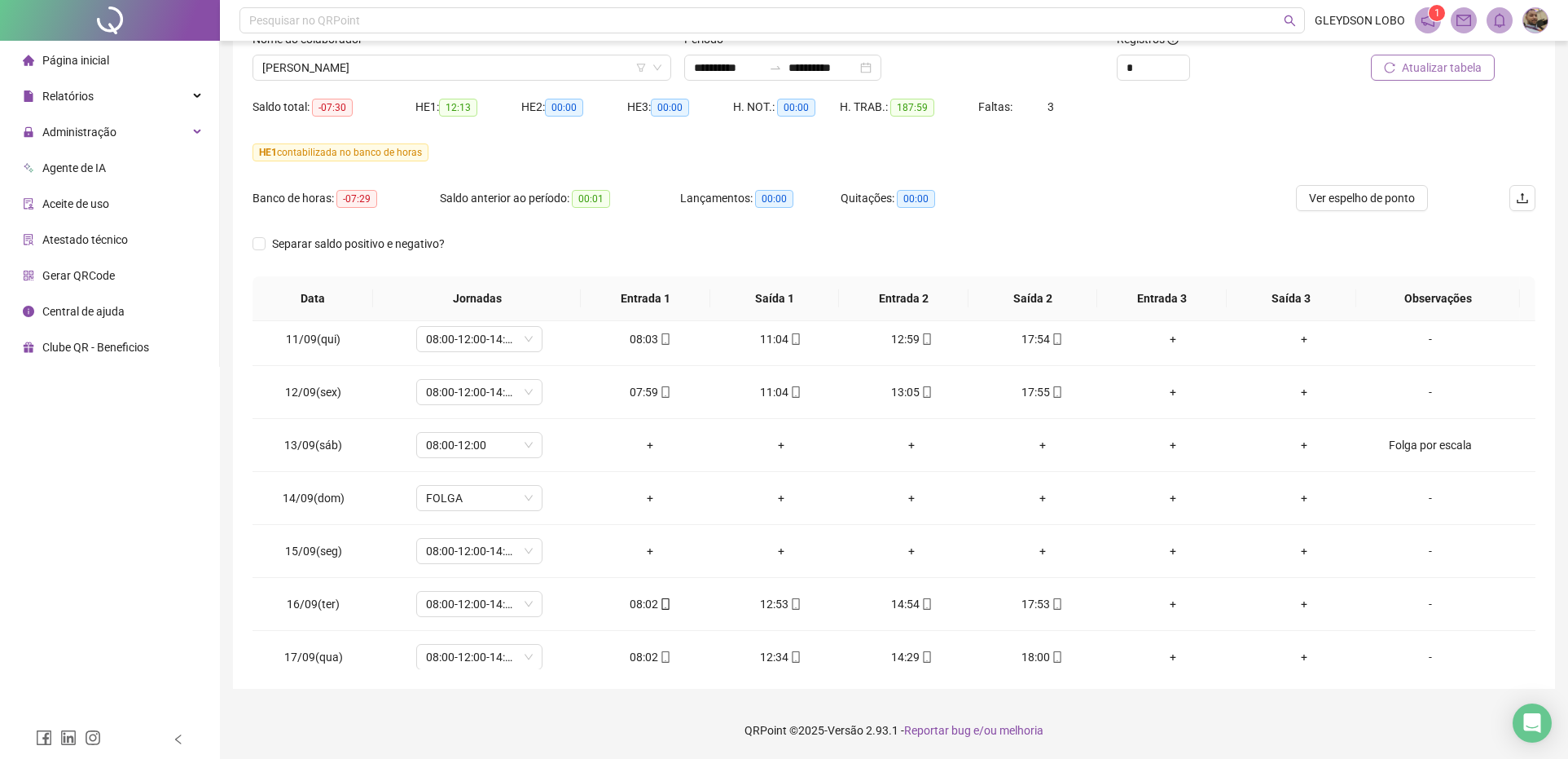
click at [1426, 62] on span "Atualizar tabela" at bounding box center [1442, 67] width 80 height 18
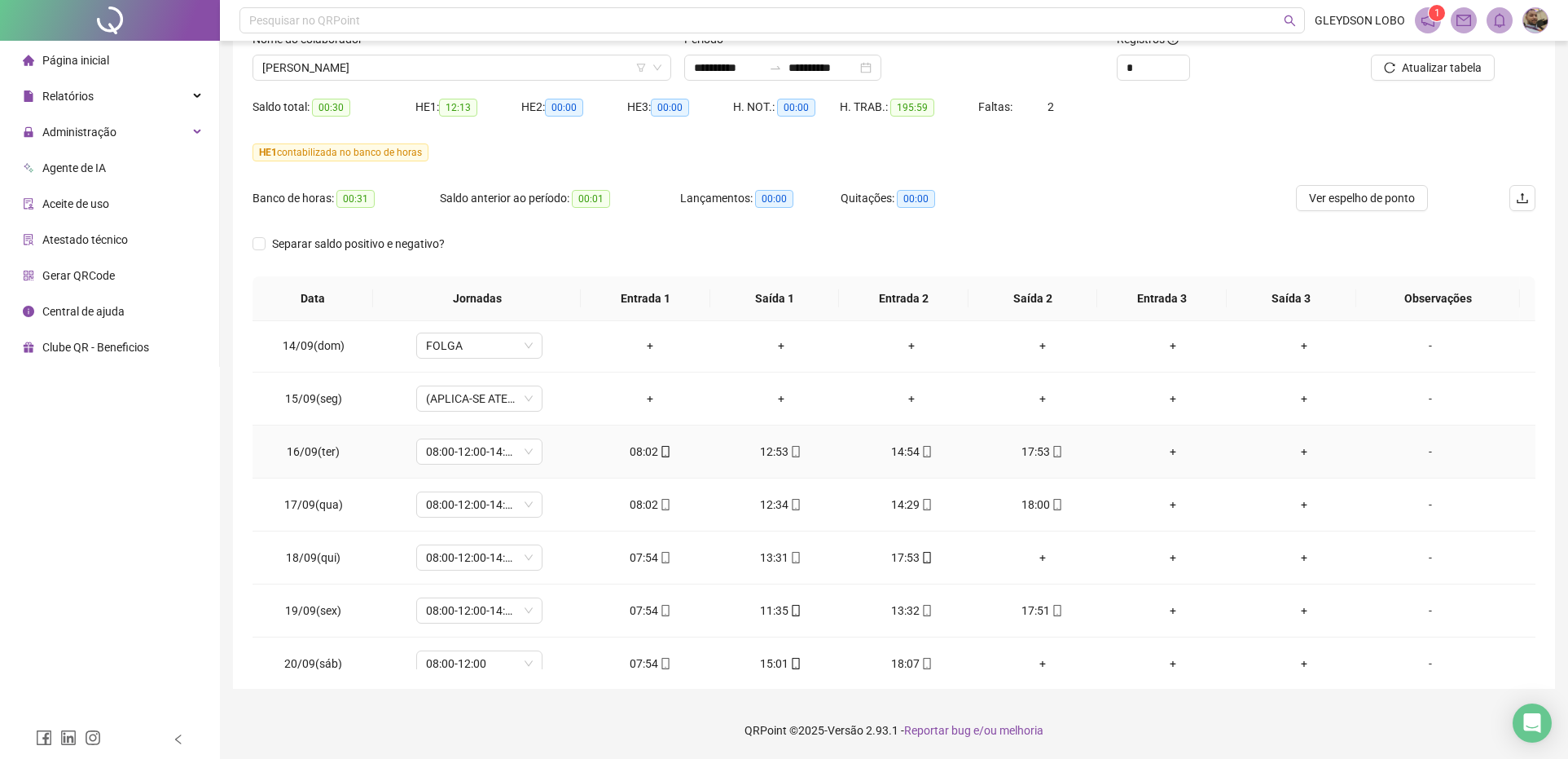
scroll to position [1299, 0]
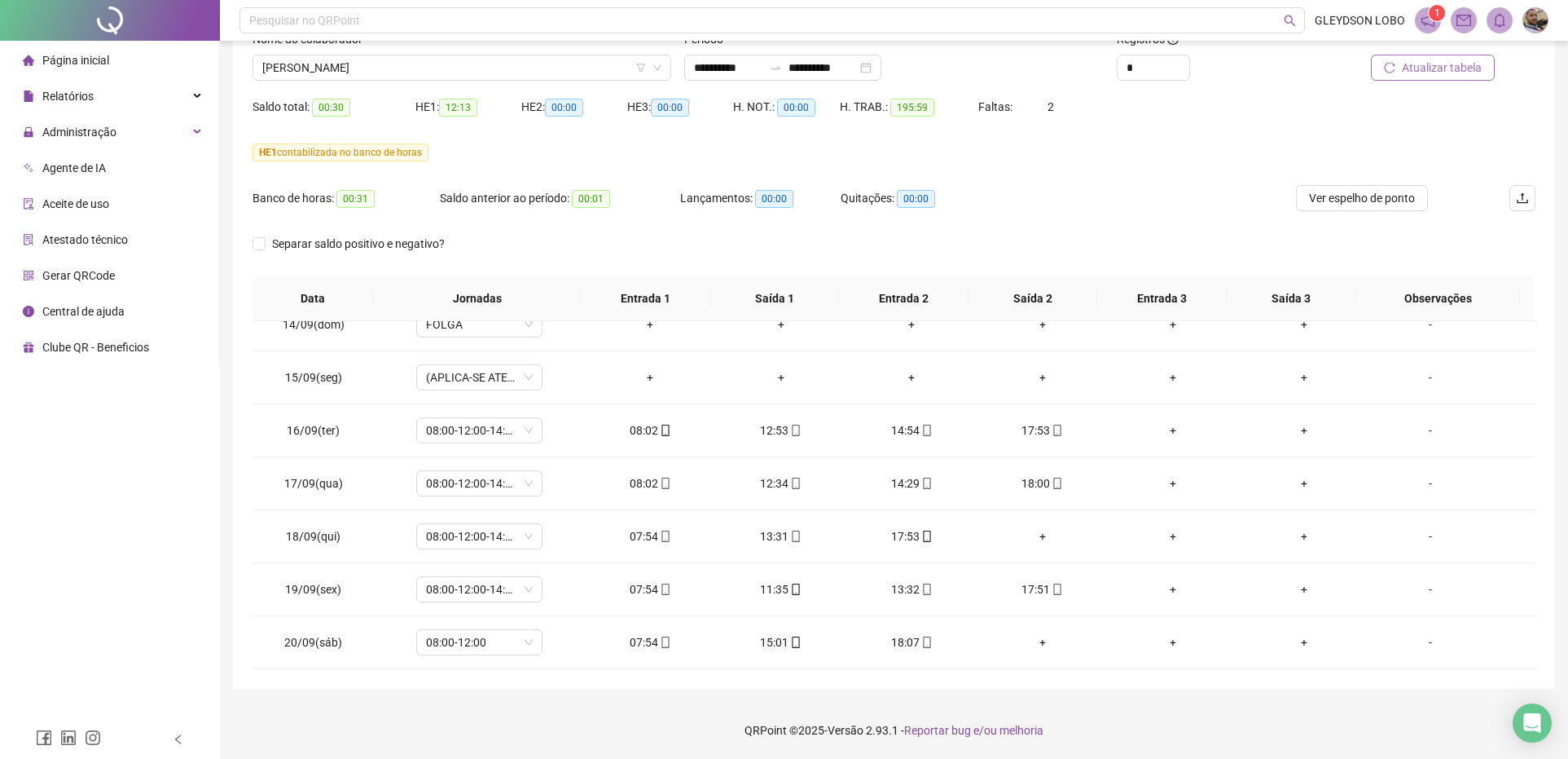
click at [1462, 77] on button "Atualizar tabela" at bounding box center [1432, 68] width 124 height 26
click at [1415, 646] on div "-" at bounding box center [1430, 642] width 96 height 18
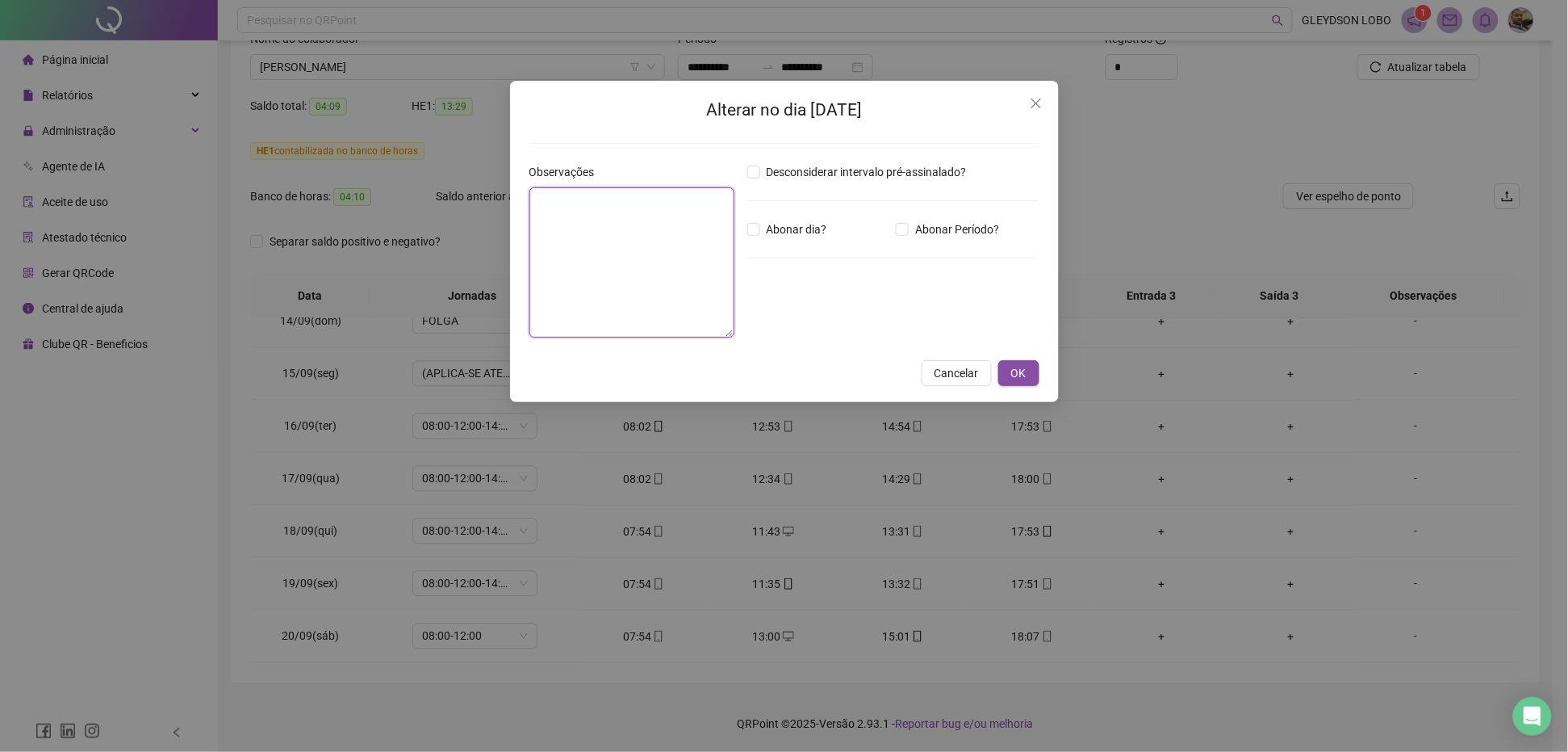
click at [628, 249] on textarea at bounding box center [632, 262] width 205 height 150
paste textarea "**********"
type textarea "**********"
click at [623, 212] on textarea at bounding box center [632, 262] width 205 height 150
paste textarea "**********"
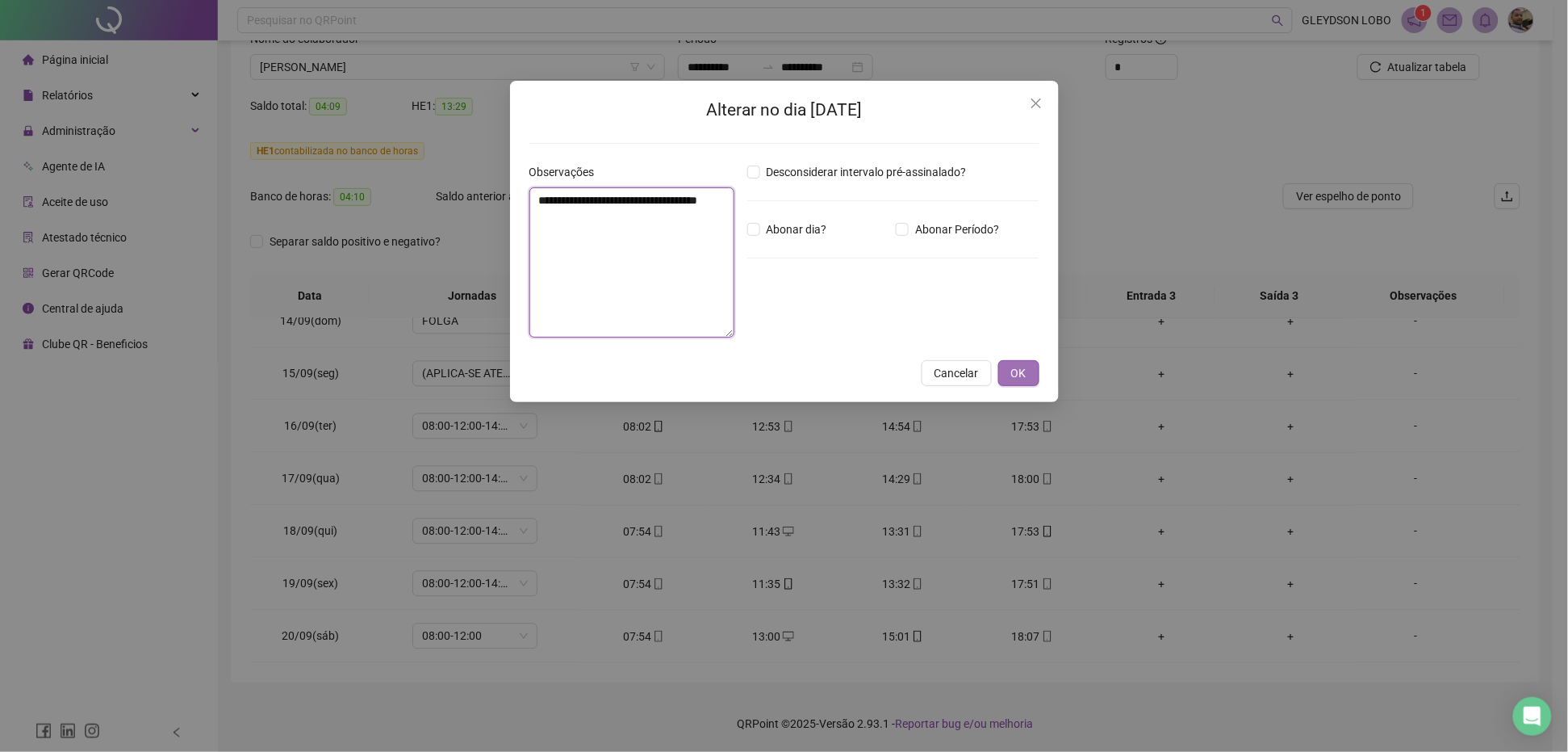
type textarea "**********"
click at [1022, 374] on span "OK" at bounding box center [1019, 372] width 16 height 18
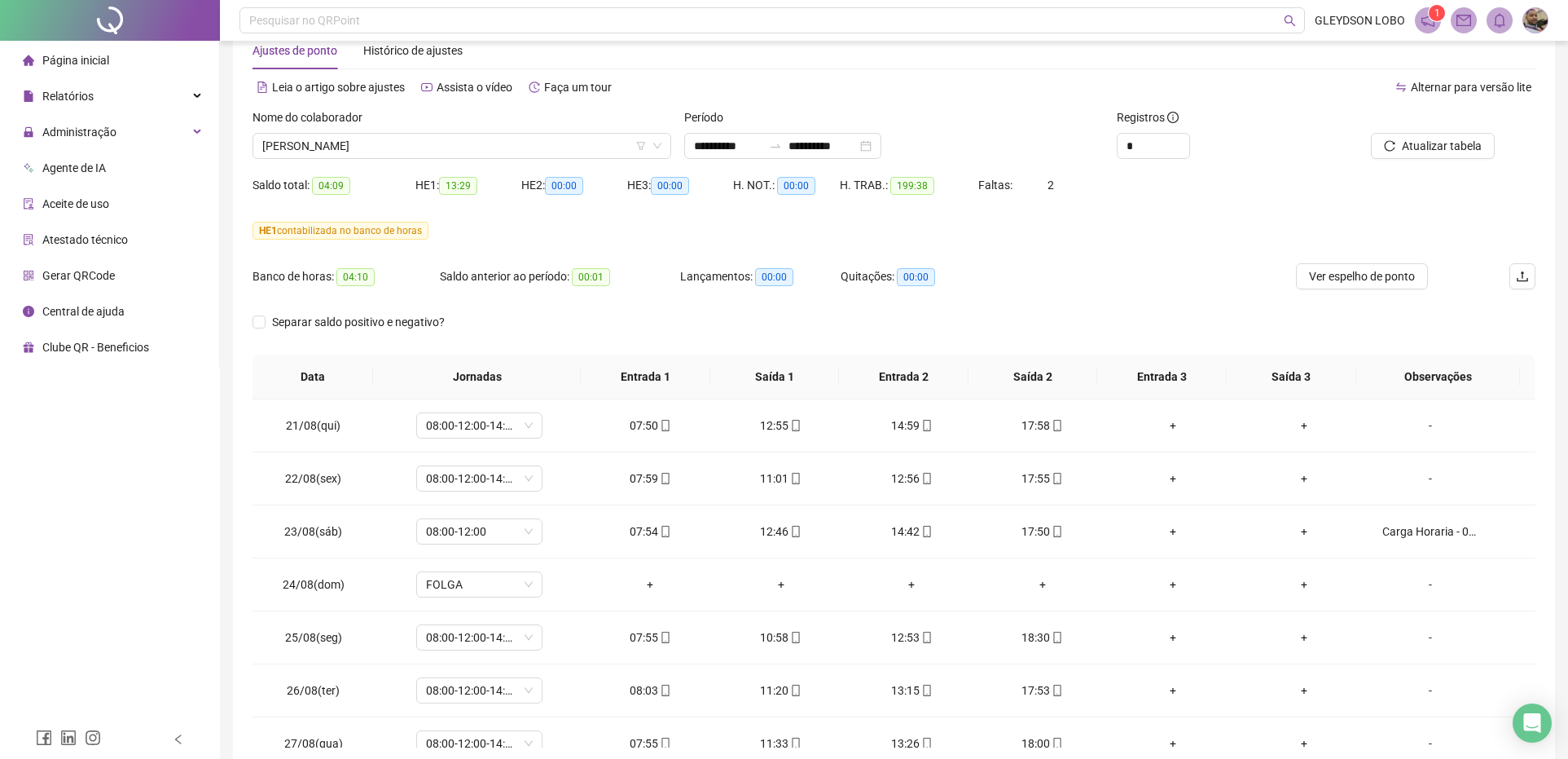
scroll to position [0, 0]
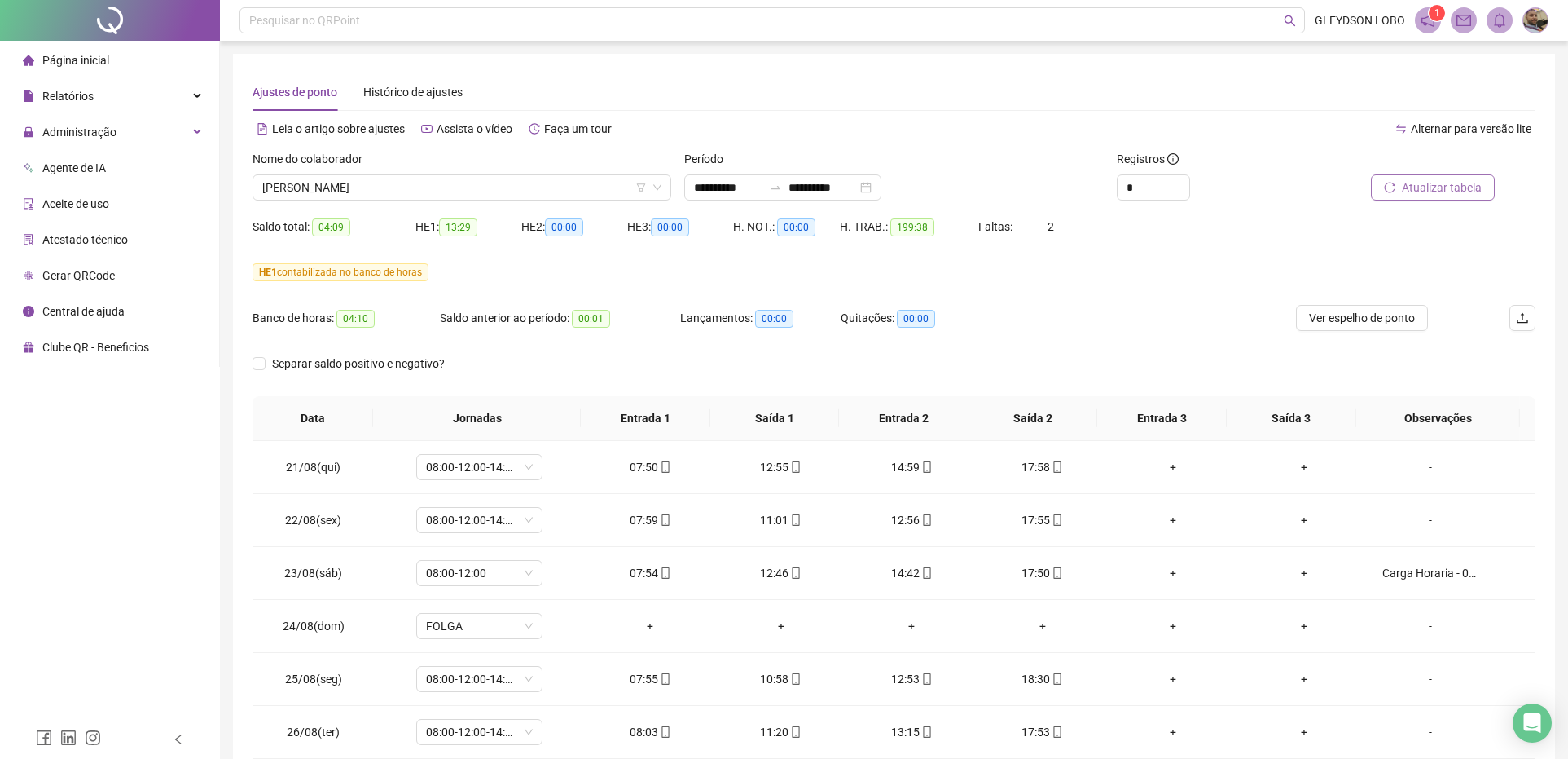
click at [1402, 180] on button "Atualizar tabela" at bounding box center [1432, 187] width 124 height 26
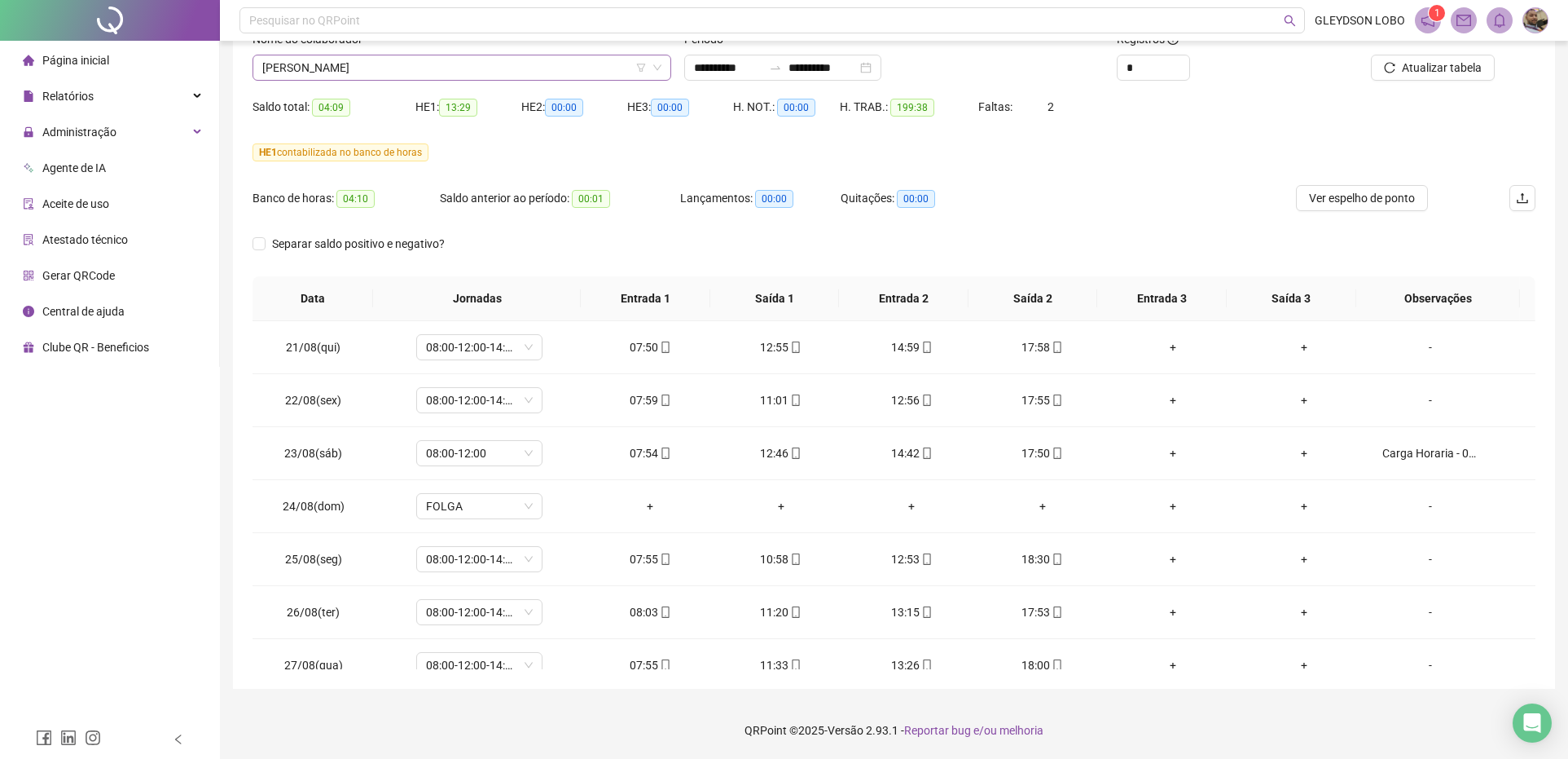
click at [571, 72] on span "[PERSON_NAME]" at bounding box center [461, 68] width 399 height 24
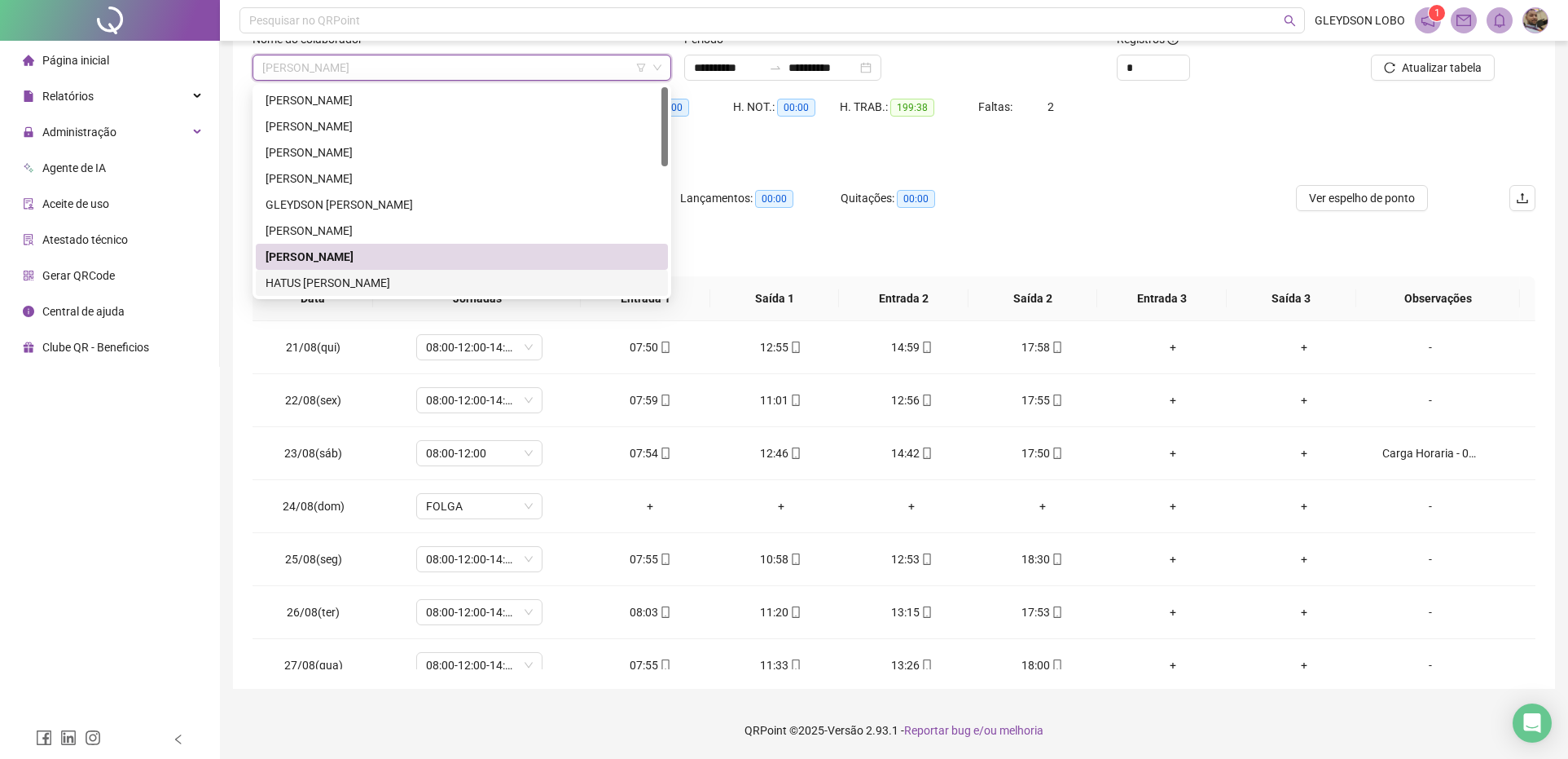
click at [322, 279] on div "HATUS NERES XAVIER" at bounding box center [462, 282] width 392 height 18
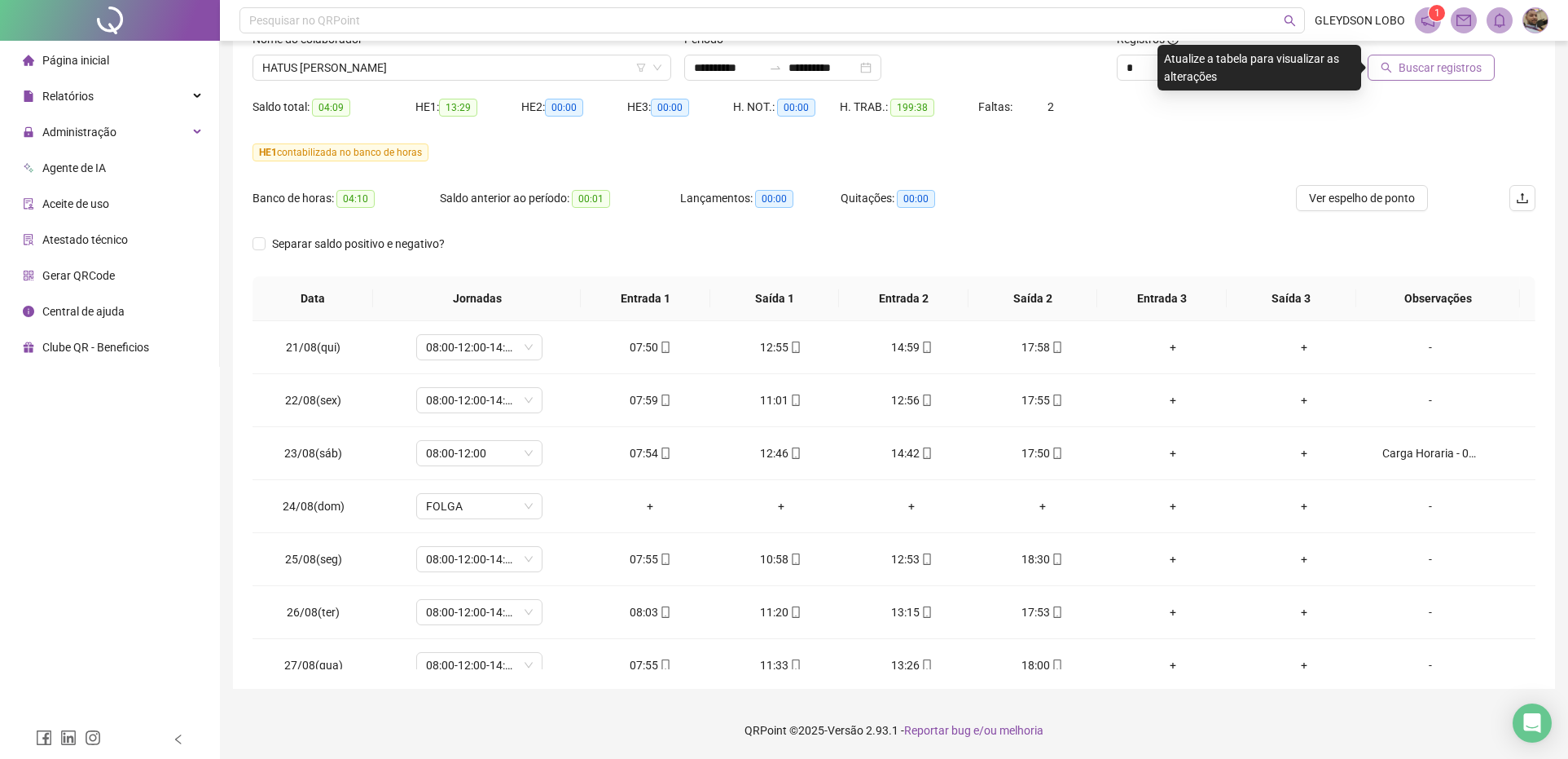
click at [1448, 71] on span "Buscar registros" at bounding box center [1440, 67] width 83 height 18
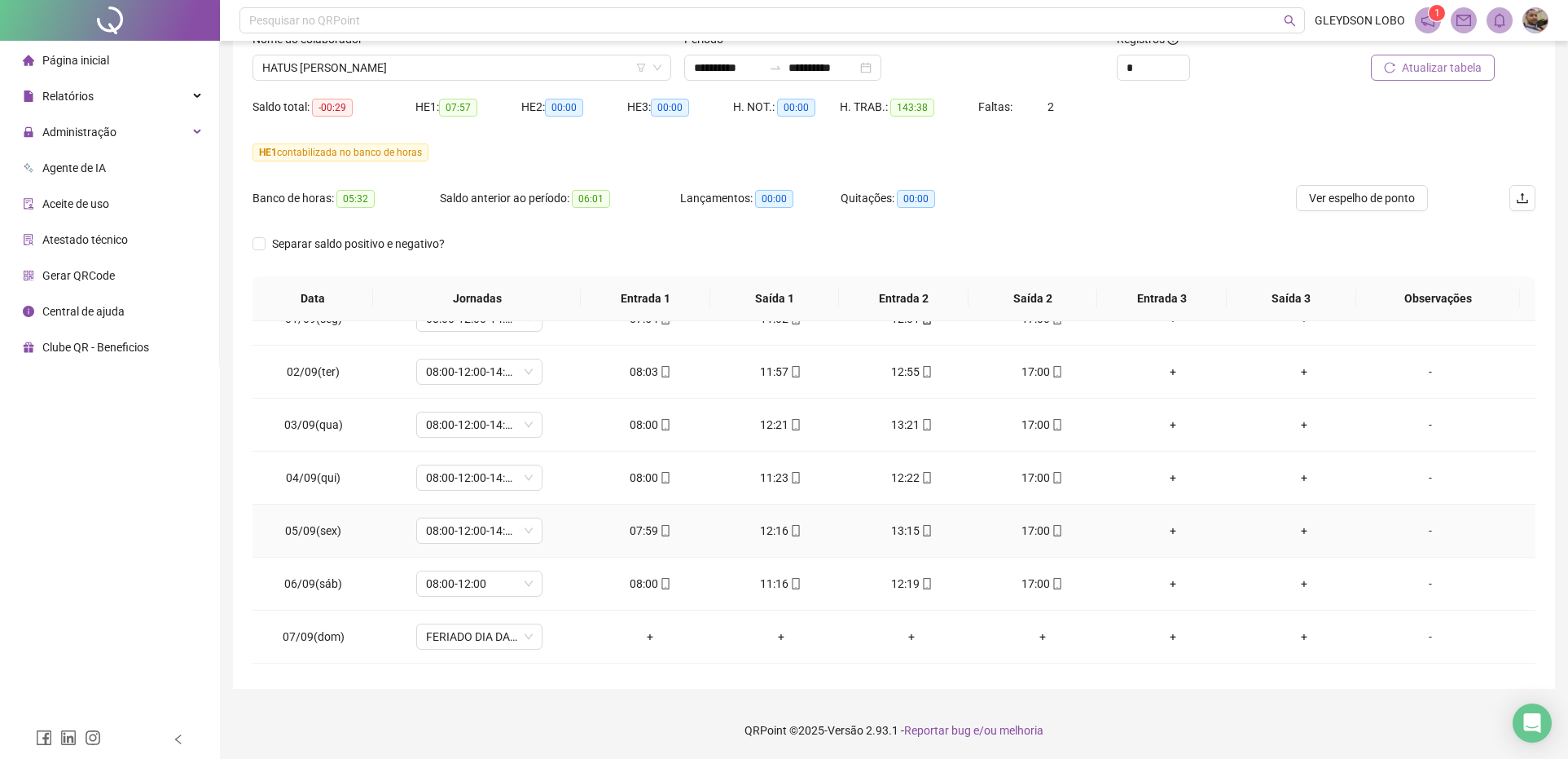
scroll to position [712, 0]
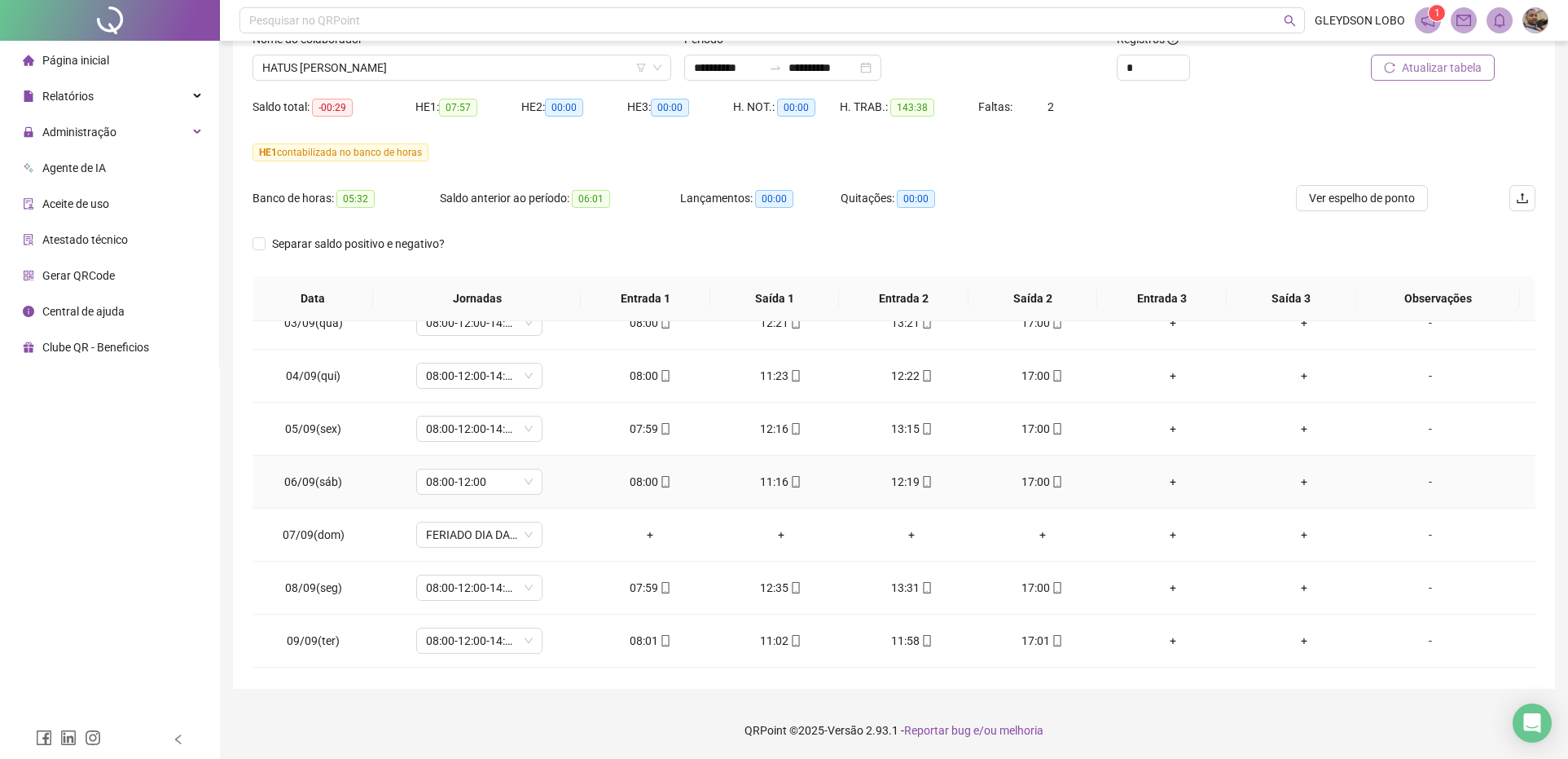
click at [1420, 489] on div "-" at bounding box center [1430, 481] width 96 height 18
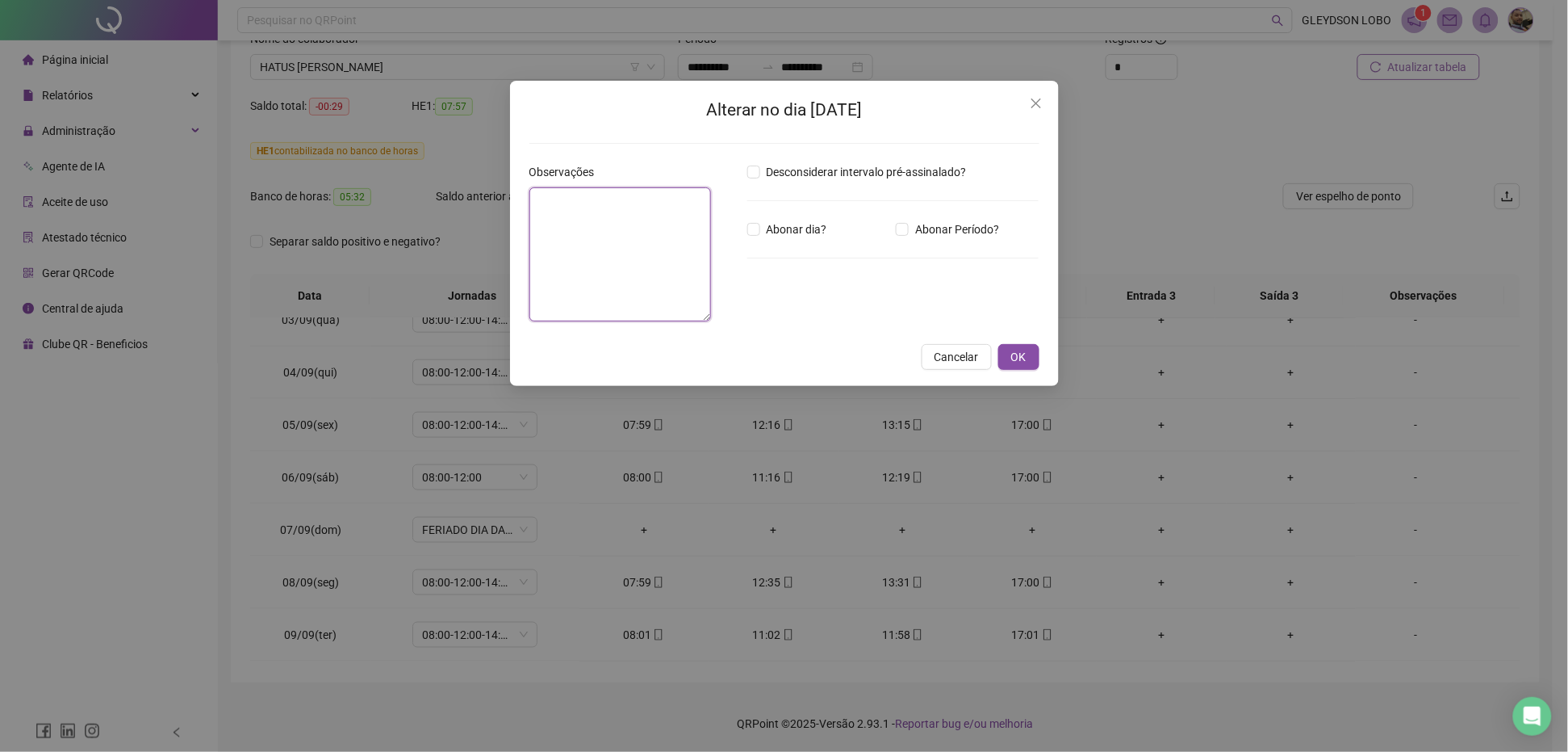
click at [587, 234] on textarea at bounding box center [621, 253] width 182 height 134
paste textarea "**********"
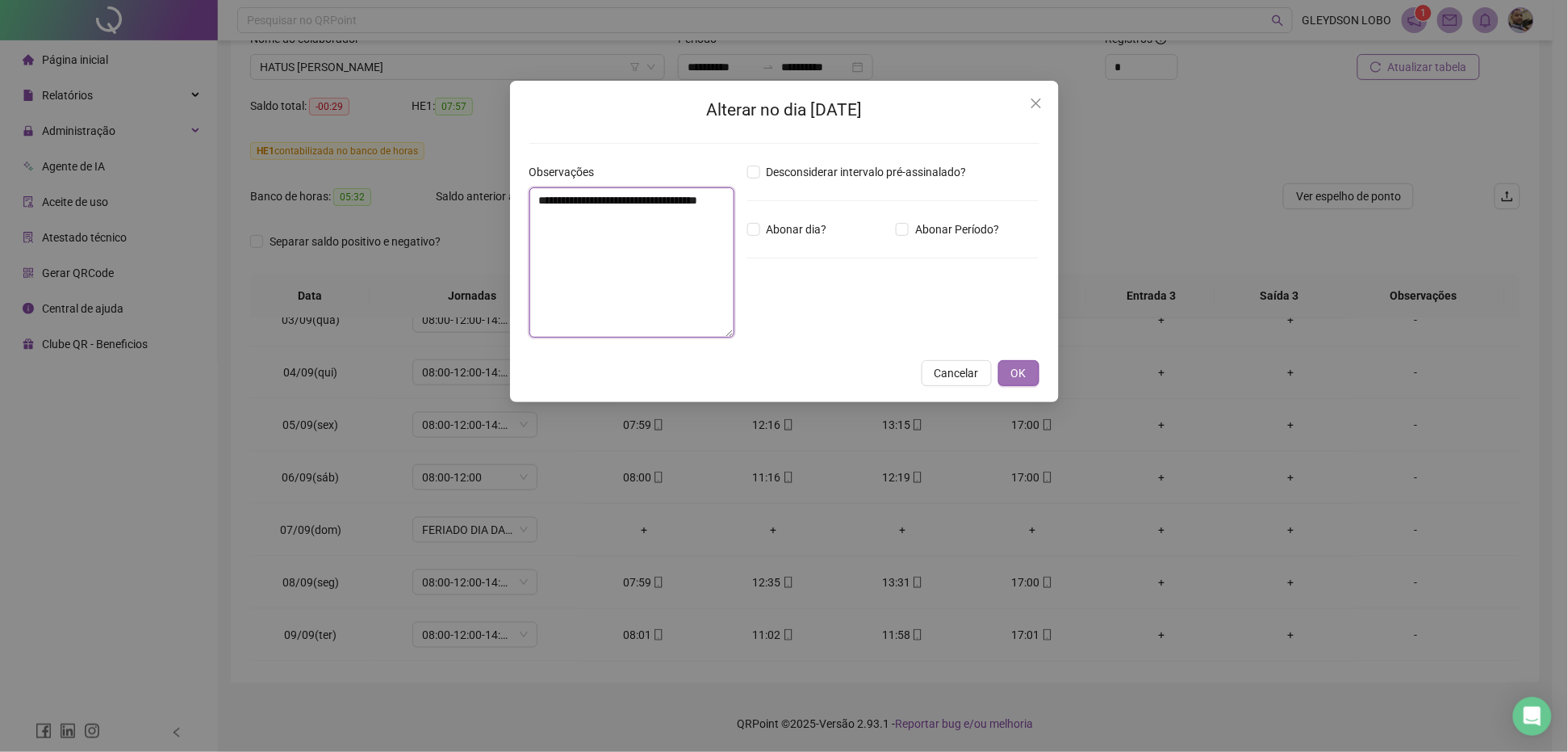
type textarea "**********"
click at [1018, 373] on span "OK" at bounding box center [1019, 372] width 16 height 18
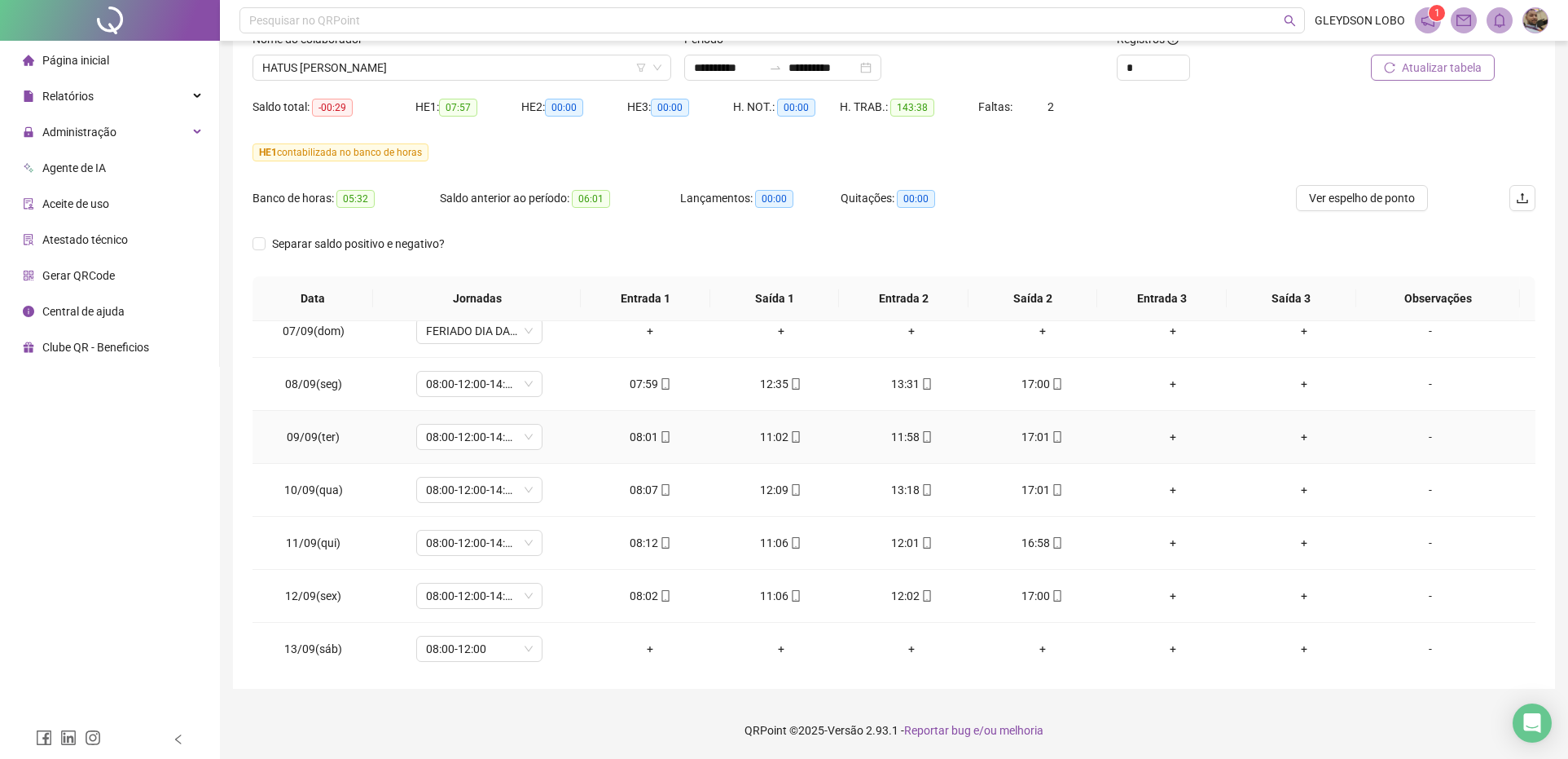
scroll to position [1019, 0]
click at [1429, 551] on div "-" at bounding box center [1430, 546] width 96 height 18
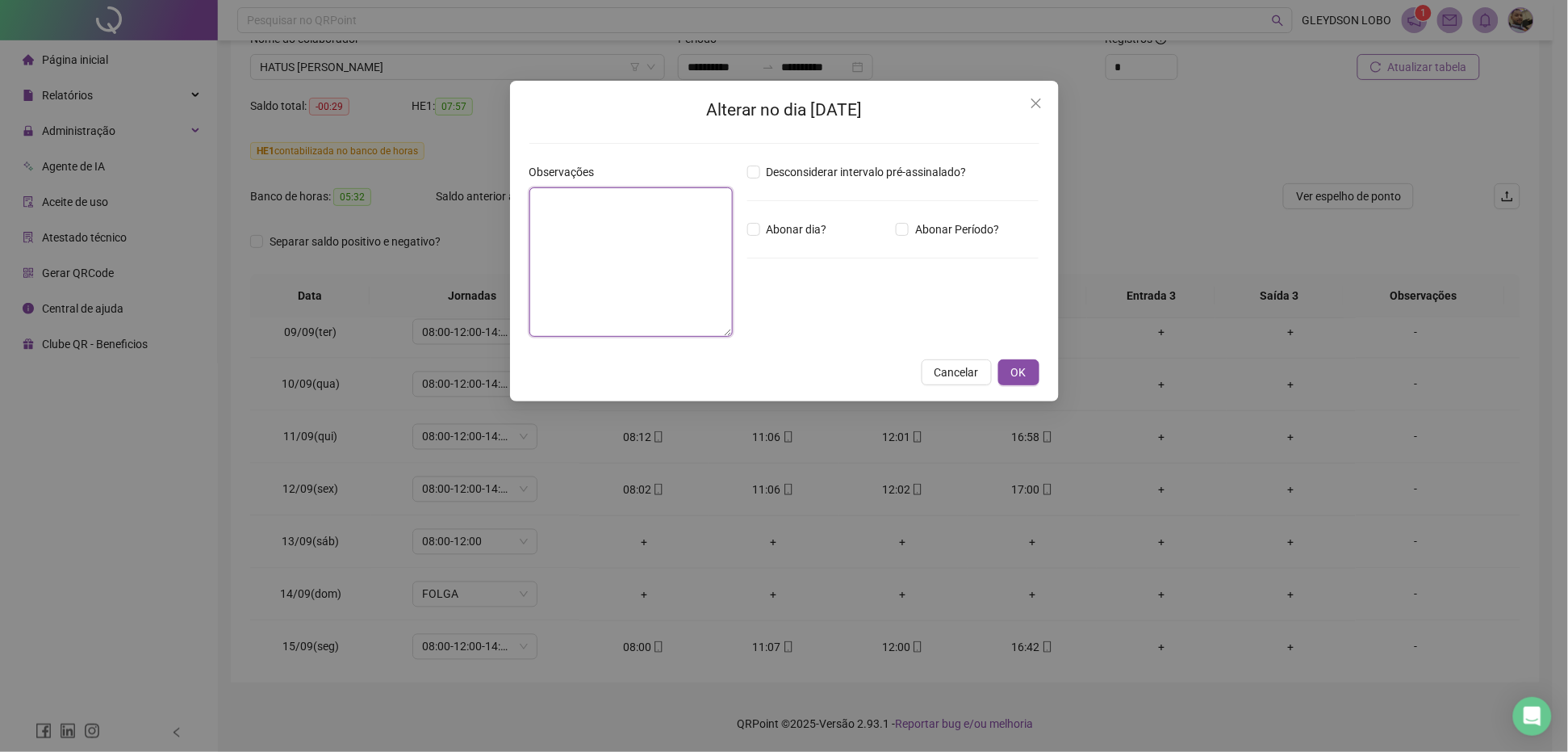
click at [679, 296] on textarea at bounding box center [632, 262] width 205 height 149
type textarea "**********"
click at [1018, 374] on span "OK" at bounding box center [1019, 372] width 16 height 18
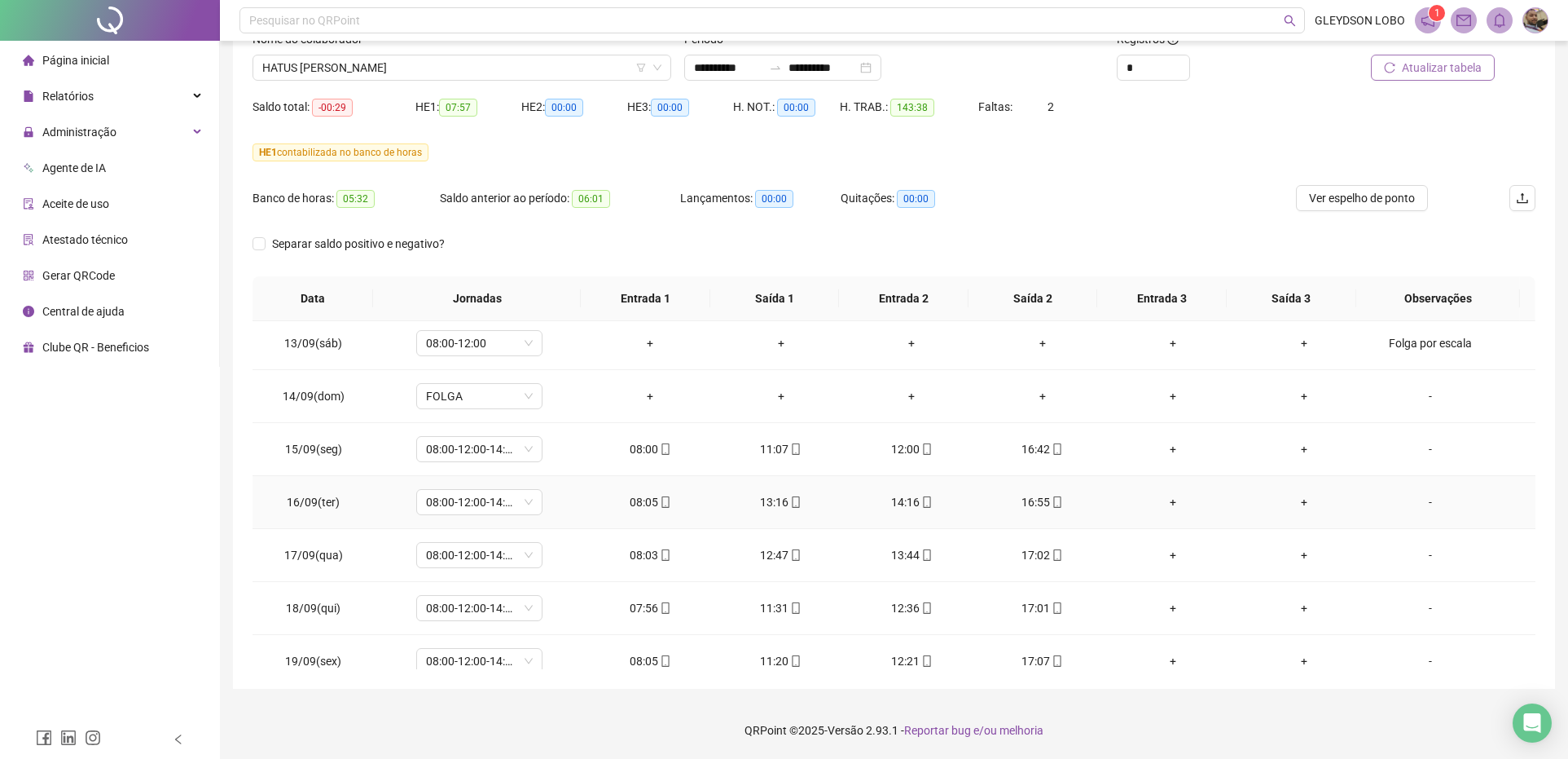
scroll to position [1299, 0]
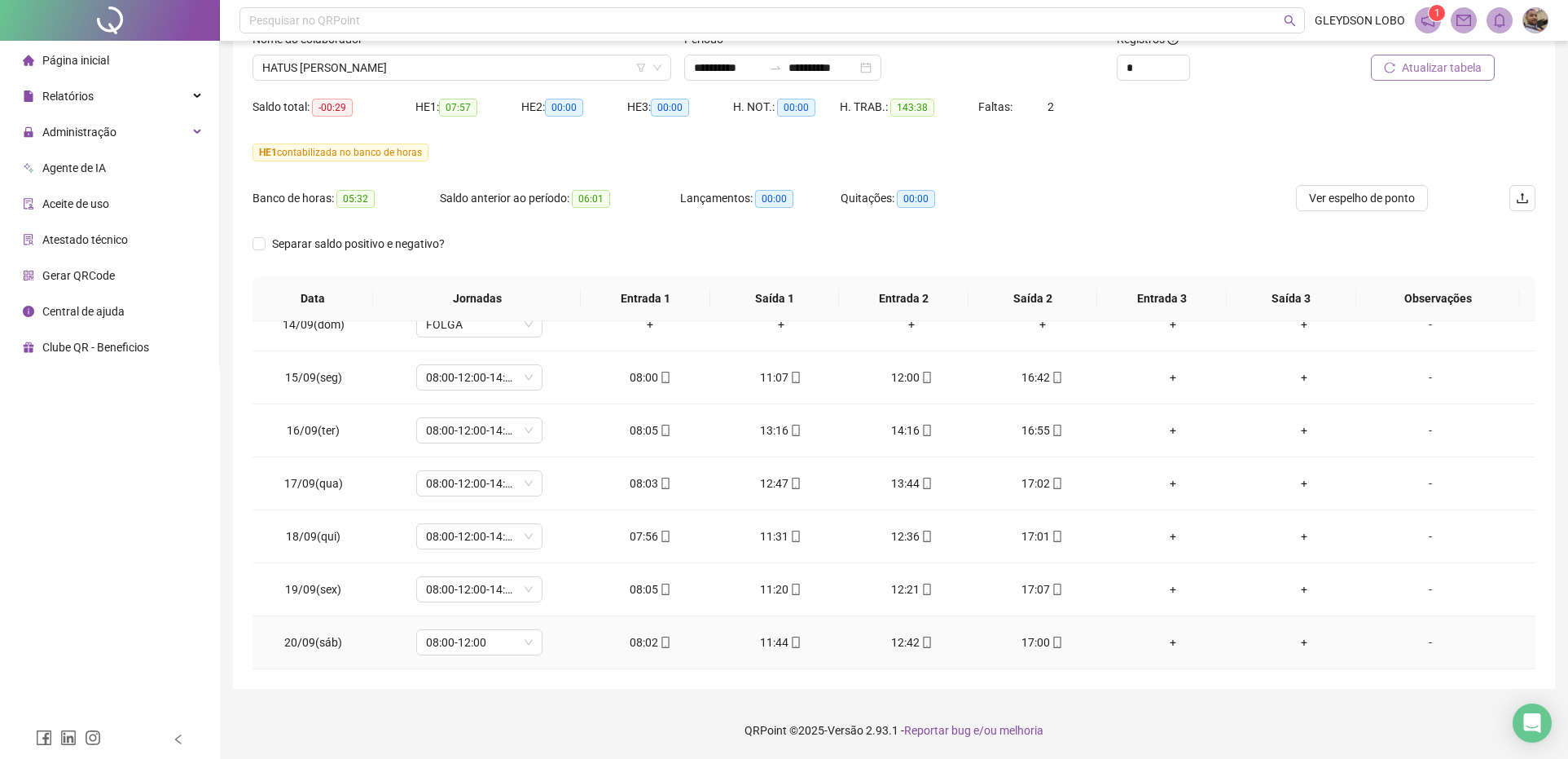
click at [1415, 644] on div "-" at bounding box center [1430, 642] width 96 height 18
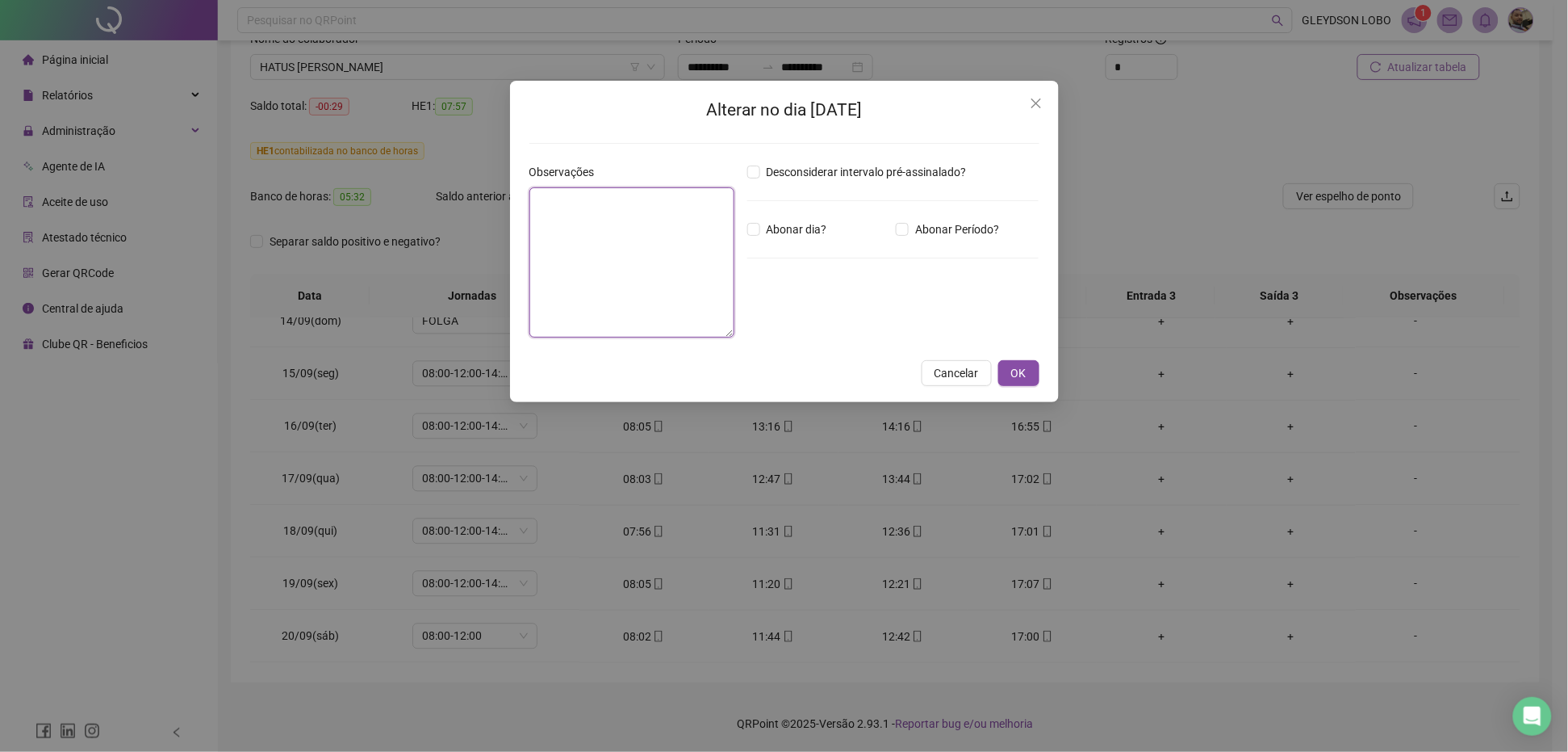
click at [631, 301] on textarea at bounding box center [632, 262] width 205 height 150
paste textarea "**********"
type textarea "**********"
click at [1023, 380] on span "OK" at bounding box center [1019, 372] width 16 height 18
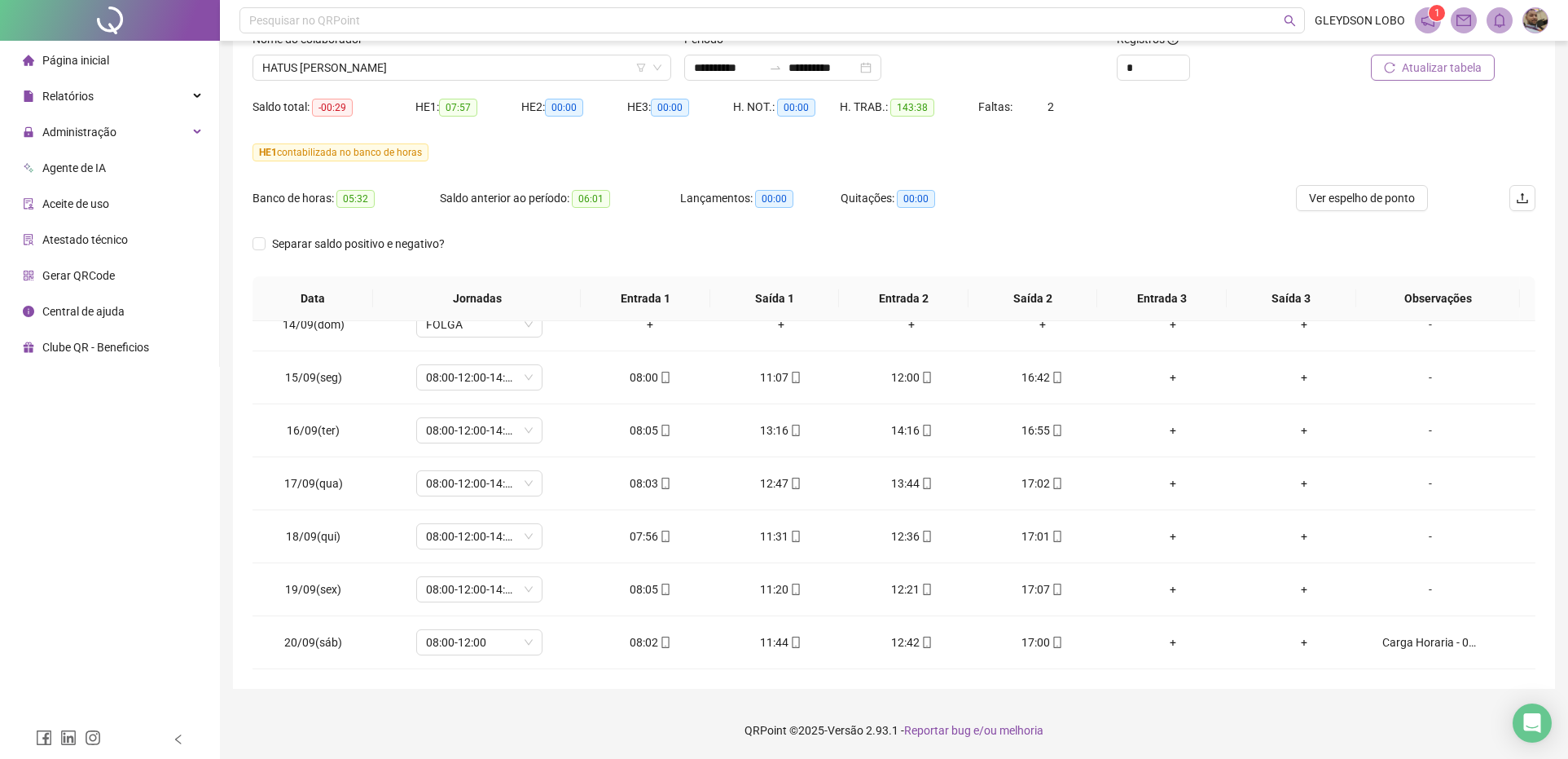
click at [1427, 60] on span "Atualizar tabela" at bounding box center [1442, 67] width 80 height 18
click at [489, 68] on span "HATUS NERES XAVIER" at bounding box center [461, 68] width 399 height 24
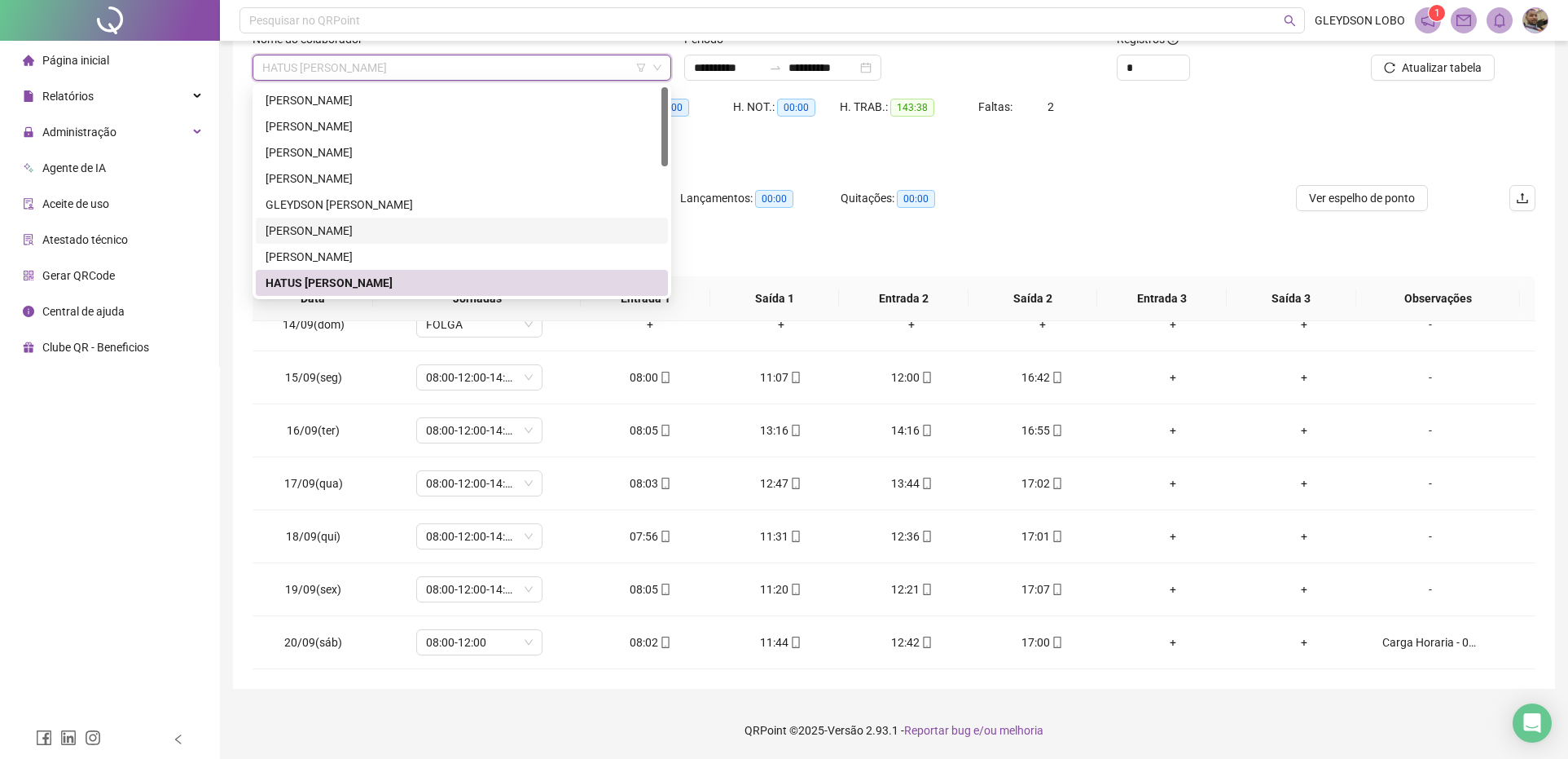
scroll to position [101, 0]
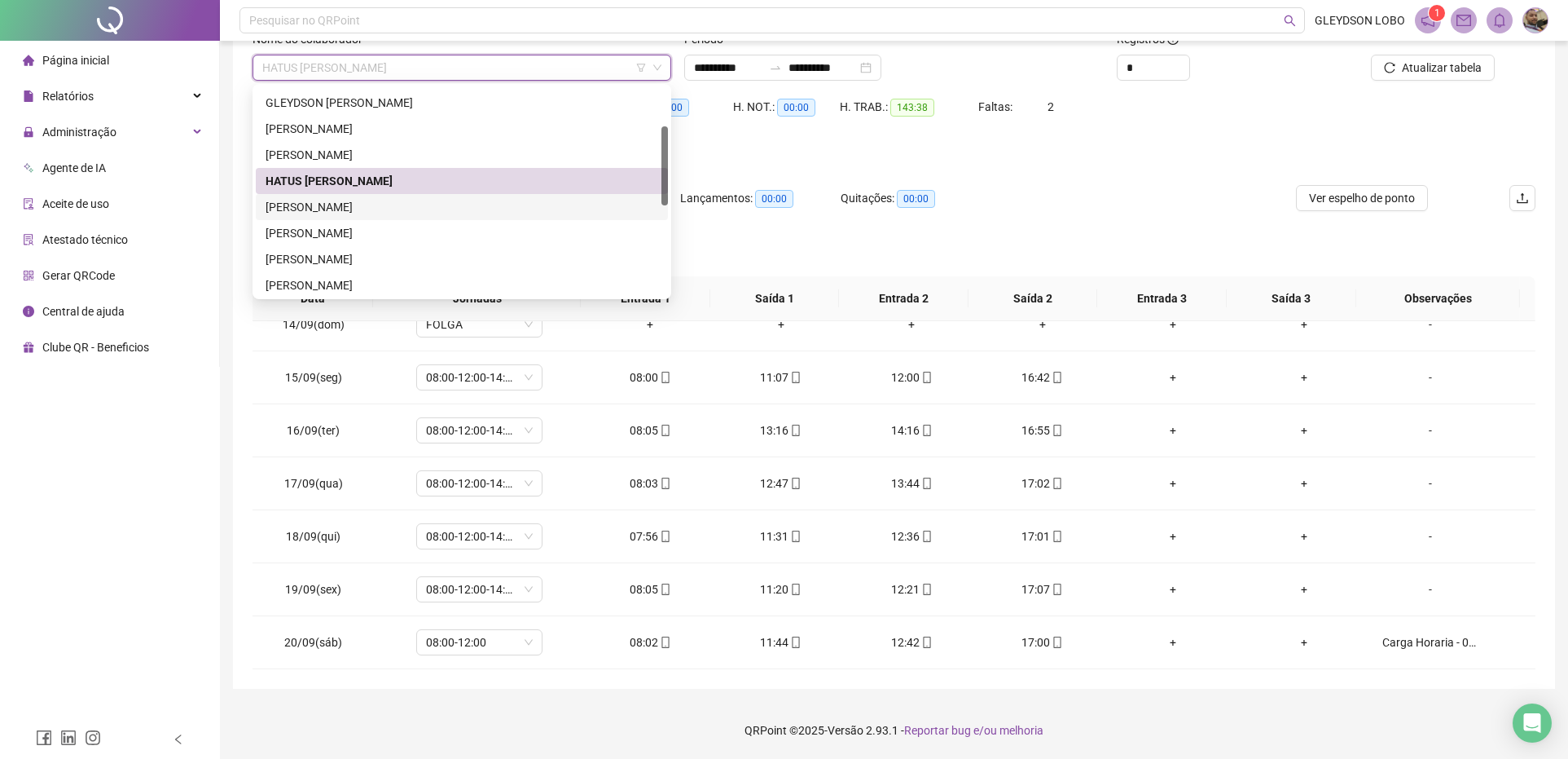
click at [345, 208] on div "JOAO PEDRO DE OLIVEIRA MARTINS" at bounding box center [462, 206] width 392 height 18
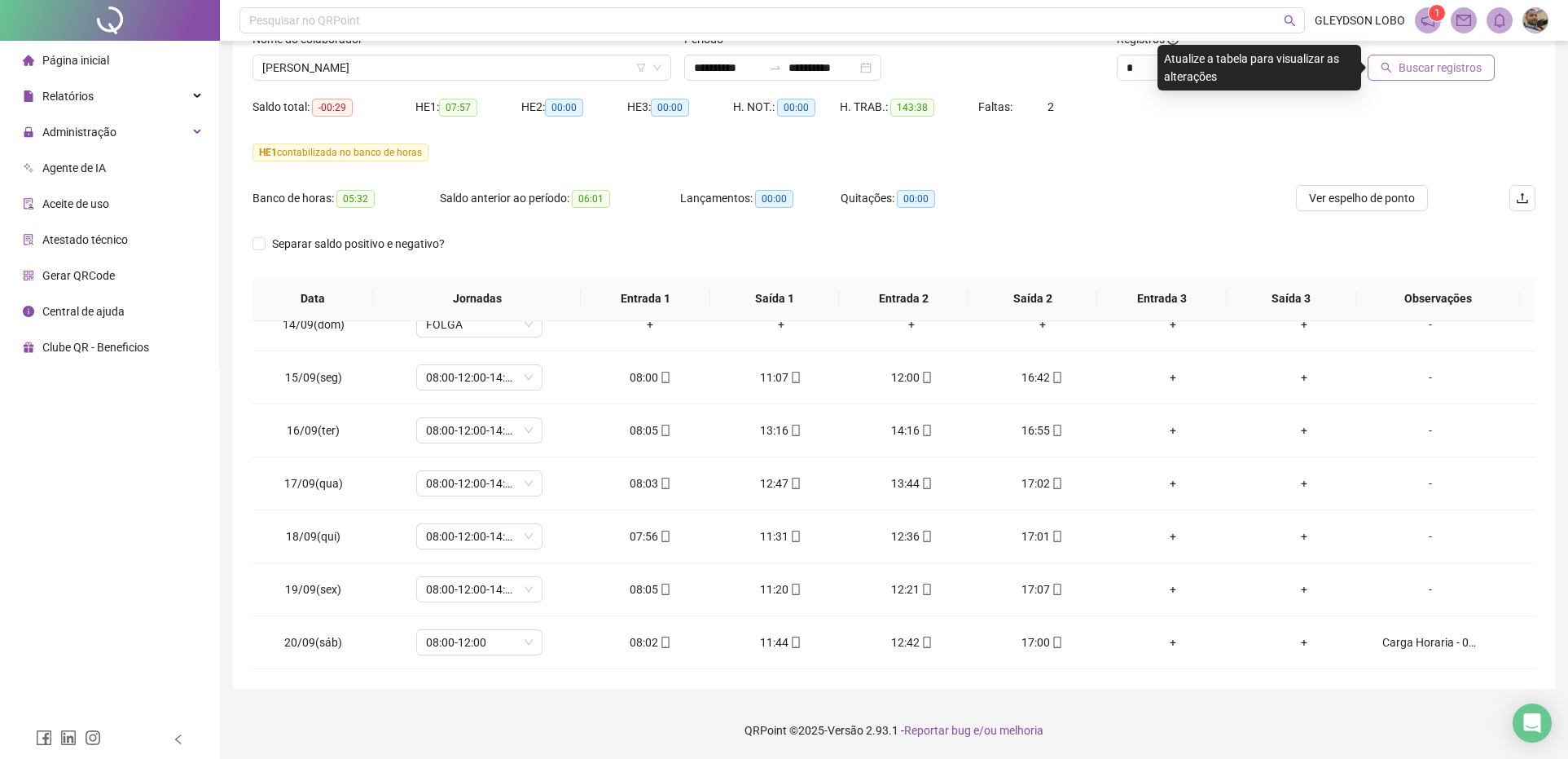
click at [1400, 59] on button "Buscar registros" at bounding box center [1431, 68] width 127 height 26
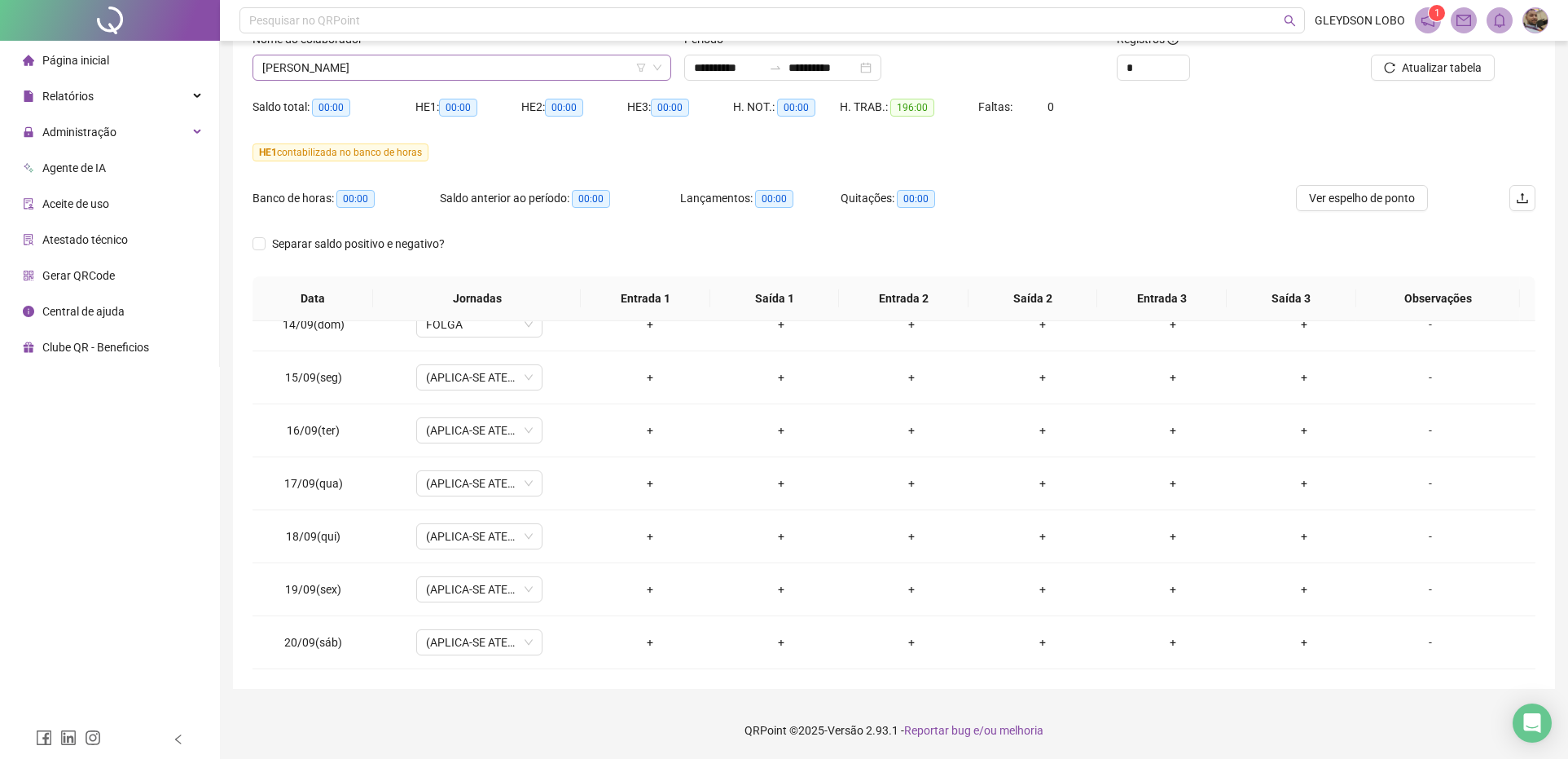
click at [567, 62] on span "JOAO PEDRO DE OLIVEIRA MARTINS" at bounding box center [461, 68] width 399 height 24
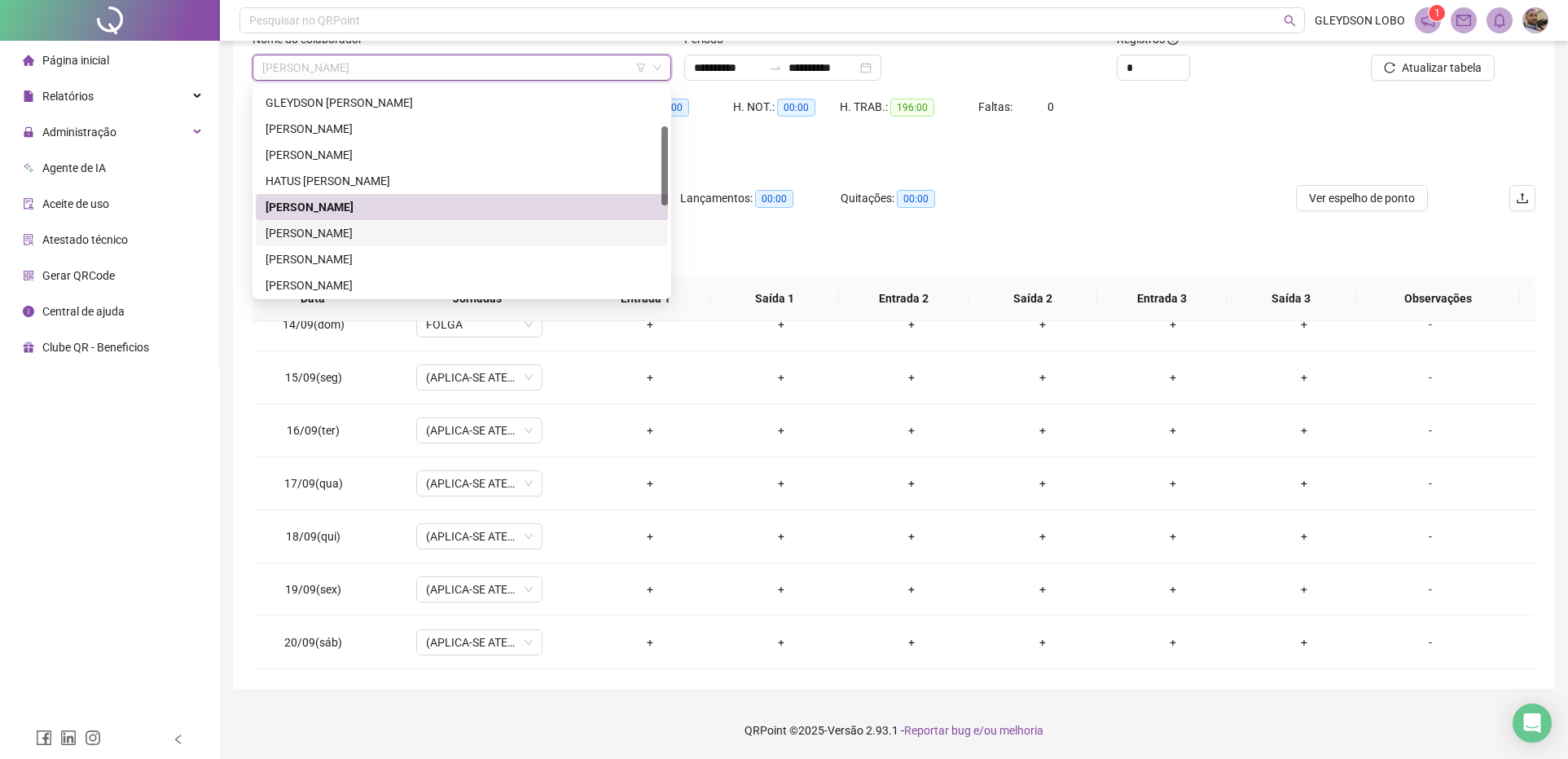
click at [343, 226] on div "[PERSON_NAME]" at bounding box center [462, 233] width 392 height 18
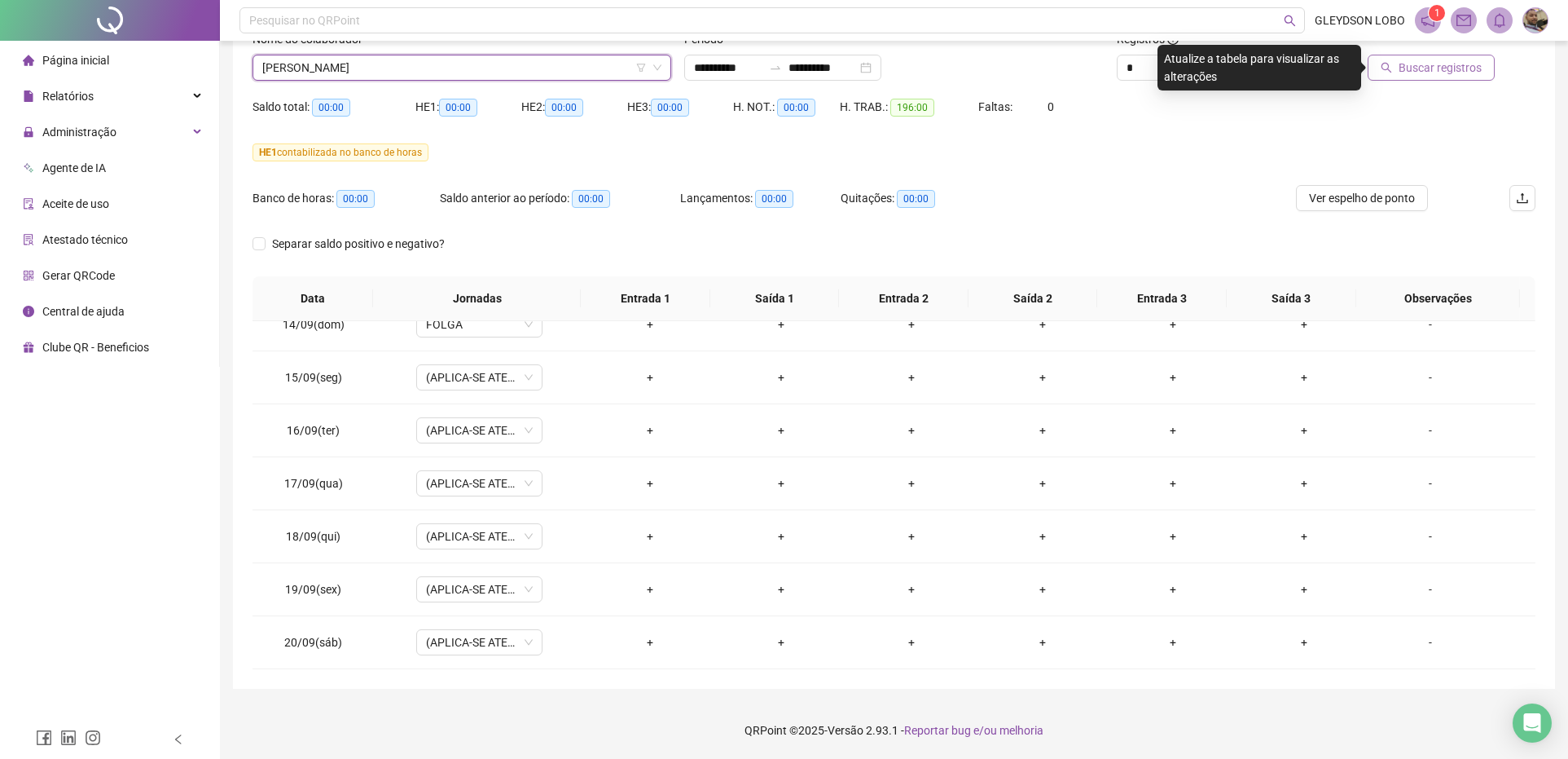
click at [1402, 71] on span "Buscar registros" at bounding box center [1440, 67] width 83 height 18
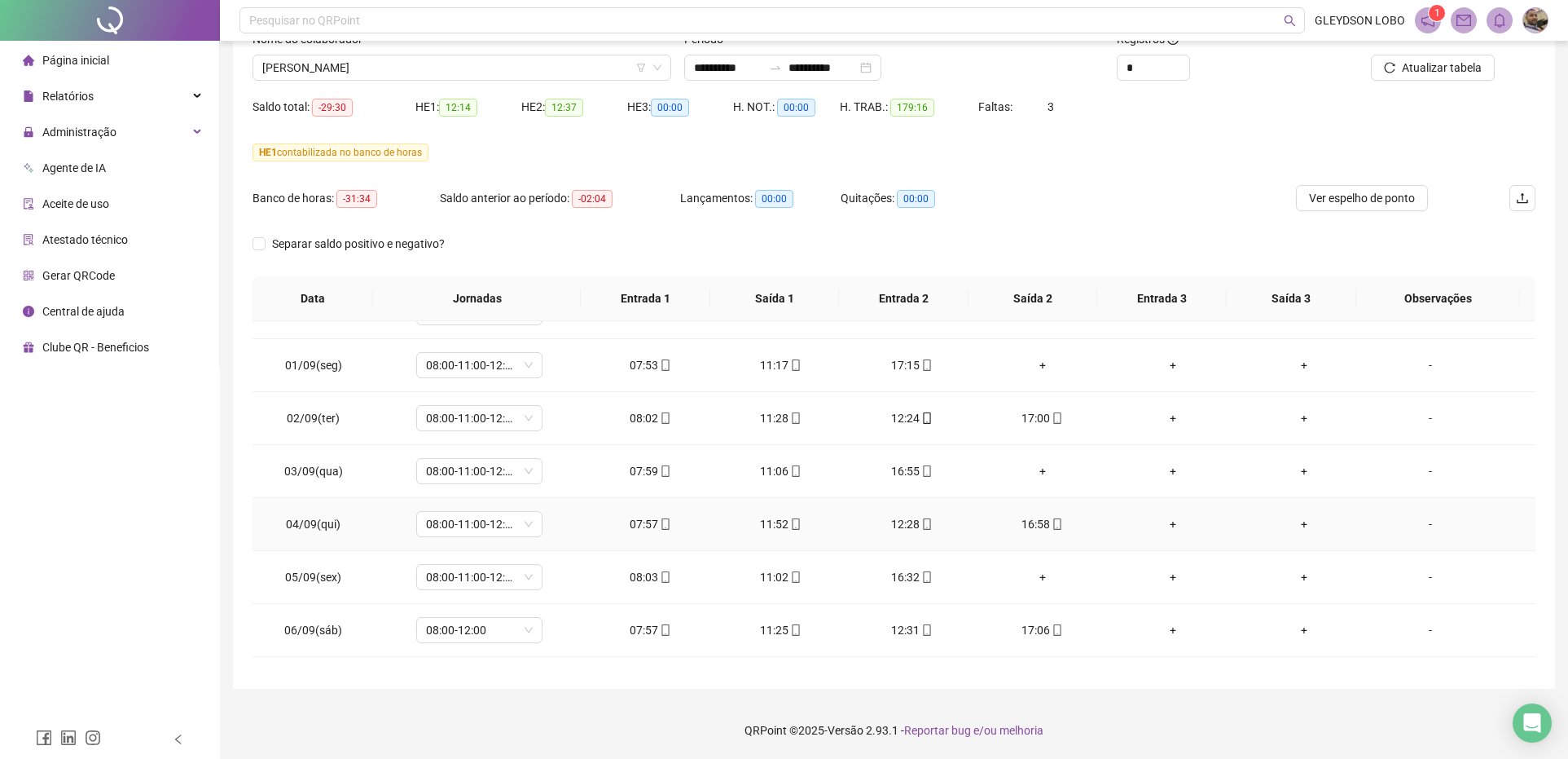
scroll to position [611, 0]
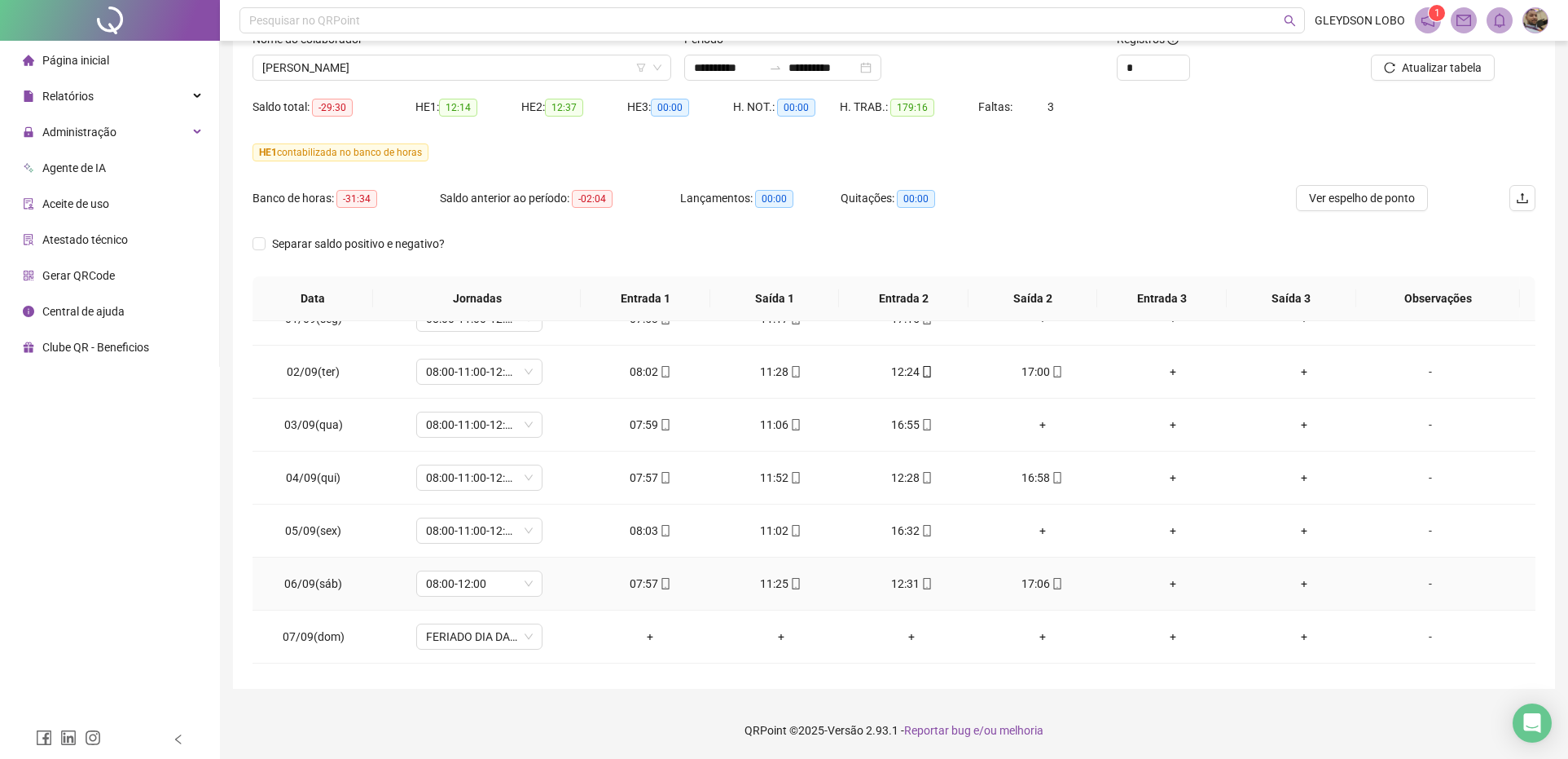
click at [1418, 589] on div "-" at bounding box center [1430, 583] width 96 height 18
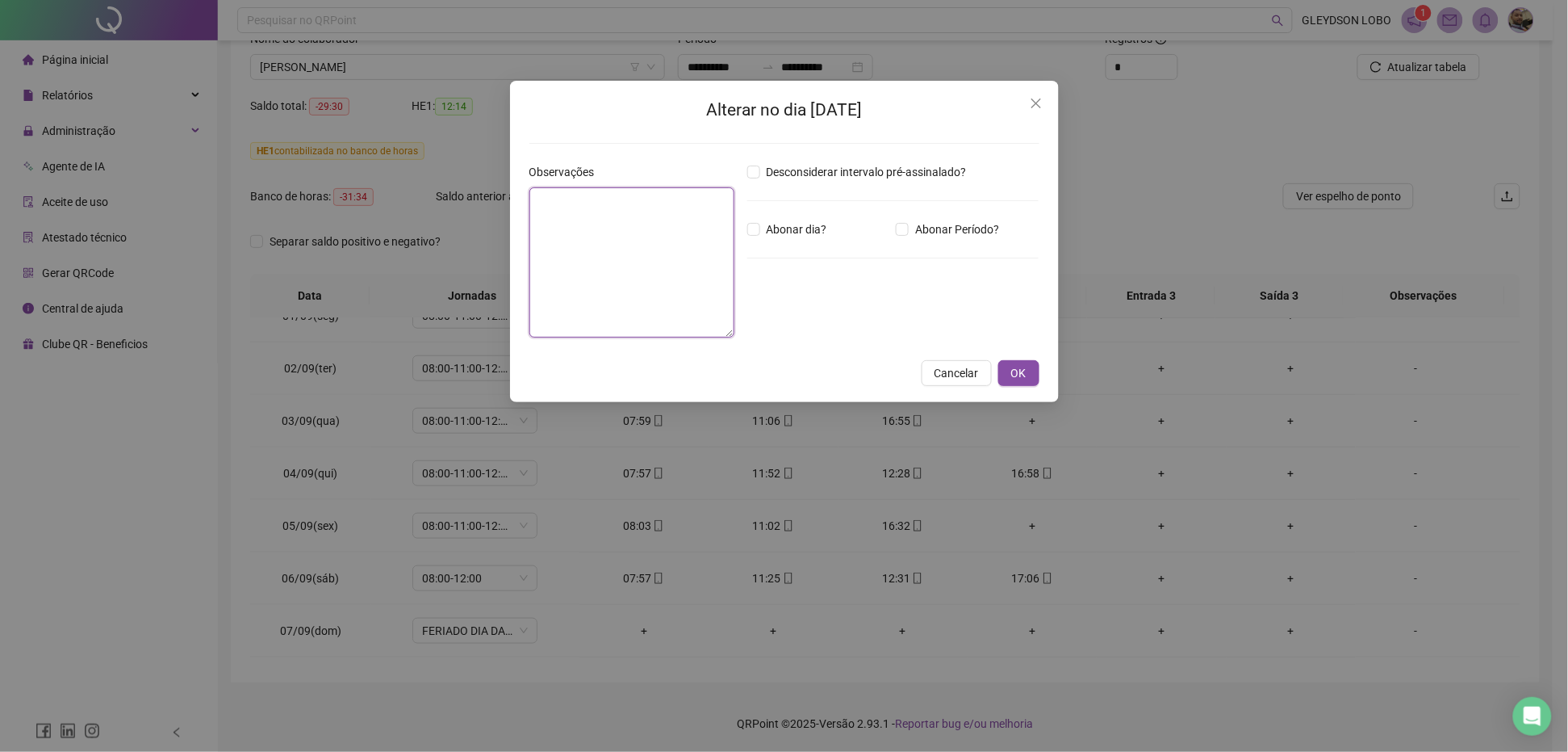
click at [598, 249] on textarea at bounding box center [632, 262] width 205 height 150
paste textarea "**********"
type textarea "**********"
click at [1009, 370] on button "OK" at bounding box center [1019, 373] width 41 height 26
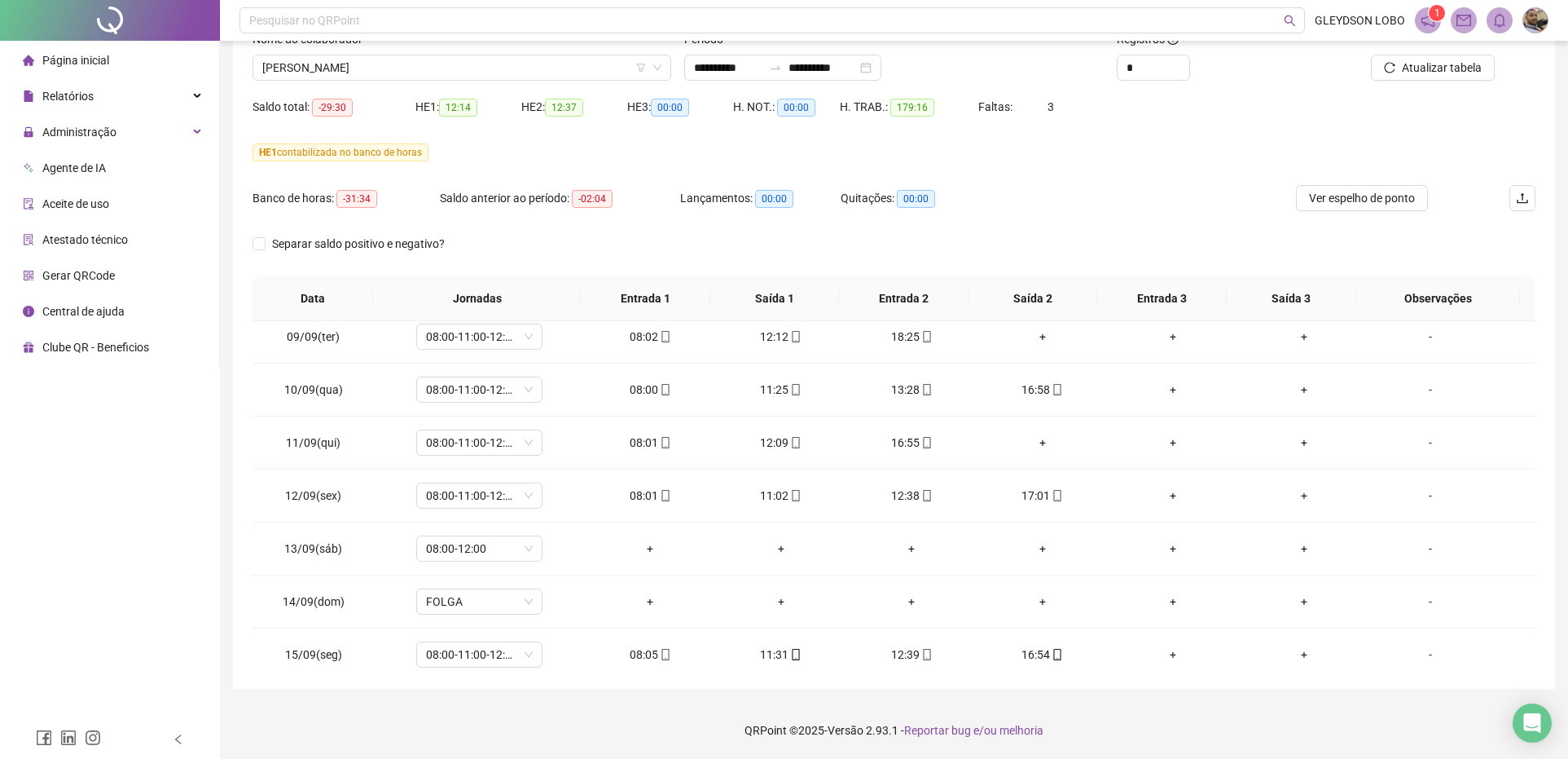
scroll to position [1019, 0]
click at [1415, 552] on div "-" at bounding box center [1430, 546] width 96 height 18
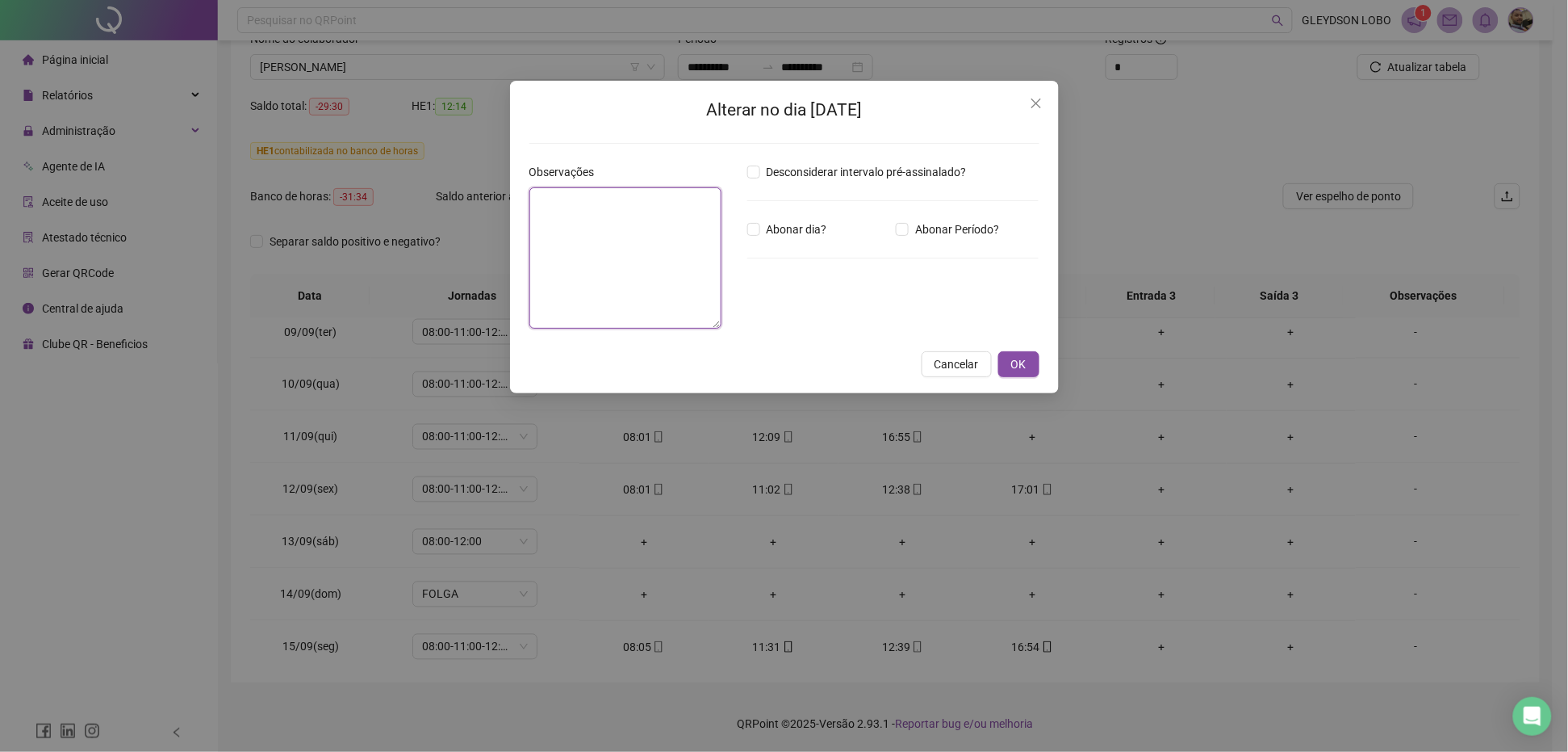
click at [660, 264] on textarea at bounding box center [626, 257] width 192 height 141
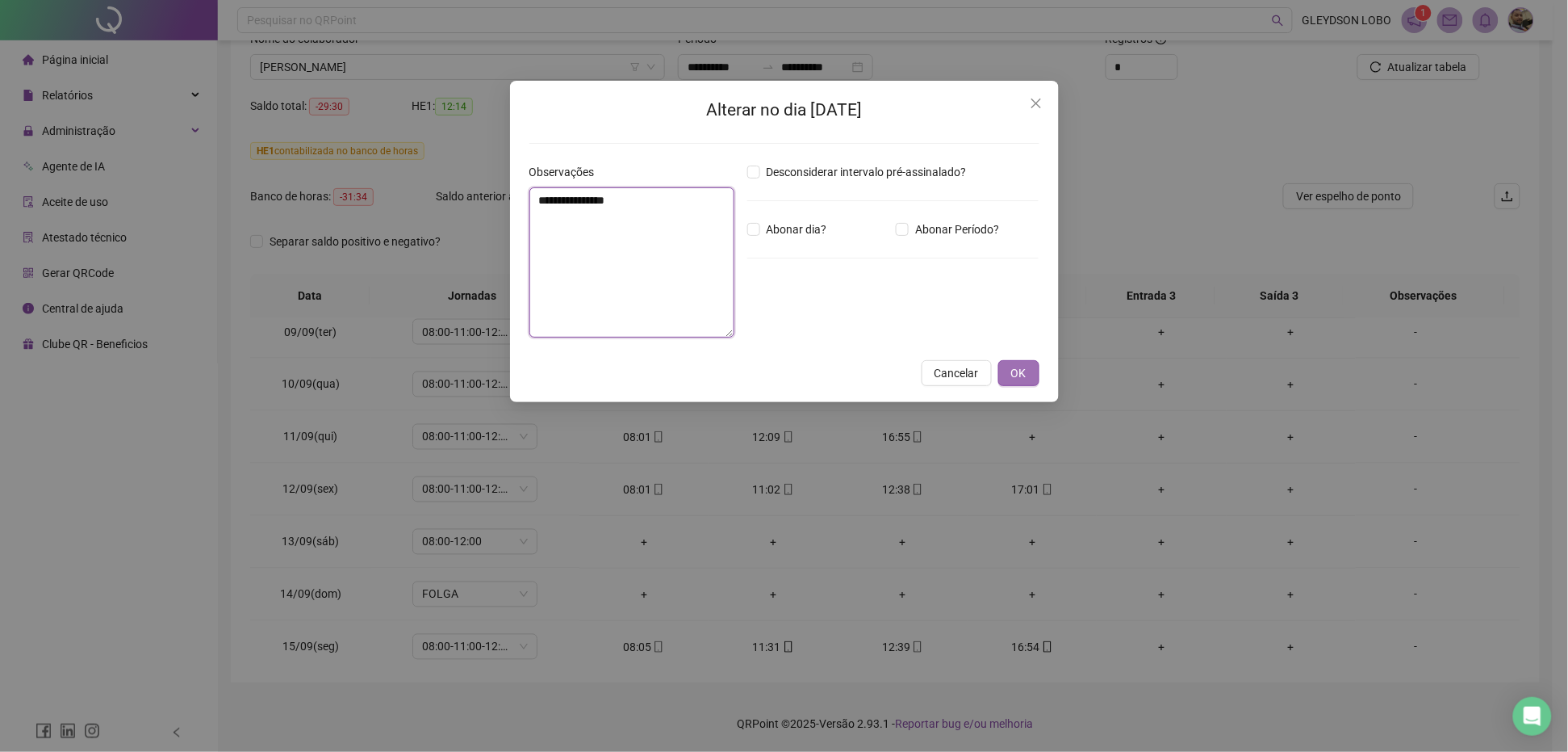
type textarea "**********"
click at [1013, 368] on span "OK" at bounding box center [1019, 372] width 16 height 18
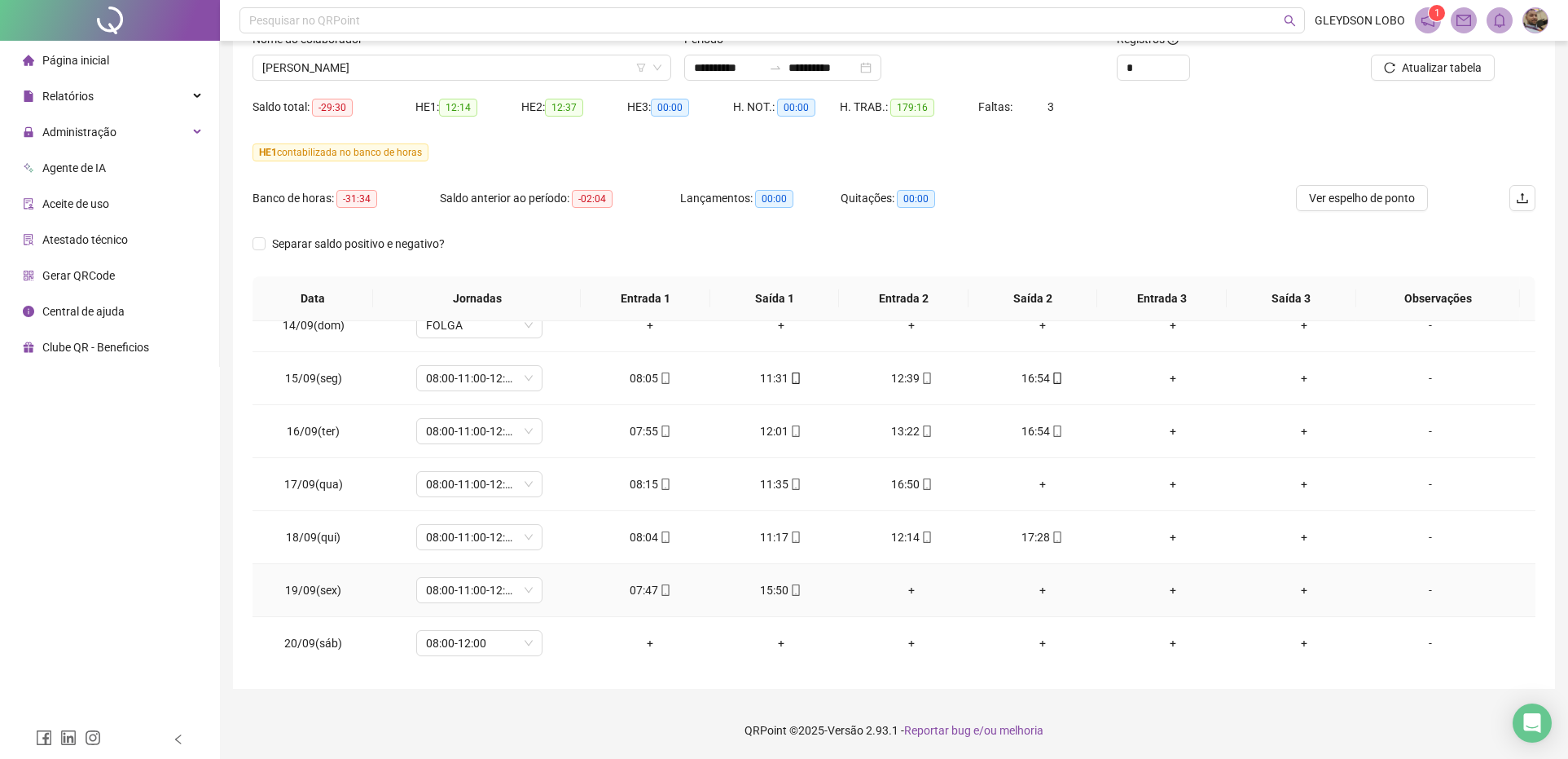
scroll to position [1299, 0]
click at [1086, 607] on td "+" at bounding box center [1042, 589] width 130 height 53
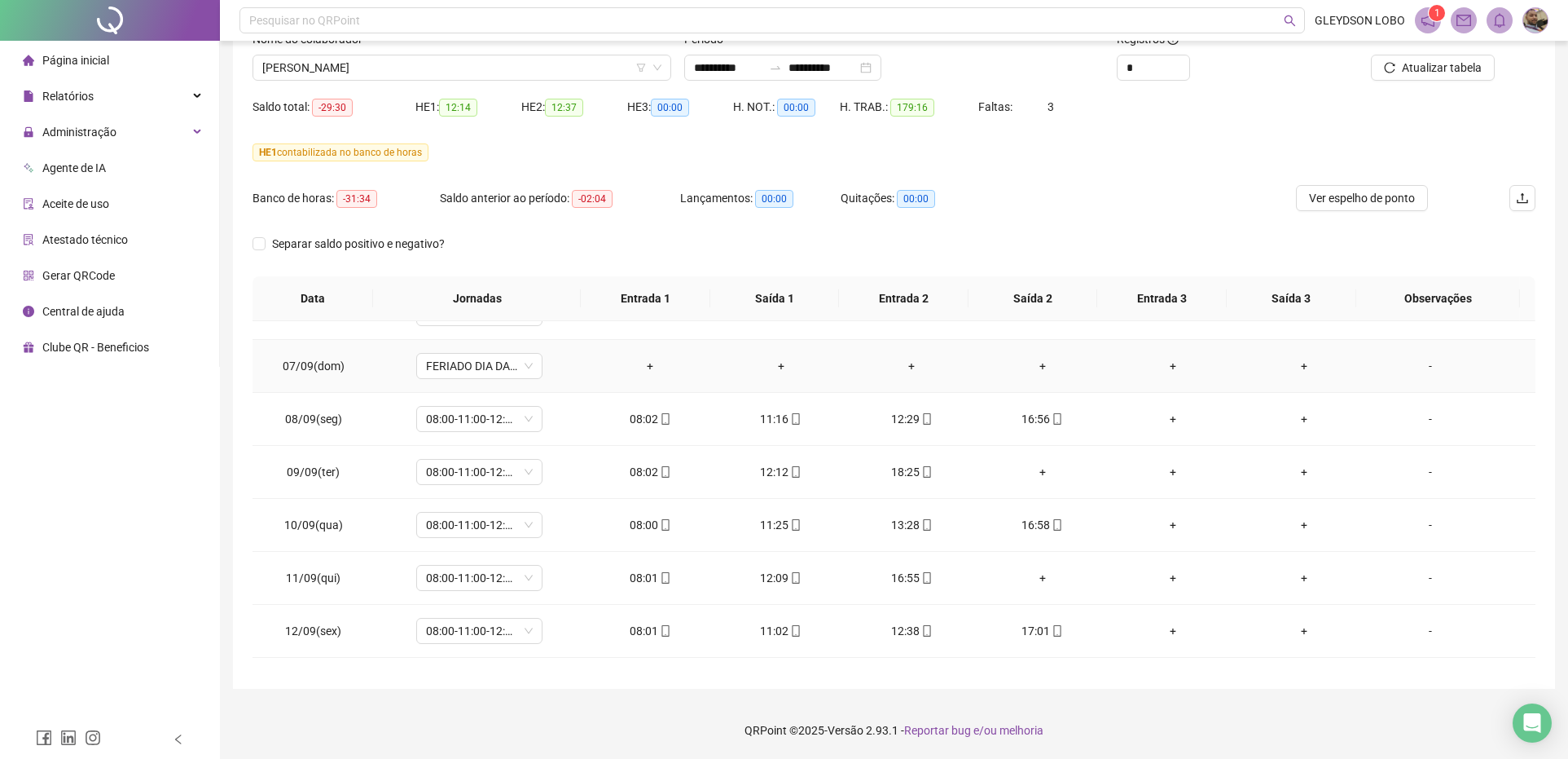
scroll to position [916, 0]
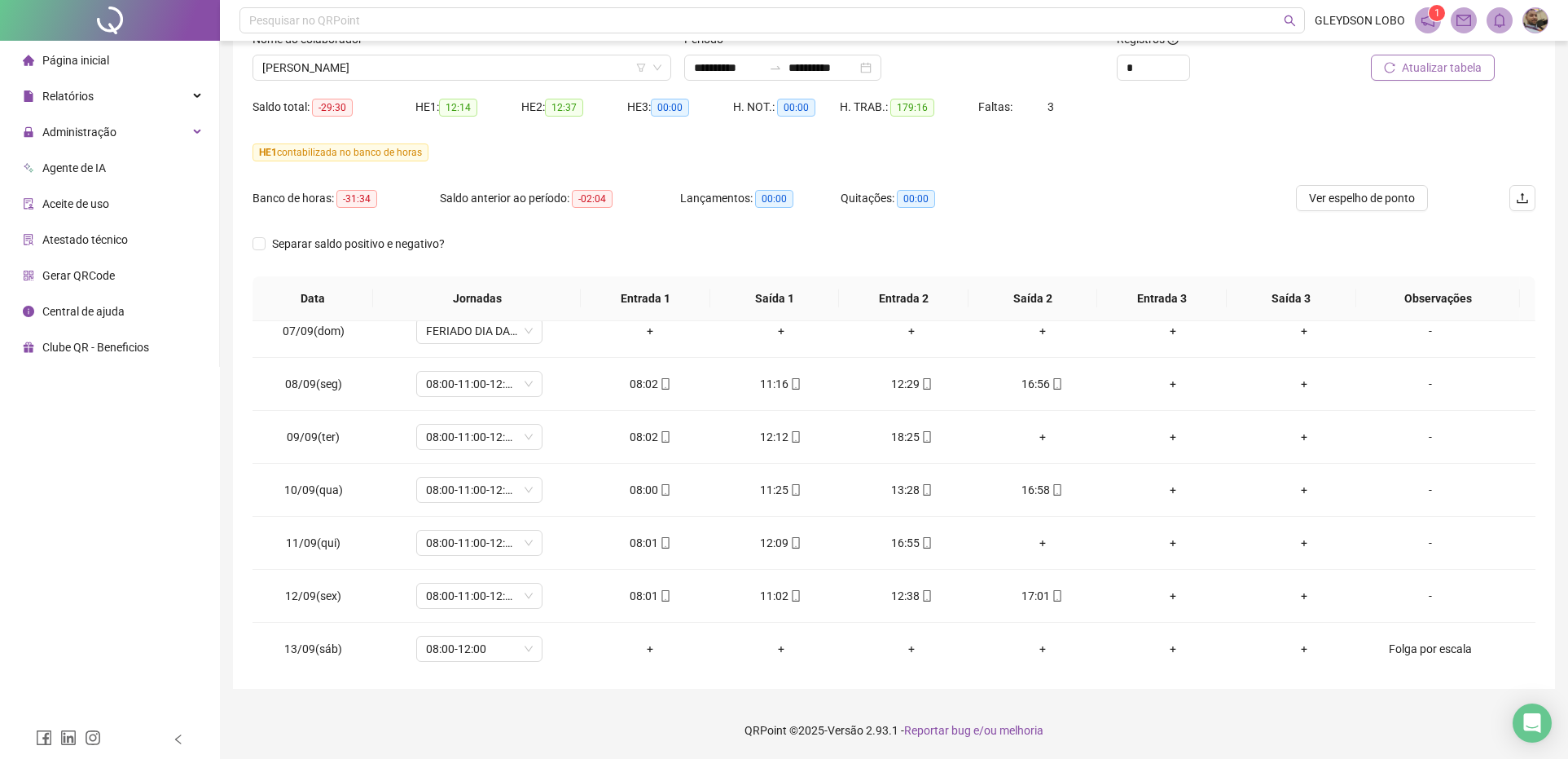
click at [1431, 62] on span "Atualizar tabela" at bounding box center [1442, 67] width 80 height 18
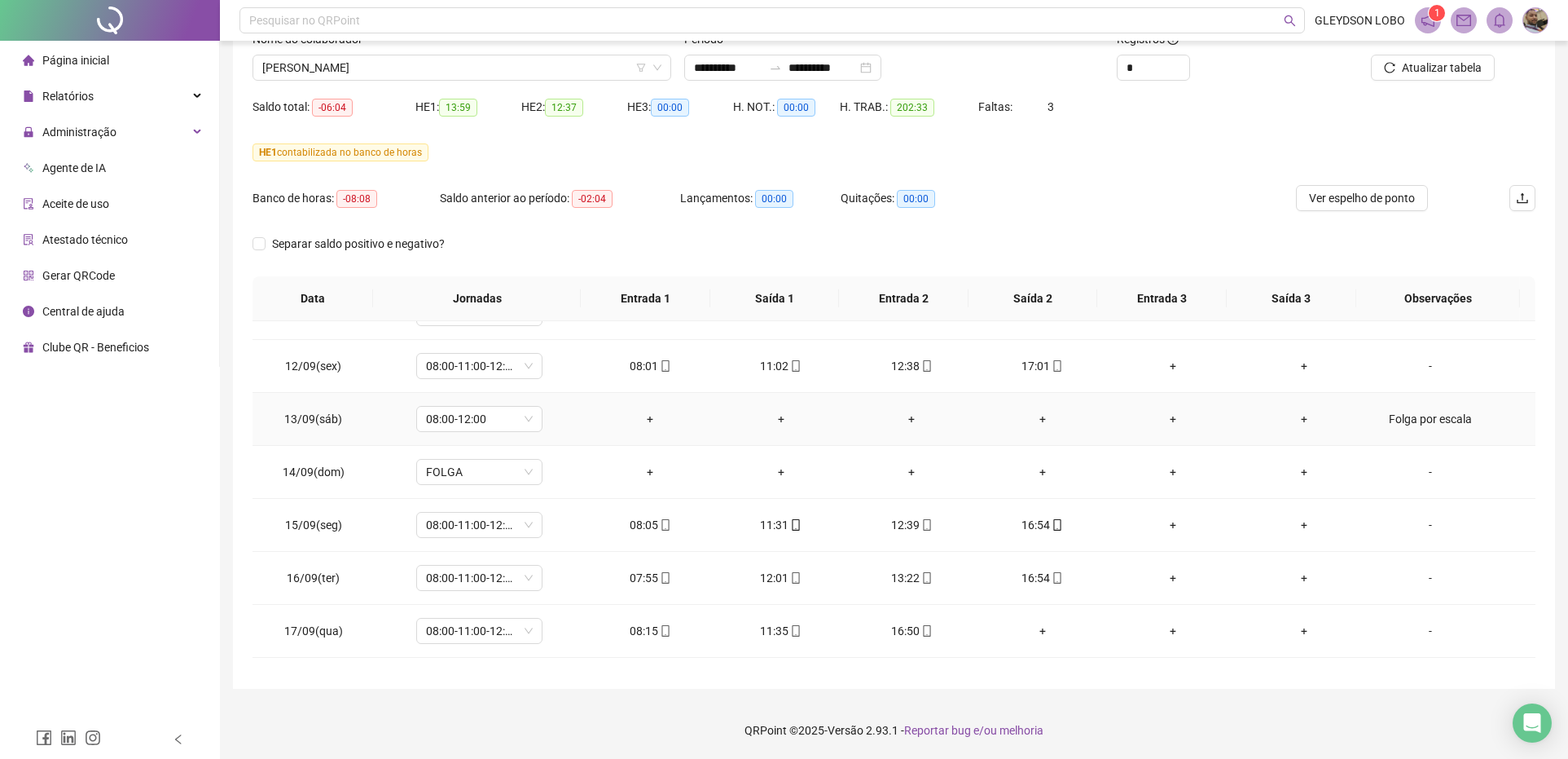
scroll to position [1222, 0]
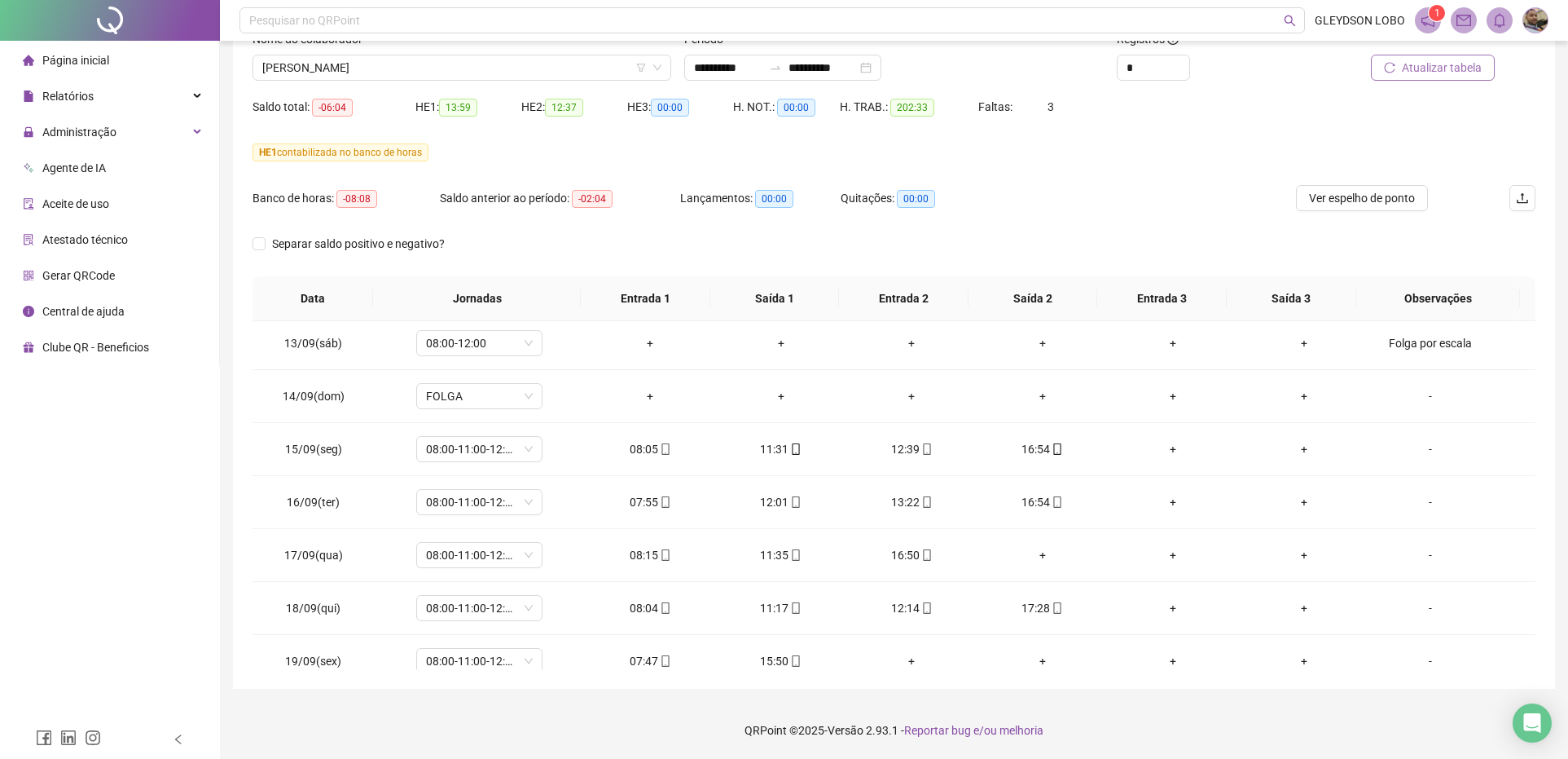
click at [1447, 63] on span "Atualizar tabela" at bounding box center [1442, 67] width 80 height 18
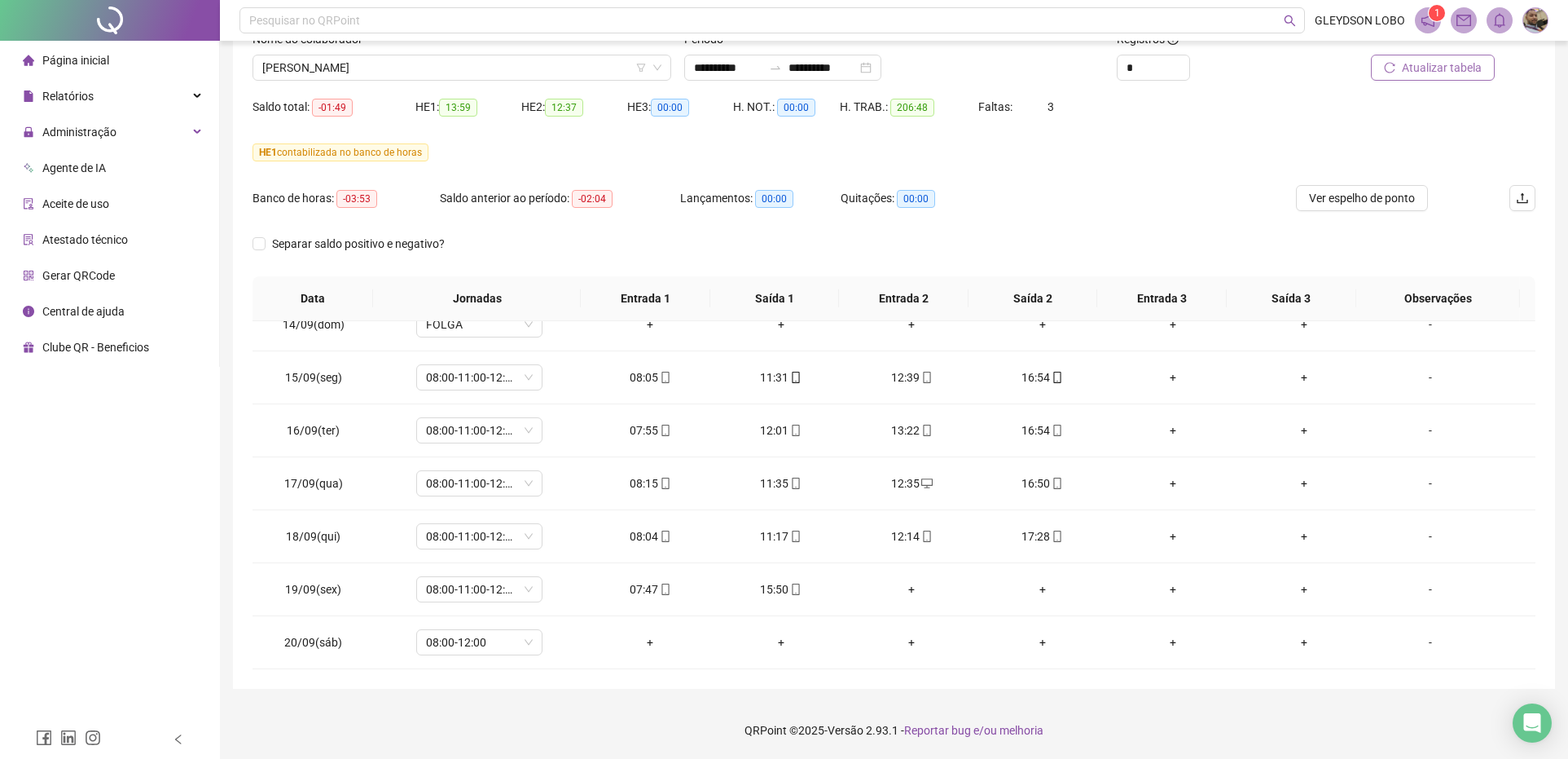
click at [1402, 63] on button "Atualizar tabela" at bounding box center [1432, 68] width 124 height 26
click at [1428, 641] on div "-" at bounding box center [1430, 642] width 96 height 18
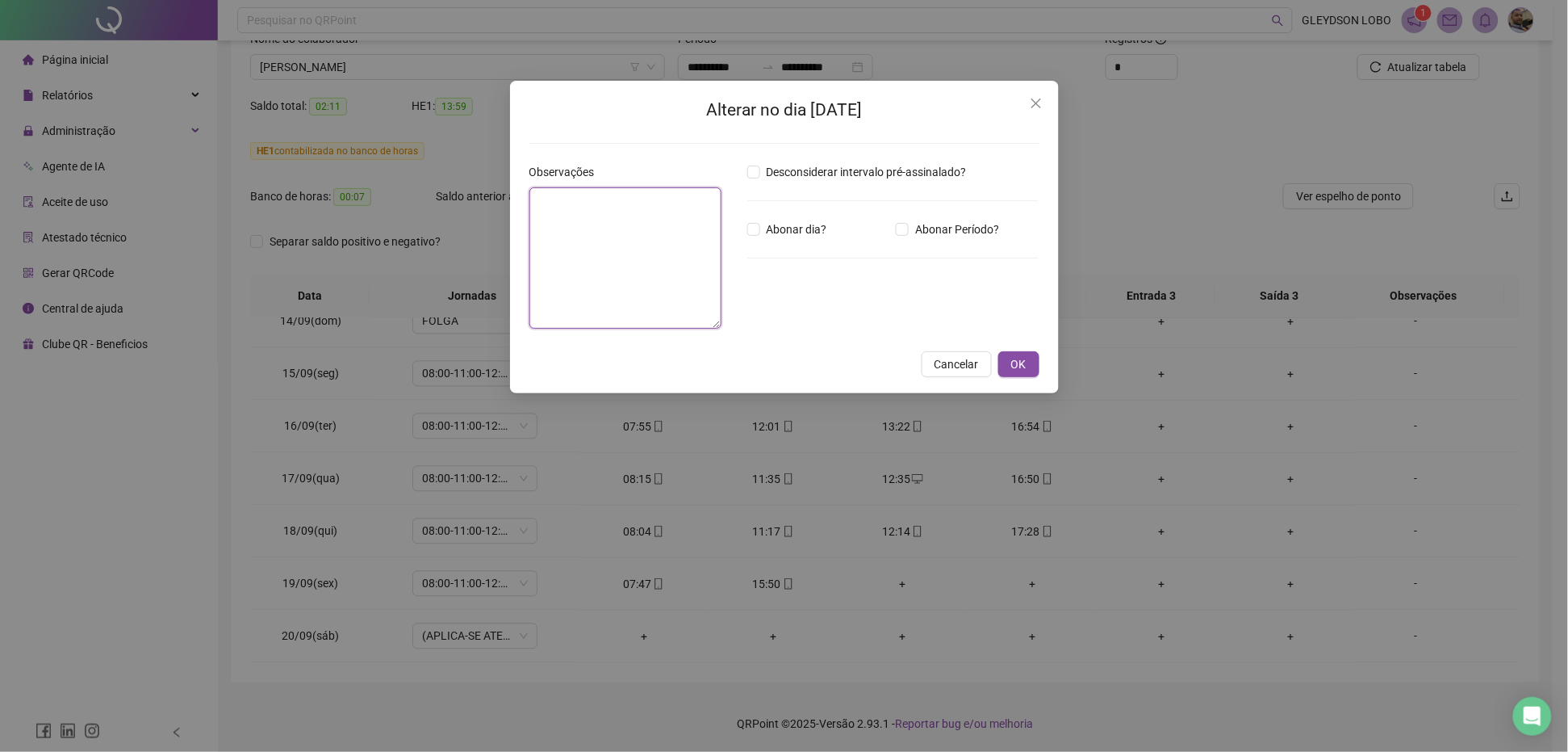
click at [658, 278] on textarea at bounding box center [626, 257] width 192 height 141
paste textarea "**********"
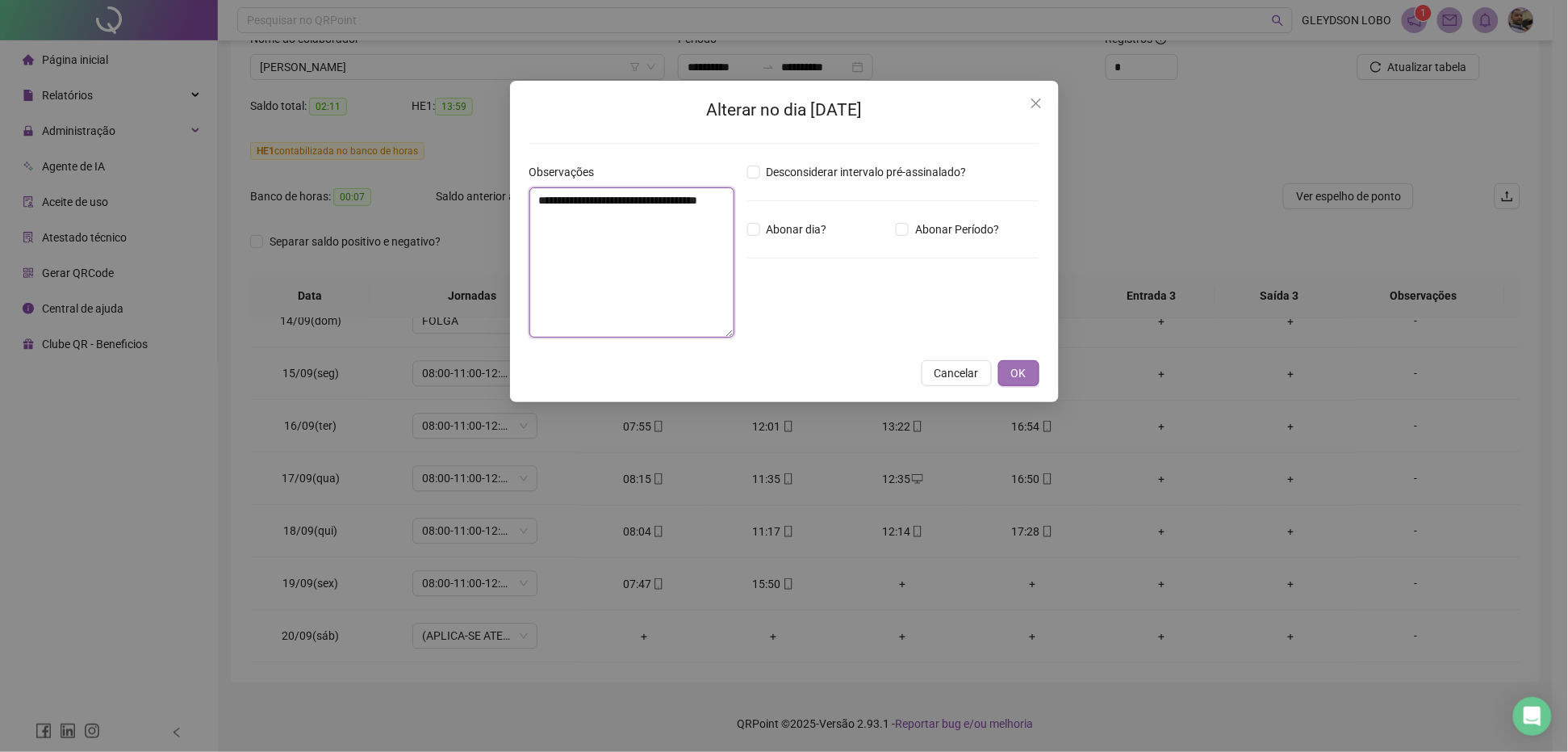
type textarea "**********"
click at [1017, 368] on span "OK" at bounding box center [1019, 372] width 16 height 18
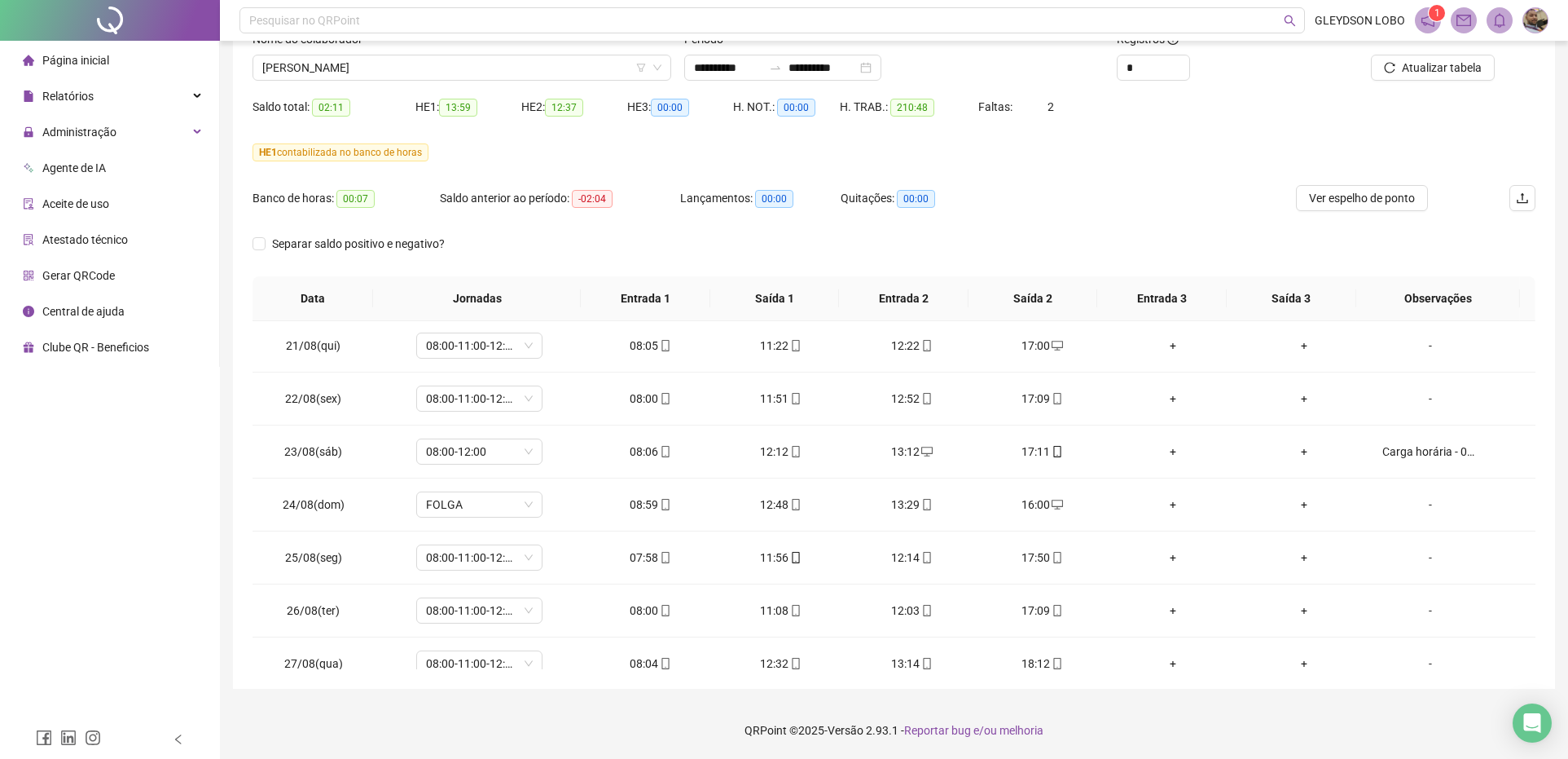
scroll to position [0, 0]
click at [536, 61] on span "[PERSON_NAME]" at bounding box center [461, 68] width 399 height 24
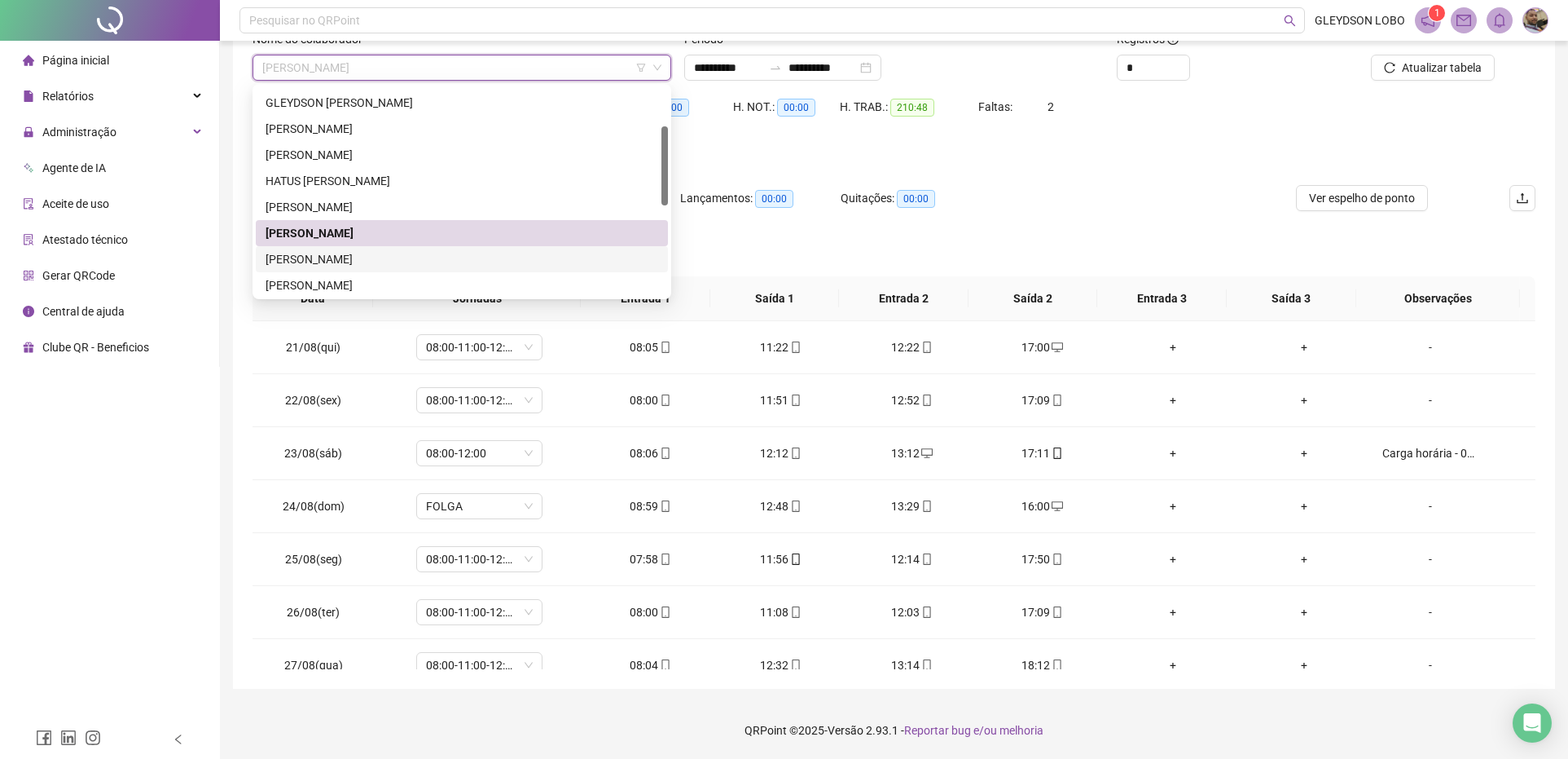
click at [364, 257] on div "LAUREN HENRIQUE DE SOUZA CHAGAS" at bounding box center [462, 259] width 392 height 18
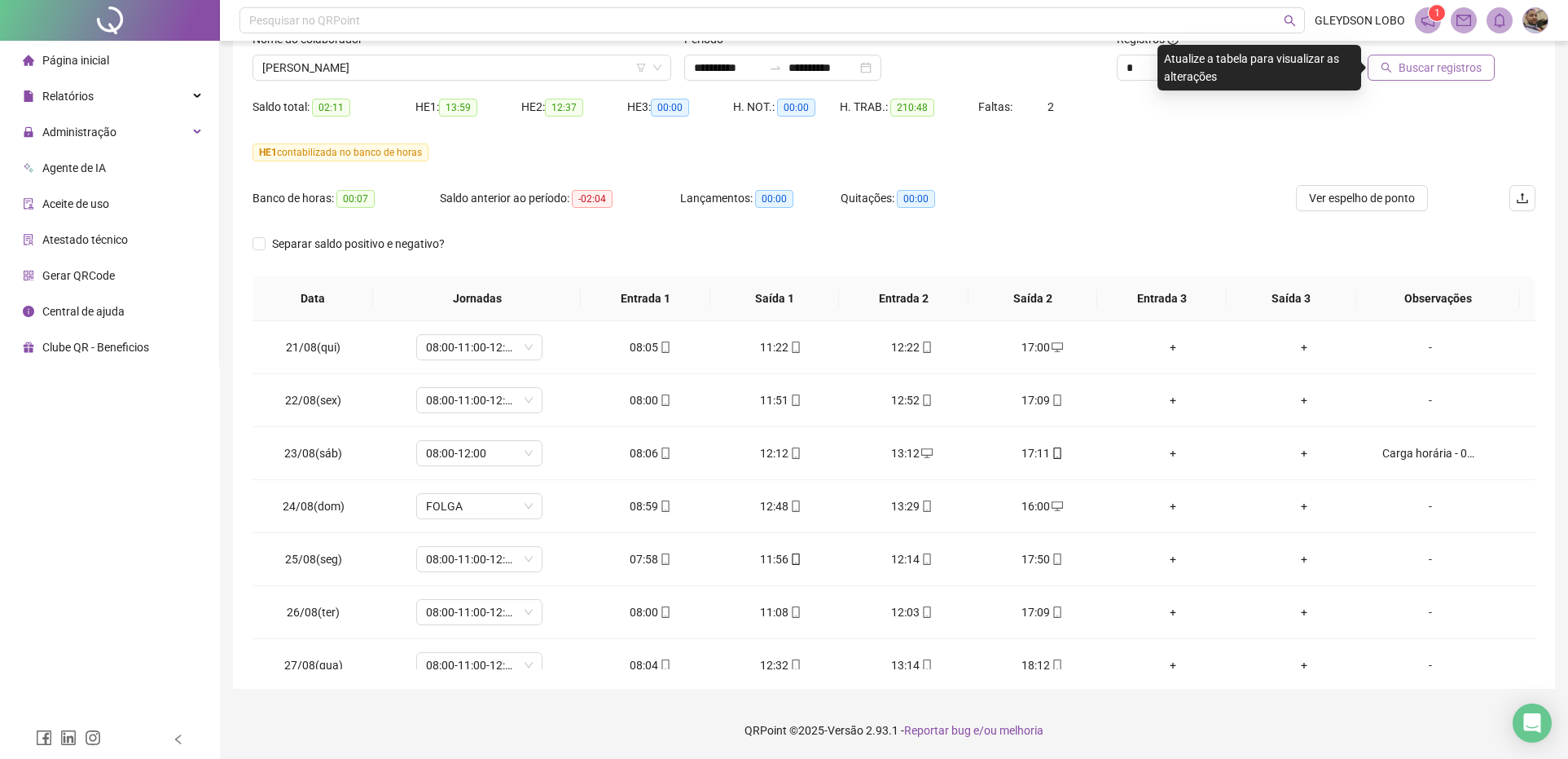
click at [1387, 66] on icon "search" at bounding box center [1387, 68] width 11 height 11
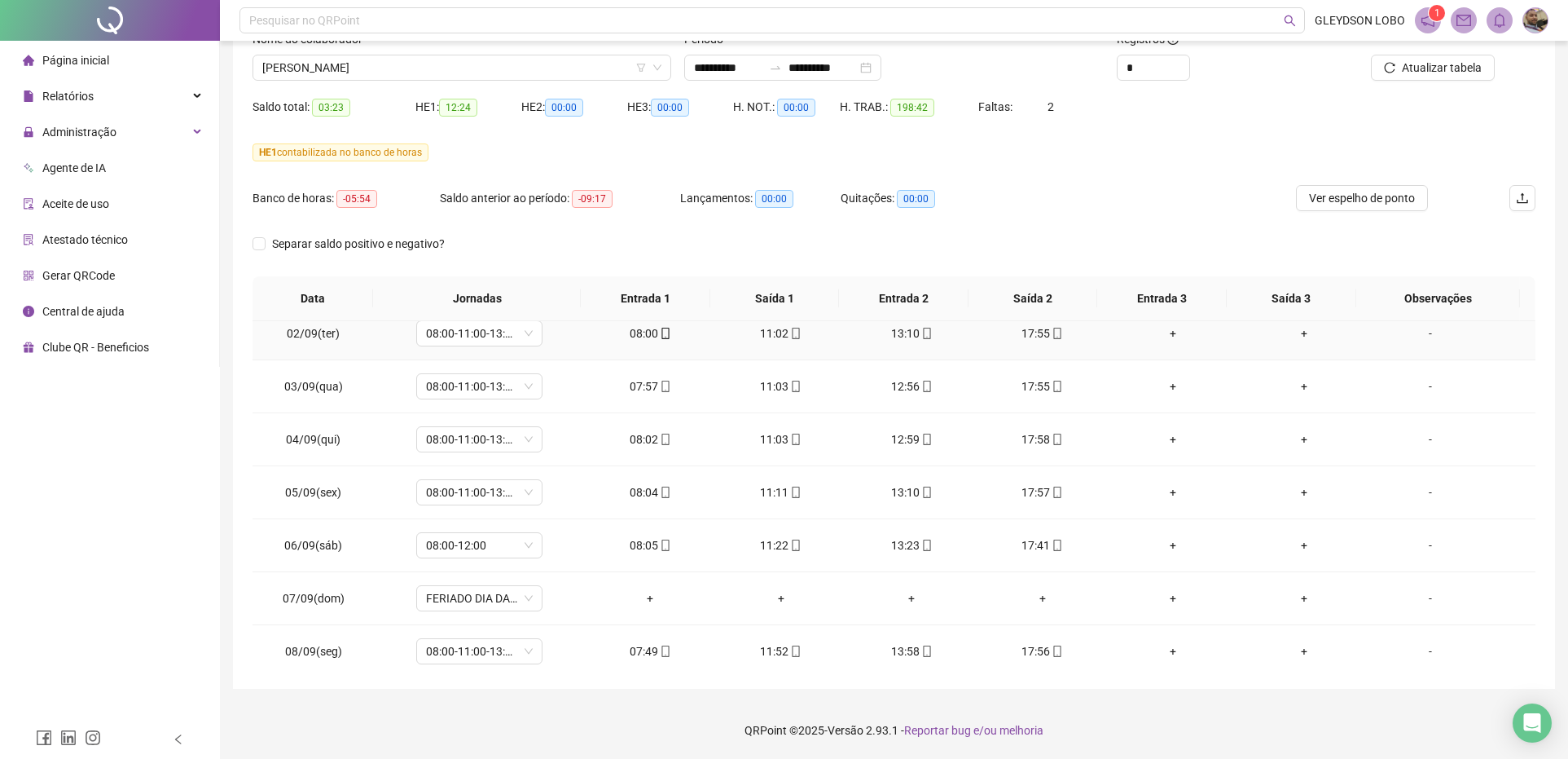
scroll to position [712, 0]
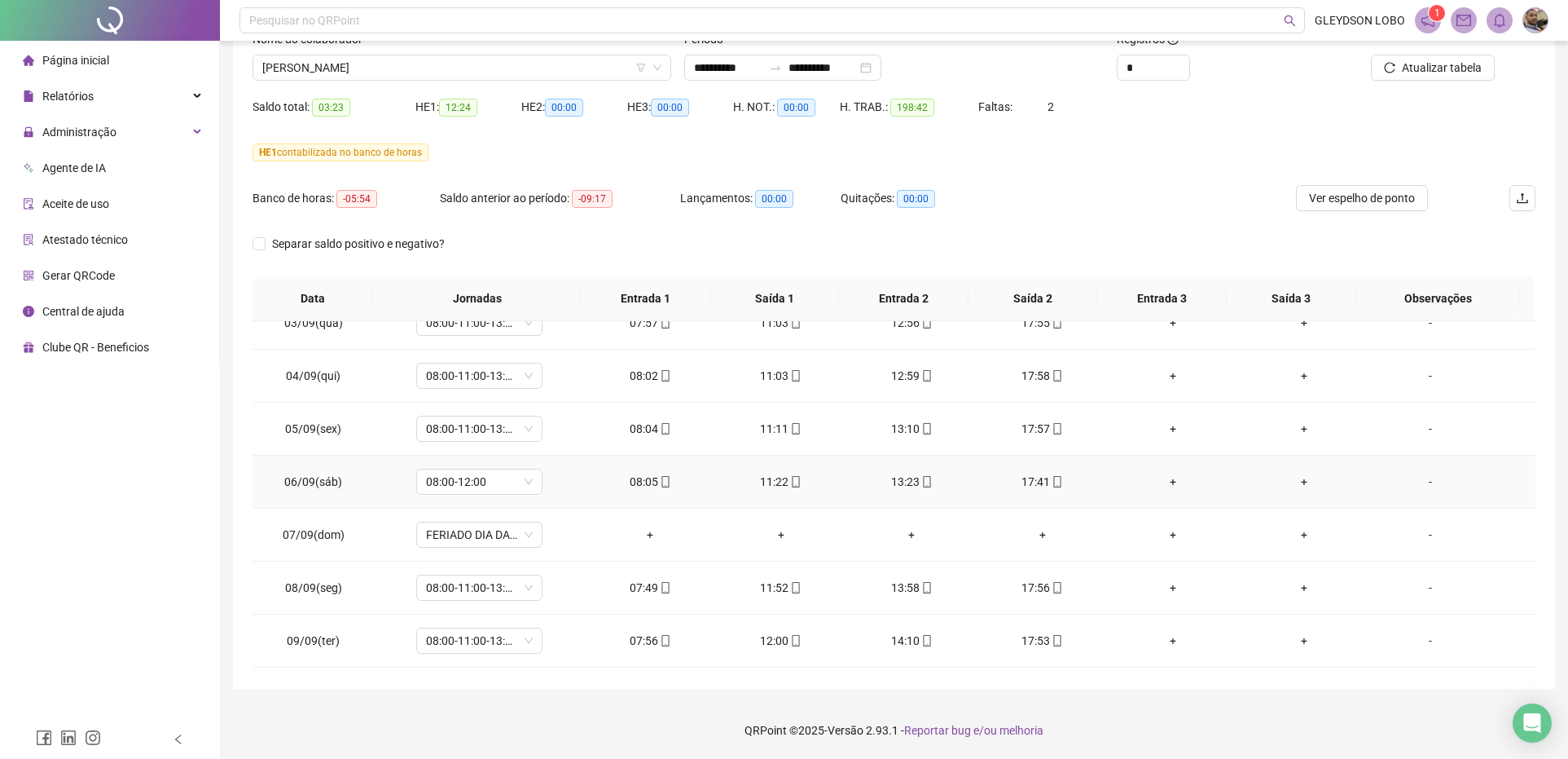
click at [1417, 482] on div "-" at bounding box center [1430, 481] width 96 height 18
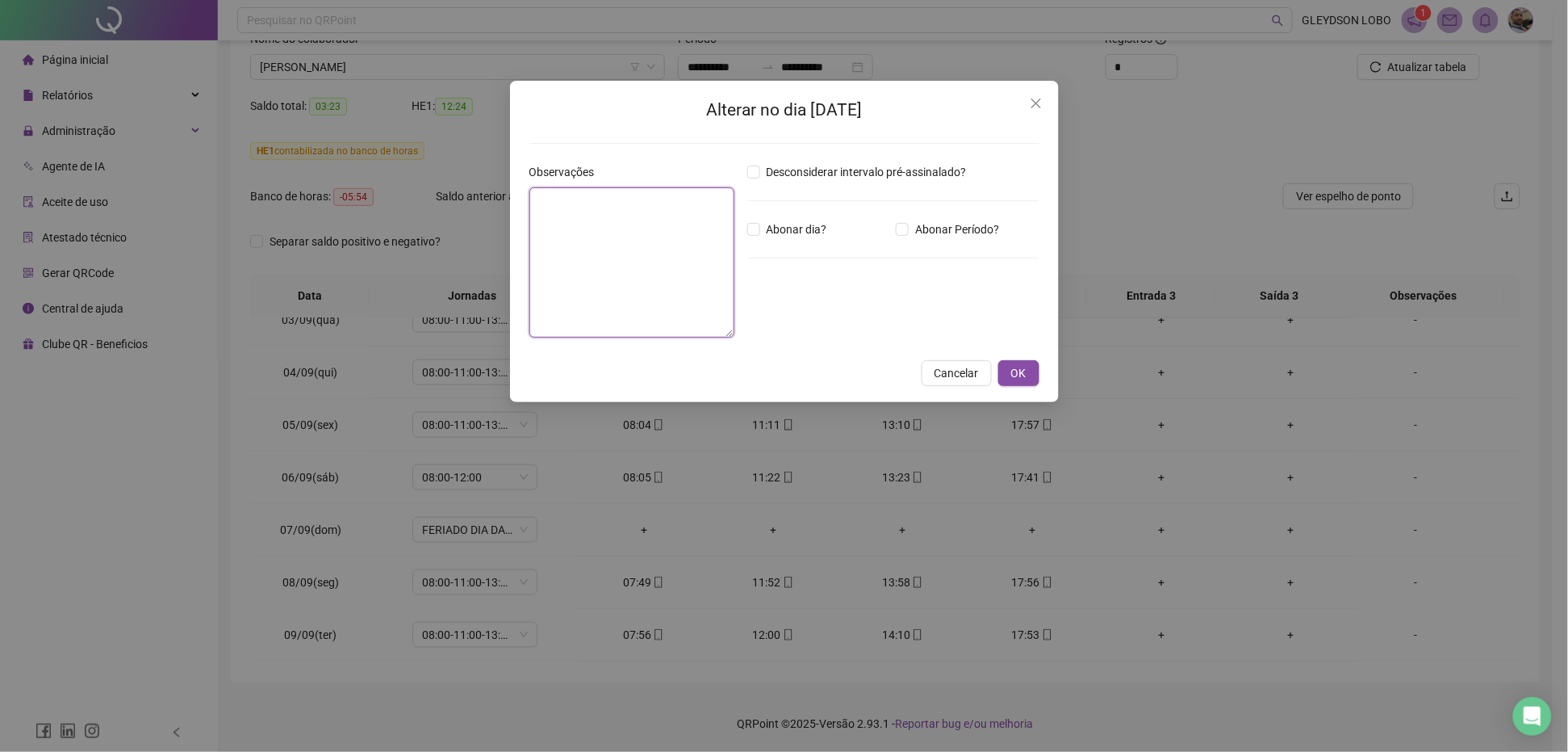
click at [683, 271] on textarea at bounding box center [632, 262] width 205 height 150
paste textarea "**********"
type textarea "**********"
click at [1022, 375] on span "OK" at bounding box center [1019, 372] width 16 height 18
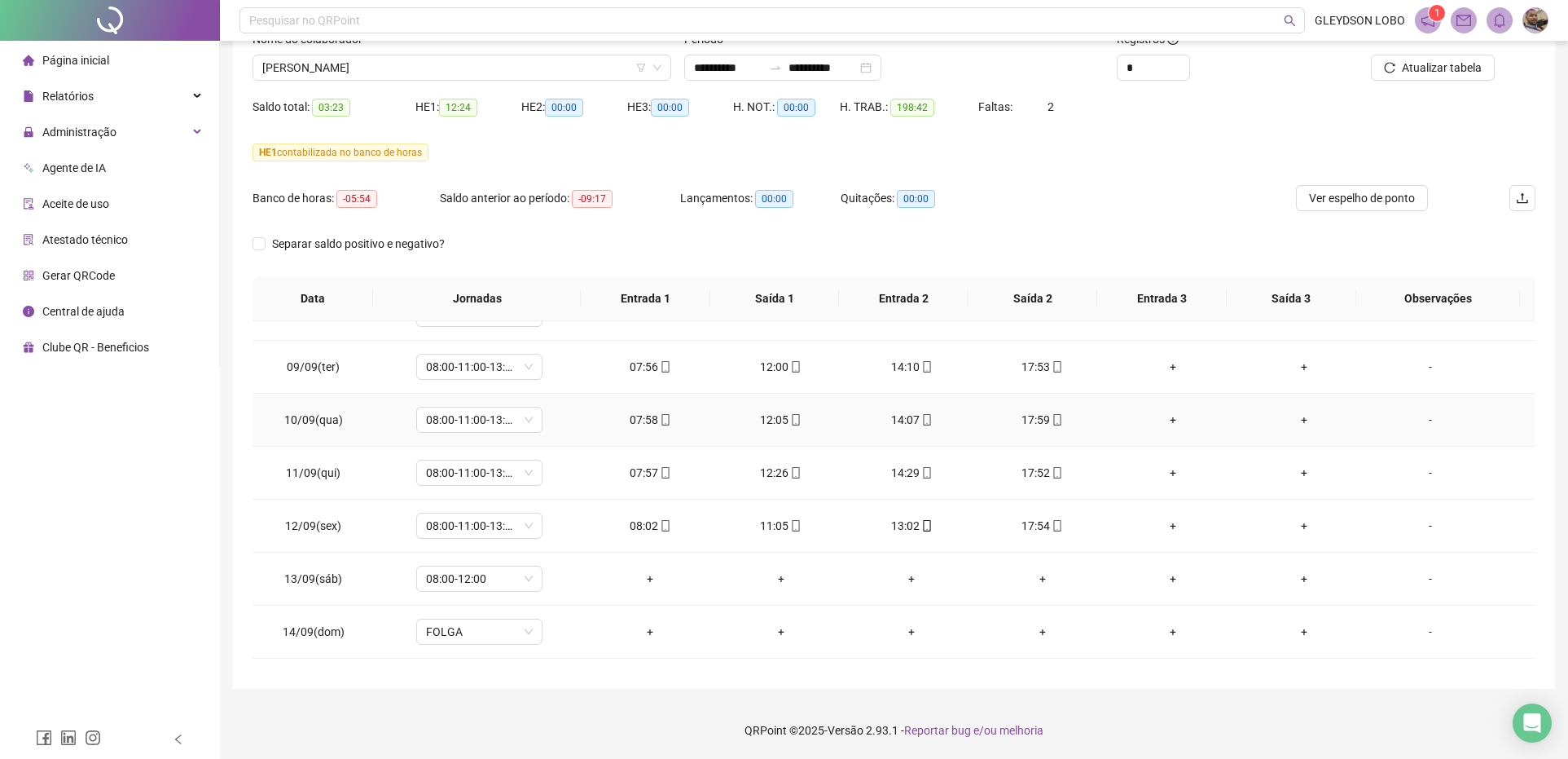
scroll to position [1019, 0]
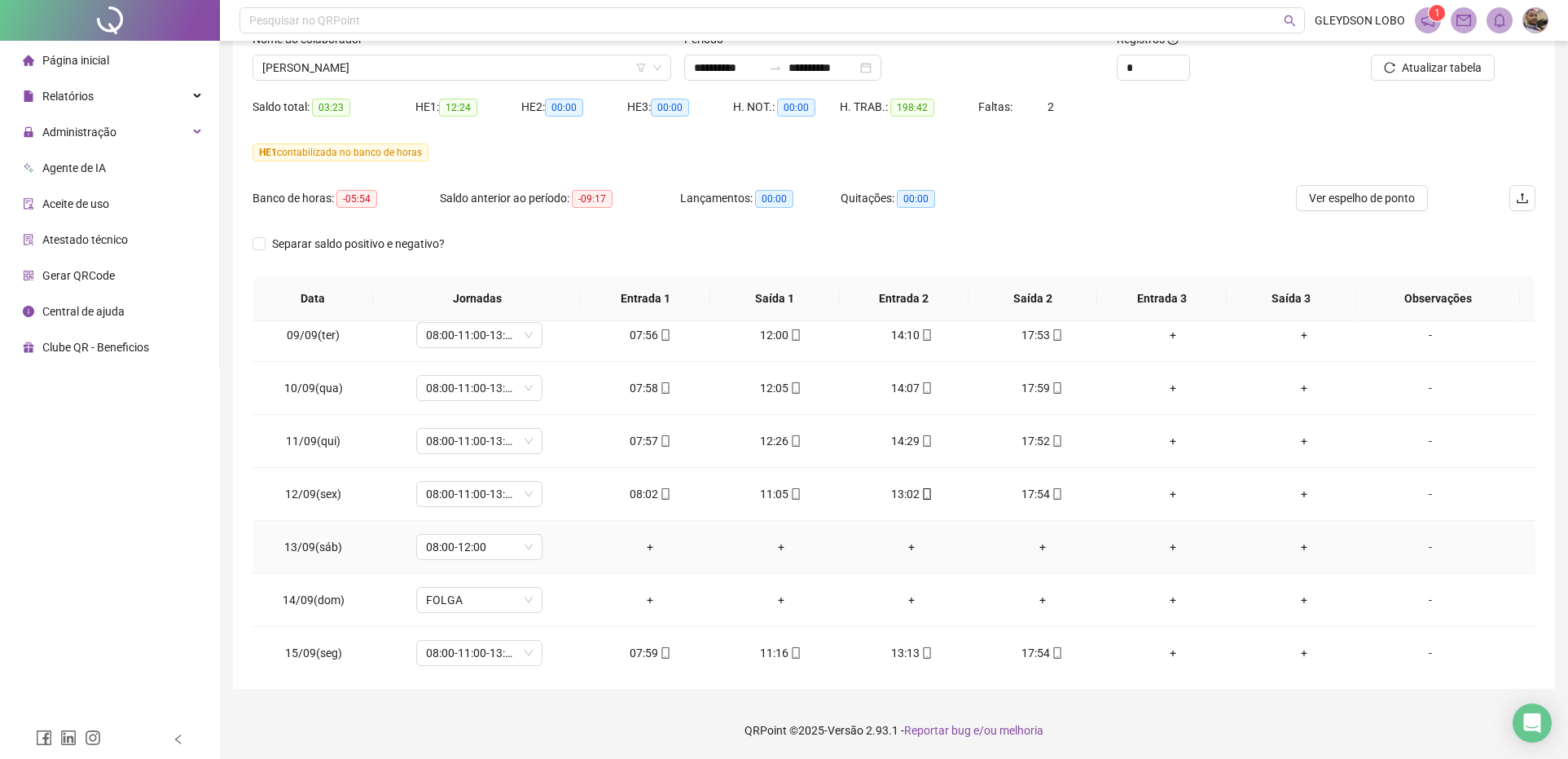
drag, startPoint x: 1415, startPoint y: 548, endPoint x: 1333, endPoint y: 547, distance: 82.0
click at [1415, 548] on div "-" at bounding box center [1430, 546] width 96 height 18
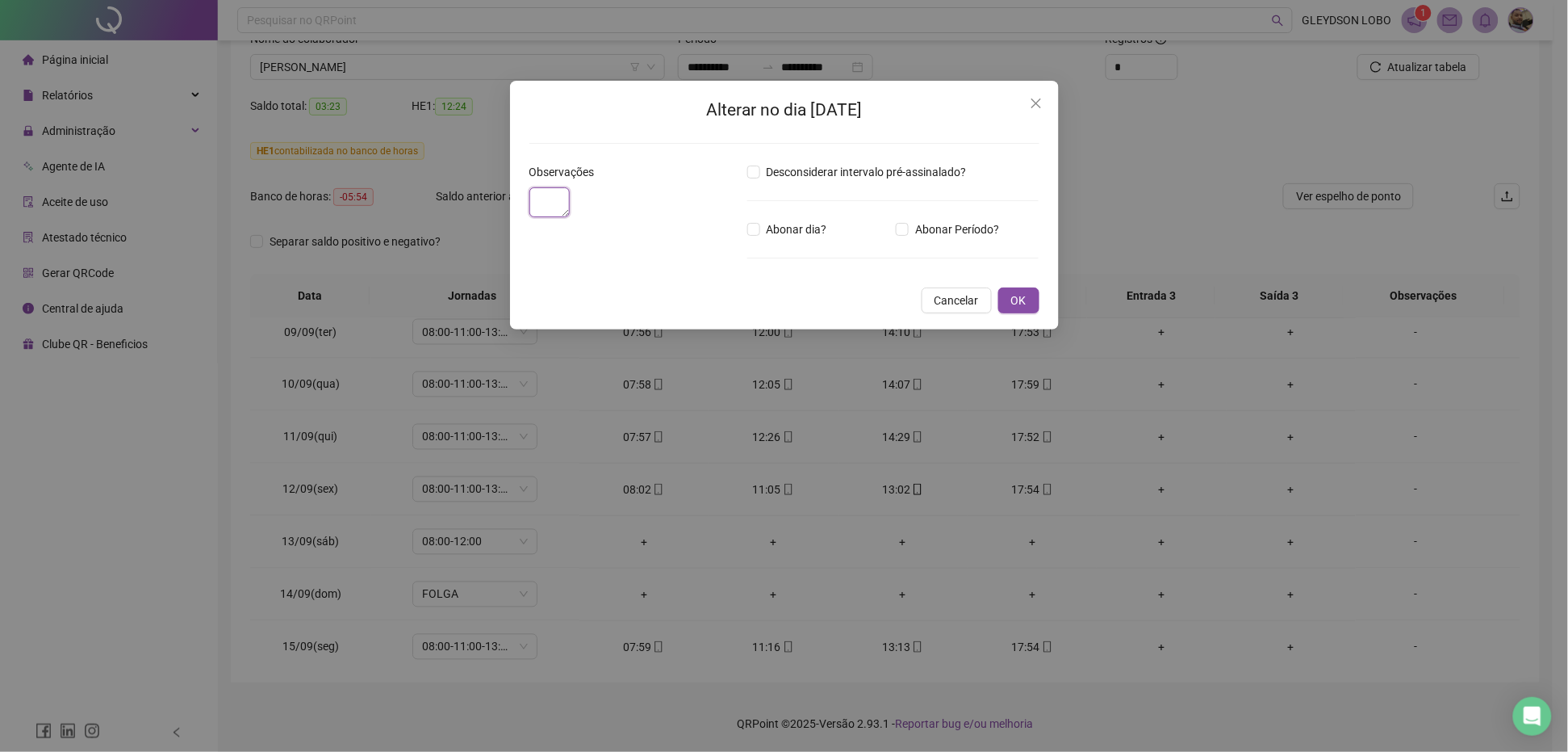
click at [570, 217] on textarea at bounding box center [550, 202] width 41 height 29
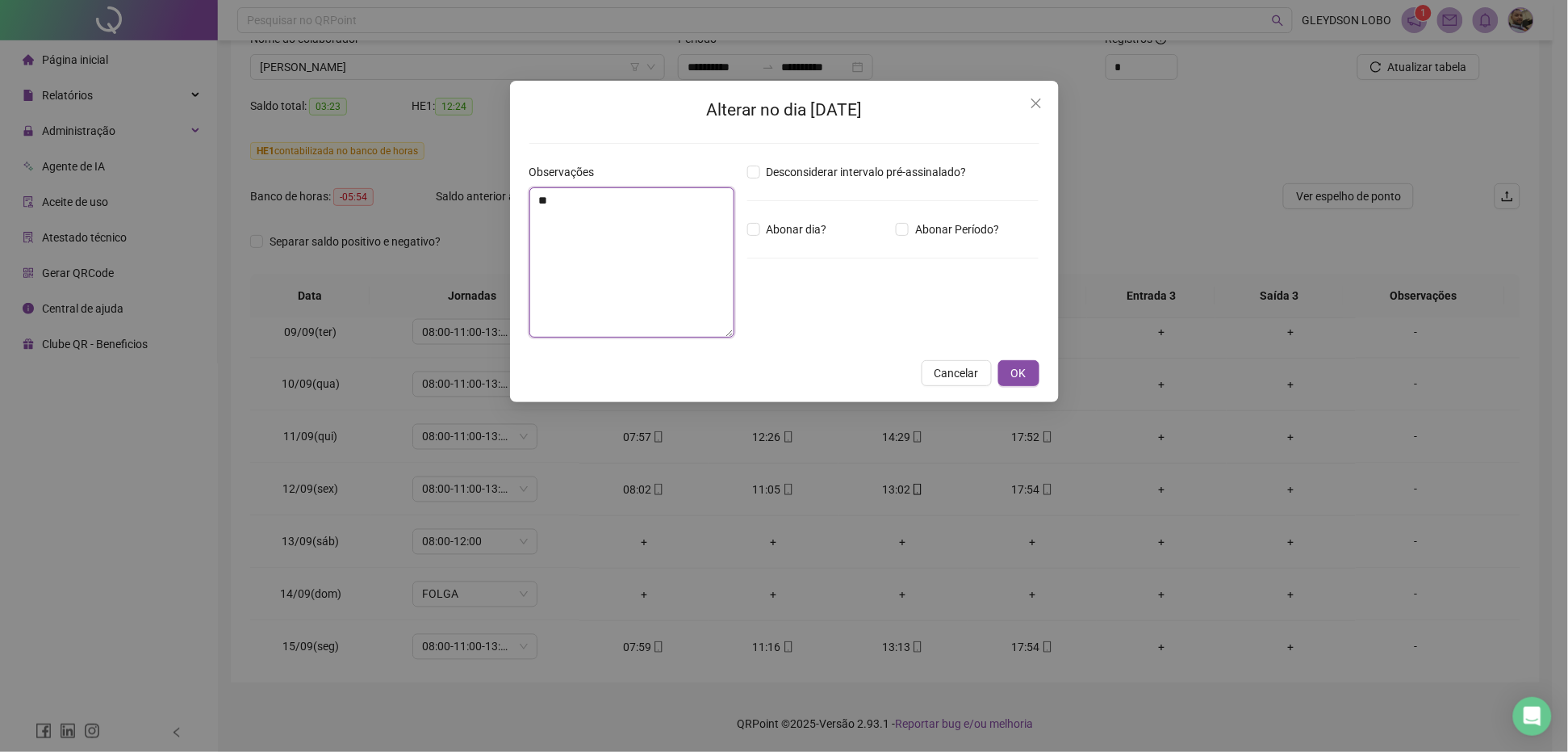
type textarea "*"
type textarea "**********"
click at [1010, 361] on button "OK" at bounding box center [1019, 373] width 41 height 26
click at [1021, 375] on div "**********" at bounding box center [784, 376] width 1568 height 752
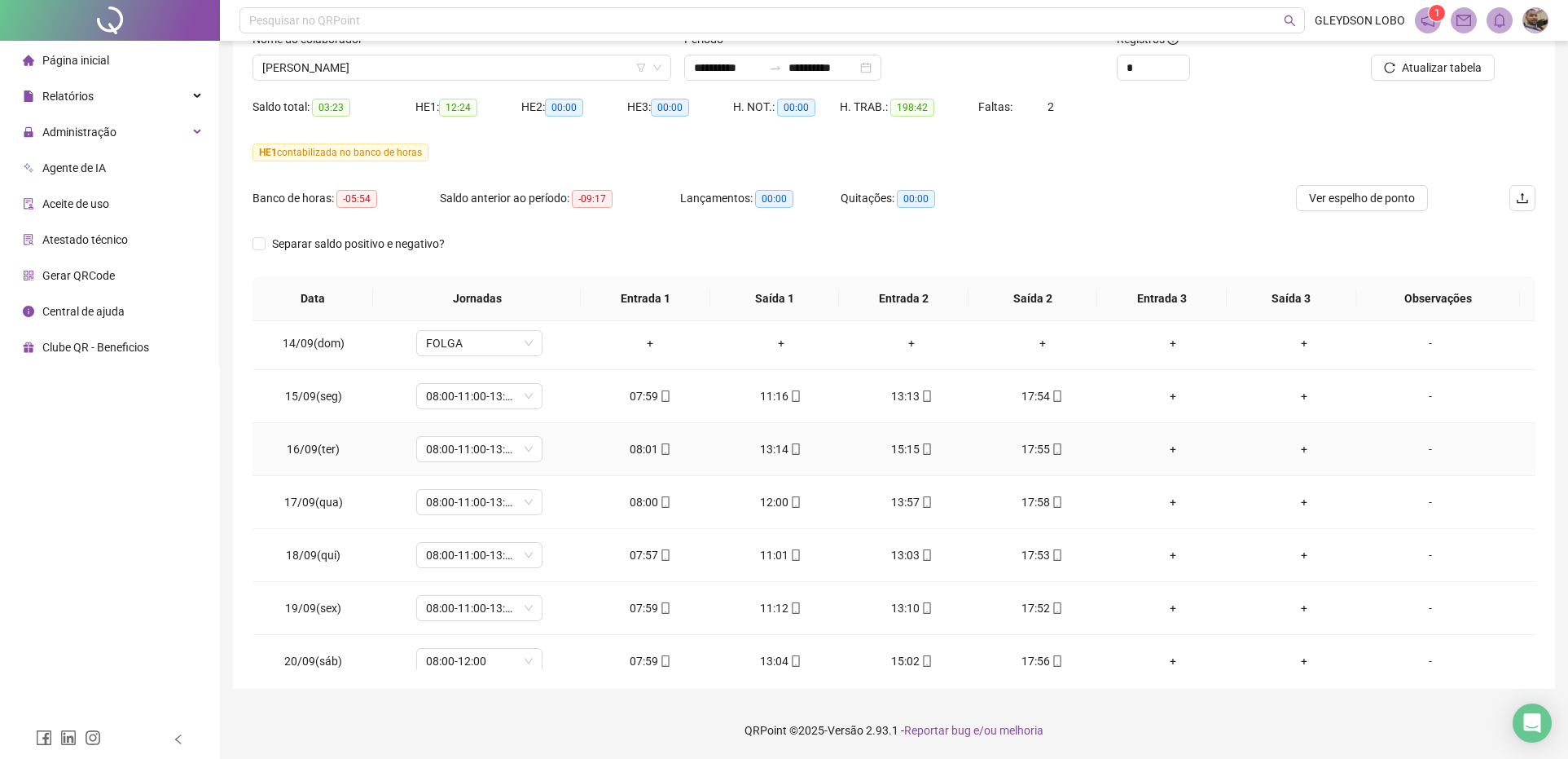
scroll to position [1299, 0]
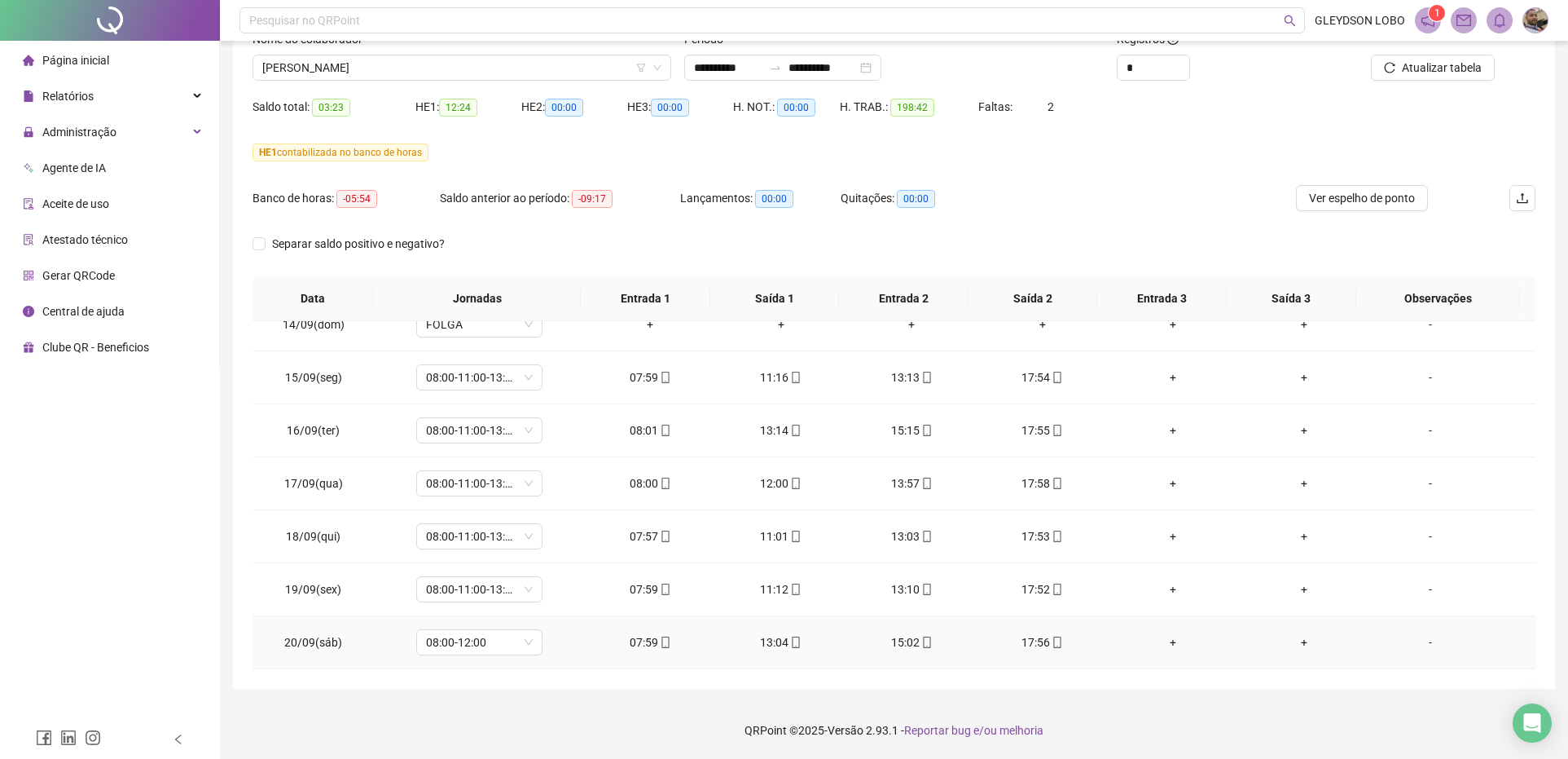
click at [1415, 646] on div "-" at bounding box center [1430, 642] width 96 height 18
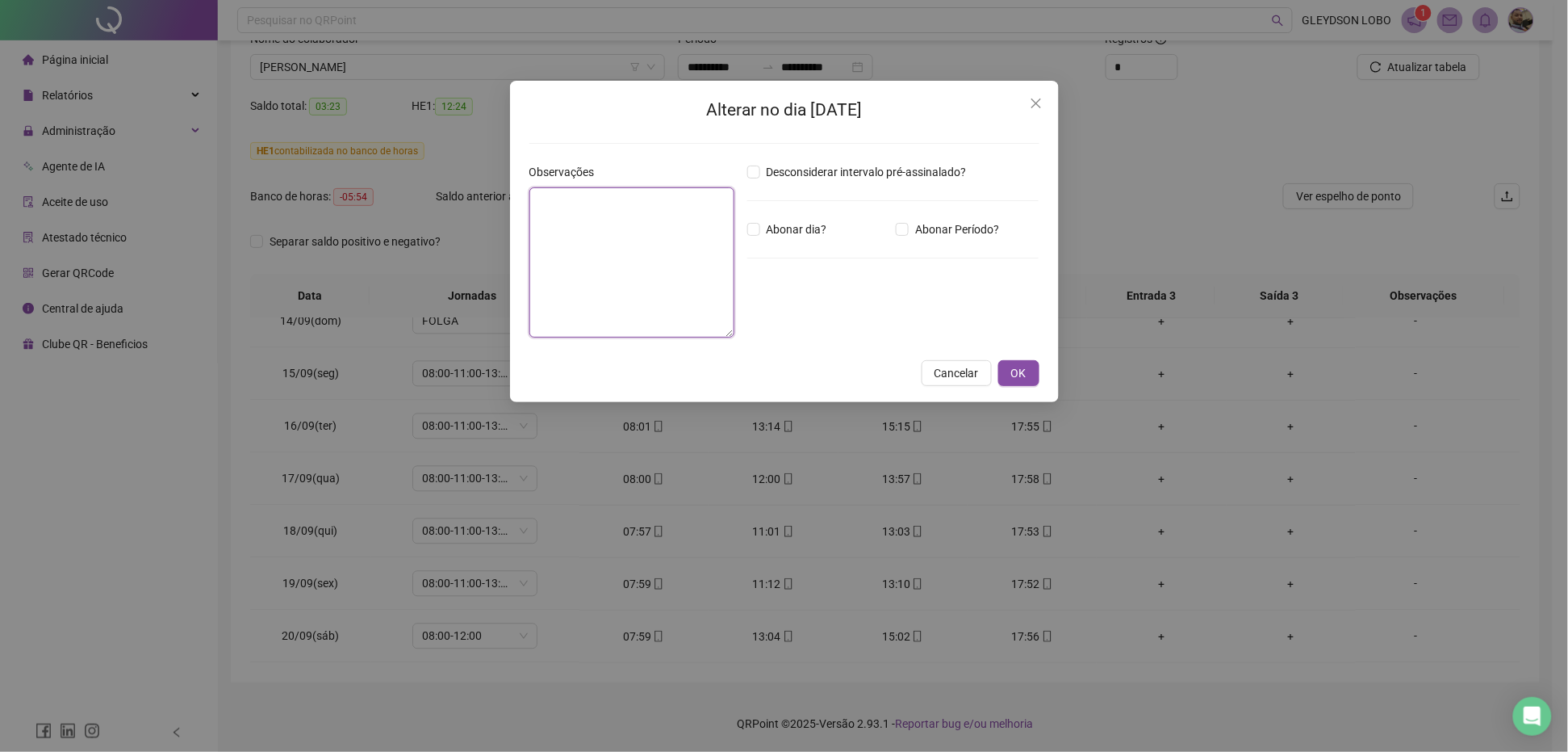
click at [663, 320] on textarea at bounding box center [632, 262] width 205 height 150
paste textarea "**********"
type textarea "**********"
click at [1018, 369] on span "OK" at bounding box center [1019, 372] width 16 height 18
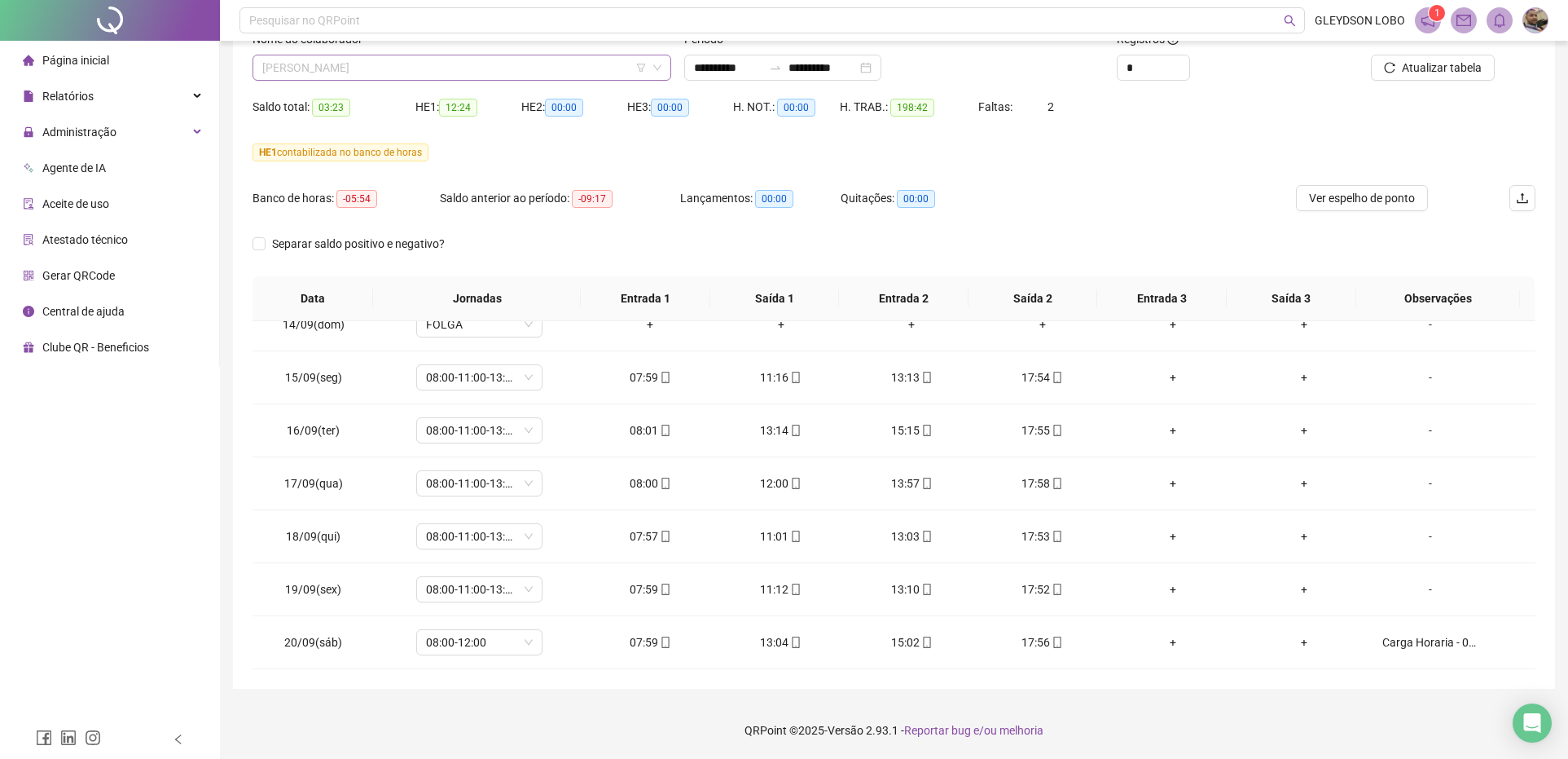
click at [556, 66] on span "LAUREN HENRIQUE DE SOUZA CHAGAS" at bounding box center [461, 68] width 399 height 24
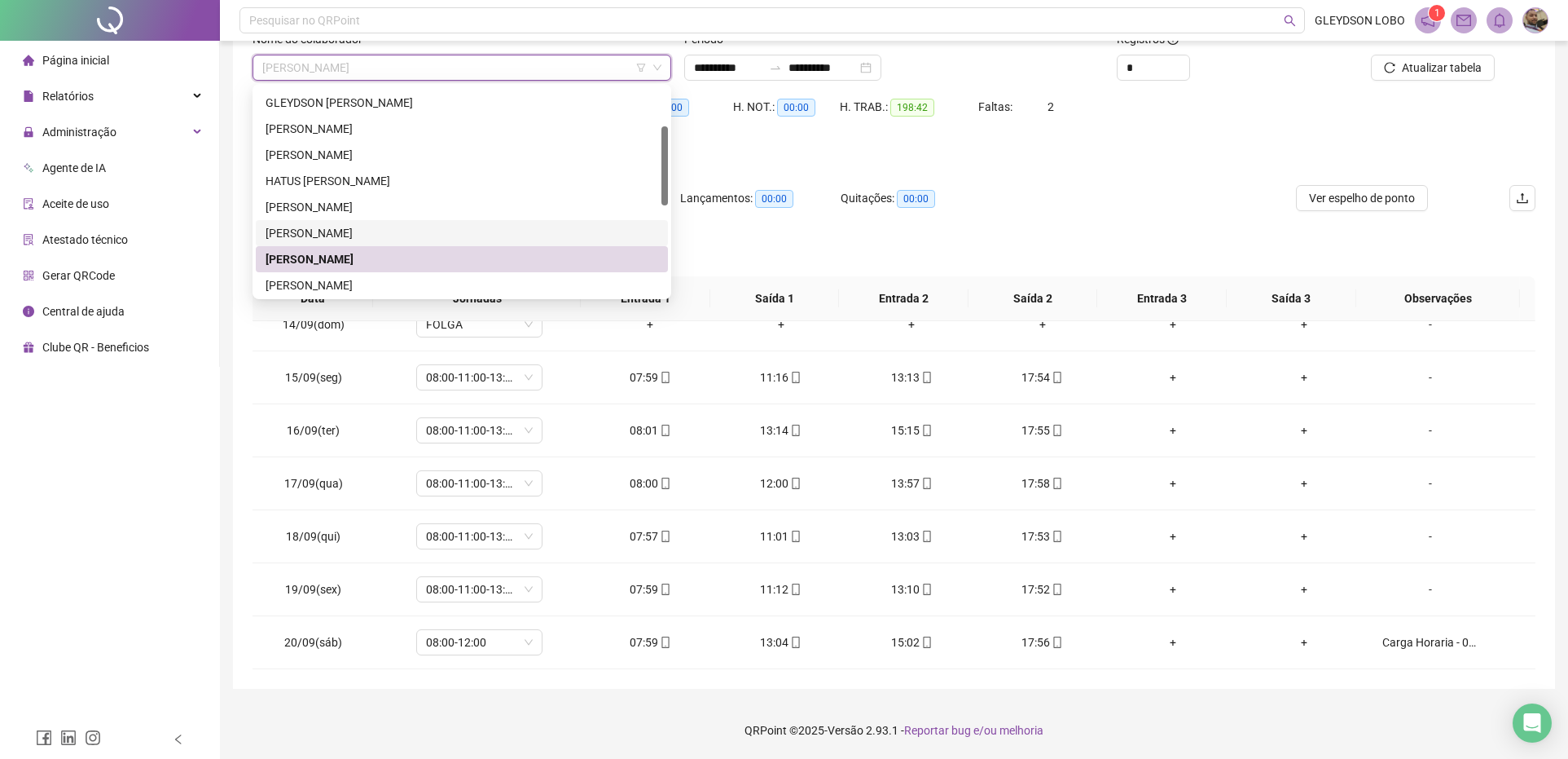
scroll to position [204, 0]
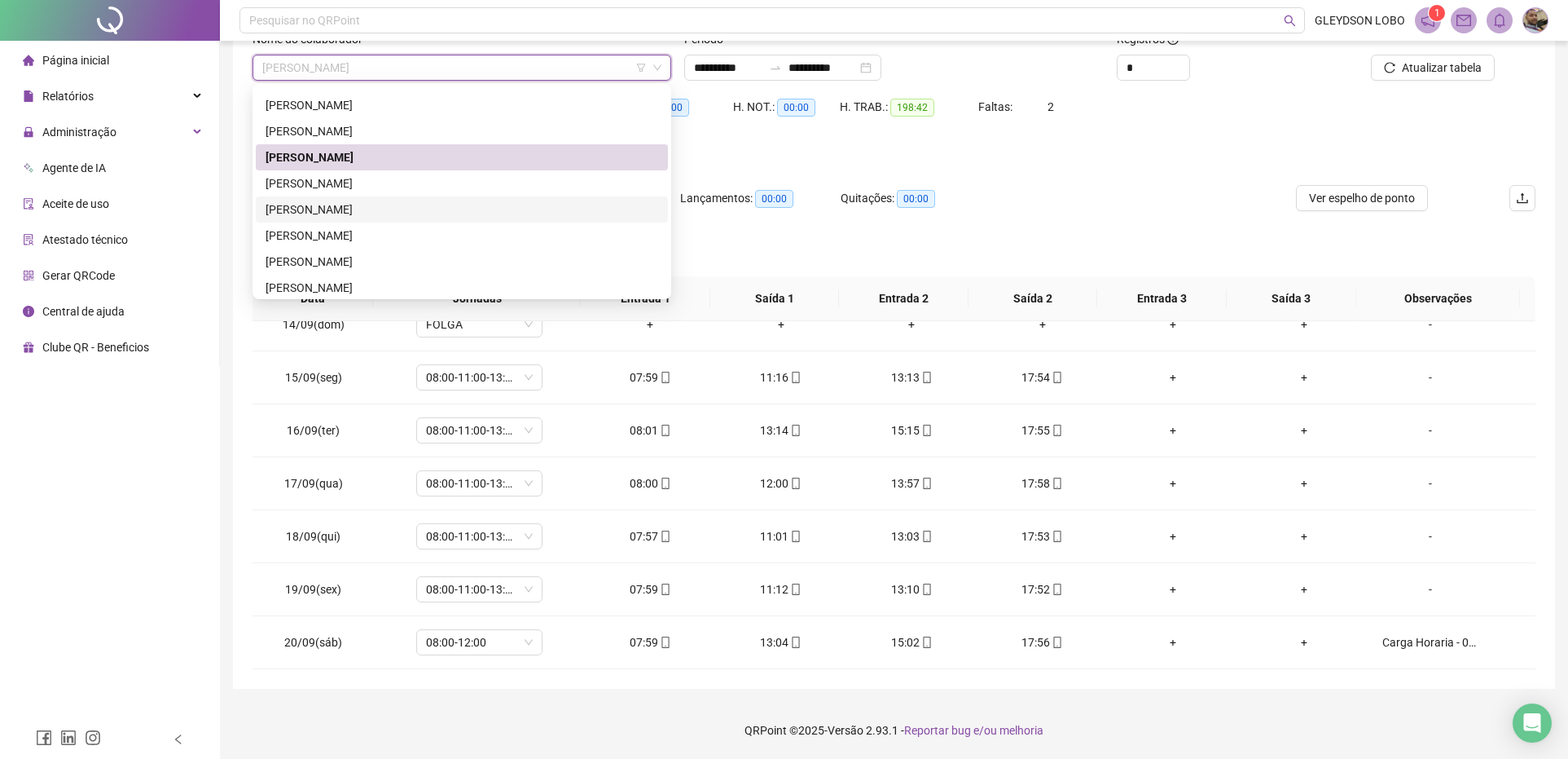
click at [363, 207] on div "LILIANE BENTO DE ARAUJO" at bounding box center [462, 208] width 392 height 18
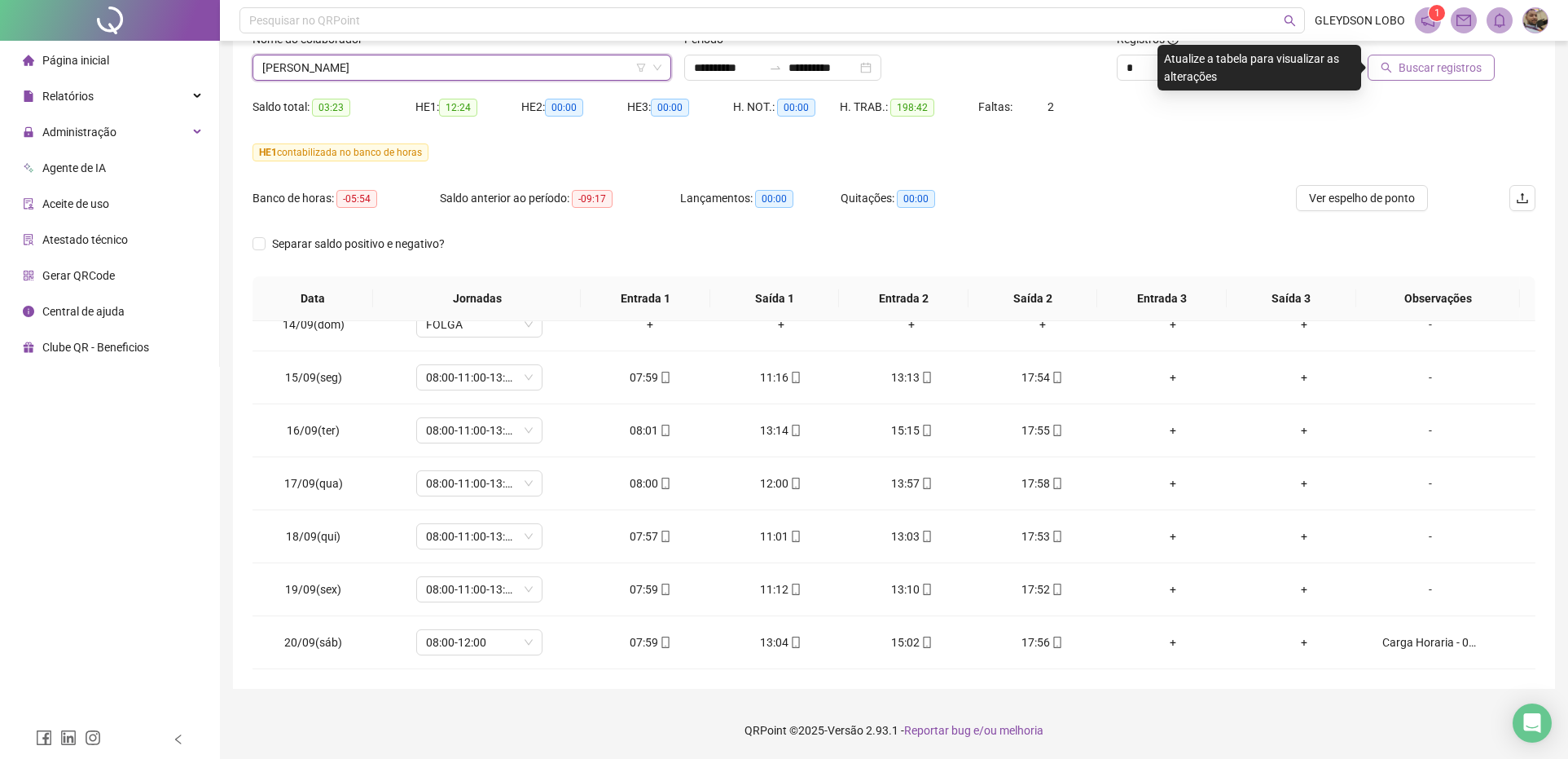
click at [1453, 57] on button "Buscar registros" at bounding box center [1431, 68] width 127 height 26
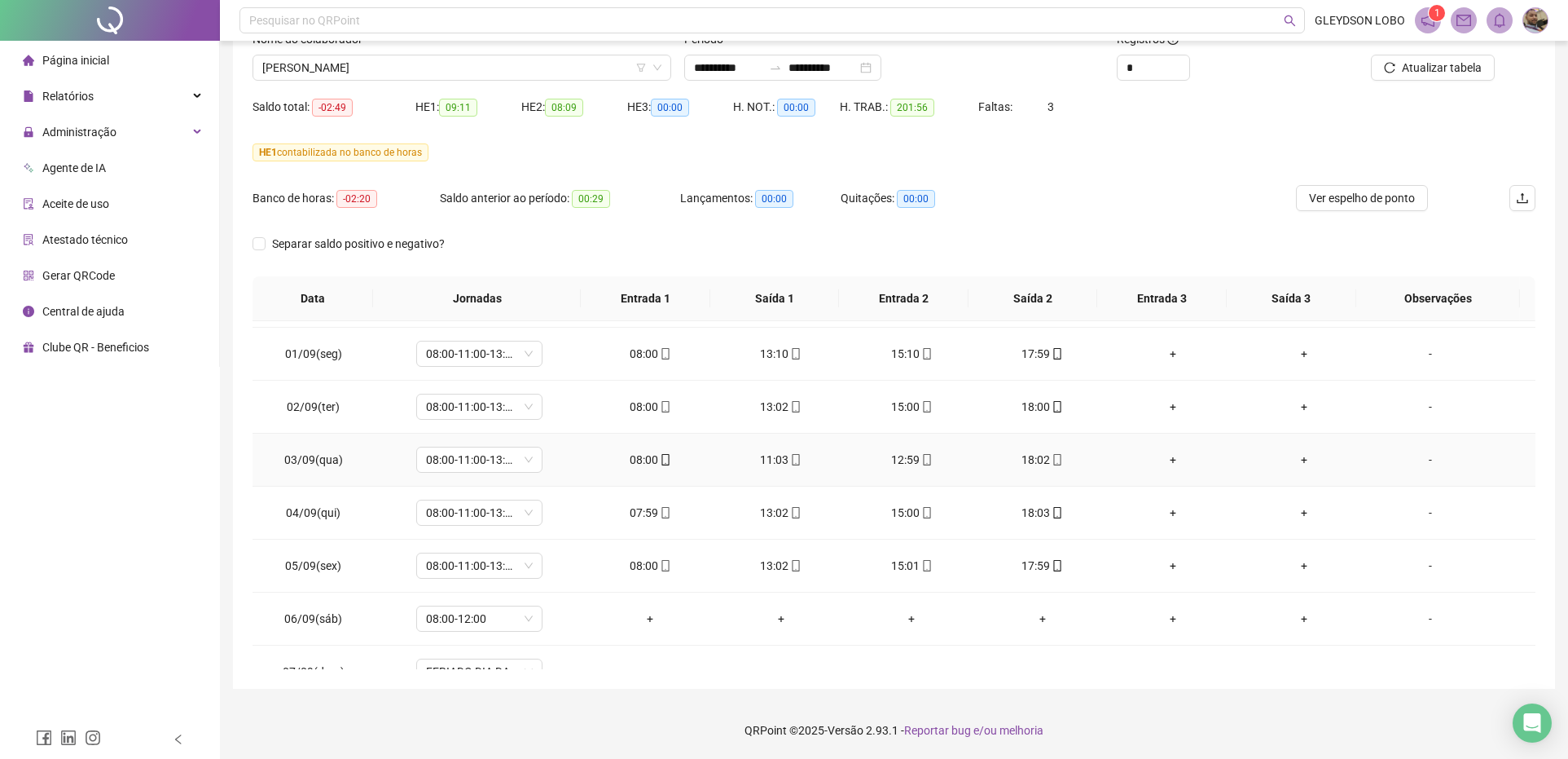
scroll to position [611, 0]
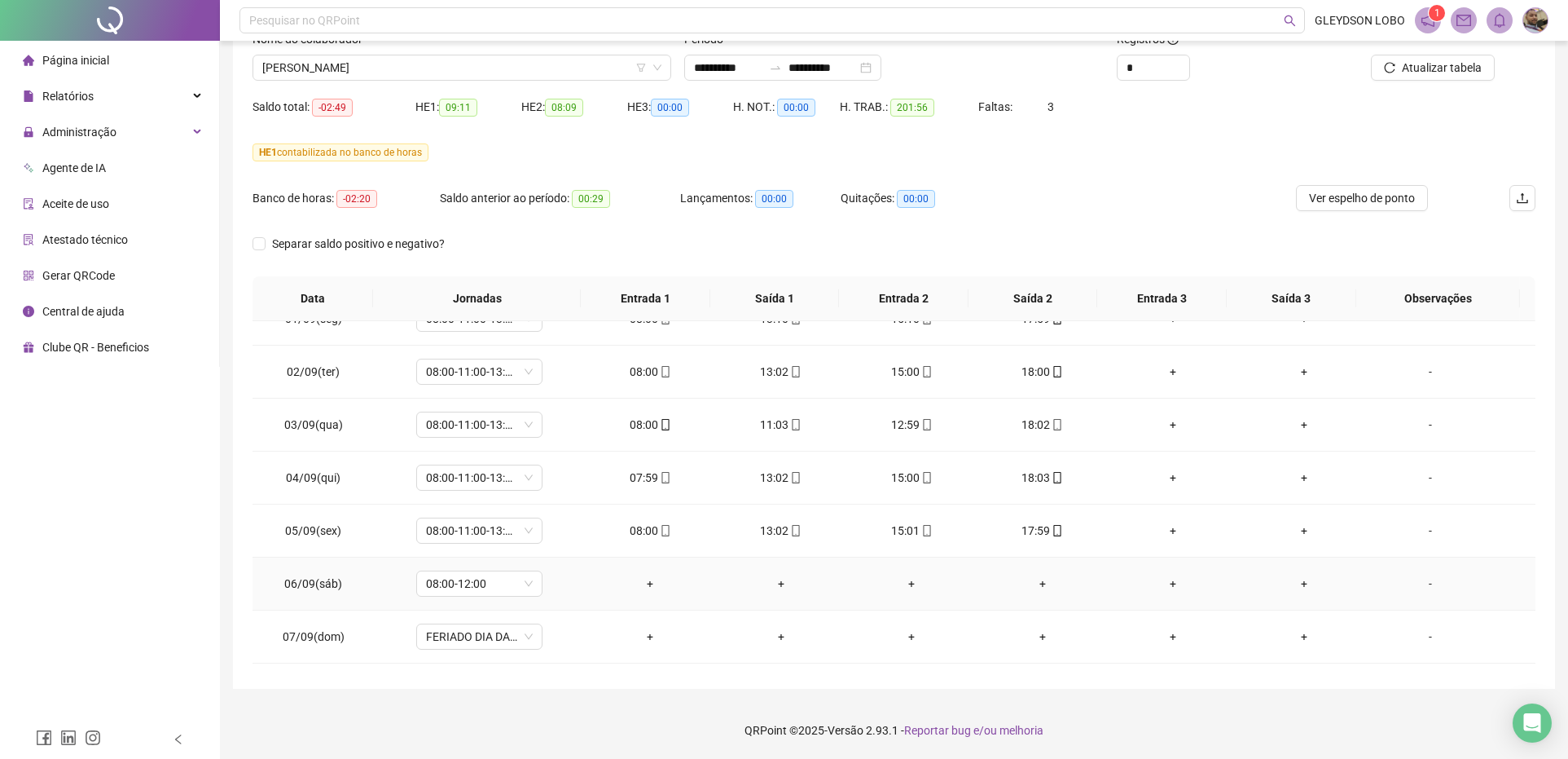
click at [1418, 588] on div "-" at bounding box center [1430, 583] width 96 height 18
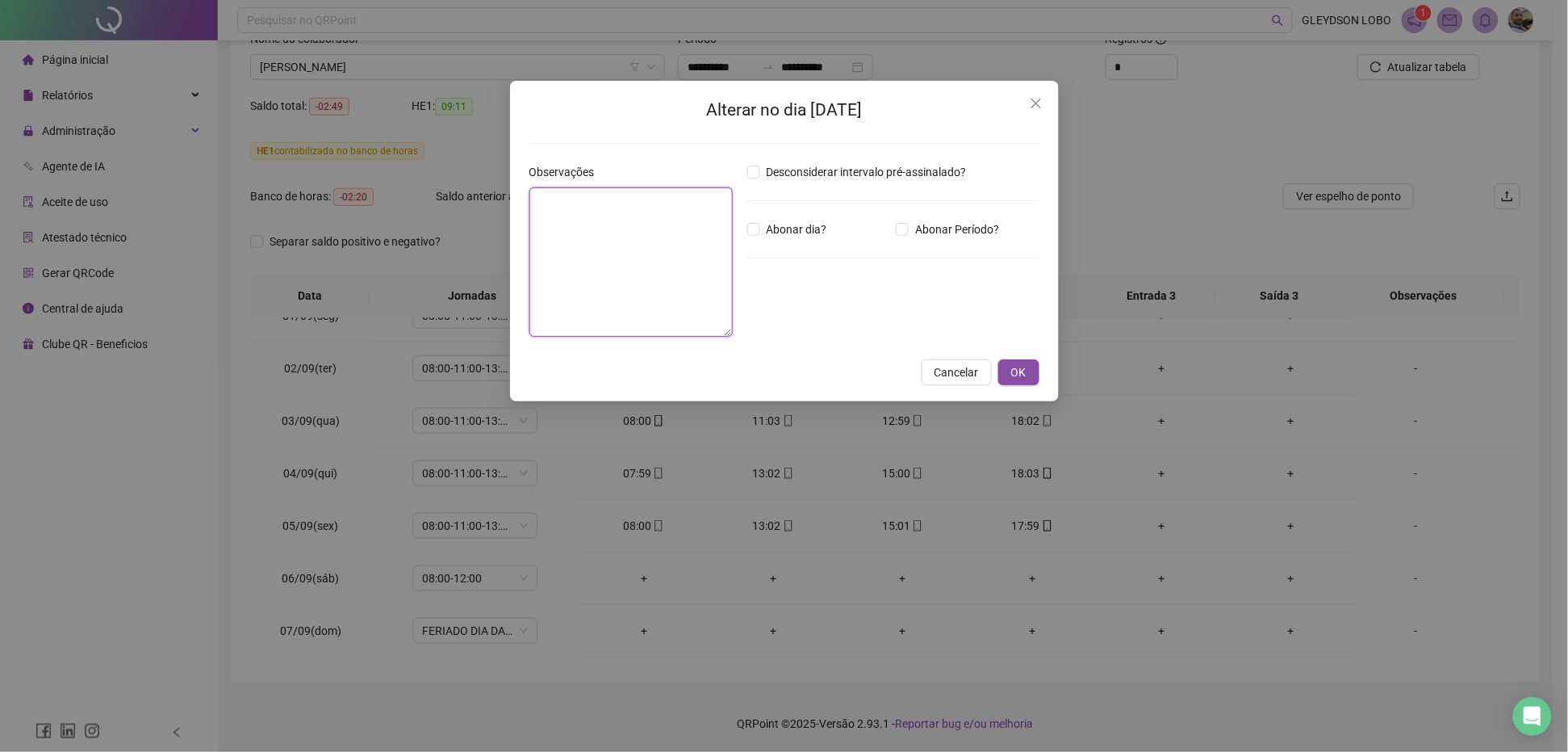
click at [680, 246] on textarea at bounding box center [632, 262] width 205 height 149
type textarea "**********"
click at [1025, 368] on span "OK" at bounding box center [1019, 372] width 16 height 18
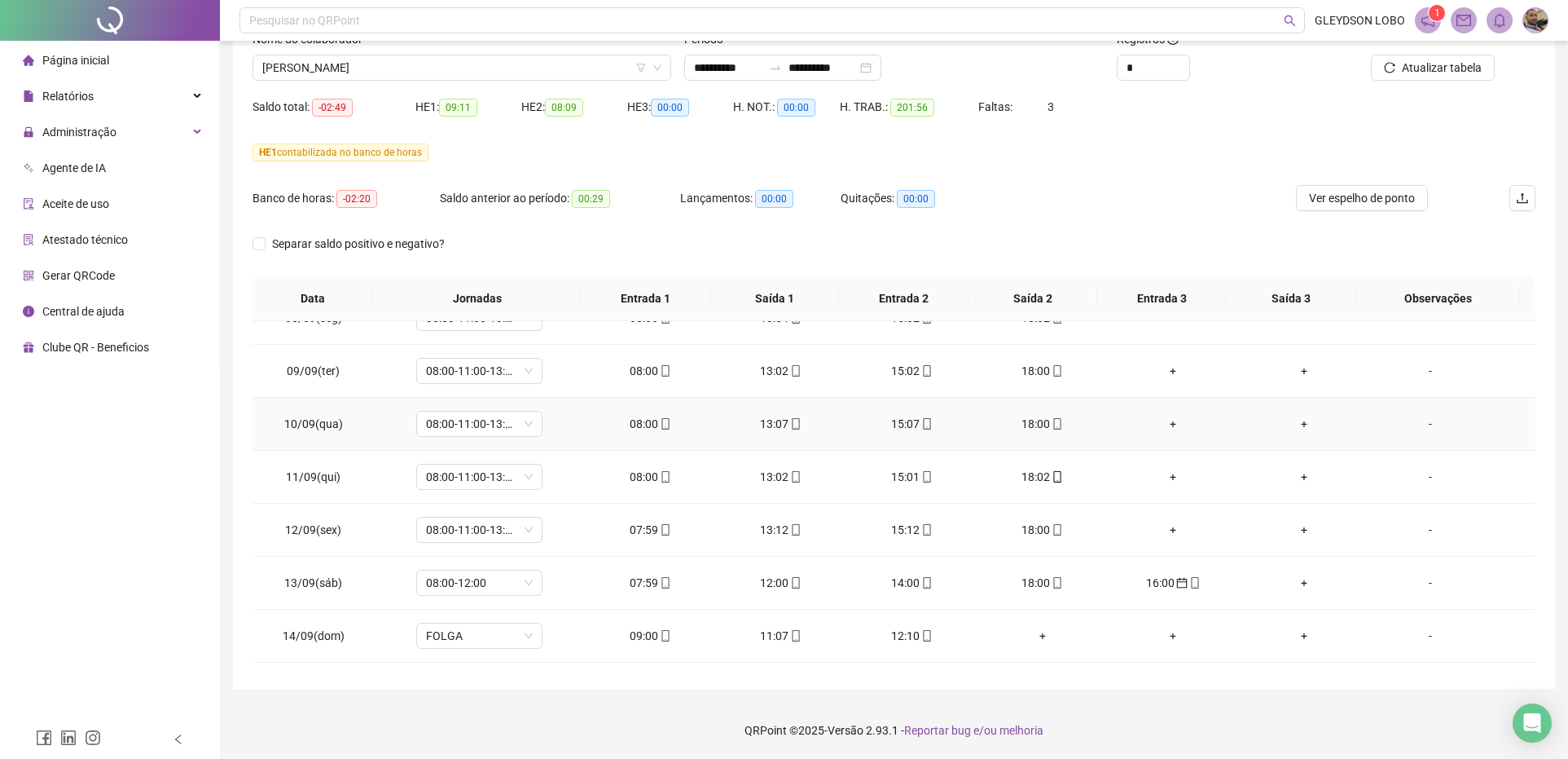
scroll to position [1019, 0]
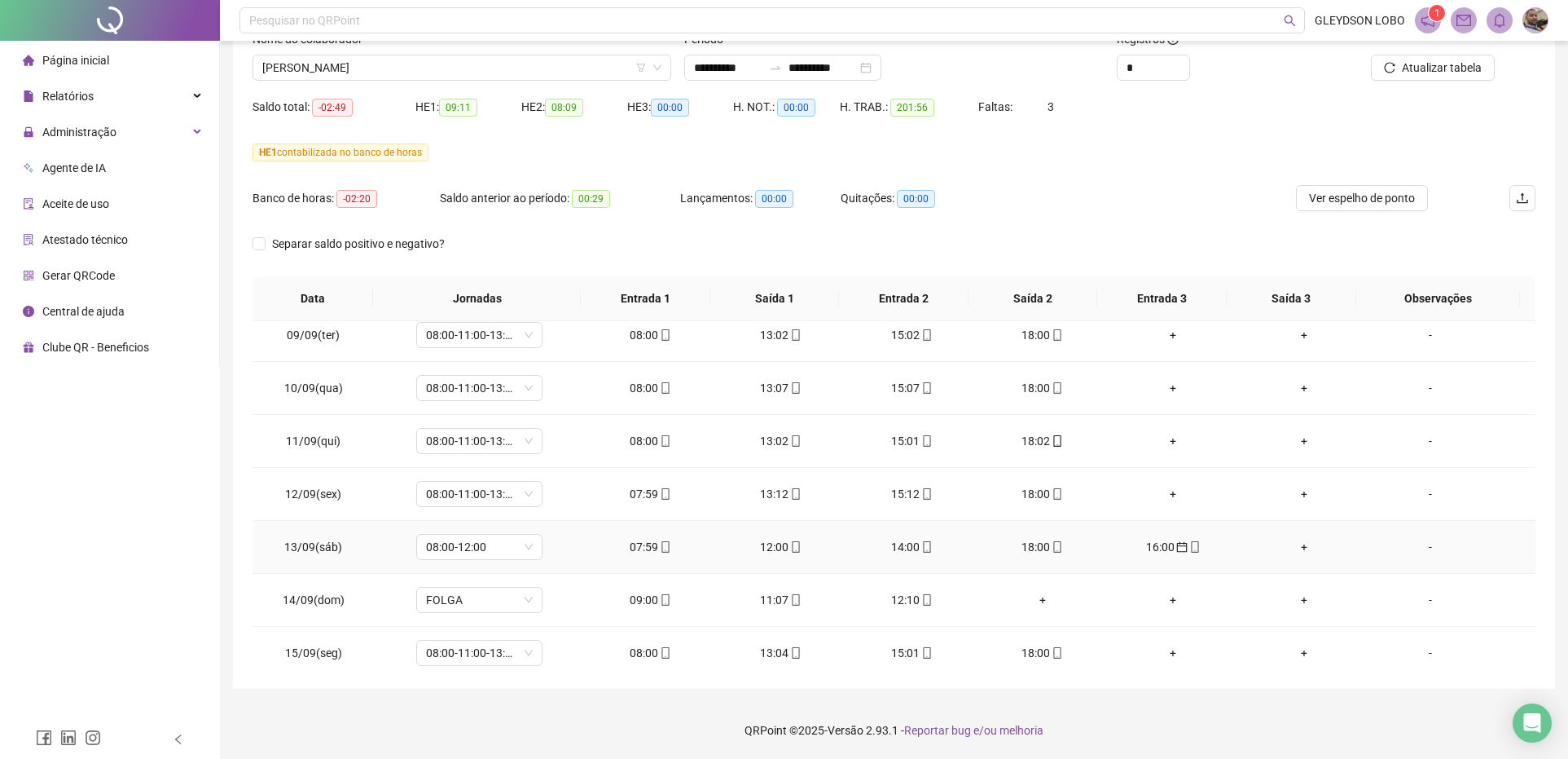
click at [1161, 549] on div "16:00" at bounding box center [1173, 546] width 104 height 18
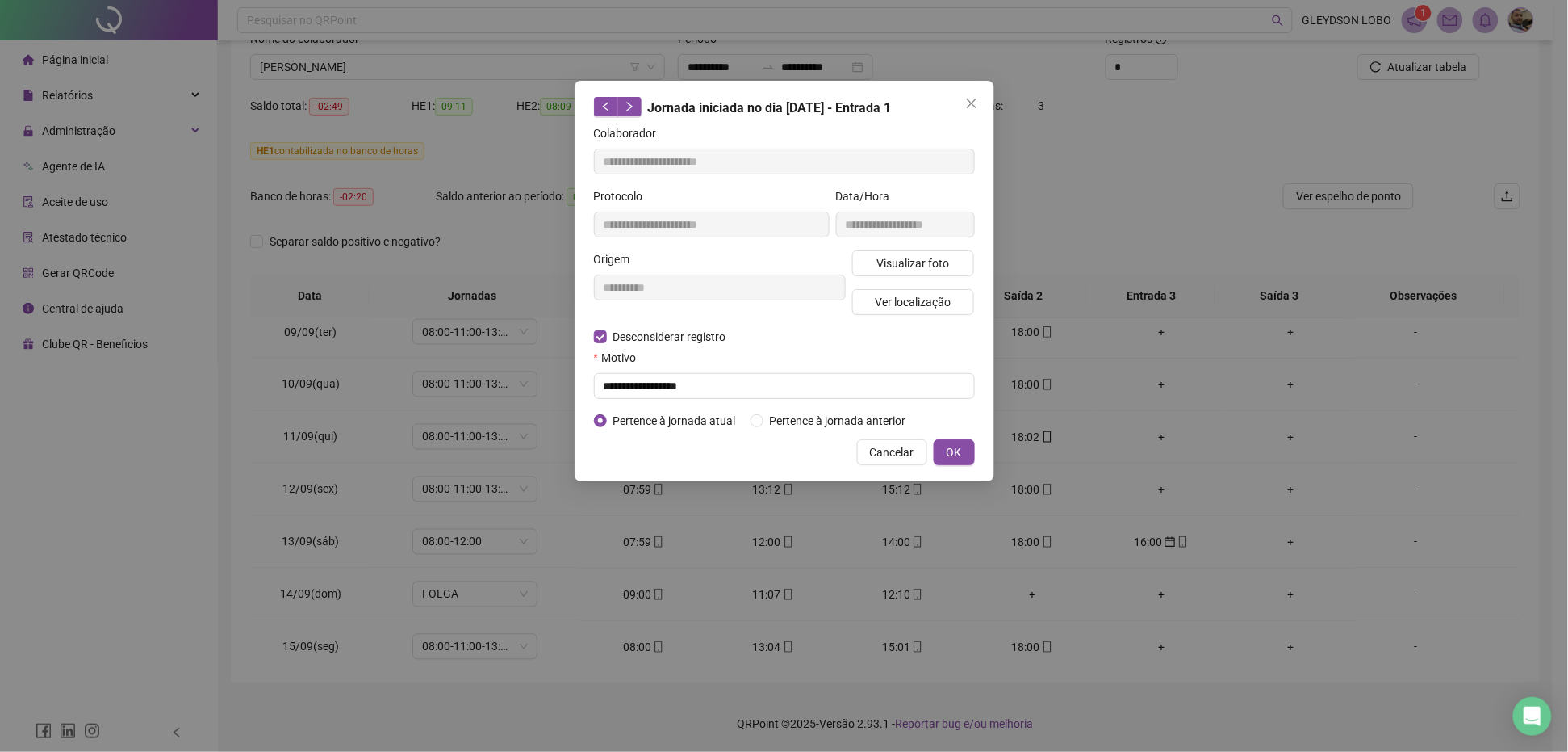
type input "**********"
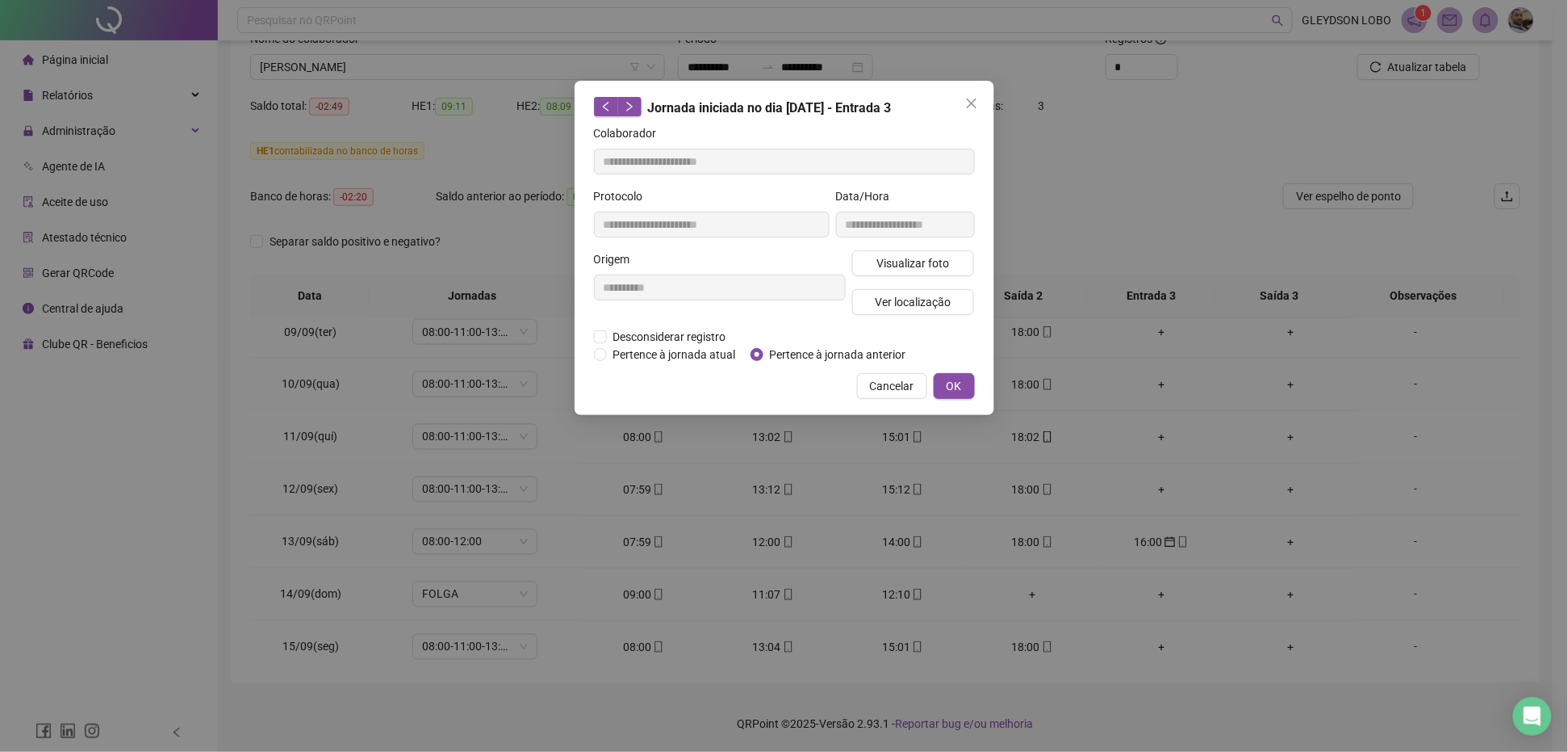
click at [673, 363] on div "**********" at bounding box center [785, 248] width 420 height 335
click at [678, 359] on span "Pertence à jornada atual" at bounding box center [674, 354] width 135 height 18
click at [954, 386] on span "OK" at bounding box center [954, 385] width 16 height 18
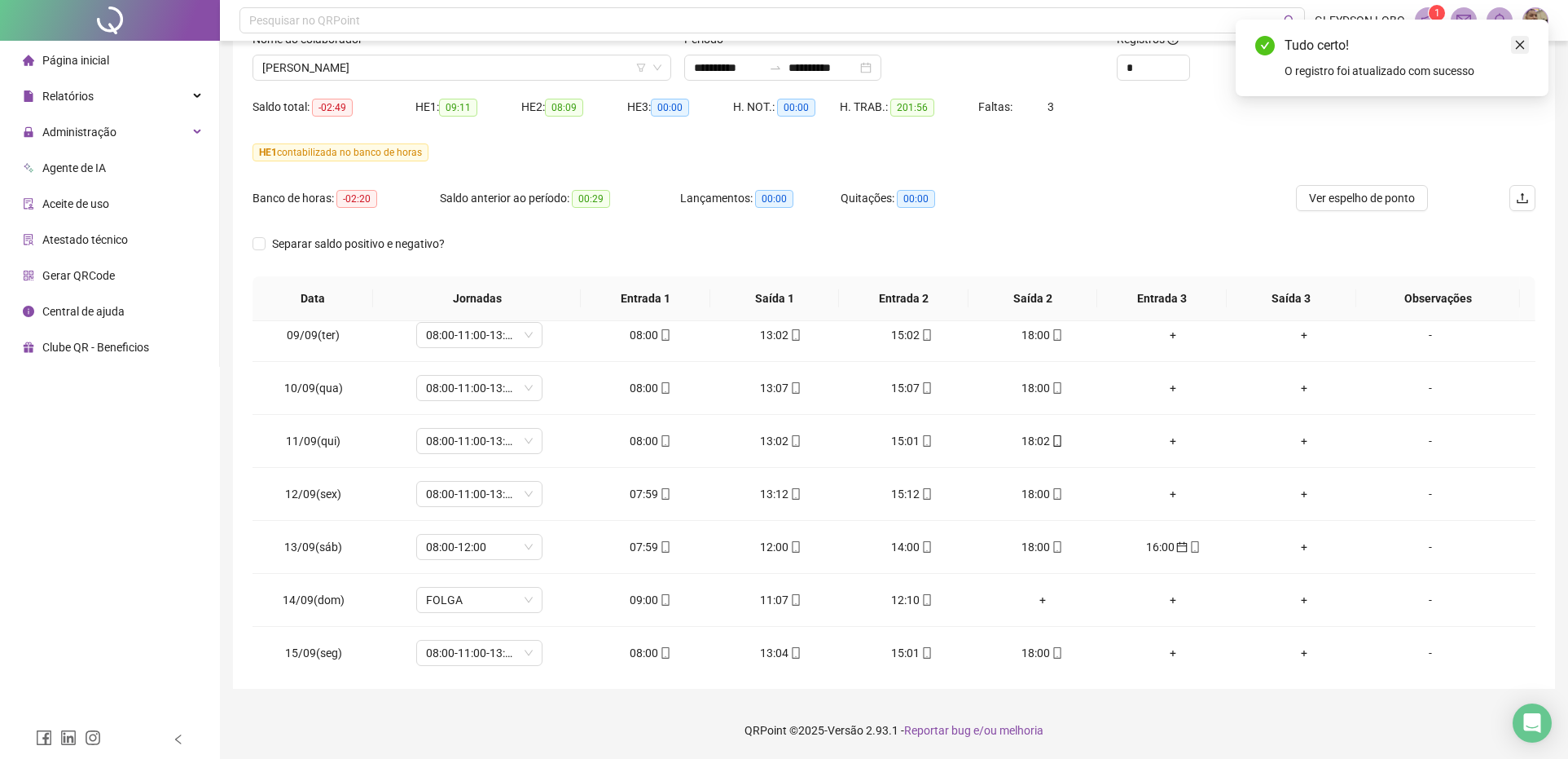
drag, startPoint x: 1524, startPoint y: 37, endPoint x: 1521, endPoint y: 47, distance: 10.4
click at [1524, 39] on link "Close" at bounding box center [1520, 45] width 18 height 18
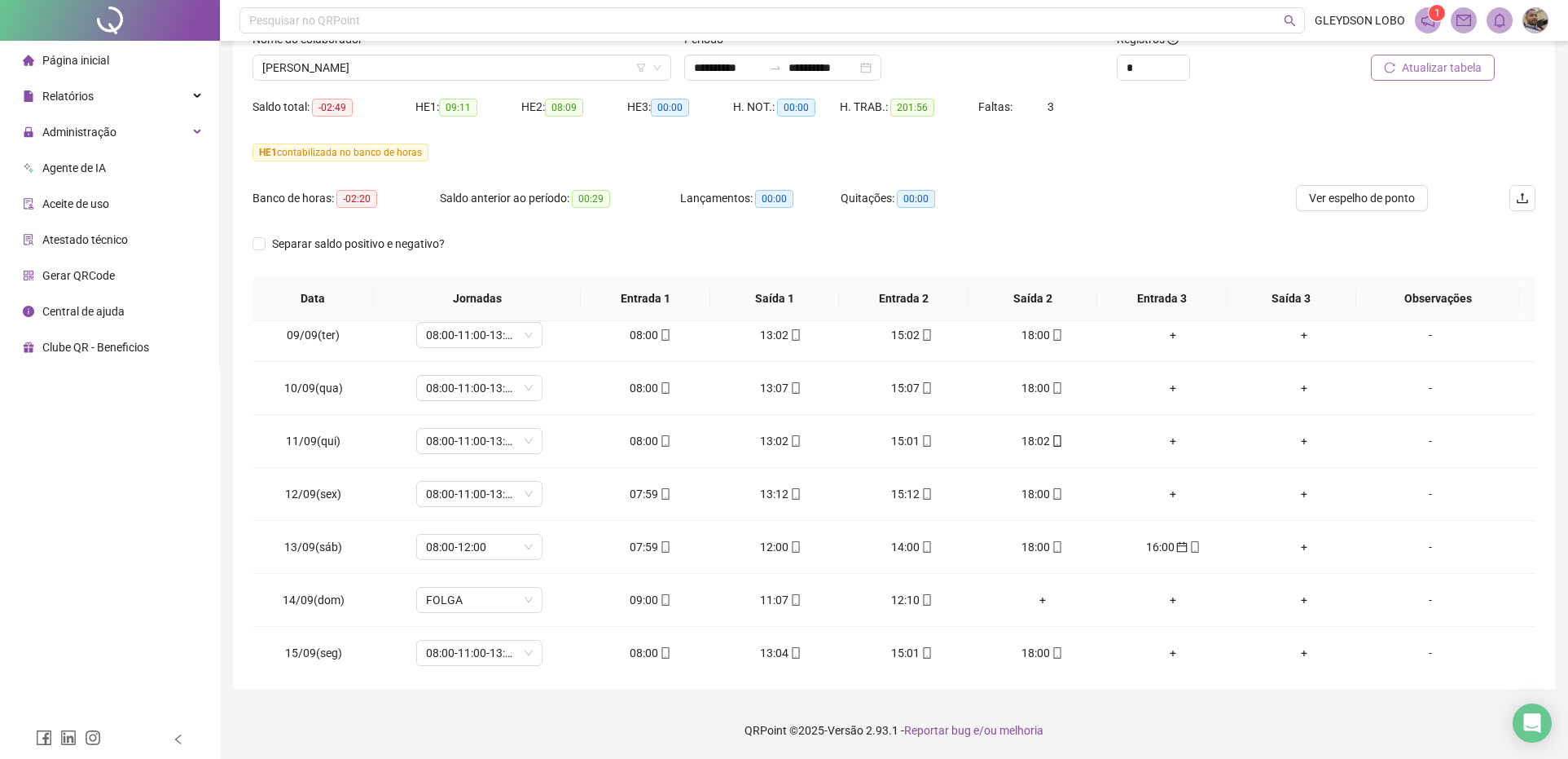
click at [1455, 72] on span "Atualizar tabela" at bounding box center [1442, 67] width 80 height 18
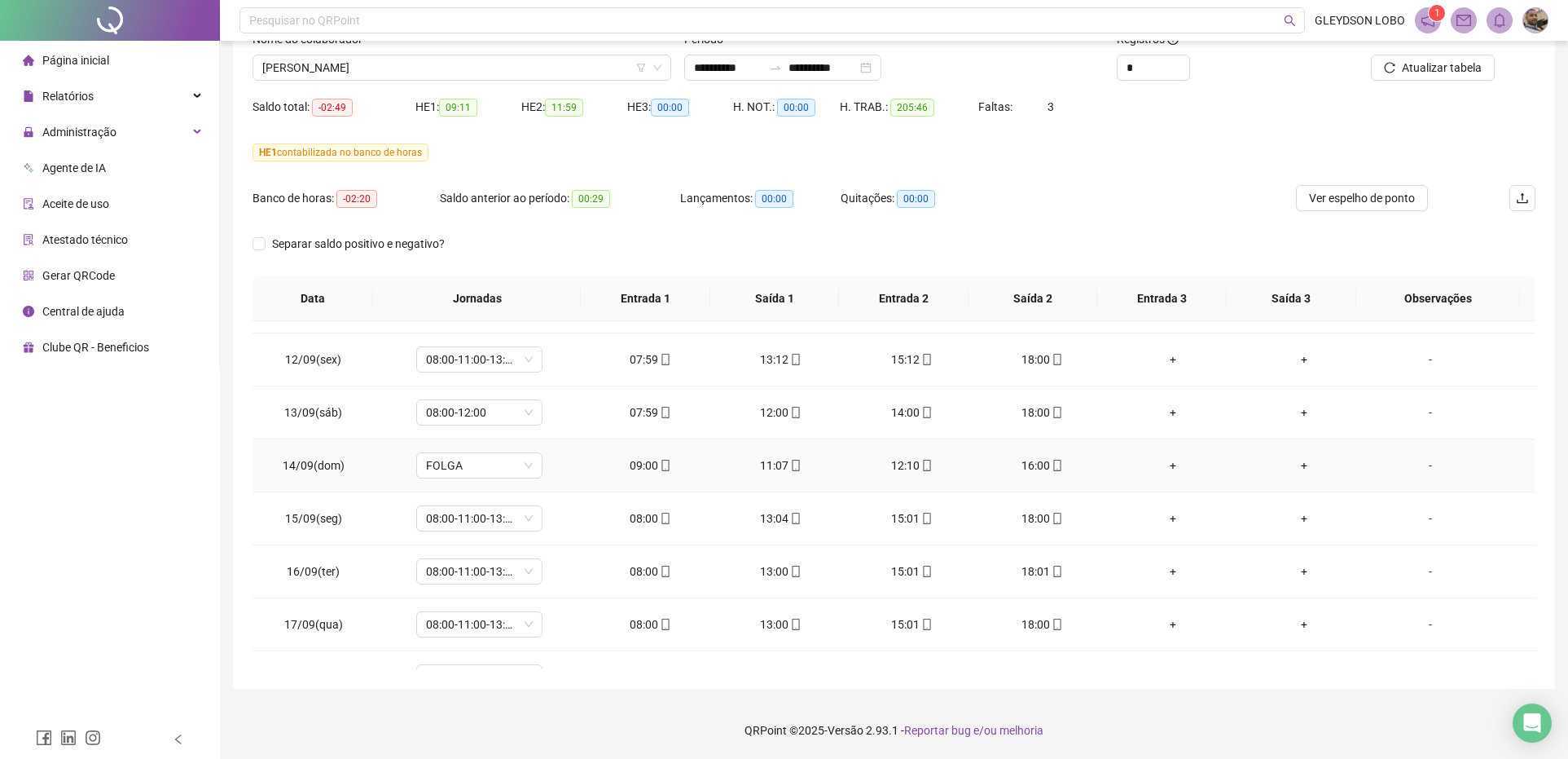
scroll to position [1120, 0]
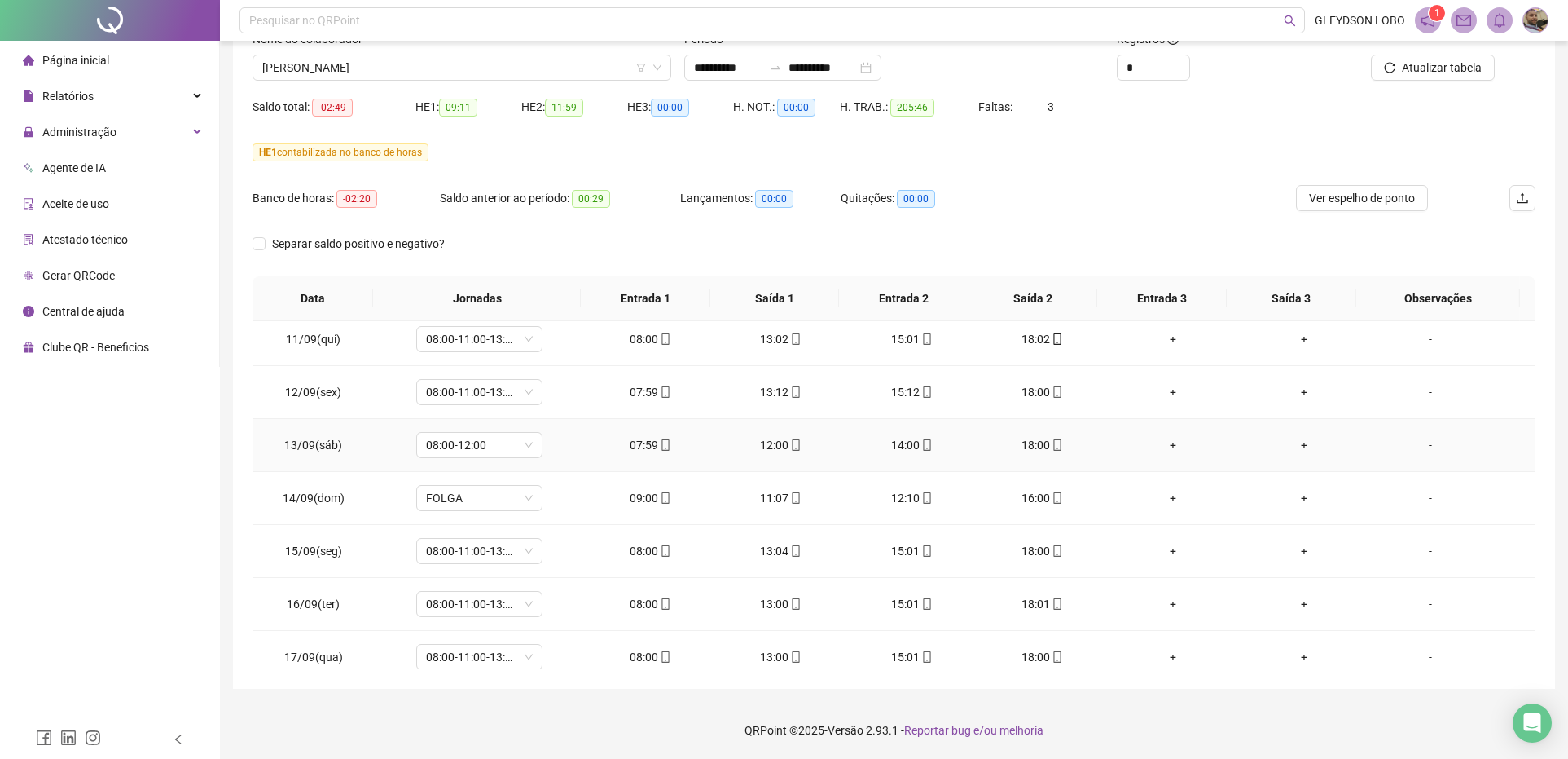
click at [1417, 444] on div "-" at bounding box center [1430, 445] width 96 height 18
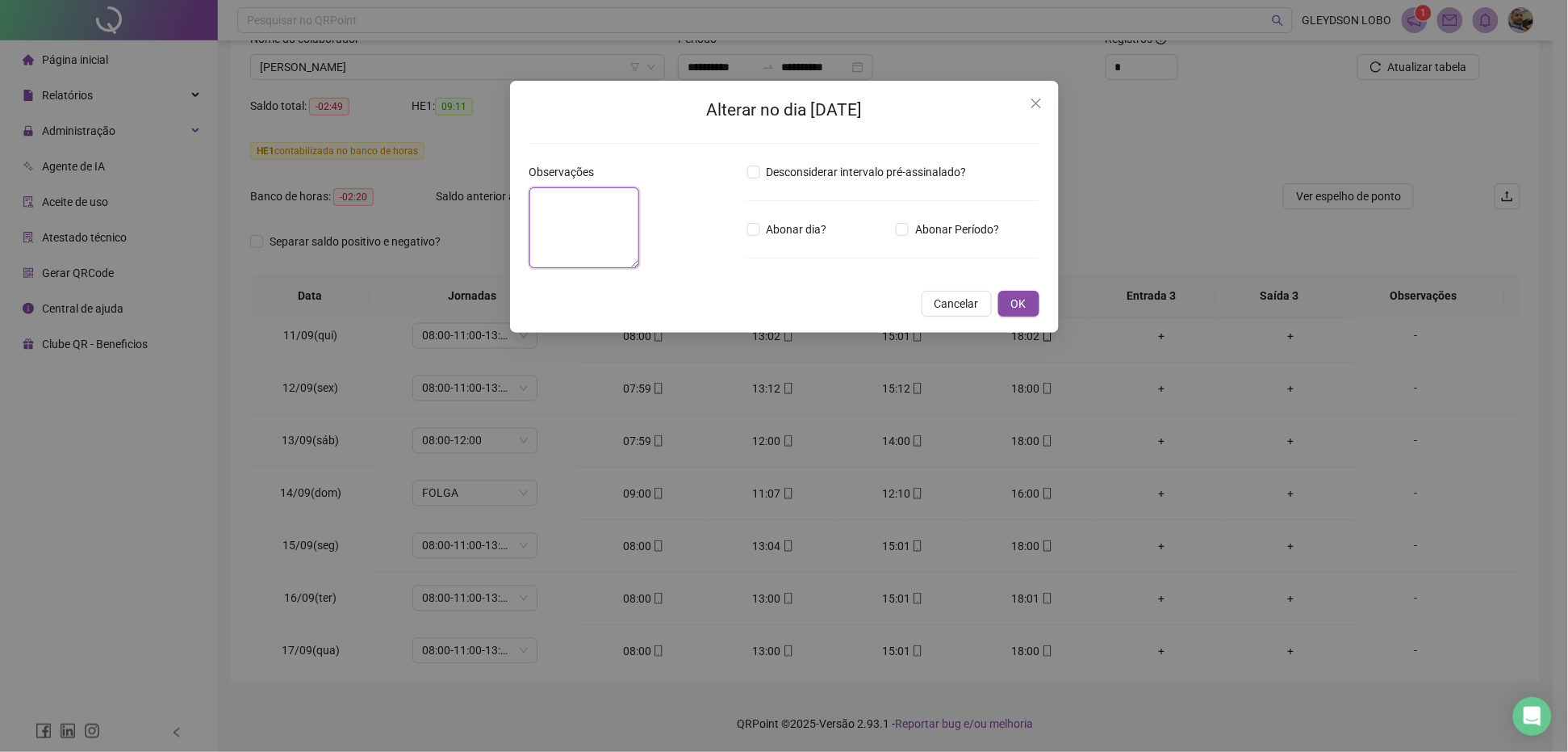
click at [640, 235] on textarea at bounding box center [585, 228] width 111 height 81
paste textarea "**********"
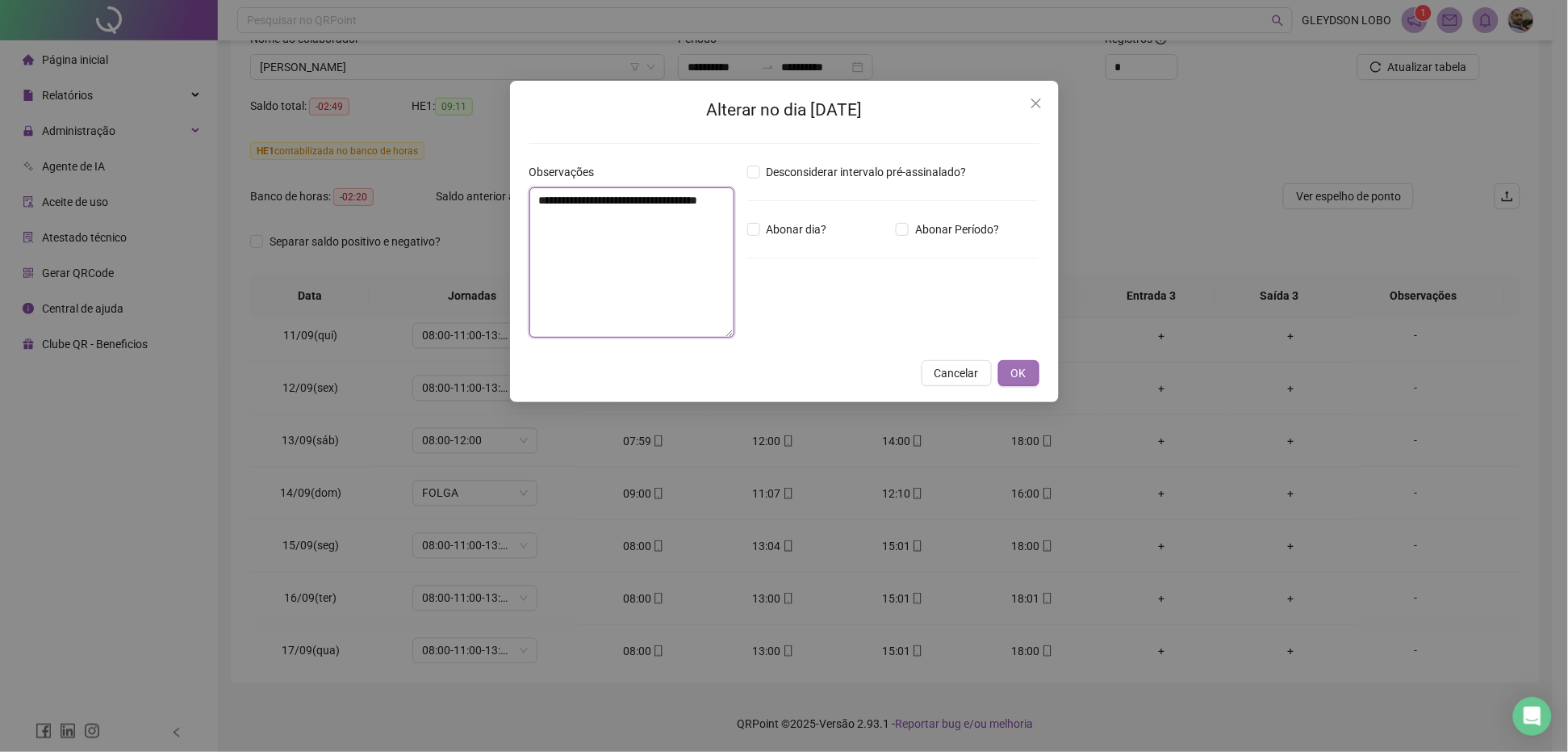
type textarea "**********"
click at [1022, 366] on span "OK" at bounding box center [1019, 372] width 16 height 18
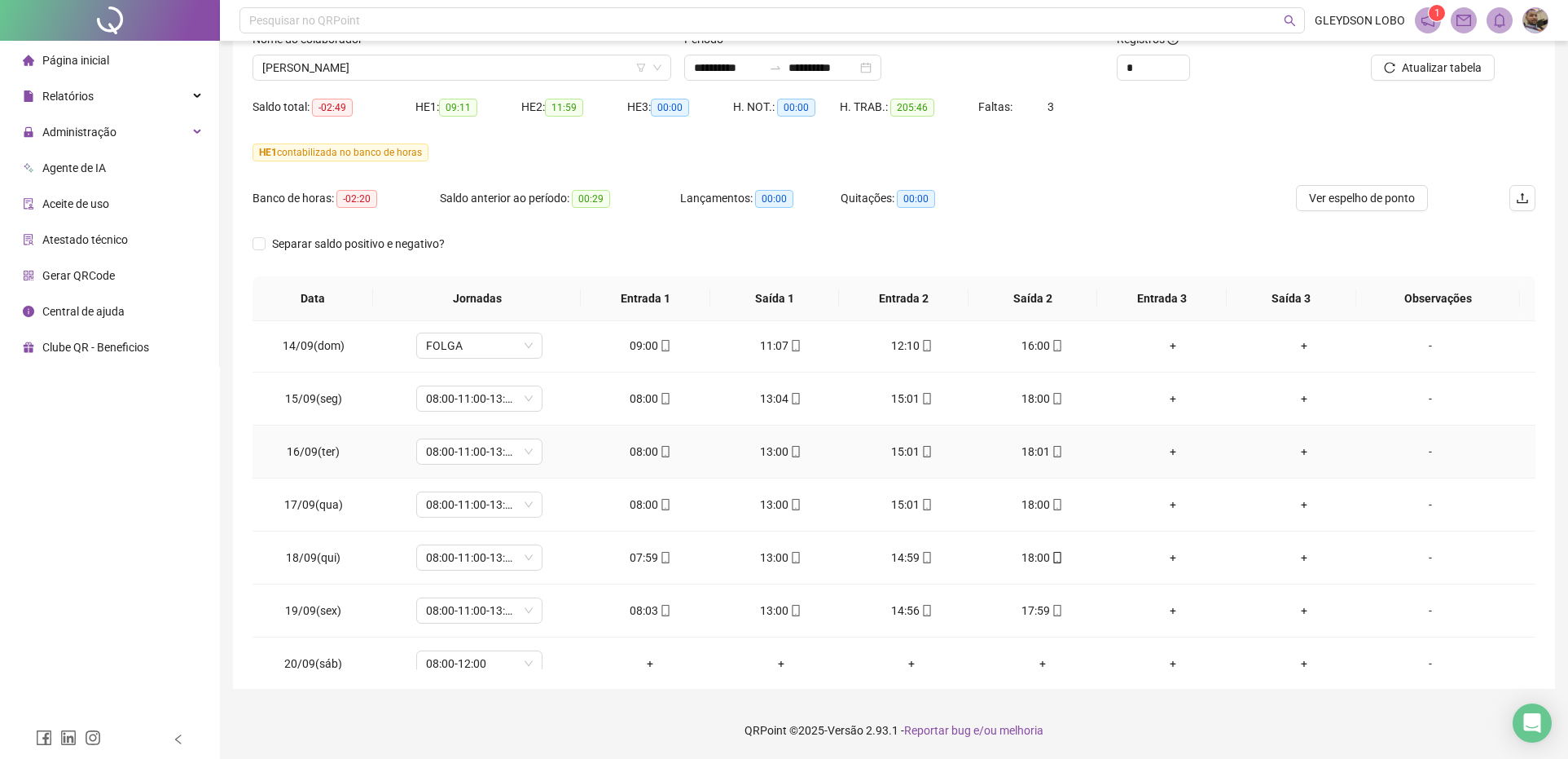
scroll to position [1299, 0]
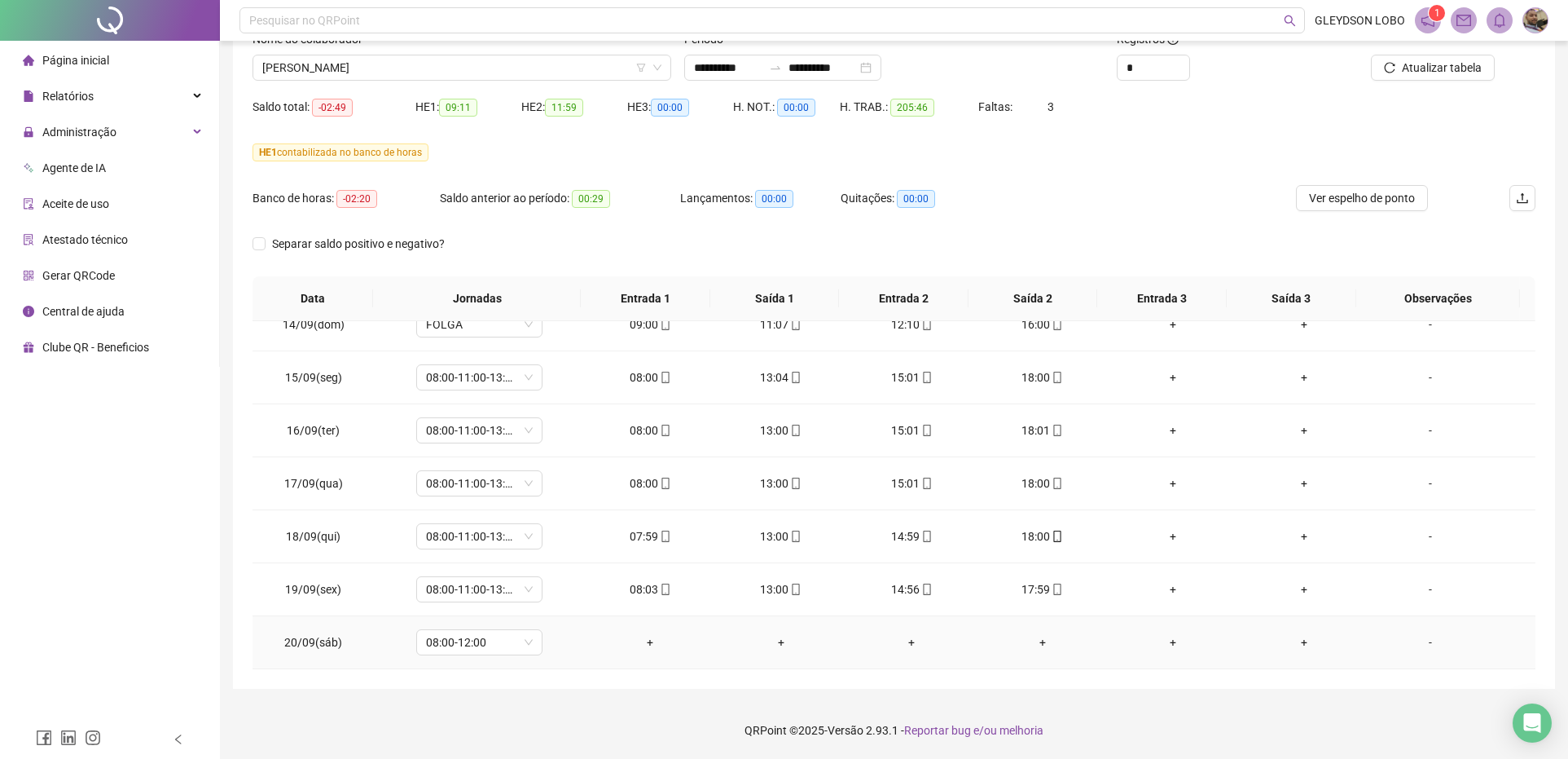
click at [1427, 641] on div "-" at bounding box center [1430, 642] width 96 height 18
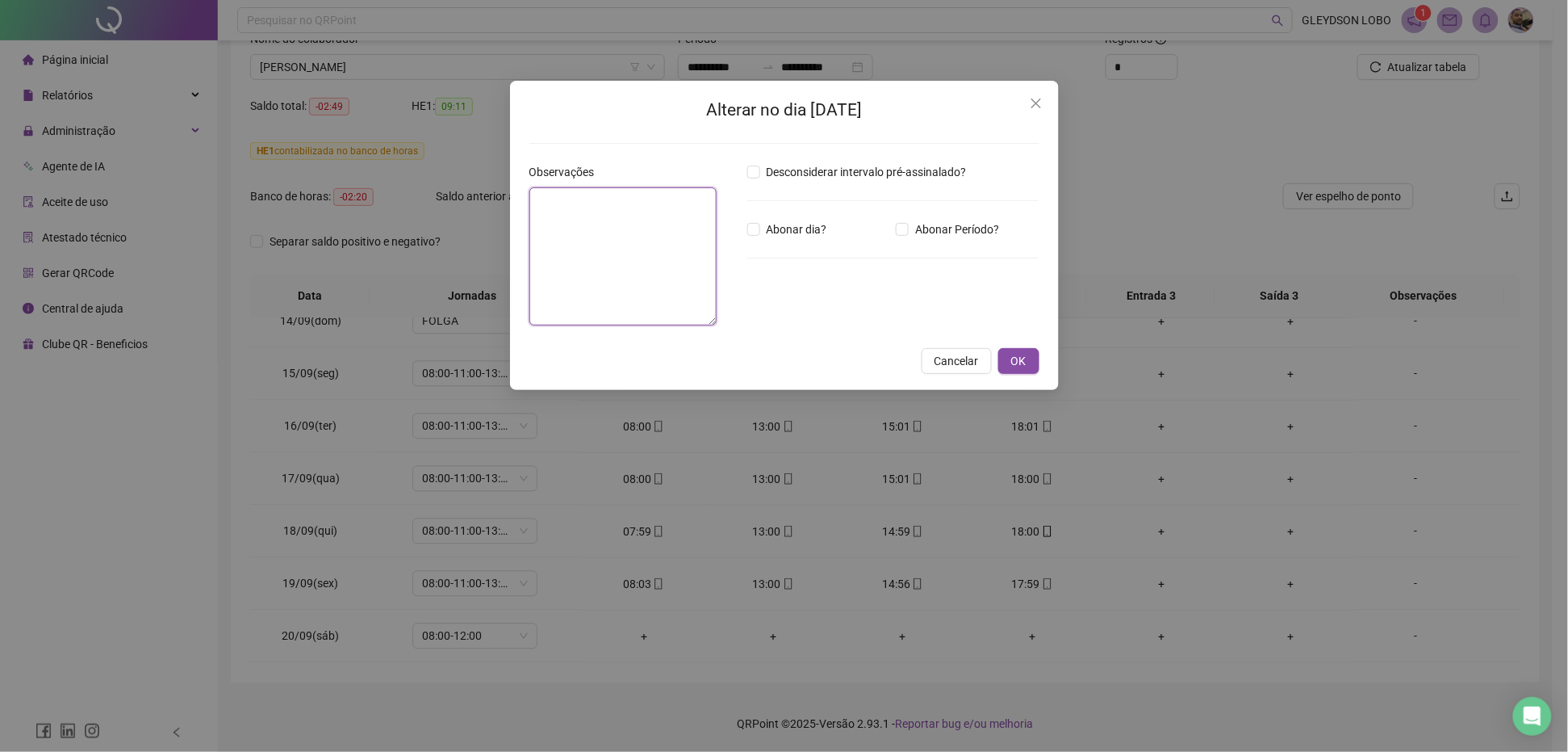
click at [693, 289] on textarea at bounding box center [624, 256] width 188 height 138
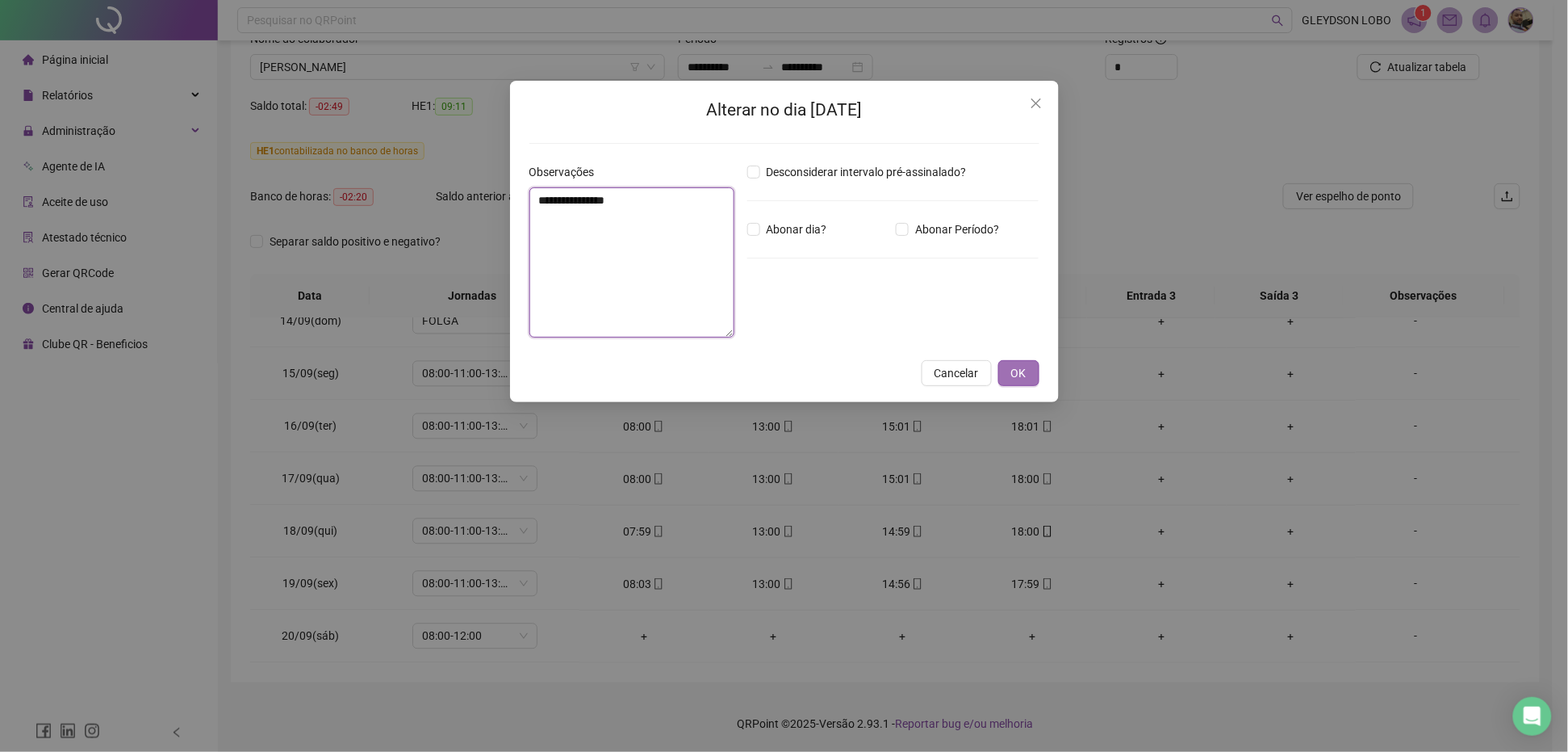
type textarea "**********"
click at [1029, 366] on button "OK" at bounding box center [1019, 373] width 41 height 26
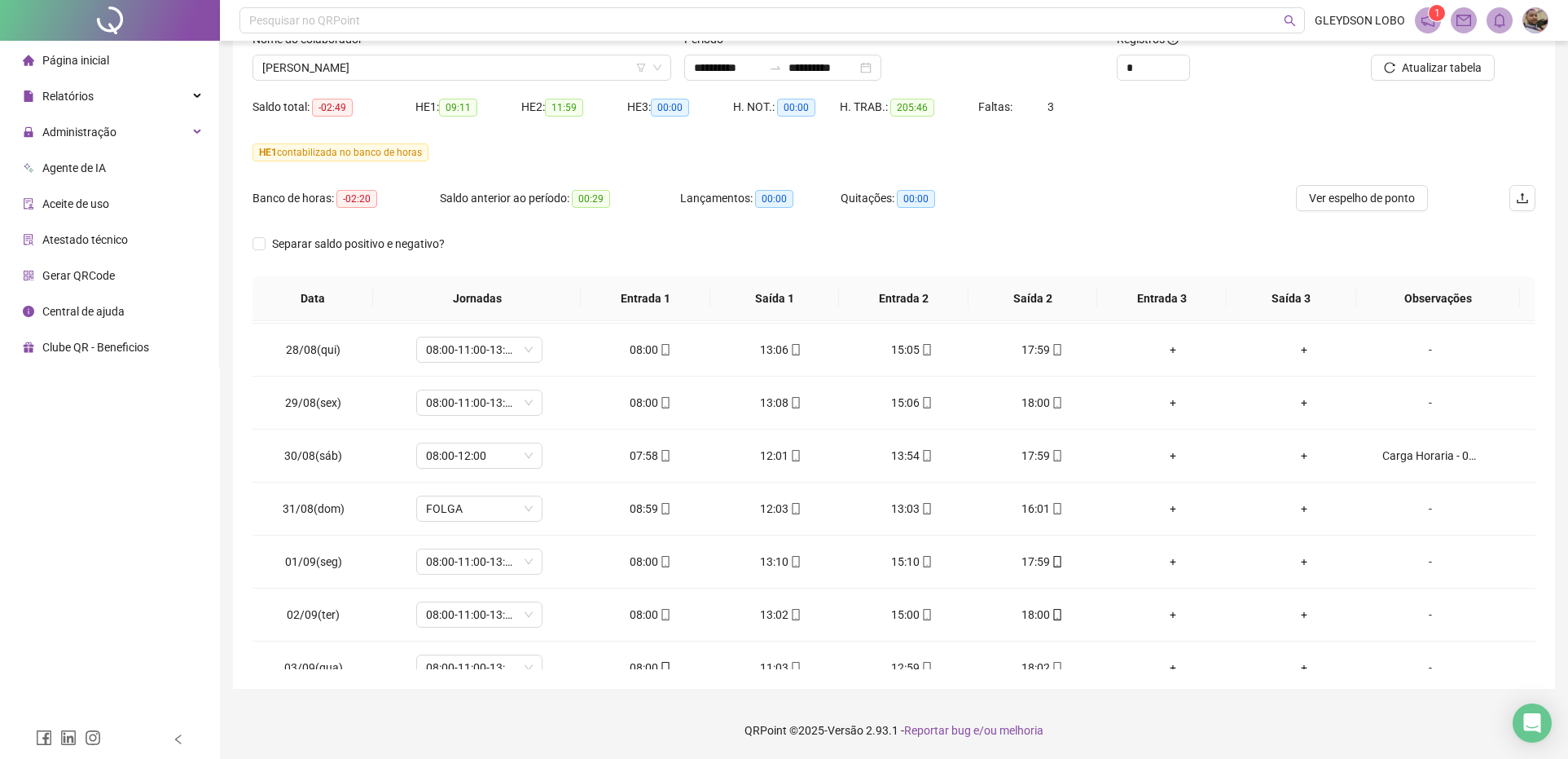
scroll to position [0, 0]
click at [1402, 61] on button "Atualizar tabela" at bounding box center [1432, 68] width 124 height 26
click at [539, 73] on span "LILIANE BENTO DE ARAUJO" at bounding box center [461, 68] width 399 height 24
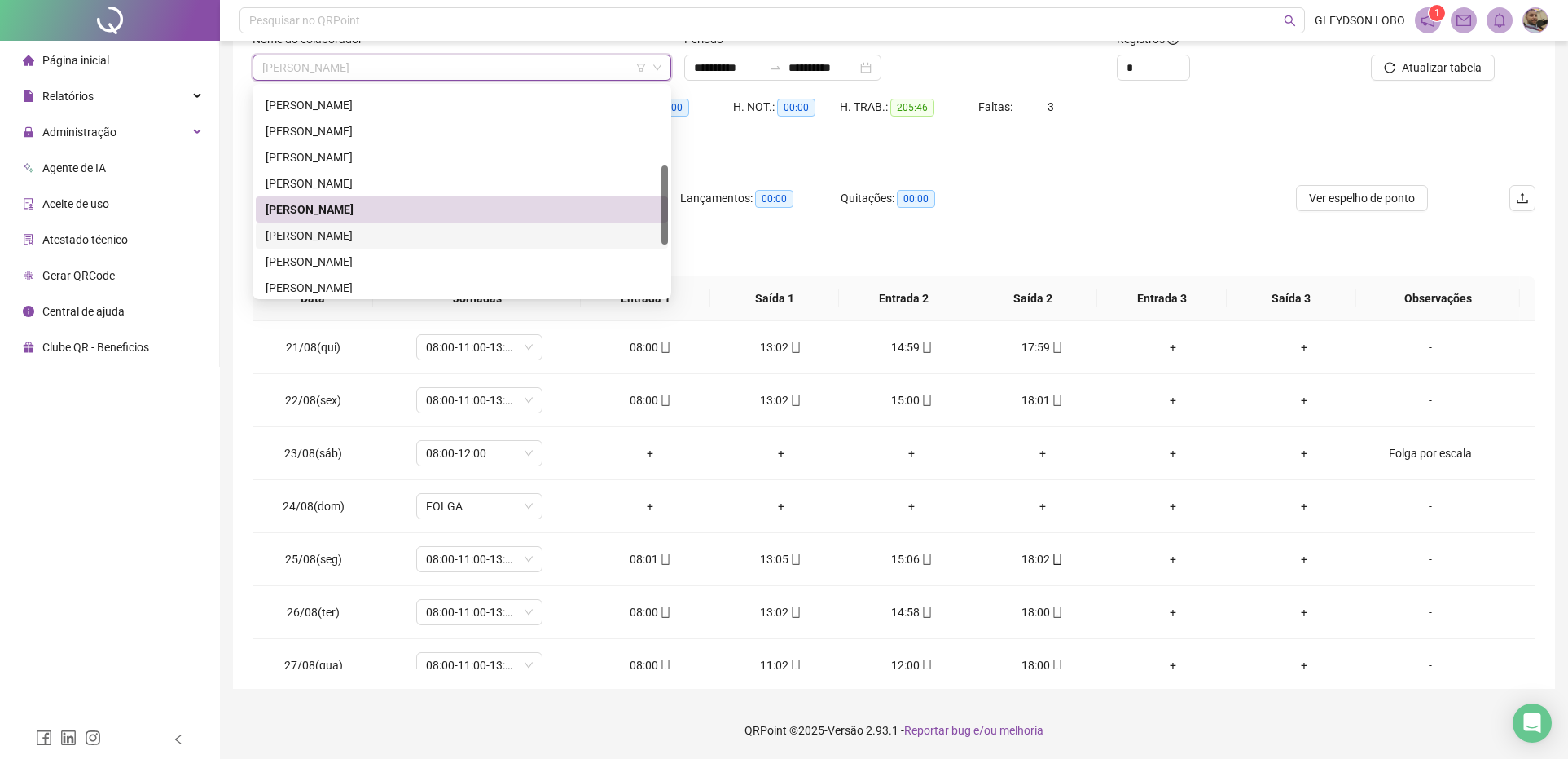
drag, startPoint x: 352, startPoint y: 237, endPoint x: 368, endPoint y: 237, distance: 16.0
click at [352, 237] on div "[PERSON_NAME]" at bounding box center [462, 235] width 392 height 18
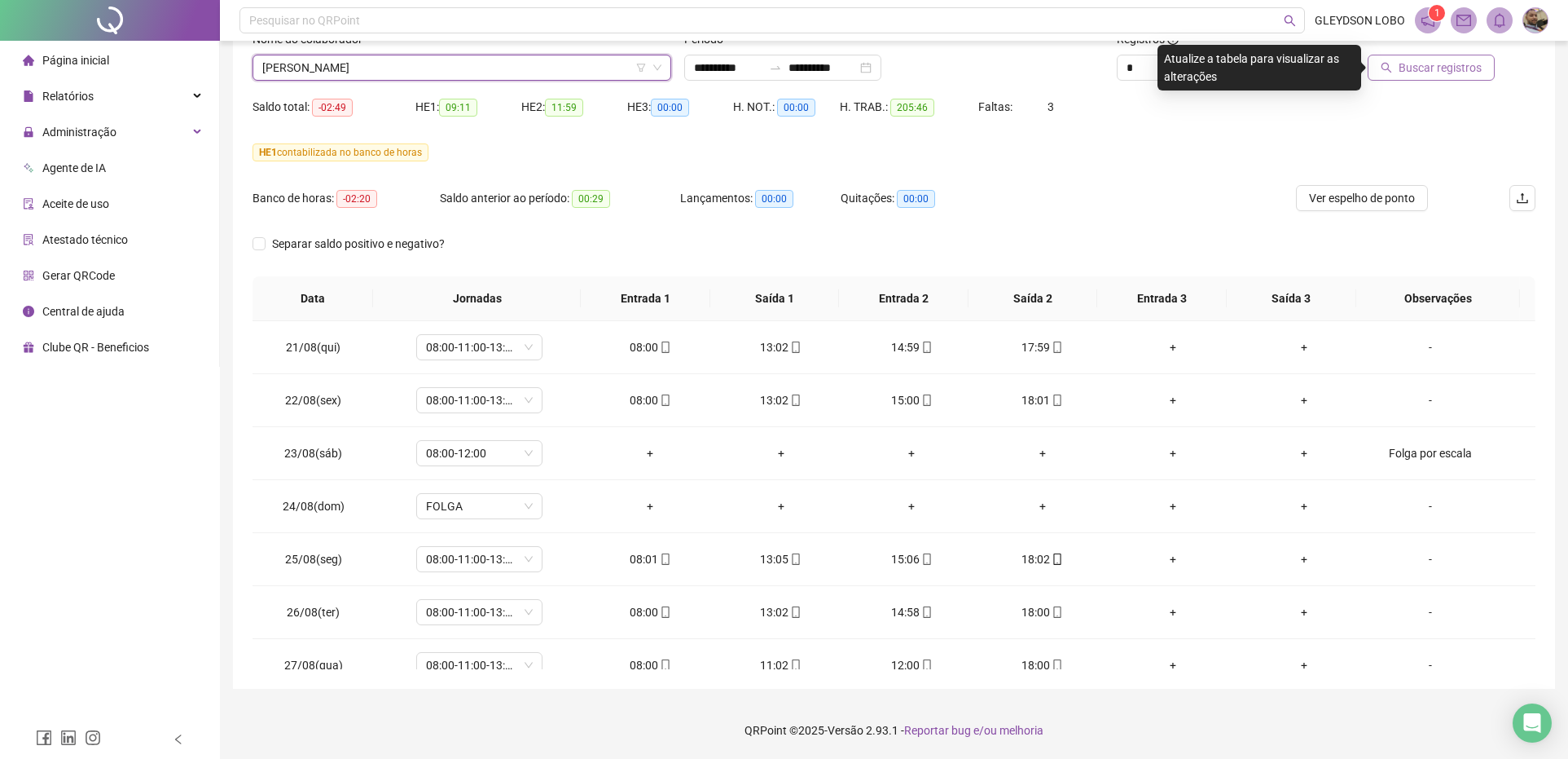
click at [1438, 73] on span "Buscar registros" at bounding box center [1440, 67] width 83 height 18
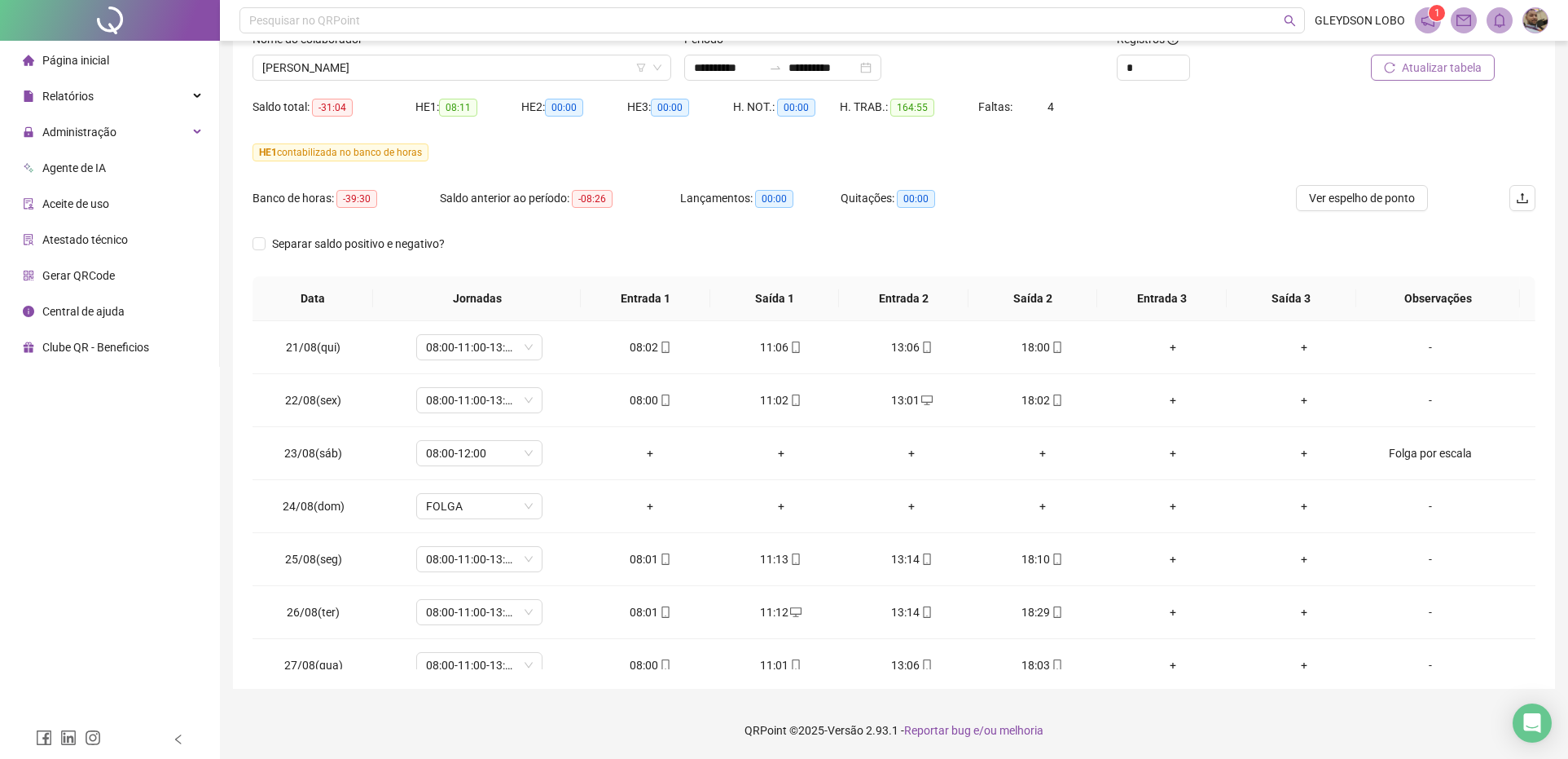
click at [1417, 75] on span "Atualizar tabela" at bounding box center [1442, 67] width 80 height 18
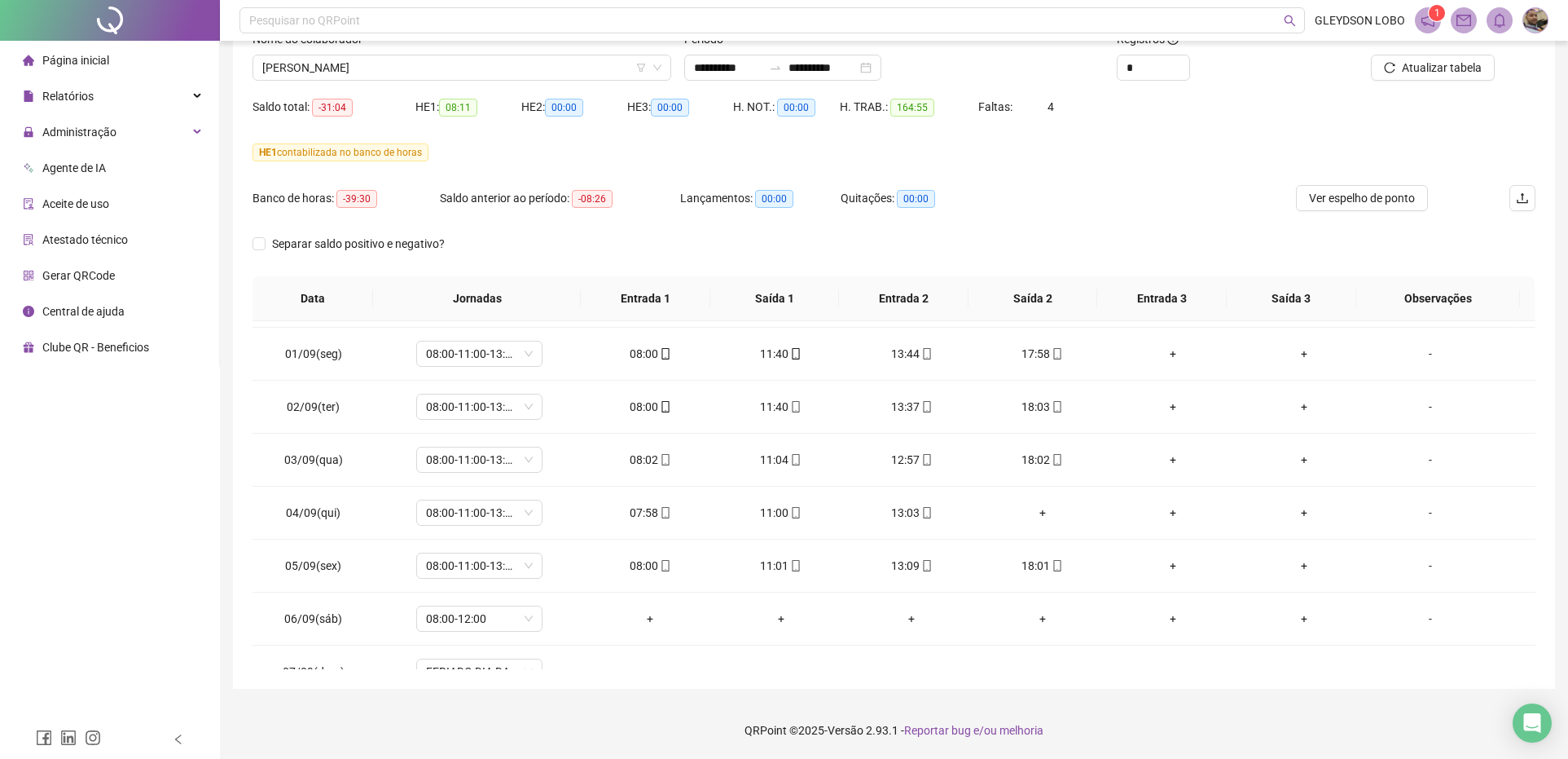
scroll to position [611, 0]
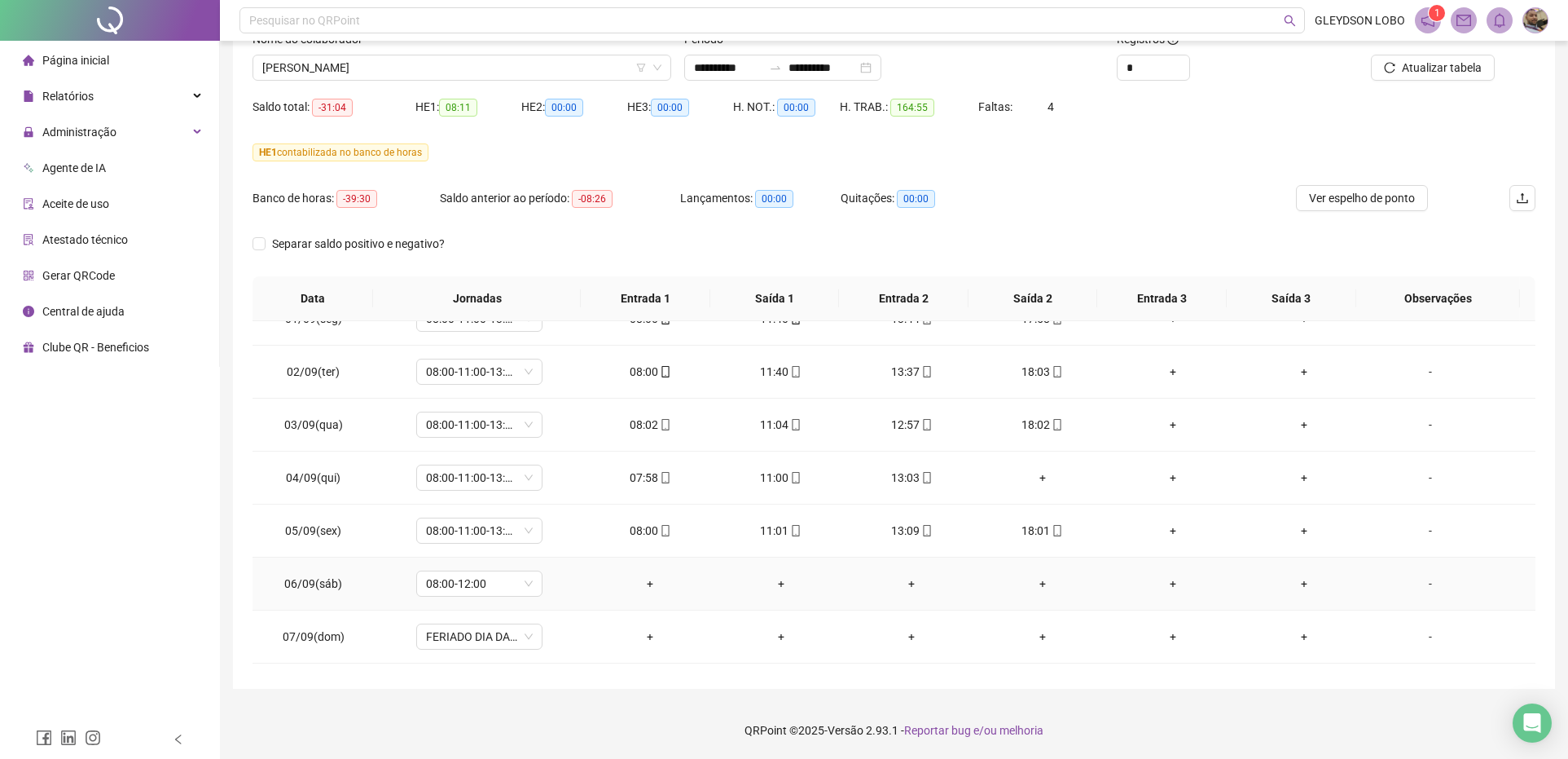
click at [1422, 588] on div "-" at bounding box center [1430, 583] width 96 height 18
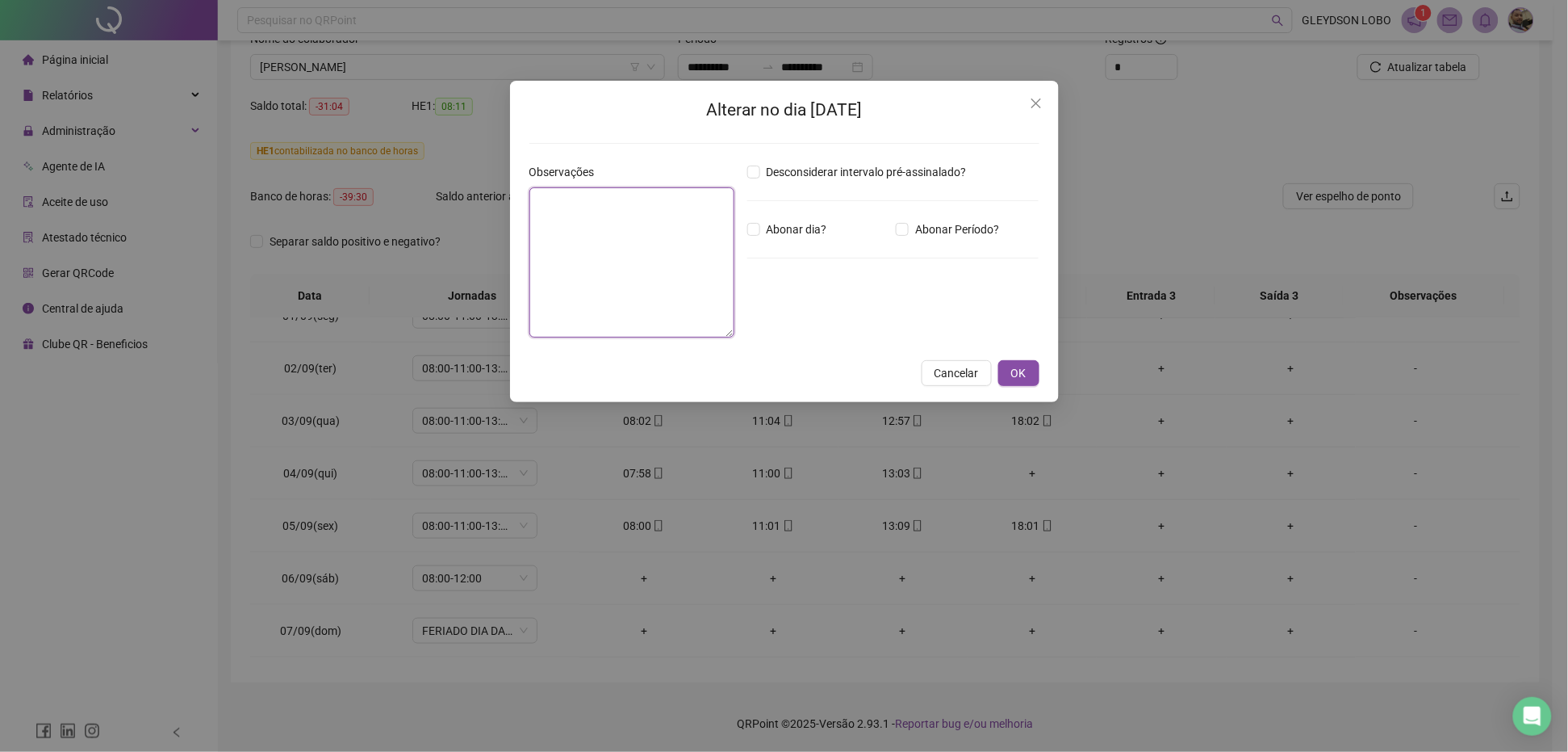
click at [678, 288] on textarea at bounding box center [632, 262] width 205 height 150
type textarea "**********"
click at [1019, 378] on span "OK" at bounding box center [1019, 372] width 16 height 18
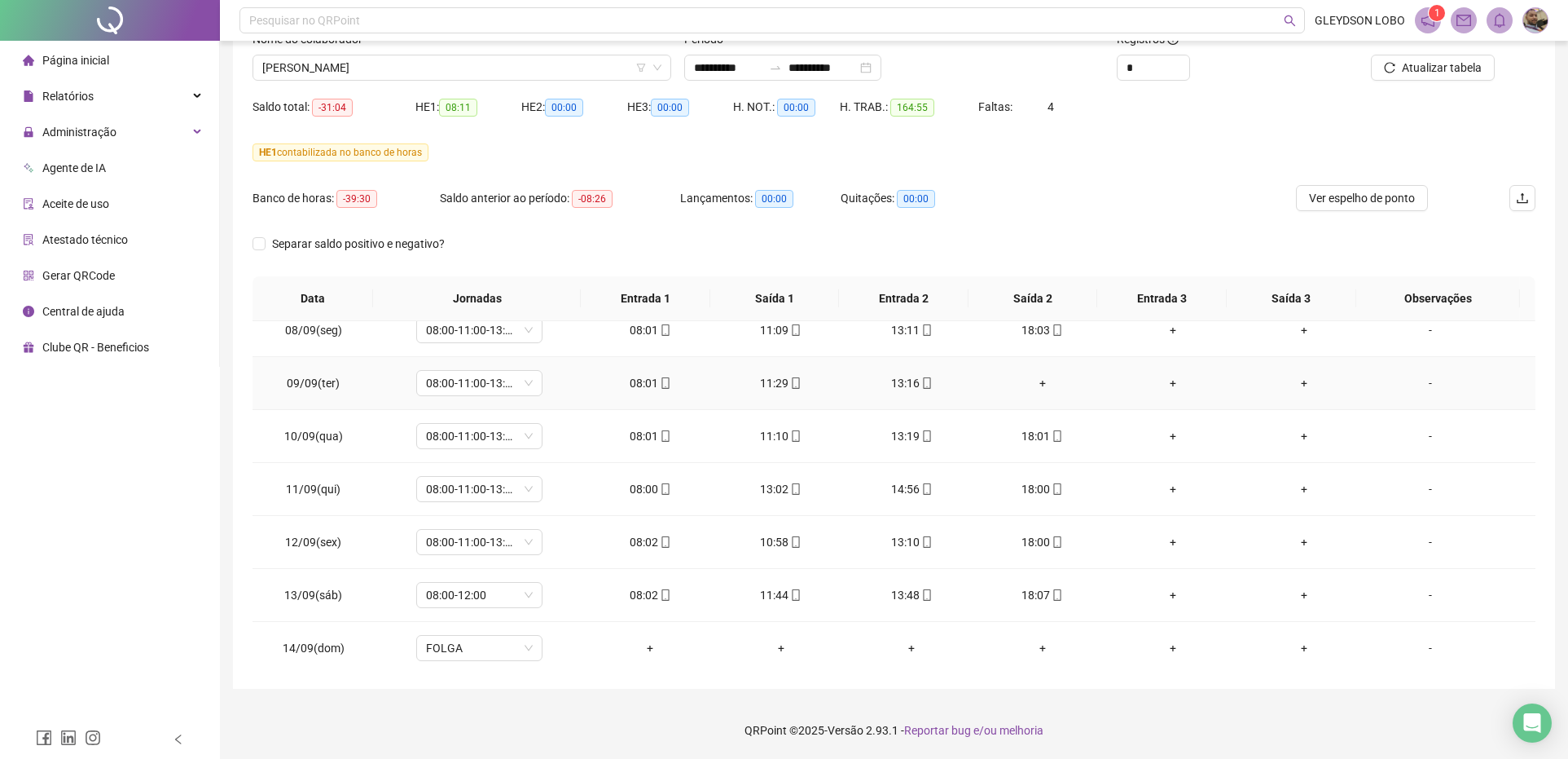
scroll to position [1019, 0]
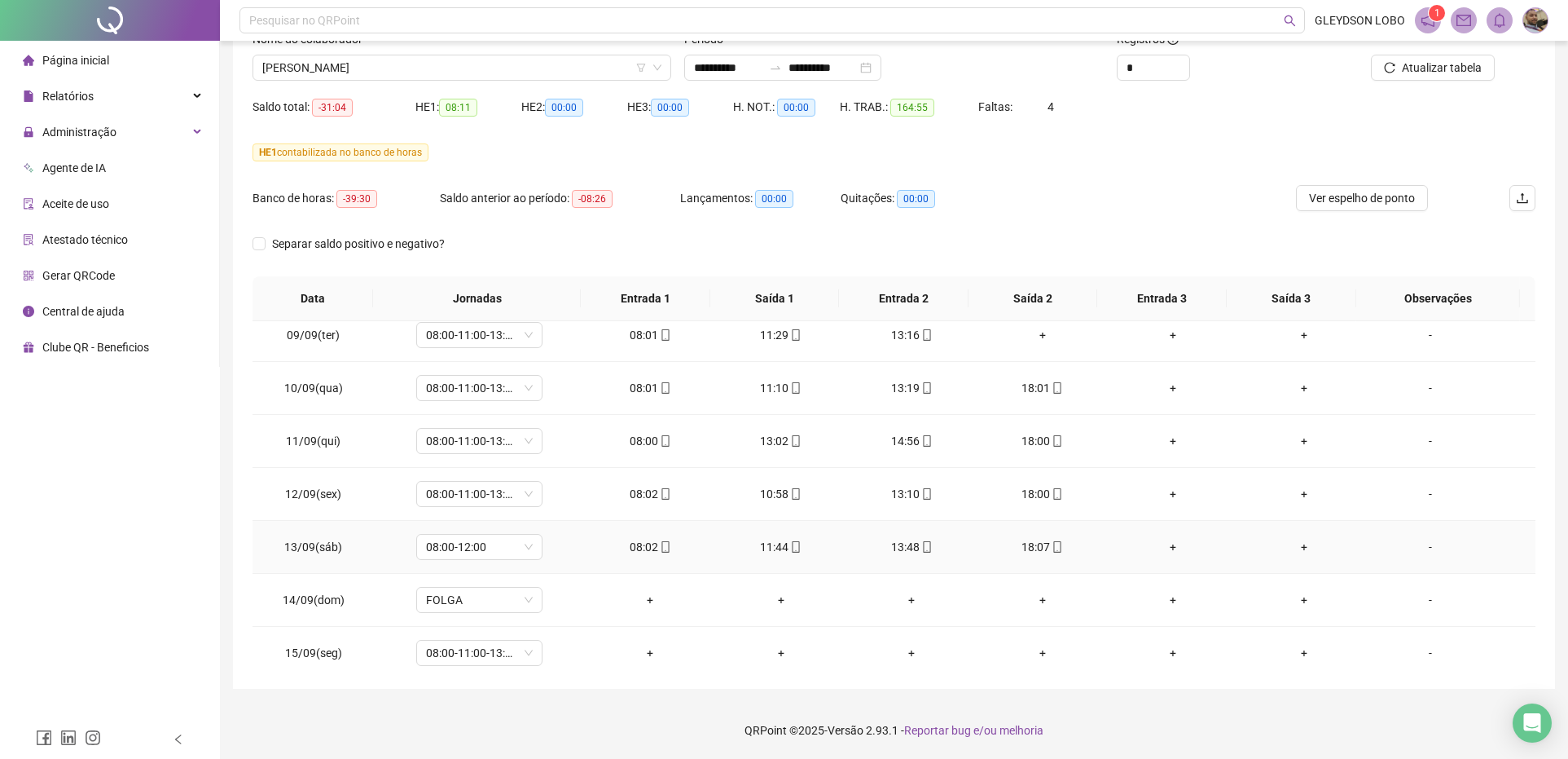
click at [1423, 552] on div "-" at bounding box center [1430, 546] width 96 height 18
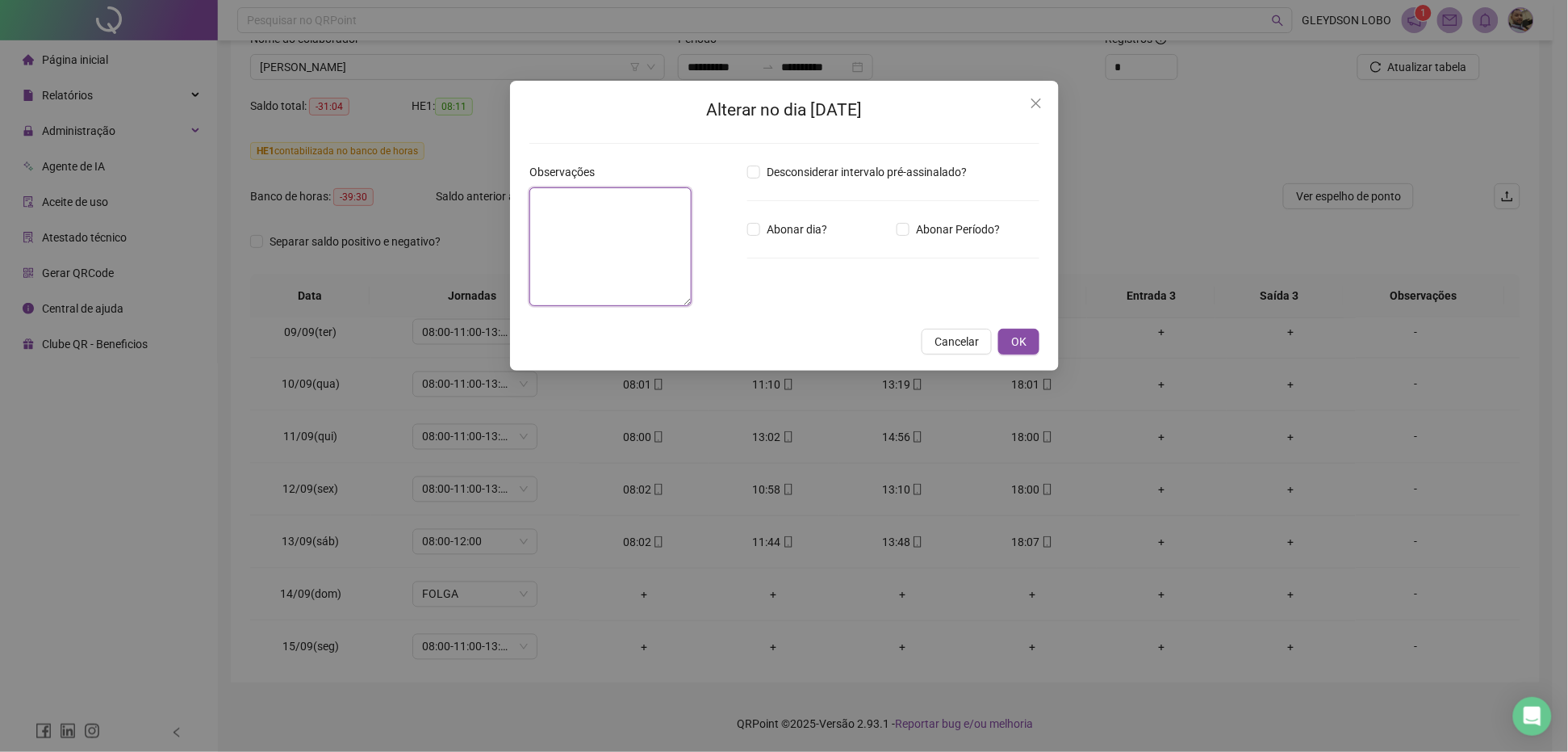
click at [619, 283] on textarea at bounding box center [611, 246] width 162 height 119
paste textarea "**********"
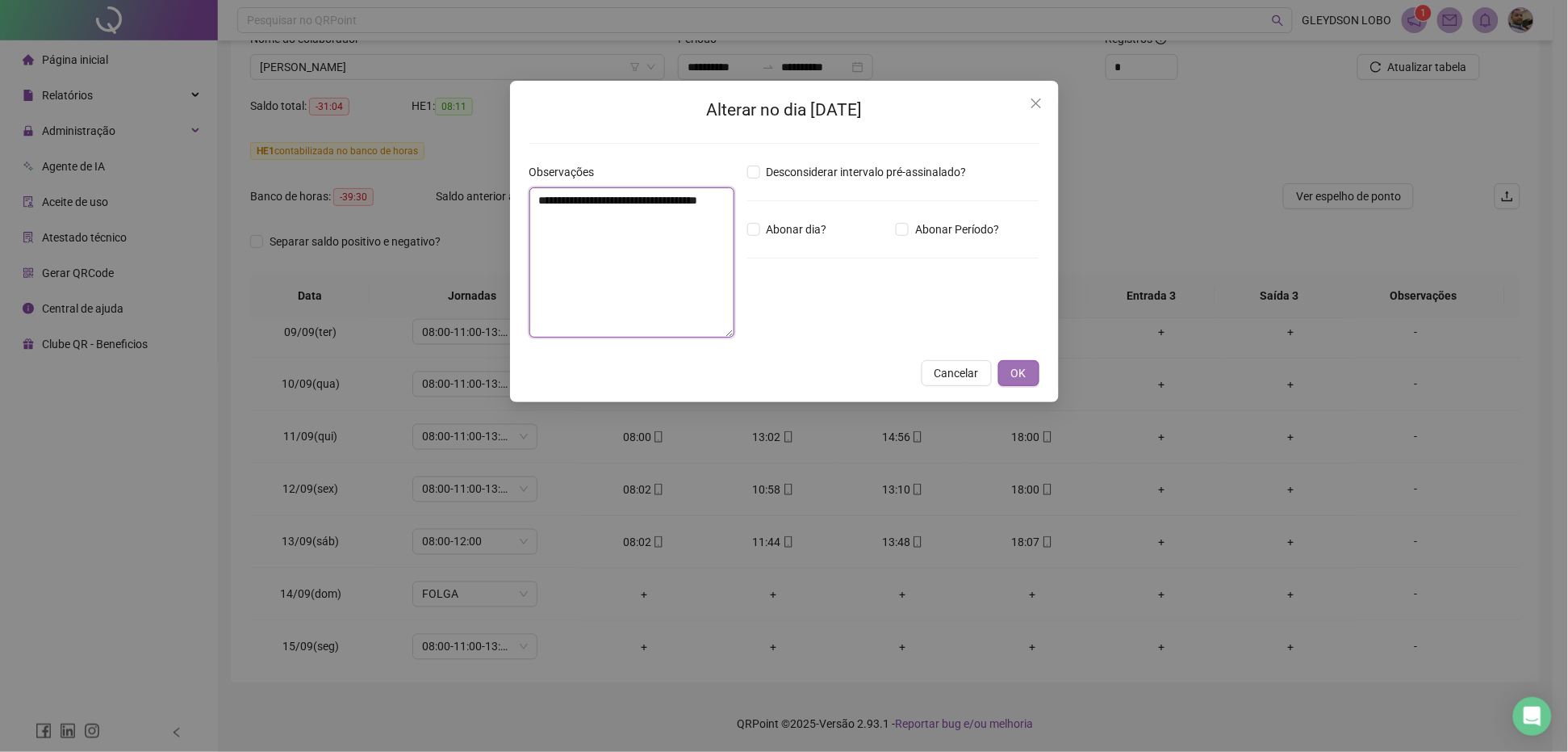
type textarea "**********"
click at [1005, 365] on button "OK" at bounding box center [1019, 373] width 41 height 26
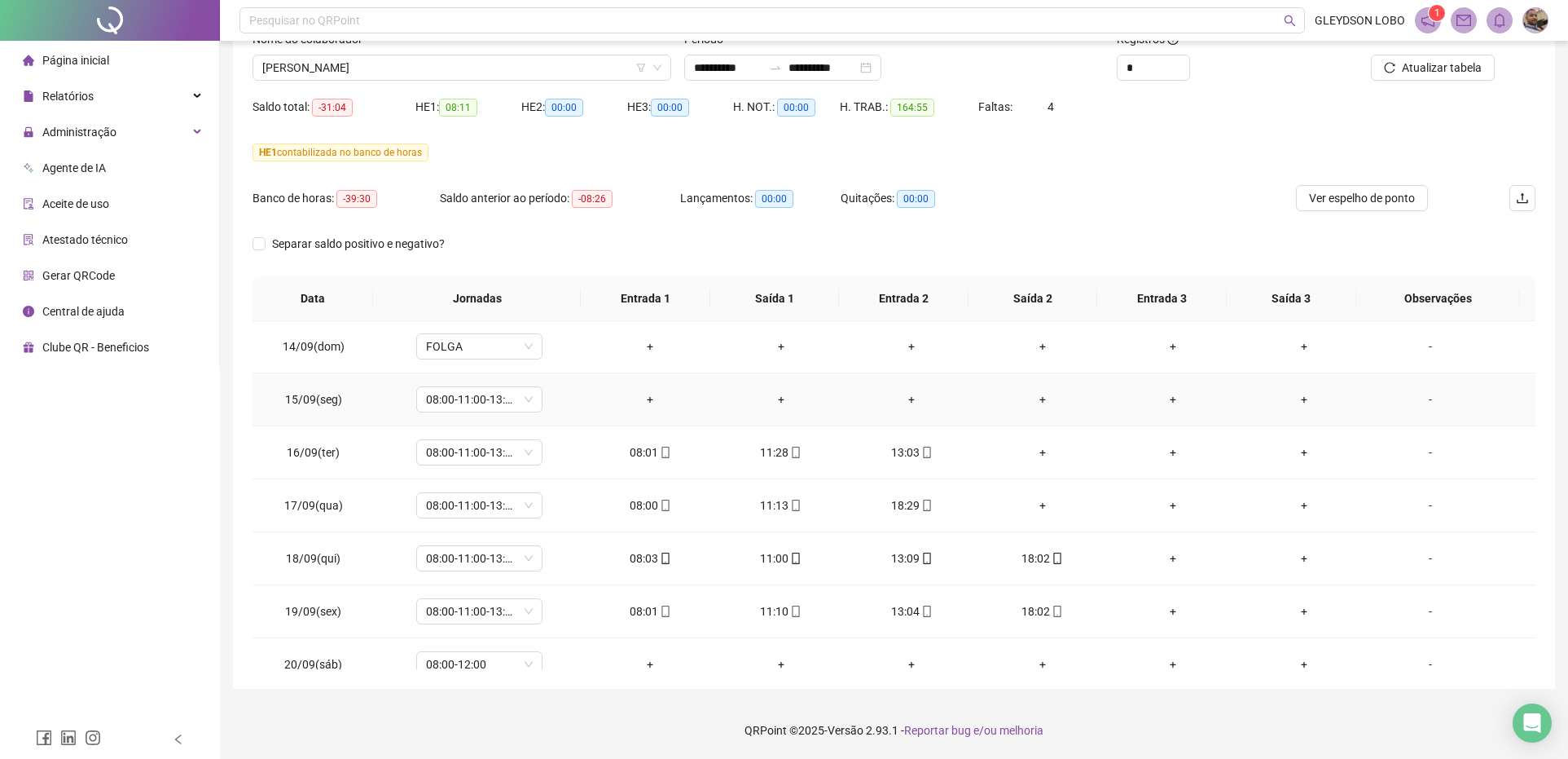
scroll to position [1299, 0]
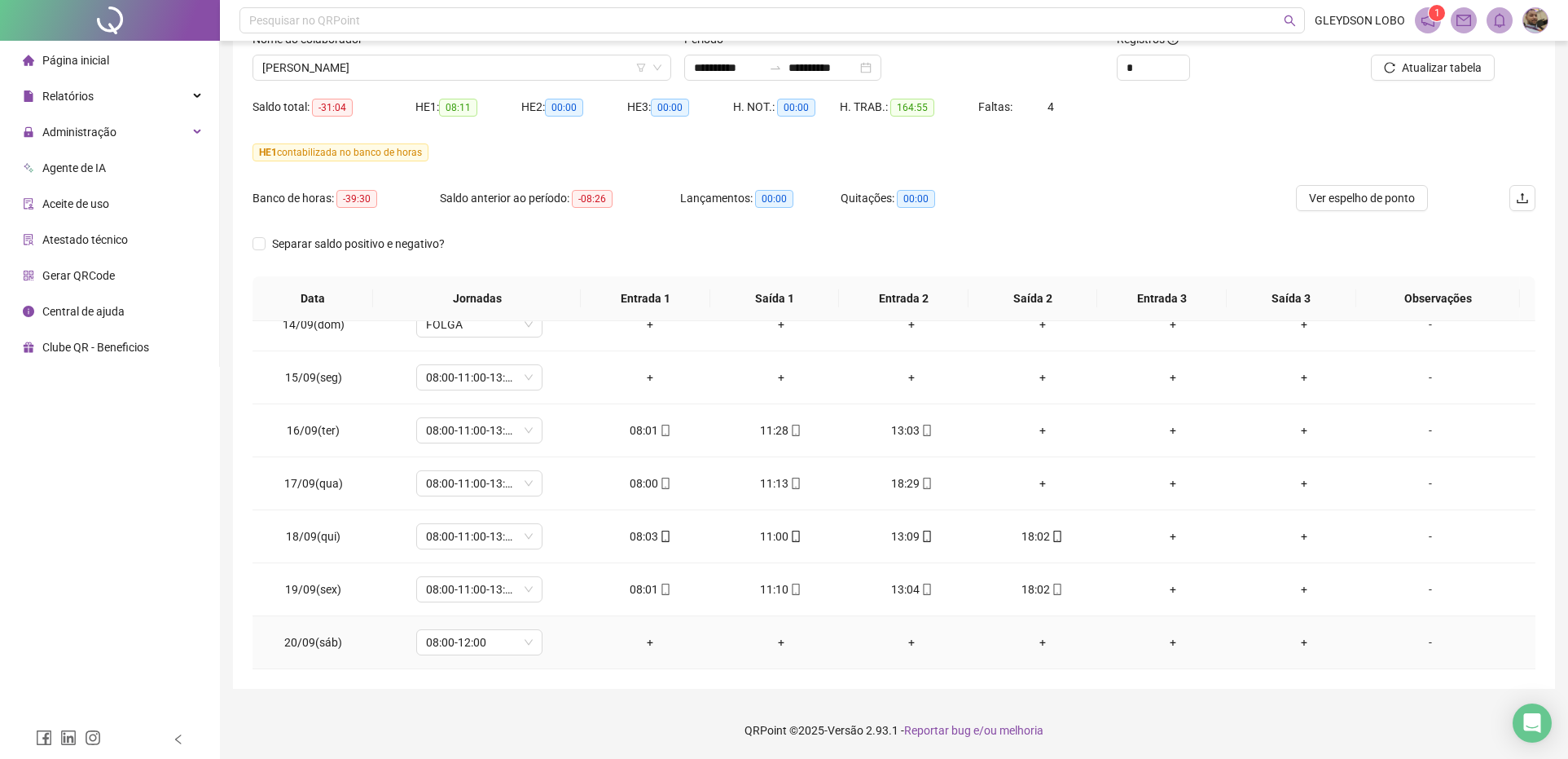
drag, startPoint x: 1407, startPoint y: 642, endPoint x: 1415, endPoint y: 642, distance: 8.0
click at [1415, 642] on div "-" at bounding box center [1430, 642] width 96 height 18
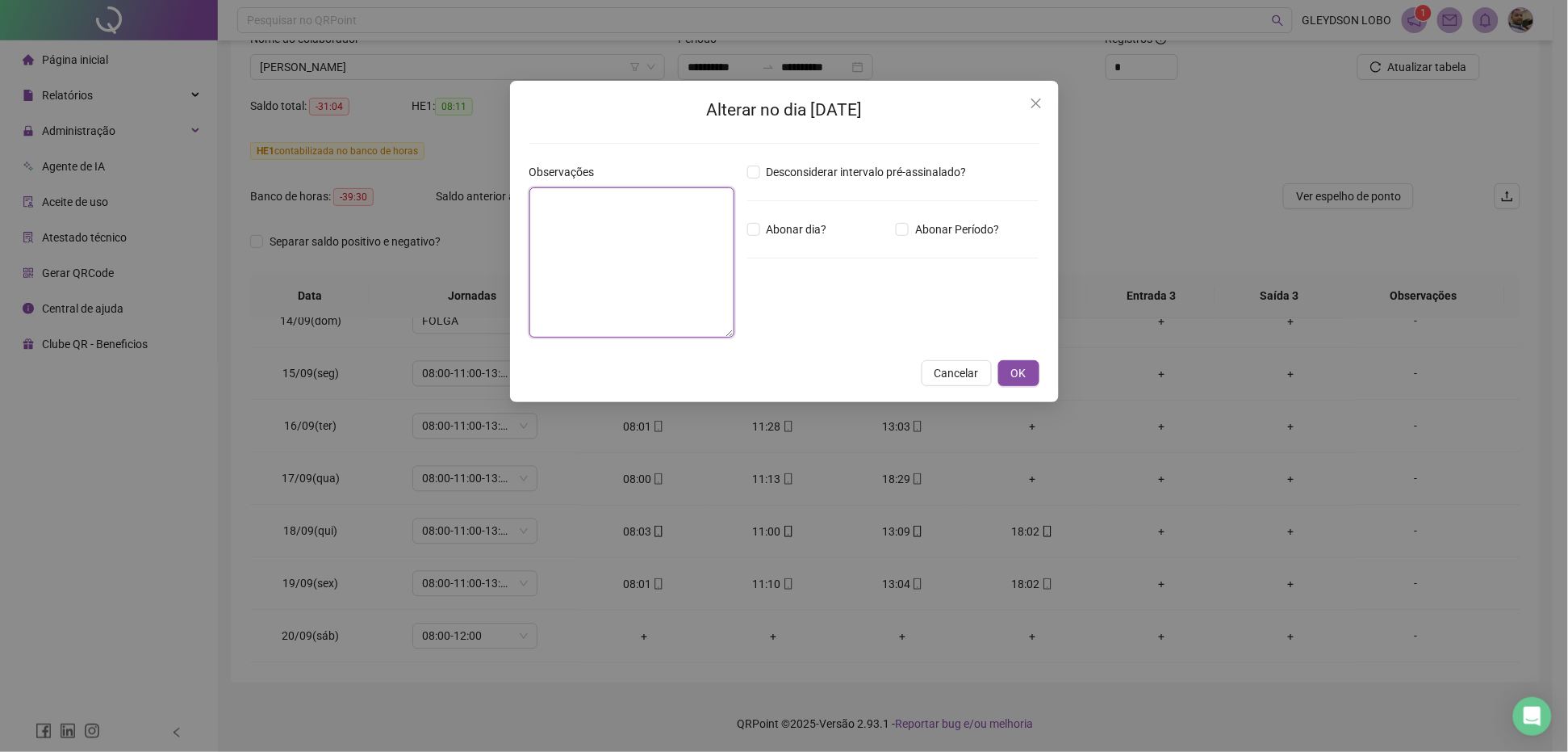
click at [591, 247] on textarea at bounding box center [632, 262] width 205 height 150
type textarea "*"
type textarea "**********"
click at [1012, 366] on span "OK" at bounding box center [1019, 372] width 16 height 18
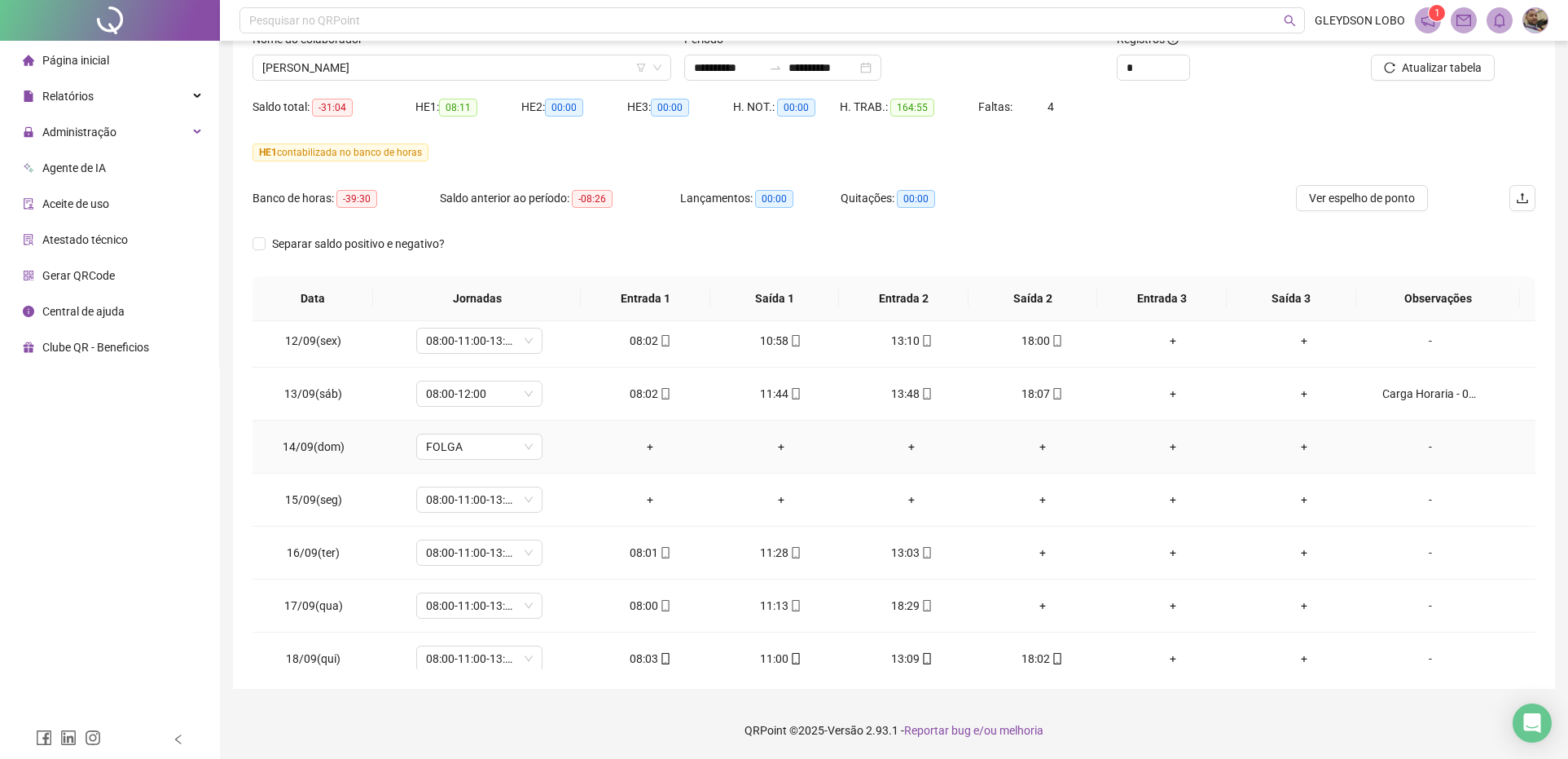
scroll to position [1222, 0]
click at [1411, 58] on button "Atualizar tabela" at bounding box center [1432, 68] width 124 height 26
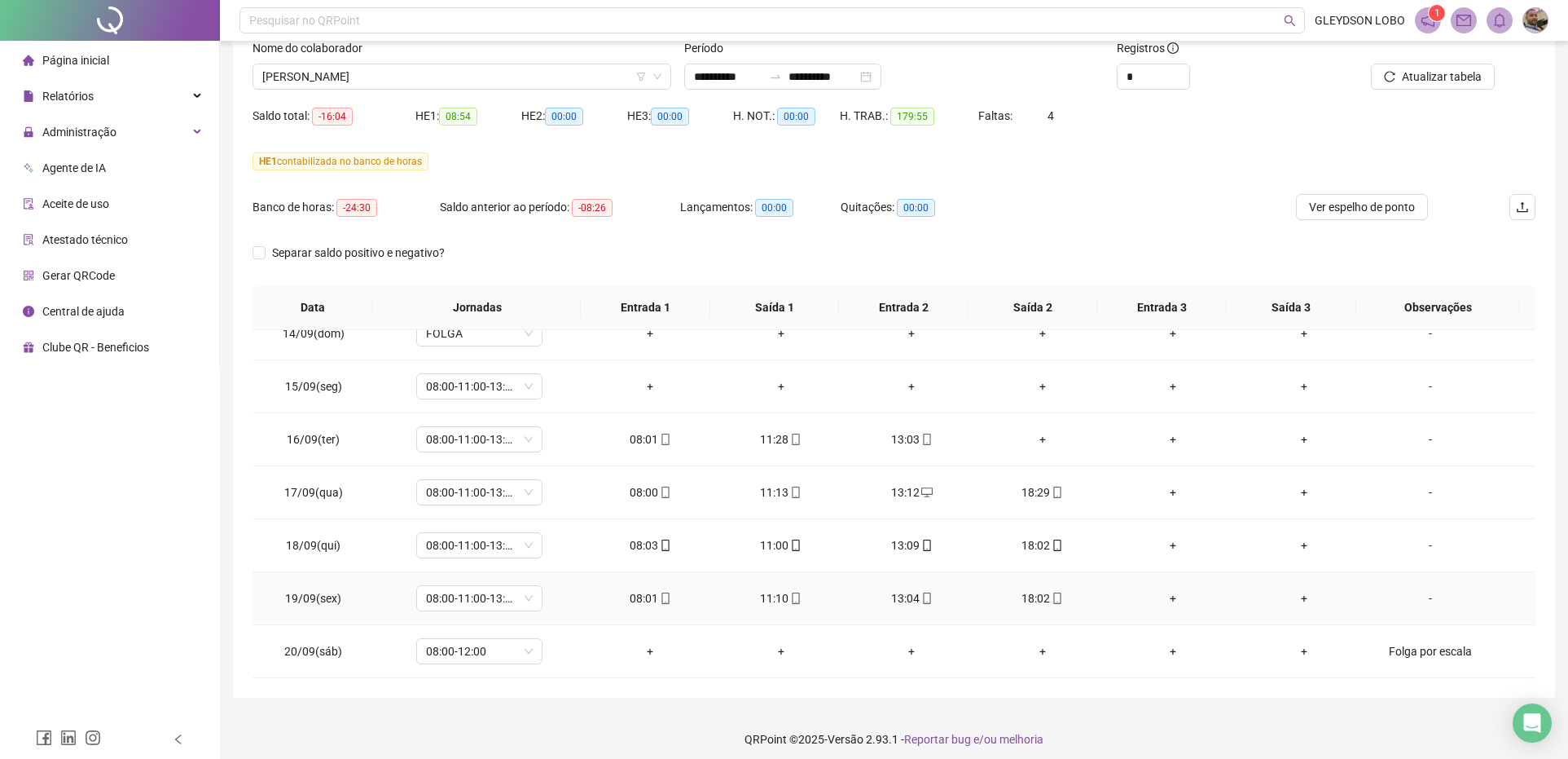
scroll to position [120, 0]
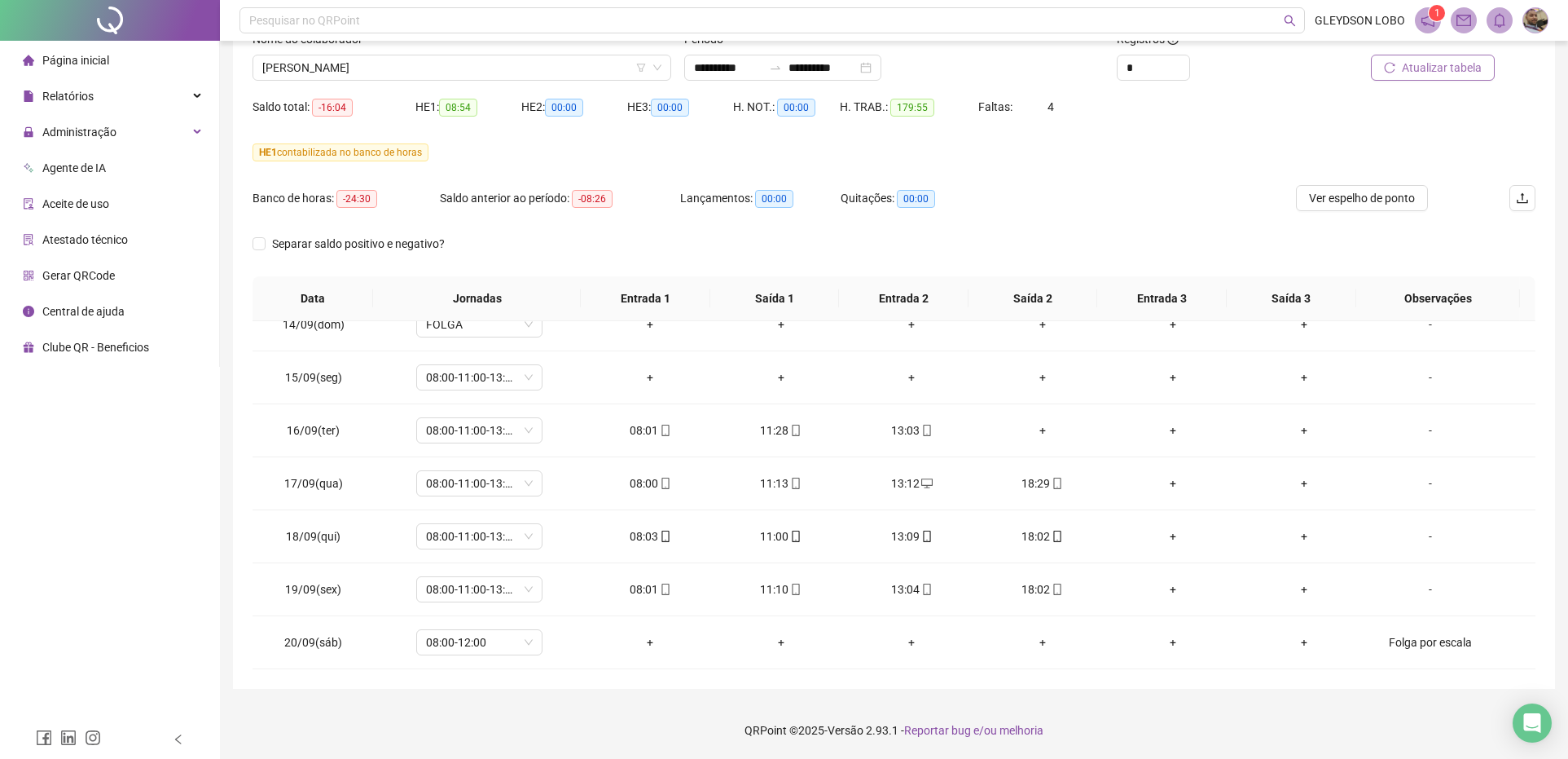
drag, startPoint x: 1369, startPoint y: 66, endPoint x: 1389, endPoint y: 73, distance: 21.2
click at [1370, 66] on div "Atualizar tabela" at bounding box center [1414, 68] width 162 height 26
click at [1390, 70] on icon "reload" at bounding box center [1389, 68] width 11 height 11
drag, startPoint x: 558, startPoint y: 63, endPoint x: 571, endPoint y: 90, distance: 30.0
click at [558, 63] on span "[PERSON_NAME]" at bounding box center [461, 68] width 399 height 24
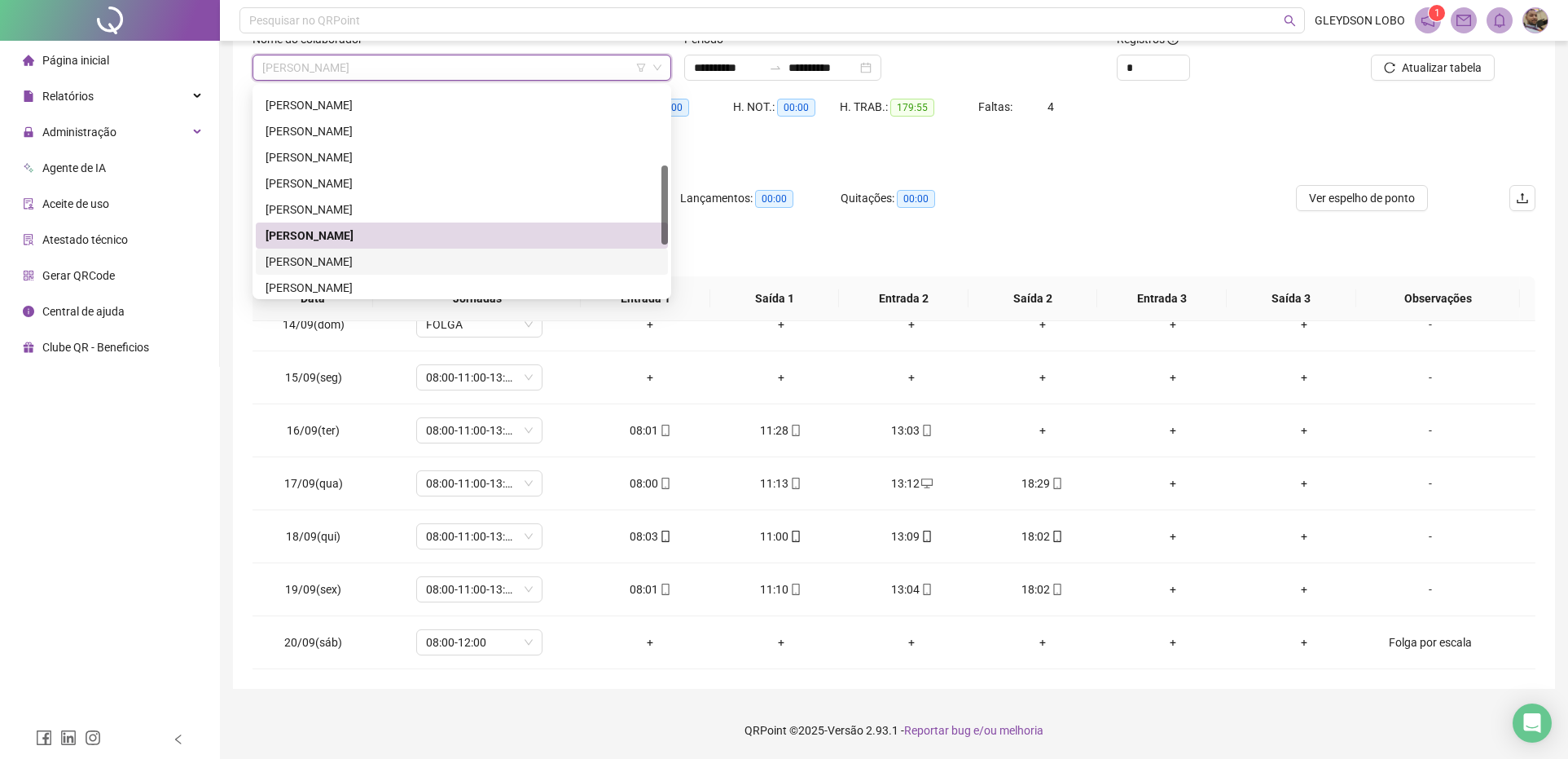
click at [396, 263] on div "[PERSON_NAME]" at bounding box center [462, 261] width 392 height 18
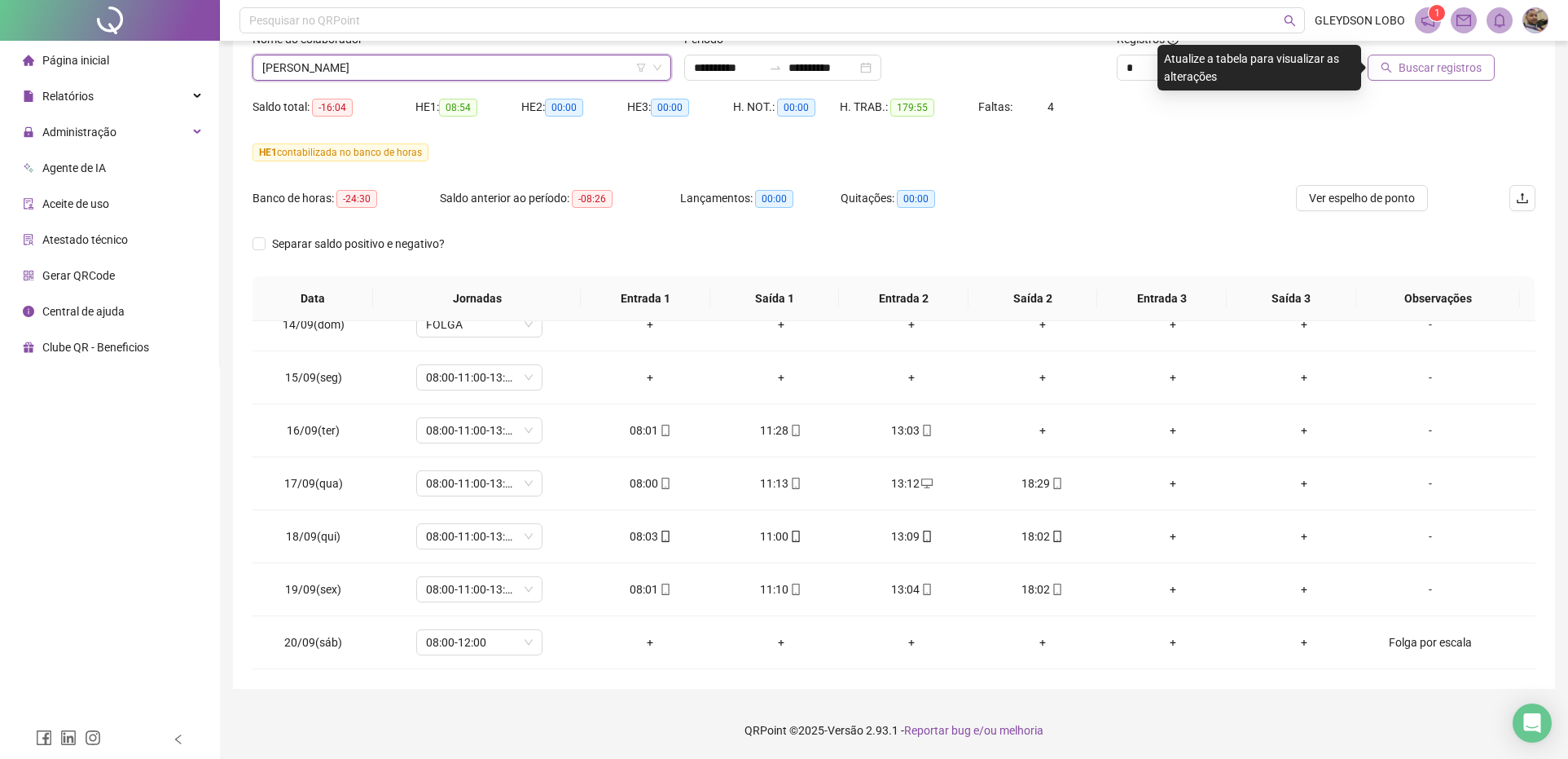
click at [1475, 62] on span "Buscar registros" at bounding box center [1440, 67] width 83 height 18
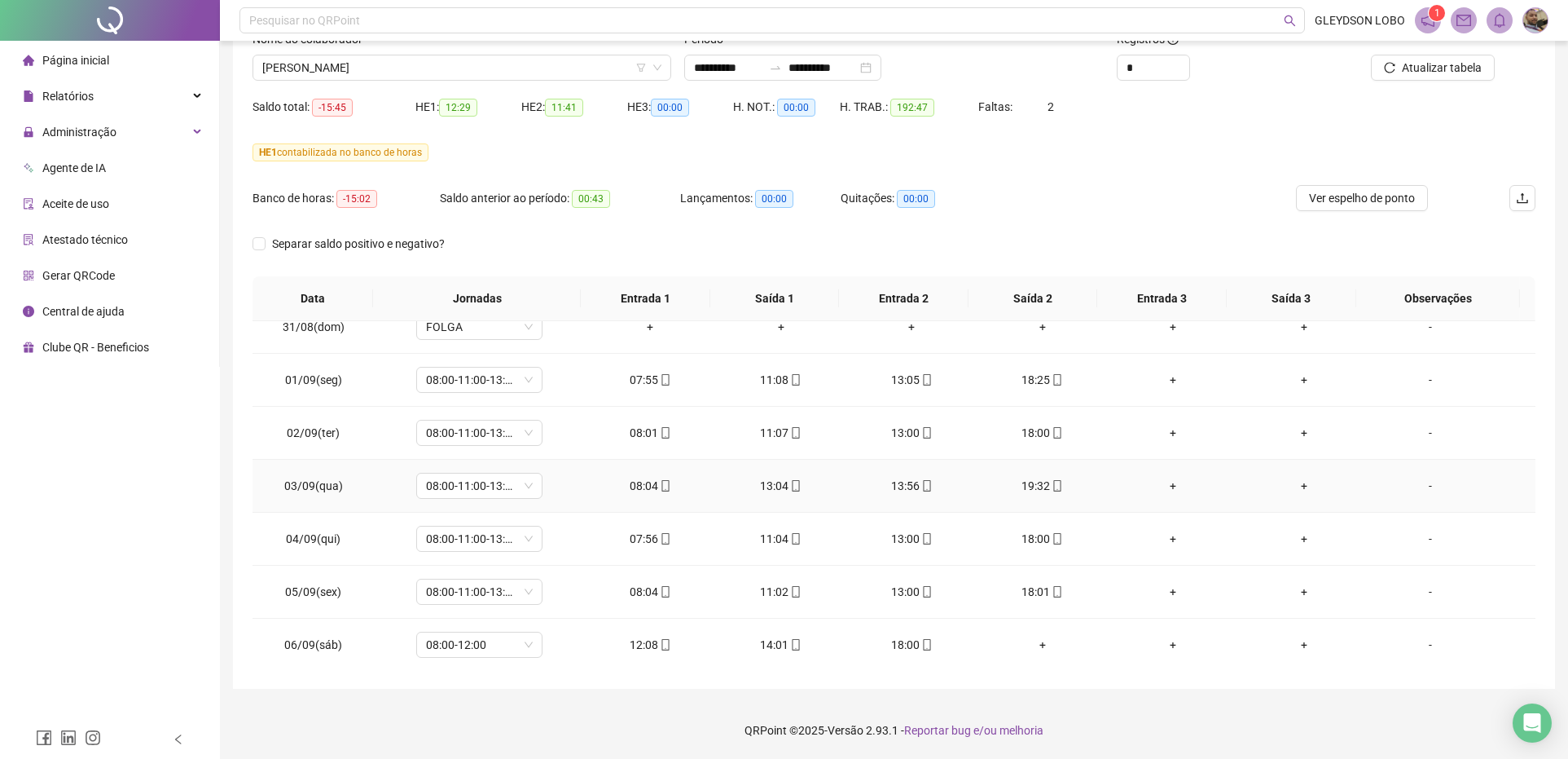
scroll to position [611, 0]
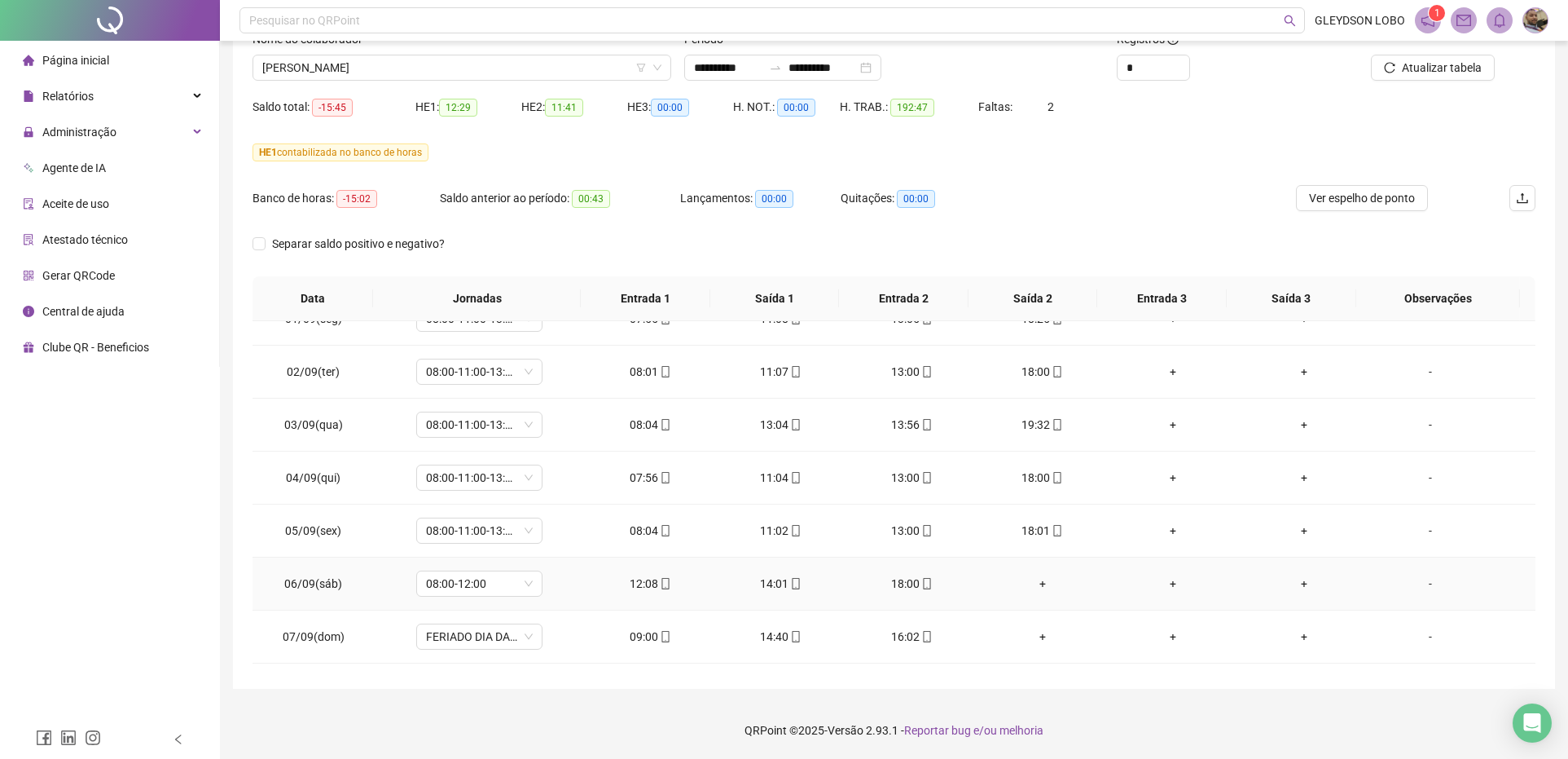
click at [1419, 588] on div "-" at bounding box center [1430, 583] width 96 height 18
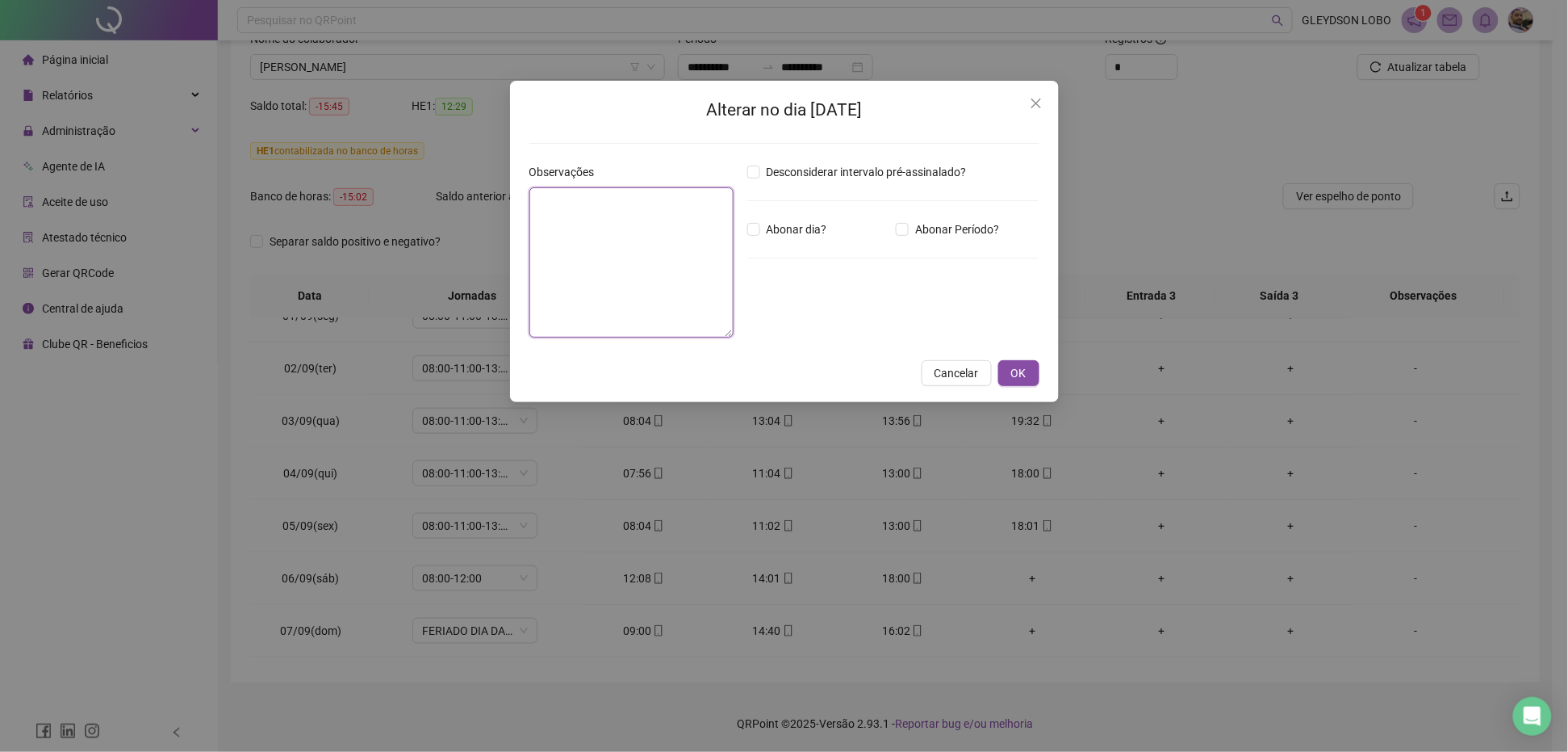
click at [641, 276] on textarea at bounding box center [632, 262] width 205 height 150
paste textarea "**********"
type textarea "**********"
click at [1030, 374] on button "OK" at bounding box center [1019, 373] width 41 height 26
click at [1012, 371] on span "OK" at bounding box center [1019, 372] width 16 height 18
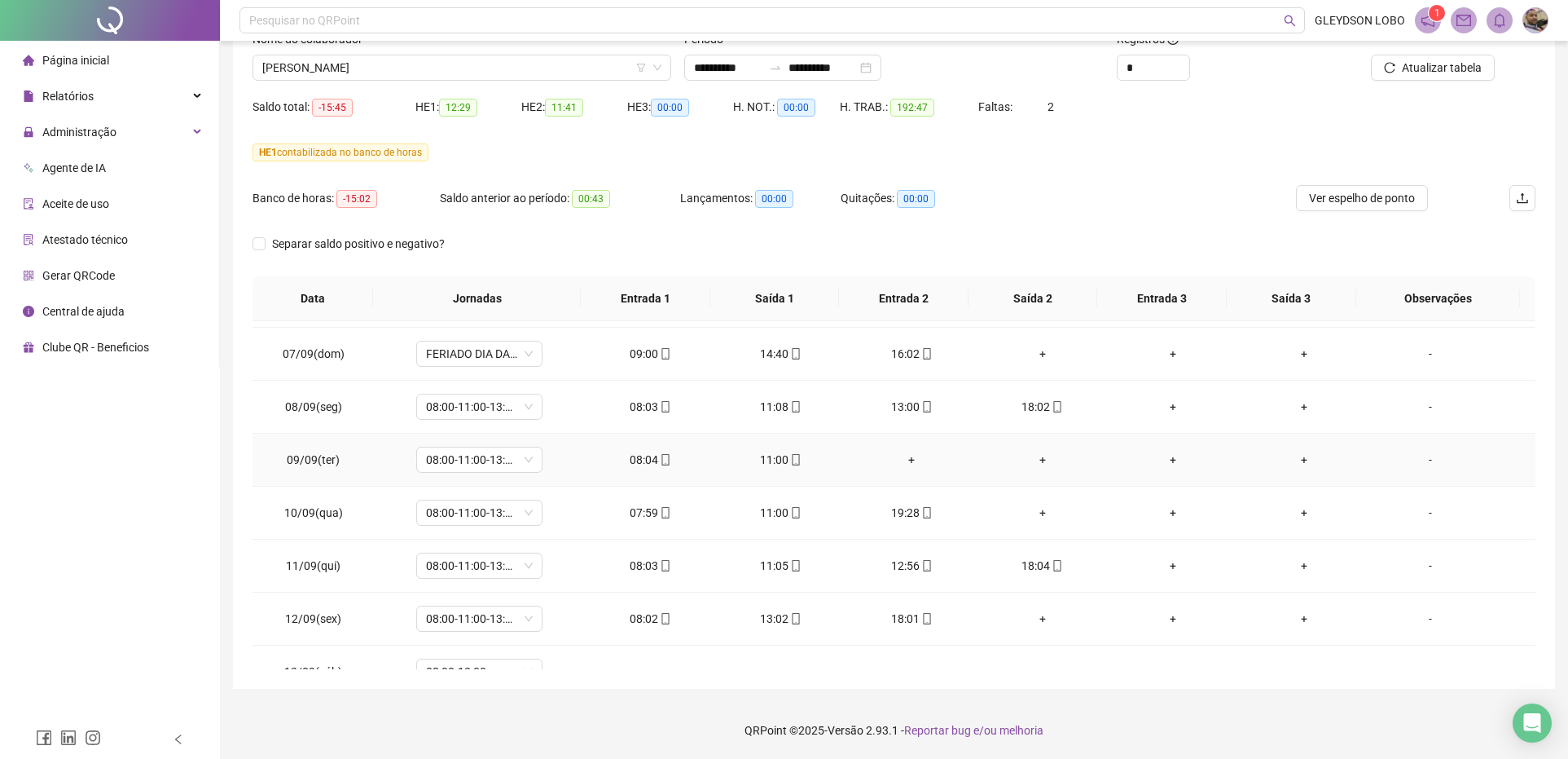
scroll to position [1019, 0]
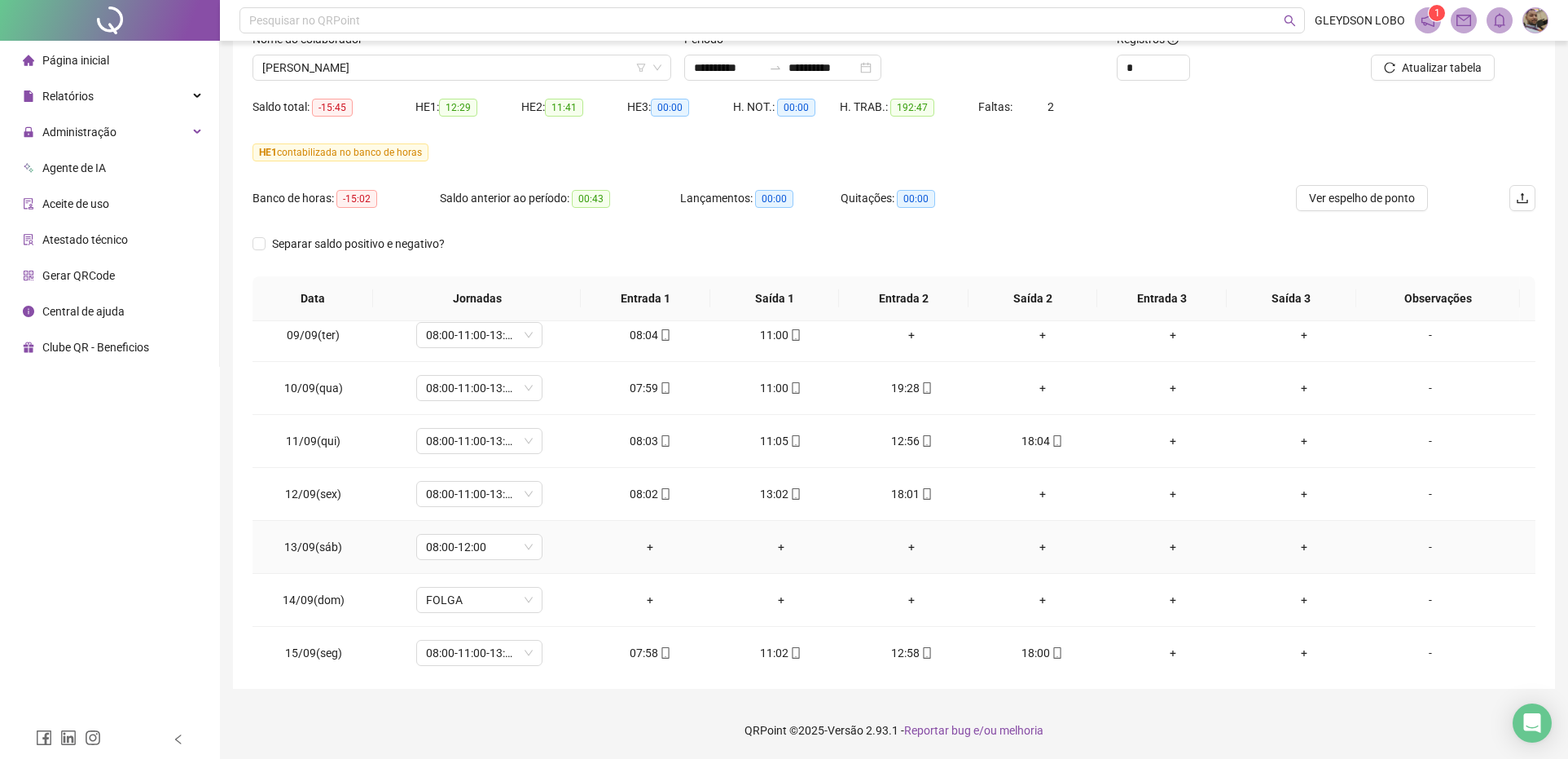
click at [1418, 555] on div "-" at bounding box center [1430, 546] width 96 height 18
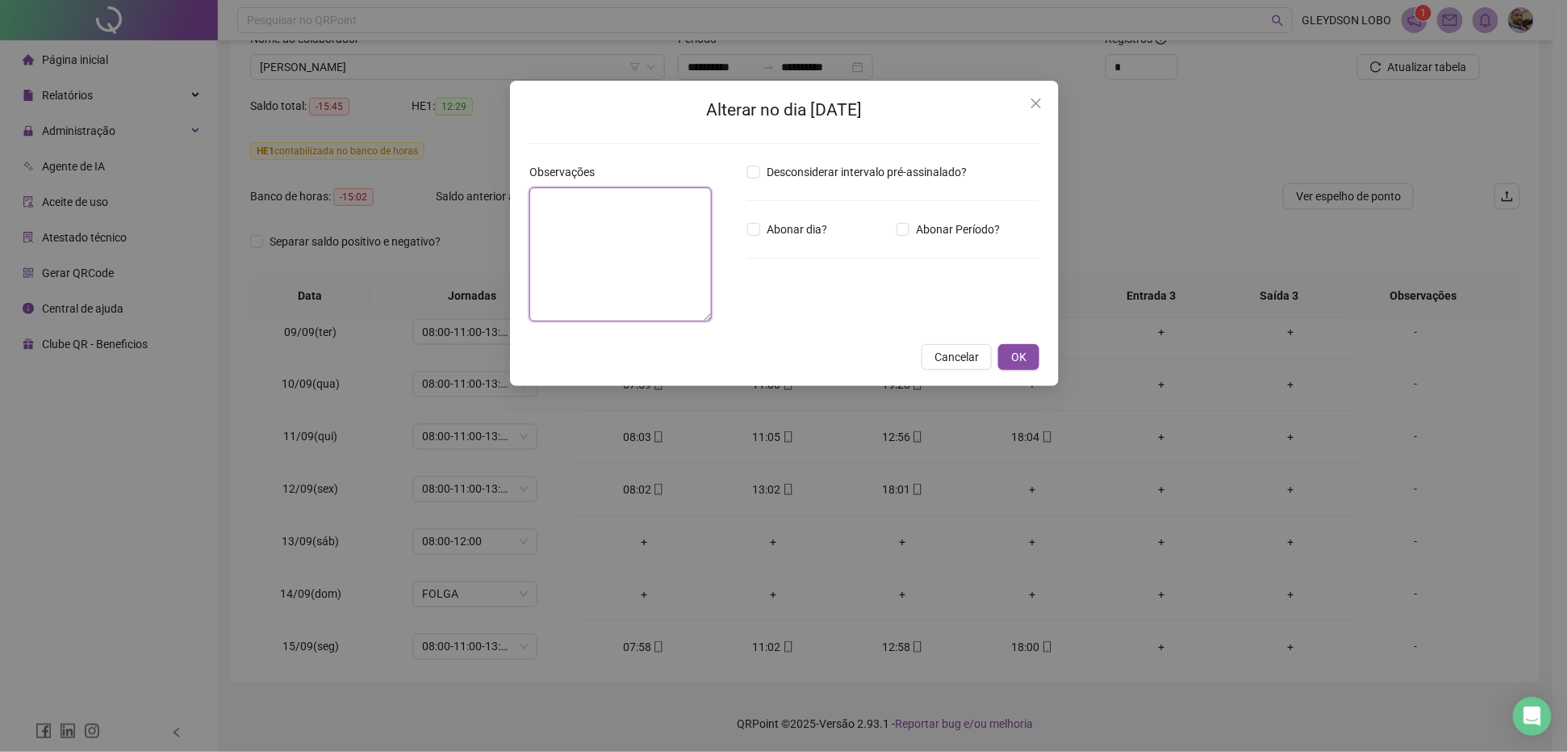
click at [651, 295] on textarea at bounding box center [621, 253] width 182 height 134
click at [630, 220] on textarea at bounding box center [621, 253] width 182 height 134
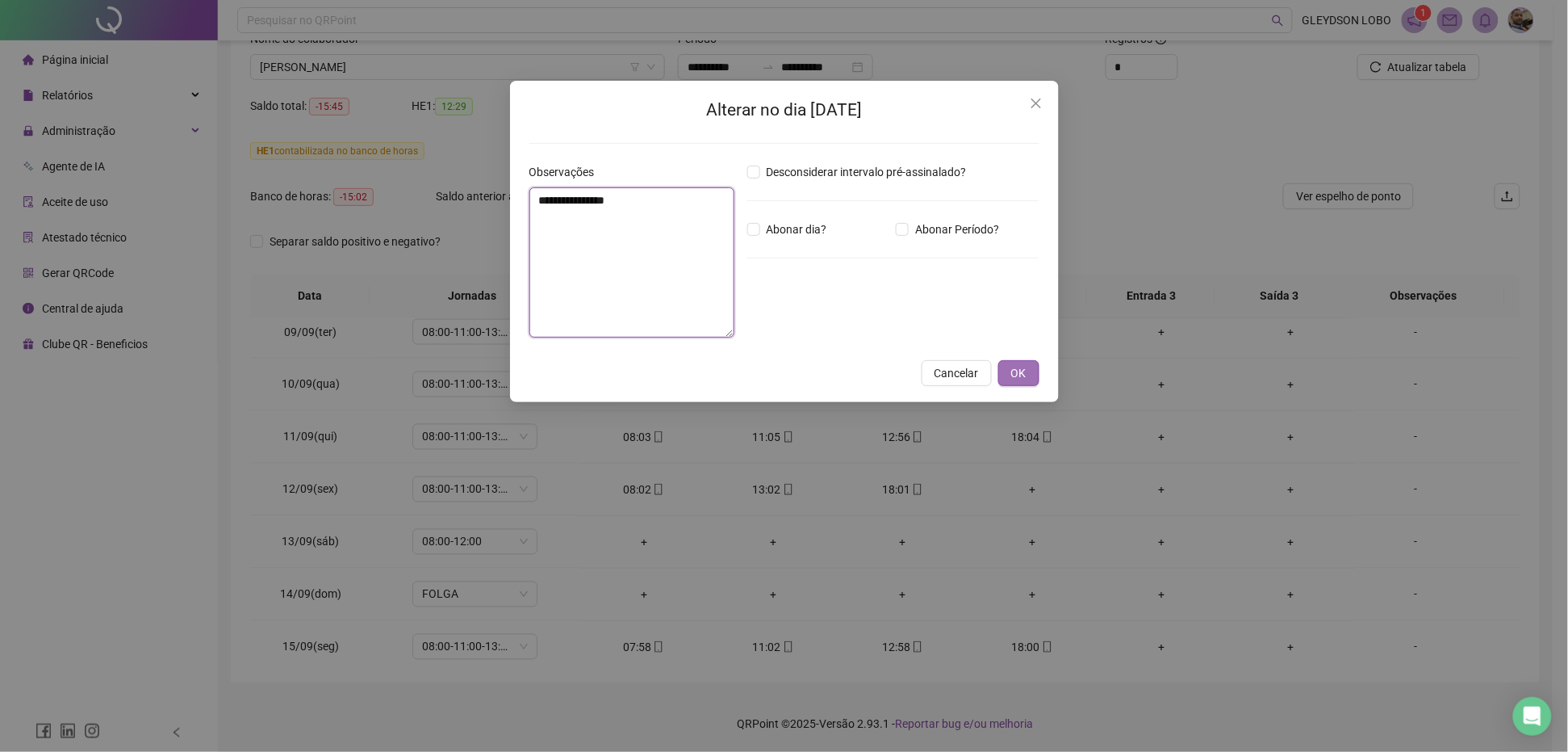
type textarea "**********"
click at [1003, 371] on button "OK" at bounding box center [1019, 373] width 41 height 26
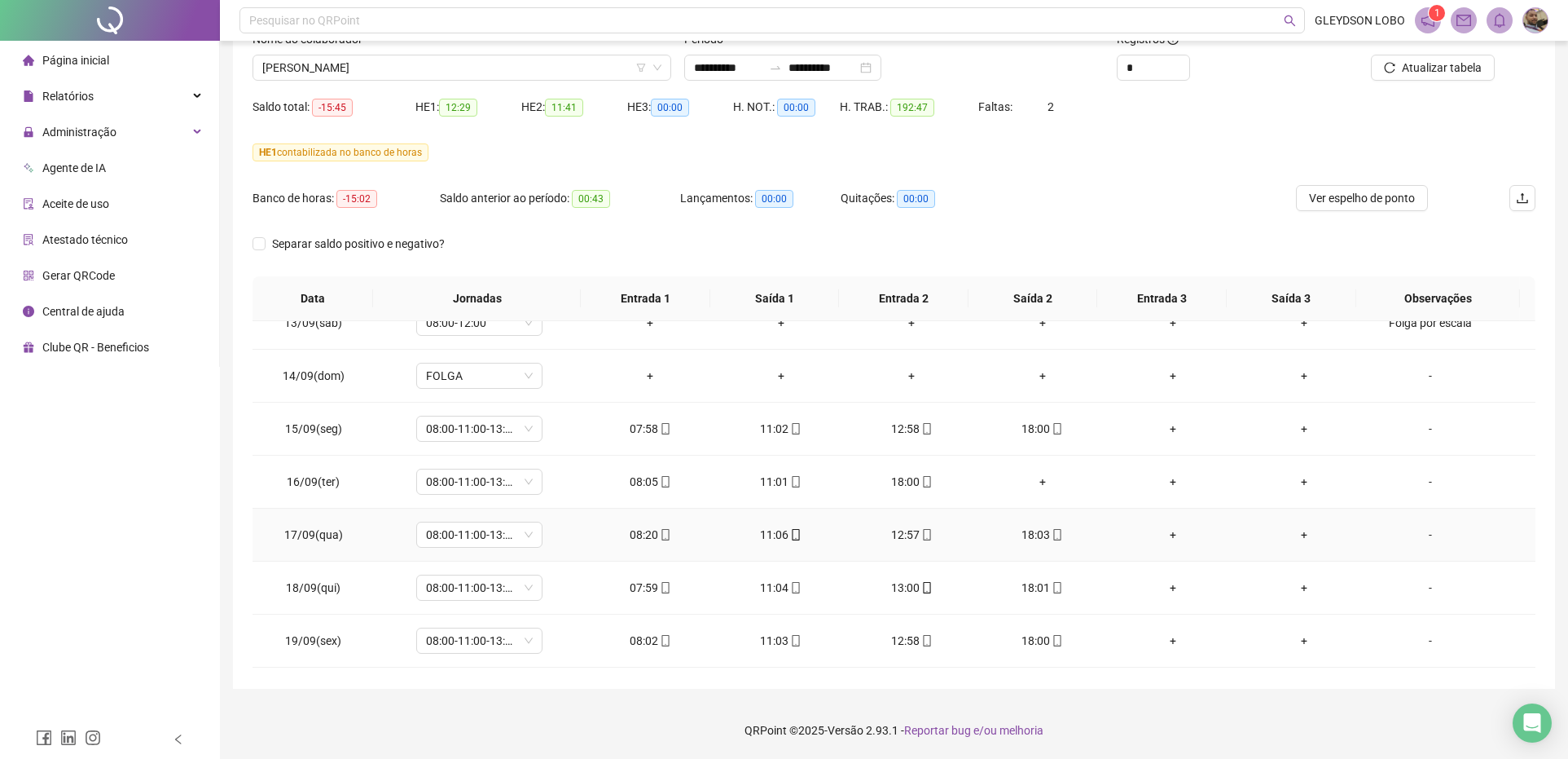
scroll to position [1299, 0]
click at [1412, 646] on div "-" at bounding box center [1430, 642] width 96 height 18
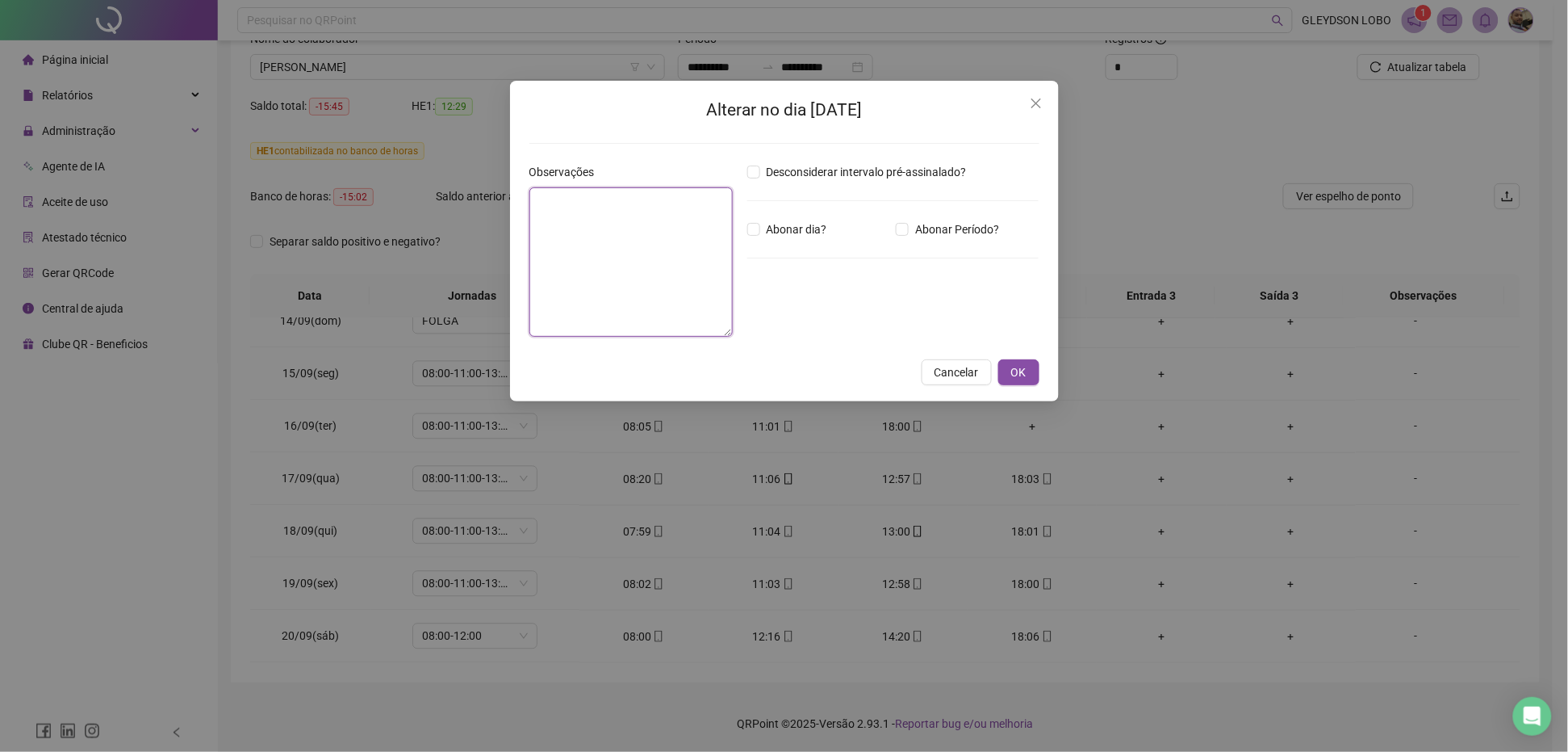
click at [704, 288] on textarea at bounding box center [631, 262] width 204 height 149
paste textarea "**********"
type textarea "**********"
click at [1018, 371] on span "OK" at bounding box center [1019, 372] width 16 height 18
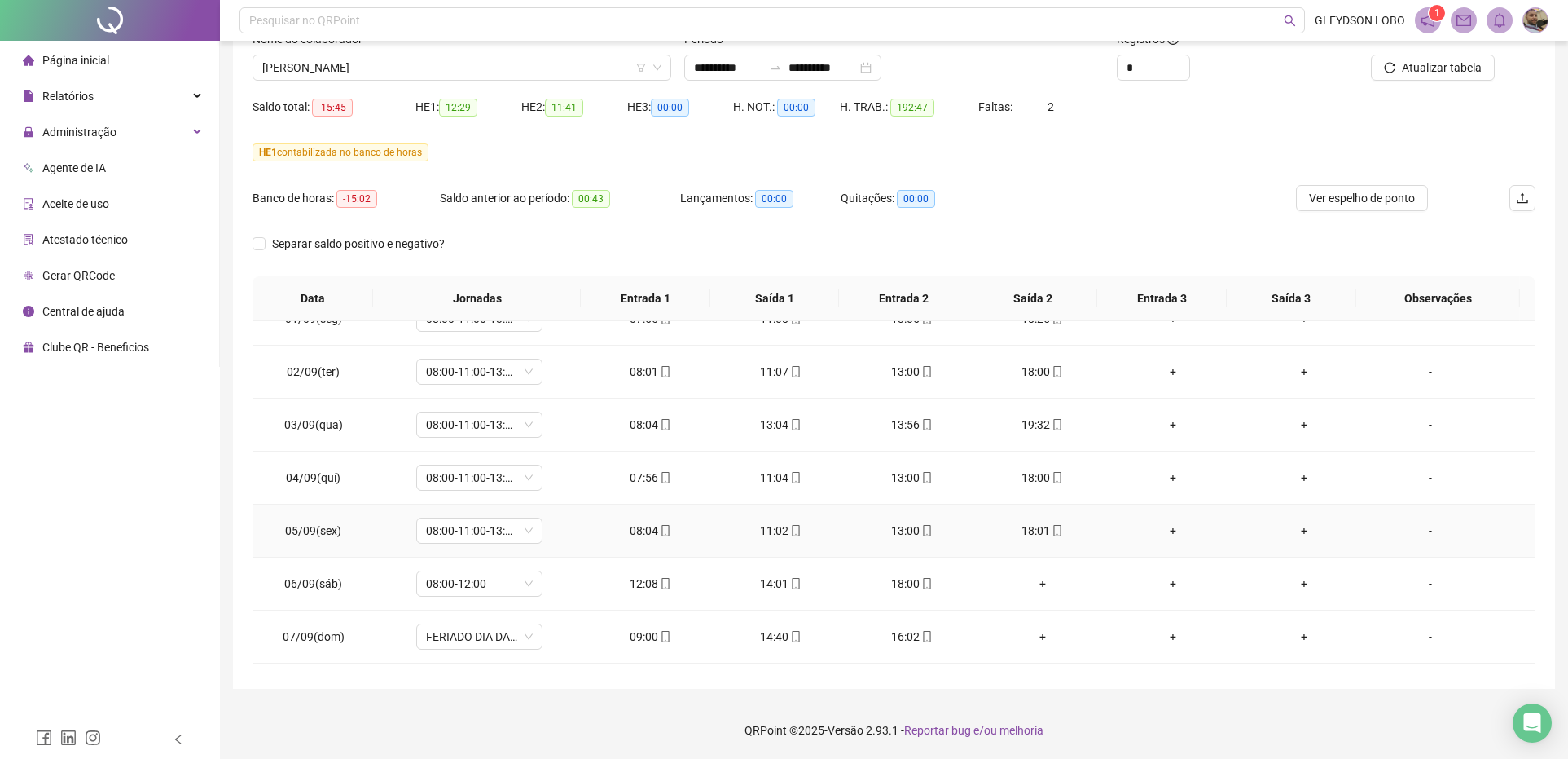
scroll to position [712, 0]
click at [1414, 486] on div "-" at bounding box center [1430, 481] width 96 height 18
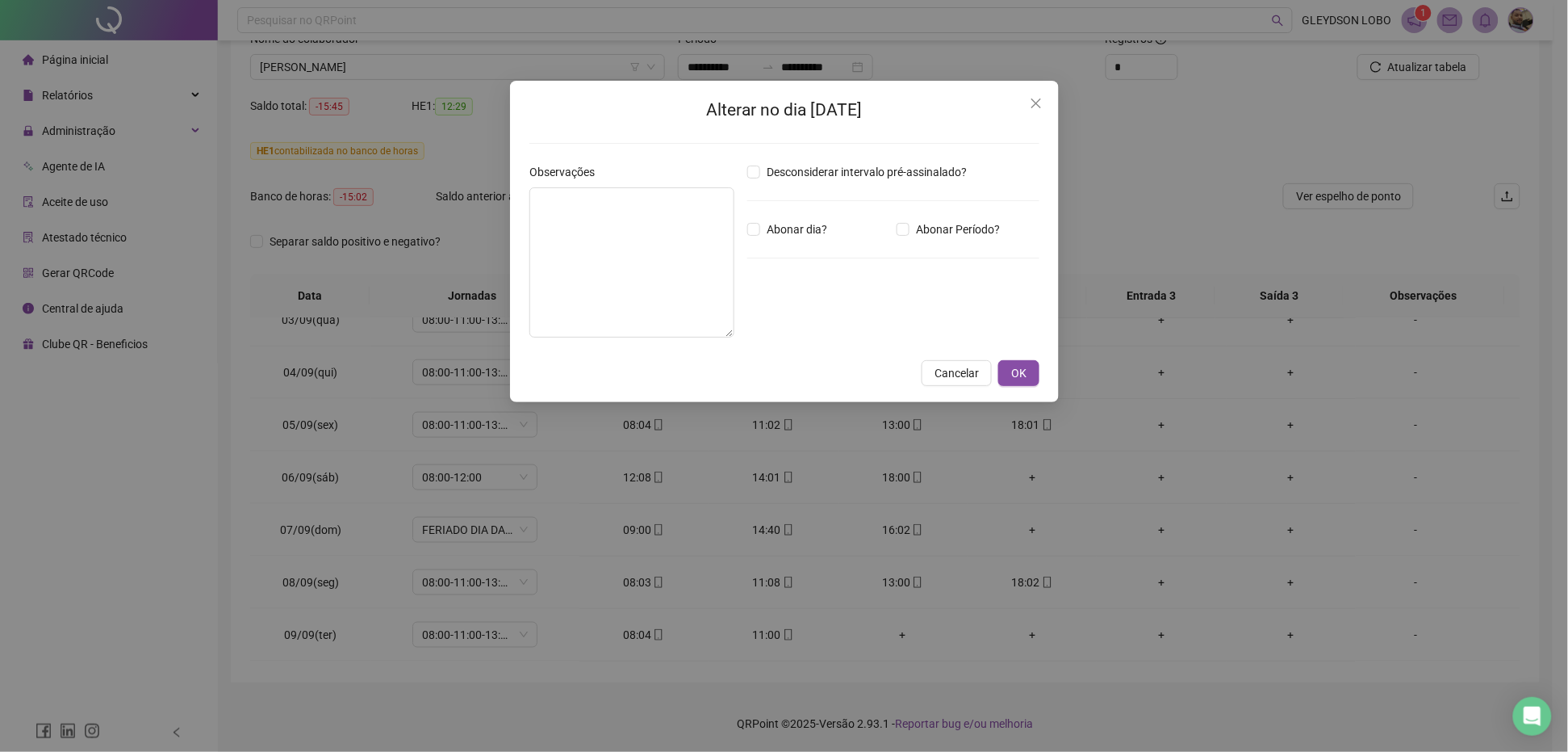
type textarea "**********"
click at [672, 301] on textarea "**********" at bounding box center [632, 262] width 205 height 150
click at [1025, 373] on span "OK" at bounding box center [1019, 372] width 16 height 18
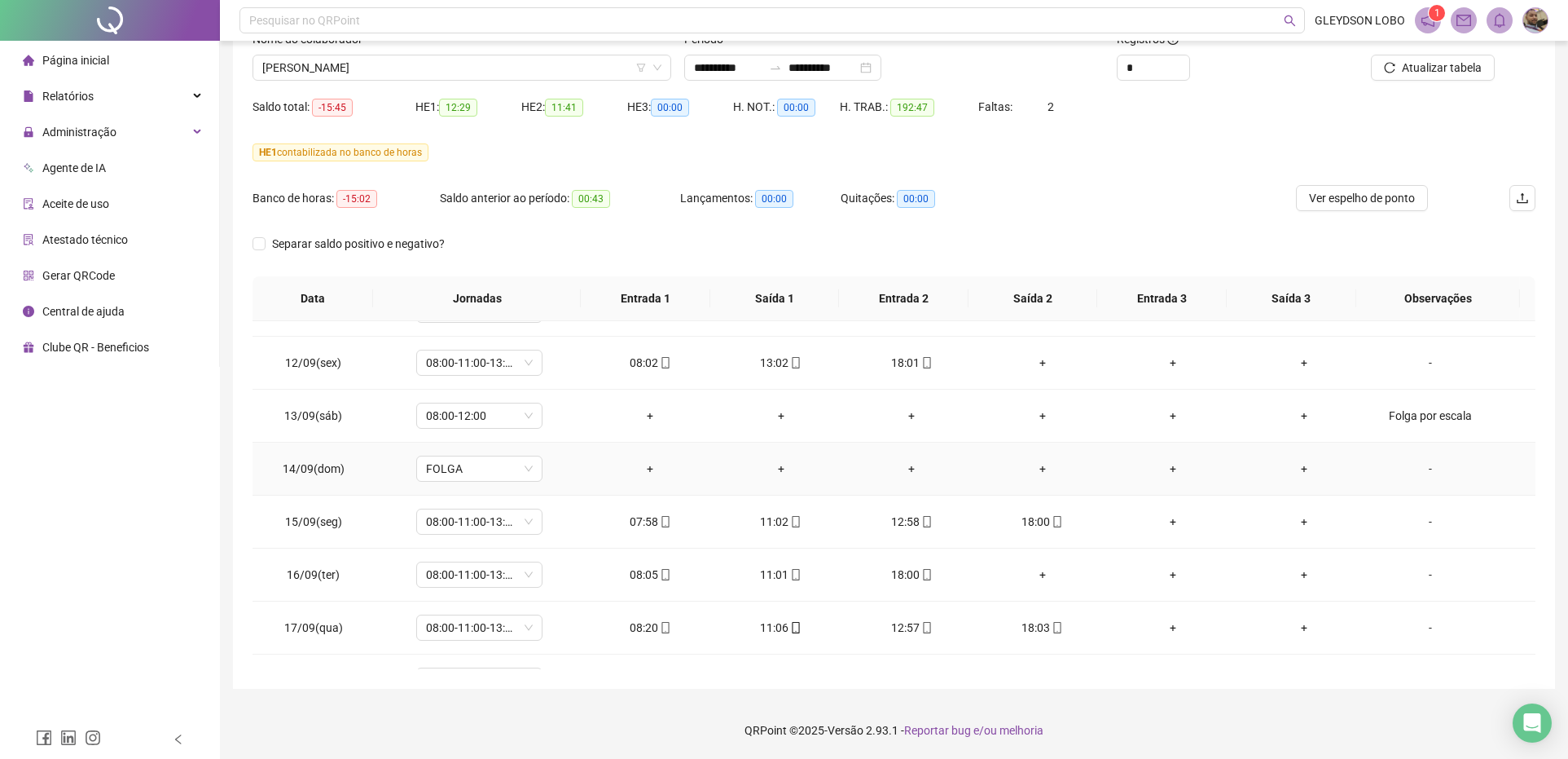
scroll to position [892, 0]
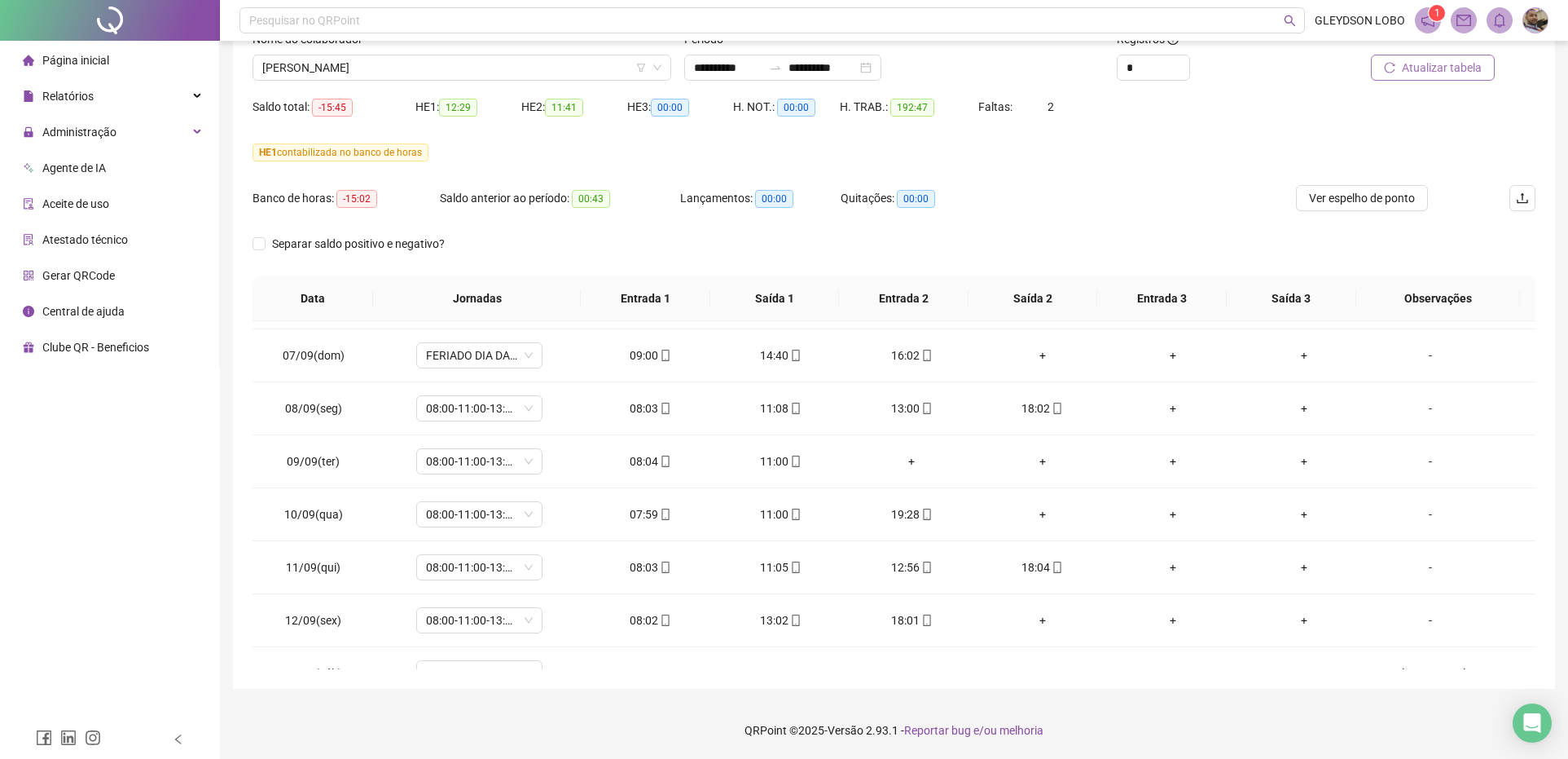
click at [1435, 65] on span "Atualizar tabela" at bounding box center [1442, 67] width 80 height 18
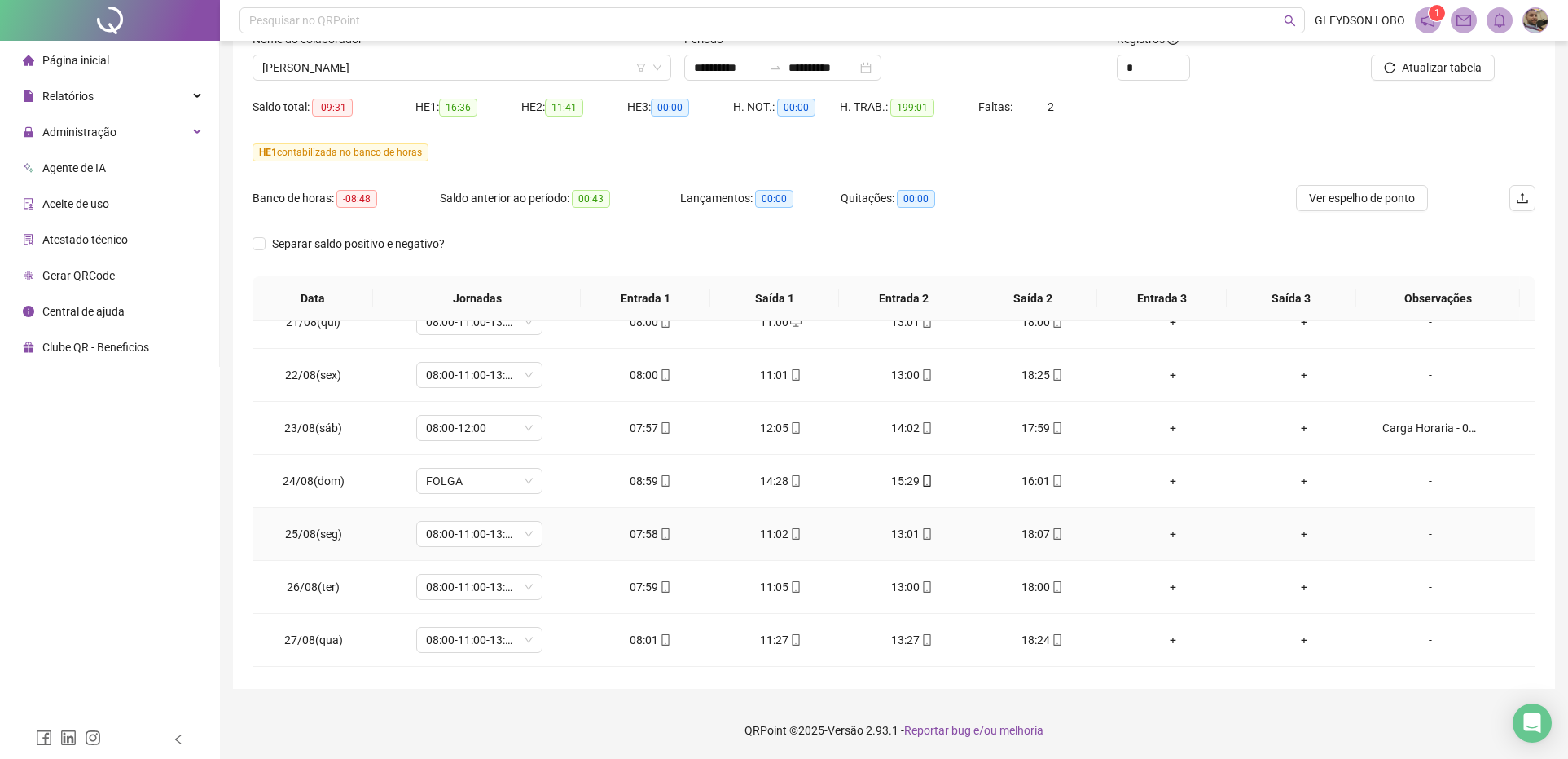
scroll to position [0, 0]
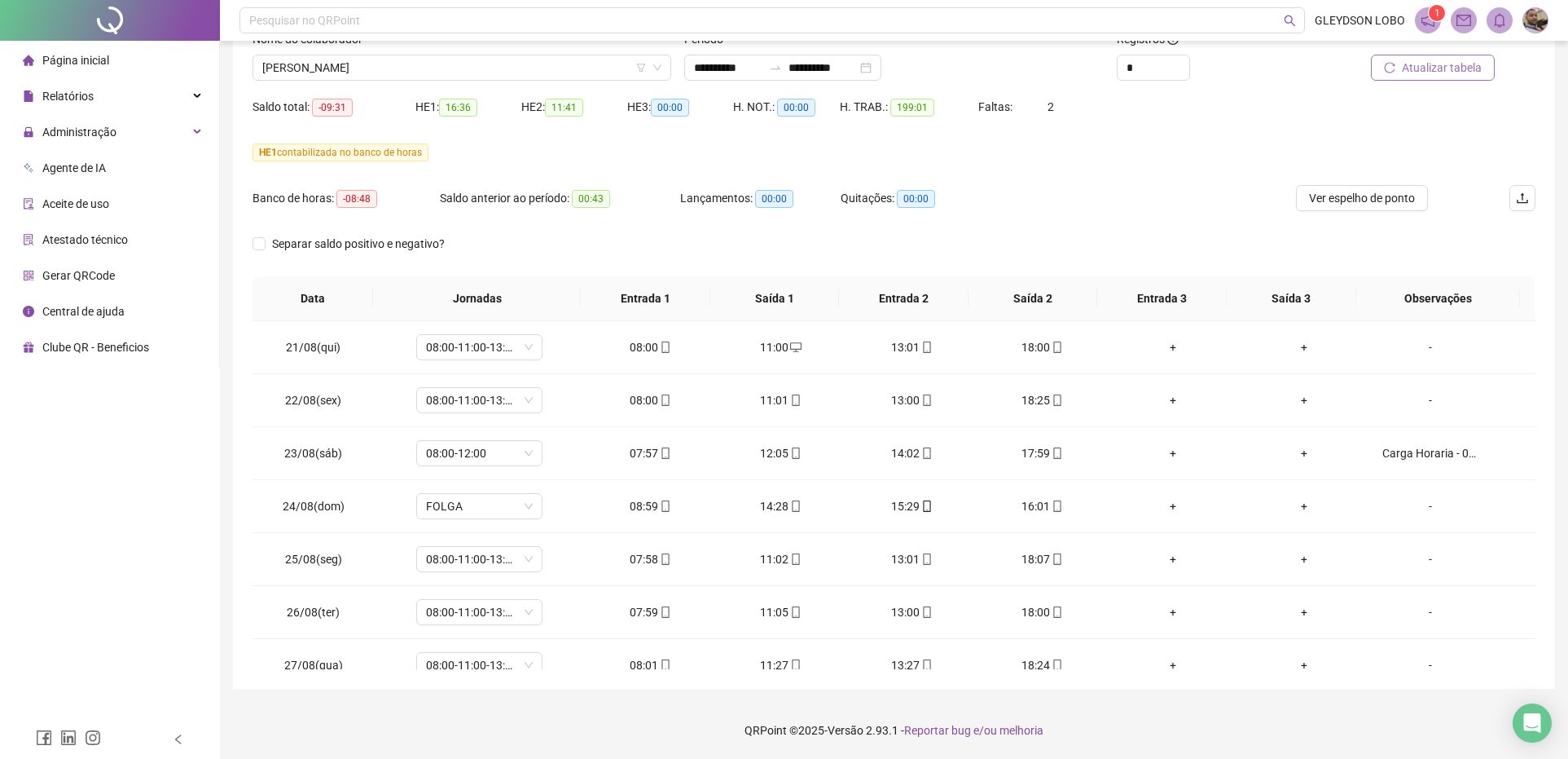
click at [1389, 71] on icon "reload" at bounding box center [1389, 67] width 10 height 10
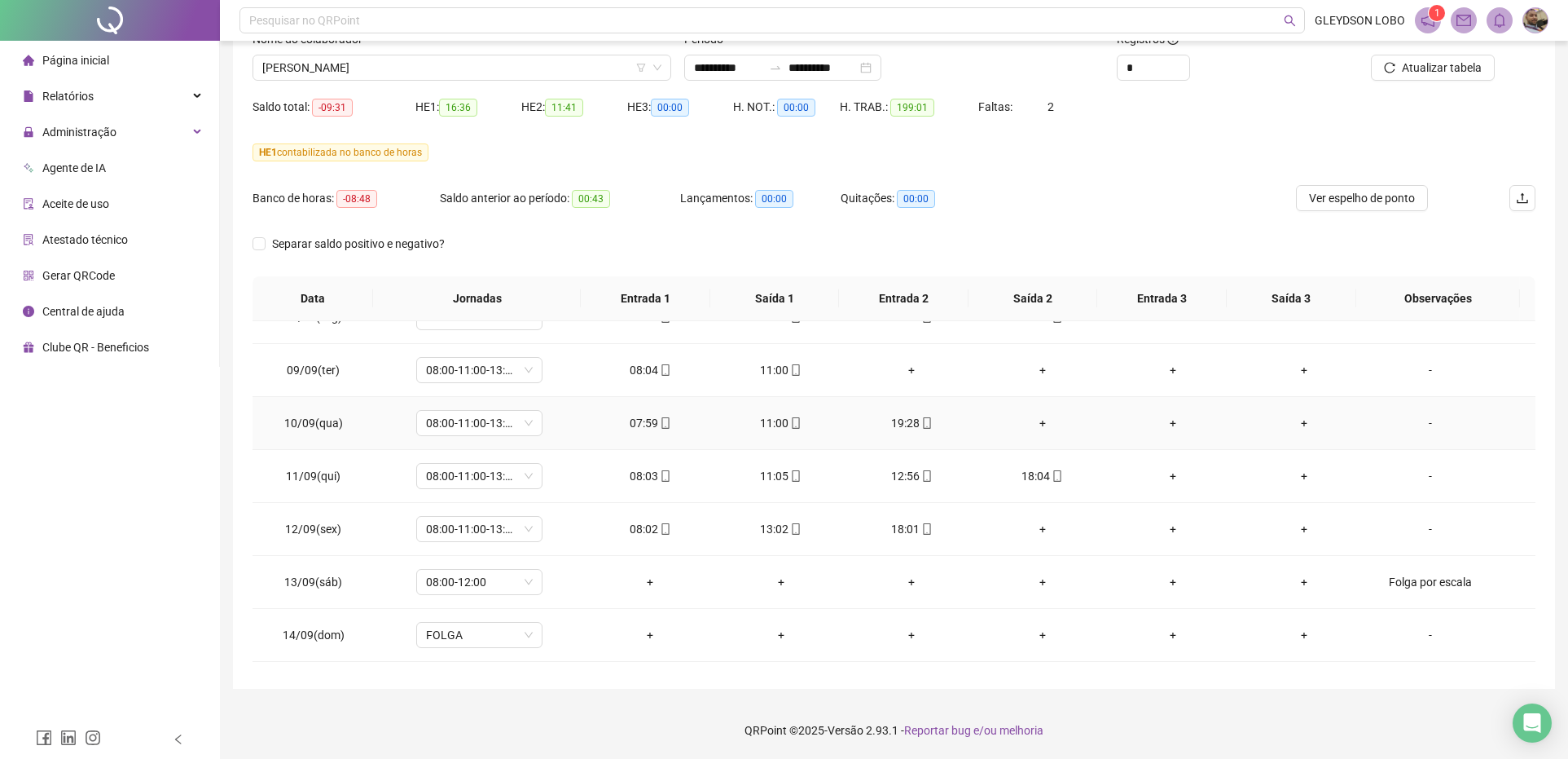
scroll to position [1019, 0]
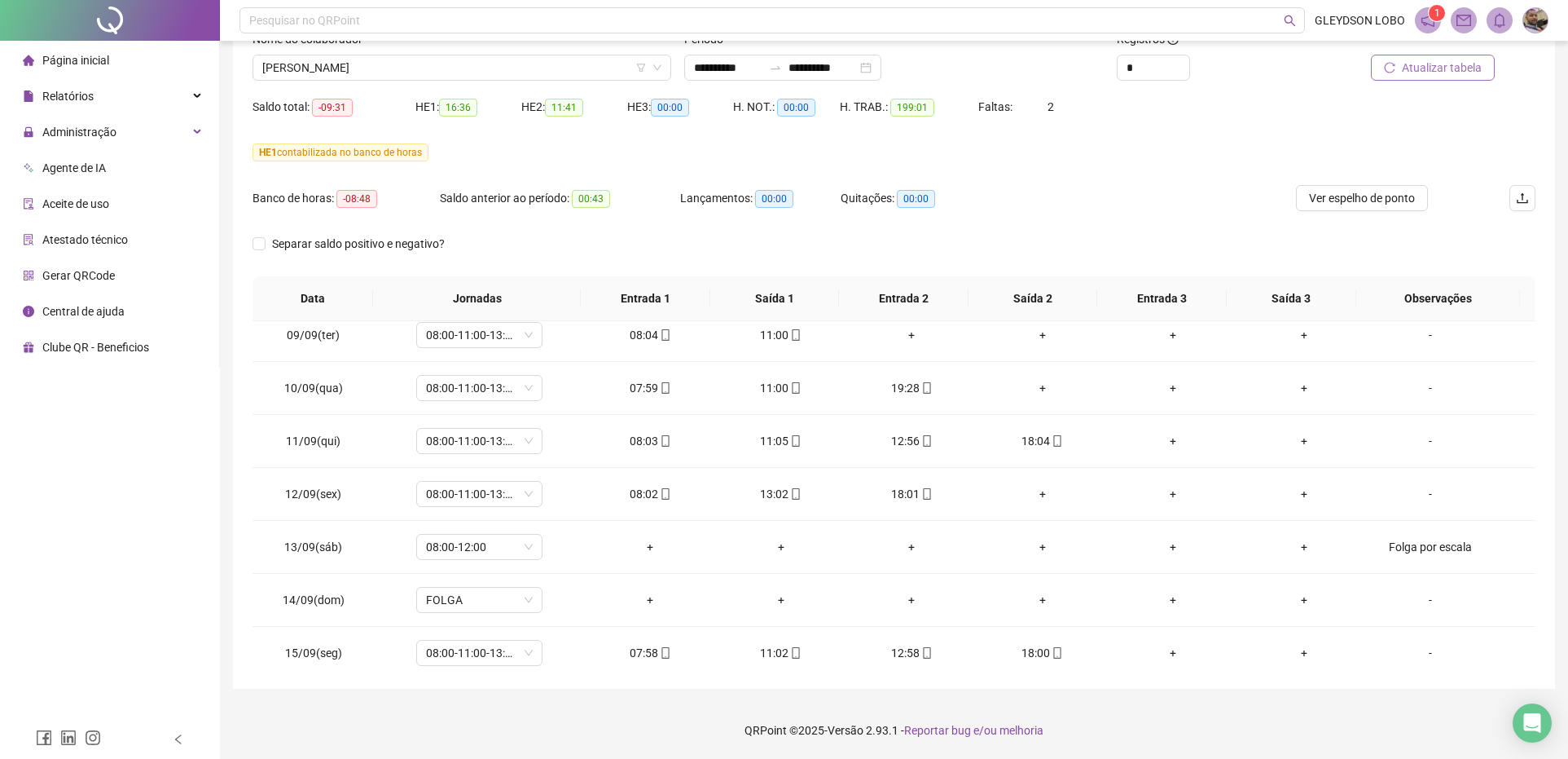
click at [1452, 67] on span "Atualizar tabela" at bounding box center [1442, 67] width 80 height 18
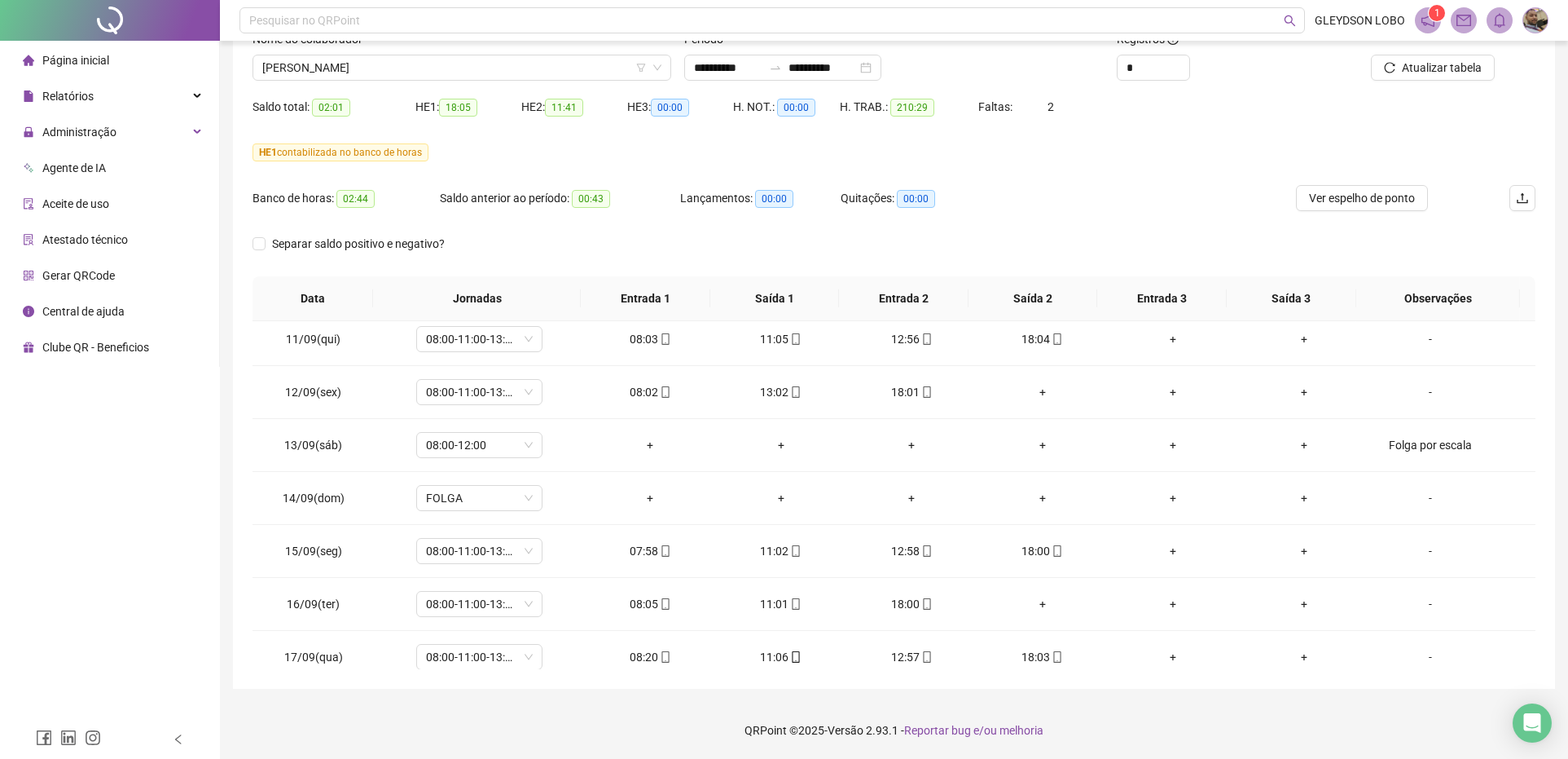
scroll to position [1222, 0]
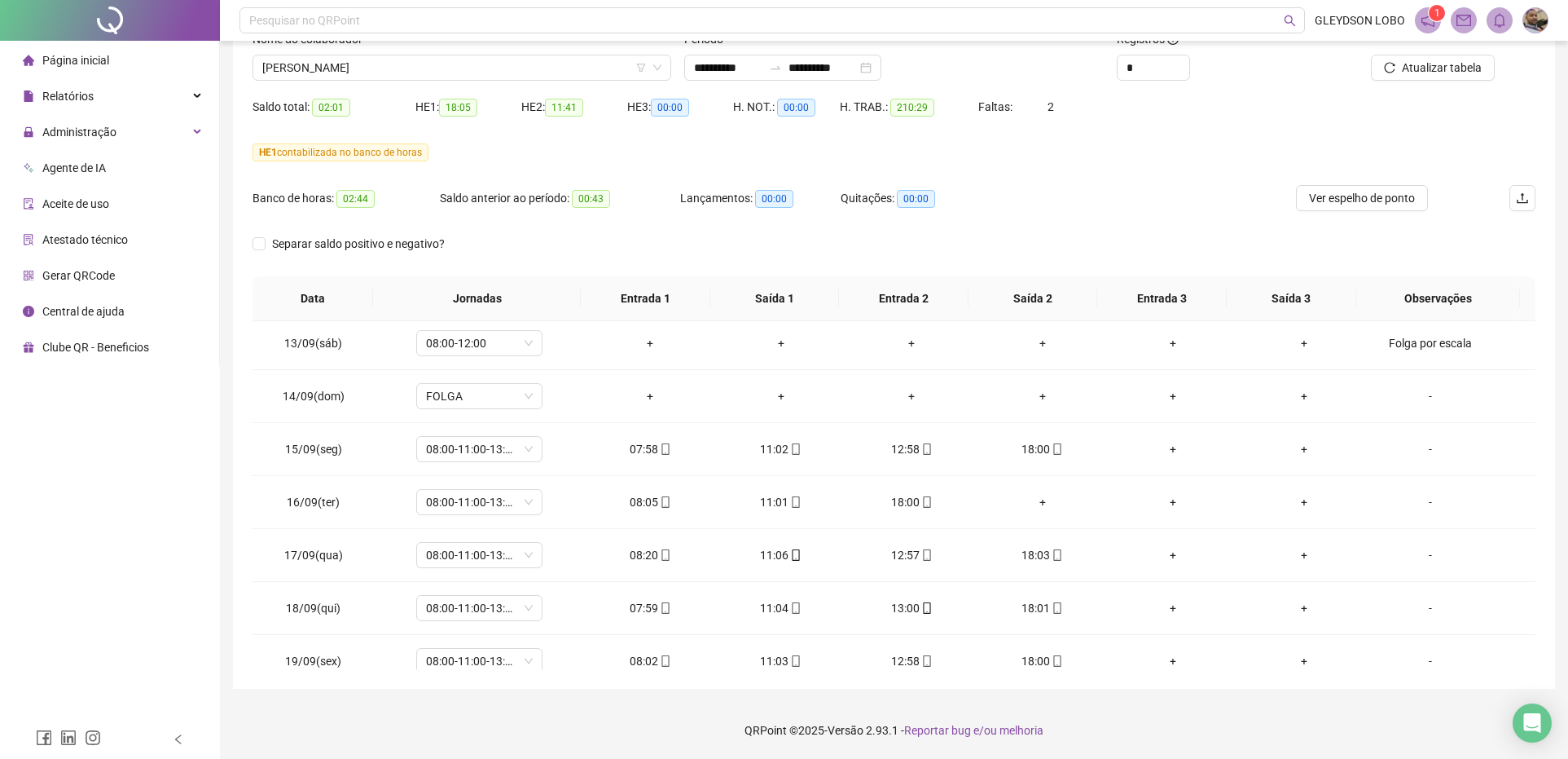
click at [1455, 51] on div at bounding box center [1414, 42] width 162 height 24
click at [1446, 65] on span "Atualizar tabela" at bounding box center [1442, 67] width 80 height 18
click at [1414, 73] on span "Atualizar tabela" at bounding box center [1442, 67] width 80 height 18
click at [1424, 74] on span "Atualizar tabela" at bounding box center [1442, 67] width 80 height 18
click at [1052, 508] on icon "desktop" at bounding box center [1057, 501] width 11 height 11
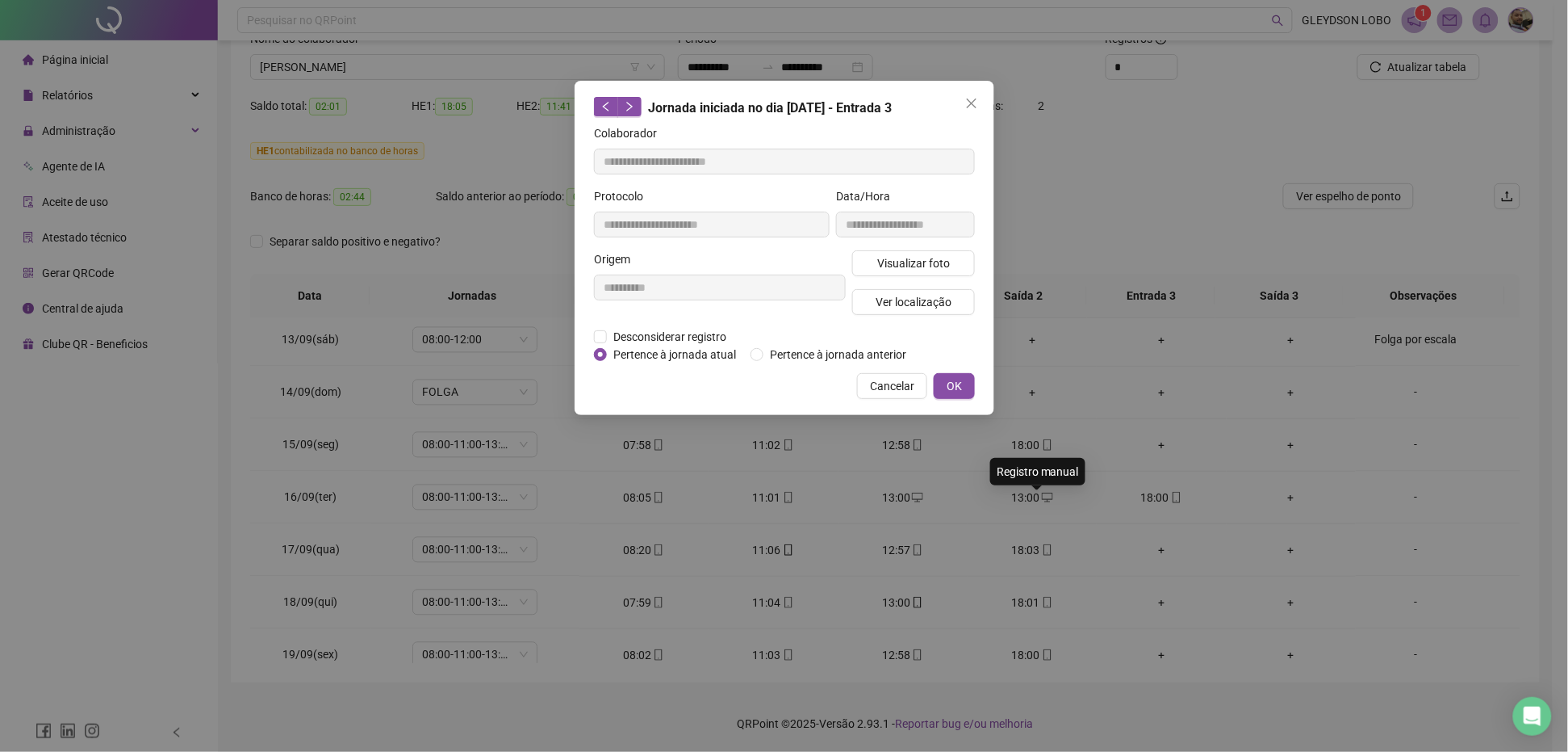
type input "**********"
click at [651, 333] on span "Desconsiderar registro" at bounding box center [670, 336] width 126 height 18
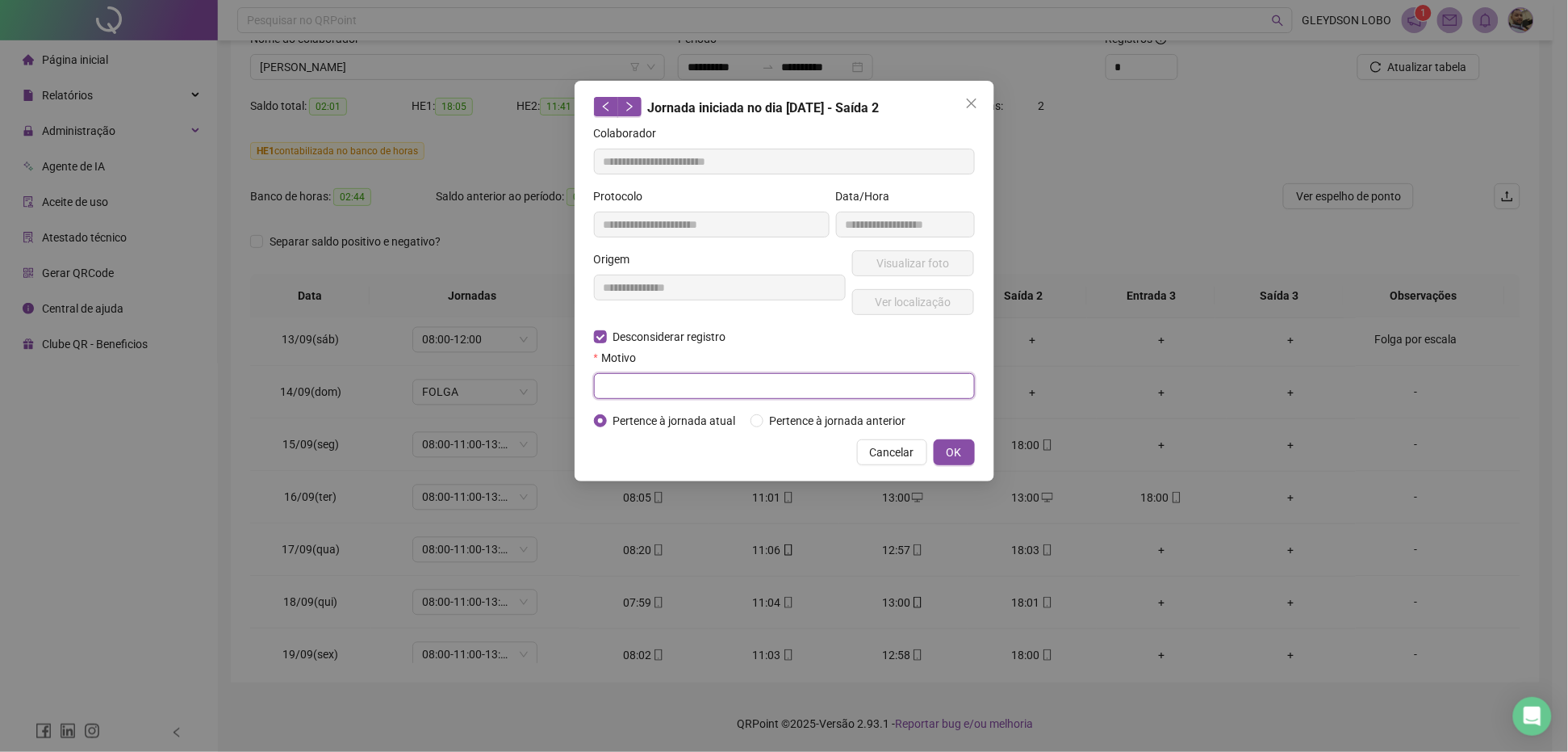
click at [670, 382] on input "text" at bounding box center [784, 386] width 380 height 26
type input "**********"
click at [956, 448] on span "OK" at bounding box center [954, 452] width 16 height 18
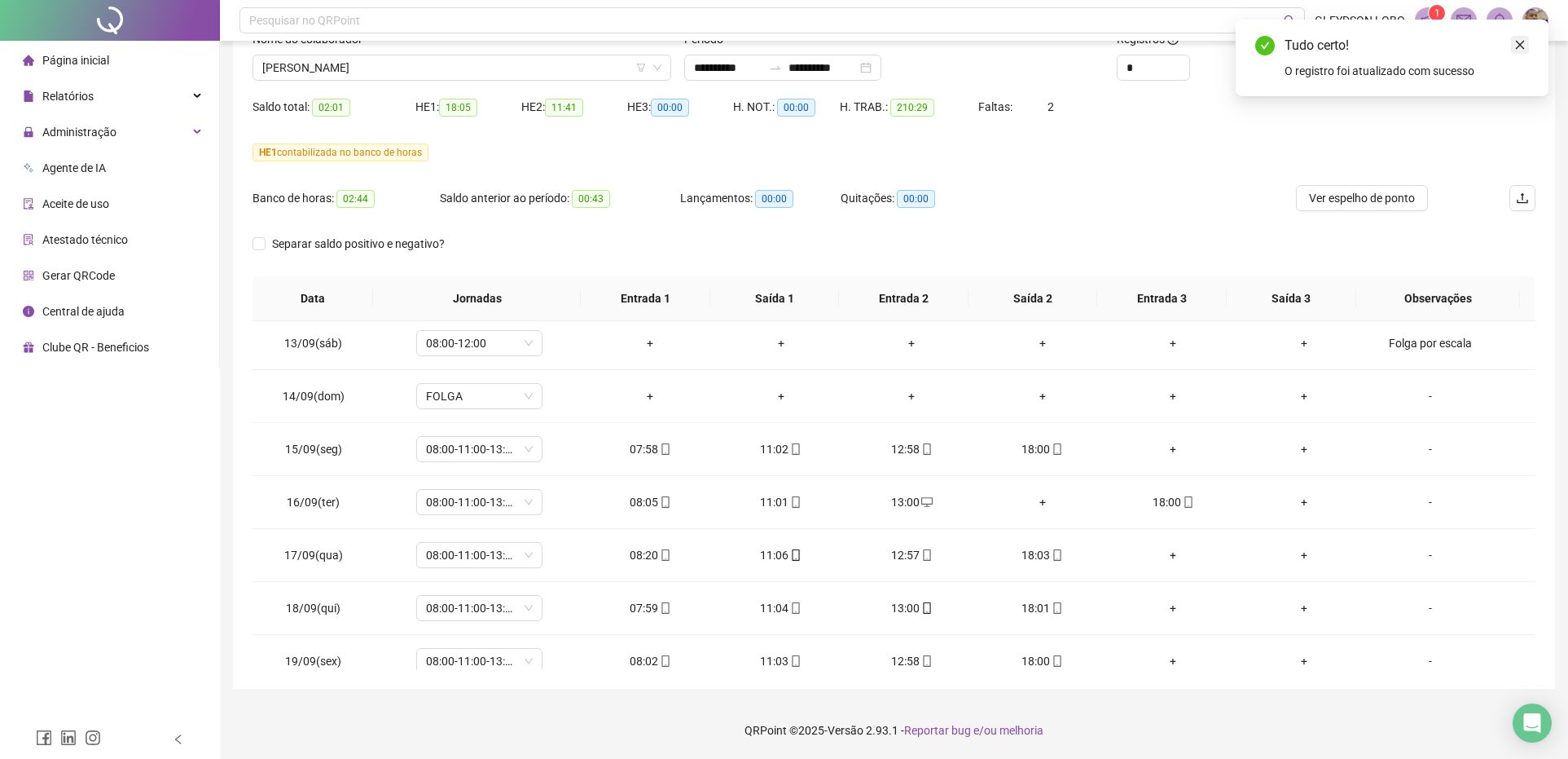
click at [1514, 42] on icon "close" at bounding box center [1520, 45] width 11 height 11
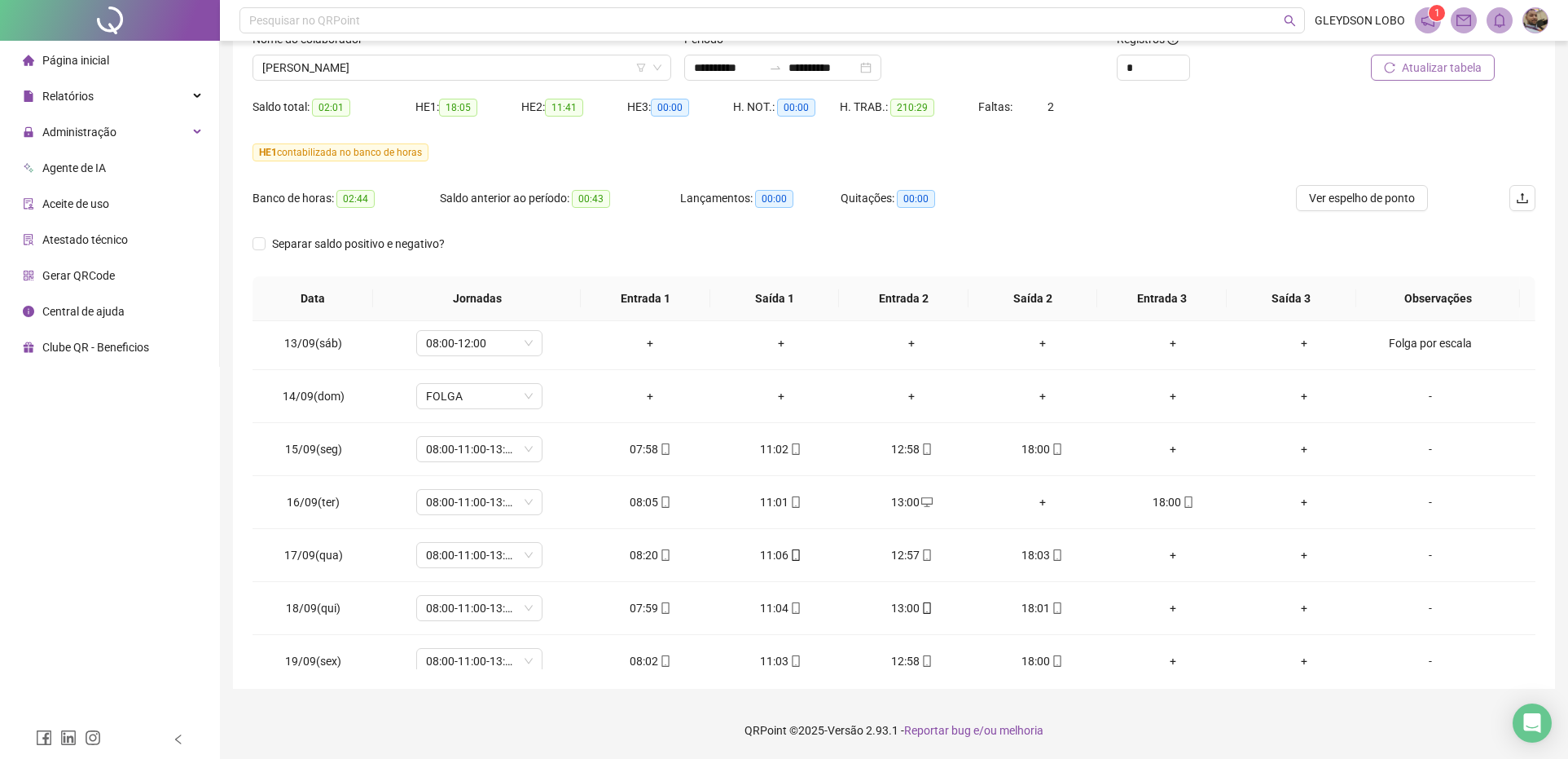
click at [1452, 72] on span "Atualizar tabela" at bounding box center [1442, 67] width 80 height 18
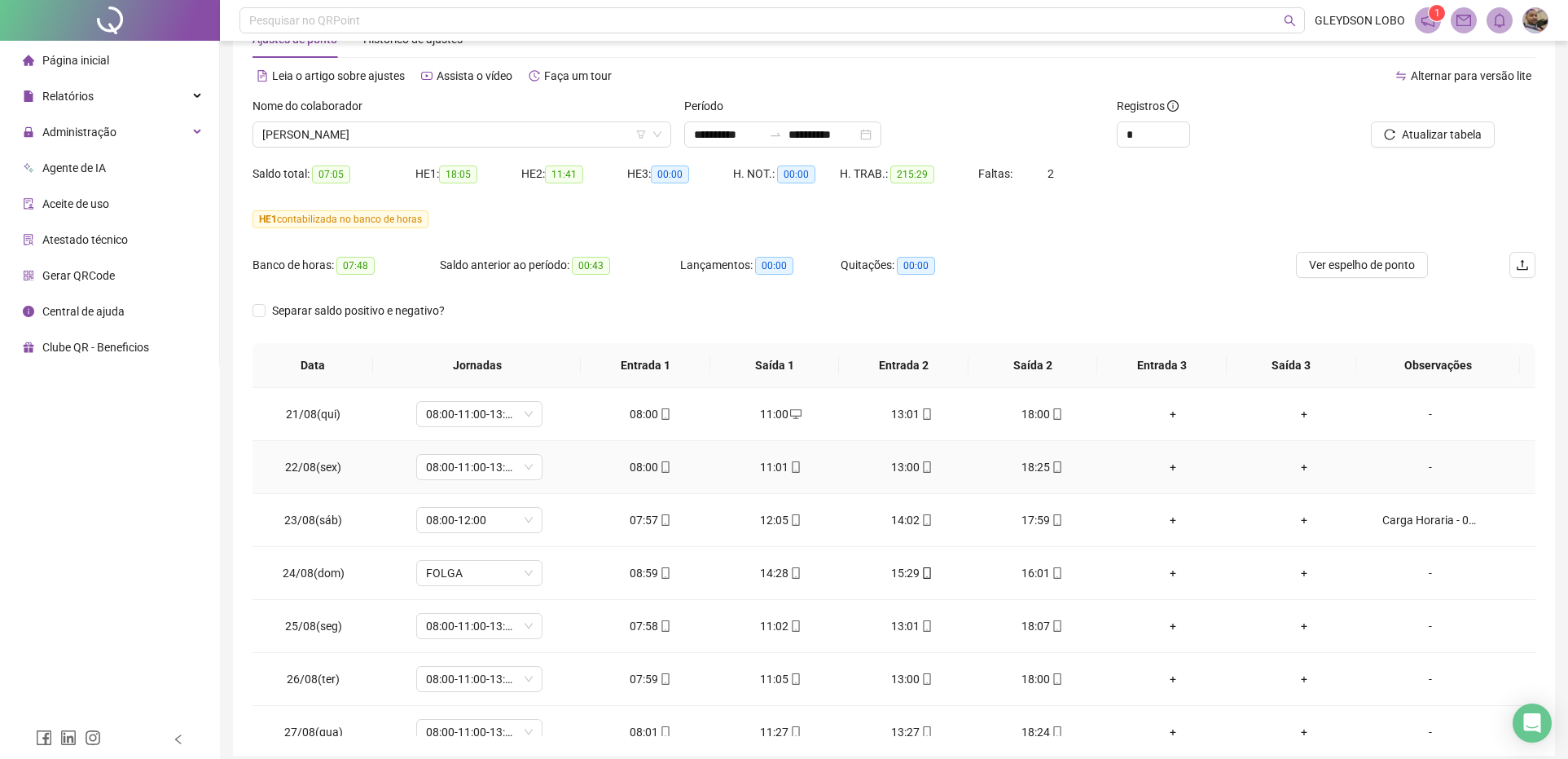
scroll to position [18, 0]
